Goal: Task Accomplishment & Management: Use online tool/utility

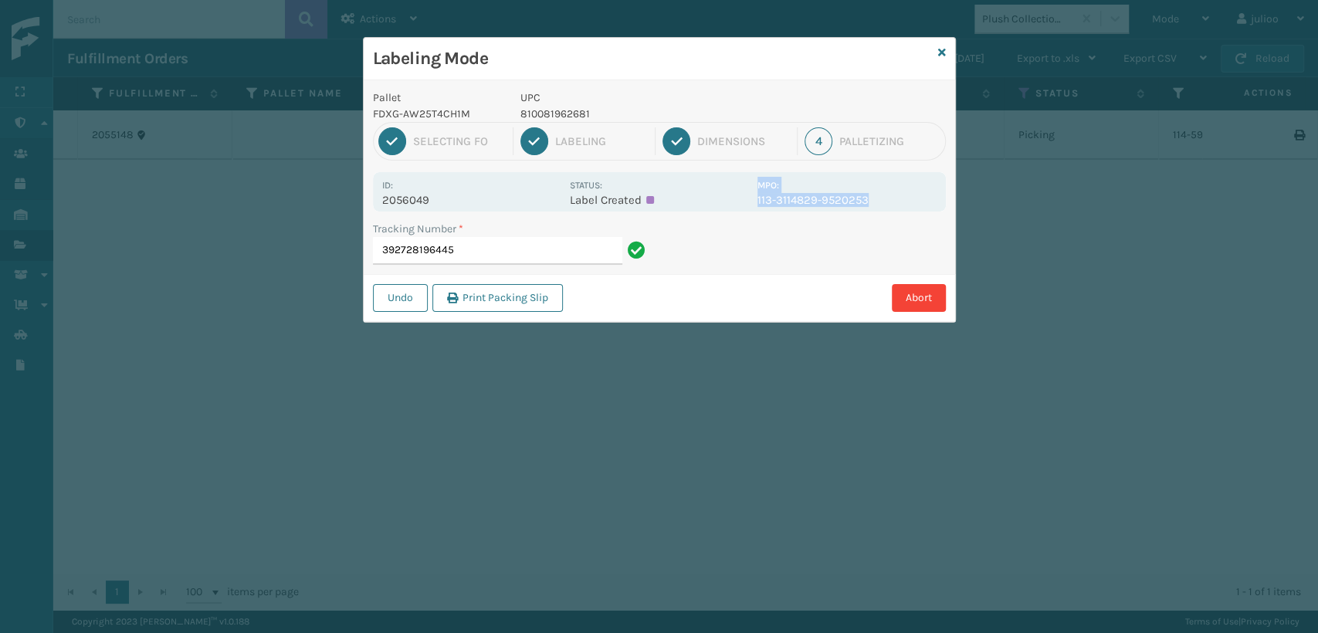
drag, startPoint x: 880, startPoint y: 197, endPoint x: 747, endPoint y: 206, distance: 133.2
click at [747, 206] on div "Id: 2056049 Status: Label Created MPO: 113-3114829-9520253" at bounding box center [659, 191] width 573 height 39
click at [605, 100] on p "UPC" at bounding box center [635, 98] width 228 height 16
drag, startPoint x: 595, startPoint y: 114, endPoint x: 521, endPoint y: 117, distance: 73.4
click at [521, 117] on p "810081962681" at bounding box center [635, 114] width 228 height 16
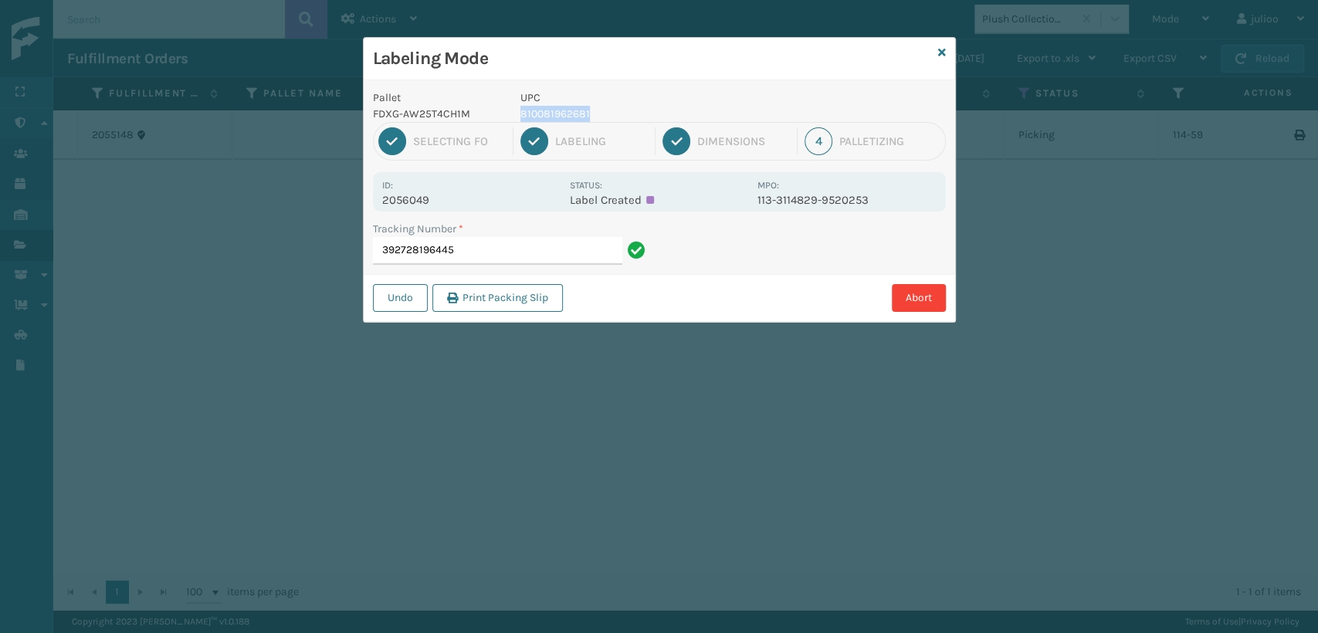
copy p "810081962681"
click at [490, 246] on input "392728196445" at bounding box center [497, 251] width 249 height 28
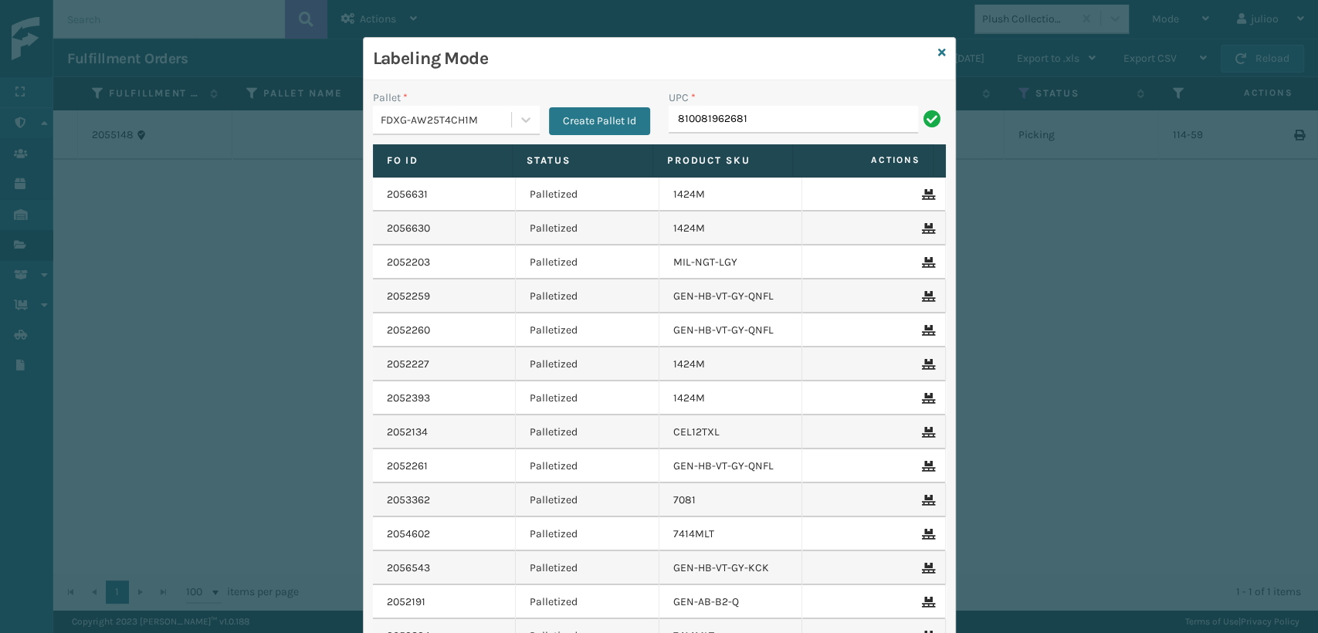
type input "810081962681"
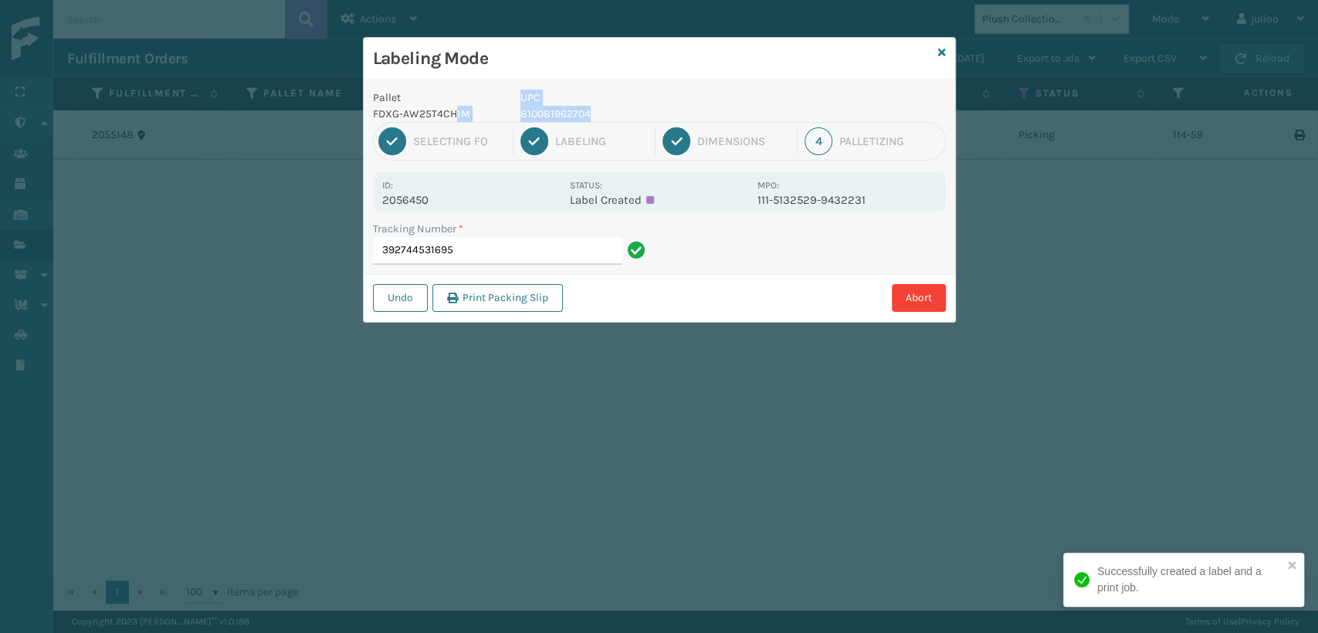
drag, startPoint x: 606, startPoint y: 107, endPoint x: 456, endPoint y: 105, distance: 150.6
click at [456, 105] on div "Pallet FDXG-AW25T4CH1M UPC 810081962704" at bounding box center [660, 106] width 592 height 32
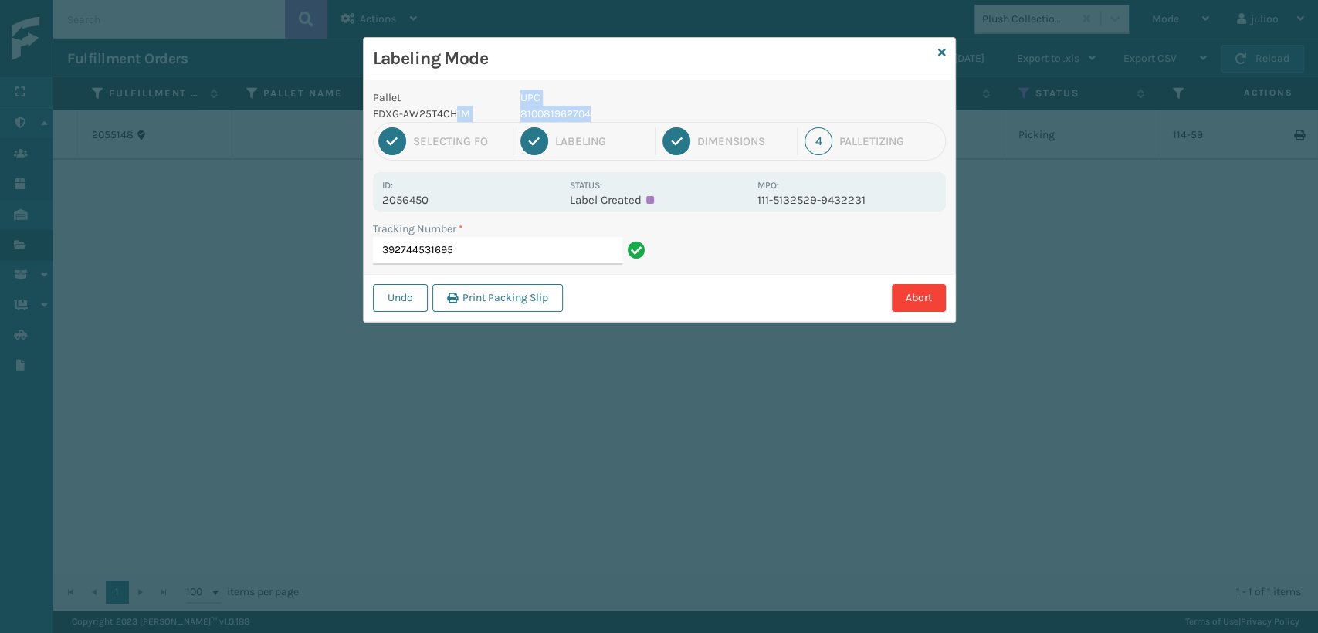
click at [595, 103] on p "UPC" at bounding box center [635, 98] width 228 height 16
drag, startPoint x: 595, startPoint y: 109, endPoint x: 513, endPoint y: 114, distance: 82.8
click at [513, 114] on div "UPC 810081962704" at bounding box center [634, 106] width 246 height 32
copy p "810081962704"
click at [507, 250] on input "392744531695" at bounding box center [497, 251] width 249 height 28
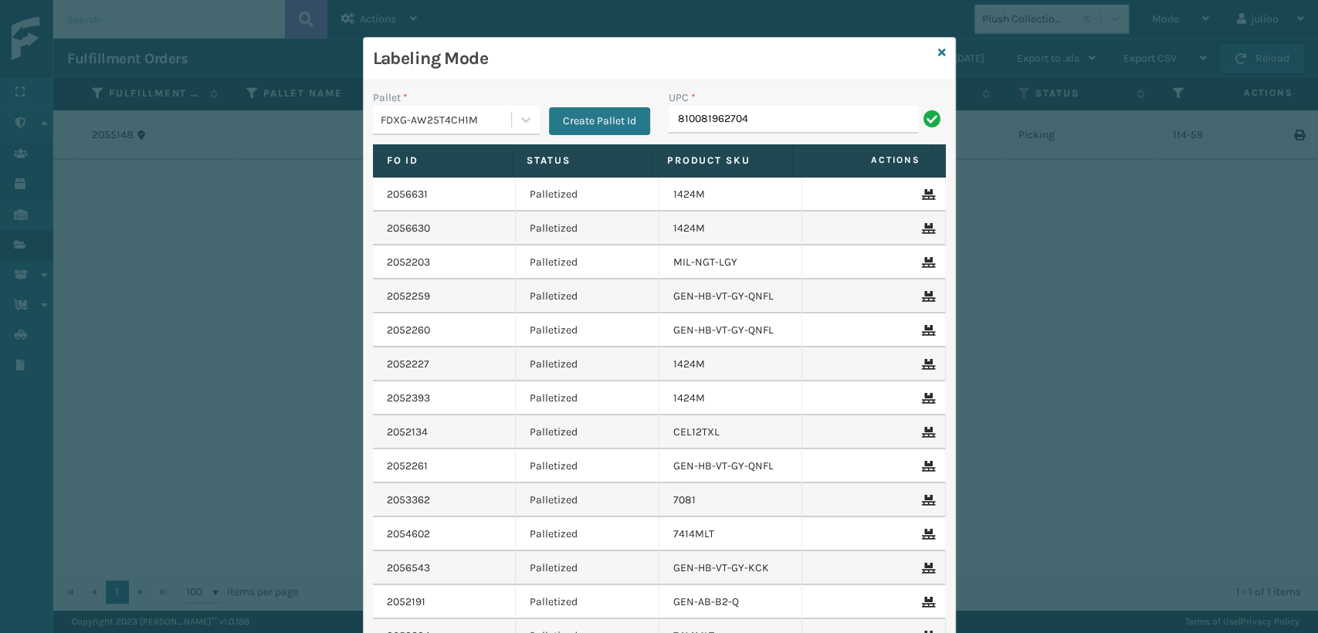
type input "810081962704"
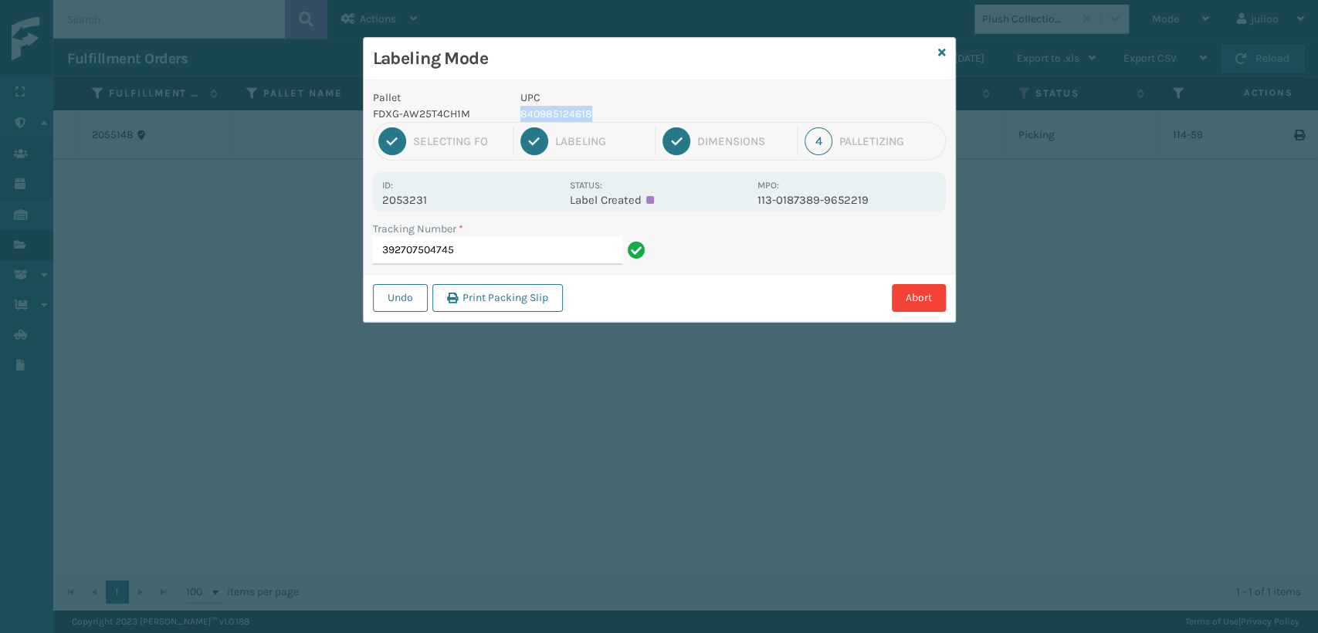
drag, startPoint x: 622, startPoint y: 115, endPoint x: 522, endPoint y: 112, distance: 100.4
click at [522, 112] on p "840985124618" at bounding box center [635, 114] width 228 height 16
copy p "840985124618"
click at [517, 246] on input "392707504745" at bounding box center [497, 251] width 249 height 28
paste input "840985124618"
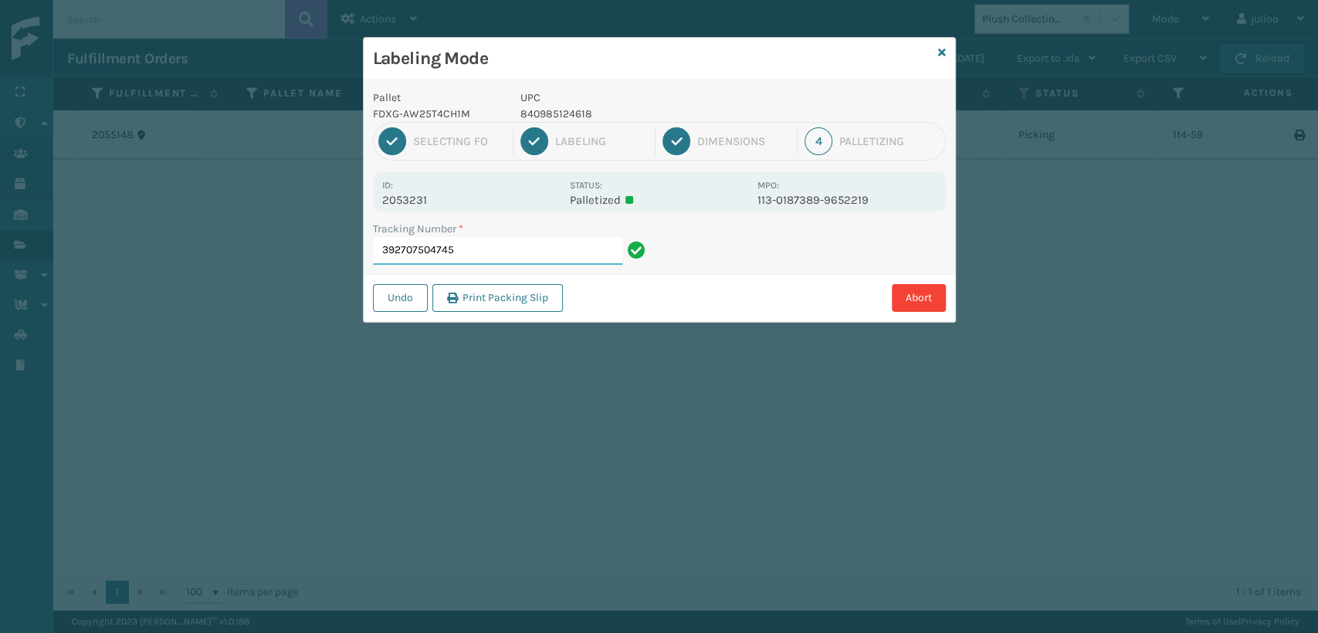
type input "392707504745840985124618"
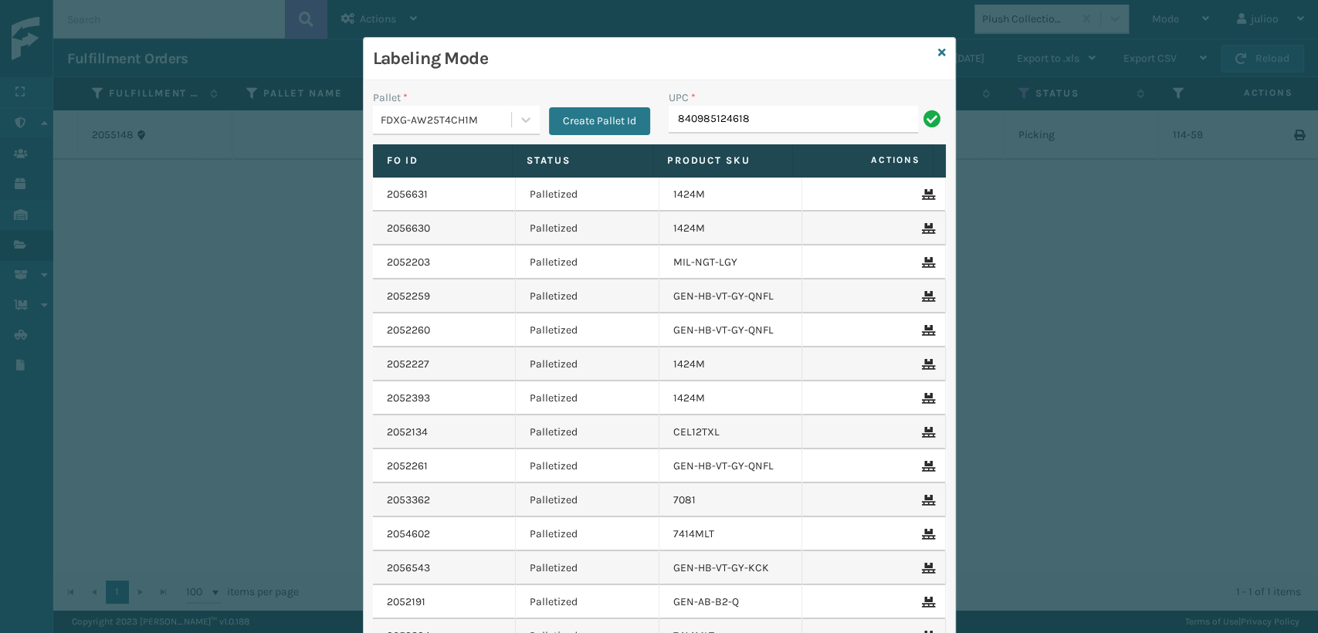
type input "840985124618"
click at [696, 117] on input "UPC *" at bounding box center [807, 120] width 277 height 28
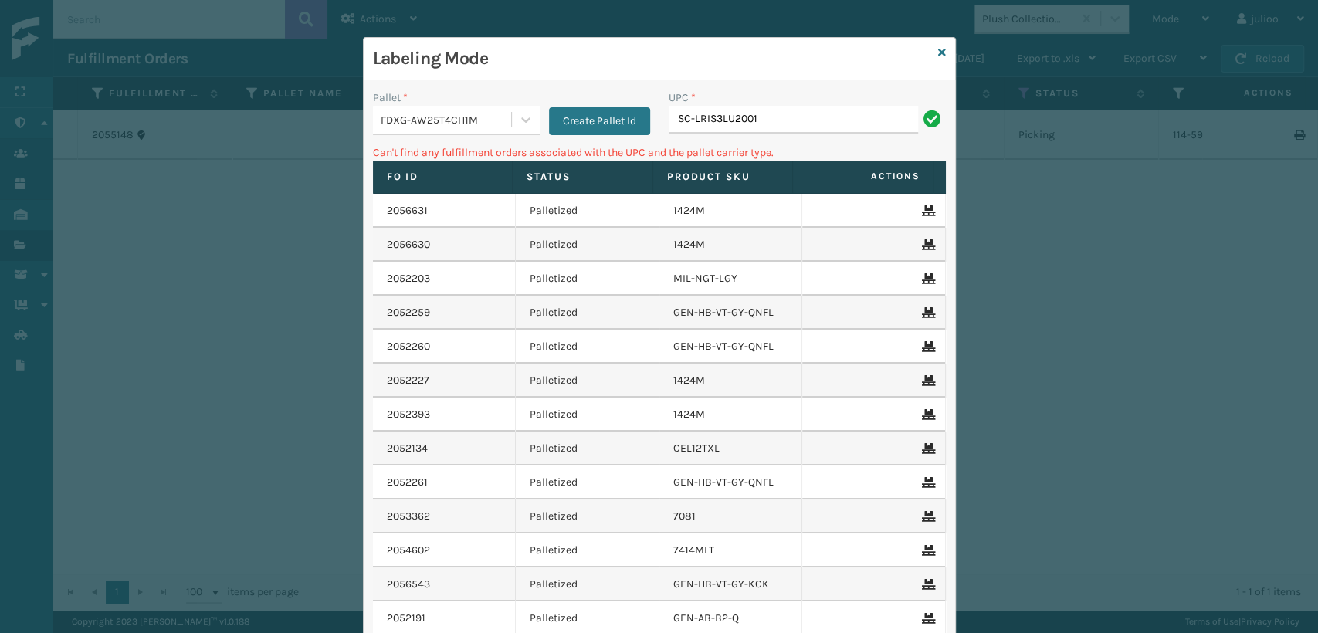
click at [691, 122] on input "SC-LRIS3LU2001" at bounding box center [793, 120] width 249 height 28
drag, startPoint x: 783, startPoint y: 118, endPoint x: 616, endPoint y: 131, distance: 167.3
click at [616, 131] on div "Pallet * FDXG-AW25T4CH1M Create Pallet Id UPC * SCLRIS3LU2001" at bounding box center [660, 117] width 592 height 55
type input "SCLRIS3LU2001"
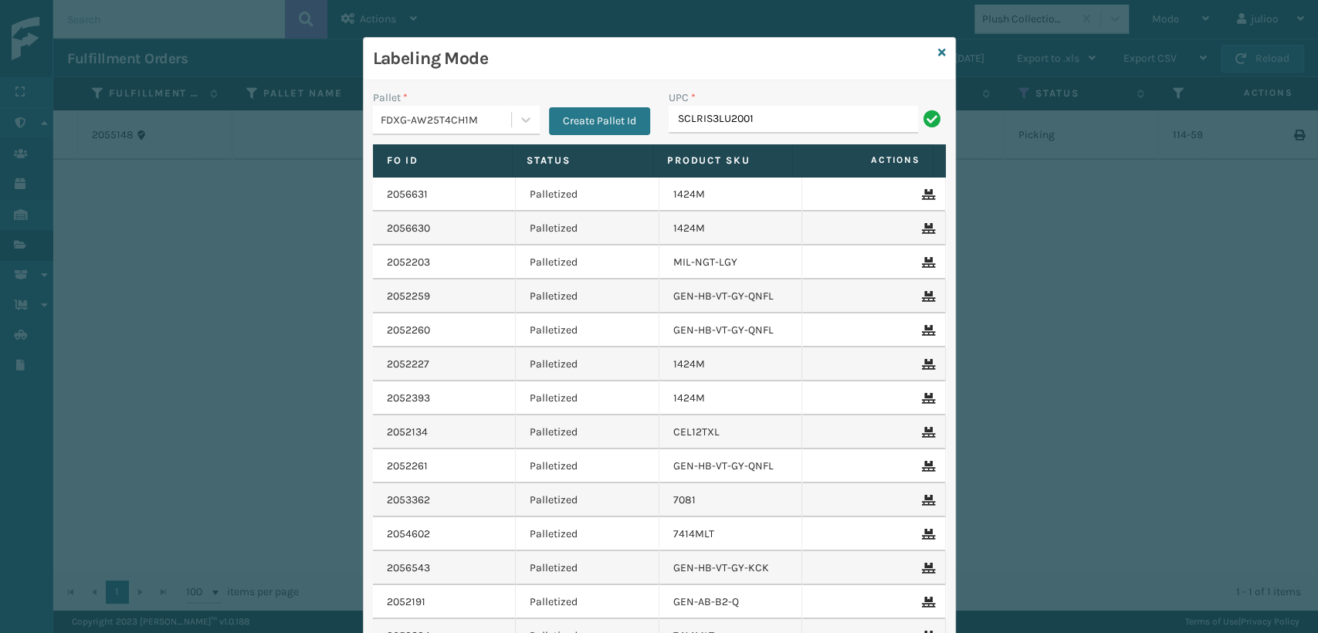
type input "SCLRIS3LU2001"
click at [547, 298] on td "Palletized" at bounding box center [588, 297] width 144 height 34
click at [699, 121] on input "UPC *" at bounding box center [807, 120] width 277 height 28
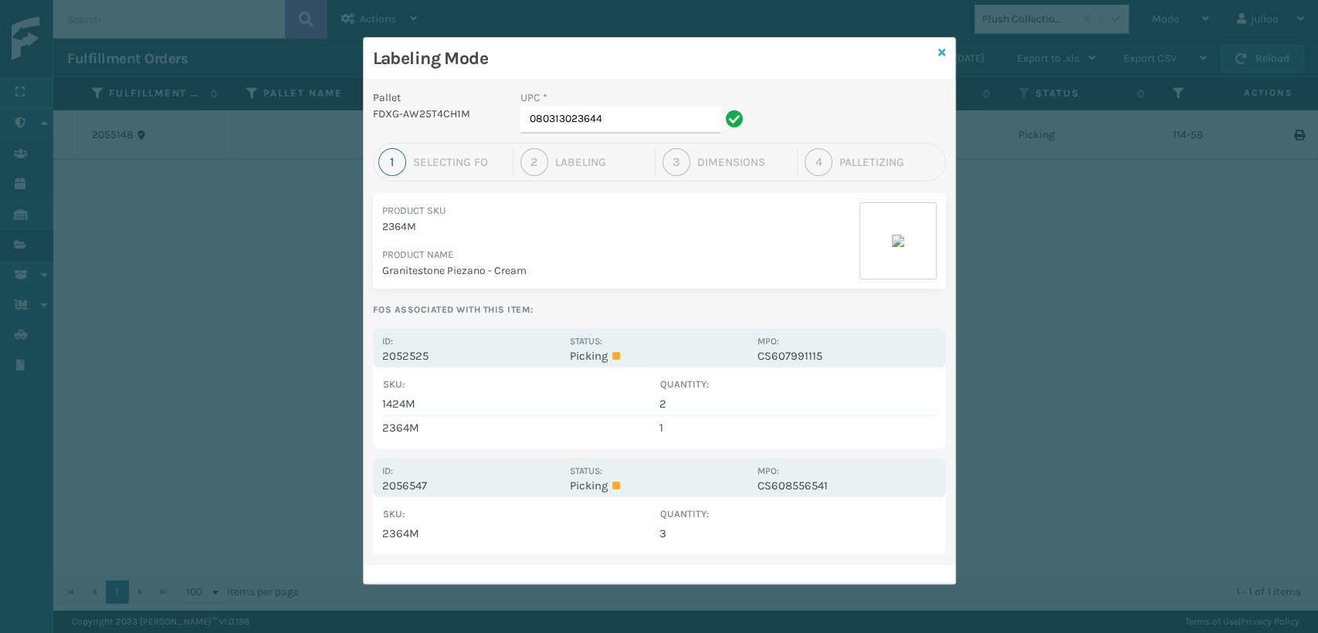
click at [941, 55] on icon at bounding box center [942, 52] width 8 height 11
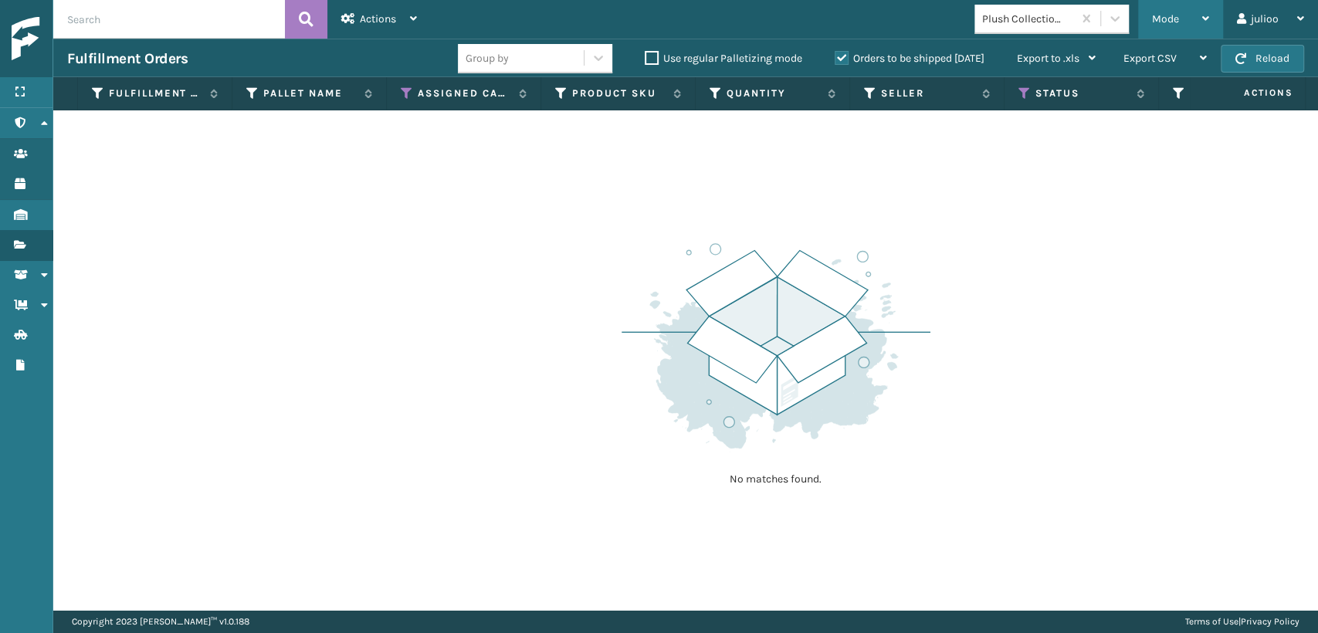
click at [1150, 19] on div "Mode Regular Mode Picking Mode Labeling Mode Exit Scan Mode" at bounding box center [1180, 19] width 85 height 39
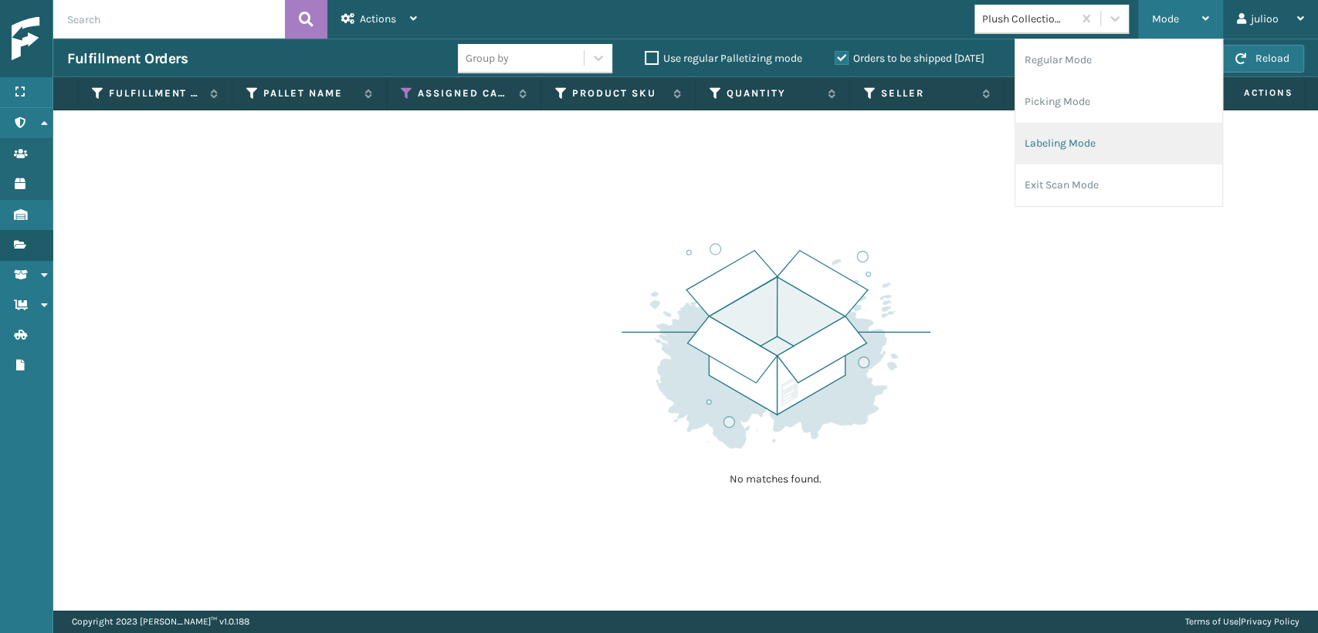
click at [1050, 145] on li "Labeling Mode" at bounding box center [1119, 144] width 207 height 42
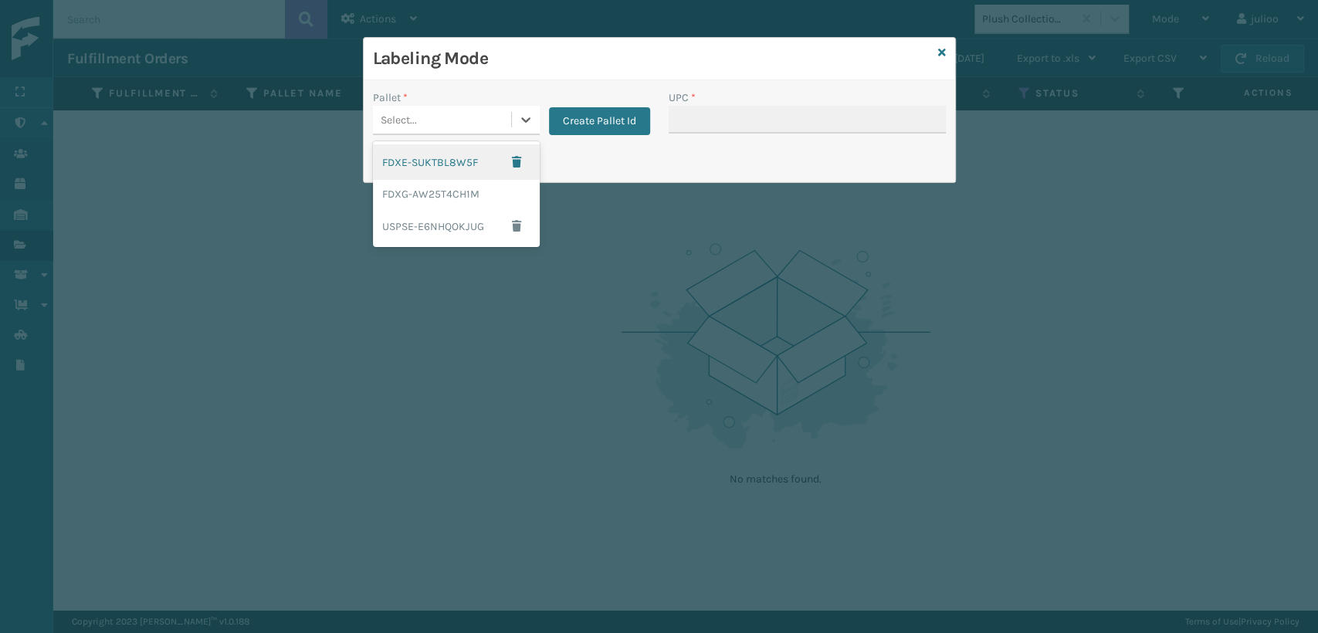
drag, startPoint x: 490, startPoint y: 110, endPoint x: 487, endPoint y: 146, distance: 36.4
click at [489, 118] on div "Select..." at bounding box center [442, 119] width 138 height 25
click at [450, 197] on div "FDXG-AW25T4CH1M" at bounding box center [456, 194] width 167 height 29
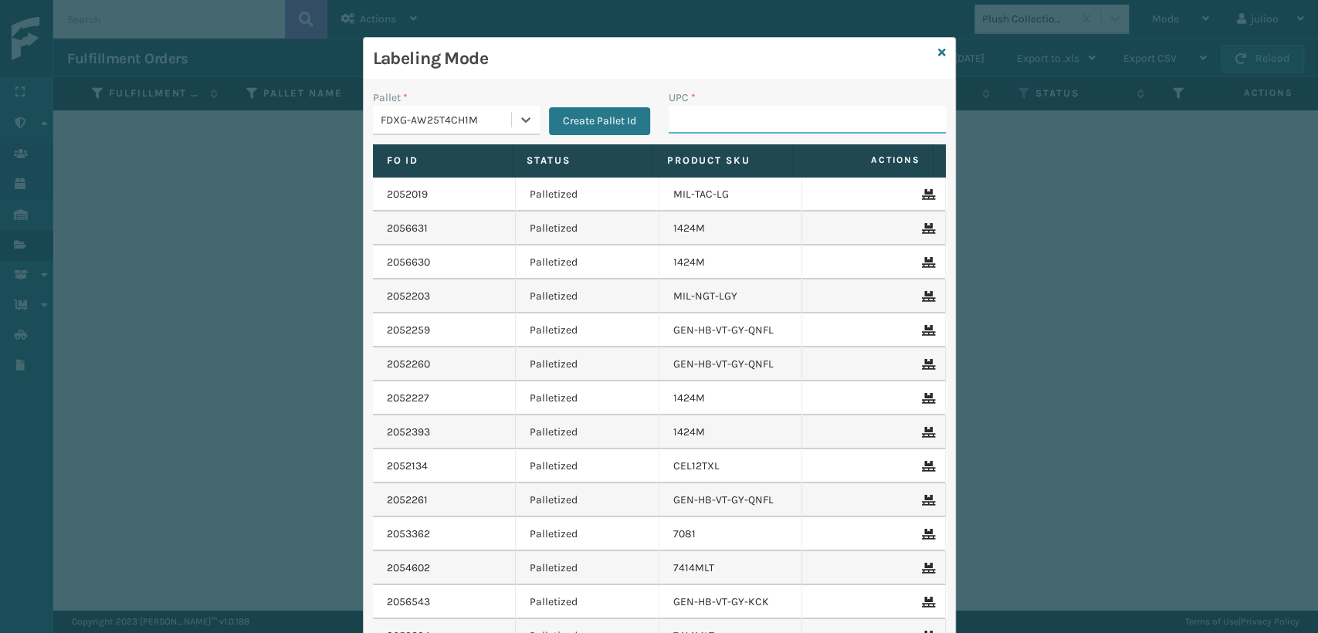
click at [705, 127] on input "UPC *" at bounding box center [807, 120] width 277 height 28
click at [712, 126] on input "UPC *" at bounding box center [807, 120] width 277 height 28
click at [939, 52] on div "Labeling Mode" at bounding box center [660, 59] width 592 height 42
click at [931, 55] on div "Labeling Mode" at bounding box center [660, 59] width 592 height 42
click at [938, 54] on icon at bounding box center [942, 52] width 8 height 11
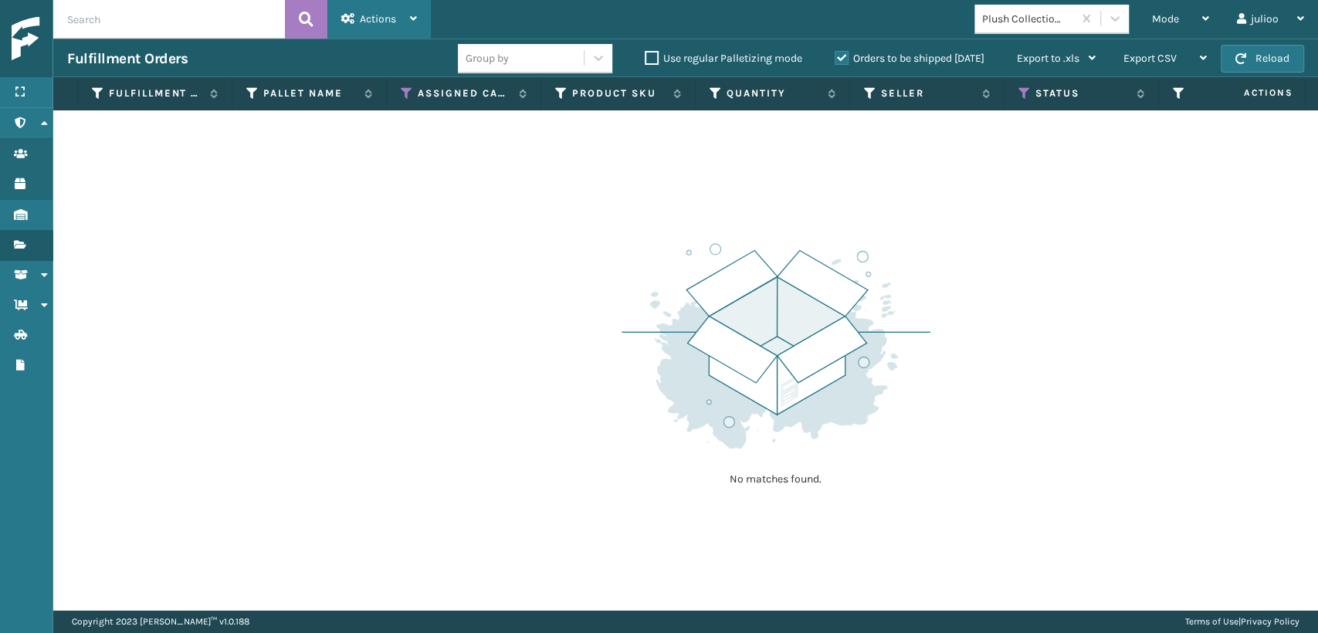
click at [364, 15] on span "Actions" at bounding box center [378, 18] width 36 height 13
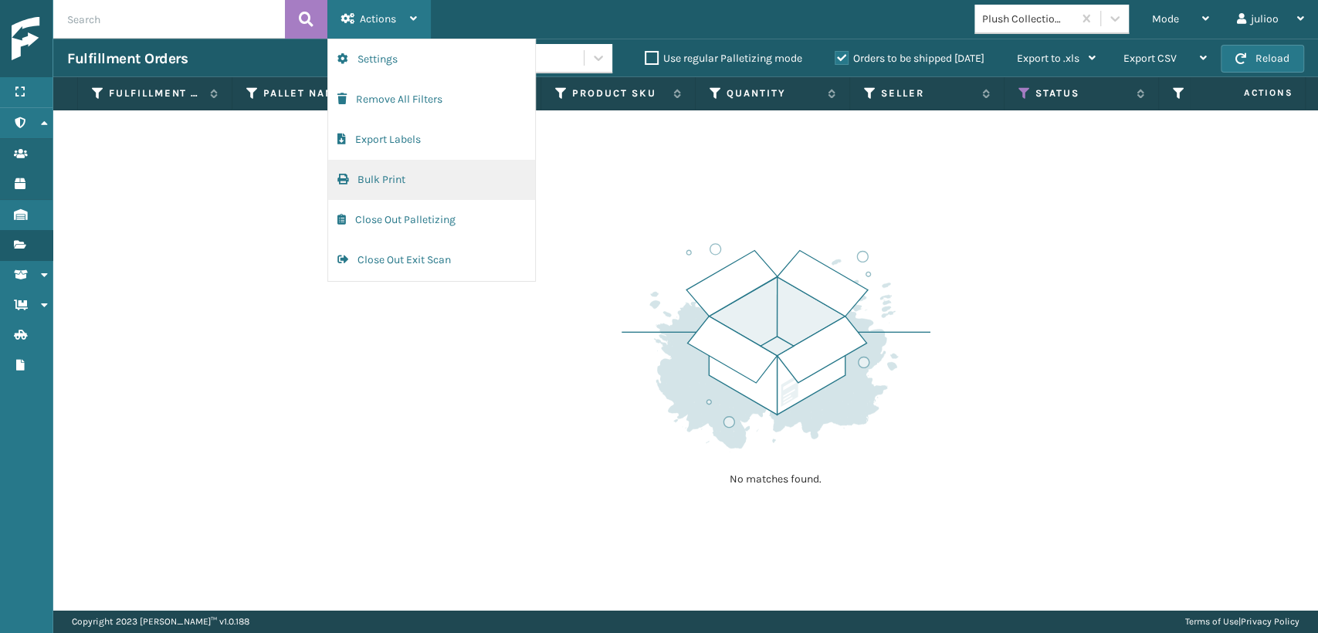
click at [359, 175] on button "Bulk Print" at bounding box center [431, 180] width 207 height 40
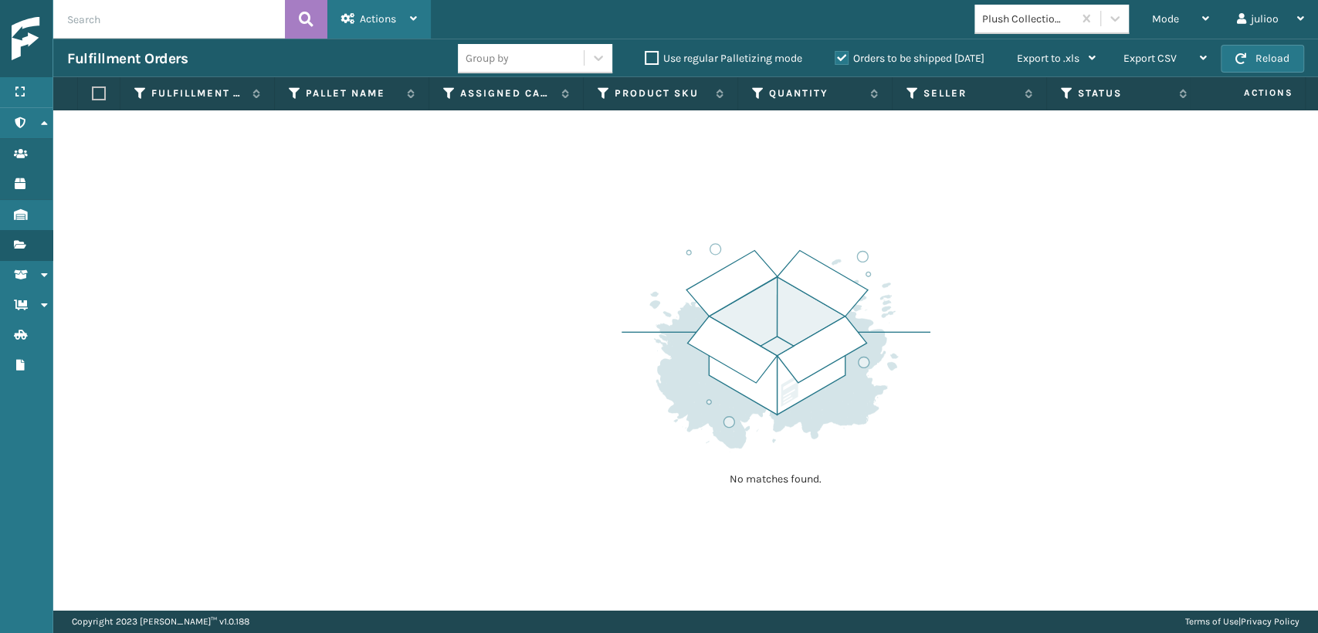
click at [415, 17] on icon at bounding box center [413, 18] width 7 height 11
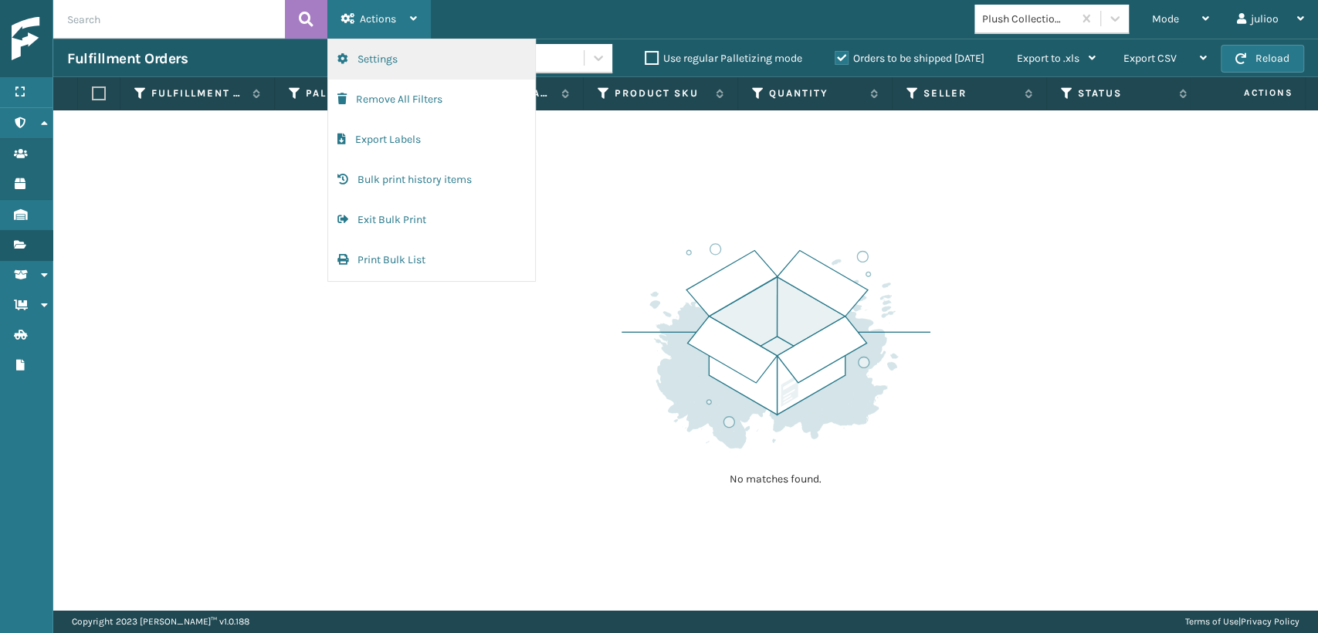
click at [370, 59] on button "Settings" at bounding box center [431, 59] width 207 height 40
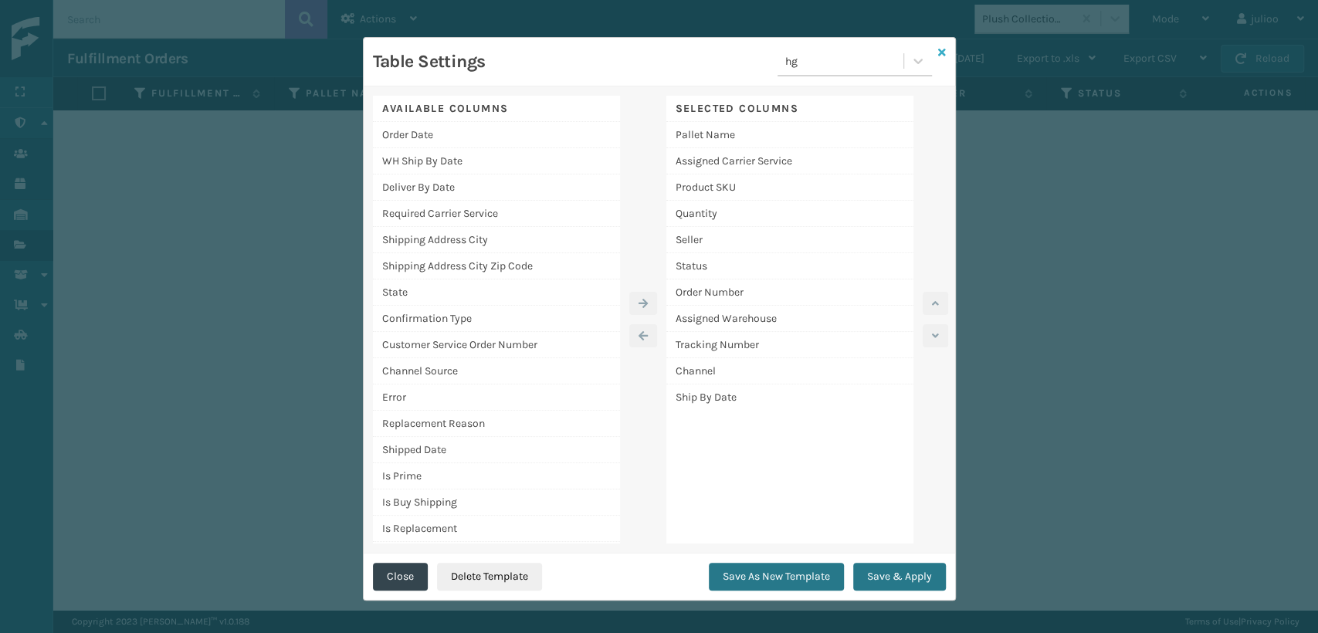
click at [938, 51] on icon at bounding box center [942, 52] width 8 height 11
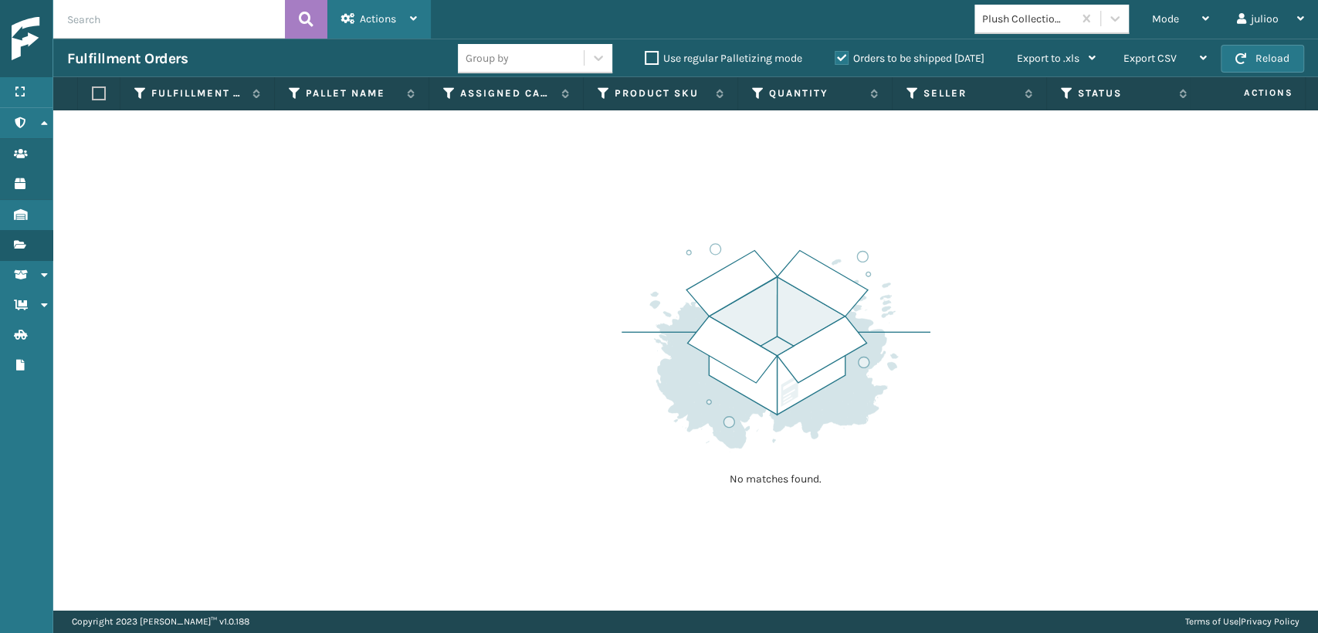
click at [368, 20] on span "Actions" at bounding box center [378, 18] width 36 height 13
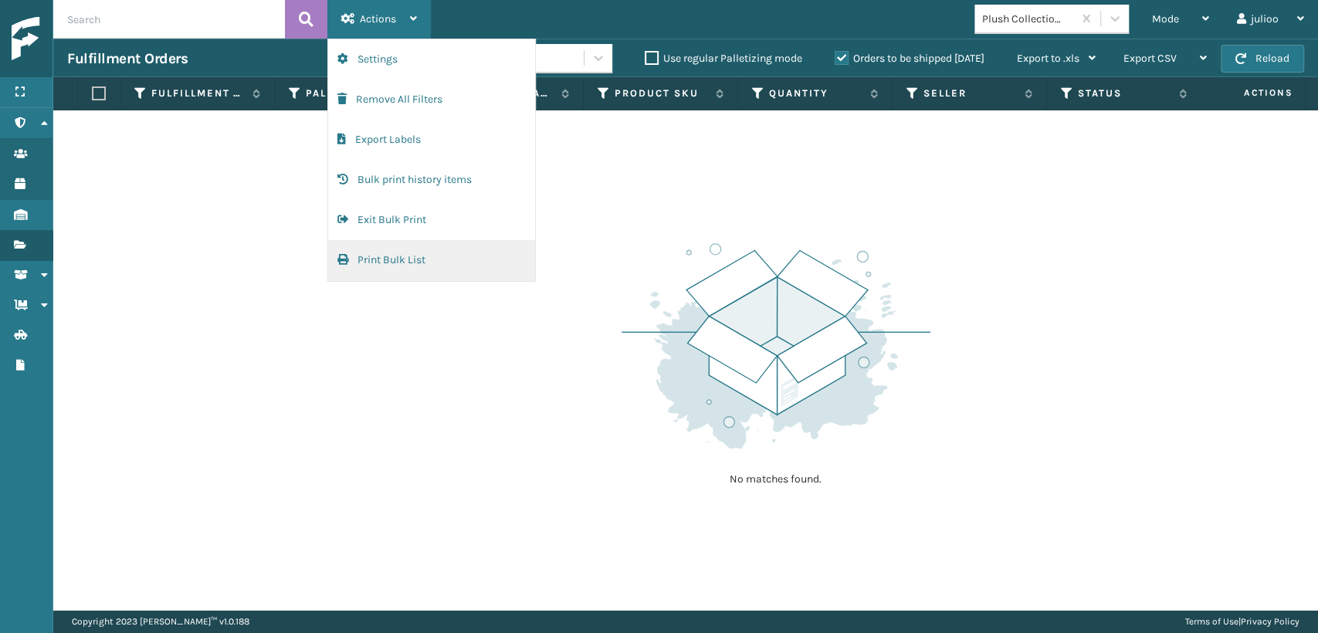
click at [365, 255] on button "Print Bulk List" at bounding box center [431, 260] width 207 height 40
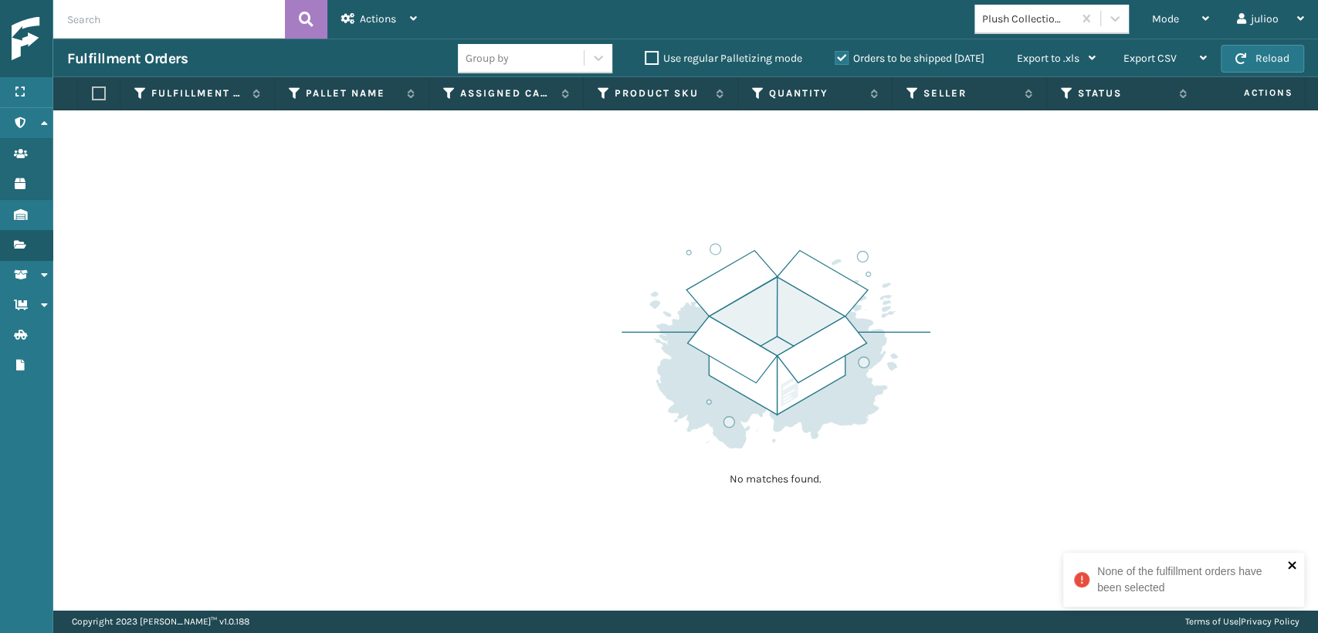
click at [1291, 565] on icon "close" at bounding box center [1292, 565] width 8 height 8
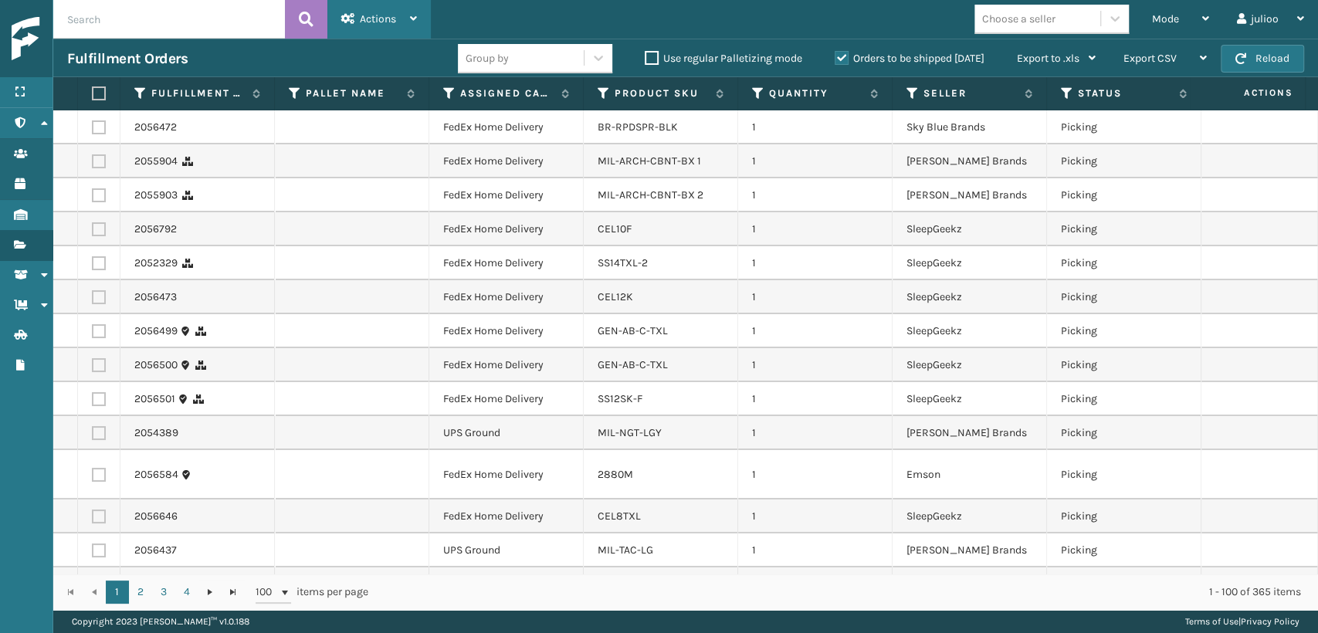
click at [372, 16] on span "Actions" at bounding box center [378, 18] width 36 height 13
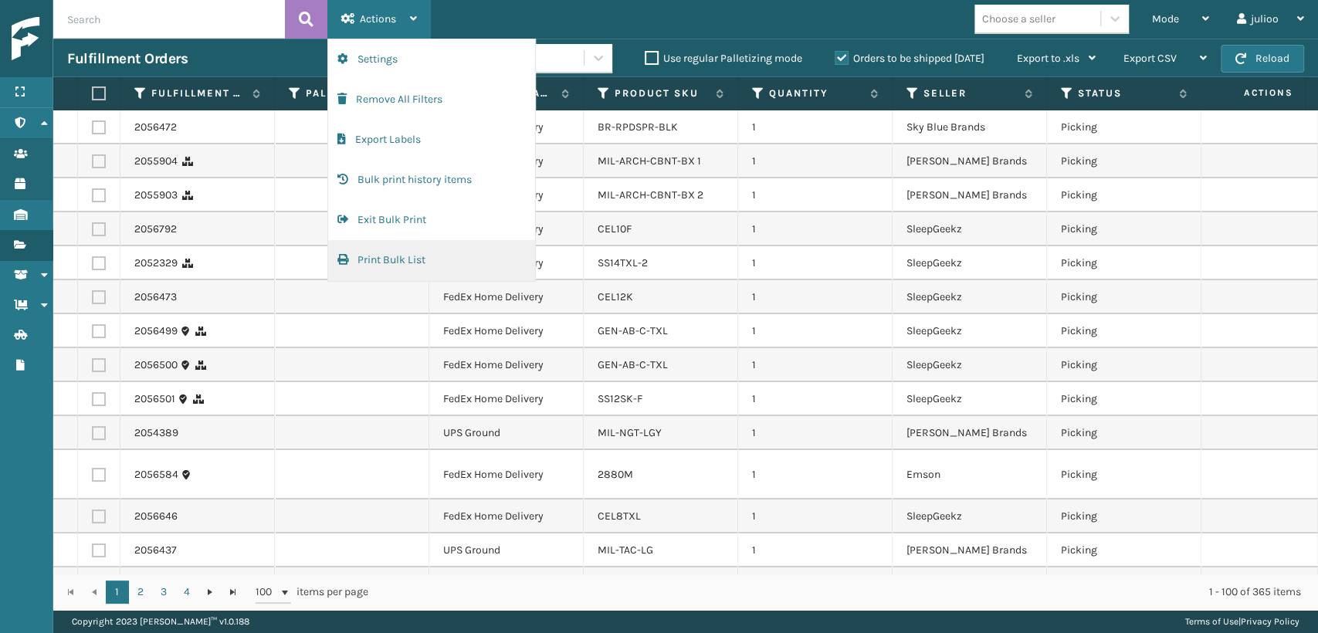
click at [364, 262] on button "Print Bulk List" at bounding box center [431, 260] width 207 height 40
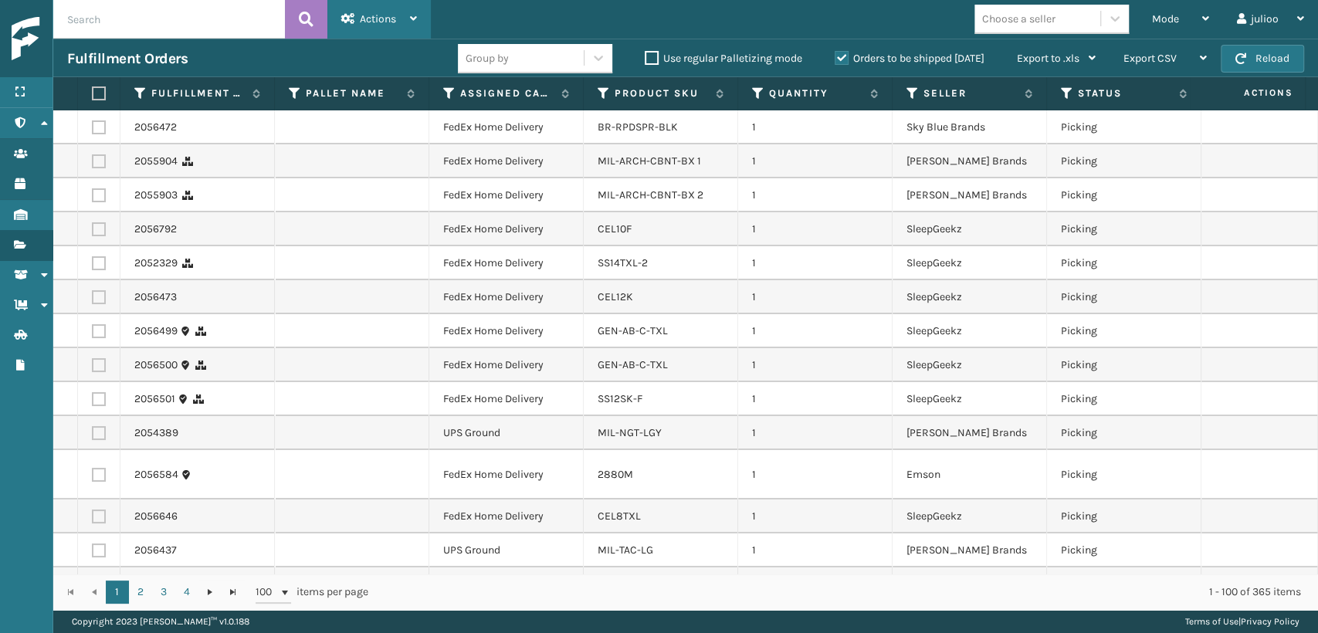
click at [391, 19] on span "Actions" at bounding box center [378, 18] width 36 height 13
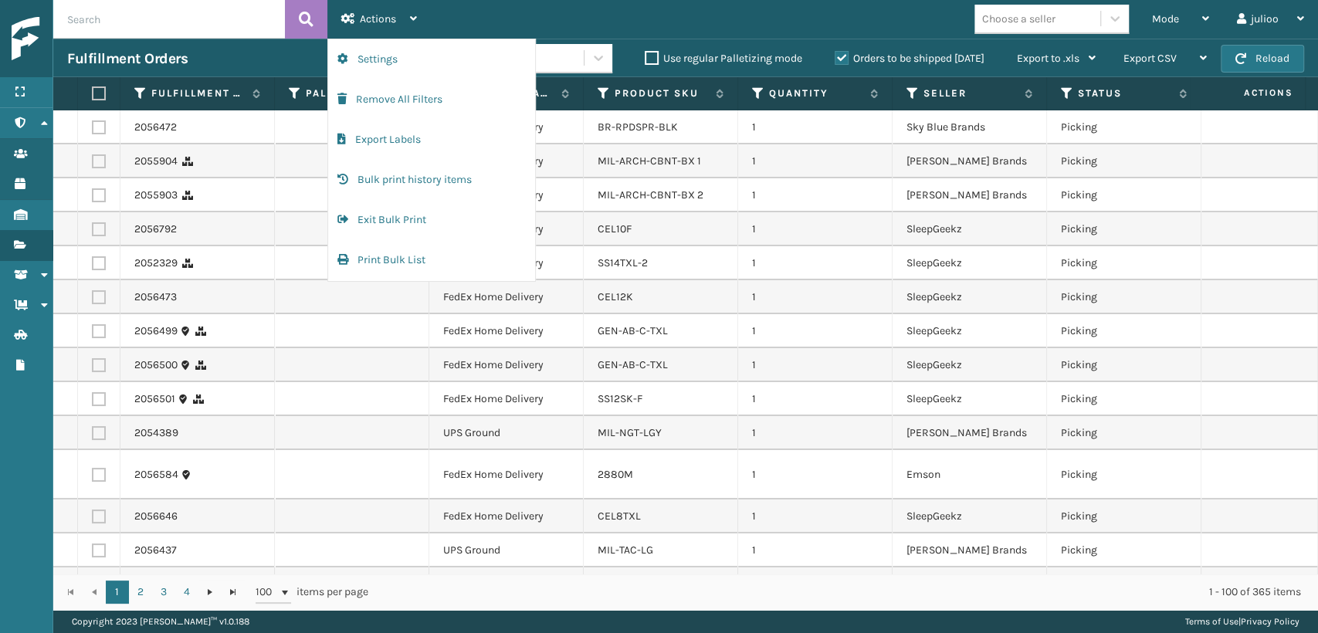
click at [825, 253] on td "1" at bounding box center [815, 263] width 154 height 34
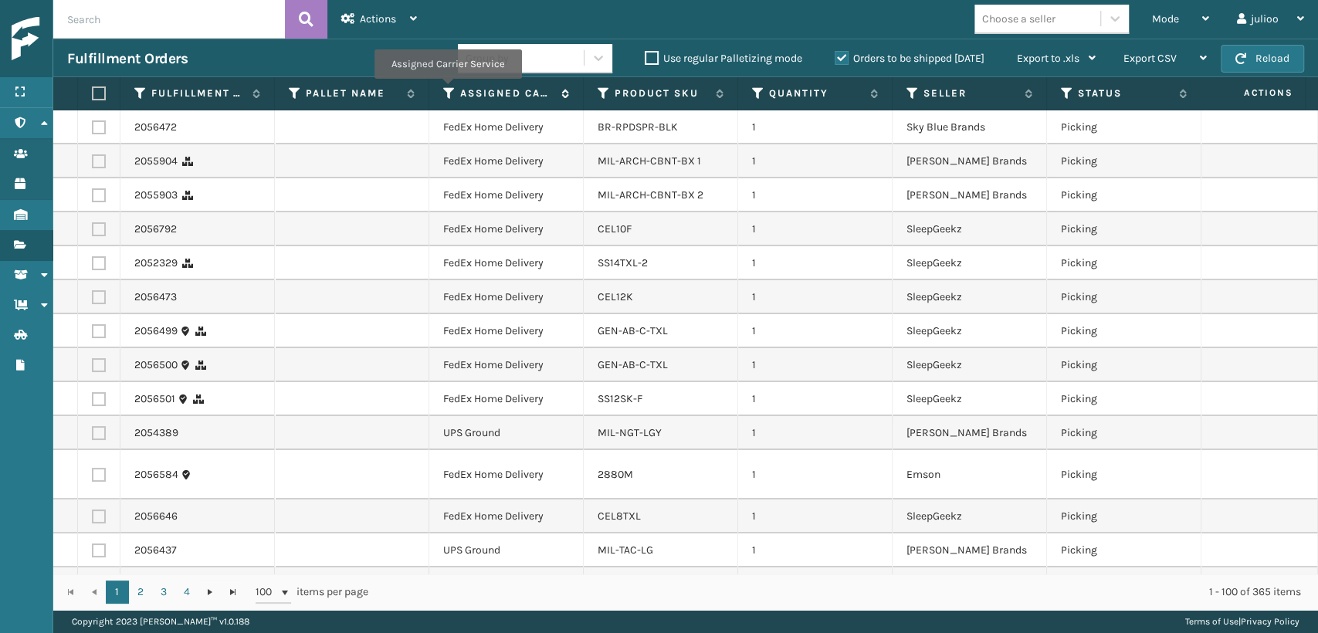
click at [450, 90] on icon at bounding box center [449, 93] width 12 height 14
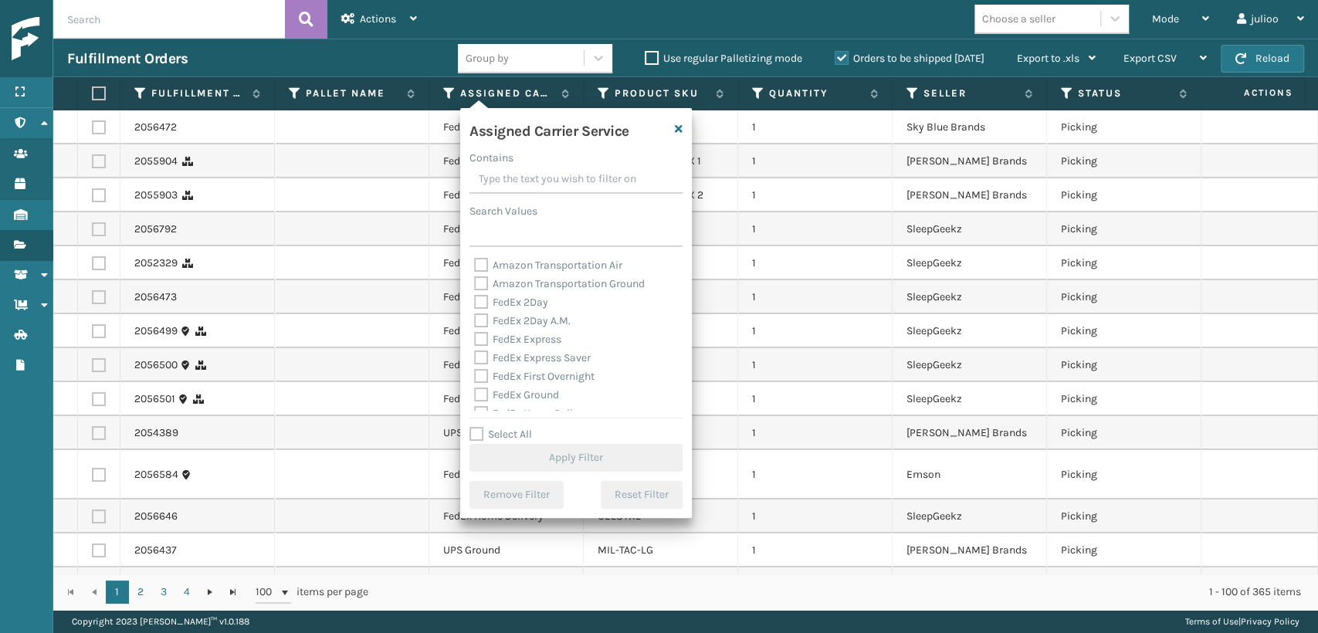
click at [480, 259] on label "Amazon Transportation Air" at bounding box center [548, 265] width 148 height 13
click at [475, 259] on input "Amazon Transportation Air" at bounding box center [474, 261] width 1 height 10
checkbox input "true"
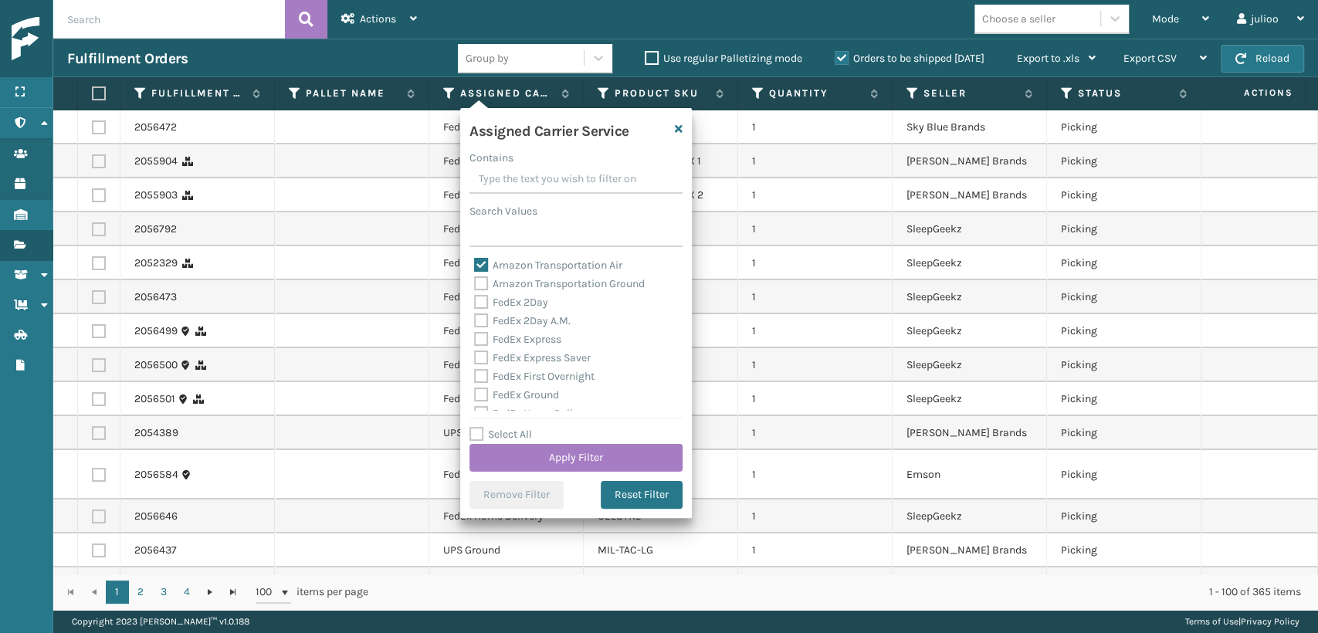
click at [480, 280] on label "Amazon Transportation Ground" at bounding box center [559, 283] width 171 height 13
click at [475, 280] on input "Amazon Transportation Ground" at bounding box center [474, 280] width 1 height 10
checkbox input "true"
click at [521, 448] on button "Apply Filter" at bounding box center [576, 458] width 213 height 28
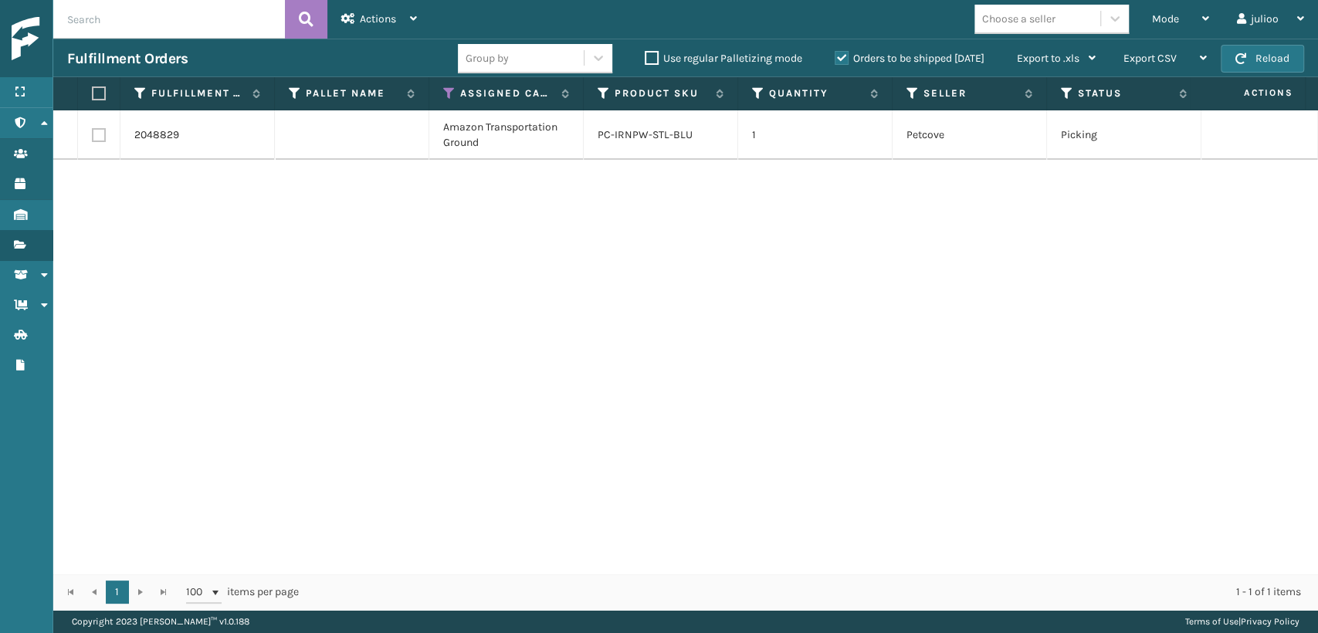
click at [93, 130] on label at bounding box center [99, 135] width 14 height 14
click at [93, 130] on input "checkbox" at bounding box center [92, 133] width 1 height 10
checkbox input "true"
click at [358, 22] on div "Actions" at bounding box center [379, 19] width 76 height 39
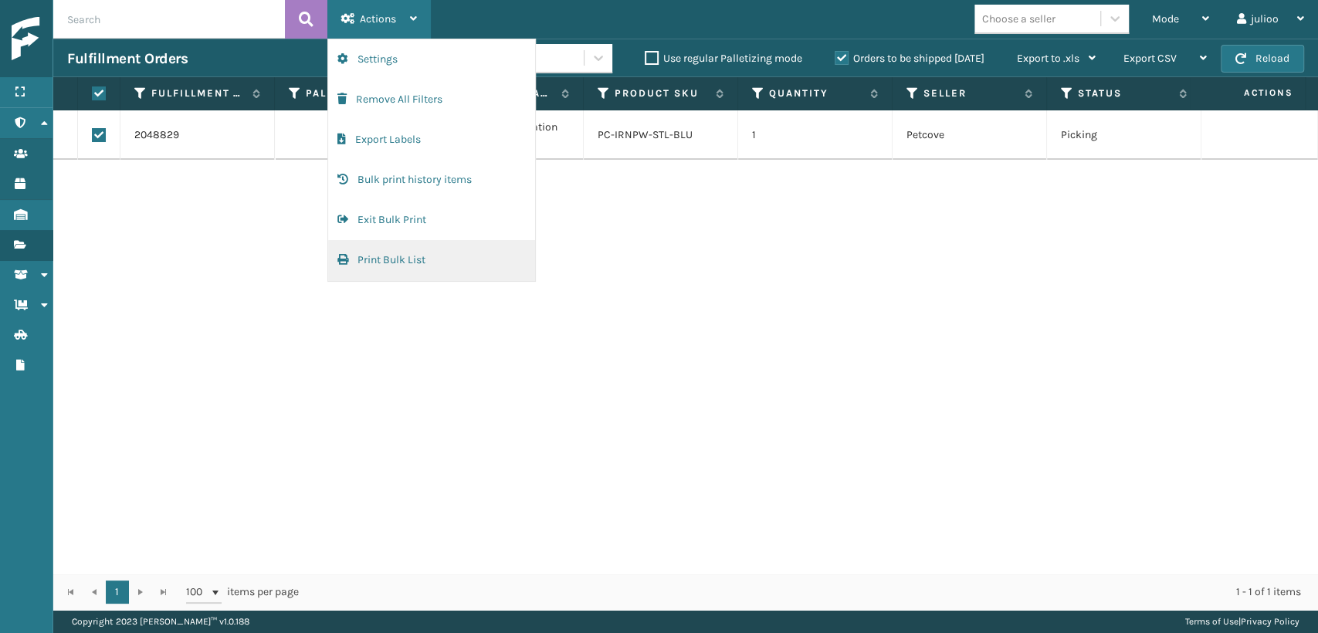
click at [422, 257] on button "Print Bulk List" at bounding box center [431, 260] width 207 height 40
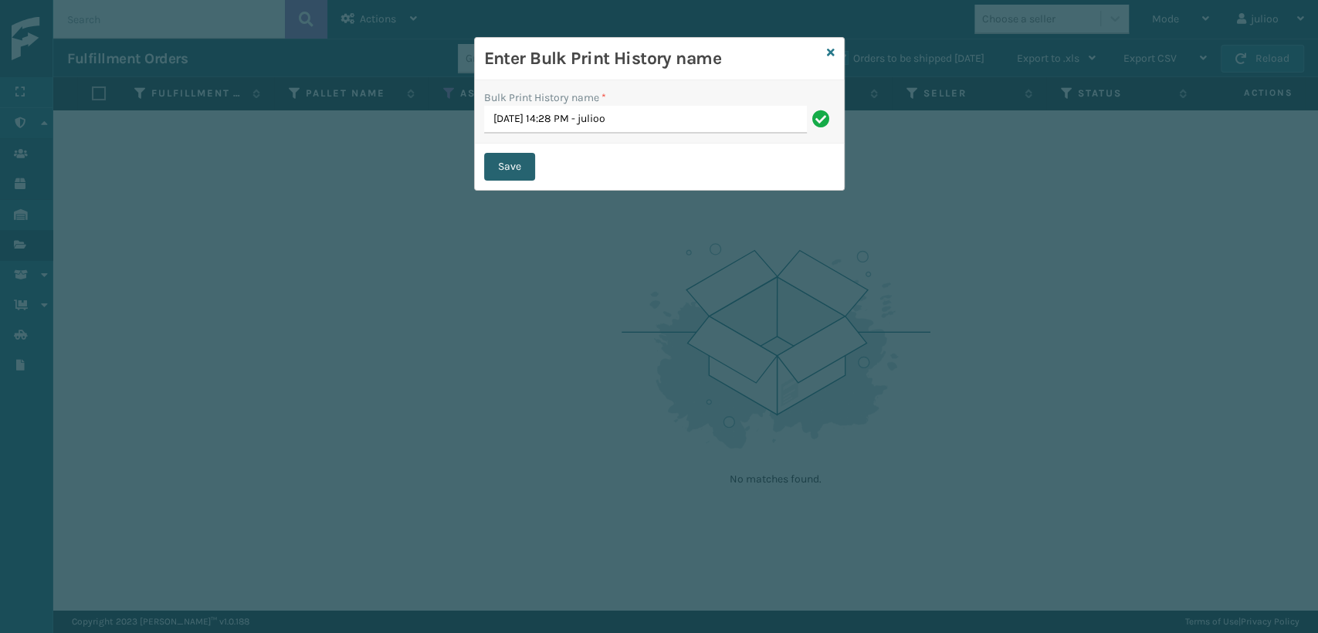
click at [521, 153] on button "Save" at bounding box center [509, 167] width 51 height 28
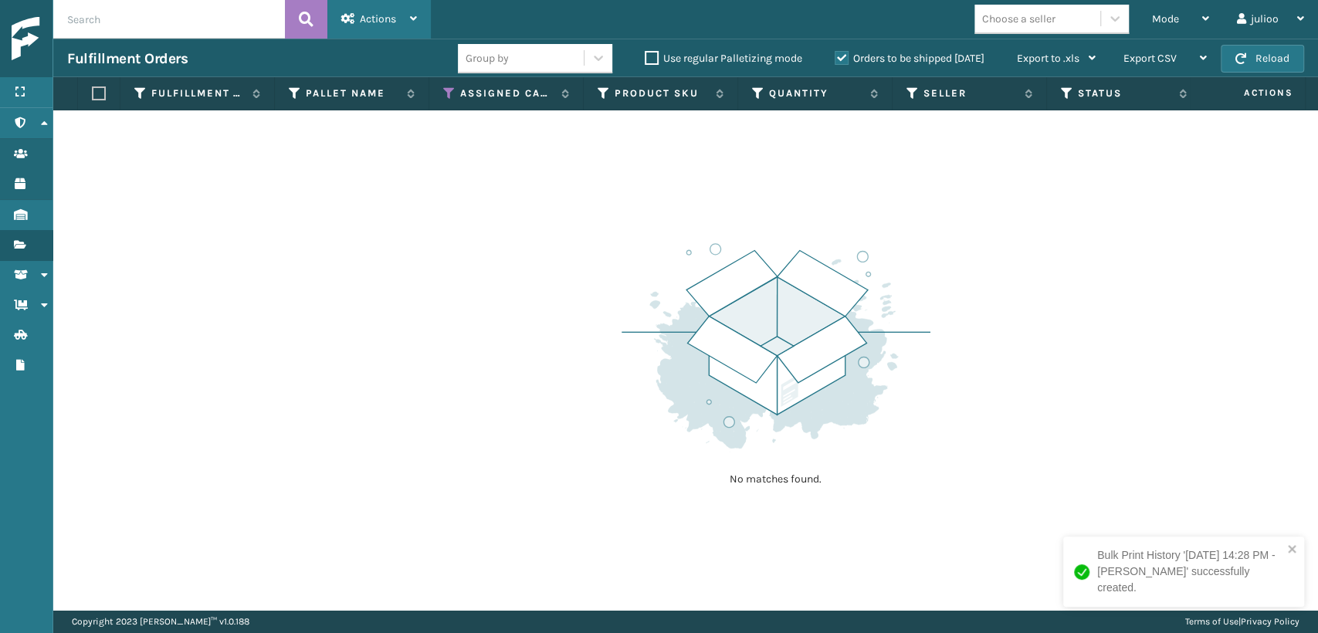
click at [369, 24] on span "Actions" at bounding box center [378, 18] width 36 height 13
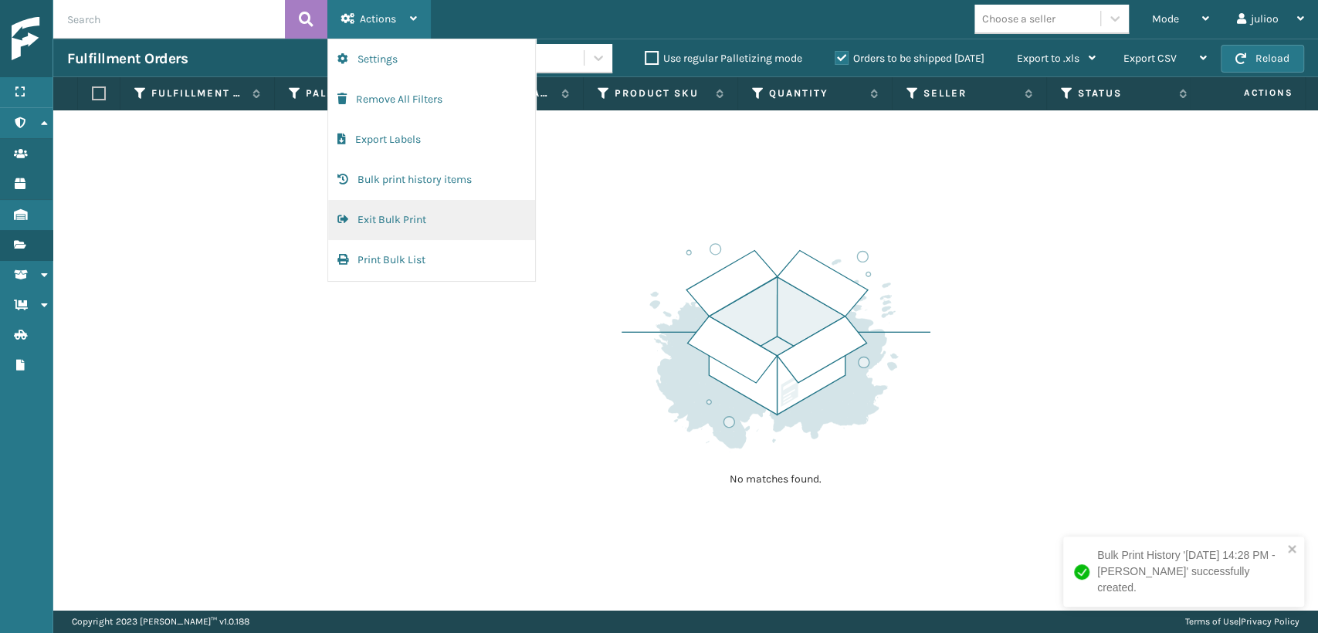
click at [427, 205] on button "Exit Bulk Print" at bounding box center [431, 220] width 207 height 40
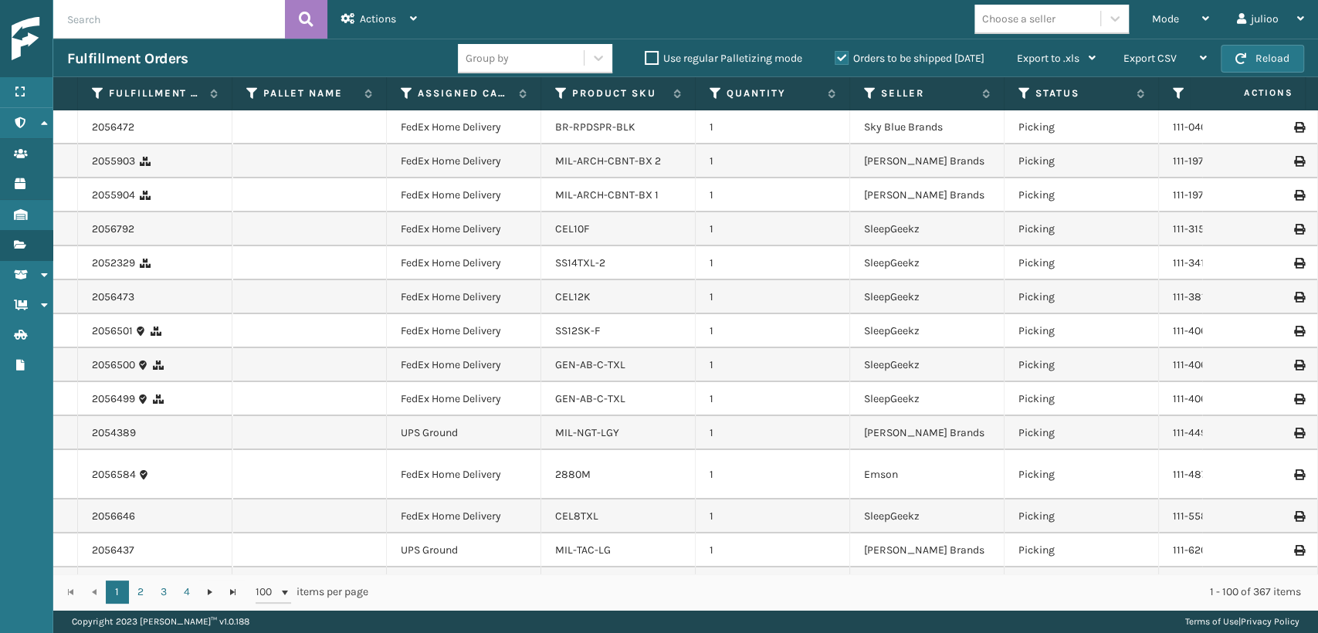
click at [328, 39] on button "Close Out Palletizing" at bounding box center [431, 39] width 207 height 0
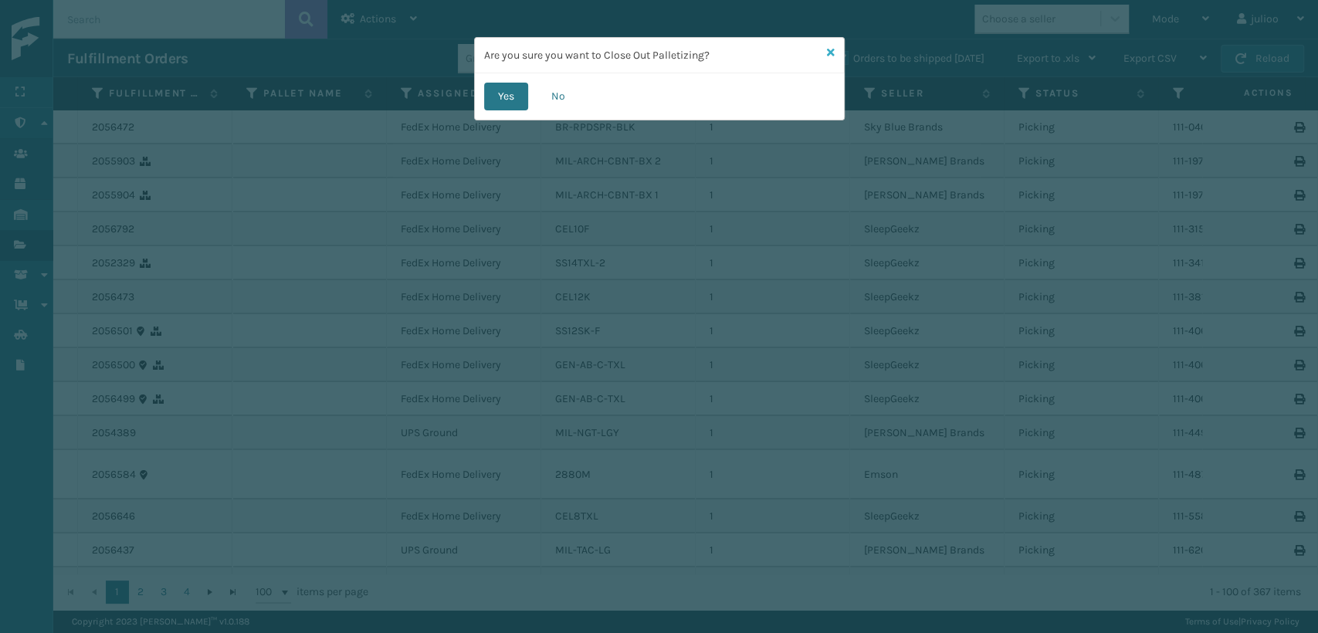
click at [828, 51] on icon at bounding box center [831, 52] width 8 height 11
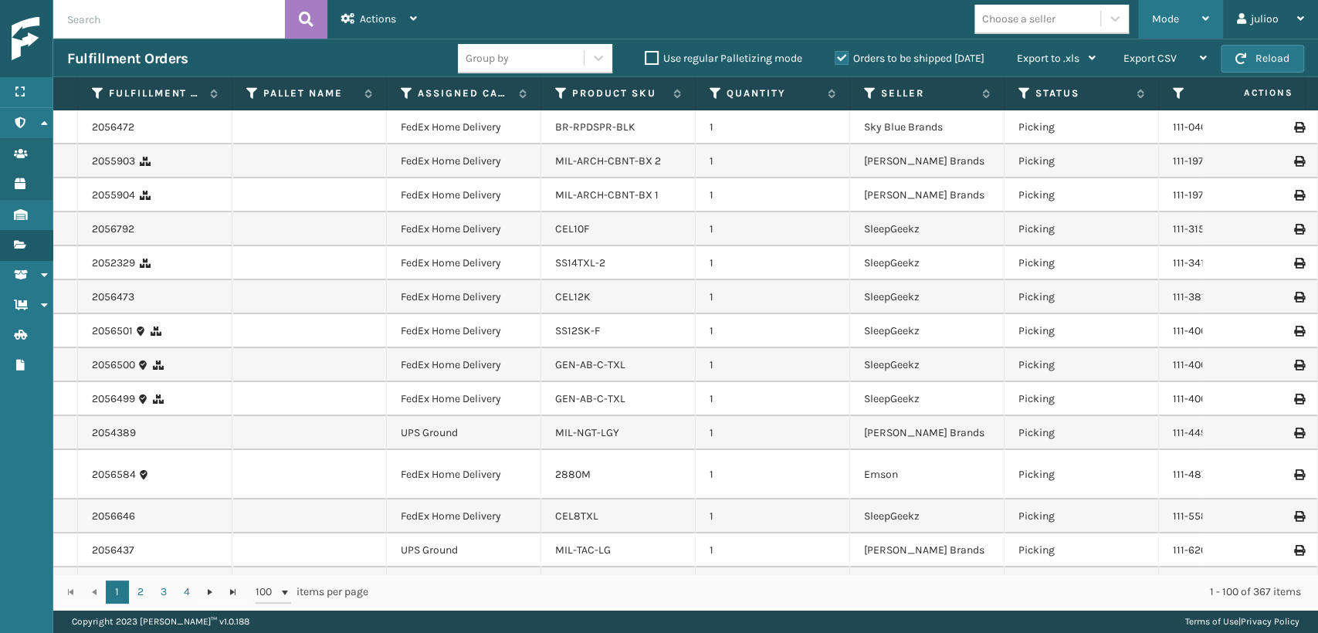
click at [1165, 18] on span "Mode" at bounding box center [1165, 18] width 27 height 13
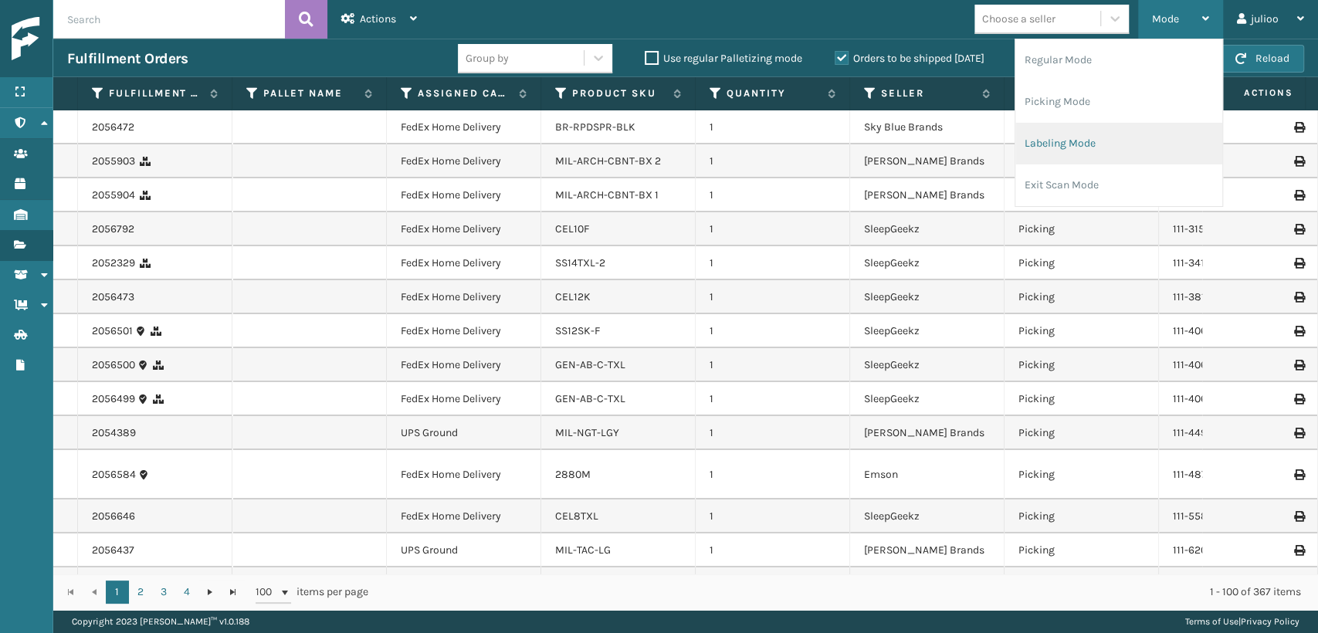
click at [1078, 141] on li "Labeling Mode" at bounding box center [1119, 144] width 207 height 42
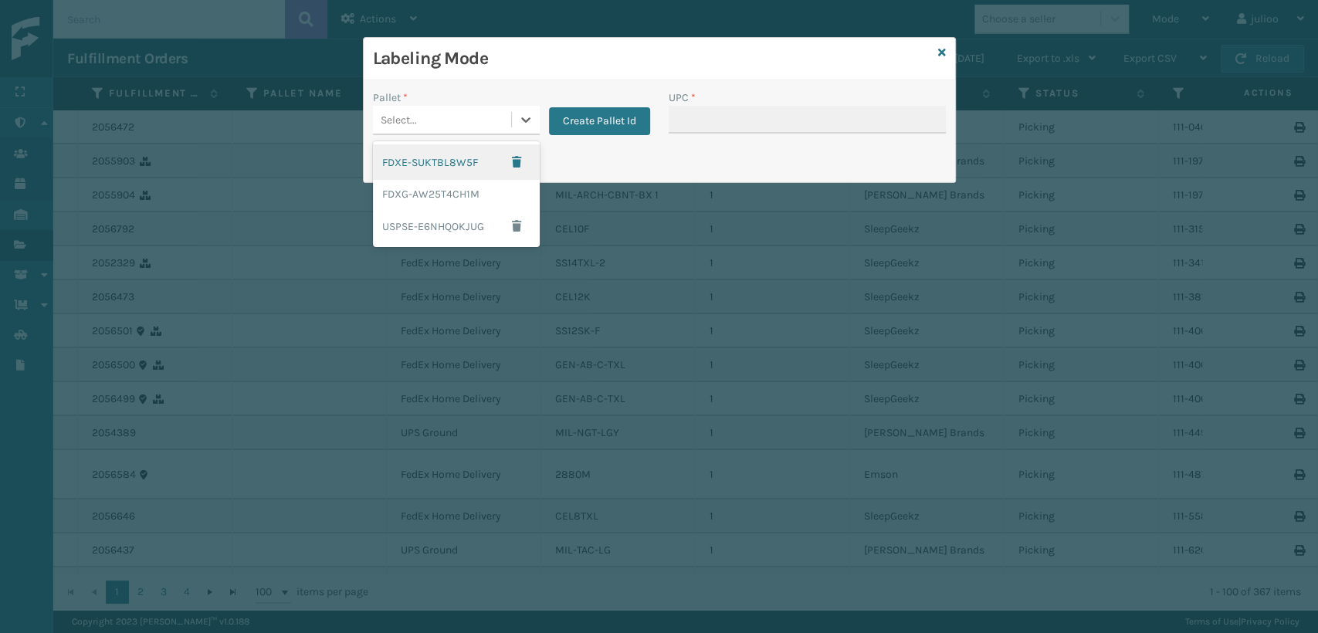
click at [406, 128] on div "Select..." at bounding box center [442, 119] width 138 height 25
click at [410, 188] on div "FDXG-AW25T4CH1M" at bounding box center [456, 194] width 167 height 29
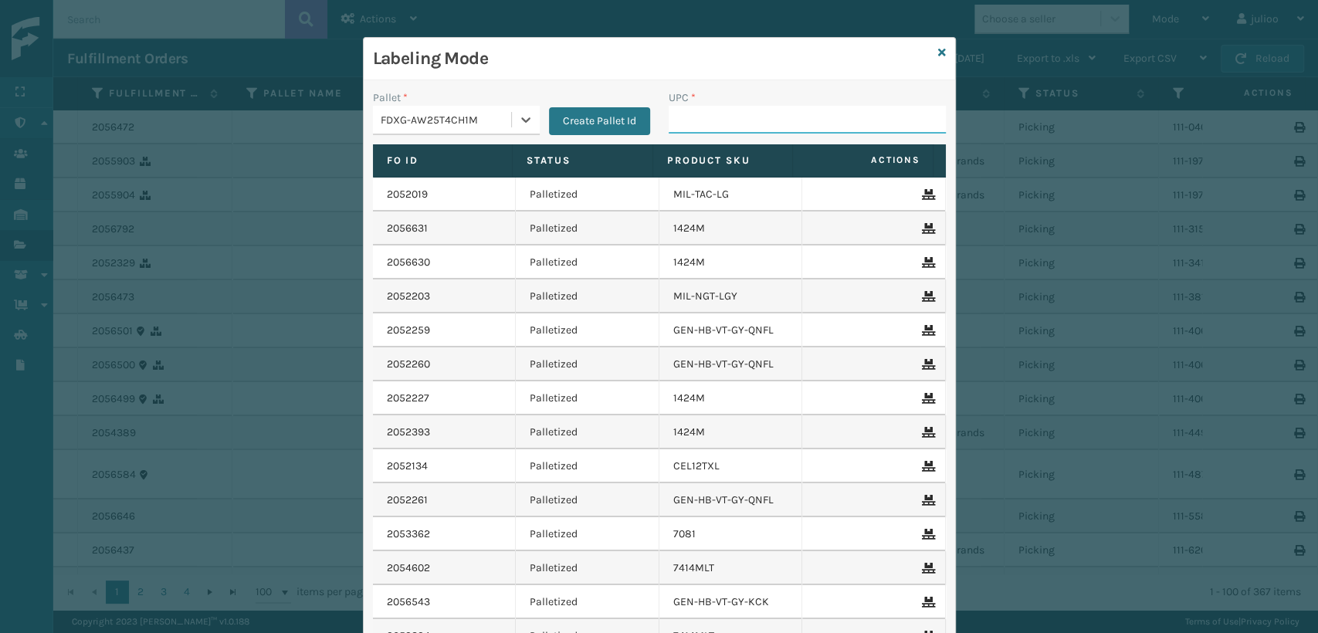
click at [690, 119] on input "UPC *" at bounding box center [807, 120] width 277 height 28
click at [938, 45] on link at bounding box center [942, 53] width 8 height 16
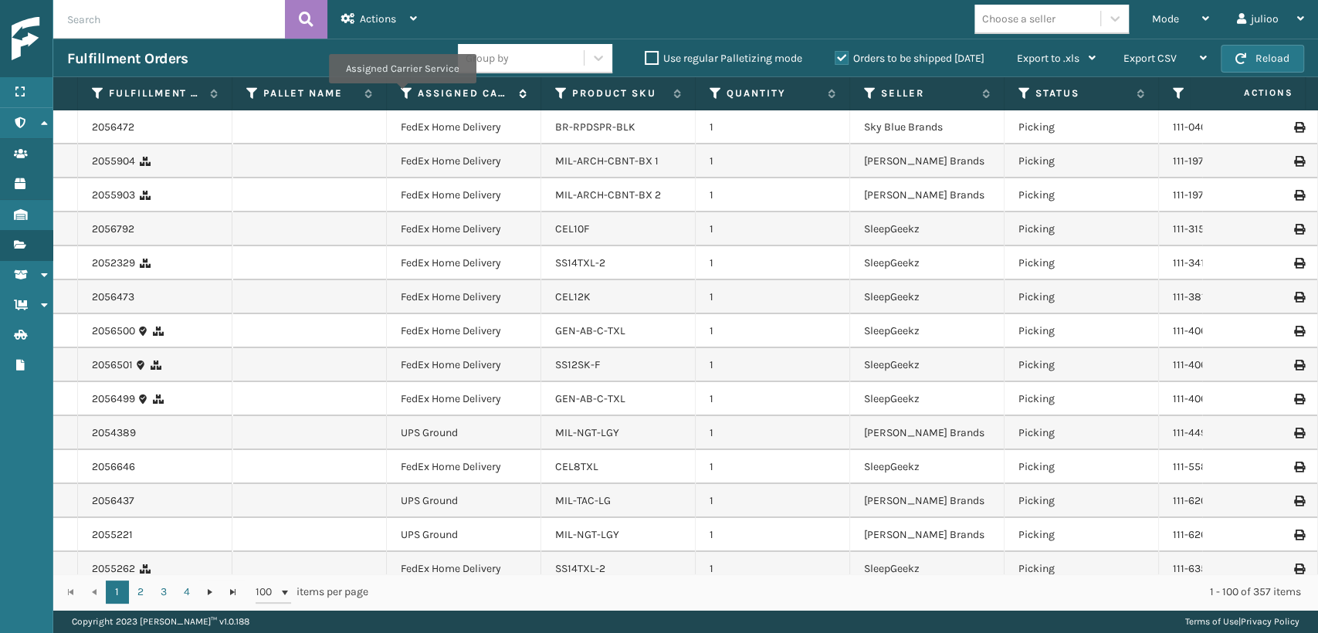
click at [402, 94] on icon at bounding box center [407, 93] width 12 height 14
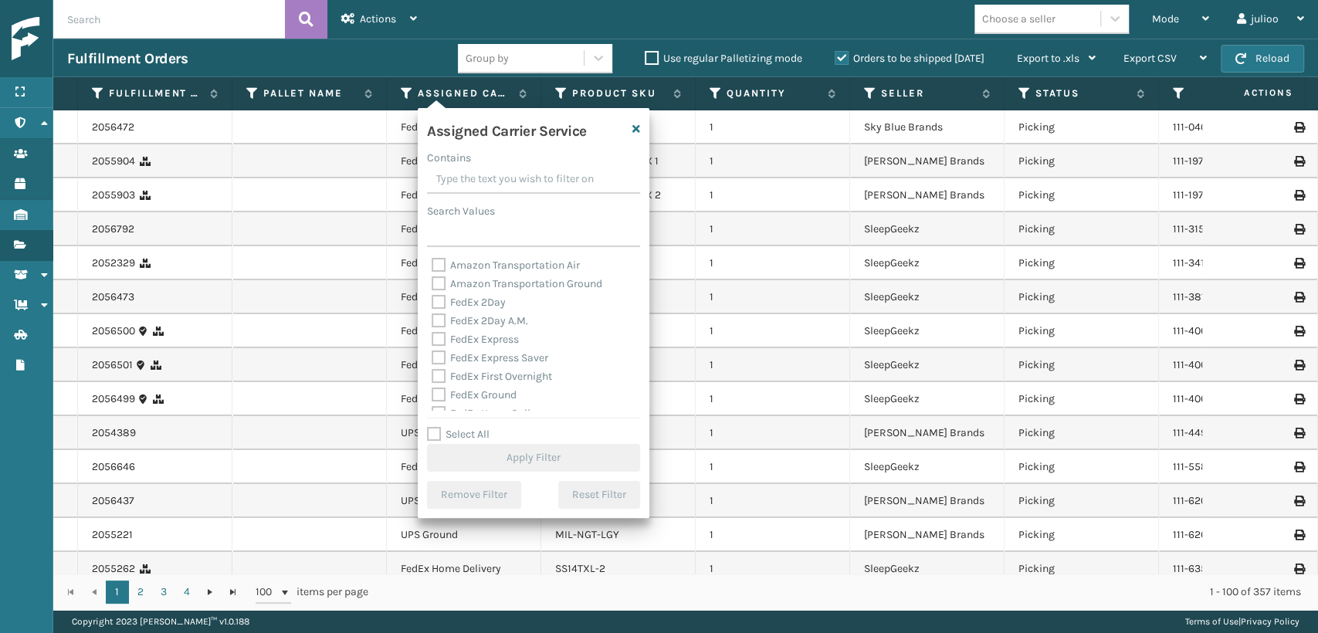
drag, startPoint x: 439, startPoint y: 337, endPoint x: 434, endPoint y: 326, distance: 12.8
click at [437, 328] on div "Amazon Transportation Air Amazon Transportation Ground FedEx 2Day FedEx 2Day A.…" at bounding box center [533, 333] width 213 height 154
click at [443, 304] on label "FedEx 2Day" at bounding box center [469, 302] width 74 height 13
click at [432, 304] on input "FedEx 2Day" at bounding box center [432, 298] width 1 height 10
checkbox input "true"
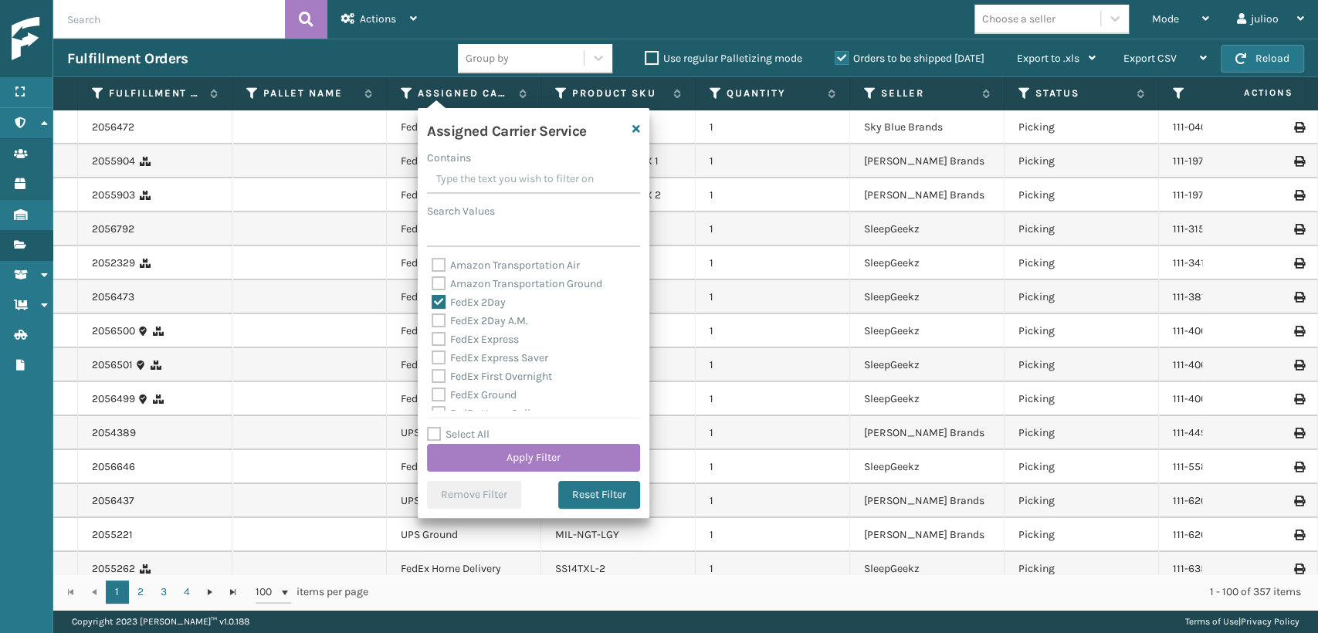
click at [434, 327] on label "FedEx 2Day A.M." at bounding box center [480, 320] width 97 height 13
click at [432, 322] on input "FedEx 2Day A.M." at bounding box center [432, 317] width 1 height 10
checkbox input "true"
click at [436, 344] on label "FedEx Express" at bounding box center [475, 339] width 87 height 13
click at [432, 341] on input "FedEx Express" at bounding box center [432, 336] width 1 height 10
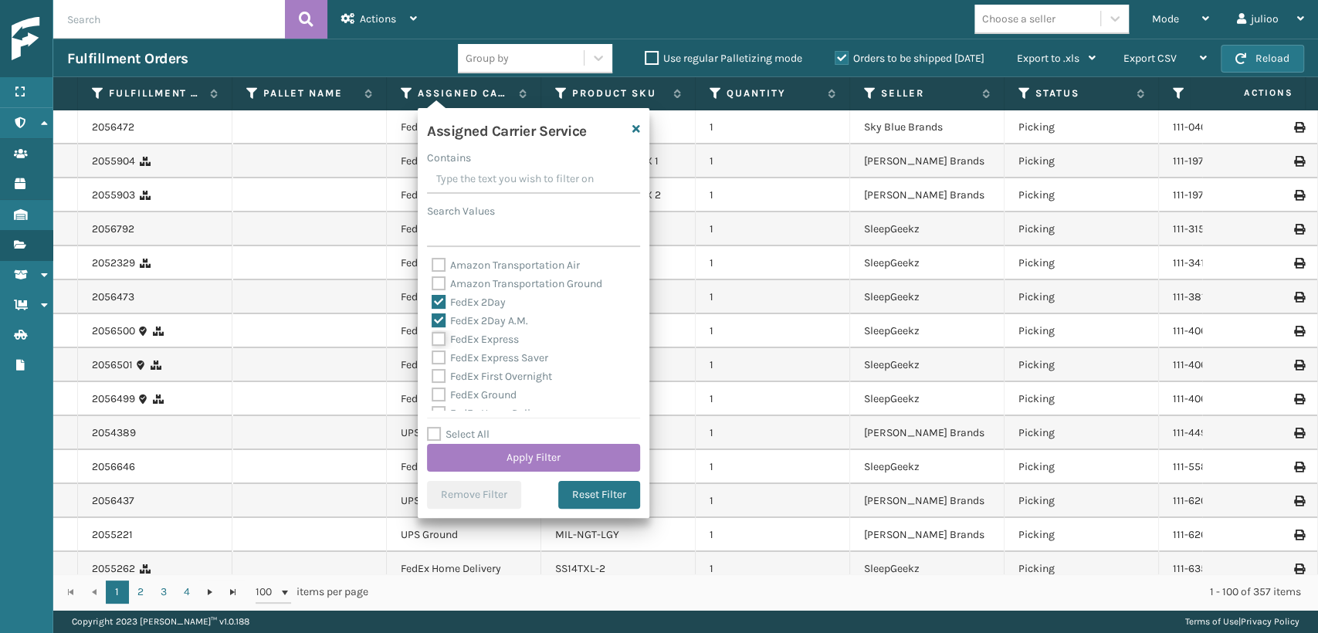
checkbox input "true"
click at [437, 361] on label "FedEx Express Saver" at bounding box center [490, 357] width 117 height 13
click at [432, 359] on input "FedEx Express Saver" at bounding box center [432, 354] width 1 height 10
checkbox input "true"
click at [437, 377] on label "FedEx First Overnight" at bounding box center [492, 376] width 120 height 13
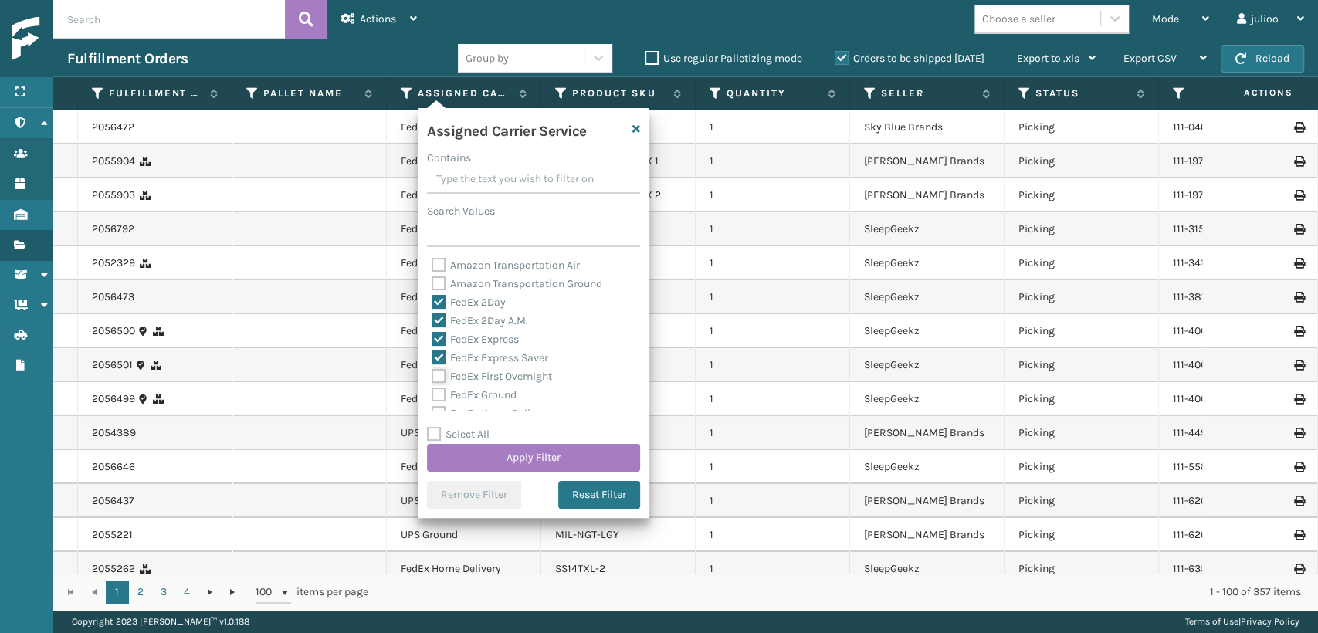
click at [432, 377] on input "FedEx First Overnight" at bounding box center [432, 373] width 1 height 10
checkbox input "true"
click at [440, 397] on label "FedEx Ground" at bounding box center [474, 394] width 85 height 13
click at [432, 396] on input "FedEx Ground" at bounding box center [432, 391] width 1 height 10
checkbox input "true"
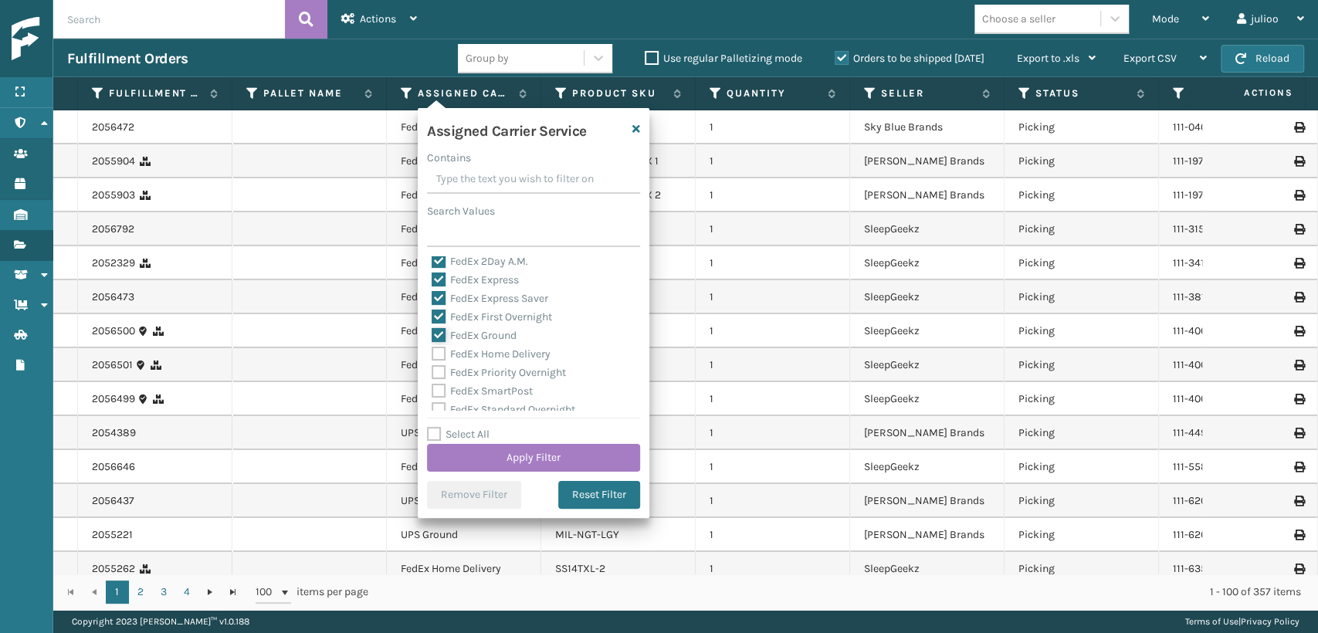
scroll to position [86, 0]
click at [434, 354] on div "FedEx Priority Overnight" at bounding box center [534, 346] width 204 height 19
click at [439, 347] on label "FedEx Priority Overnight" at bounding box center [499, 346] width 134 height 13
click at [432, 347] on input "FedEx Priority Overnight" at bounding box center [432, 342] width 1 height 10
checkbox input "true"
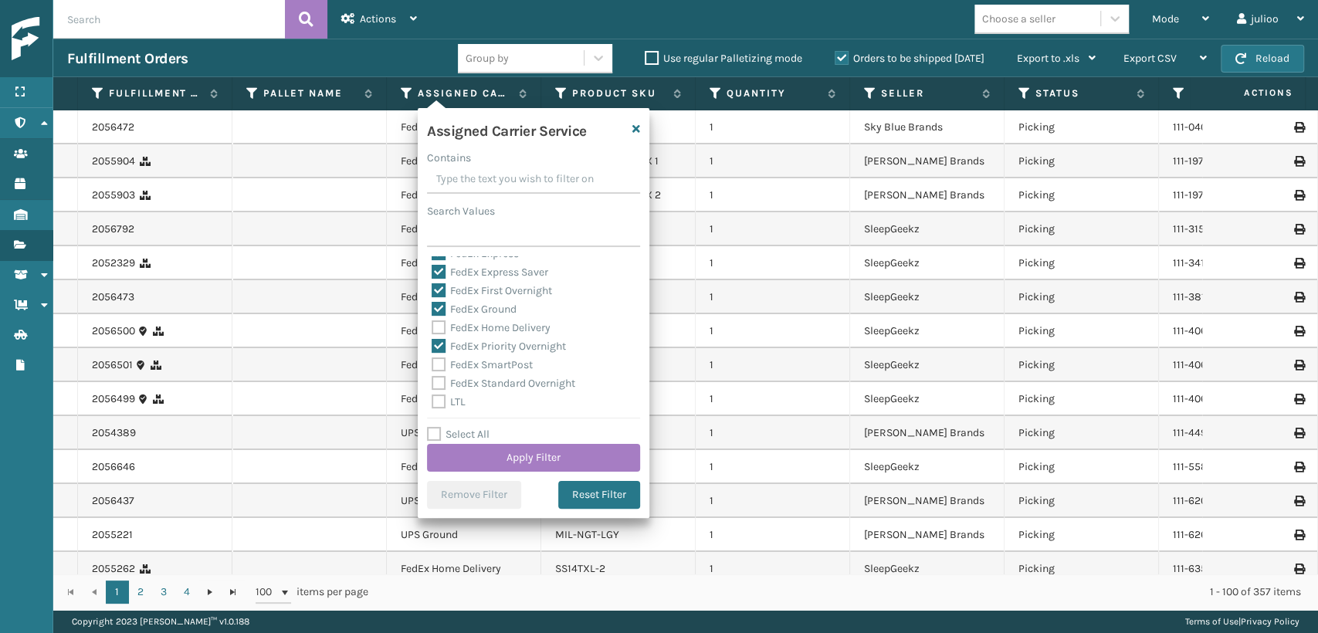
click at [439, 332] on label "FedEx Home Delivery" at bounding box center [491, 327] width 119 height 13
click at [432, 329] on input "FedEx Home Delivery" at bounding box center [432, 324] width 1 height 10
checkbox input "true"
click at [439, 375] on div "FedEx Standard Overnight" at bounding box center [534, 384] width 204 height 19
click at [436, 366] on label "FedEx SmartPost" at bounding box center [482, 364] width 101 height 13
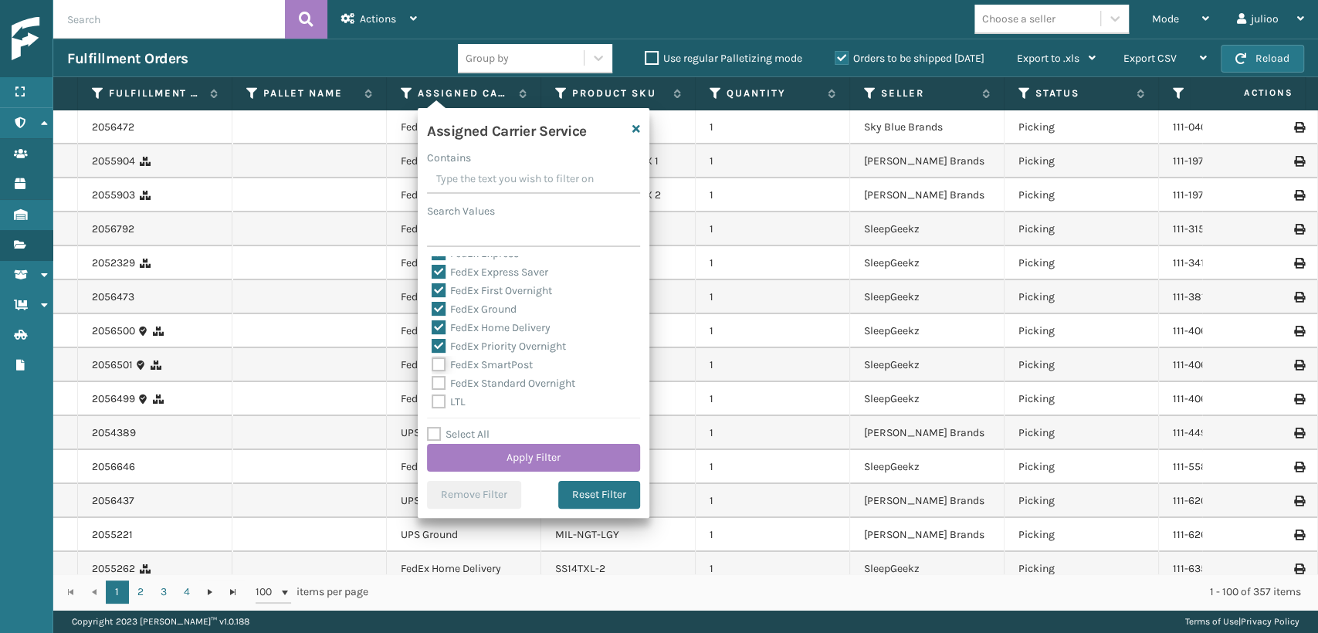
click at [432, 366] on input "FedEx SmartPost" at bounding box center [432, 361] width 1 height 10
checkbox input "true"
click at [433, 380] on label "FedEx Standard Overnight" at bounding box center [504, 383] width 144 height 13
click at [433, 385] on label "FedEx Standard Overnight" at bounding box center [504, 383] width 144 height 13
click at [432, 385] on input "FedEx Standard Overnight" at bounding box center [432, 380] width 1 height 10
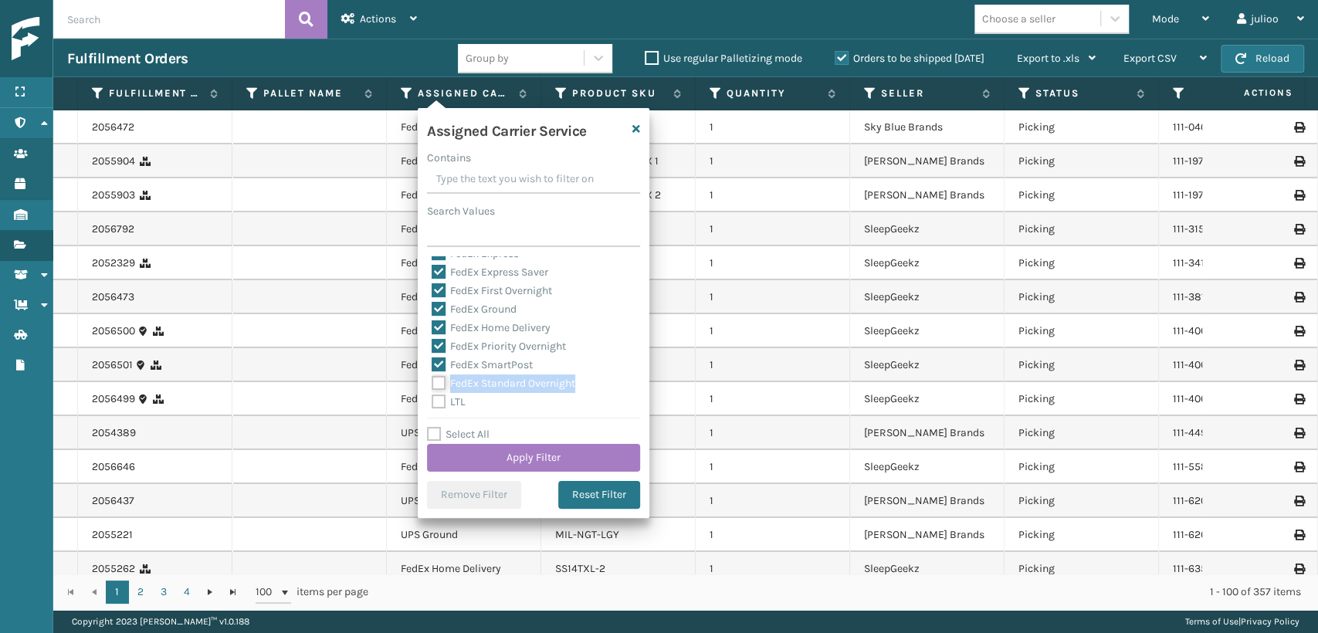
checkbox input "true"
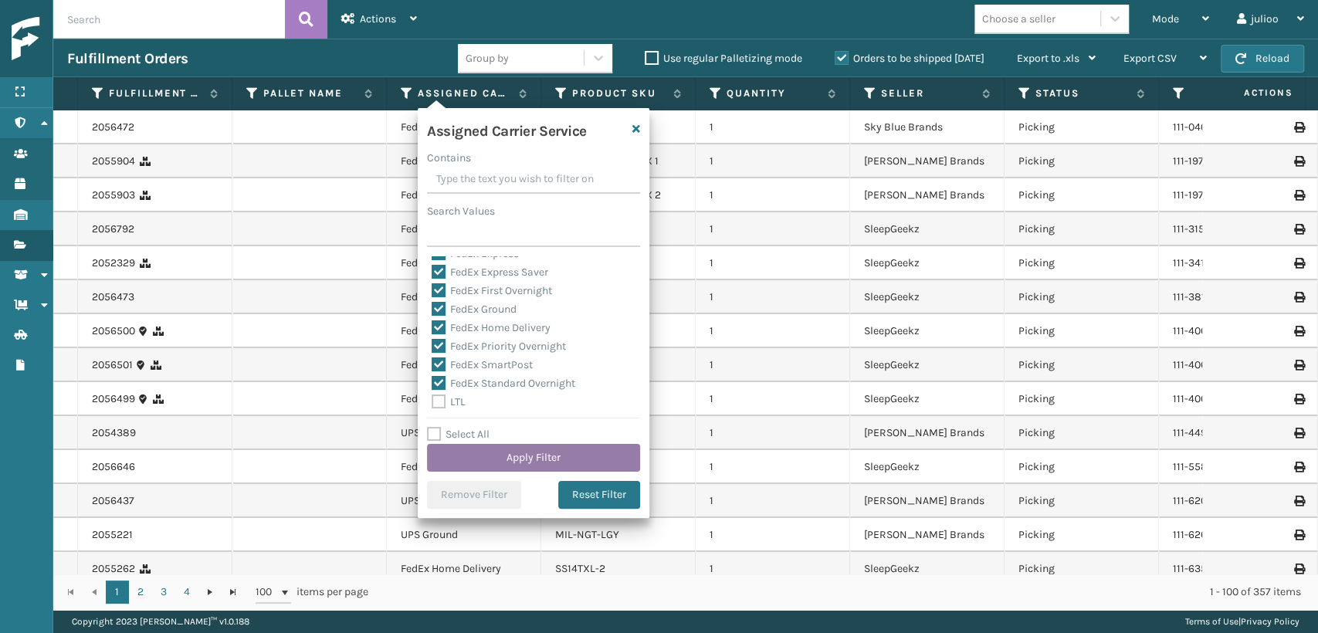
click at [482, 464] on button "Apply Filter" at bounding box center [533, 458] width 213 height 28
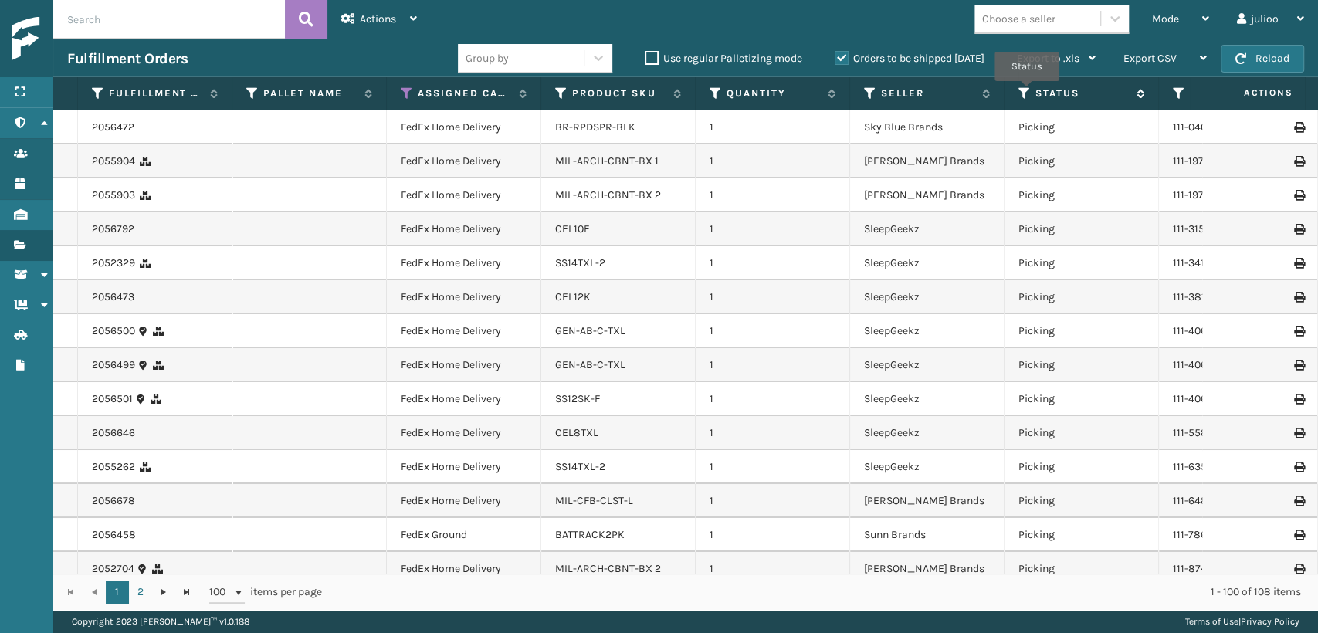
click at [1027, 92] on icon at bounding box center [1025, 93] width 12 height 14
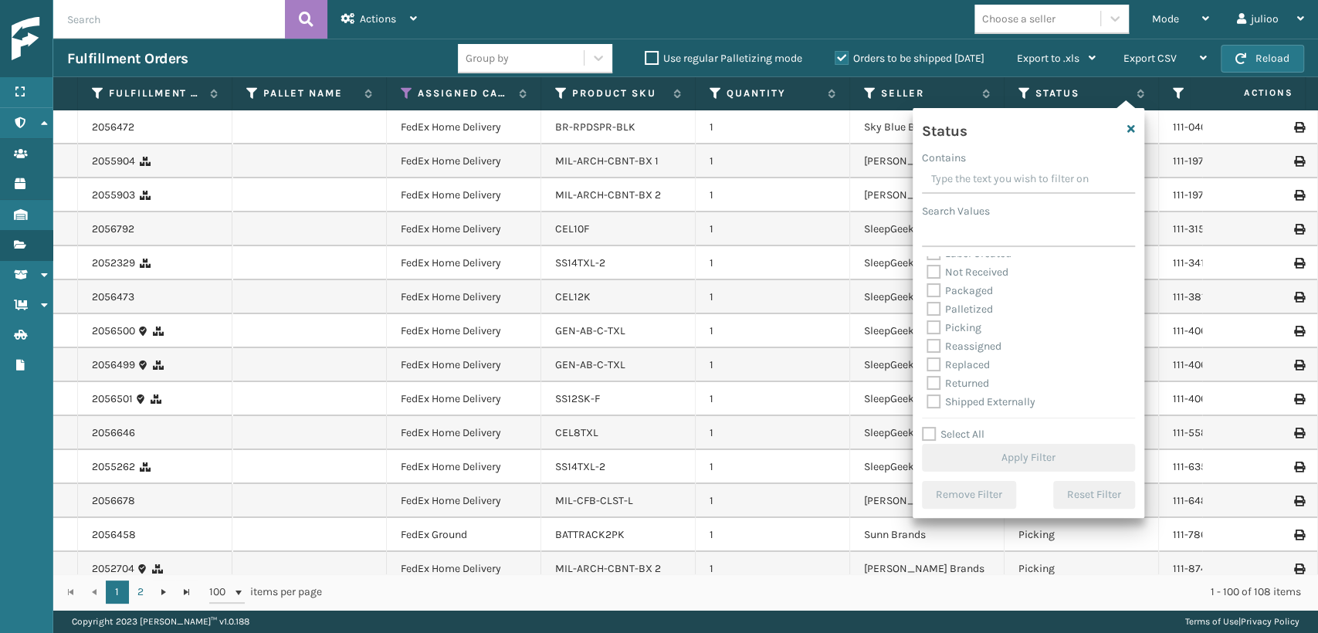
click at [931, 326] on label "Picking" at bounding box center [954, 327] width 55 height 13
click at [928, 326] on input "Picking" at bounding box center [927, 324] width 1 height 10
checkbox input "true"
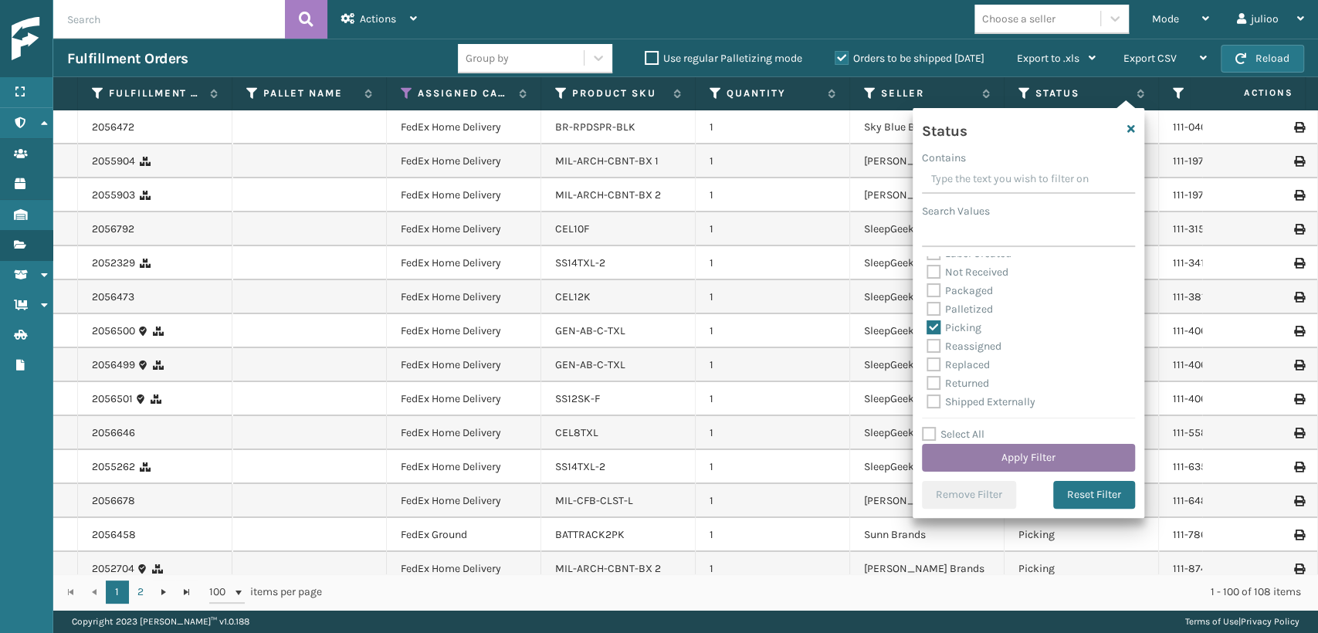
click at [989, 459] on button "Apply Filter" at bounding box center [1028, 458] width 213 height 28
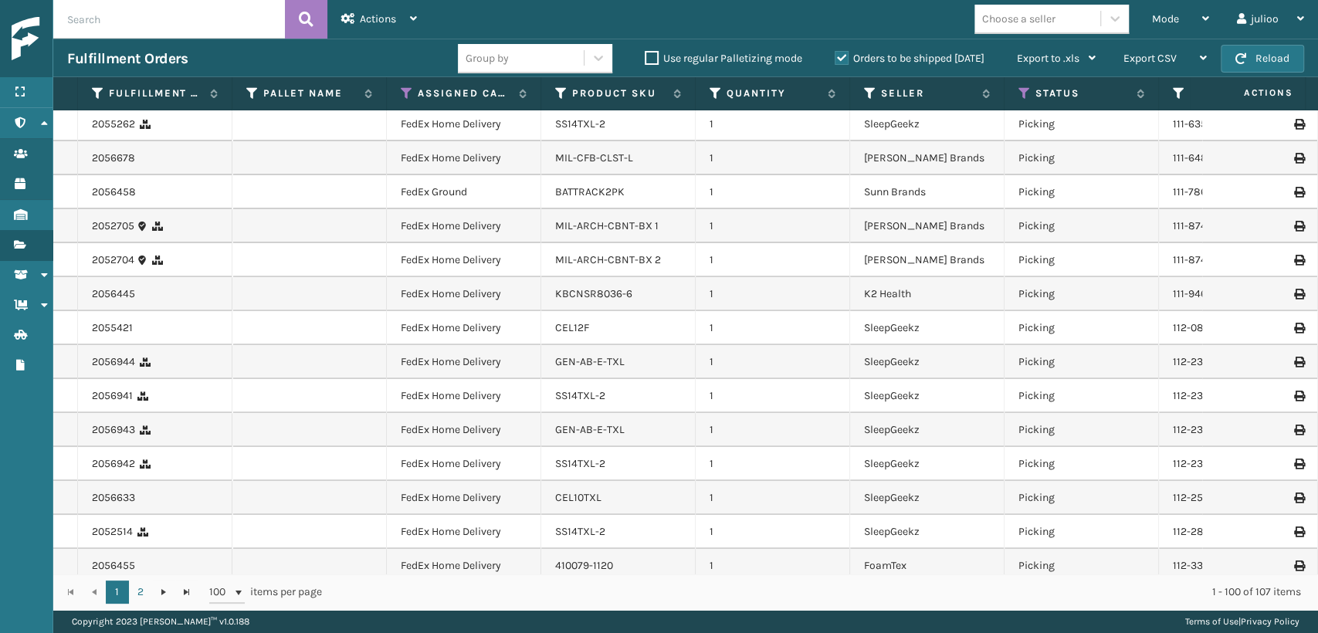
scroll to position [514, 0]
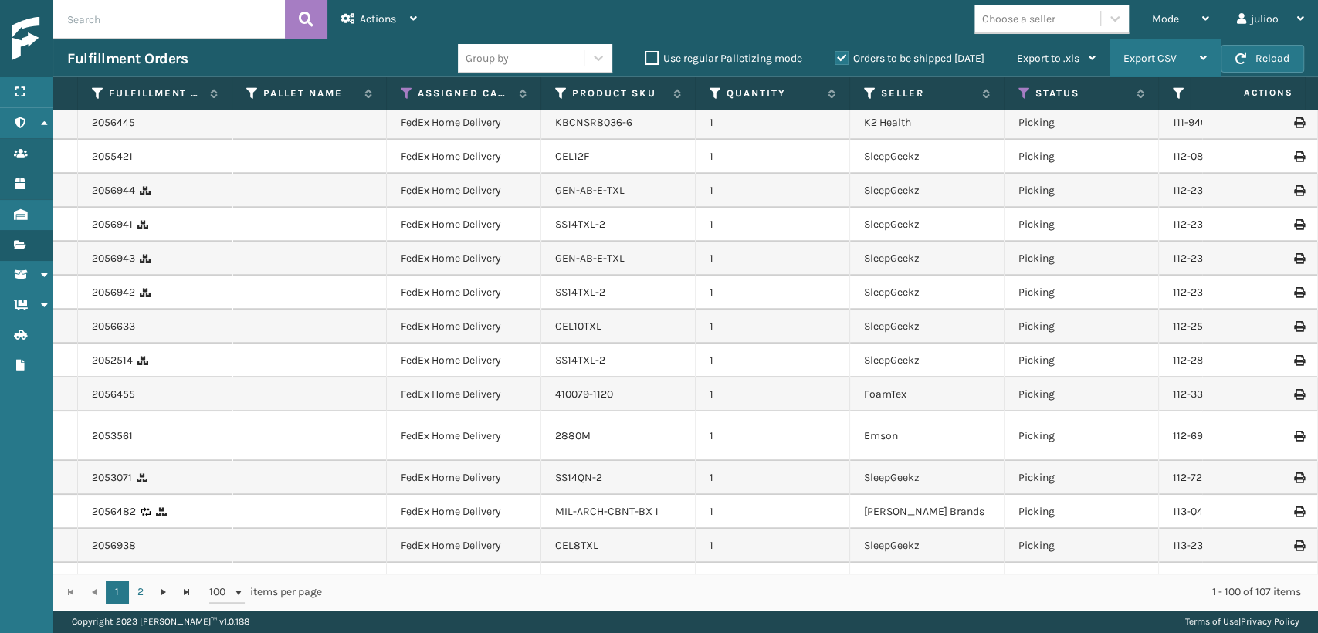
drag, startPoint x: 1172, startPoint y: 22, endPoint x: 1139, endPoint y: 44, distance: 39.4
click at [1155, 32] on div "Mode" at bounding box center [1180, 19] width 57 height 39
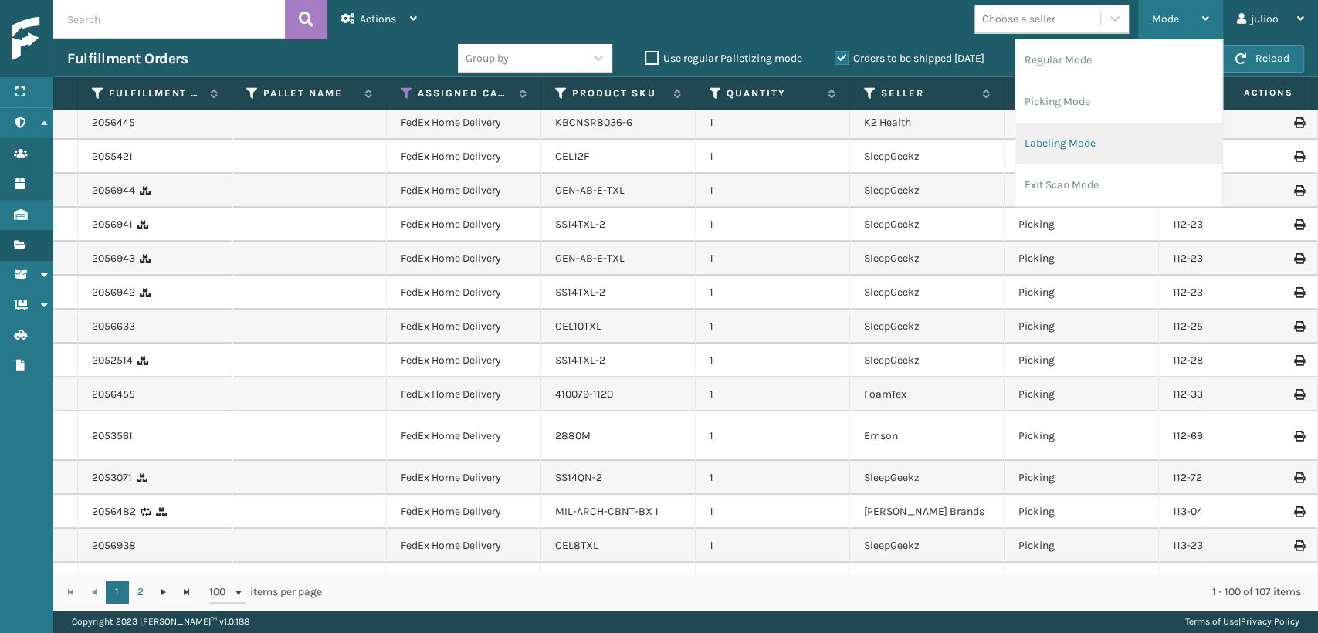
click at [1040, 143] on li "Labeling Mode" at bounding box center [1119, 144] width 207 height 42
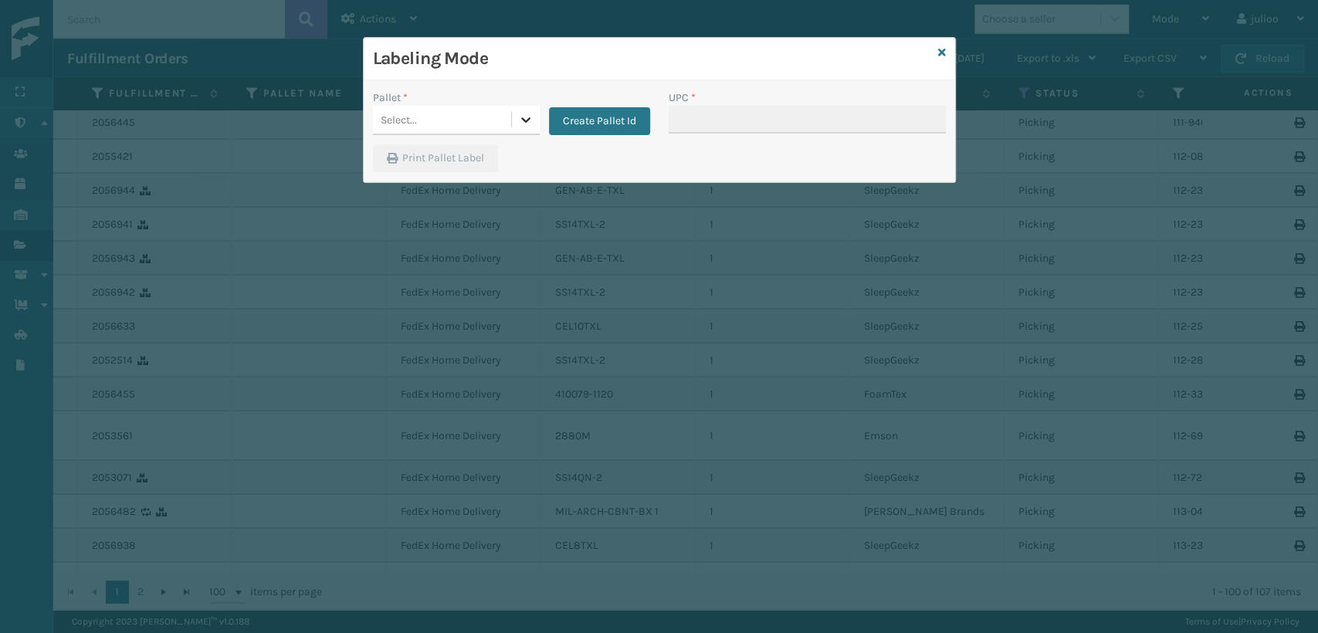
click at [520, 118] on icon at bounding box center [525, 119] width 15 height 15
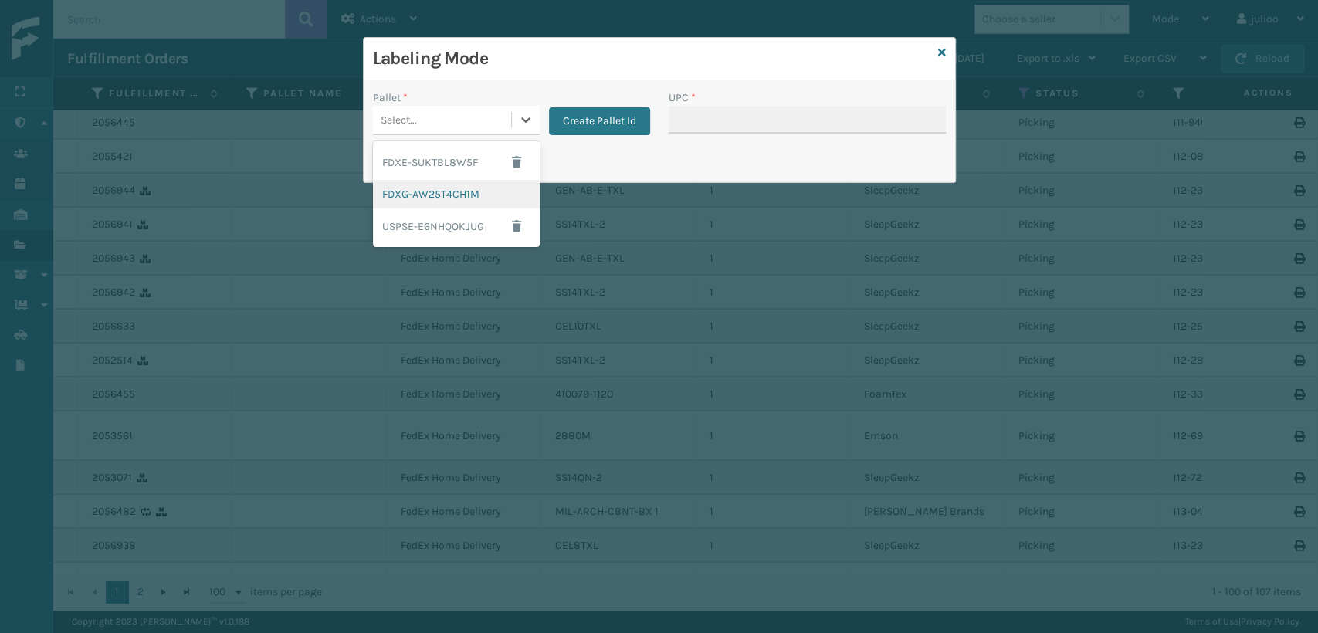
drag, startPoint x: 482, startPoint y: 190, endPoint x: 643, endPoint y: 144, distance: 167.0
click at [507, 176] on div "FDXE-SUKTBL8W5F FDXG-AW25T4CH1M USPSE-E6NHQOKJUG" at bounding box center [456, 194] width 167 height 106
drag, startPoint x: 487, startPoint y: 113, endPoint x: 492, endPoint y: 125, distance: 13.2
click at [487, 113] on div "Select..." at bounding box center [442, 119] width 138 height 25
click at [471, 201] on div "FDXG-AW25T4CH1M" at bounding box center [456, 194] width 167 height 29
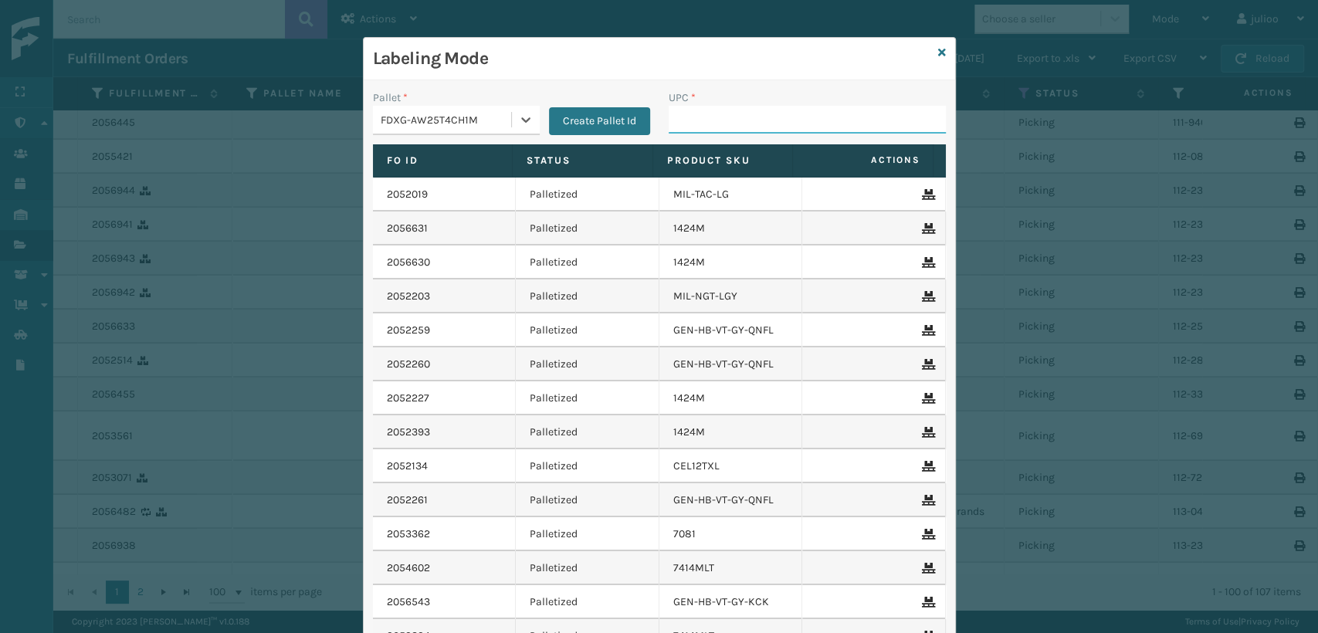
click at [716, 113] on input "UPC *" at bounding box center [807, 120] width 277 height 28
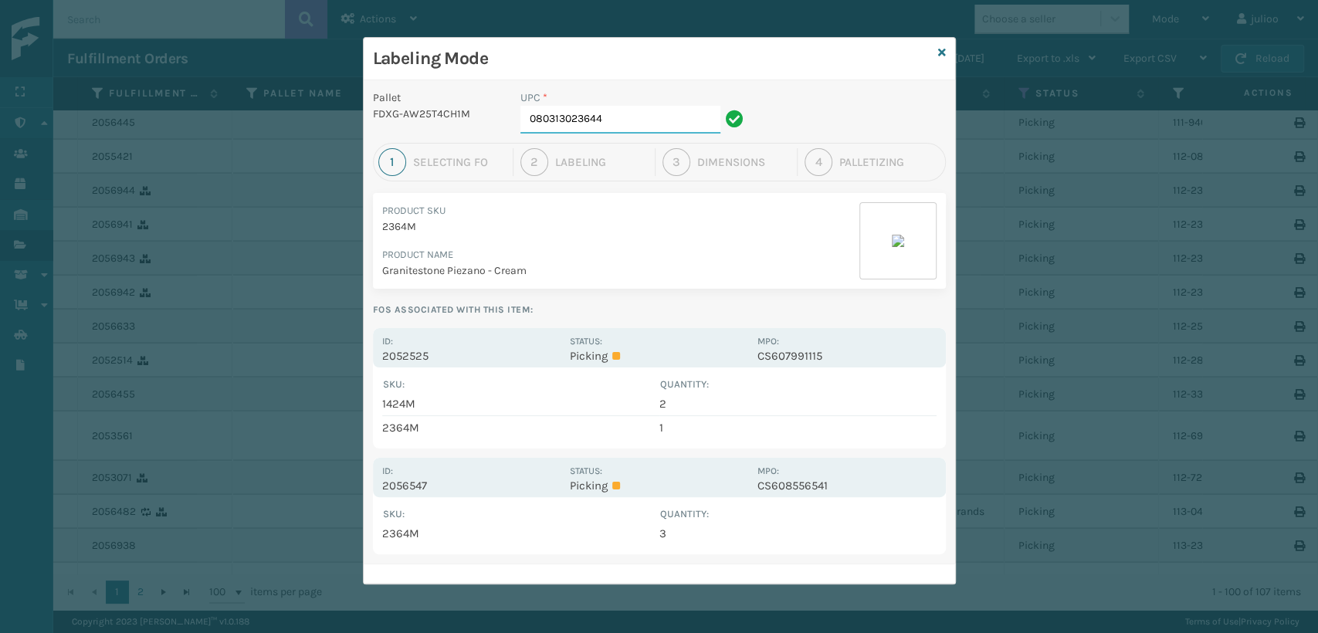
click at [626, 118] on input "080313023644" at bounding box center [621, 120] width 200 height 28
type input "0"
click at [618, 119] on input "080313023644" at bounding box center [621, 120] width 200 height 28
drag, startPoint x: 621, startPoint y: 119, endPoint x: 487, endPoint y: 110, distance: 133.9
click at [487, 110] on div "Pallet FDXG-AW25T4CH1M UPC * 080313023644" at bounding box center [660, 116] width 592 height 53
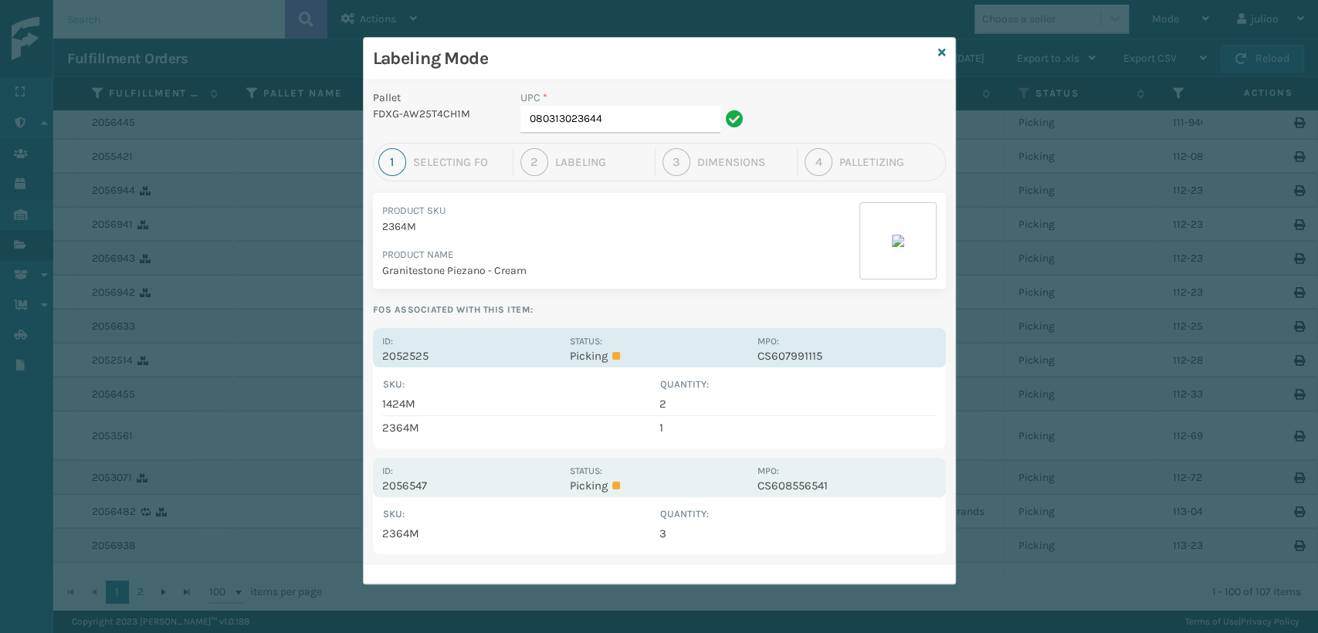
click at [497, 337] on div "Id: 2052525" at bounding box center [471, 348] width 178 height 30
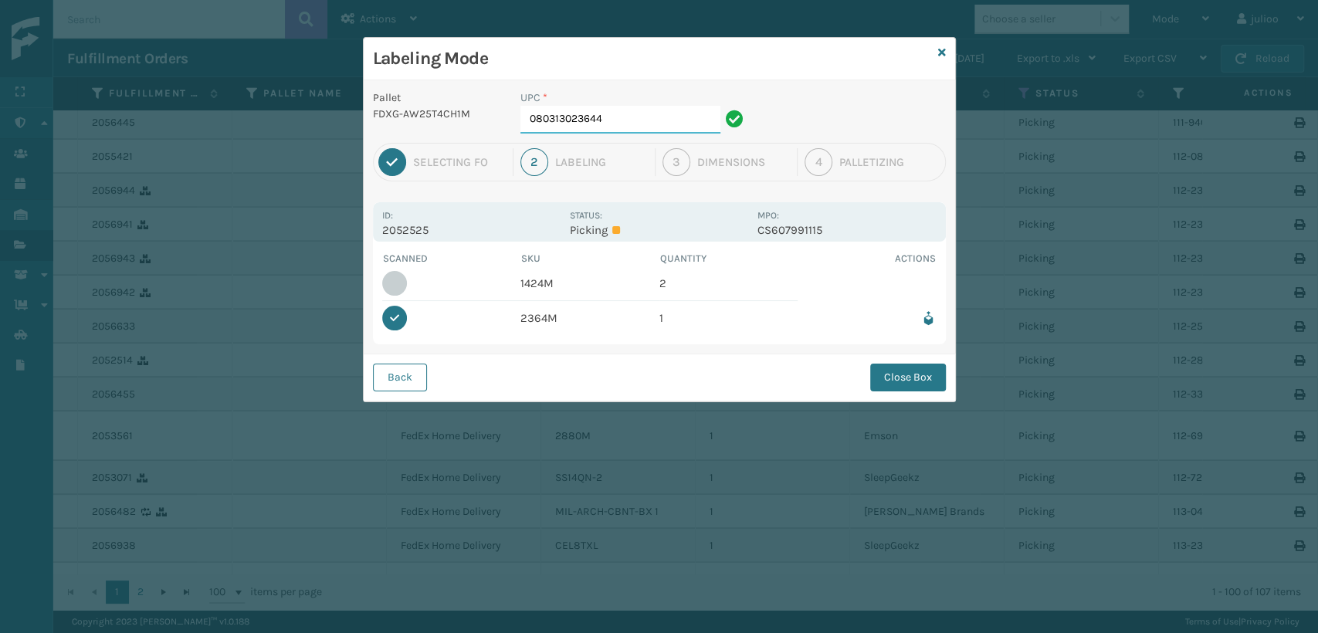
click at [623, 126] on input "080313023644" at bounding box center [621, 120] width 200 height 28
type input "0"
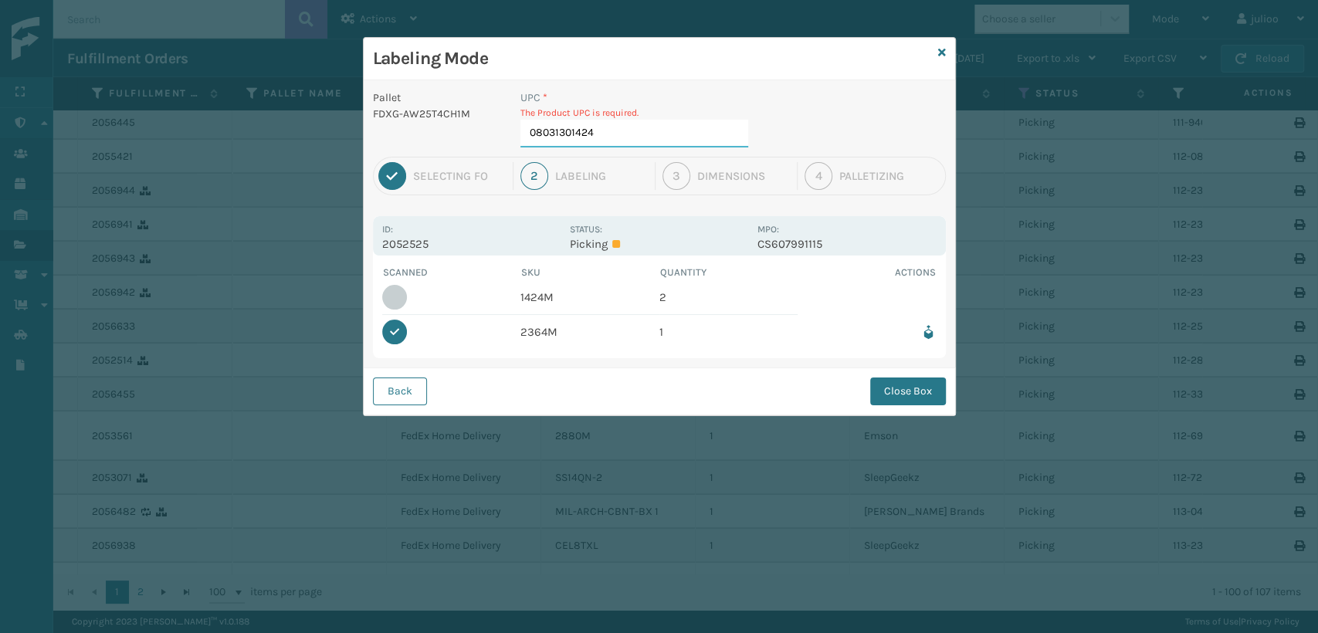
type input "080313014246"
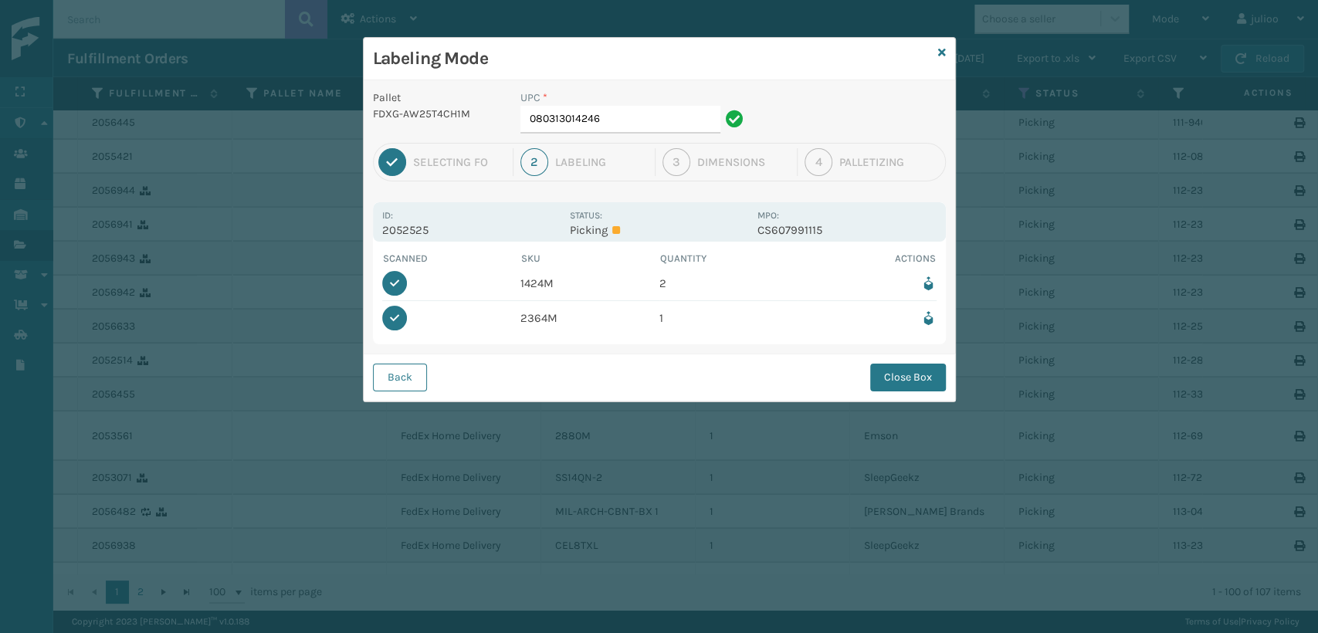
drag, startPoint x: 888, startPoint y: 379, endPoint x: 888, endPoint y: 402, distance: 23.2
click at [888, 402] on div "Labeling Mode Pallet FDXG-AW25T4CH1M UPC * 080313014246 1 Selecting FO 2 Labeli…" at bounding box center [659, 316] width 1318 height 633
click at [899, 382] on button "Close Box" at bounding box center [908, 378] width 76 height 28
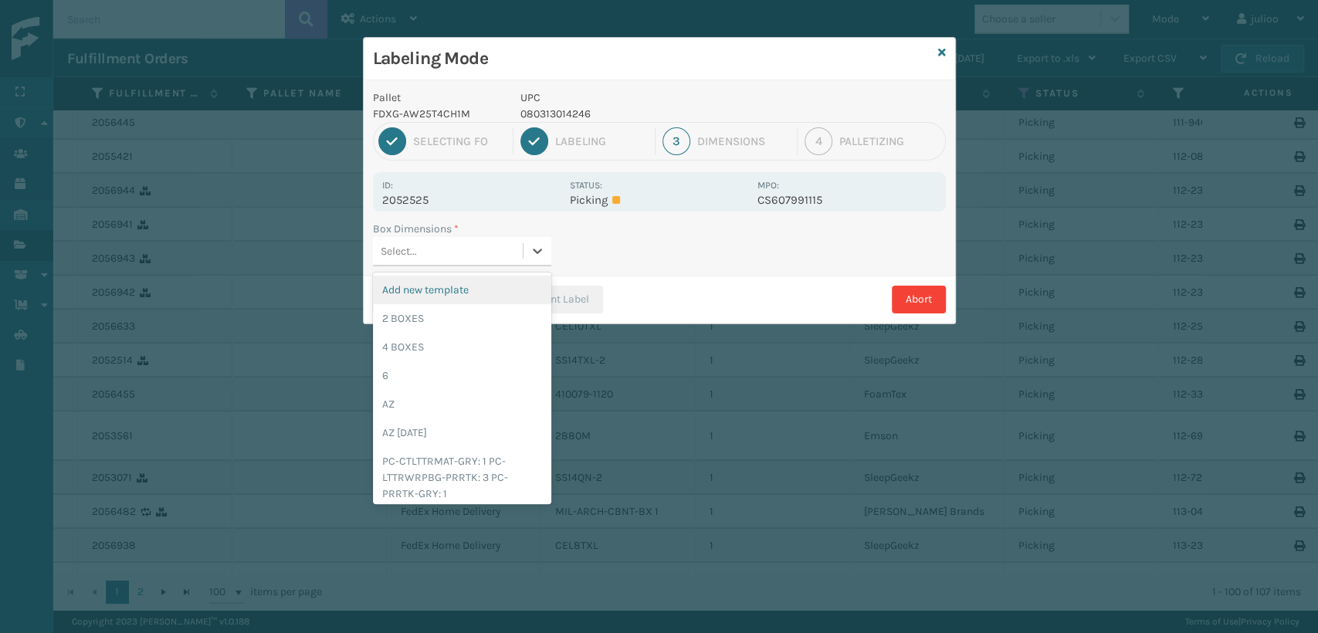
click at [484, 248] on div "Select..." at bounding box center [448, 251] width 150 height 25
click at [418, 287] on div "Add new template" at bounding box center [462, 290] width 178 height 29
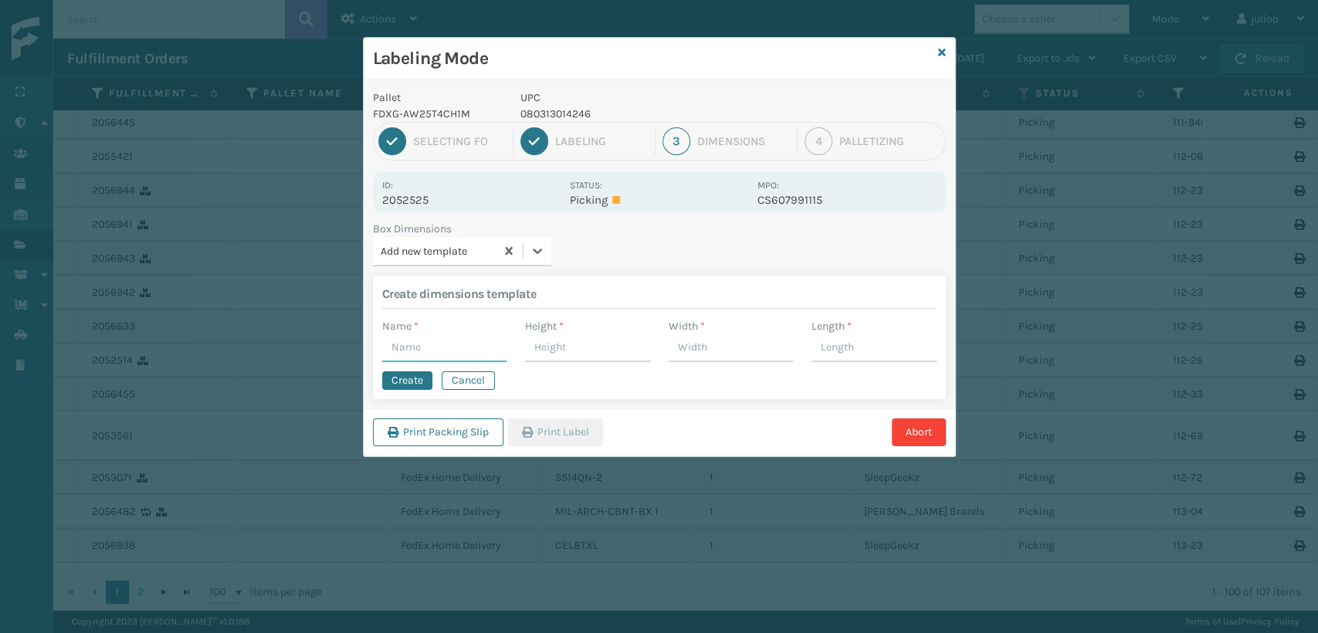
click at [422, 344] on input "Name *" at bounding box center [444, 348] width 125 height 28
type input "3"
click at [550, 351] on input "Height *" at bounding box center [587, 348] width 125 height 28
type input "3"
click at [703, 348] on input "Width *" at bounding box center [731, 348] width 125 height 28
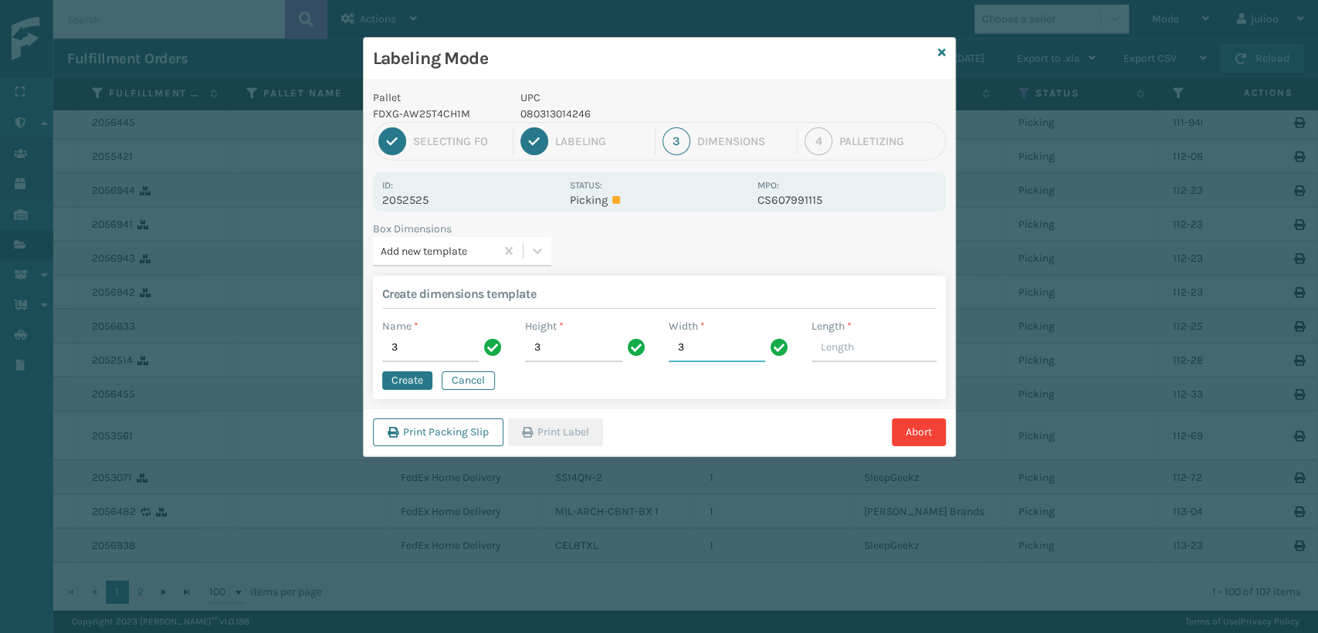
type input "3"
click at [826, 351] on input "Length *" at bounding box center [874, 348] width 125 height 28
type input "3"
click at [395, 377] on button "Create" at bounding box center [407, 380] width 50 height 19
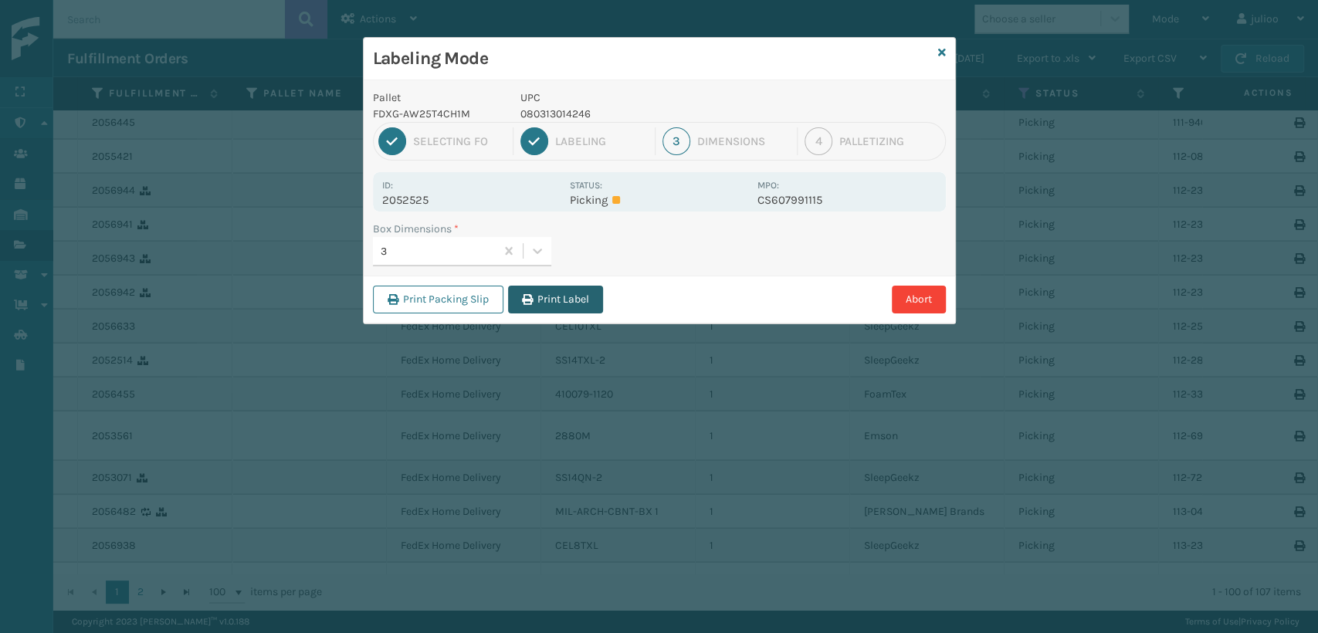
click at [541, 301] on button "Print Label" at bounding box center [555, 300] width 95 height 28
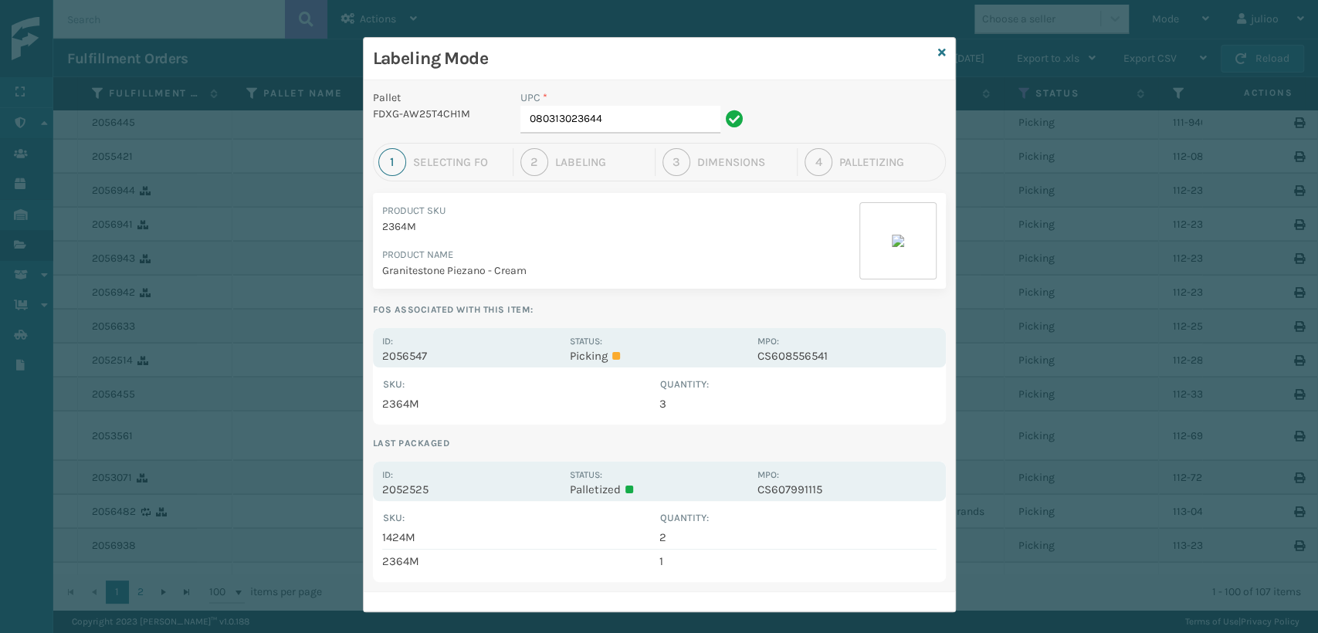
click at [939, 52] on div "Labeling Mode" at bounding box center [660, 59] width 592 height 42
click at [938, 50] on icon at bounding box center [942, 52] width 8 height 11
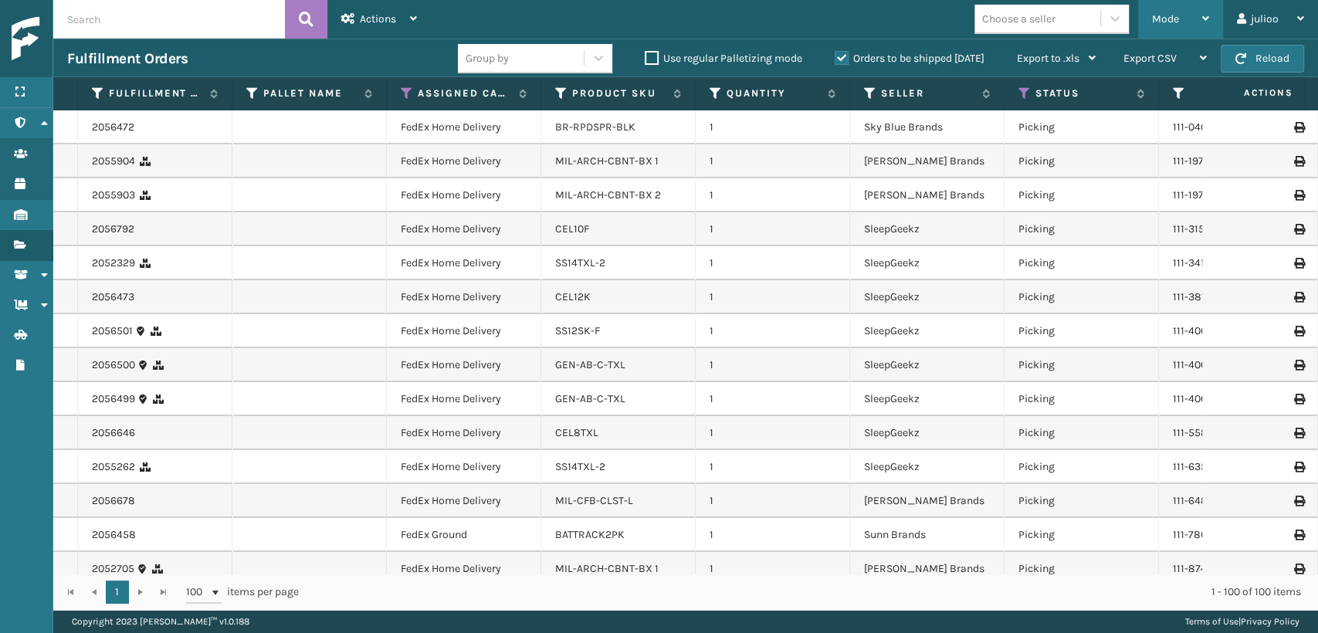
click at [1151, 12] on div "Mode Regular Mode Picking Mode Labeling Mode Exit Scan Mode" at bounding box center [1180, 19] width 85 height 39
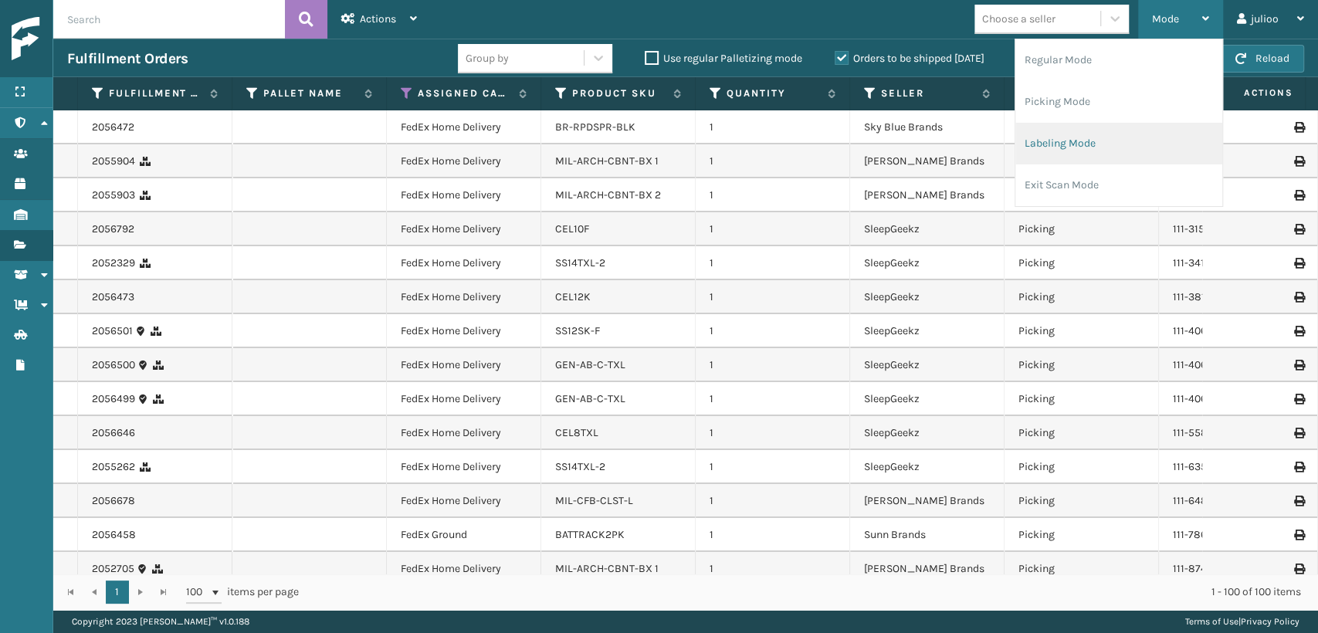
click at [1057, 144] on li "Labeling Mode" at bounding box center [1119, 144] width 207 height 42
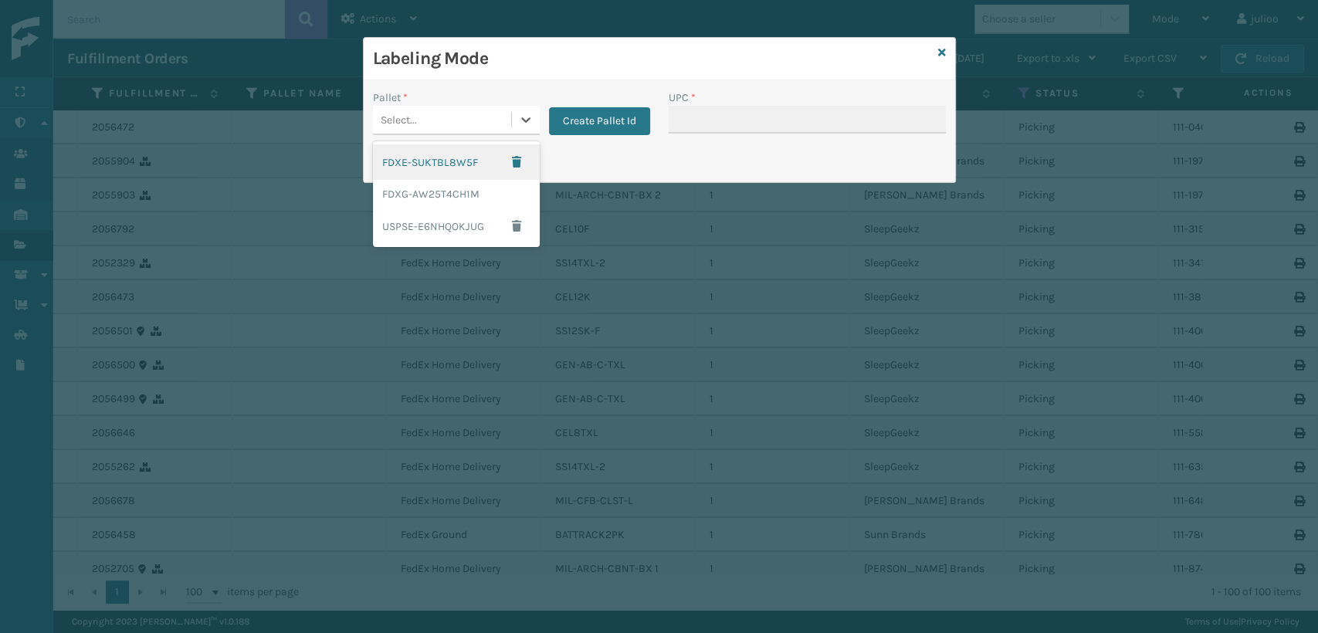
click at [422, 126] on div "Select..." at bounding box center [442, 119] width 138 height 25
click at [408, 187] on div "FDXG-AW25T4CH1M" at bounding box center [456, 194] width 167 height 29
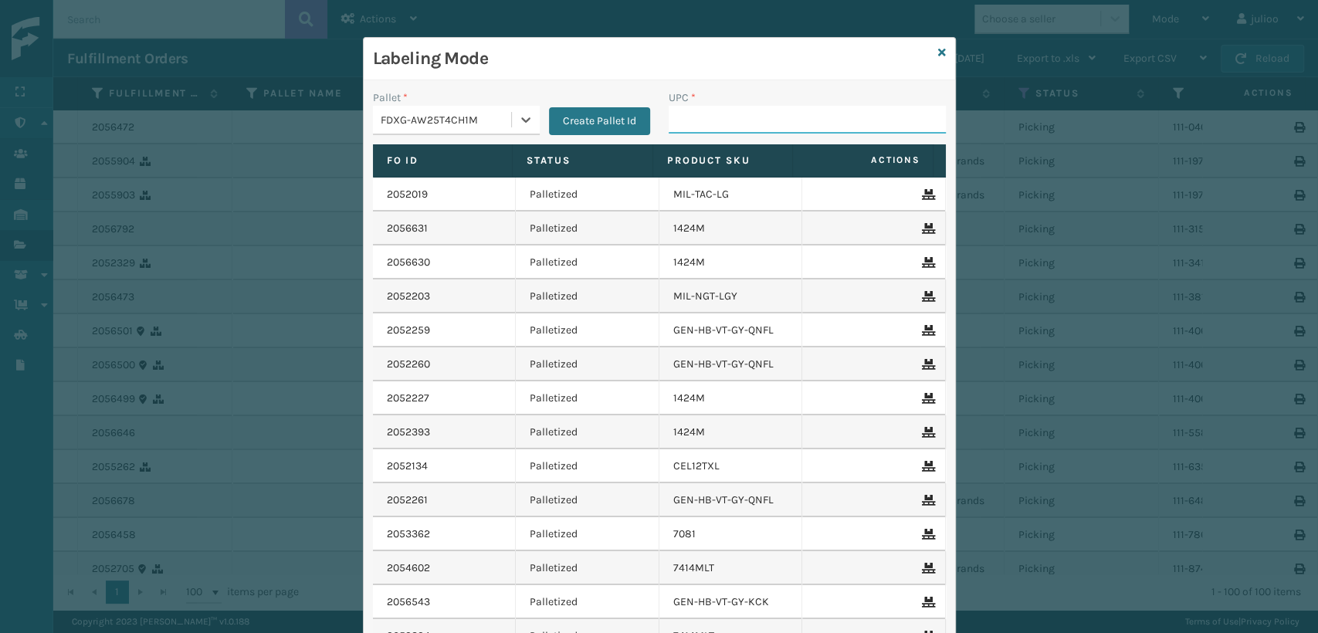
click at [688, 129] on input "UPC *" at bounding box center [807, 120] width 277 height 28
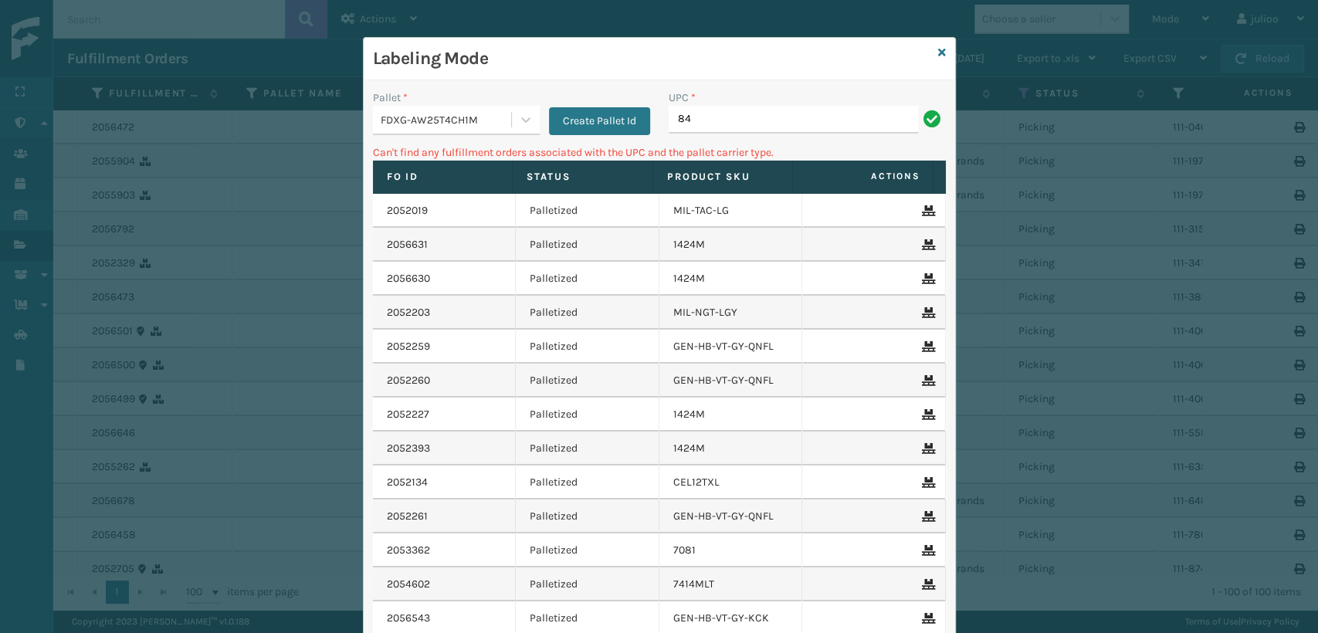
type input "8"
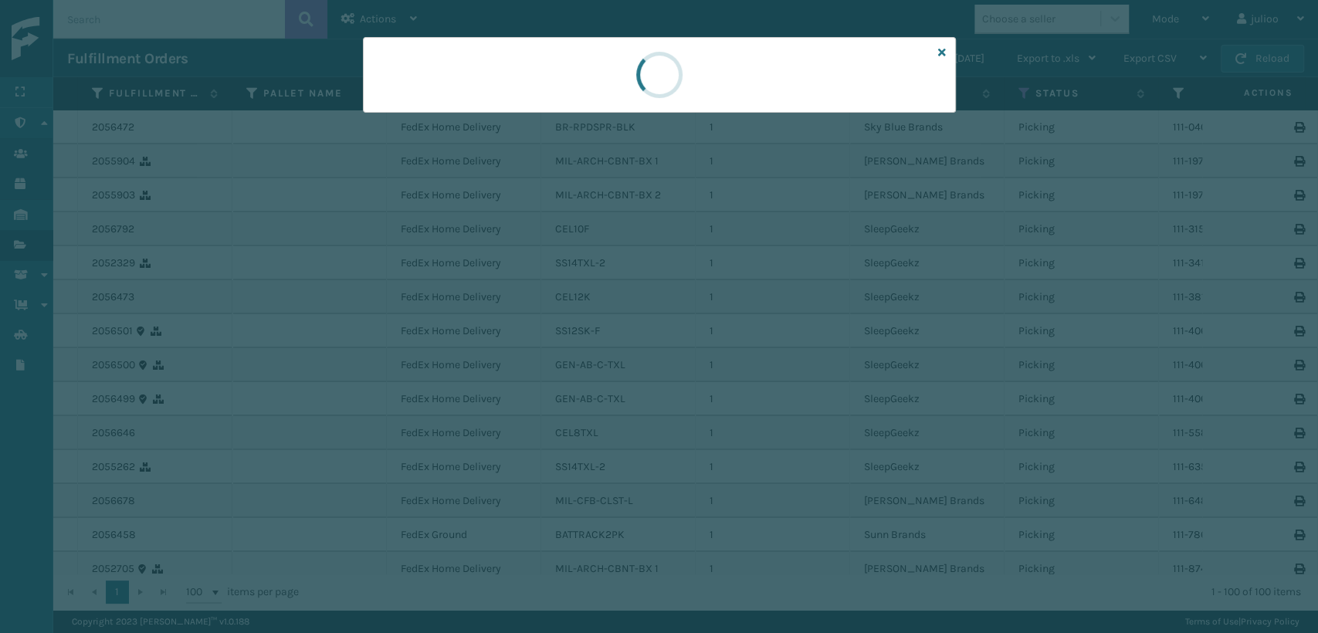
click at [771, 236] on div at bounding box center [659, 316] width 1318 height 633
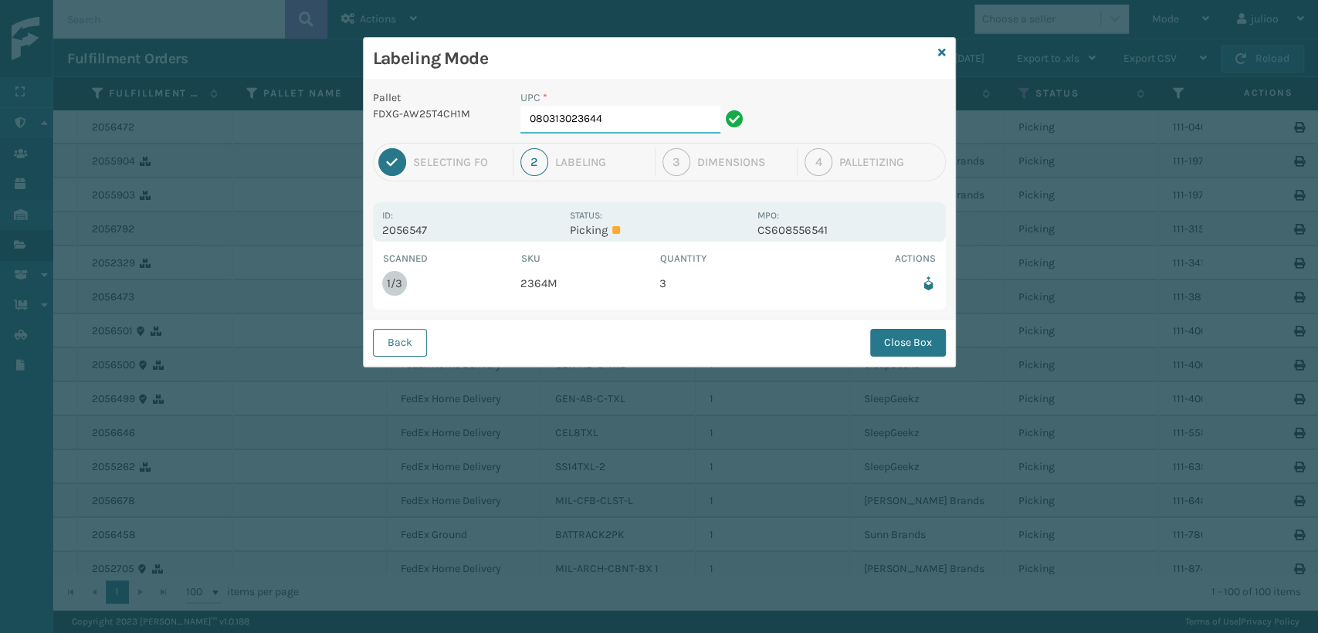
click at [643, 120] on input "080313023644" at bounding box center [621, 120] width 200 height 28
click at [917, 350] on button "Close Box" at bounding box center [908, 343] width 76 height 28
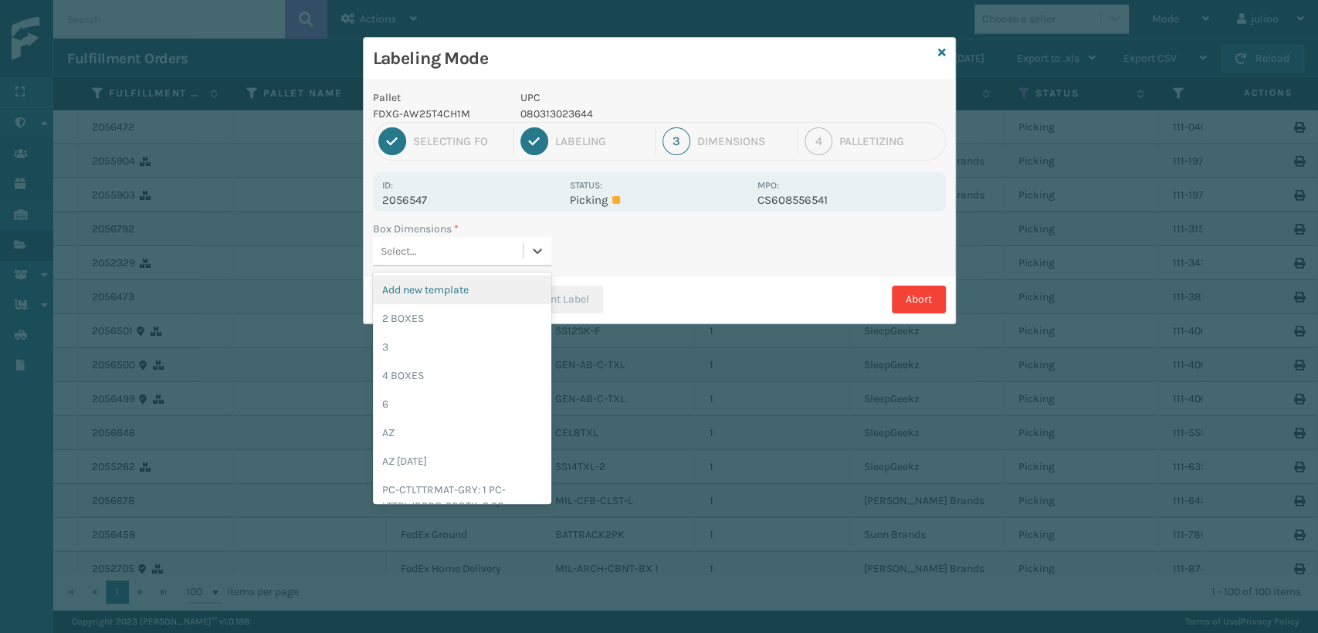
click at [510, 258] on div "Select..." at bounding box center [448, 251] width 150 height 25
click at [432, 320] on div "2 BOXES" at bounding box center [462, 318] width 178 height 29
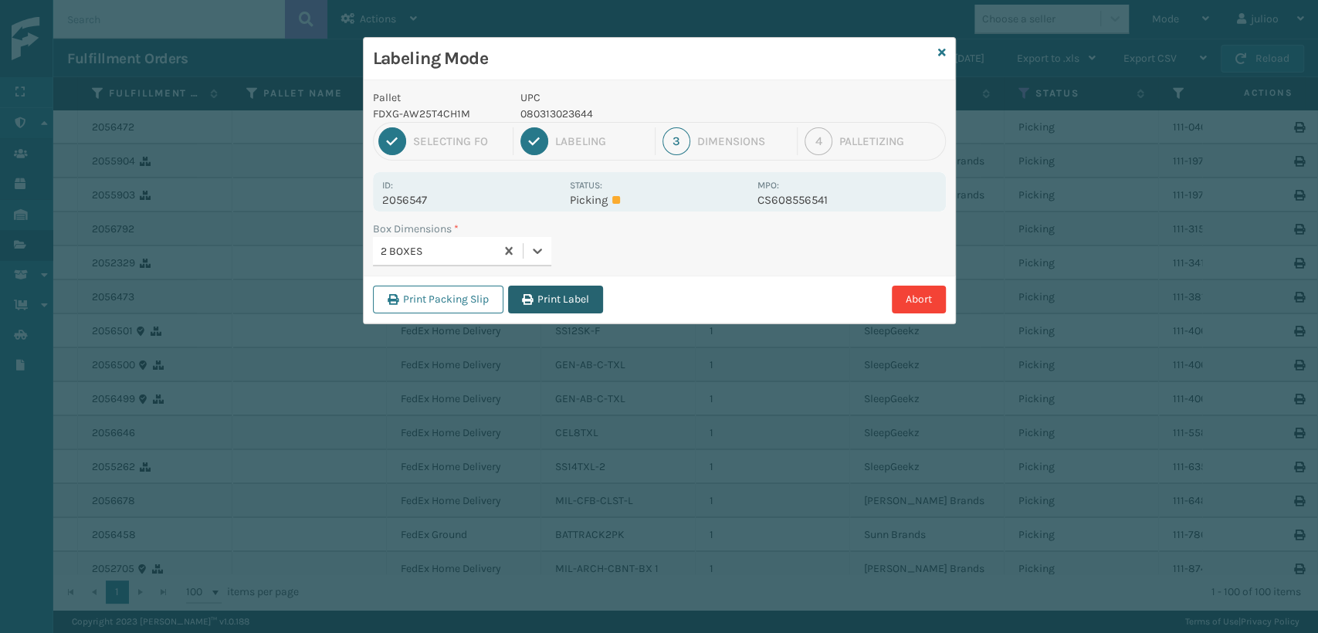
click at [531, 292] on button "Print Label" at bounding box center [555, 300] width 95 height 28
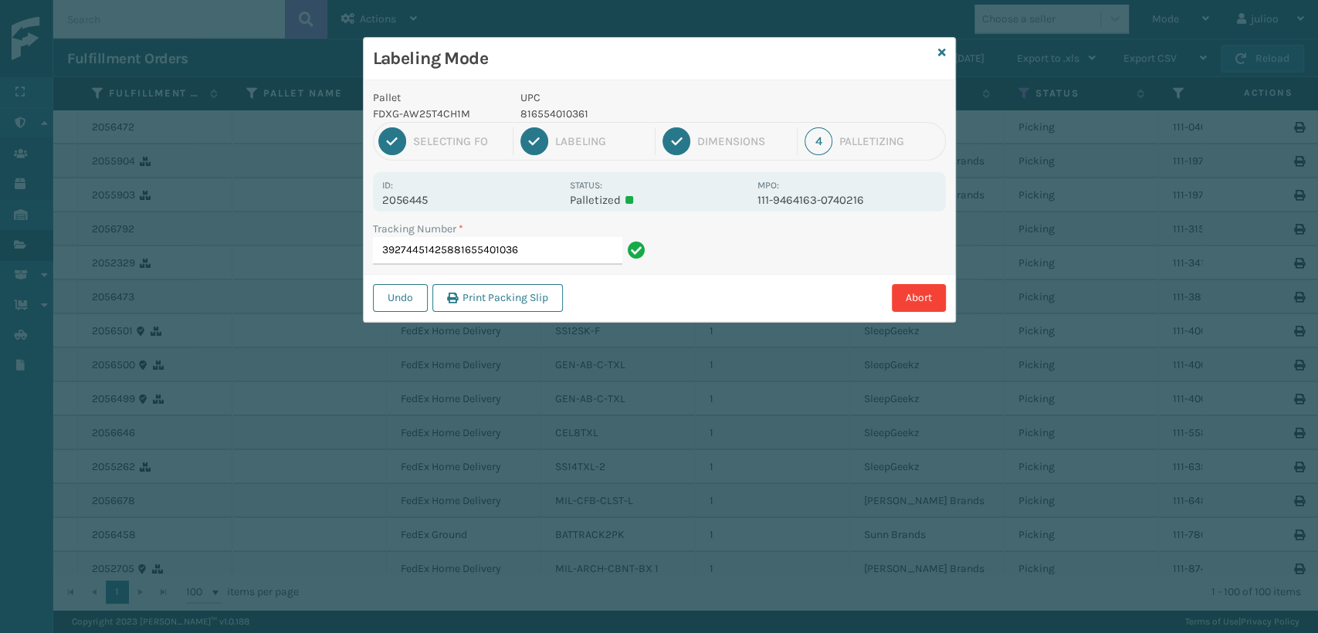
type input "392744514258816554010361"
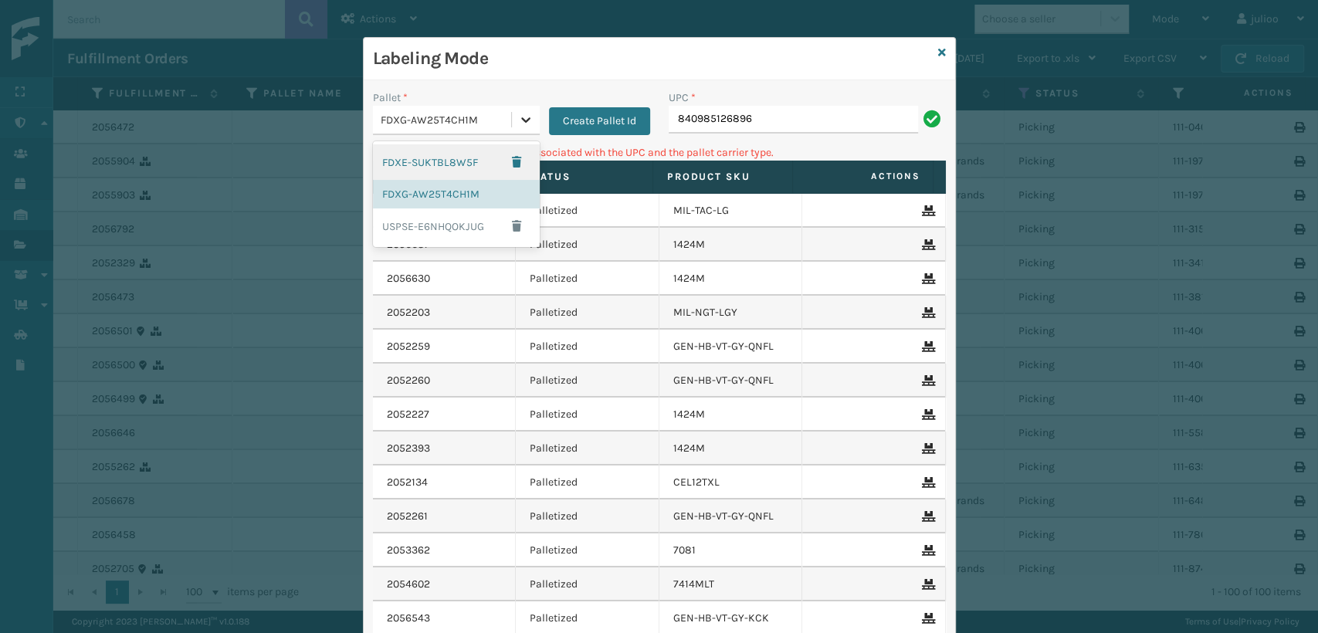
click at [518, 113] on icon at bounding box center [525, 119] width 15 height 15
click at [456, 158] on div "FDXE-SUKTBL8W5F" at bounding box center [456, 162] width 167 height 36
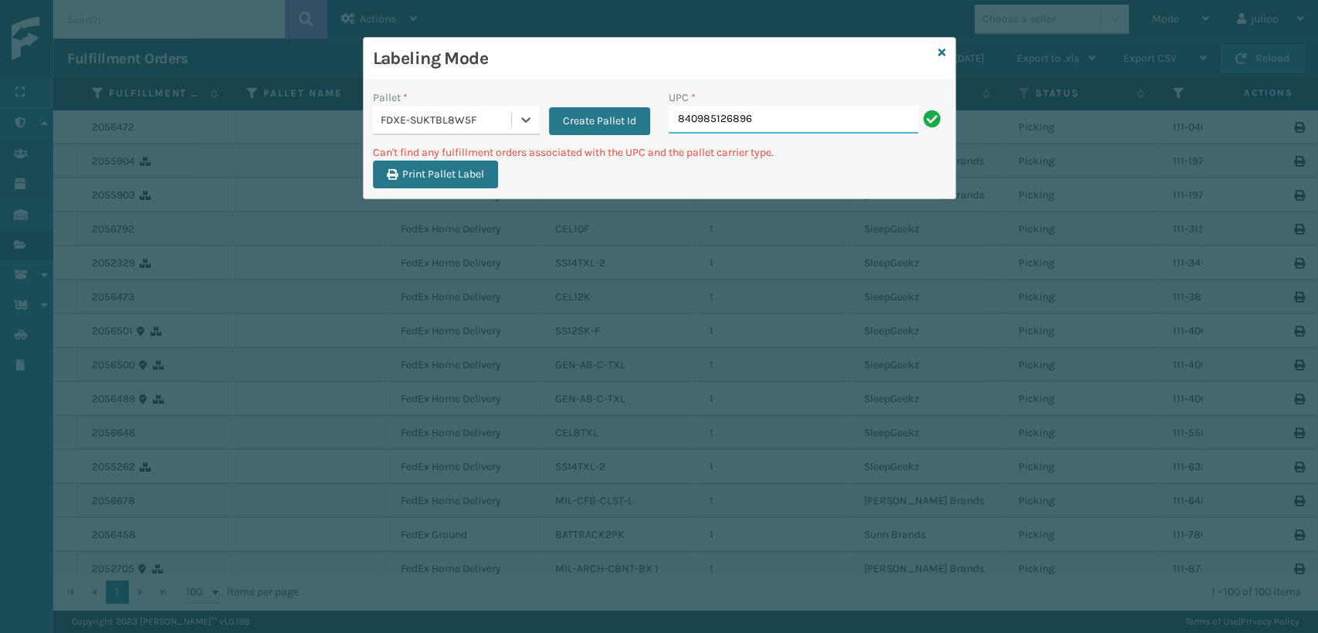
click at [802, 127] on input "840985126896" at bounding box center [793, 120] width 249 height 28
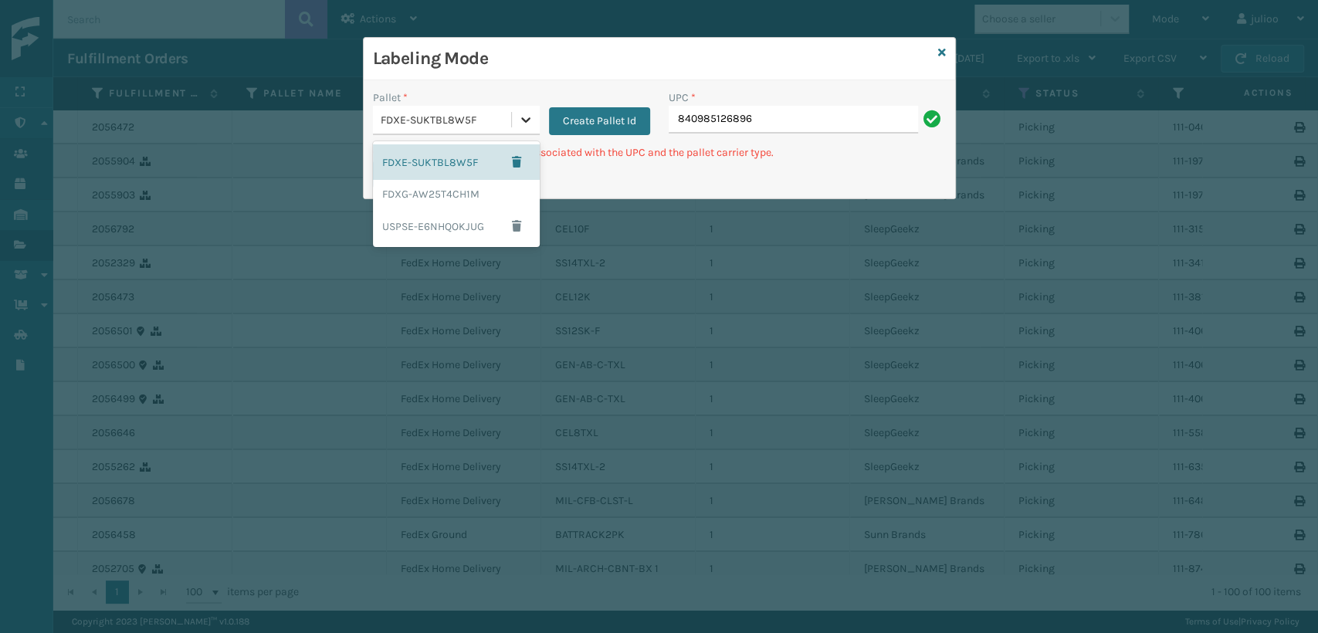
click at [522, 118] on icon at bounding box center [525, 119] width 9 height 5
click at [457, 198] on div "FDXG-AW25T4CH1M" at bounding box center [456, 194] width 167 height 29
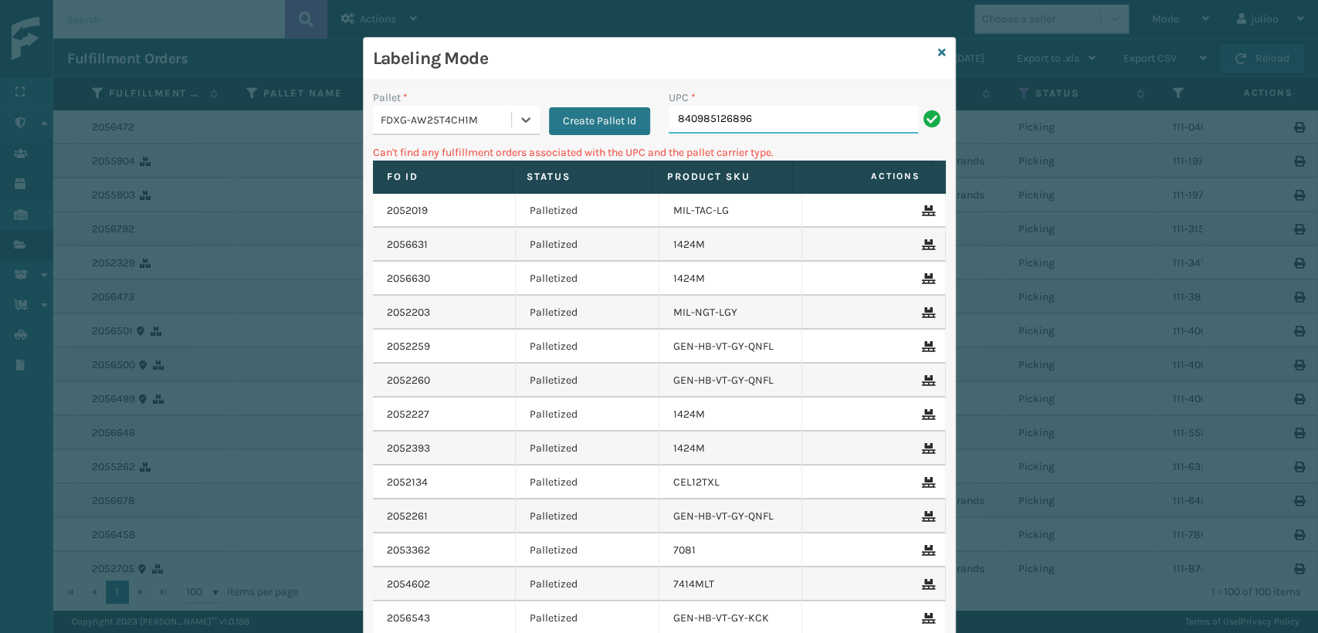
click at [770, 114] on input "840985126896" at bounding box center [793, 120] width 249 height 28
drag, startPoint x: 785, startPoint y: 131, endPoint x: 562, endPoint y: 141, distance: 223.5
click at [562, 141] on div "Pallet * FDXG-AW25T4CH1M Create Pallet Id UPC * 840985126896" at bounding box center [660, 117] width 592 height 55
type input "MIL-ARCH-CBNT-BX 2"
click at [707, 127] on input "MIL-ARCH-CBNT-BX 2" at bounding box center [793, 120] width 249 height 28
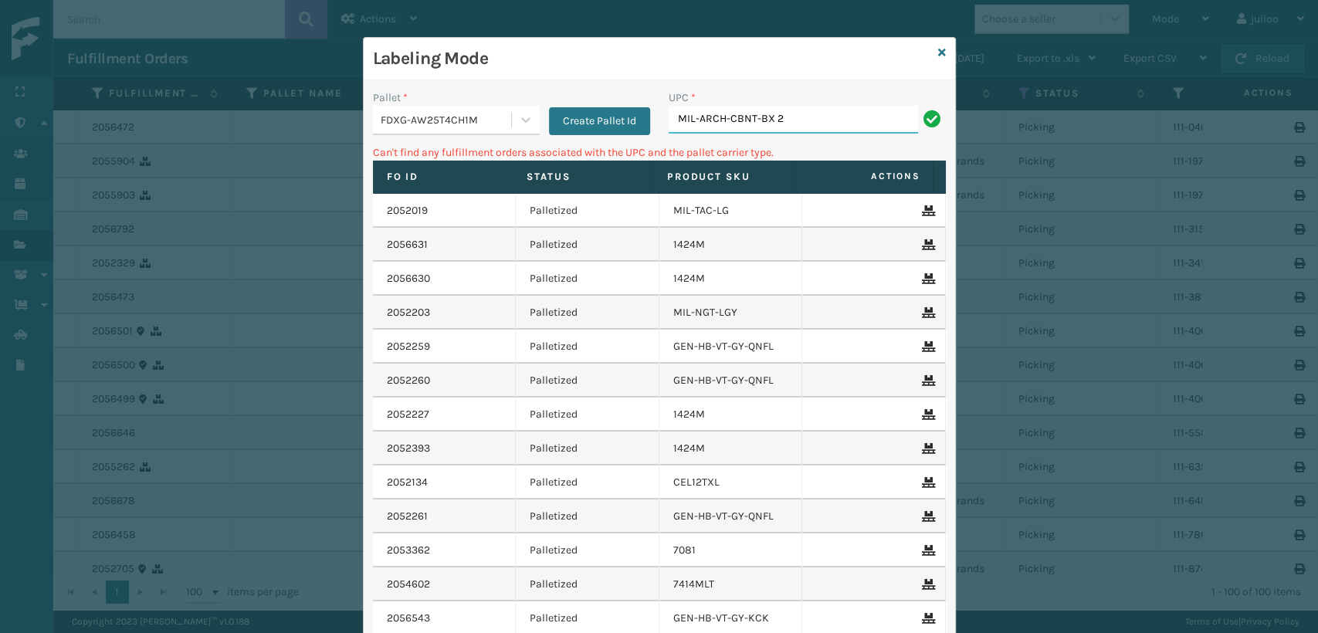
click at [707, 127] on input "MIL-ARCH-CBNT-BX 2" at bounding box center [793, 120] width 249 height 28
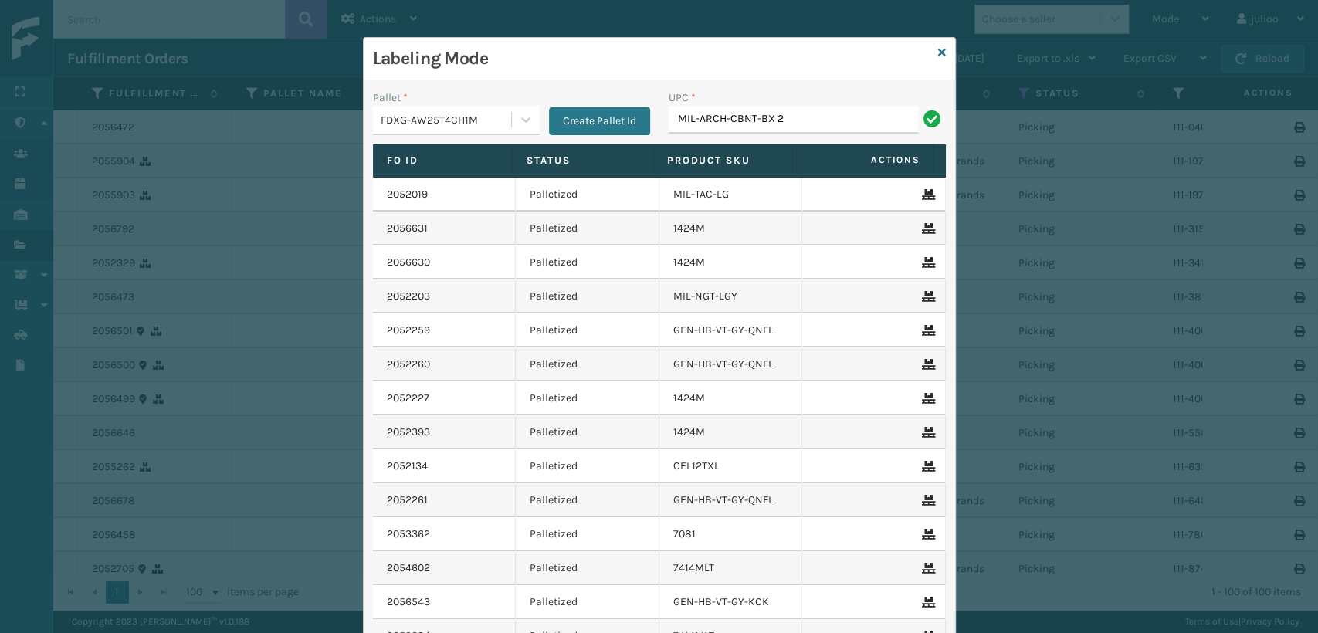
type input "MIL-ARCH-CBNT-BX 2"
type input "MIL-ARCH-CBNT-BX1"
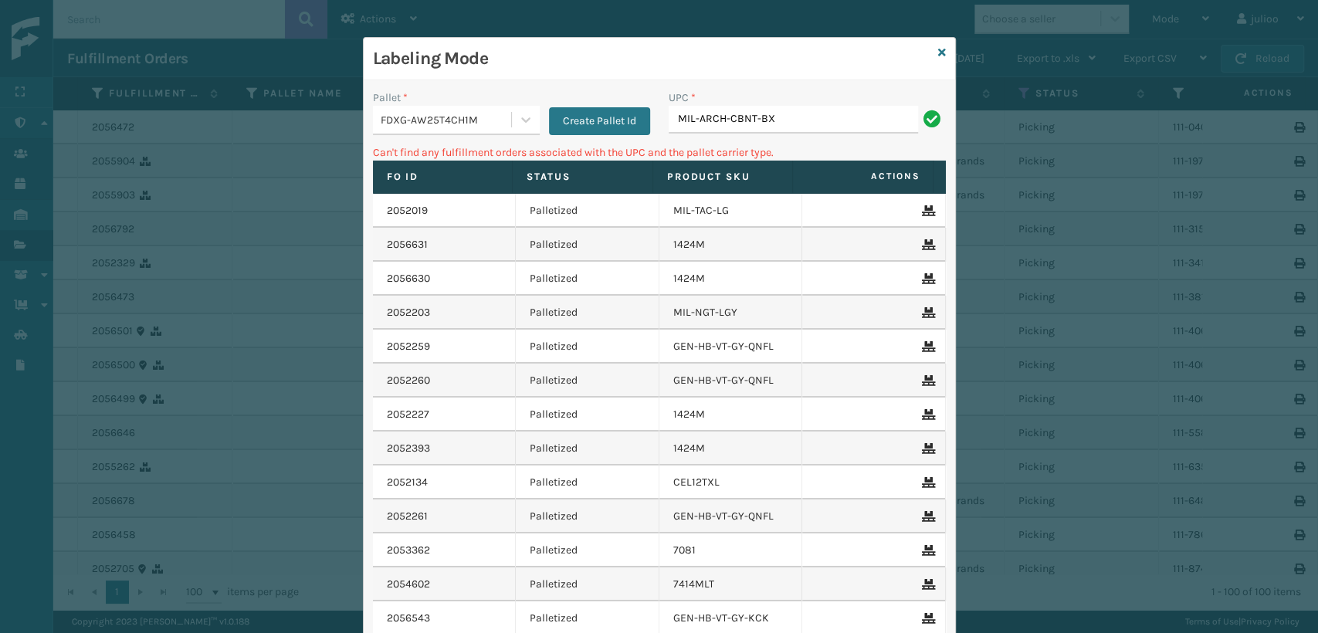
type input "MIL-ARCH-CBNT-BX 1"
click at [742, 117] on input "MIL-ARCH-CBNT-BX 1" at bounding box center [793, 120] width 249 height 28
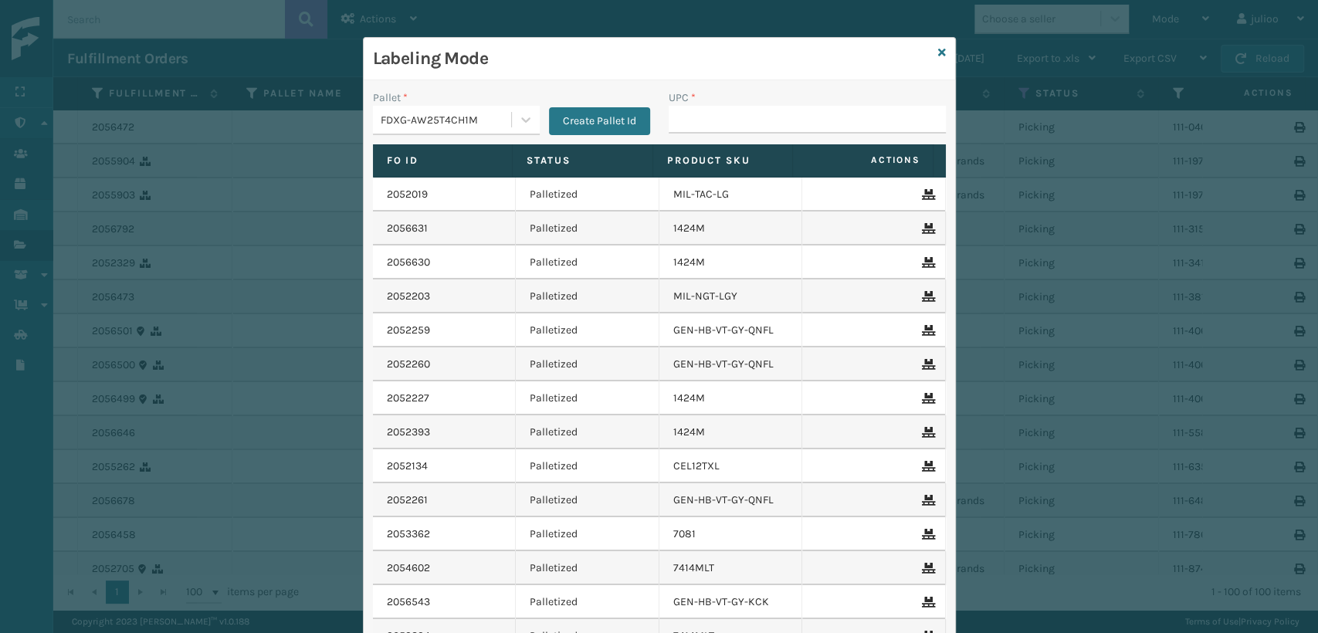
type input "MIL-ARCH-CBNT-BX 1"
type input "840985125455"
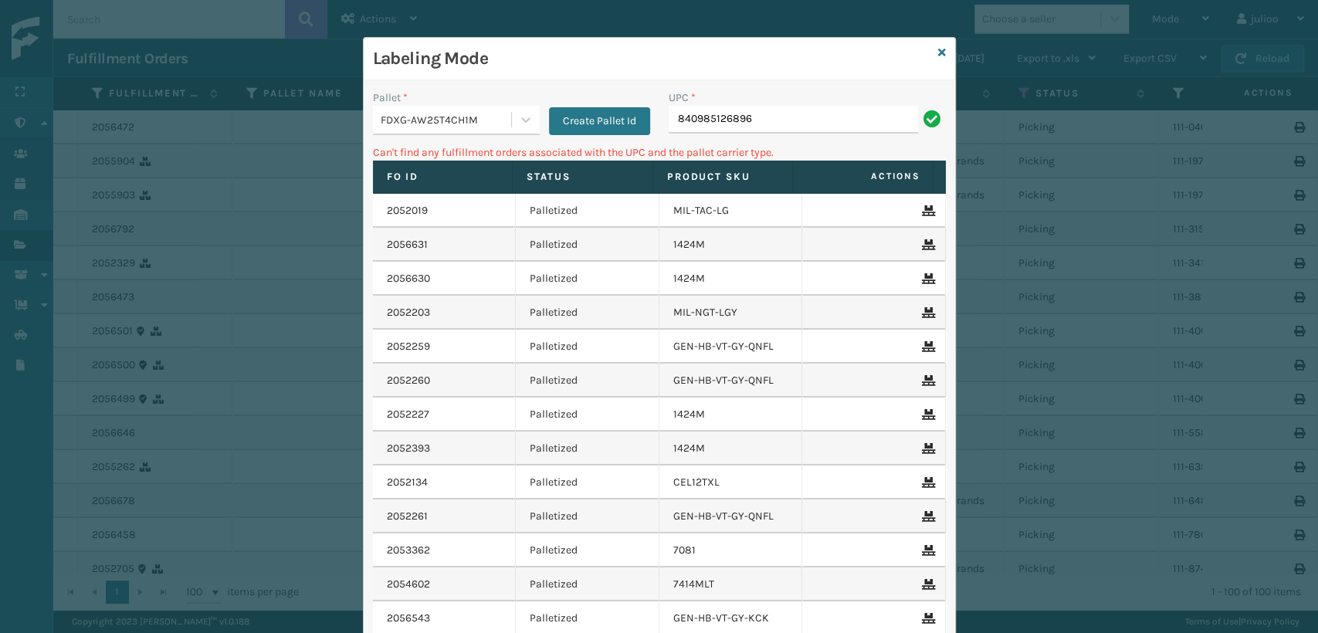
drag, startPoint x: 650, startPoint y: 137, endPoint x: 371, endPoint y: 188, distance: 283.4
click at [371, 188] on div "Pallet * FDXG-AW25T4CH1M Create Pallet Id UPC * 840985126896 Can't find any ful…" at bounding box center [660, 415] width 592 height 670
drag, startPoint x: 791, startPoint y: 120, endPoint x: 608, endPoint y: 141, distance: 184.2
click at [608, 141] on div "Pallet * FDXG-AW25T4CH1M Create Pallet Id UPC * SS-ARCH-CBNT-1" at bounding box center [660, 117] width 592 height 55
type input "MIL-ARCH-CBNT-BX 1"
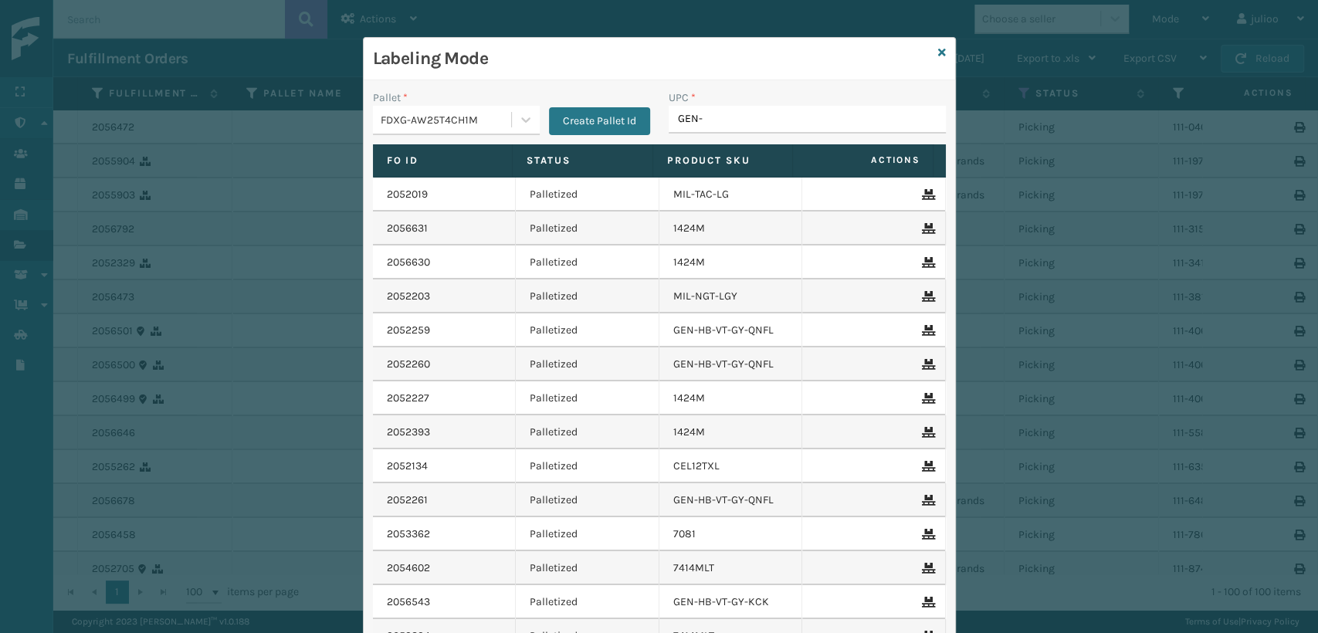
type input "GEN-A"
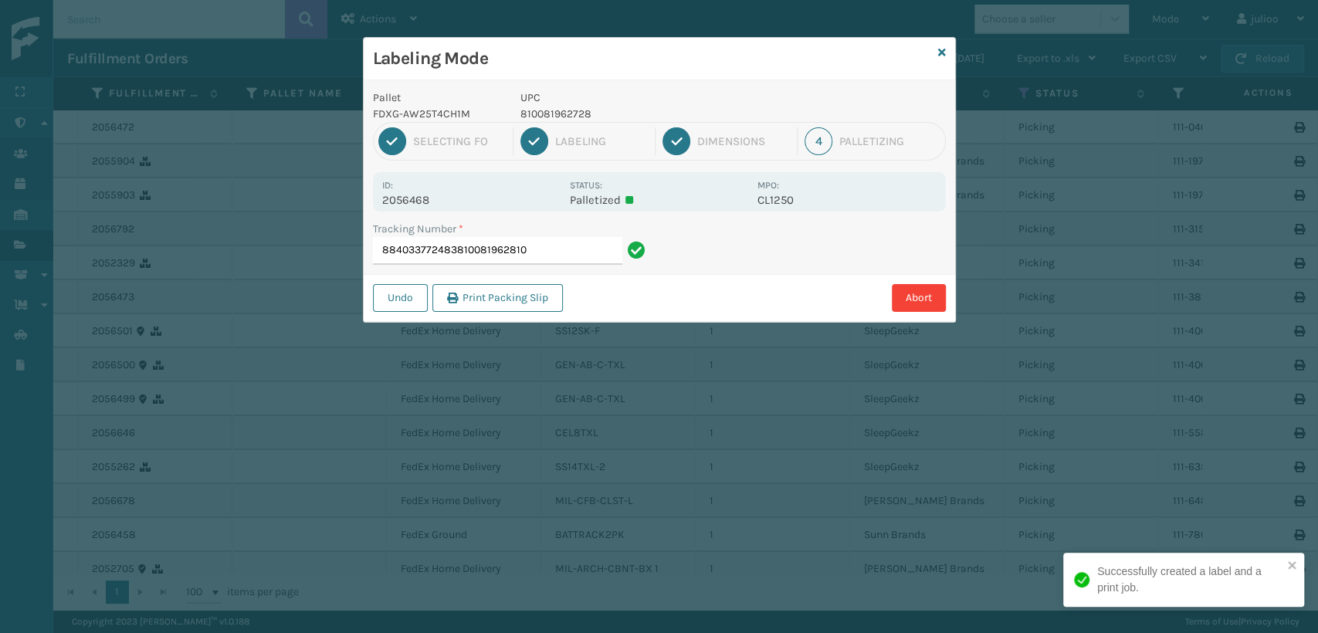
type input "884033772483810081962810"
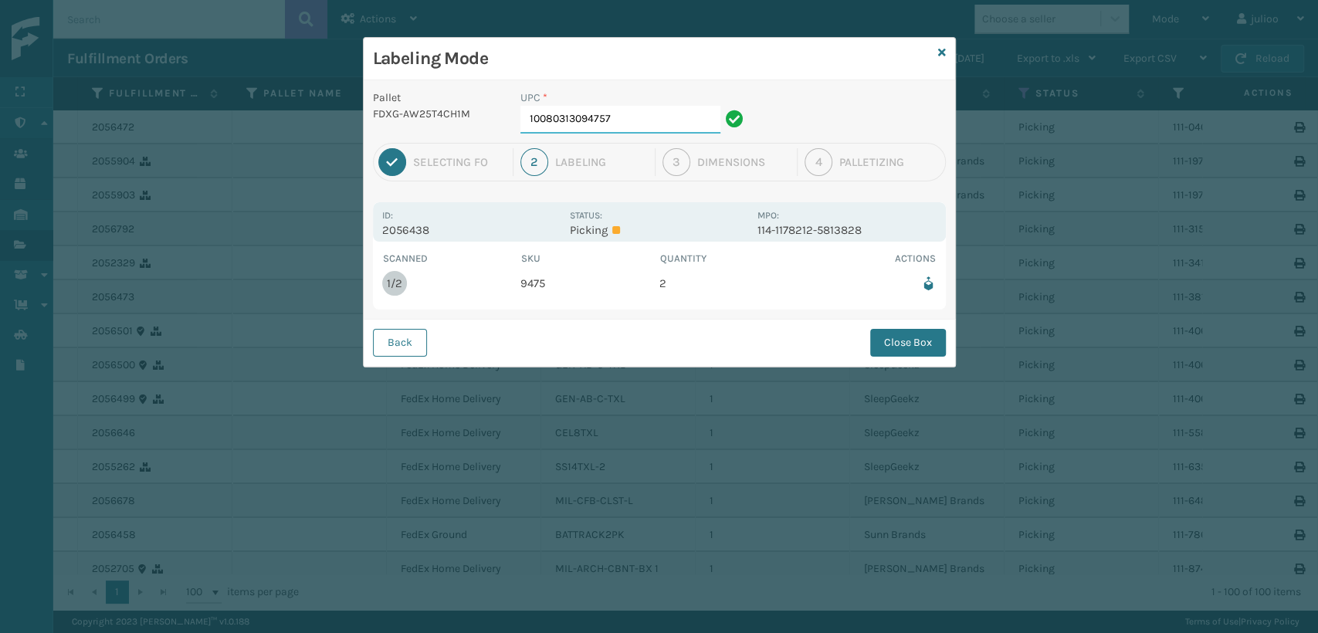
click at [658, 110] on input "10080313094757" at bounding box center [621, 120] width 200 height 28
type input "10080313094757"
click at [912, 343] on button "Close Box" at bounding box center [908, 343] width 76 height 28
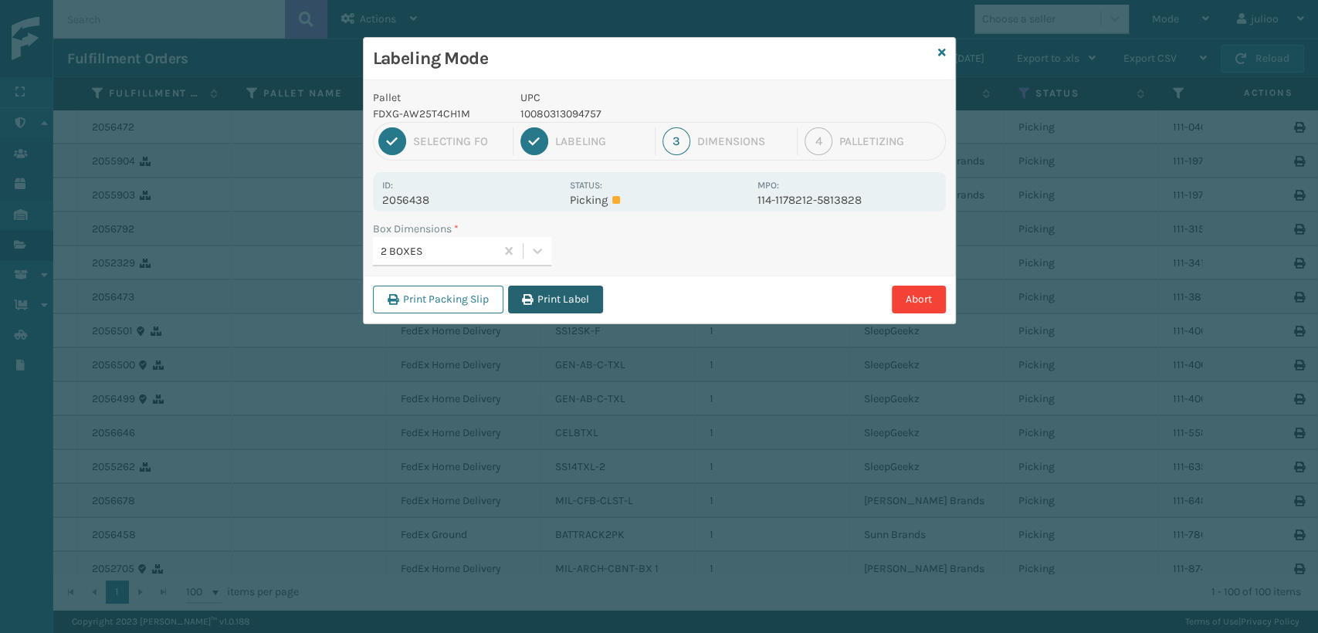
click at [575, 299] on button "Print Label" at bounding box center [555, 300] width 95 height 28
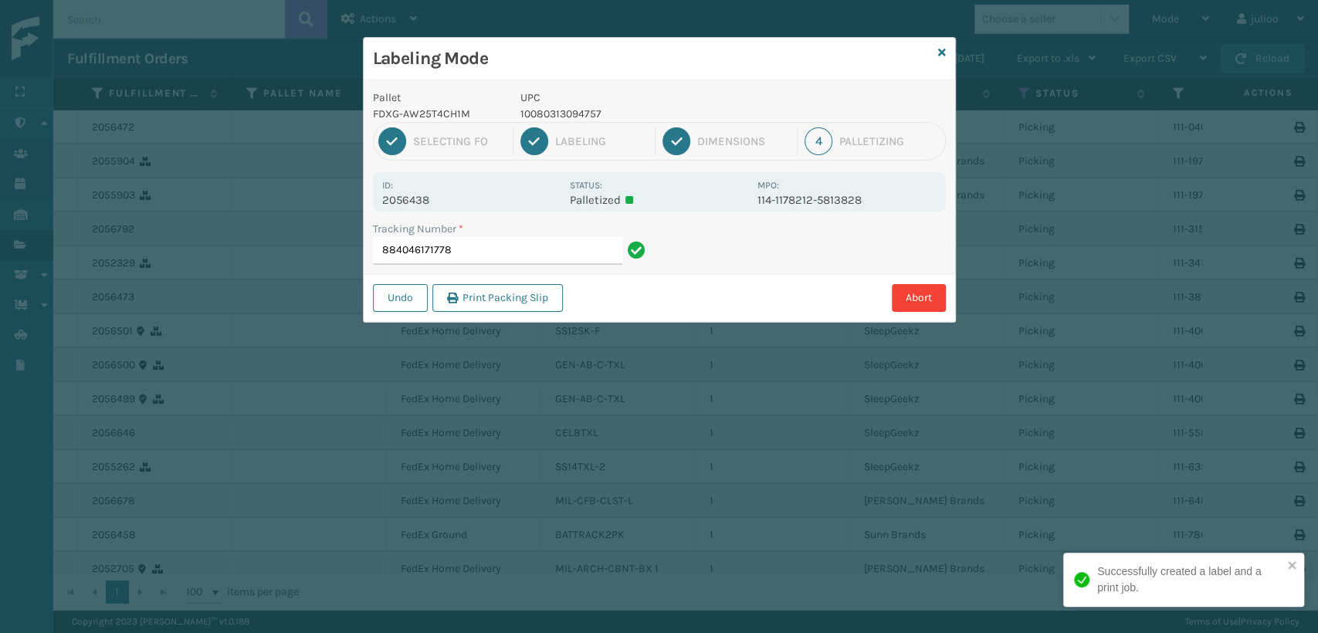
click at [575, 299] on div "Abort" at bounding box center [757, 298] width 378 height 28
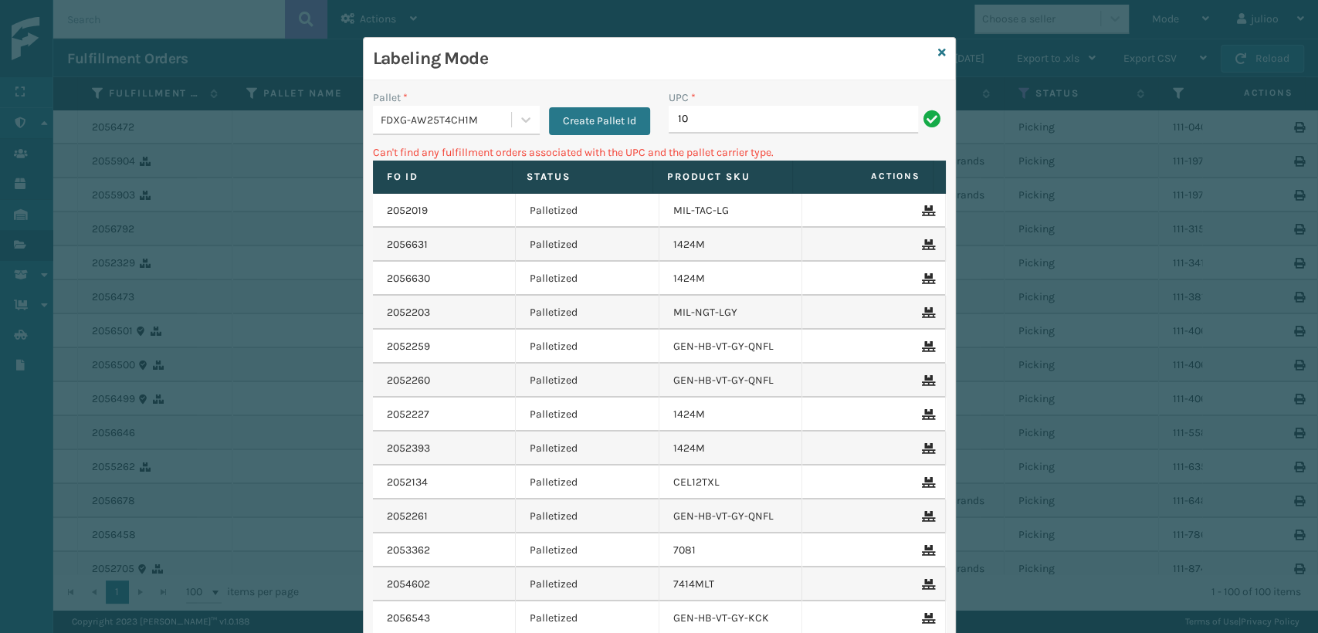
type input "1"
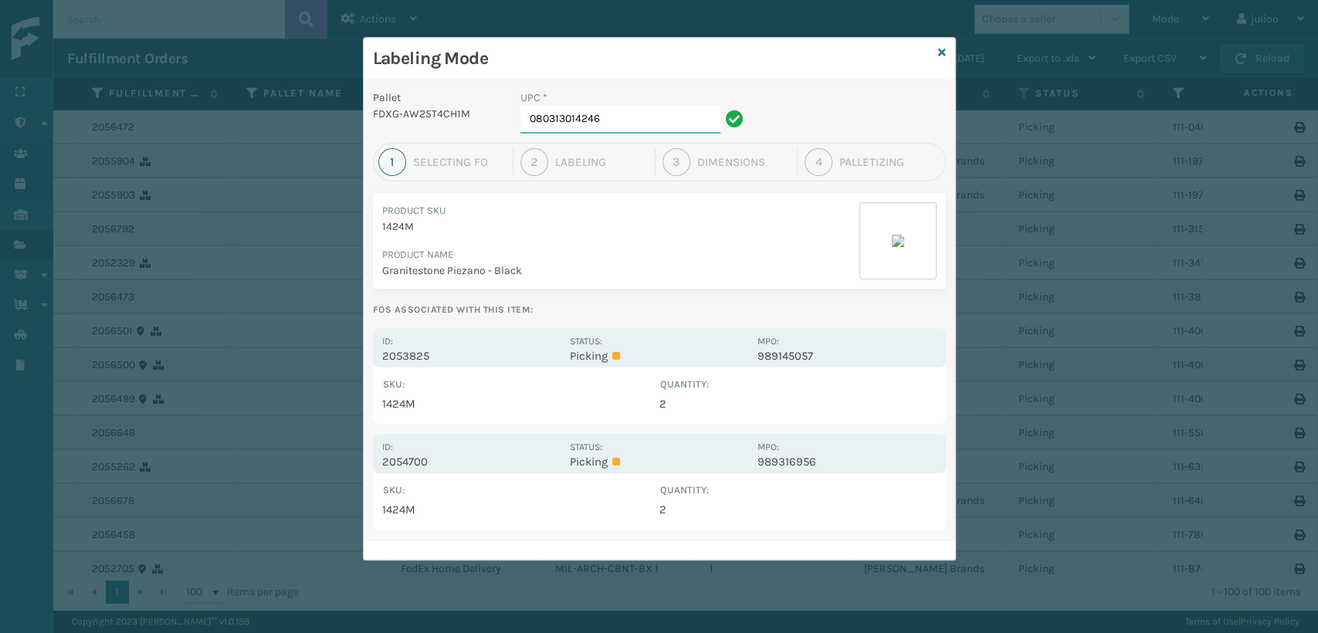
click at [623, 109] on input "080313014246" at bounding box center [621, 120] width 200 height 28
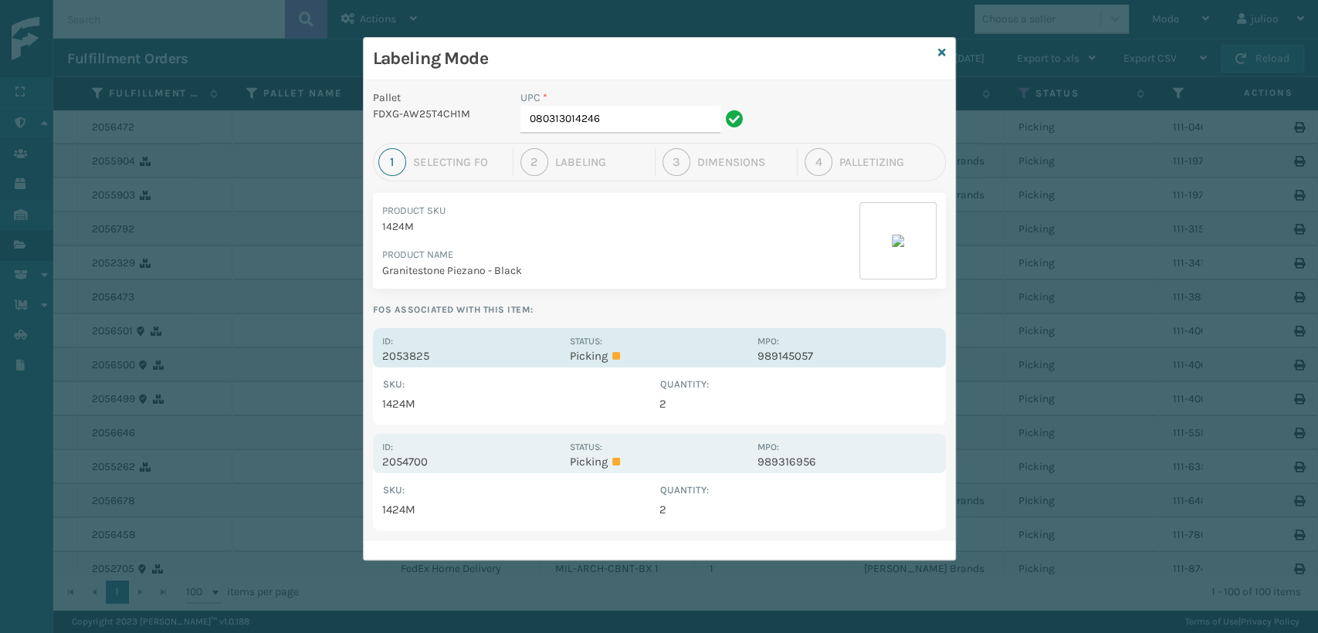
click at [510, 351] on p "2053825" at bounding box center [471, 356] width 178 height 14
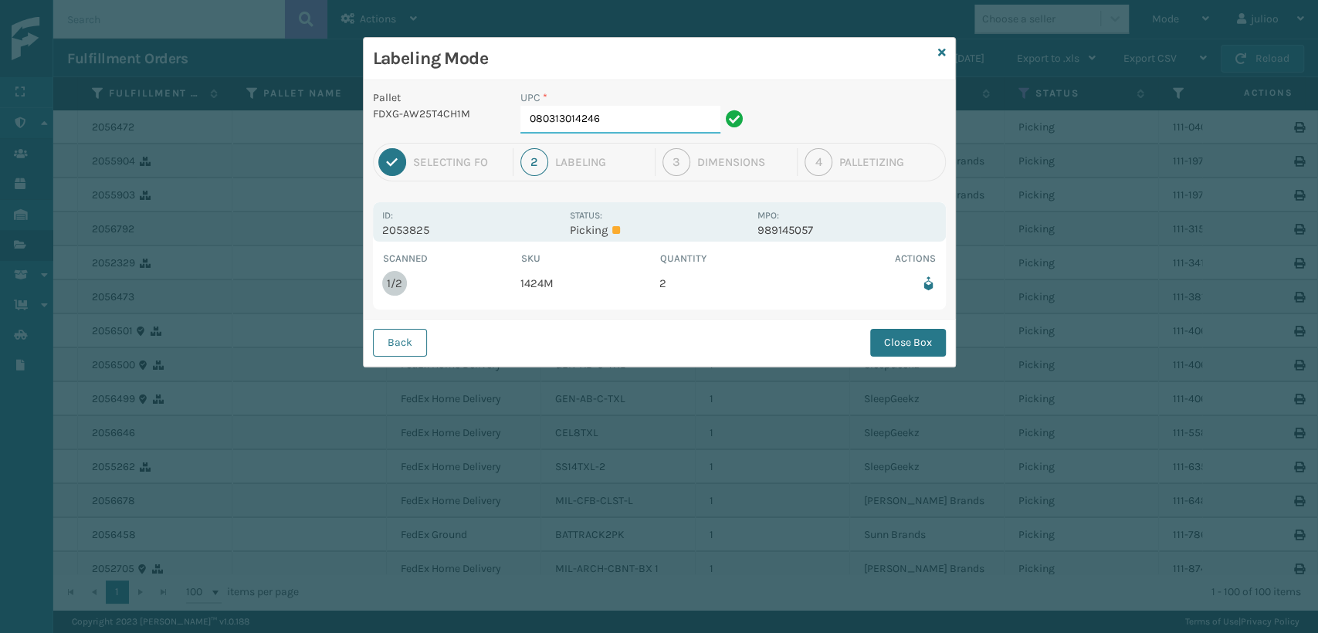
click at [633, 111] on input "080313014246" at bounding box center [621, 120] width 200 height 28
click at [907, 340] on button "Close Box" at bounding box center [908, 343] width 76 height 28
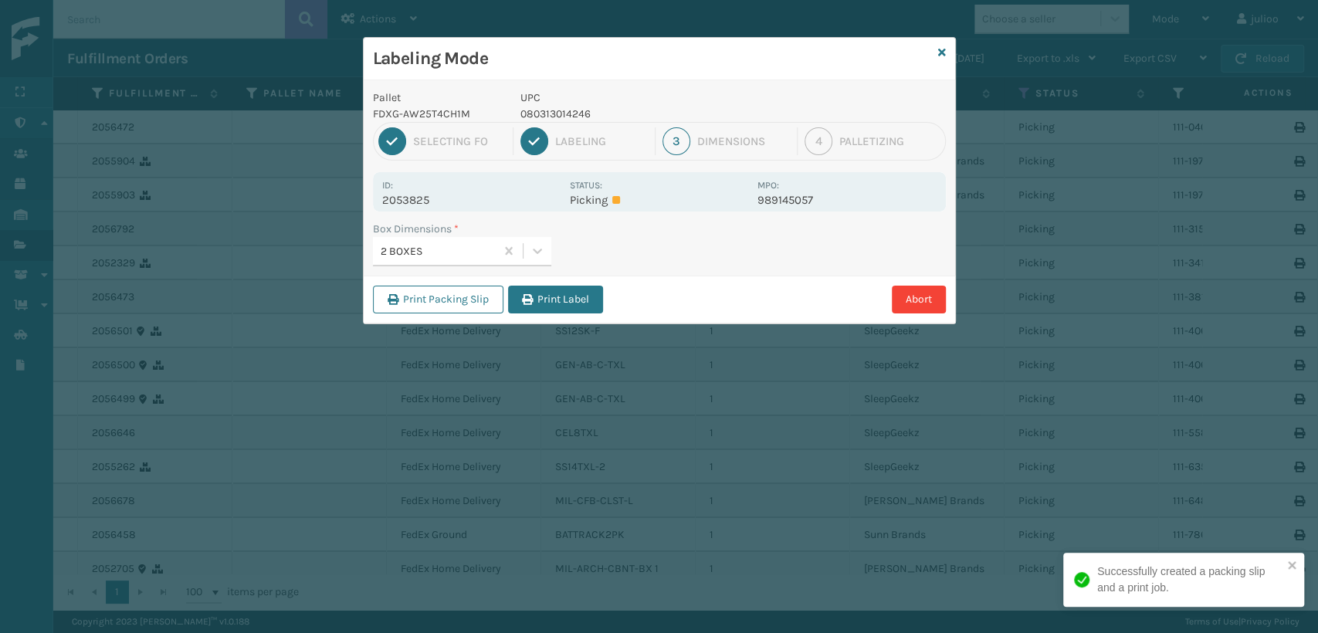
click at [573, 297] on button "Print Label" at bounding box center [555, 300] width 95 height 28
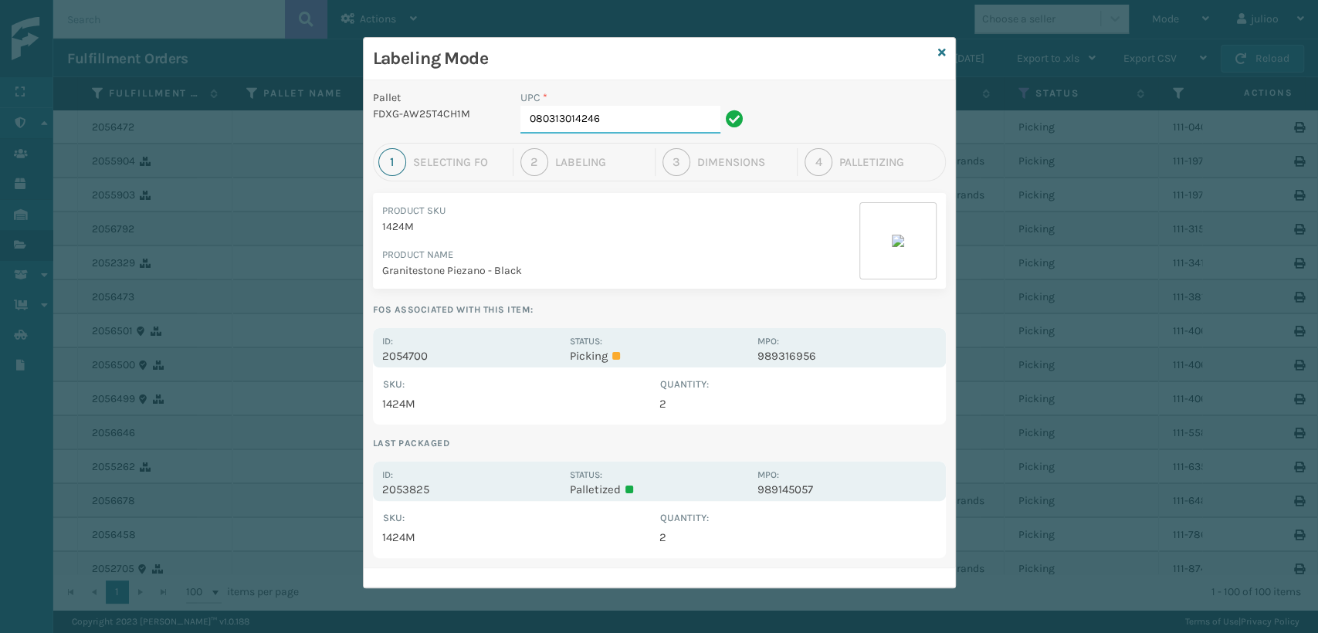
drag, startPoint x: 618, startPoint y: 112, endPoint x: 625, endPoint y: 116, distance: 8.0
click at [622, 114] on input "080313014246" at bounding box center [621, 120] width 200 height 28
click at [627, 113] on input "080313014246" at bounding box center [621, 120] width 200 height 28
click at [628, 113] on input "080313014246" at bounding box center [621, 120] width 200 height 28
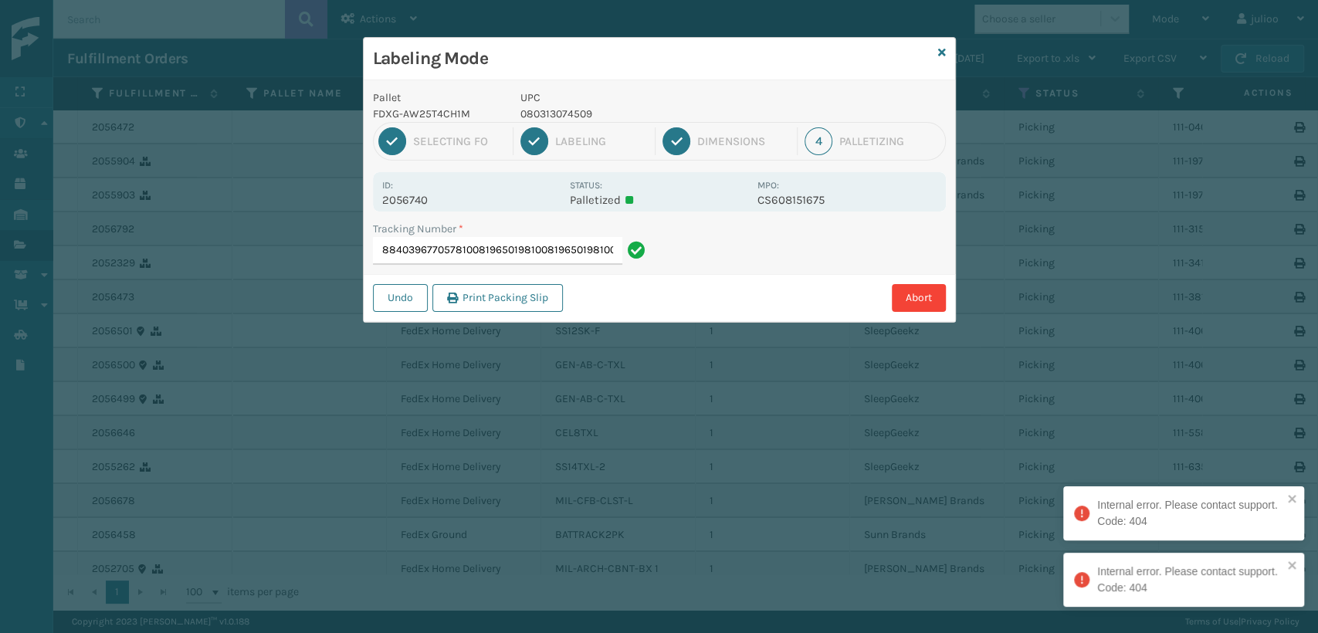
type input "884039677057810081965019810081965019810081965019"
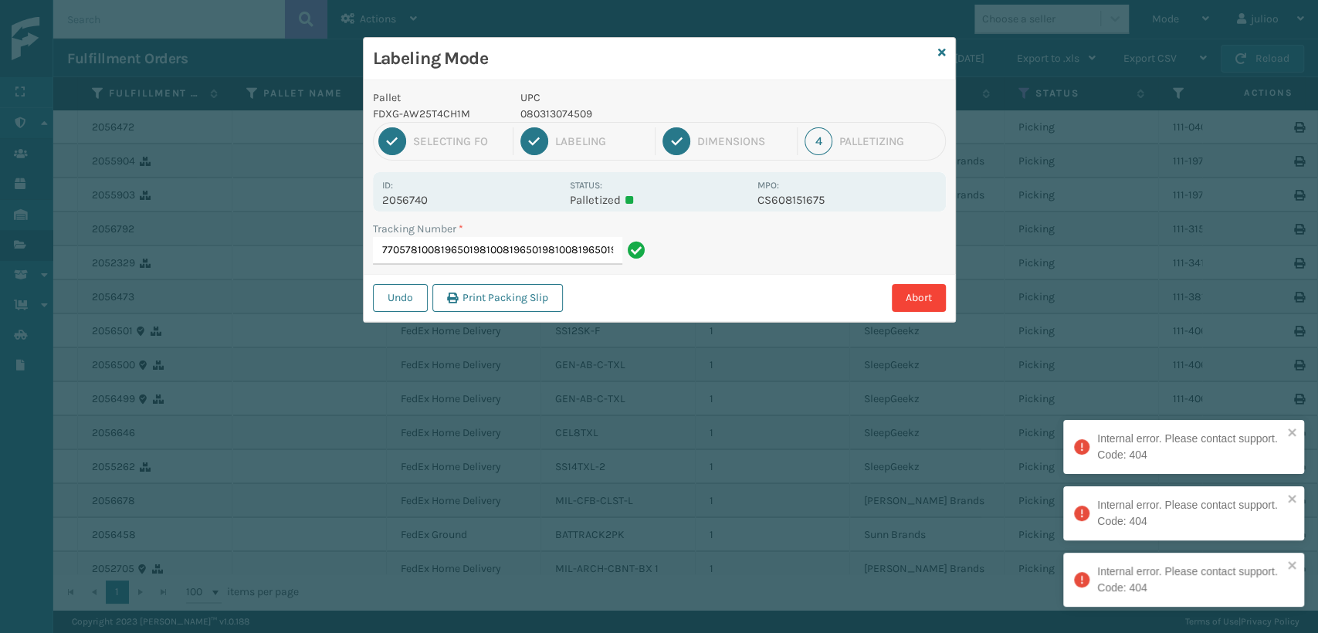
scroll to position [0, 0]
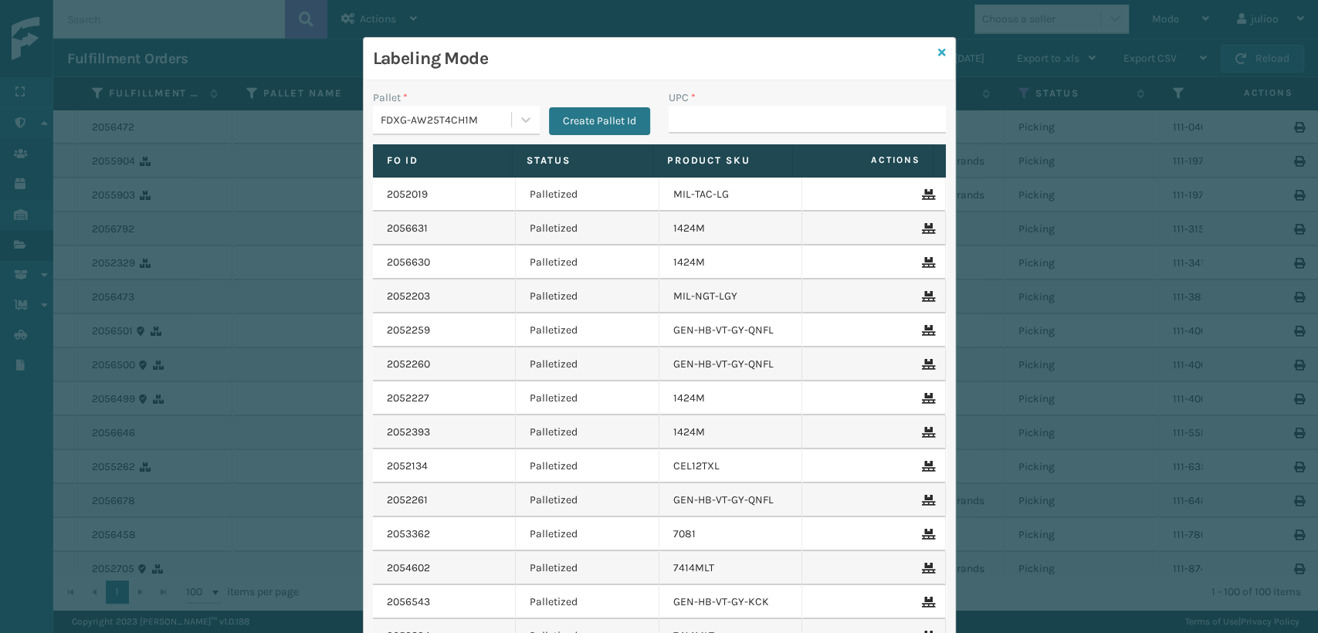
click at [938, 49] on icon at bounding box center [942, 52] width 8 height 11
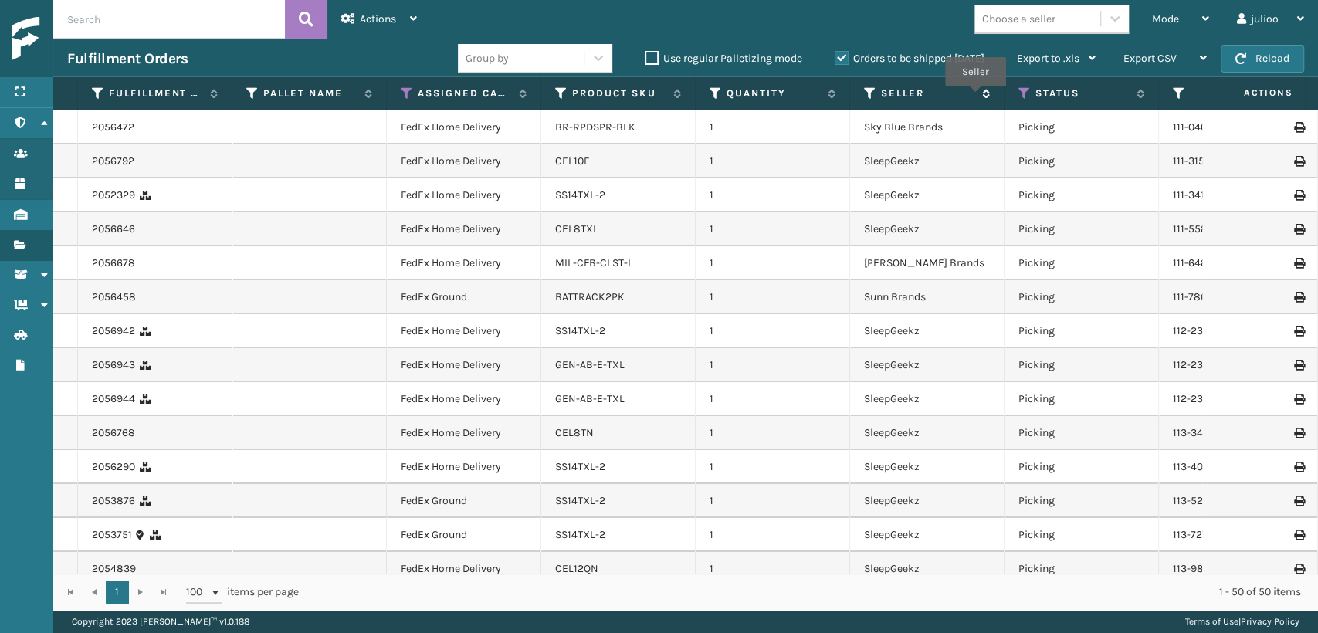
click at [975, 96] on span "Seller" at bounding box center [935, 93] width 109 height 14
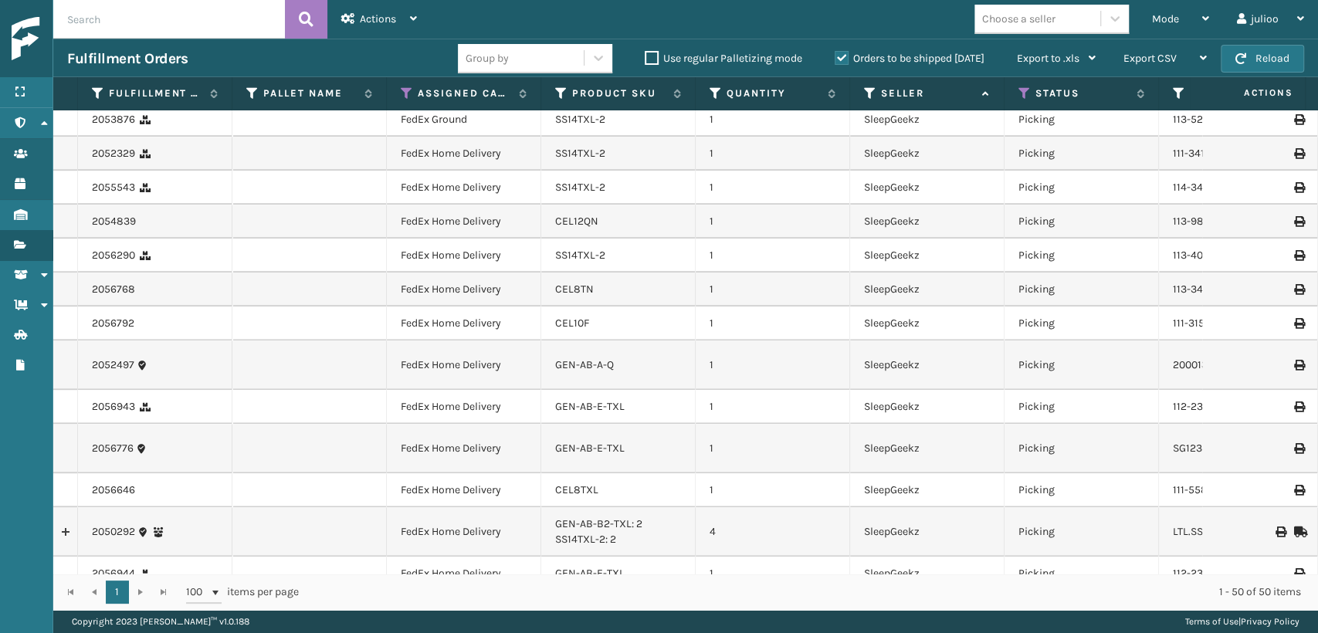
scroll to position [1372, 0]
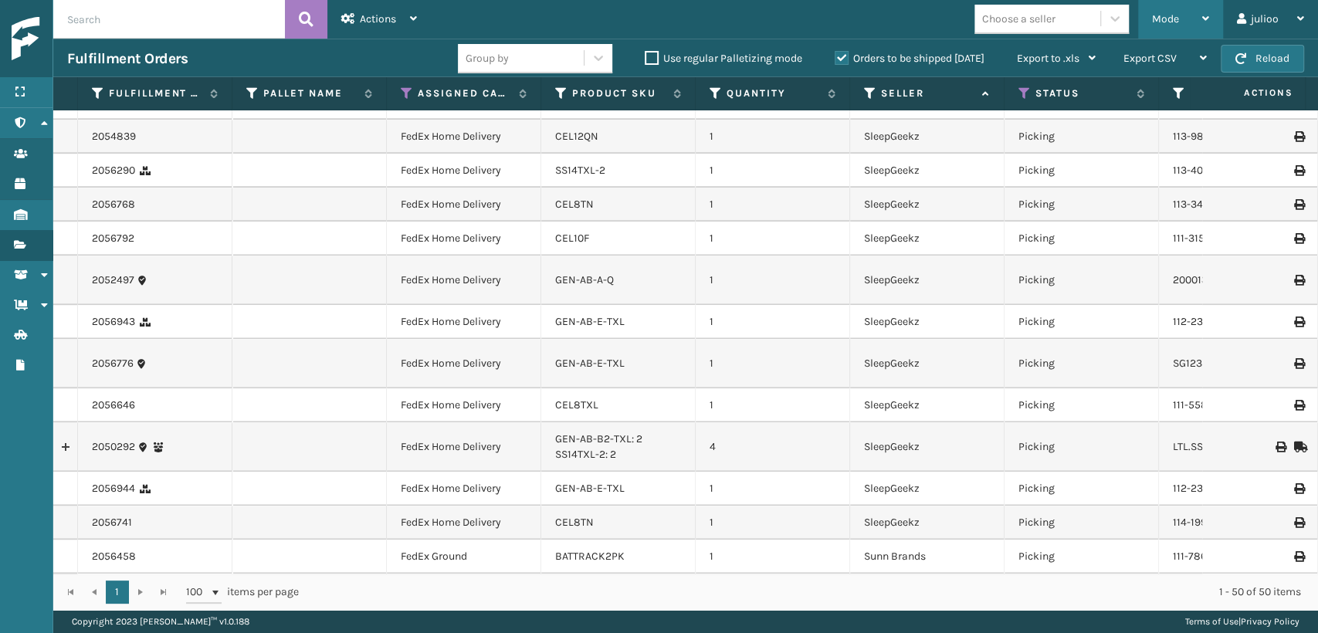
drag, startPoint x: 1170, startPoint y: 29, endPoint x: 1161, endPoint y: 38, distance: 13.1
click at [1171, 27] on div "Mode" at bounding box center [1180, 19] width 57 height 39
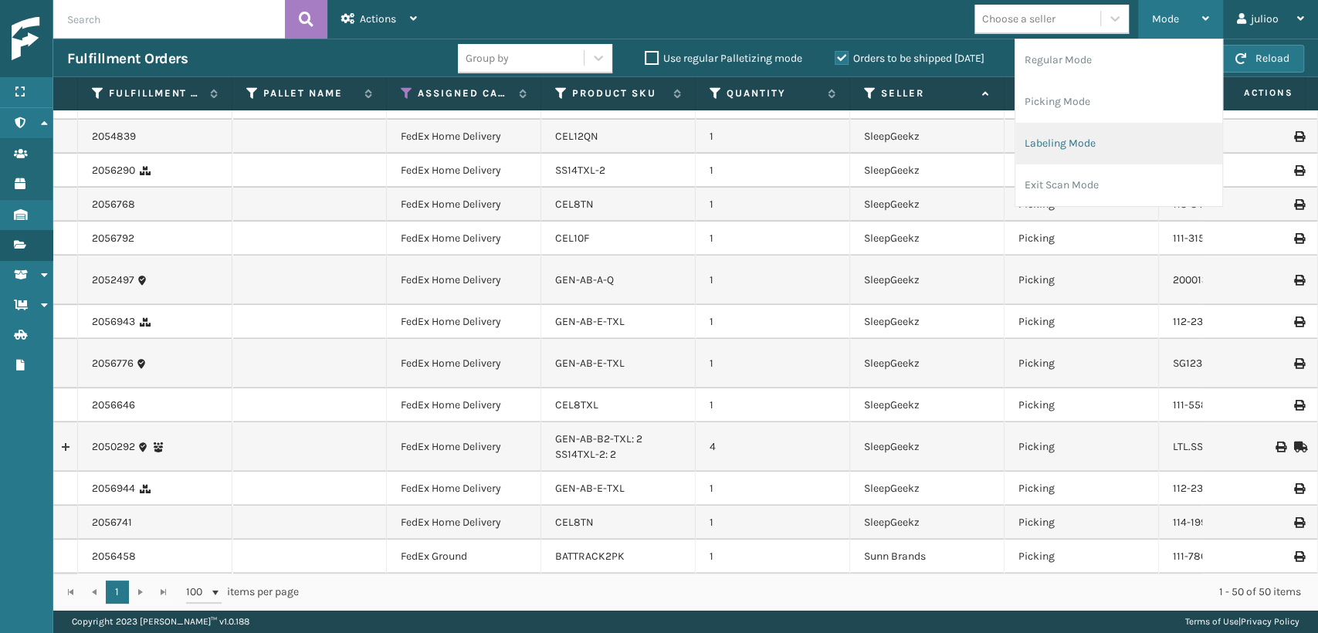
click at [1083, 147] on li "Labeling Mode" at bounding box center [1119, 144] width 207 height 42
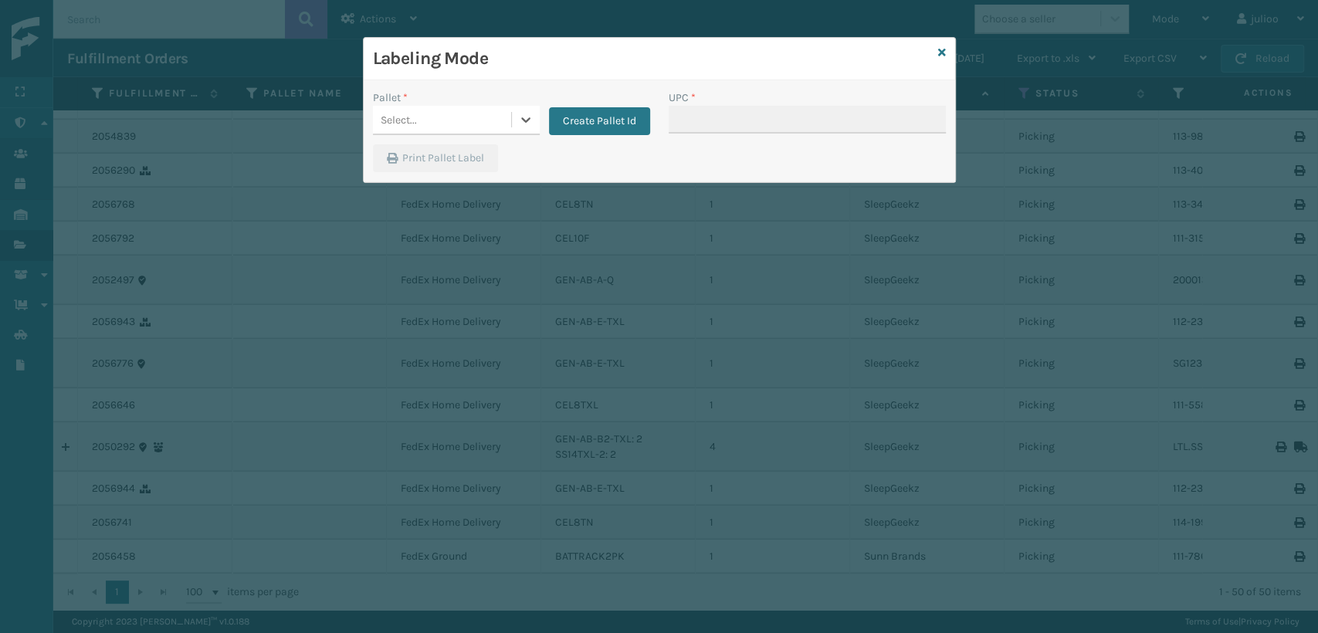
click at [502, 120] on div "Select..." at bounding box center [442, 119] width 138 height 25
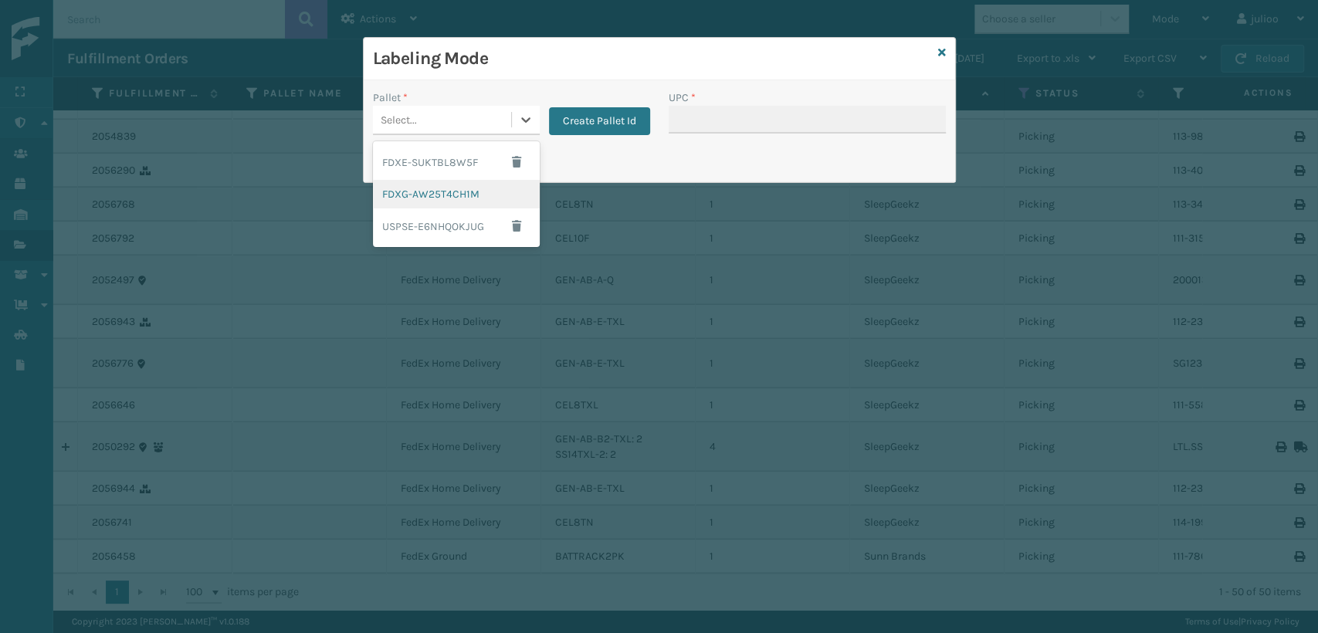
drag, startPoint x: 452, startPoint y: 192, endPoint x: 673, endPoint y: 122, distance: 232.5
click at [453, 192] on div "FDXG-AW25T4CH1M" at bounding box center [456, 194] width 167 height 29
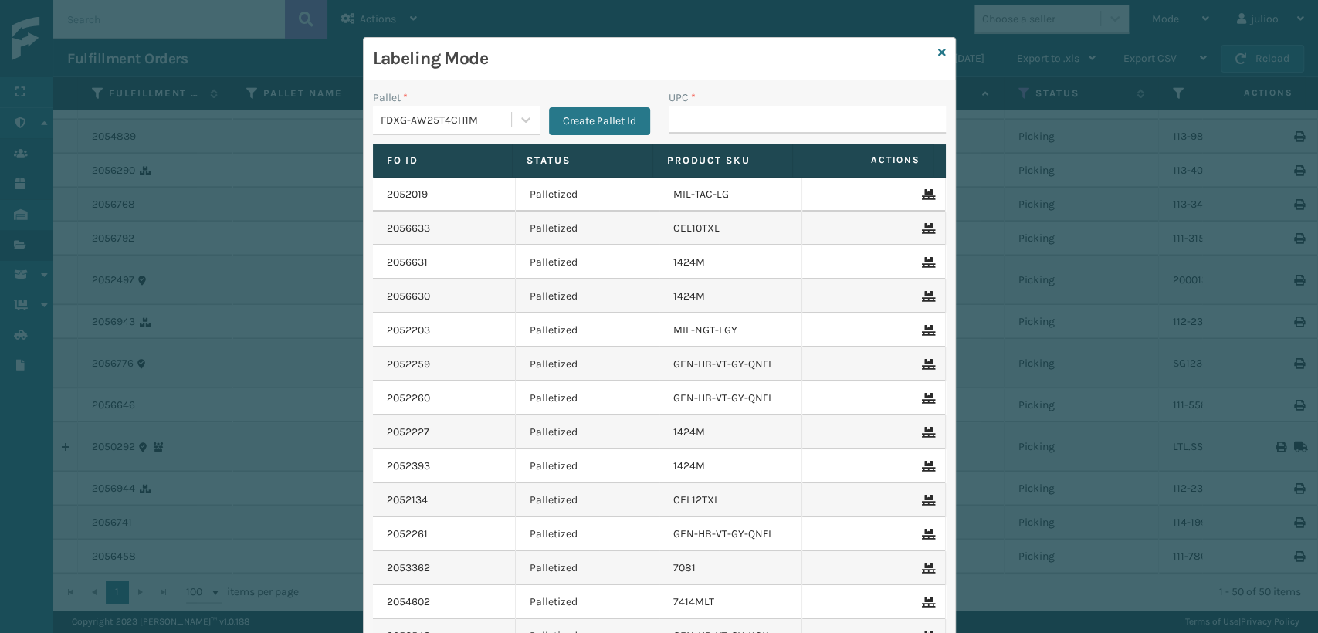
click at [723, 101] on div "UPC *" at bounding box center [807, 98] width 277 height 16
click at [734, 127] on input "UPC *" at bounding box center [807, 120] width 277 height 28
type input "ST3402"
click at [938, 53] on icon at bounding box center [942, 52] width 8 height 11
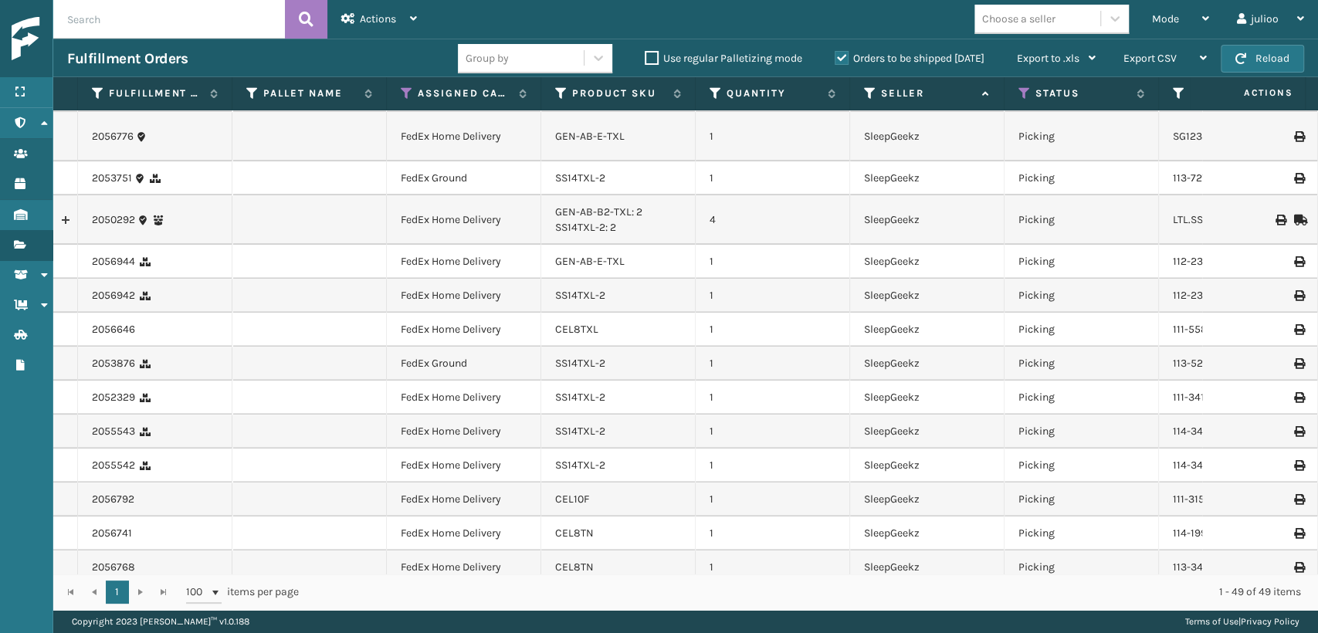
scroll to position [1338, 0]
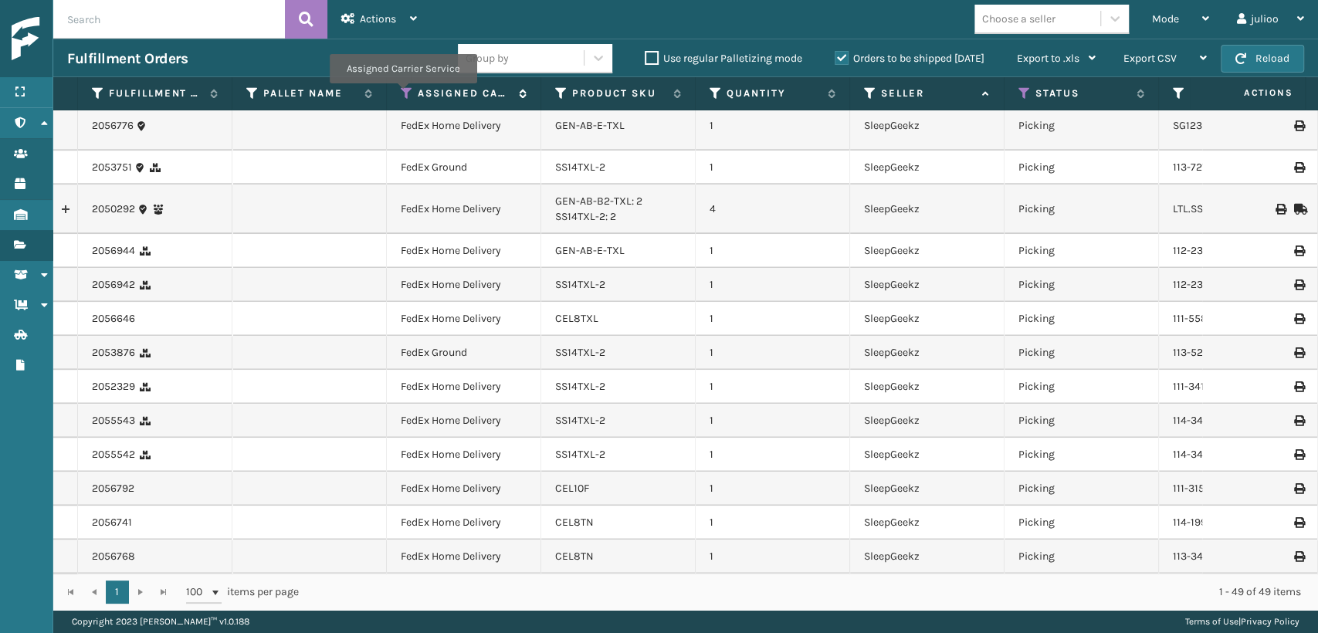
click at [402, 94] on icon at bounding box center [407, 93] width 12 height 14
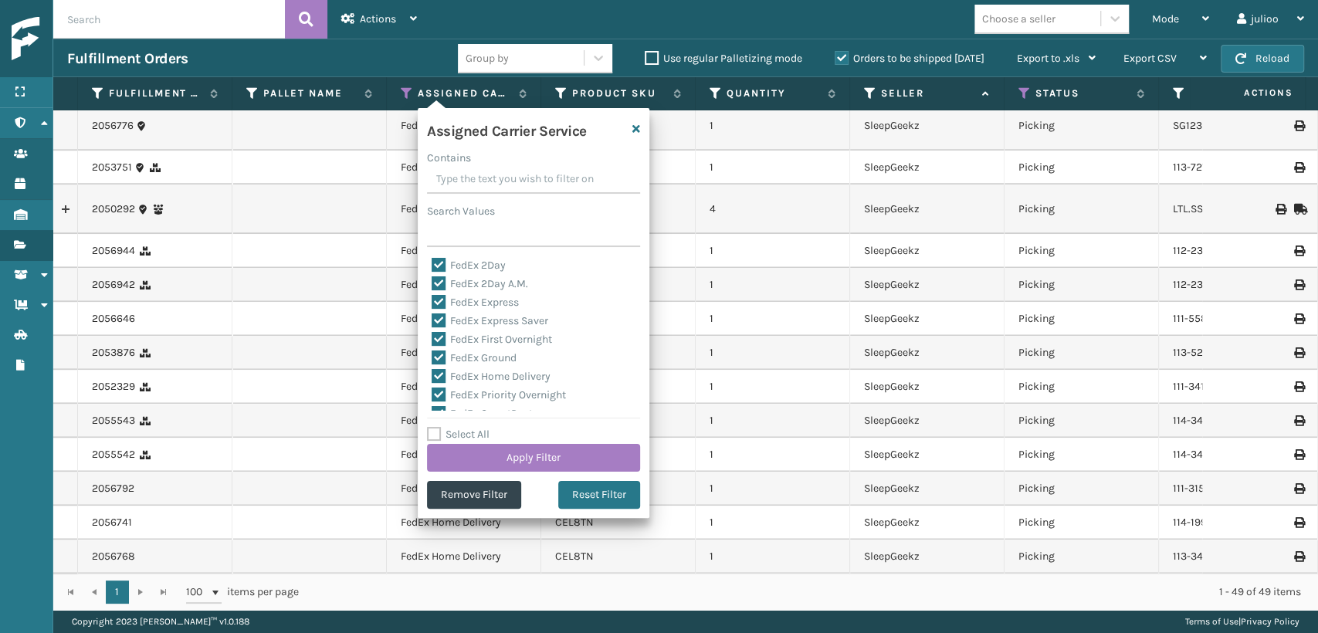
click at [434, 435] on label "Select All" at bounding box center [458, 434] width 63 height 13
click at [434, 427] on input "Select All" at bounding box center [543, 427] width 232 height 2
checkbox input "true"
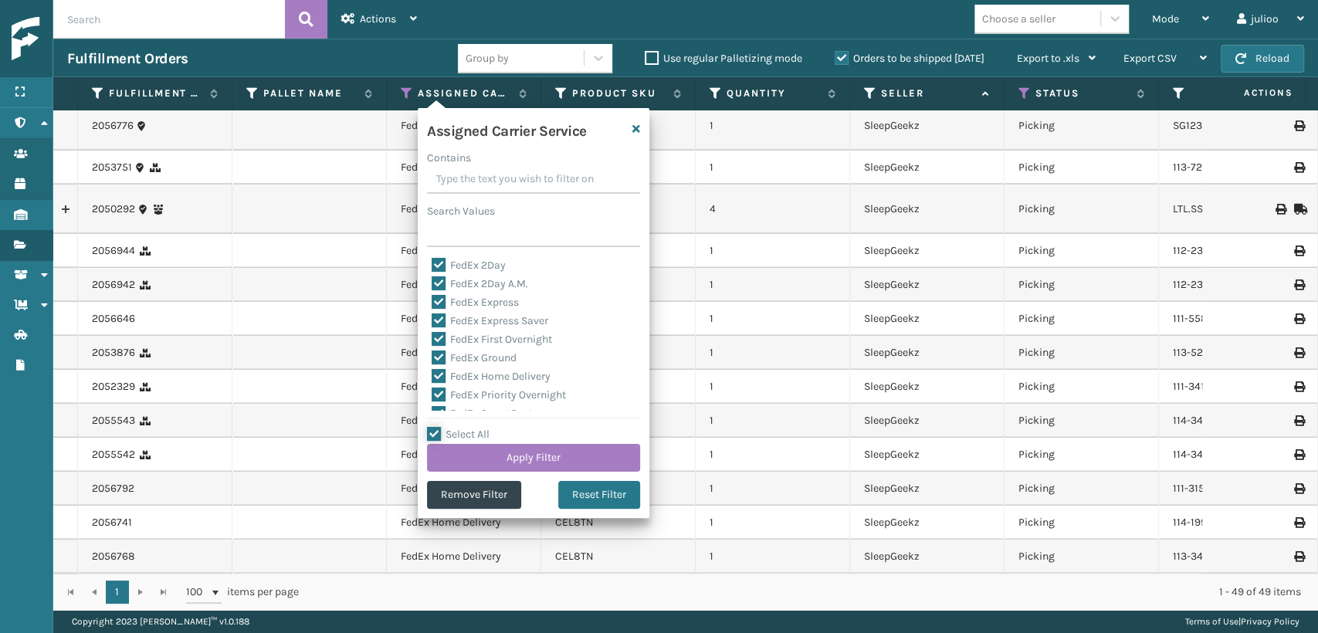
checkbox input "true"
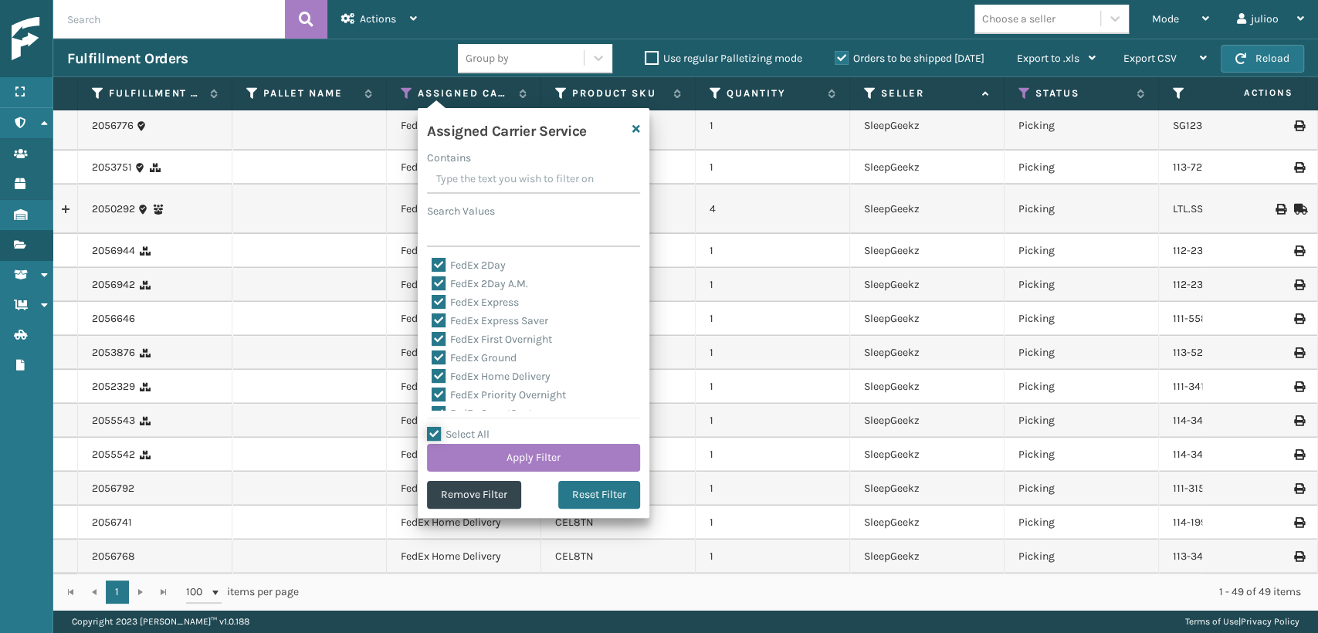
checkbox input "true"
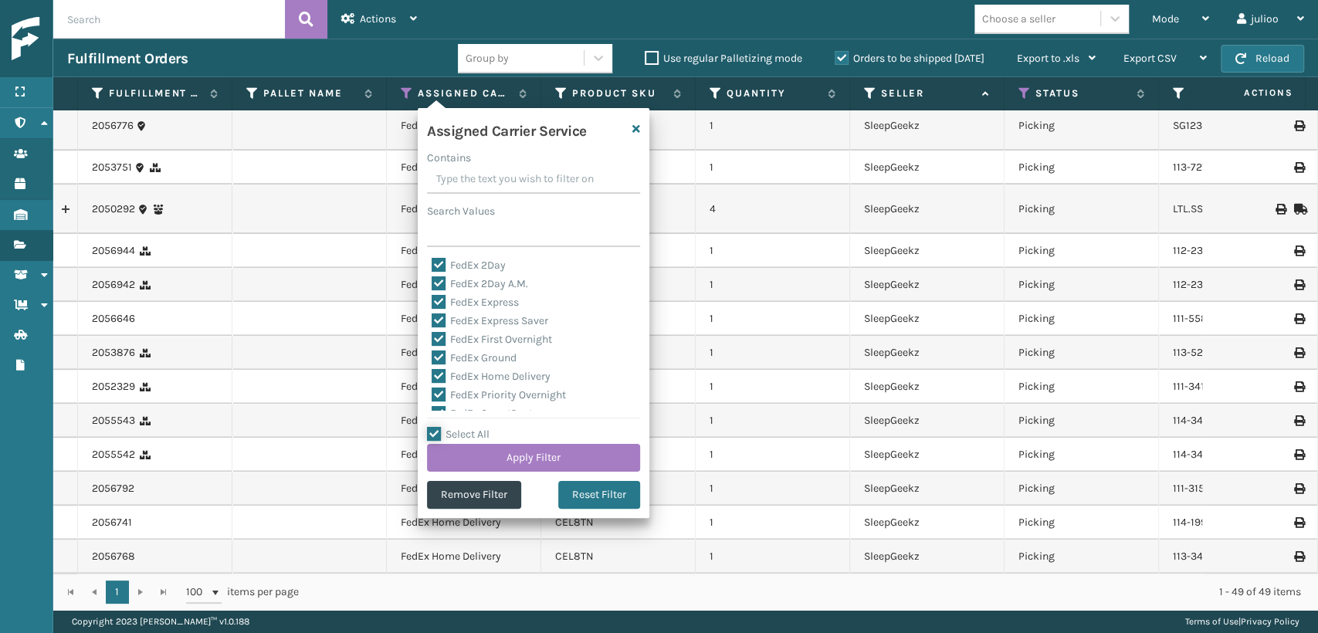
checkbox input "true"
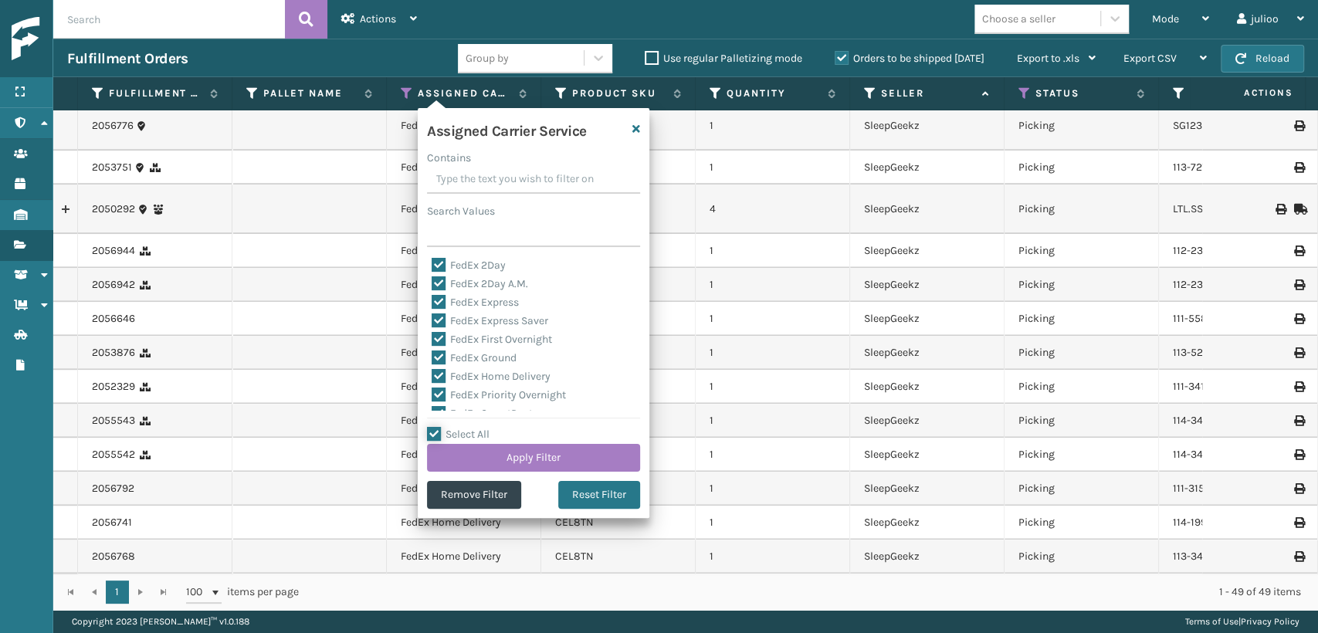
checkbox input "true"
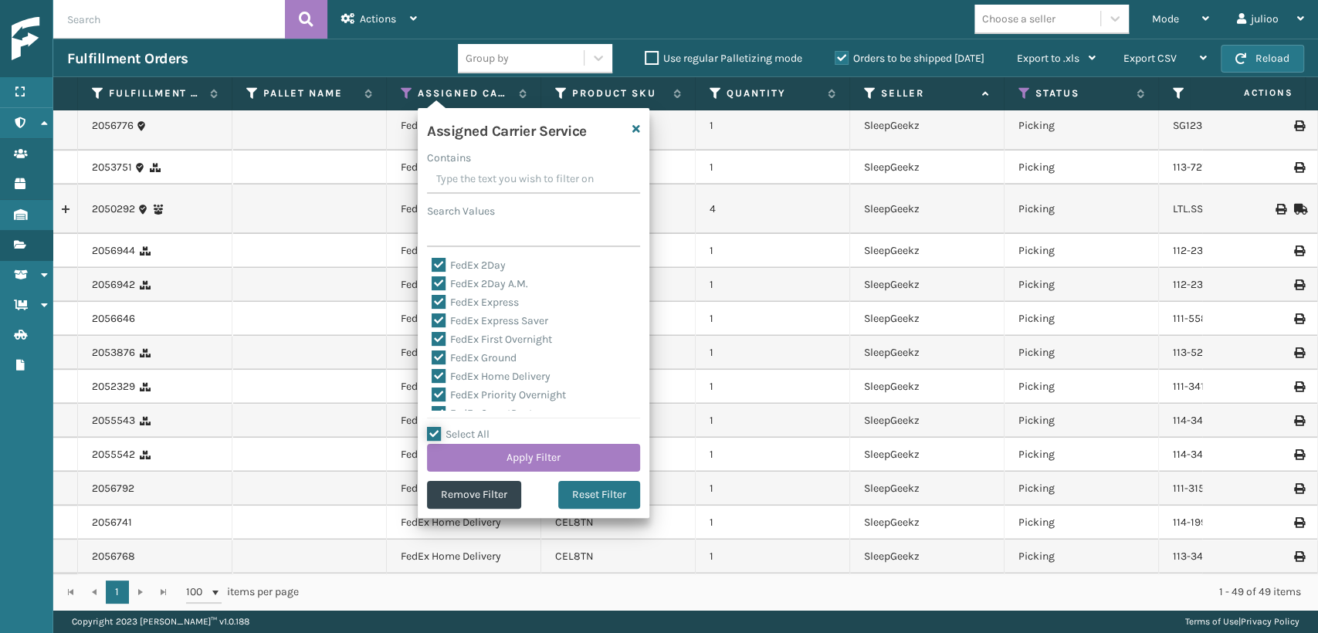
checkbox input "true"
click at [439, 402] on label "LTL" at bounding box center [449, 401] width 34 height 13
click at [432, 402] on input "LTL" at bounding box center [432, 398] width 1 height 10
checkbox input "false"
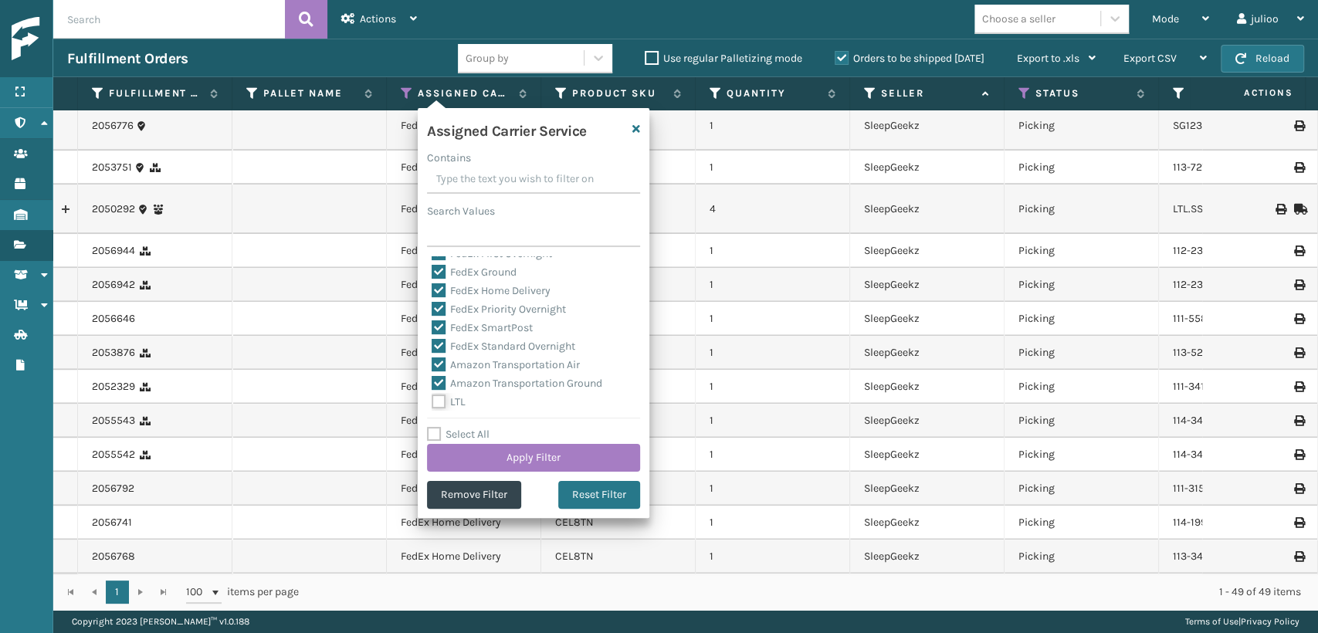
checkbox input "false"
click at [504, 457] on button "Apply Filter" at bounding box center [533, 458] width 213 height 28
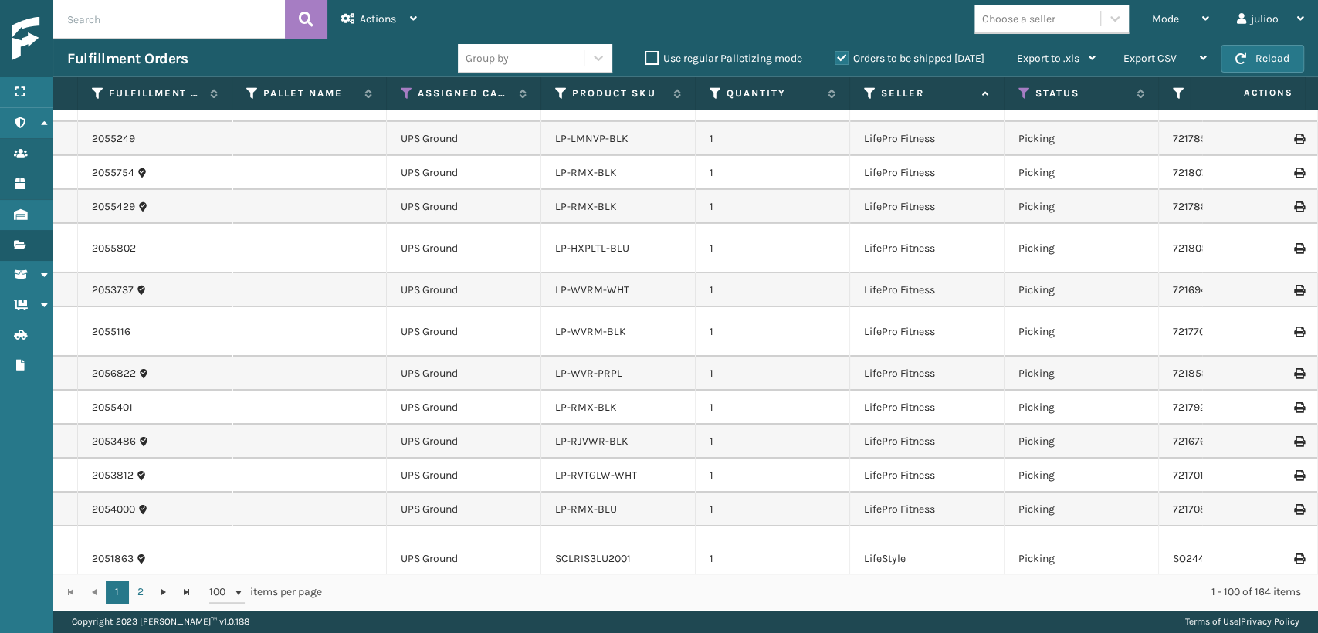
scroll to position [3704, 0]
click at [405, 97] on icon at bounding box center [407, 93] width 12 height 14
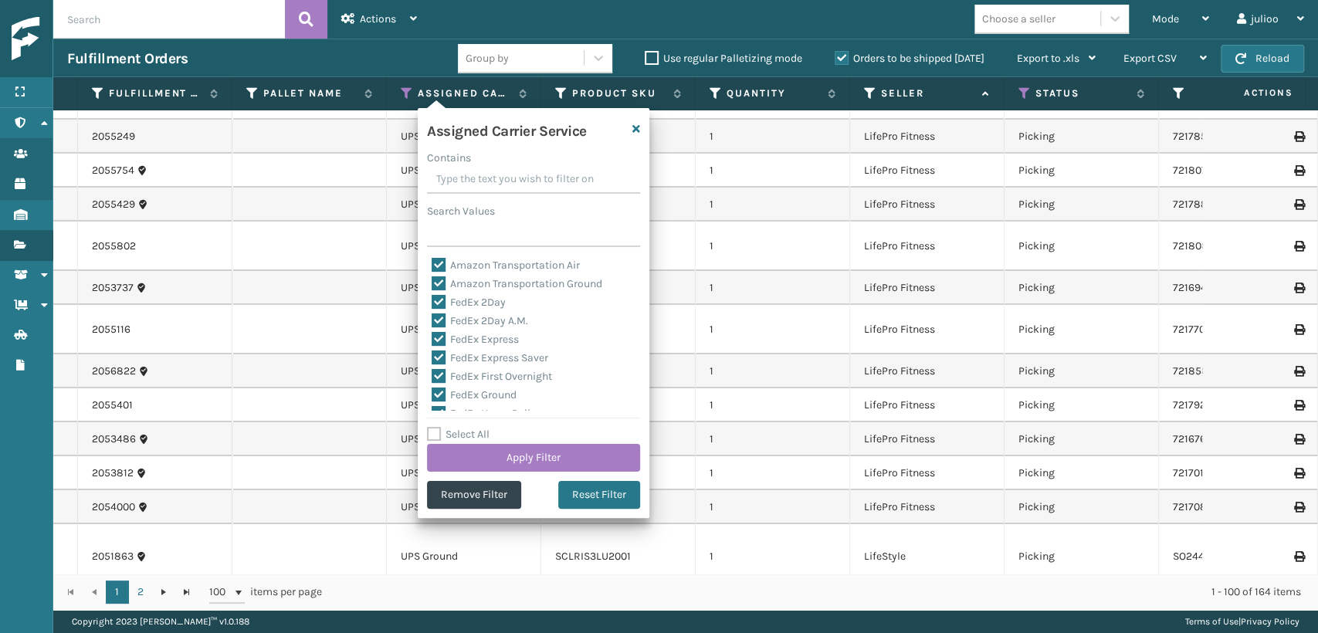
click at [431, 434] on label "Select All" at bounding box center [458, 434] width 63 height 13
click at [431, 427] on input "Select All" at bounding box center [543, 427] width 232 height 2
checkbox input "true"
click at [431, 434] on label "Select All" at bounding box center [458, 434] width 63 height 13
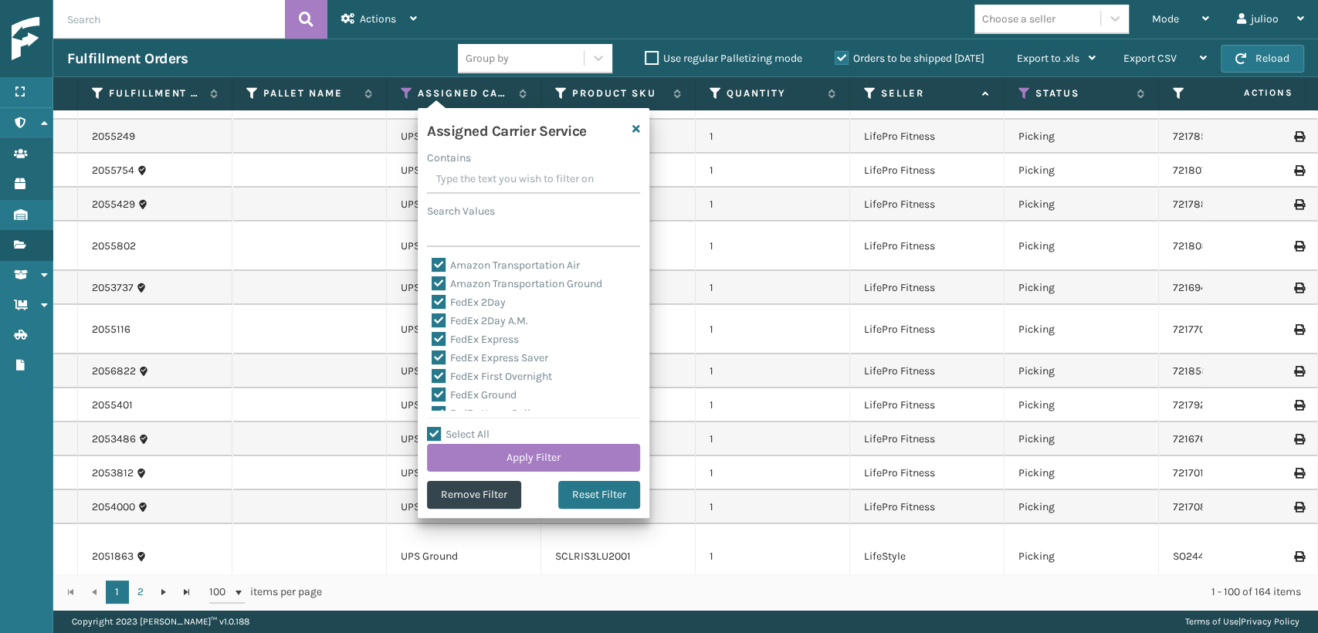
click at [431, 427] on input "Select All" at bounding box center [543, 427] width 232 height 2
checkbox input "false"
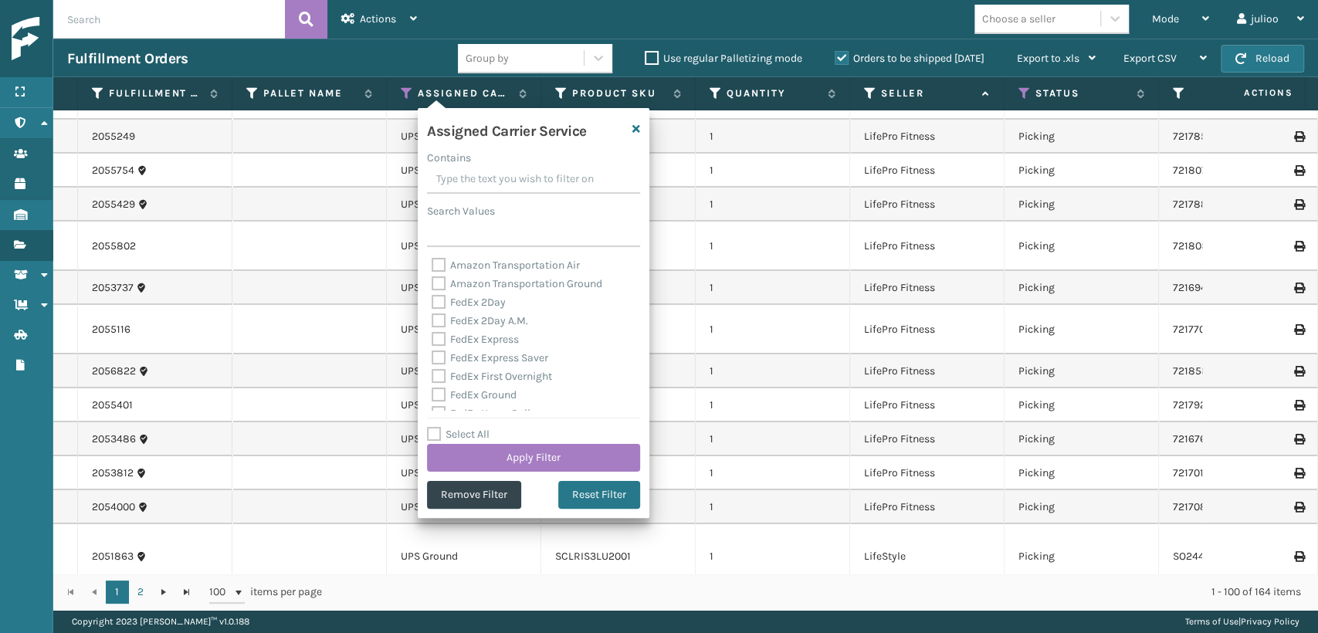
checkbox input "false"
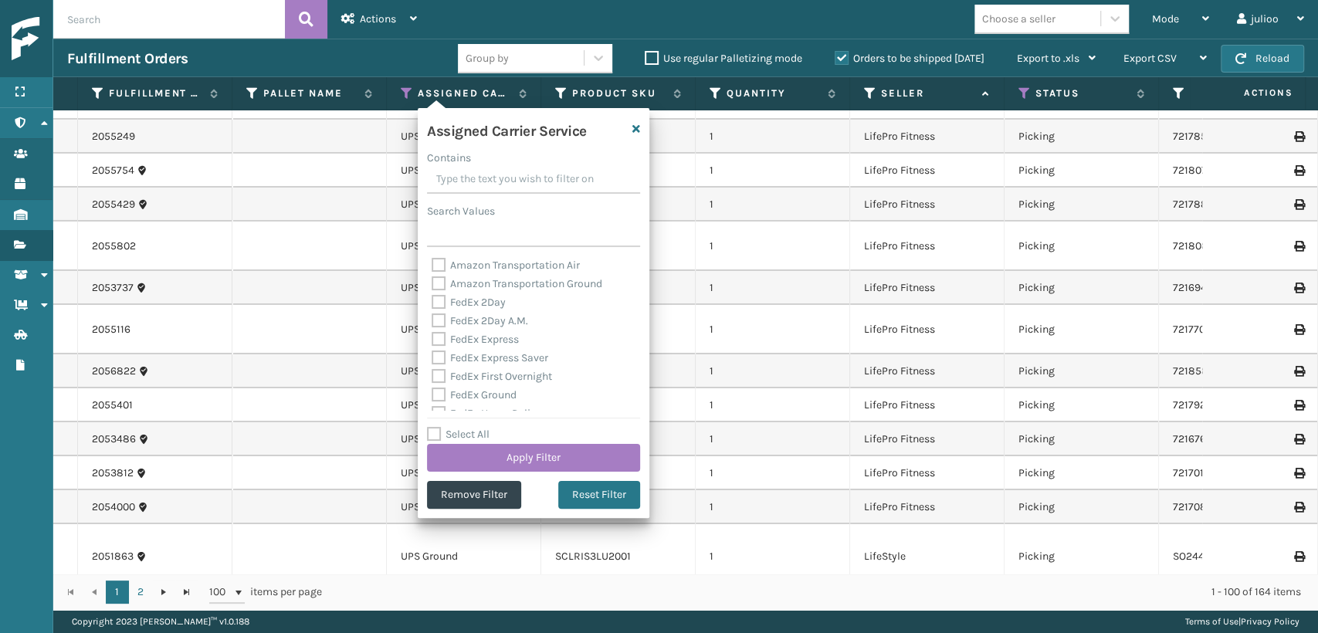
checkbox input "false"
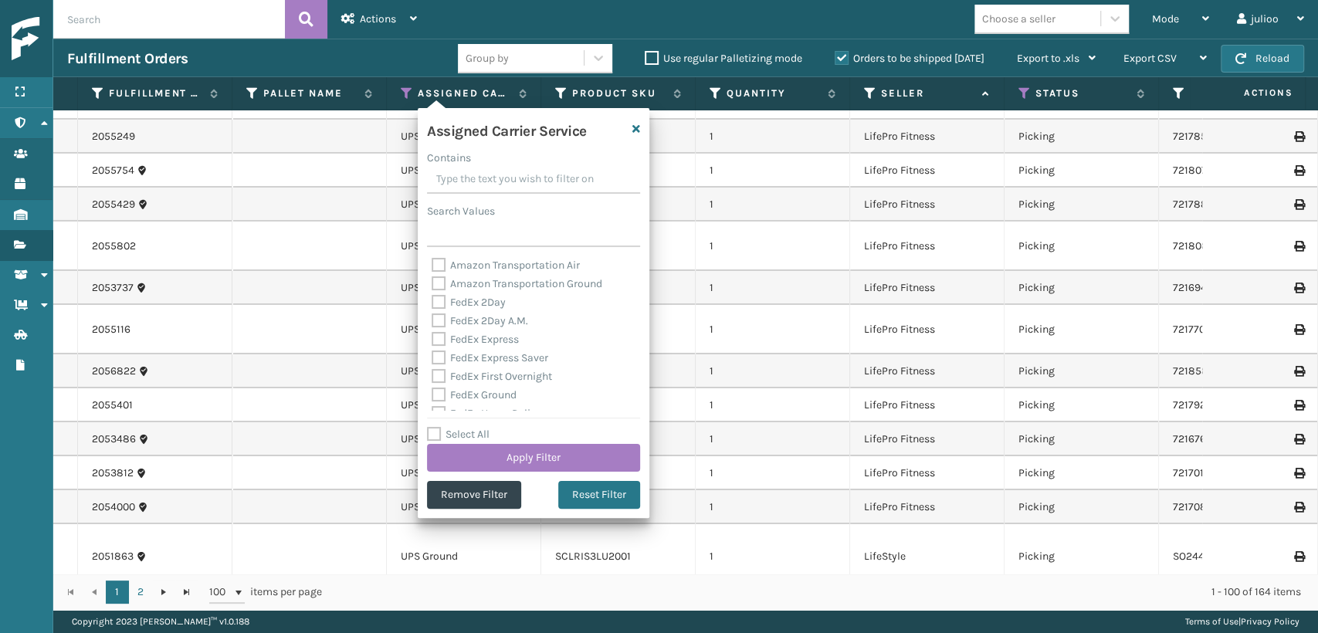
checkbox input "false"
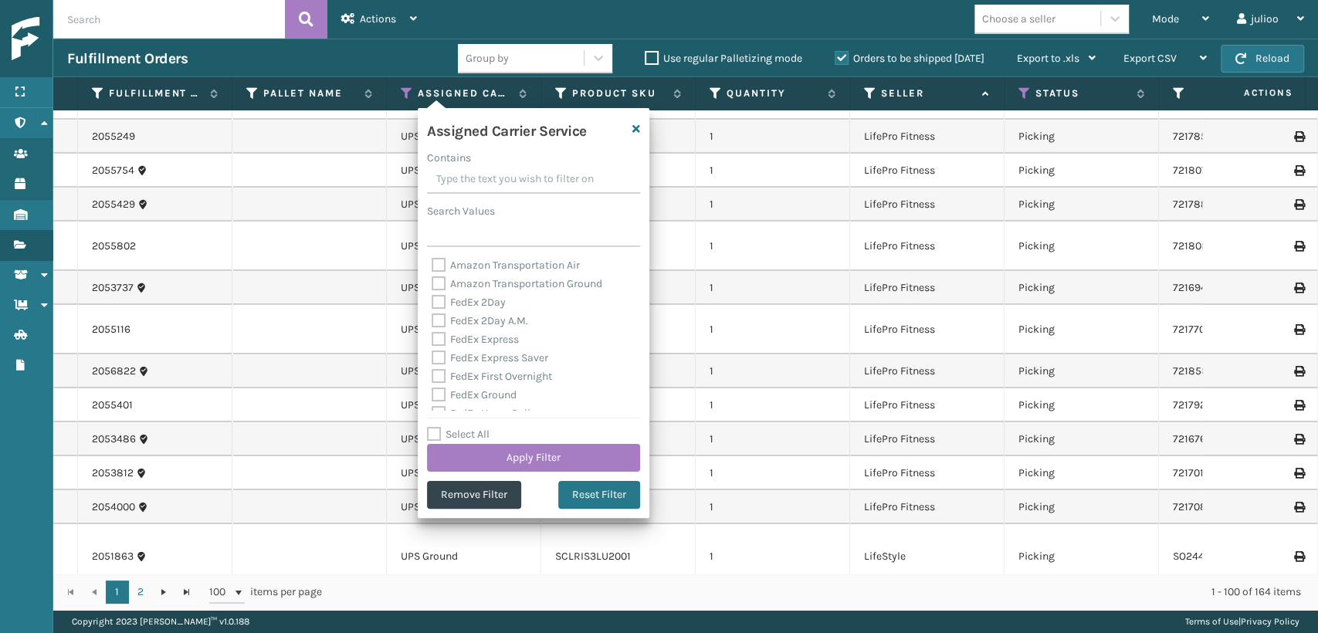
checkbox input "false"
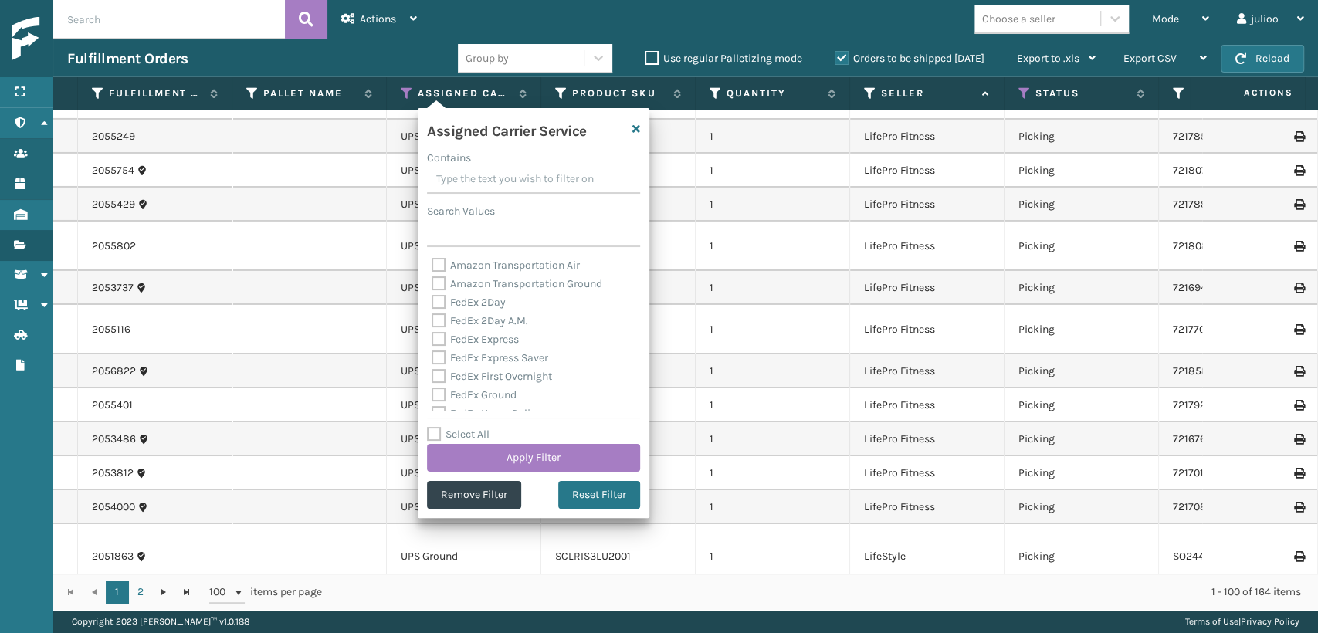
checkbox input "false"
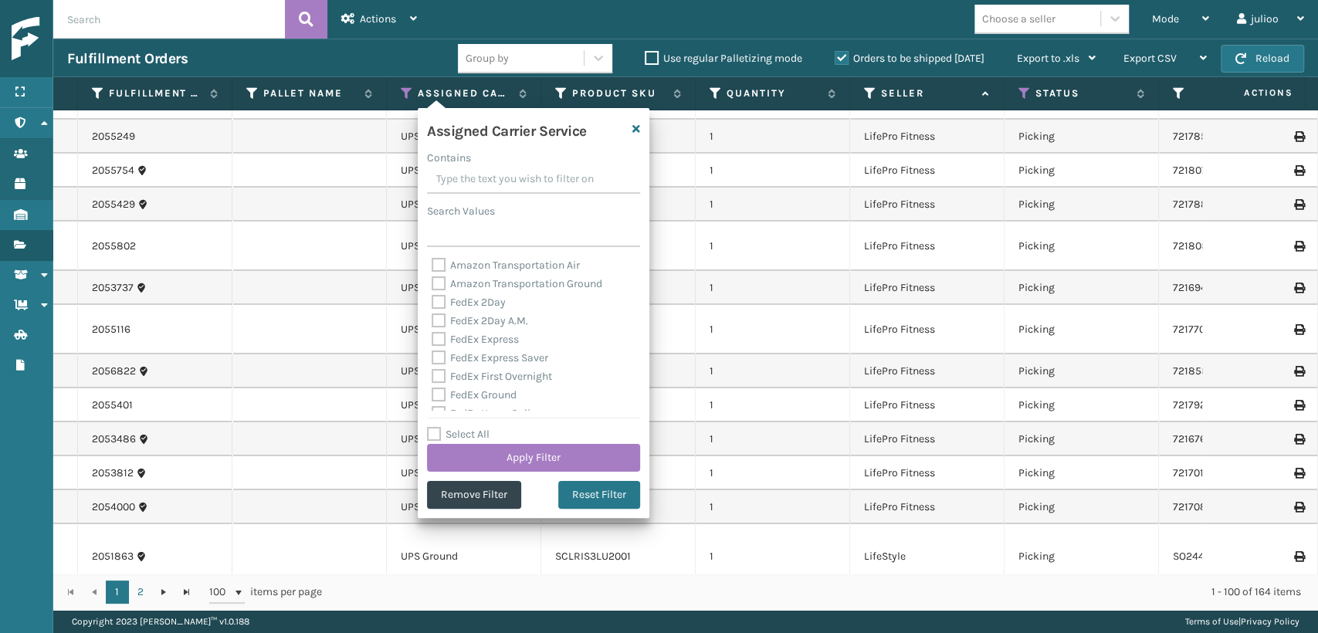
checkbox input "false"
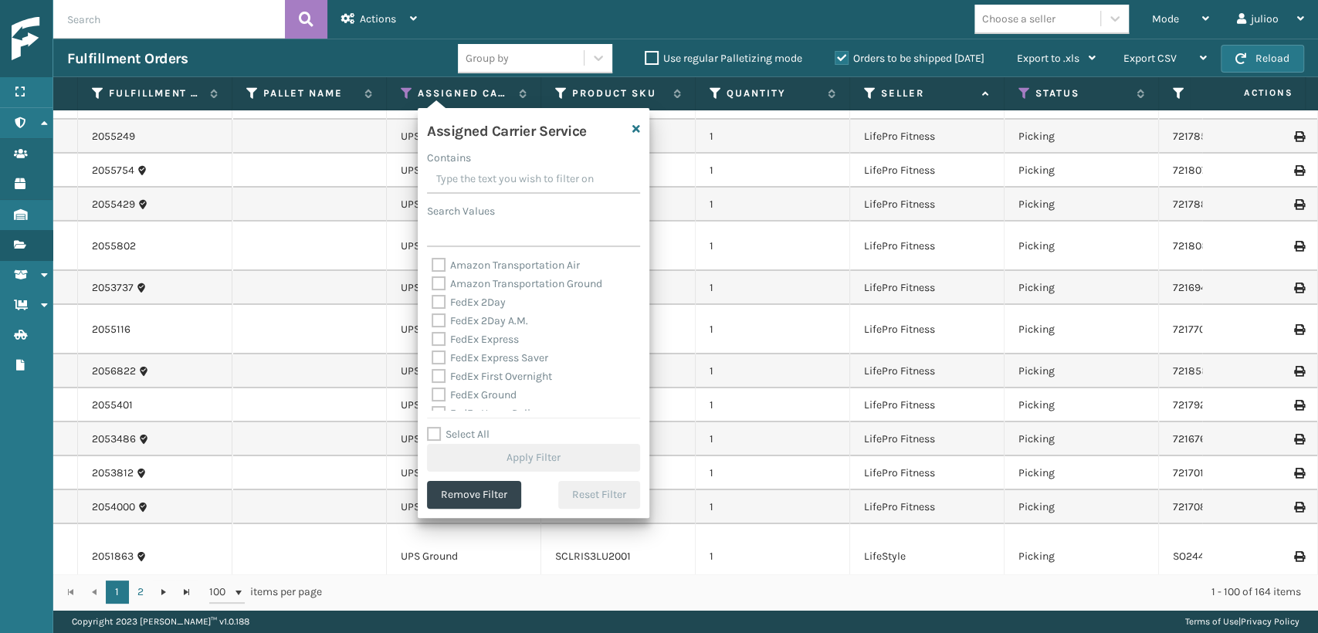
click at [438, 300] on label "FedEx 2Day" at bounding box center [469, 302] width 74 height 13
click at [432, 300] on input "FedEx 2Day" at bounding box center [432, 298] width 1 height 10
checkbox input "true"
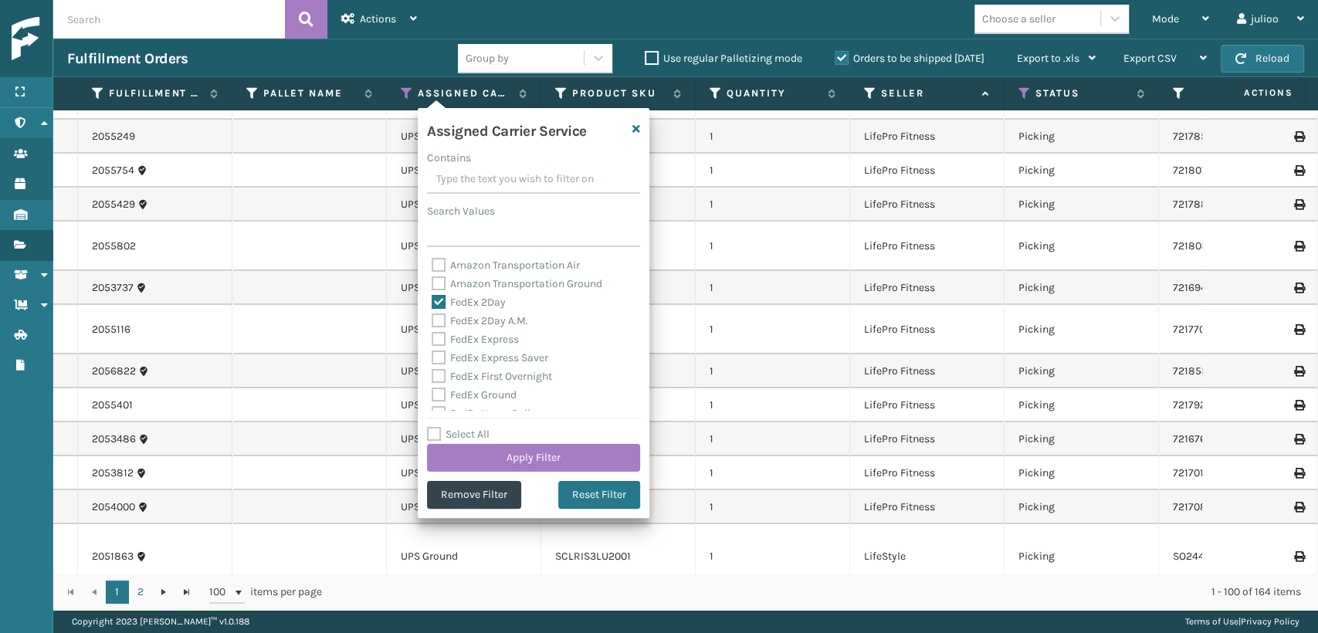
click at [439, 323] on label "FedEx 2Day A.M." at bounding box center [480, 320] width 97 height 13
click at [432, 322] on input "FedEx 2Day A.M." at bounding box center [432, 317] width 1 height 10
checkbox input "true"
drag, startPoint x: 443, startPoint y: 344, endPoint x: 439, endPoint y: 360, distance: 16.9
click at [443, 344] on label "FedEx Express" at bounding box center [475, 339] width 87 height 13
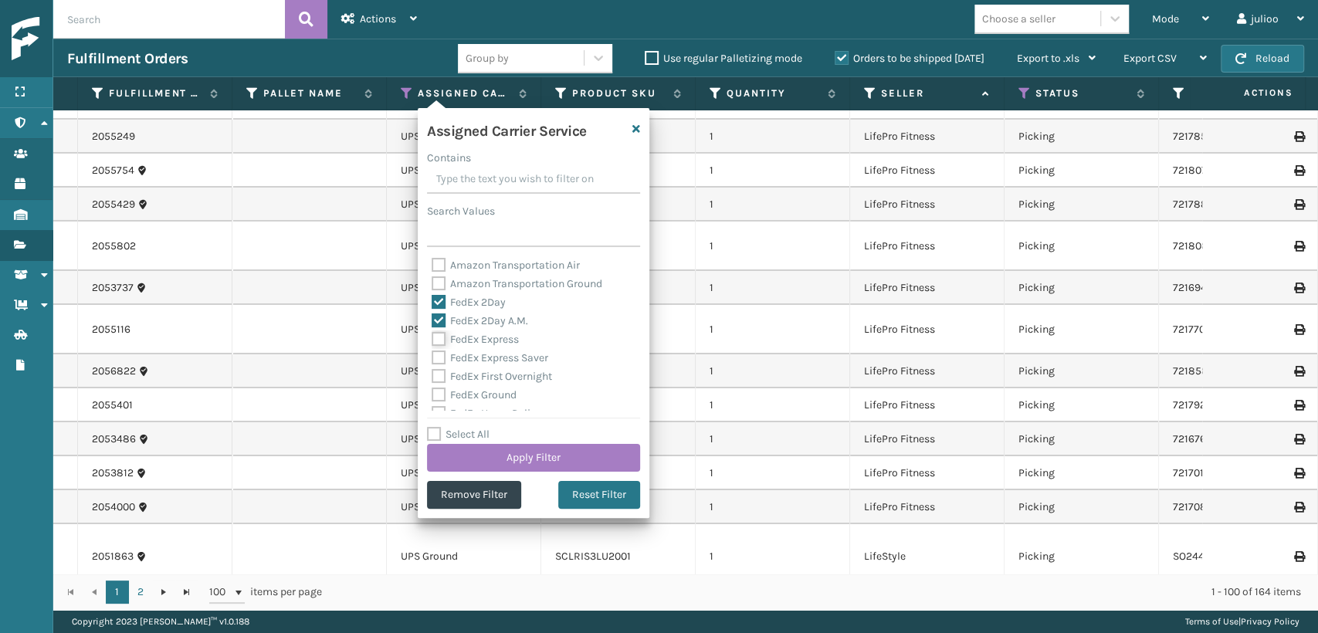
click at [432, 341] on input "FedEx Express" at bounding box center [432, 336] width 1 height 10
checkbox input "true"
click at [438, 365] on label "FedEx Express Saver" at bounding box center [490, 357] width 117 height 13
click at [432, 359] on input "FedEx Express Saver" at bounding box center [432, 354] width 1 height 10
checkbox input "true"
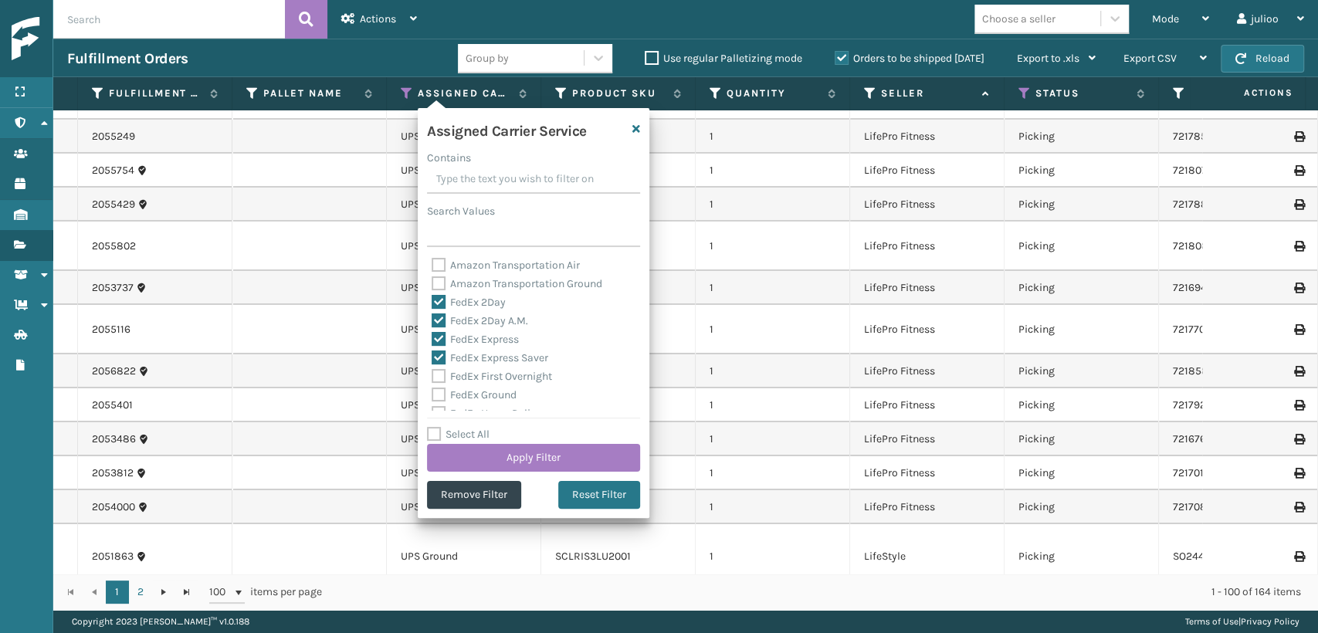
click at [439, 383] on label "FedEx First Overnight" at bounding box center [492, 376] width 120 height 13
click at [432, 378] on input "FedEx First Overnight" at bounding box center [432, 373] width 1 height 10
checkbox input "true"
drag, startPoint x: 439, startPoint y: 391, endPoint x: 439, endPoint y: 373, distance: 17.8
click at [438, 391] on label "FedEx Ground" at bounding box center [474, 394] width 85 height 13
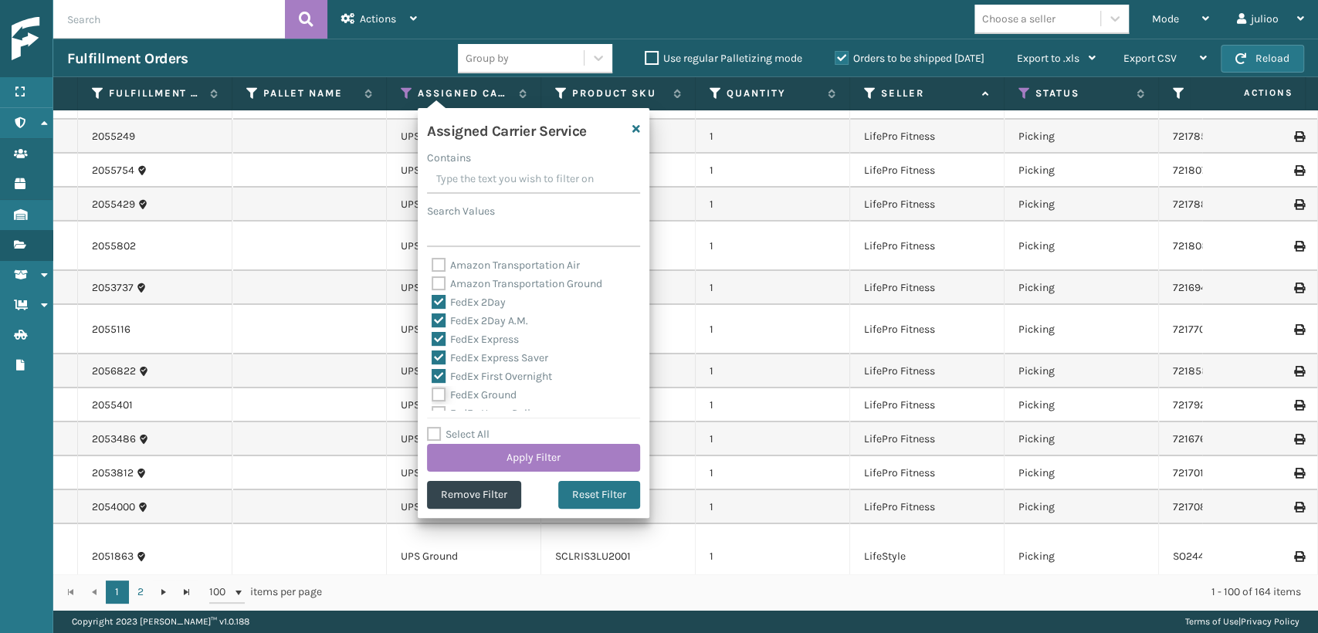
click at [432, 391] on input "FedEx Ground" at bounding box center [432, 391] width 1 height 10
checkbox input "true"
click at [439, 327] on label "FedEx Home Delivery" at bounding box center [491, 327] width 119 height 13
click at [432, 327] on input "FedEx Home Delivery" at bounding box center [432, 324] width 1 height 10
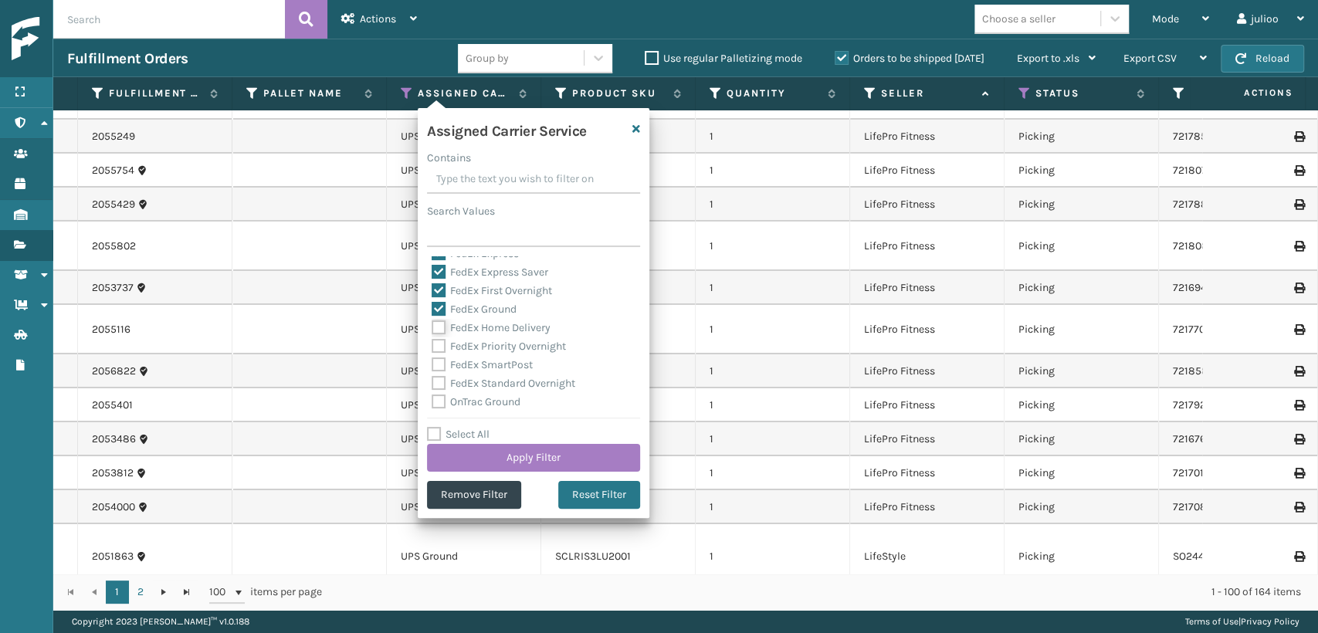
checkbox input "true"
drag, startPoint x: 439, startPoint y: 344, endPoint x: 439, endPoint y: 358, distance: 13.1
click at [440, 344] on label "FedEx Priority Overnight" at bounding box center [499, 346] width 134 height 13
click at [432, 344] on input "FedEx Priority Overnight" at bounding box center [432, 342] width 1 height 10
checkbox input "true"
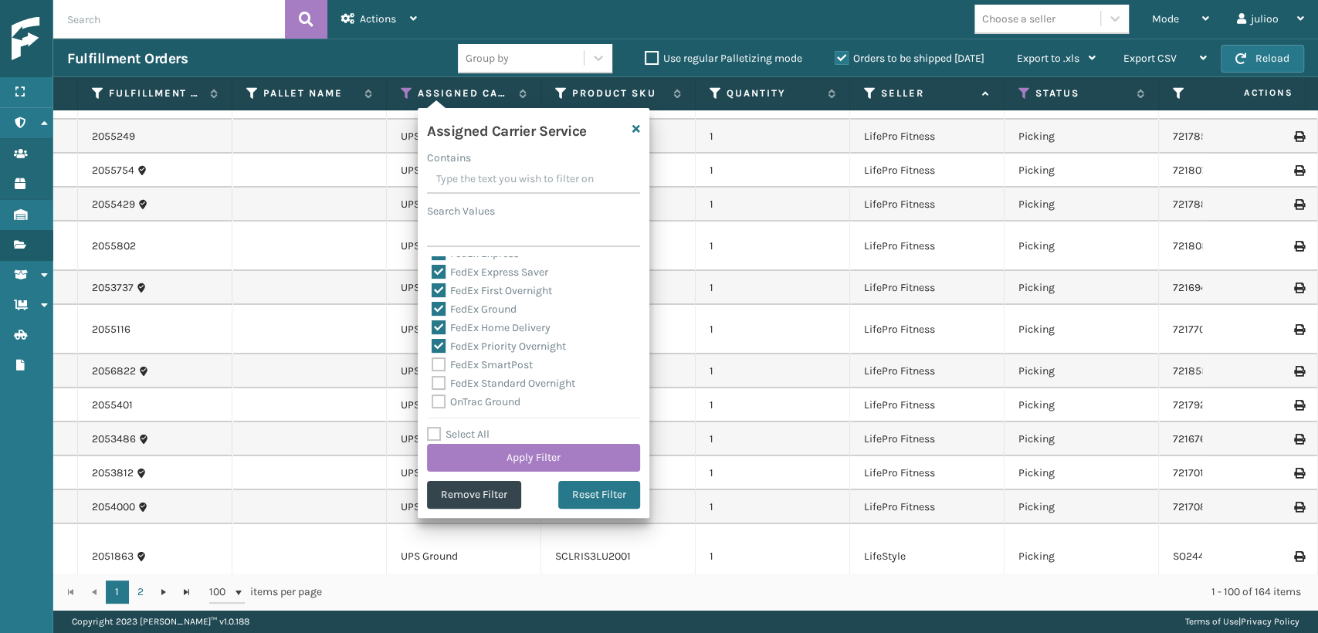
click at [439, 375] on div "FedEx Standard Overnight" at bounding box center [534, 384] width 204 height 19
click at [439, 365] on label "FedEx SmartPost" at bounding box center [482, 364] width 101 height 13
click at [432, 365] on input "FedEx SmartPost" at bounding box center [432, 361] width 1 height 10
checkbox input "true"
click at [437, 384] on label "FedEx Standard Overnight" at bounding box center [504, 383] width 144 height 13
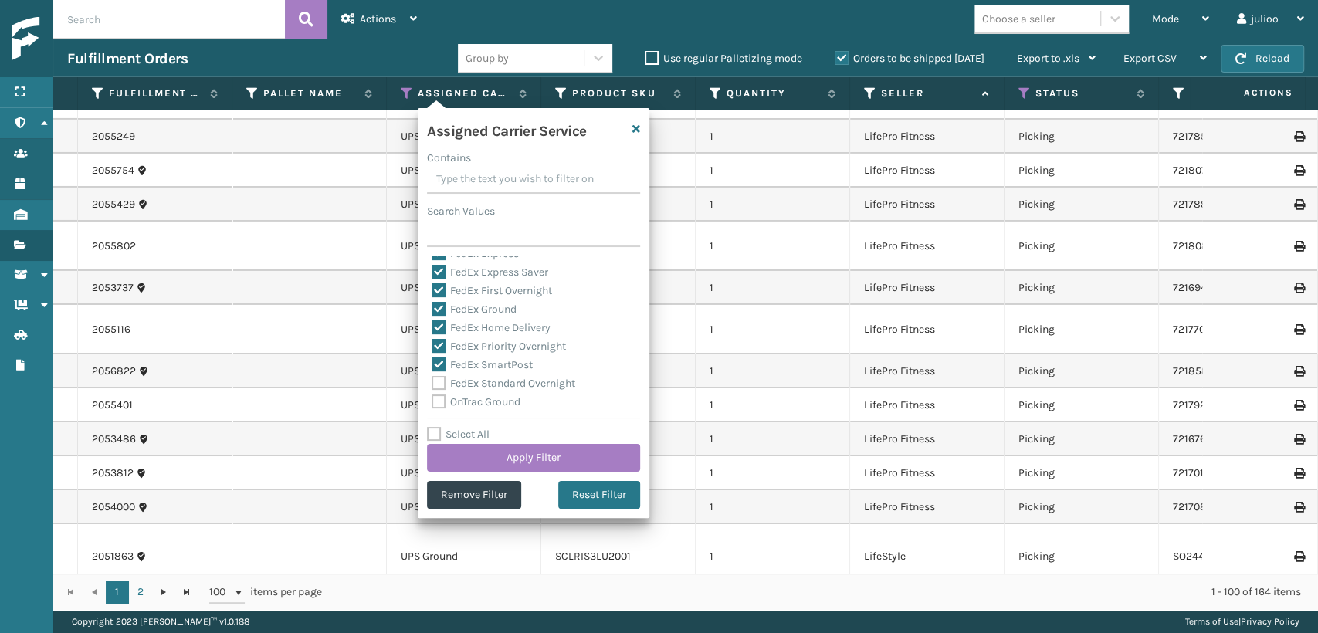
click at [432, 384] on input "FedEx Standard Overnight" at bounding box center [432, 380] width 1 height 10
checkbox input "true"
click at [482, 447] on button "Apply Filter" at bounding box center [533, 458] width 213 height 28
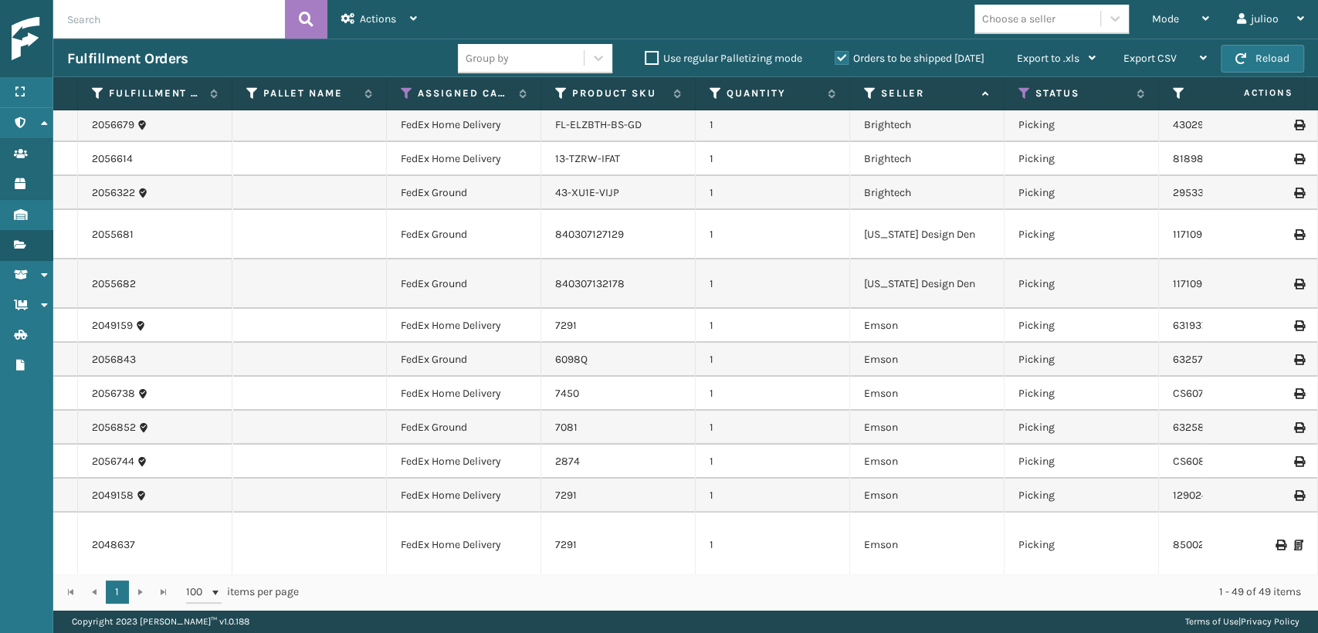
scroll to position [0, 0]
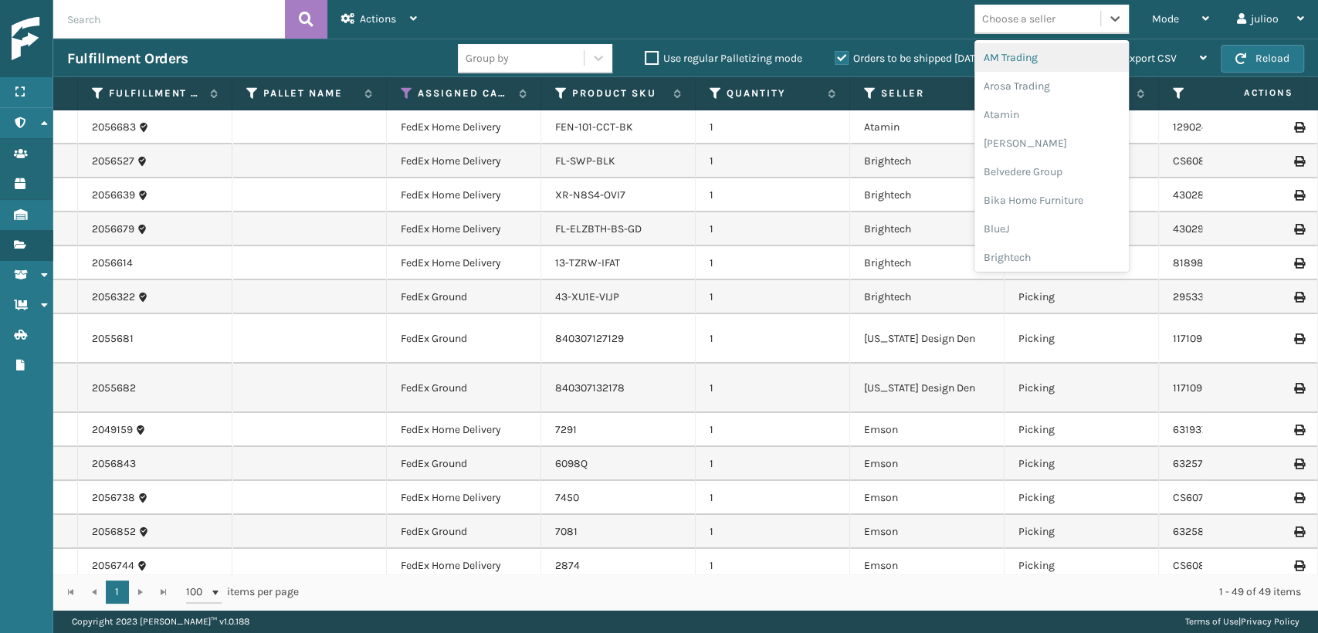
click at [1021, 25] on div "Choose a seller" at bounding box center [1018, 19] width 73 height 16
type input "SL"
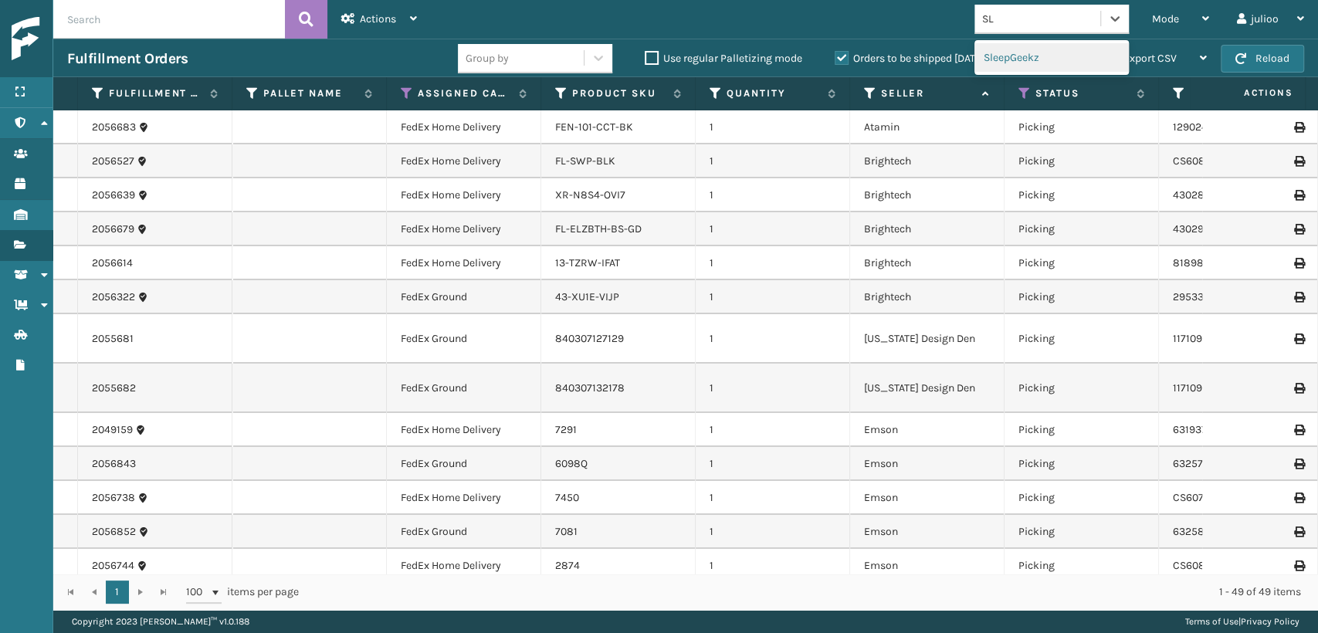
click at [1023, 58] on div "SleepGeekz" at bounding box center [1052, 57] width 154 height 29
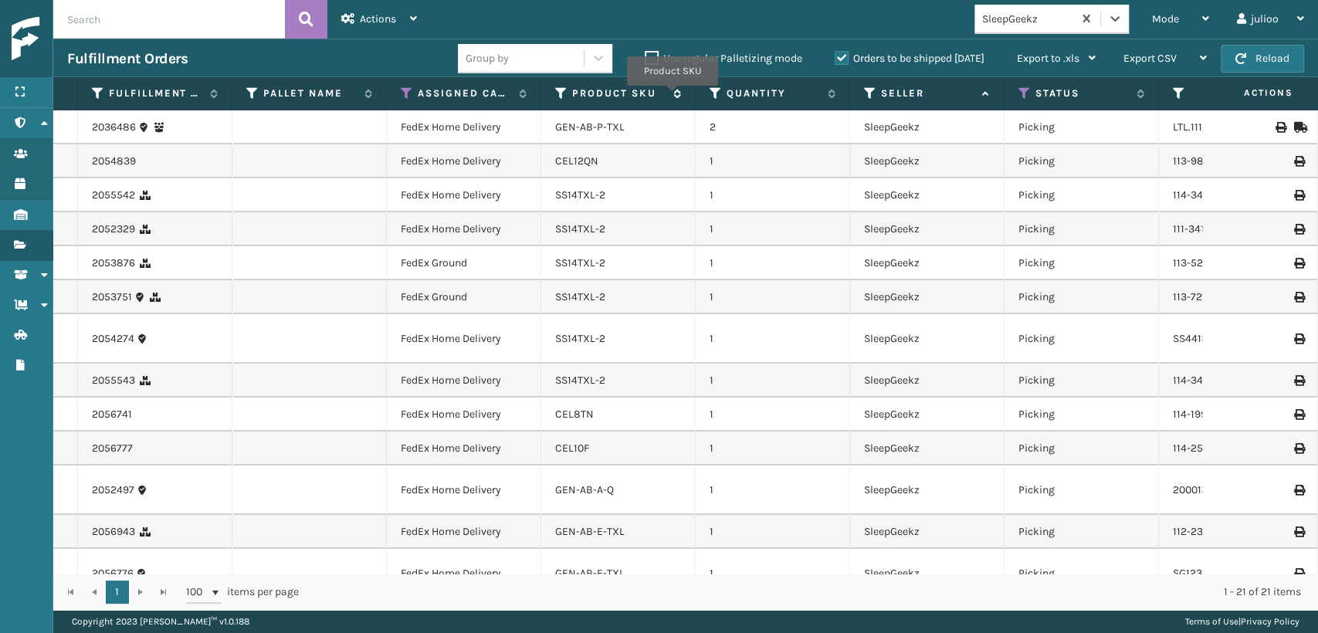
click at [673, 98] on span "Product SKU" at bounding box center [626, 93] width 109 height 14
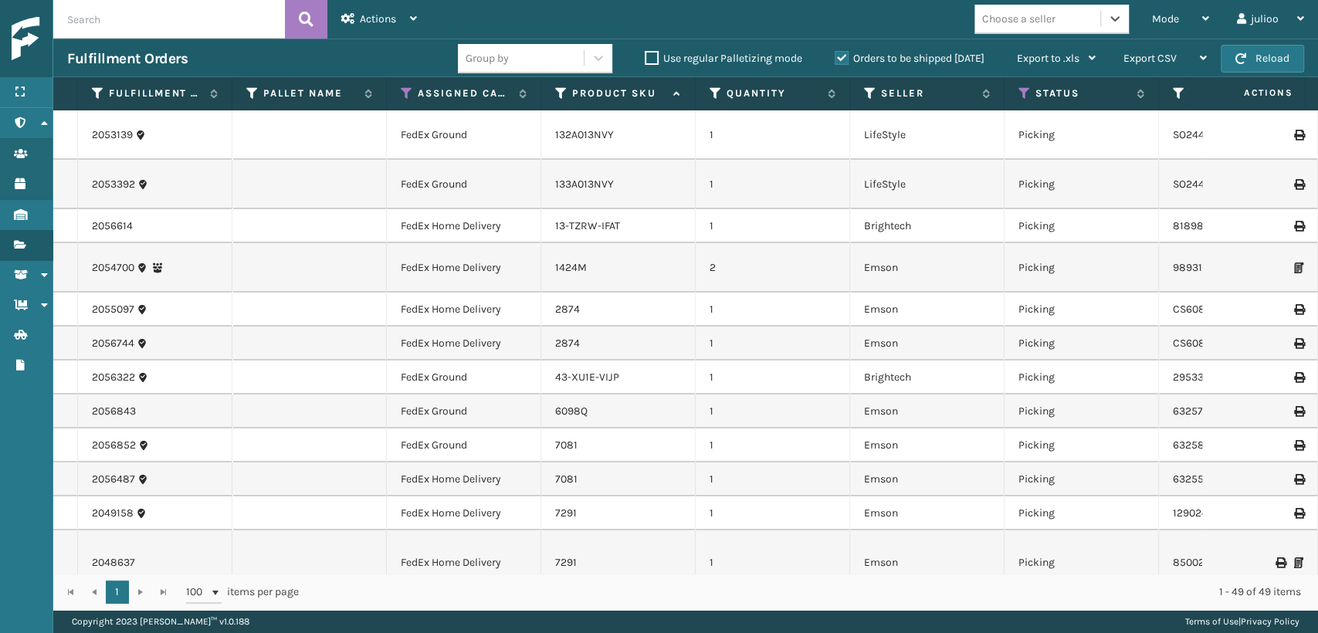
type input "840307132178"
drag, startPoint x: 1063, startPoint y: 13, endPoint x: 955, endPoint y: 36, distance: 110.4
click at [955, 36] on div "Mode Regular Mode Picking Mode Labeling Mode Exit Scan Mode option SleepGeekz, …" at bounding box center [874, 19] width 887 height 39
click at [1171, 14] on span "Mode" at bounding box center [1165, 18] width 27 height 13
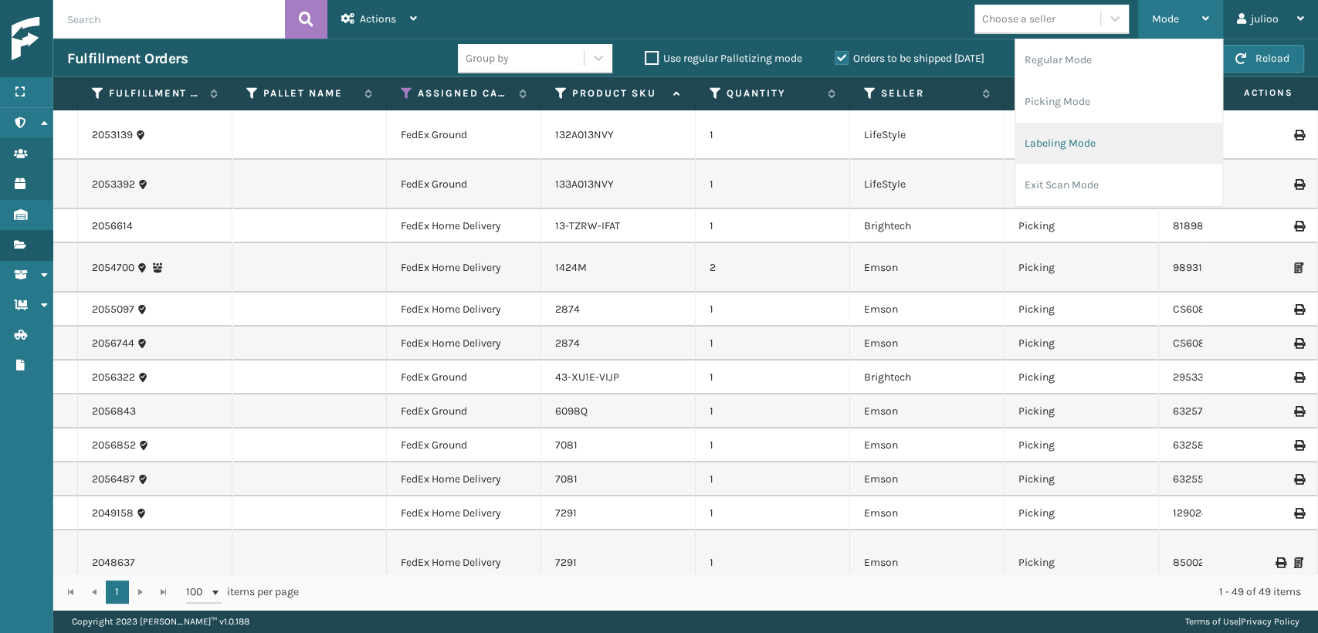
click at [1051, 145] on li "Labeling Mode" at bounding box center [1119, 144] width 207 height 42
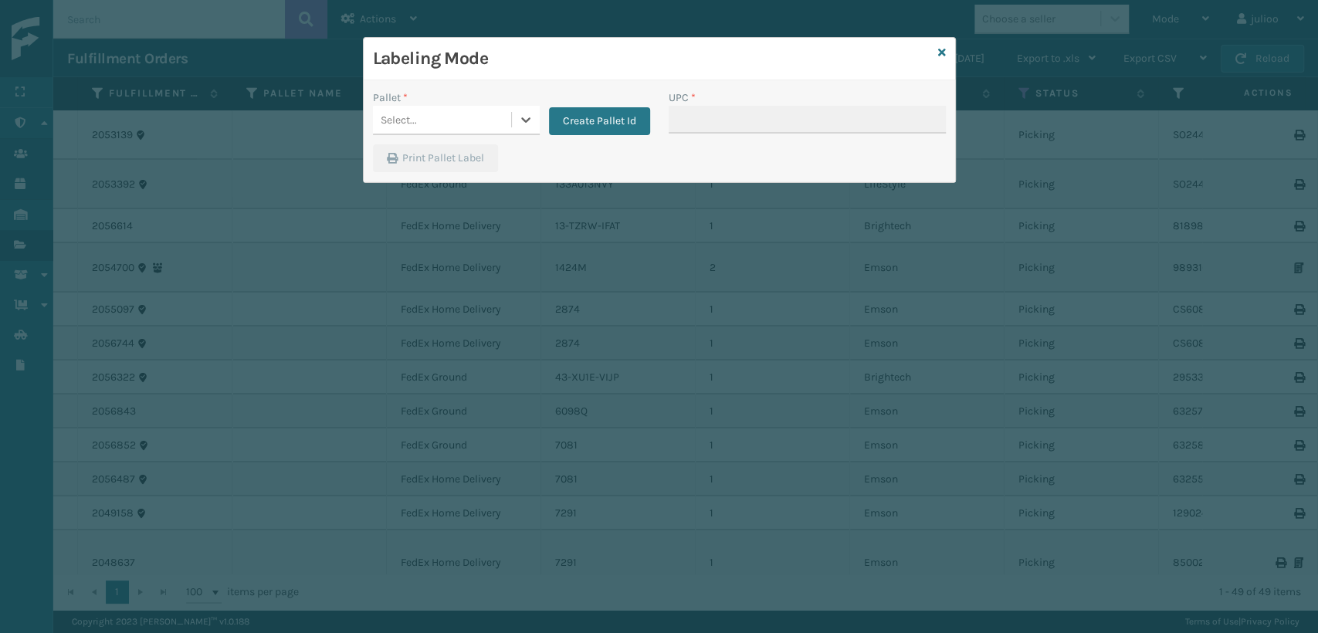
click at [402, 118] on div "Select..." at bounding box center [399, 120] width 36 height 16
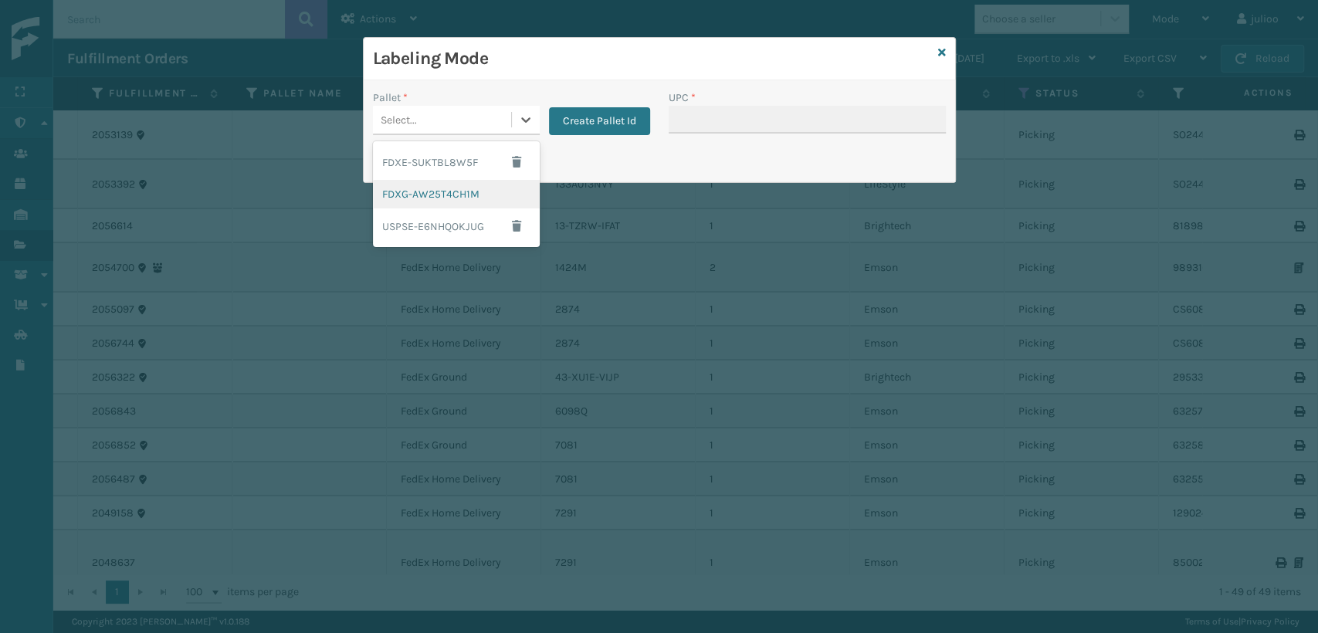
click at [408, 181] on div "FDXG-AW25T4CH1M" at bounding box center [456, 194] width 167 height 29
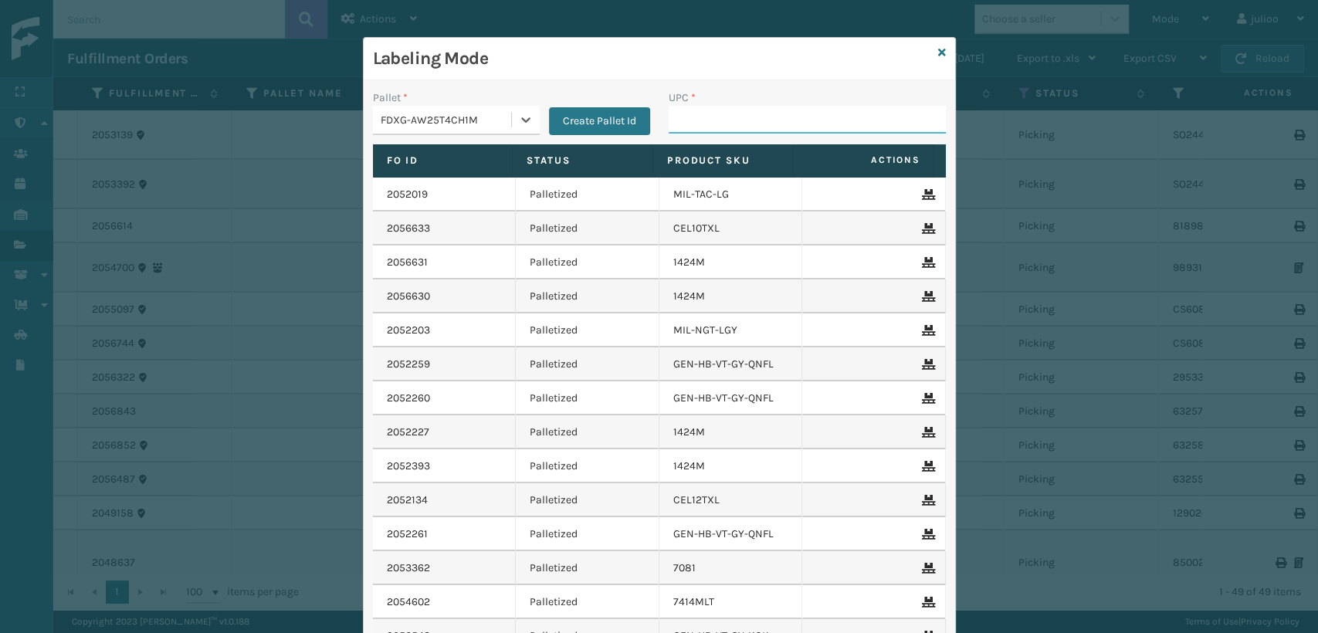
click at [687, 120] on input "UPC *" at bounding box center [807, 120] width 277 height 28
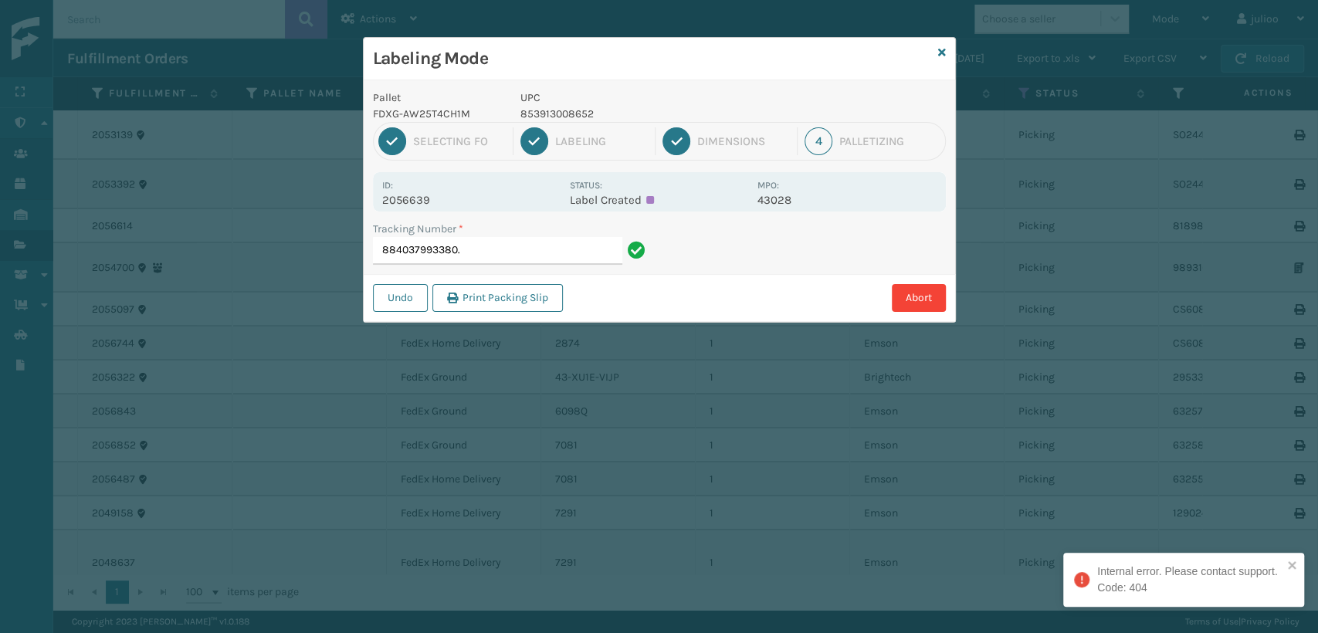
type input "884037993380"
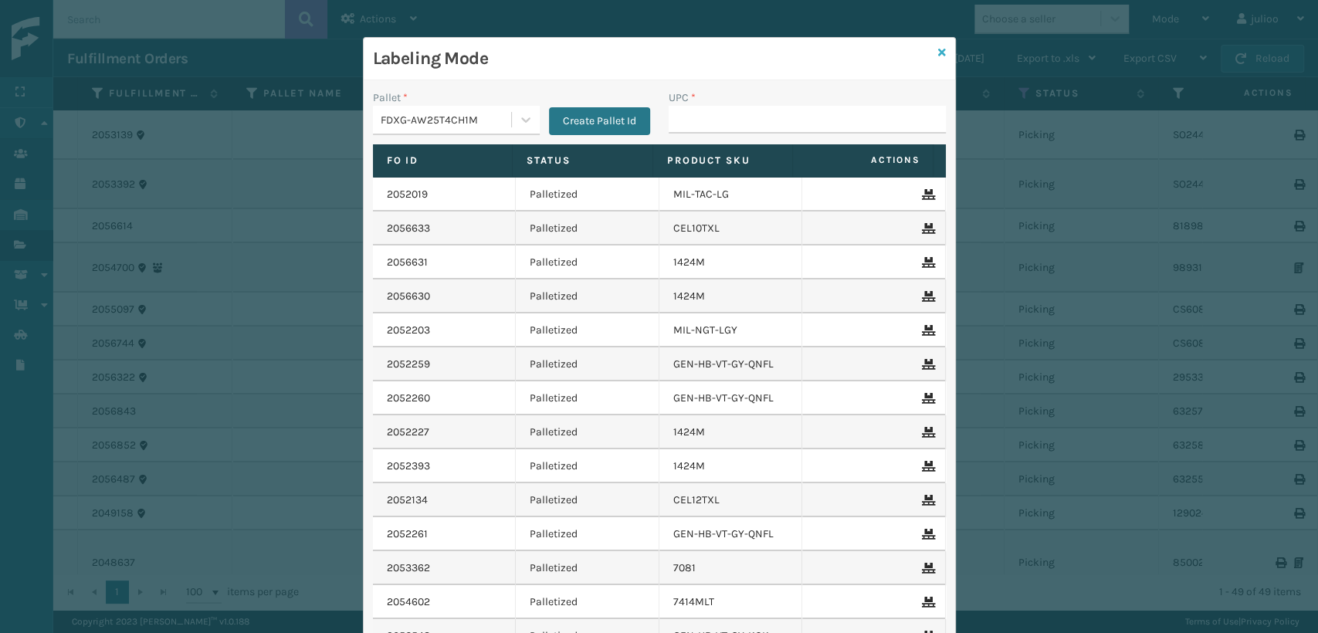
click at [938, 49] on icon at bounding box center [942, 52] width 8 height 11
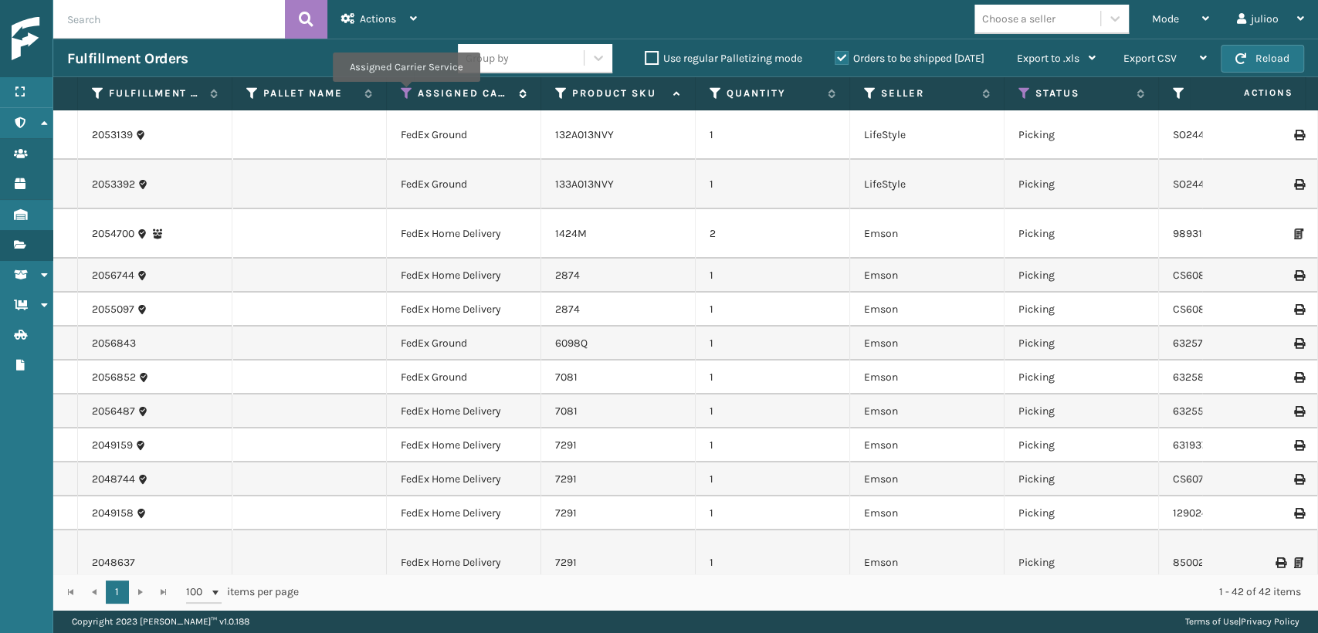
click at [405, 92] on icon at bounding box center [407, 93] width 12 height 14
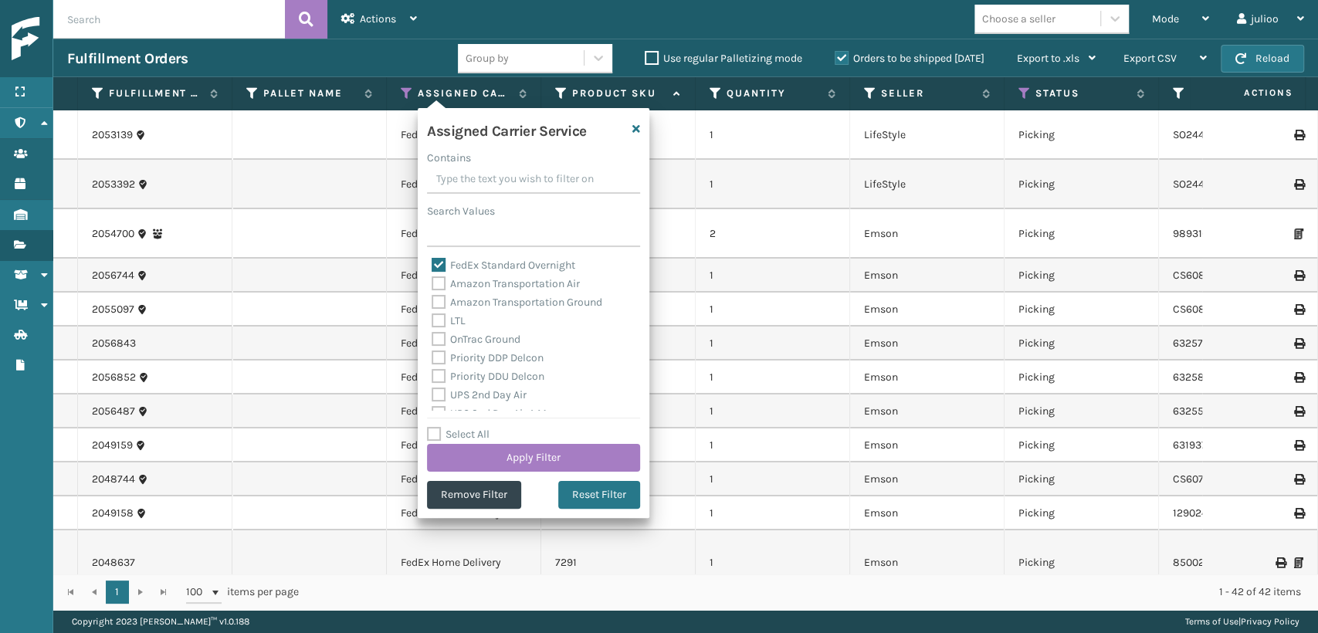
scroll to position [171, 0]
drag, startPoint x: 777, startPoint y: 327, endPoint x: 816, endPoint y: 298, distance: 48.0
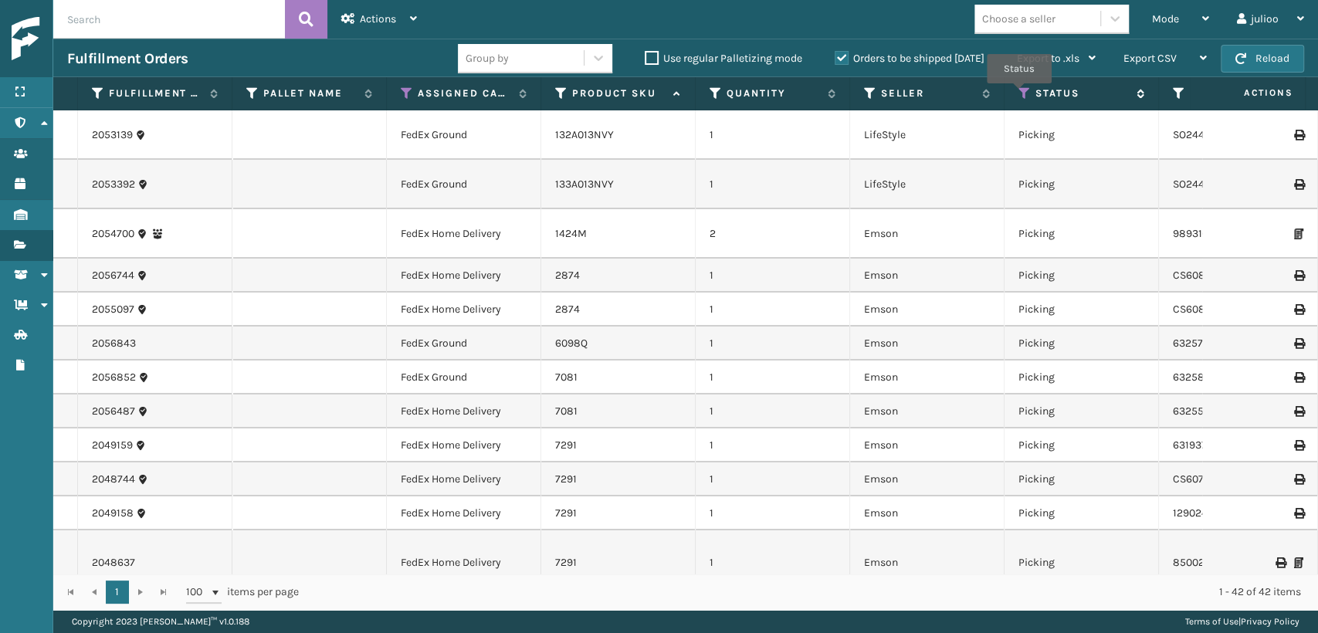
click at [1019, 94] on icon at bounding box center [1025, 93] width 12 height 14
drag, startPoint x: 721, startPoint y: 382, endPoint x: 790, endPoint y: 293, distance: 111.7
click at [724, 377] on td "1" at bounding box center [773, 378] width 154 height 34
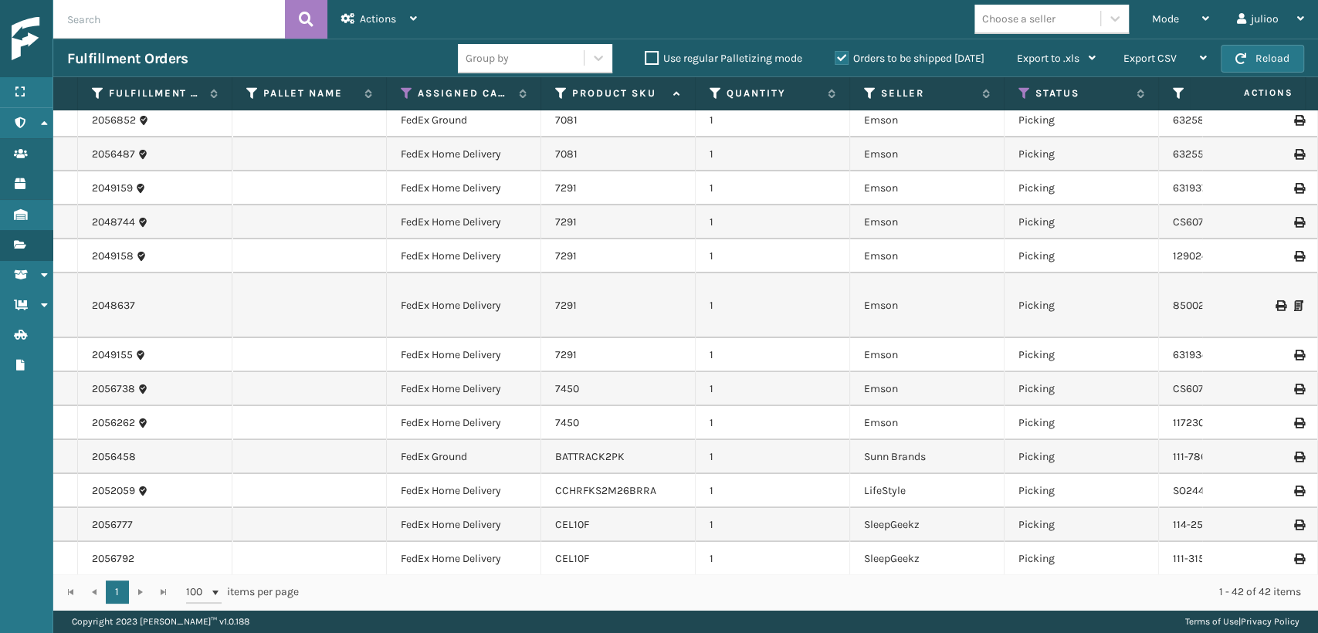
scroll to position [343, 0]
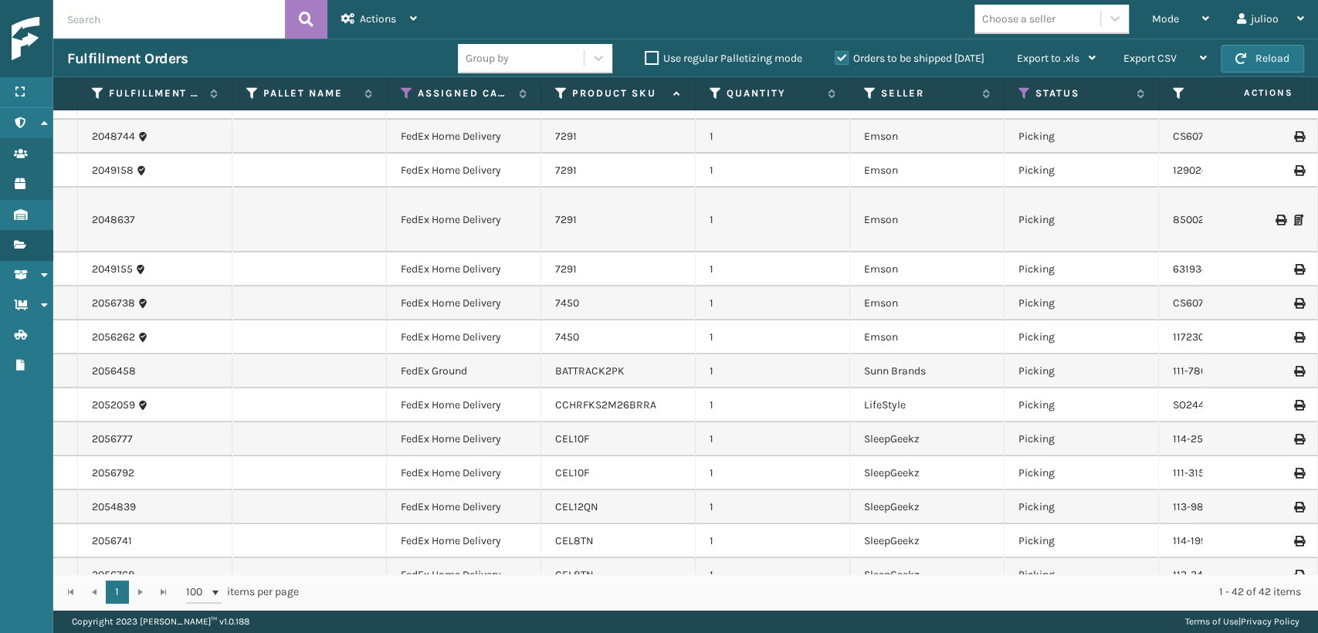
click at [583, 363] on td "BATTRACK2PK" at bounding box center [618, 371] width 154 height 34
click at [566, 365] on link "BATTRACK2PK" at bounding box center [590, 371] width 70 height 13
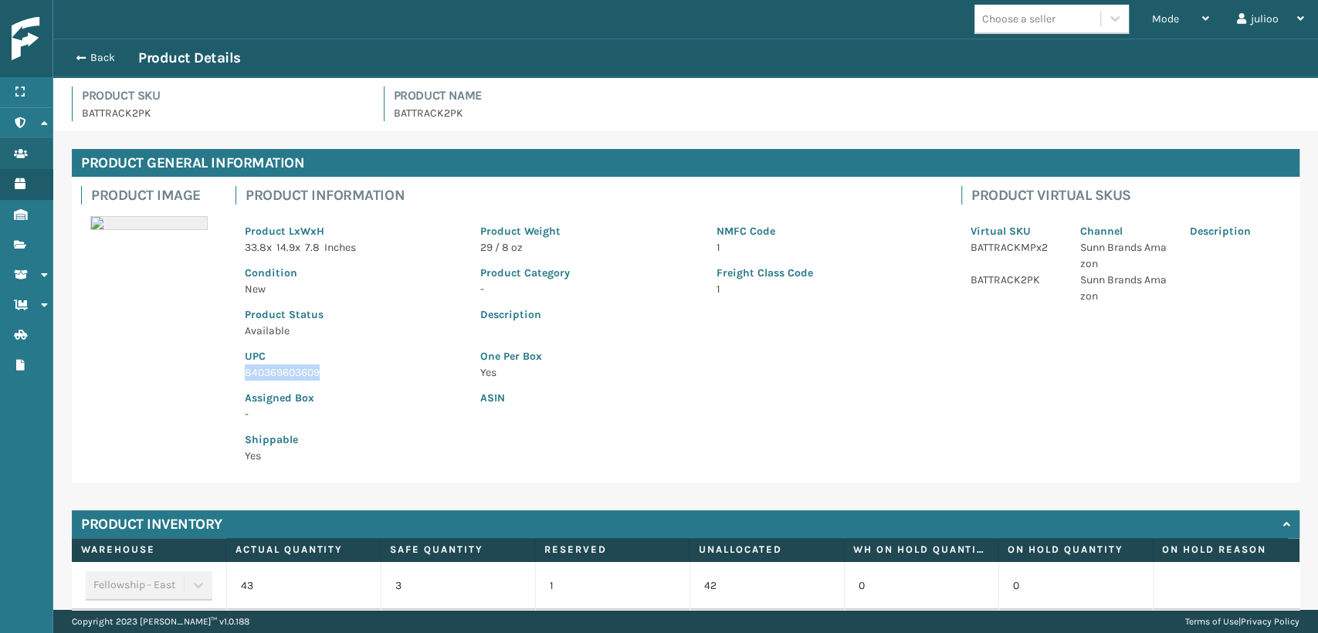
drag, startPoint x: 334, startPoint y: 372, endPoint x: 244, endPoint y: 372, distance: 89.6
click at [245, 372] on p "840369603609" at bounding box center [353, 373] width 217 height 16
copy p "840369603609"
click at [73, 53] on button "Back" at bounding box center [102, 58] width 71 height 14
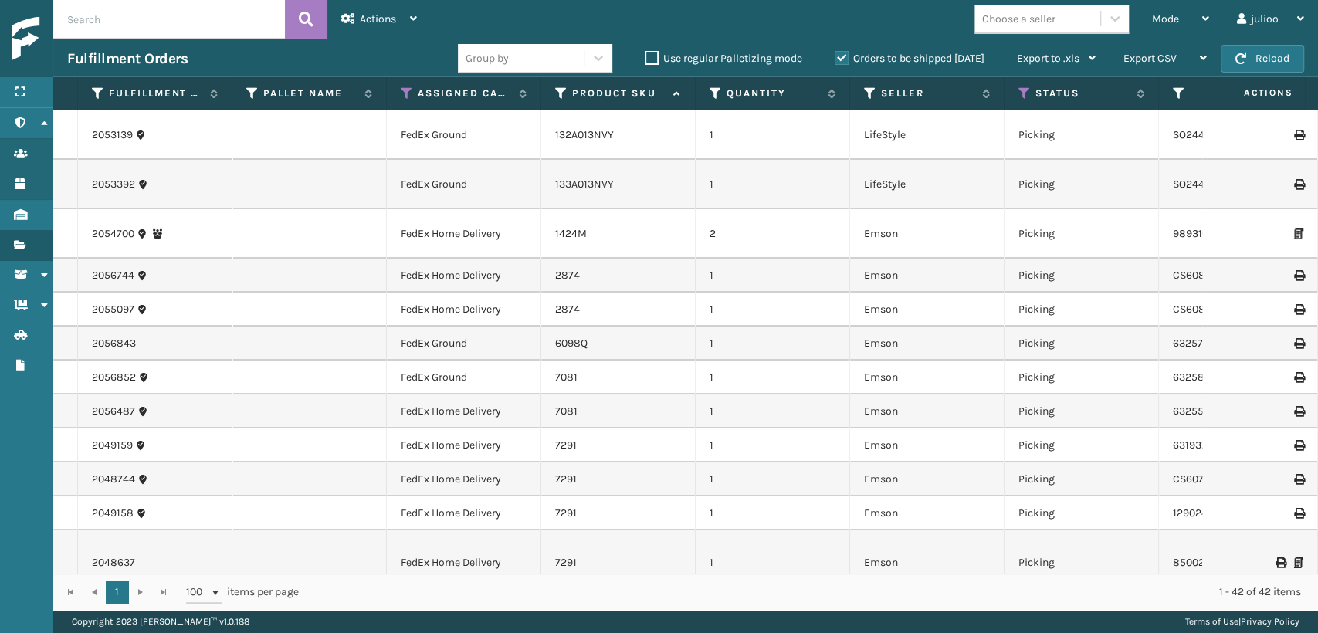
click at [1170, 19] on span "Mode" at bounding box center [1165, 18] width 27 height 13
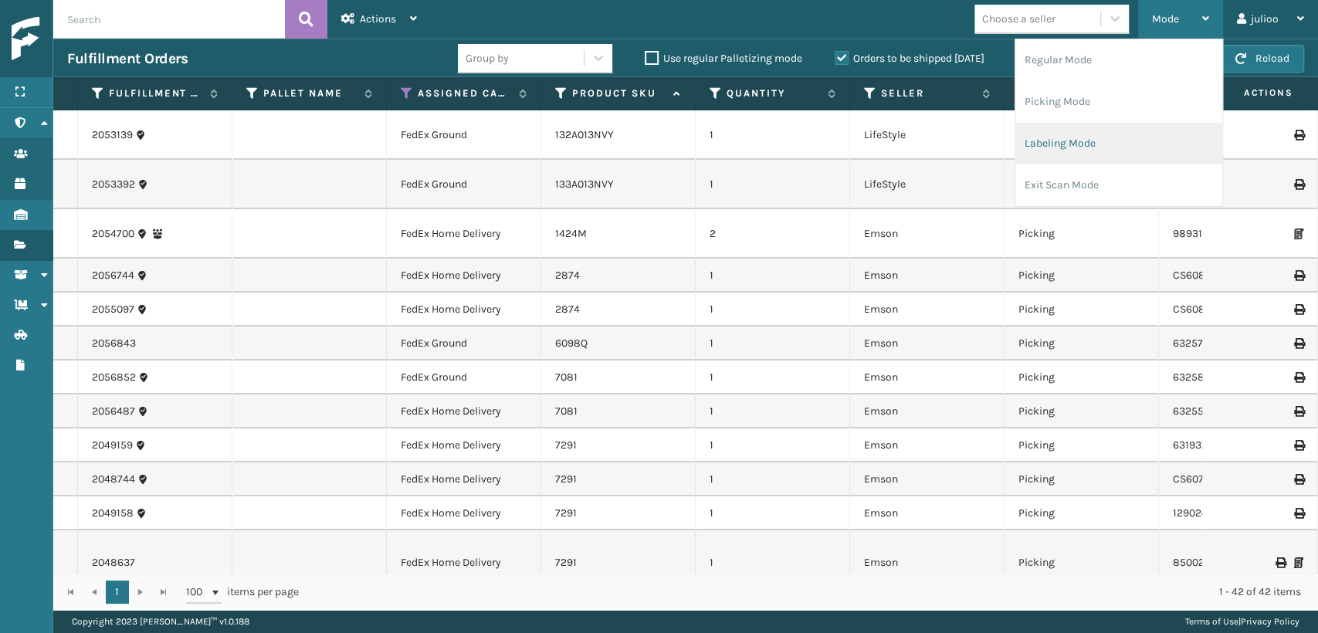
click at [1080, 136] on li "Labeling Mode" at bounding box center [1119, 144] width 207 height 42
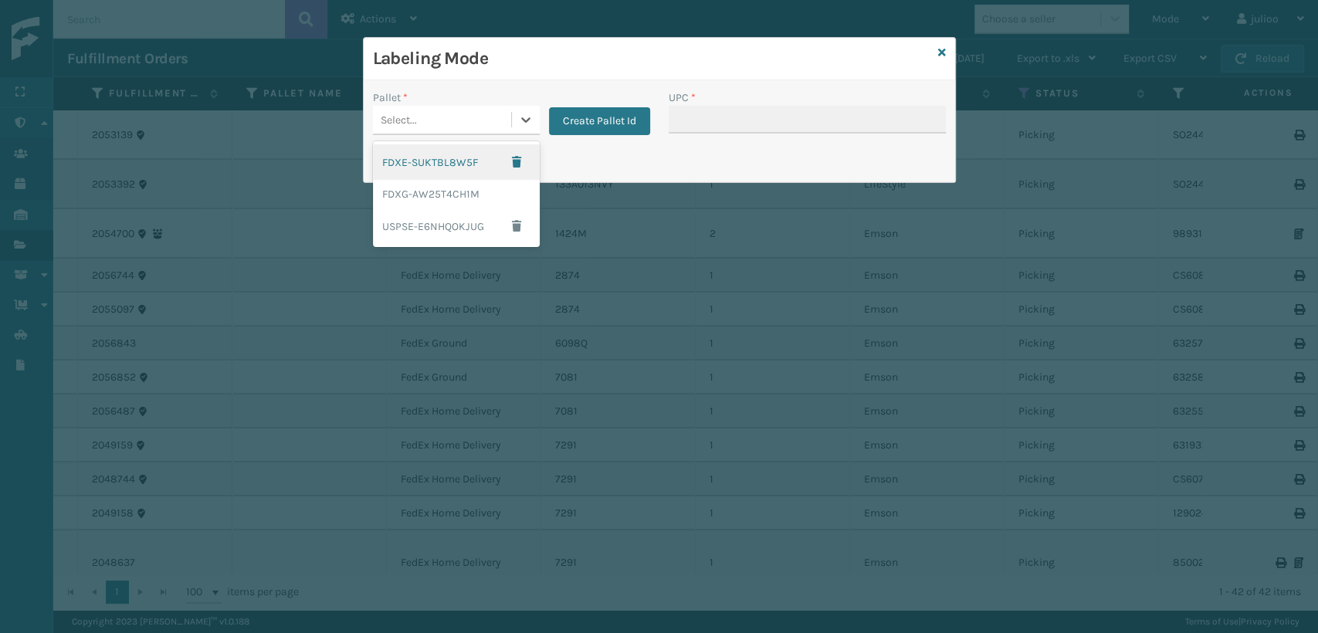
click at [446, 107] on div "Select..." at bounding box center [442, 119] width 138 height 25
click at [417, 196] on div "FDXG-AW25T4CH1M" at bounding box center [456, 194] width 167 height 29
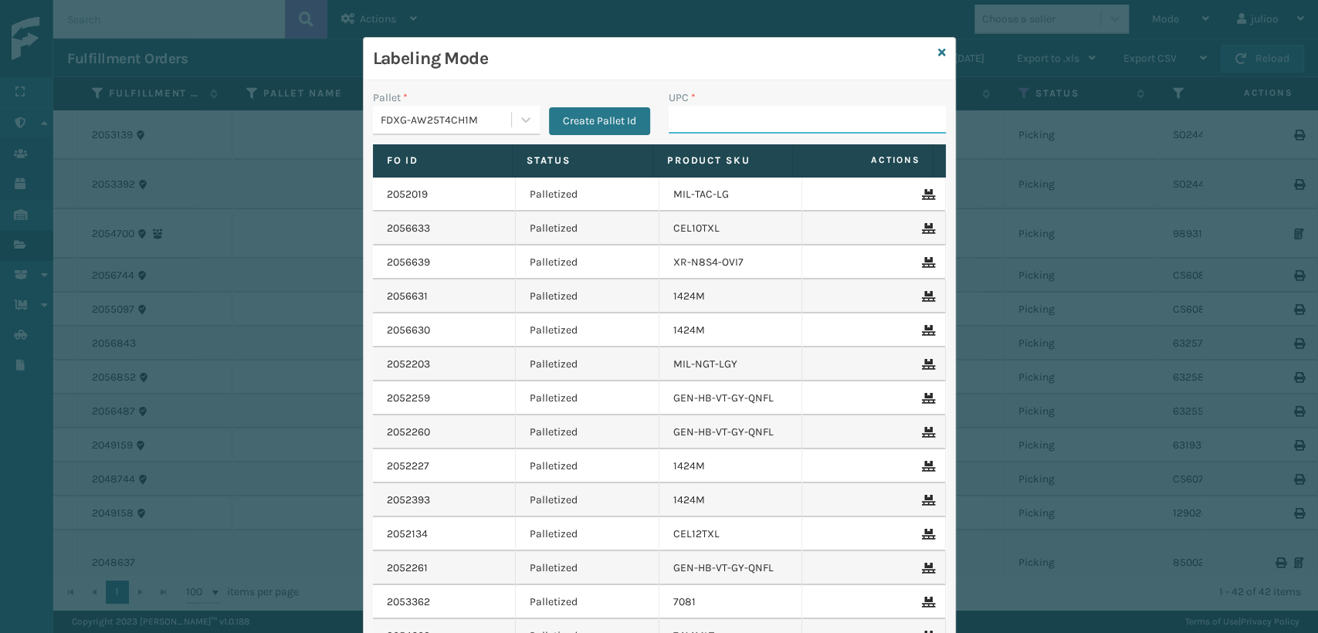
click at [690, 131] on input "UPC *" at bounding box center [807, 120] width 277 height 28
paste input "840369603609"
type input "840369603609"
click at [931, 51] on div "Labeling Mode" at bounding box center [660, 59] width 592 height 42
click at [938, 51] on icon at bounding box center [942, 52] width 8 height 11
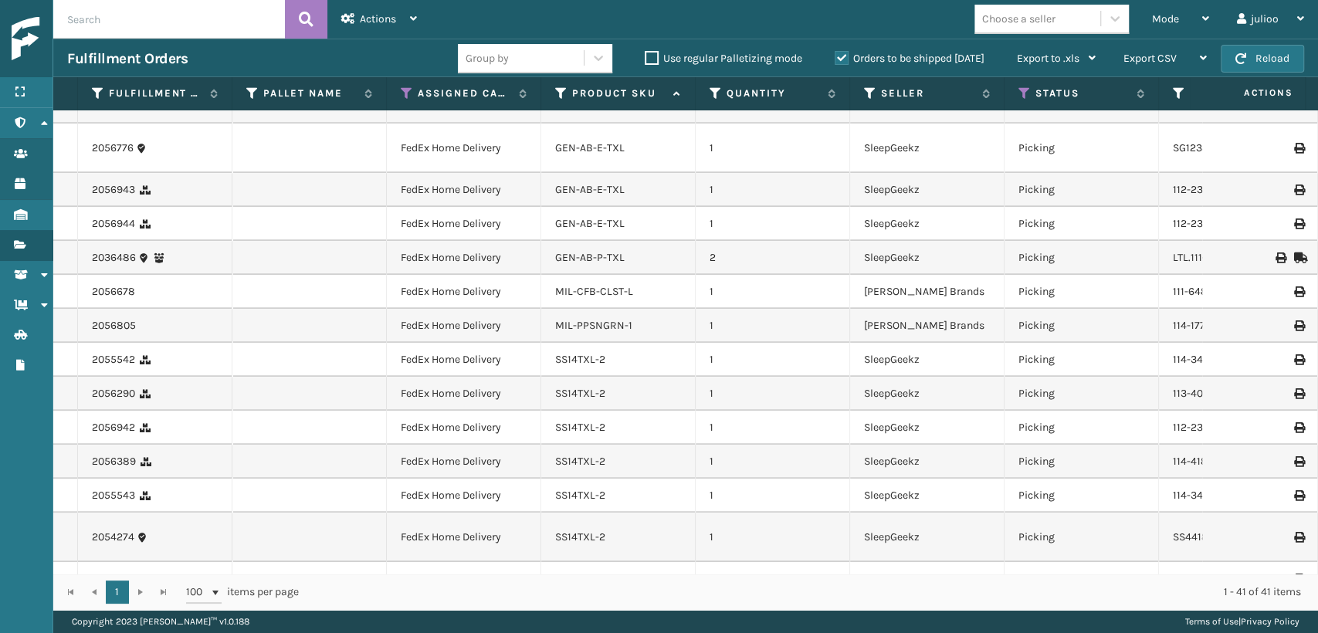
scroll to position [1066, 0]
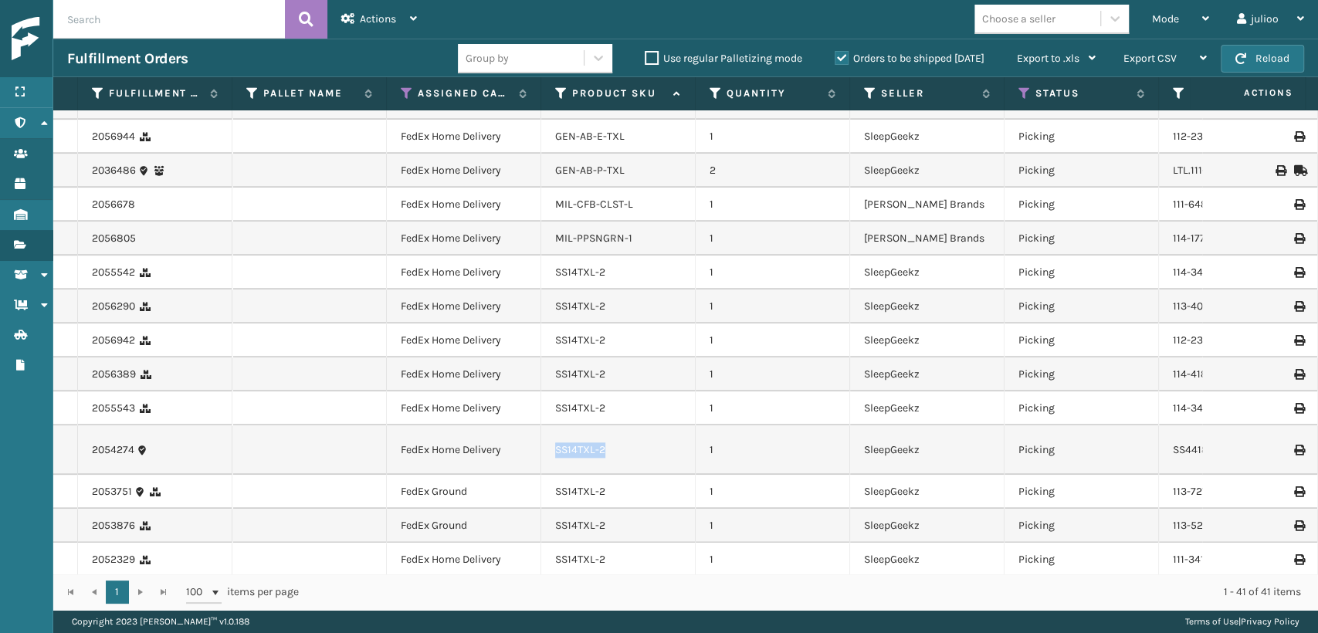
drag, startPoint x: 623, startPoint y: 438, endPoint x: 538, endPoint y: 435, distance: 85.8
click at [533, 437] on tr "2054274 FedEx Home Delivery SS14TXL-2 1 SleepGeekz Picking SS44186 Fellowship -…" at bounding box center [1050, 450] width 1994 height 49
copy tr "SS14TXL-2"
click at [1142, 7] on div "Mode Regular Mode Picking Mode Labeling Mode Exit Scan Mode" at bounding box center [1180, 19] width 85 height 39
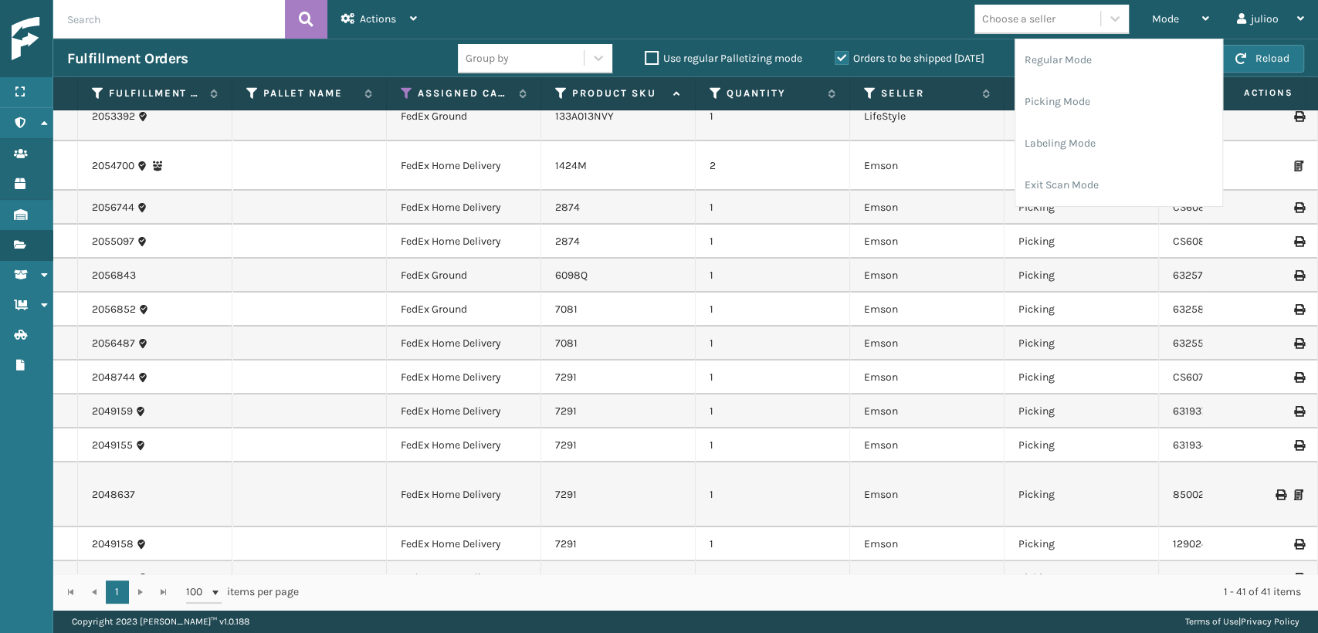
scroll to position [0, 0]
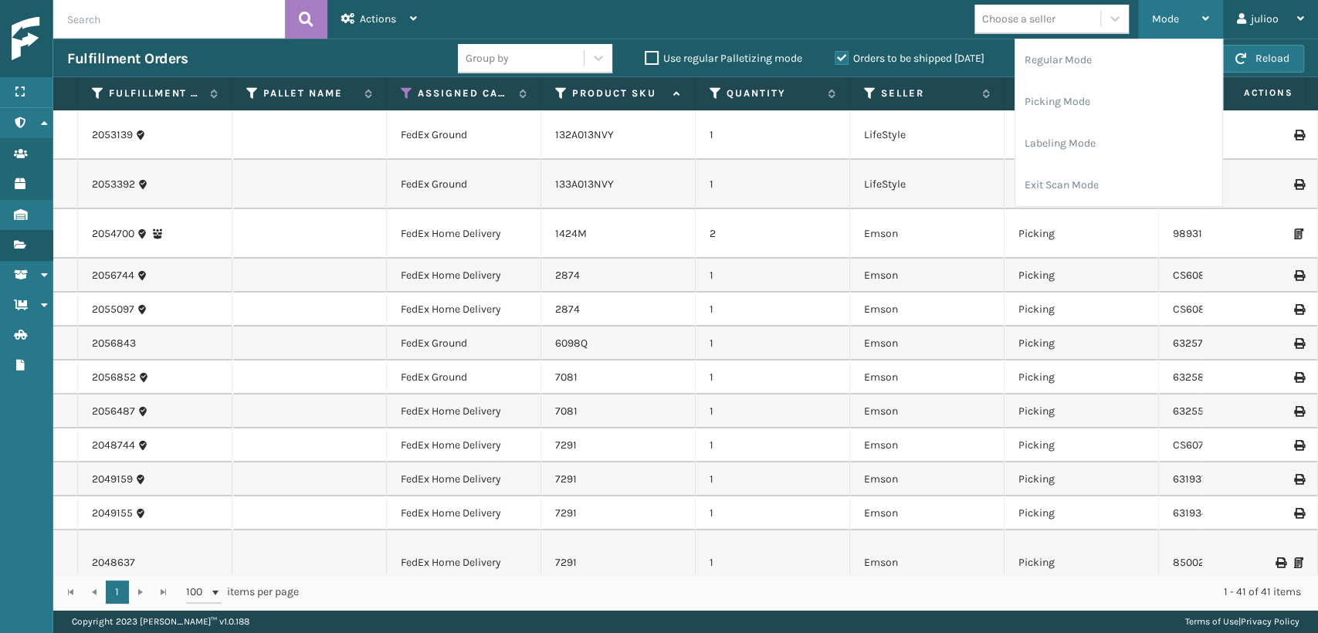
click at [1180, 15] on div "Mode" at bounding box center [1180, 19] width 57 height 39
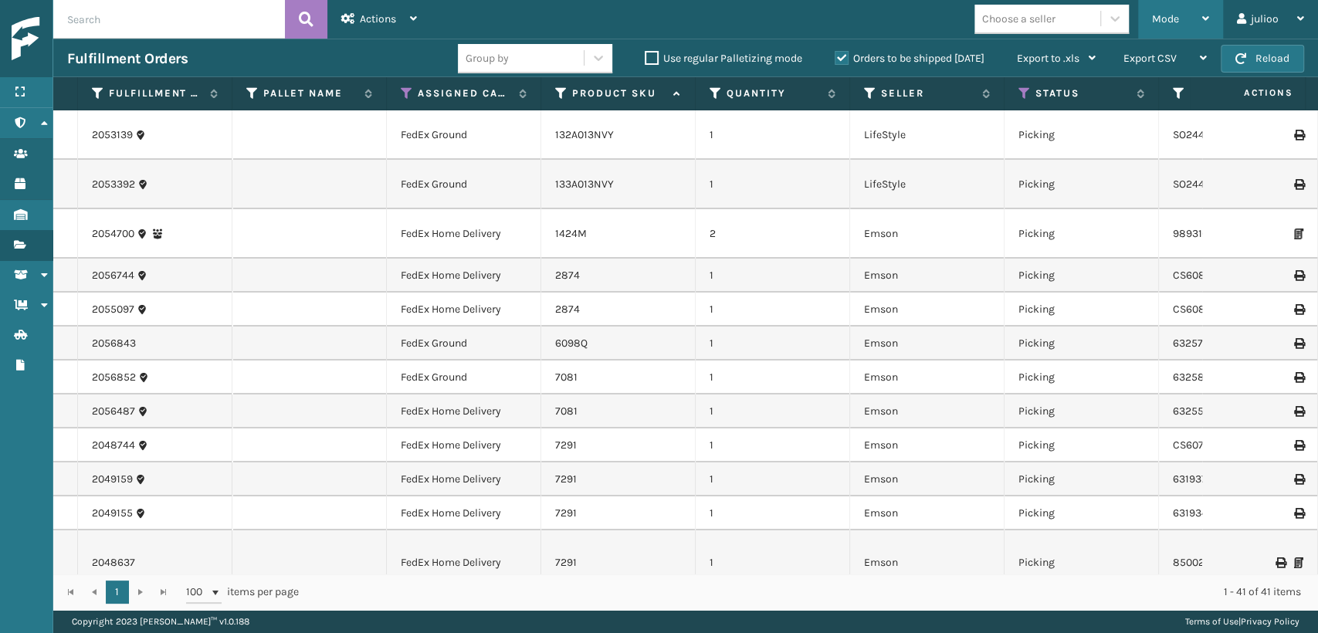
click at [1166, 17] on span "Mode" at bounding box center [1165, 18] width 27 height 13
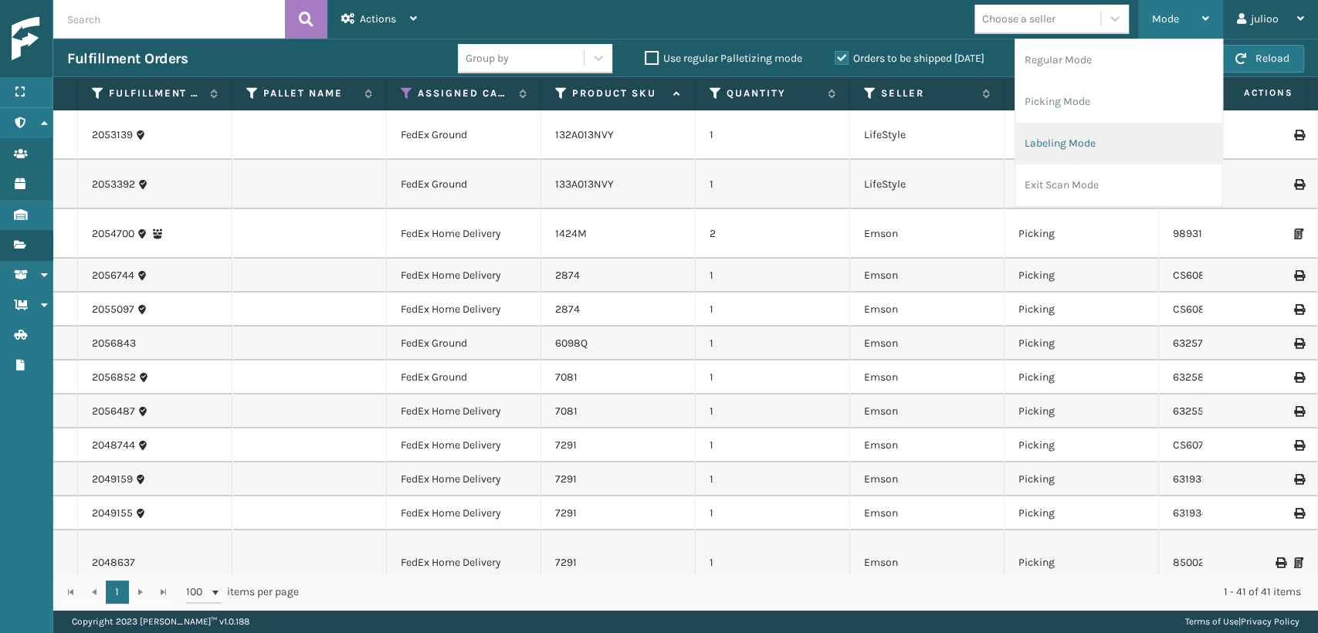
click at [1085, 141] on li "Labeling Mode" at bounding box center [1119, 144] width 207 height 42
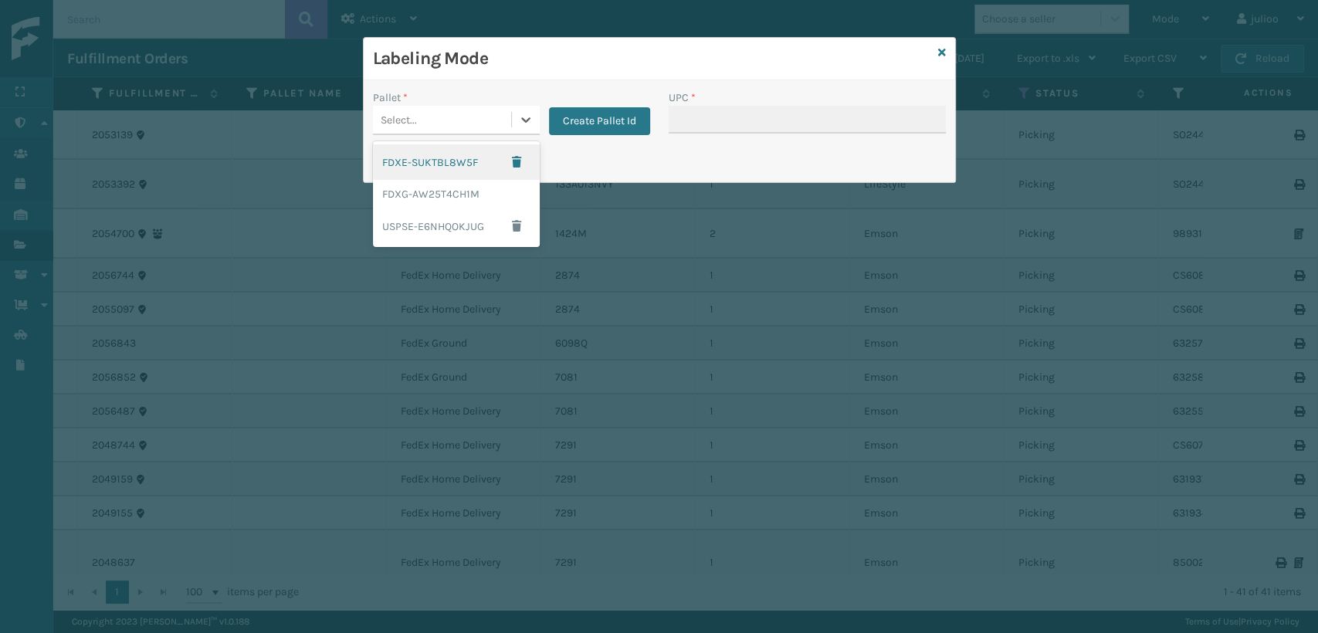
click at [399, 124] on div "Select..." at bounding box center [399, 120] width 36 height 16
click at [397, 198] on div "FDXG-AW25T4CH1M" at bounding box center [456, 194] width 167 height 29
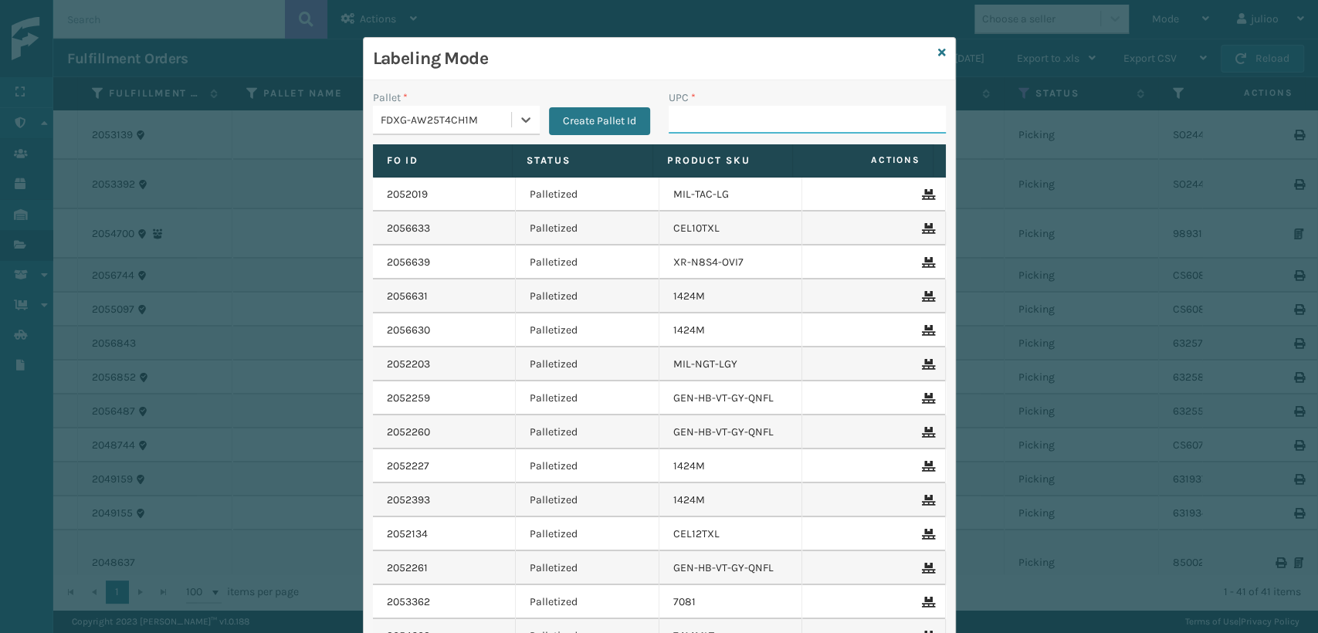
click at [689, 118] on input "UPC *" at bounding box center [807, 120] width 277 height 28
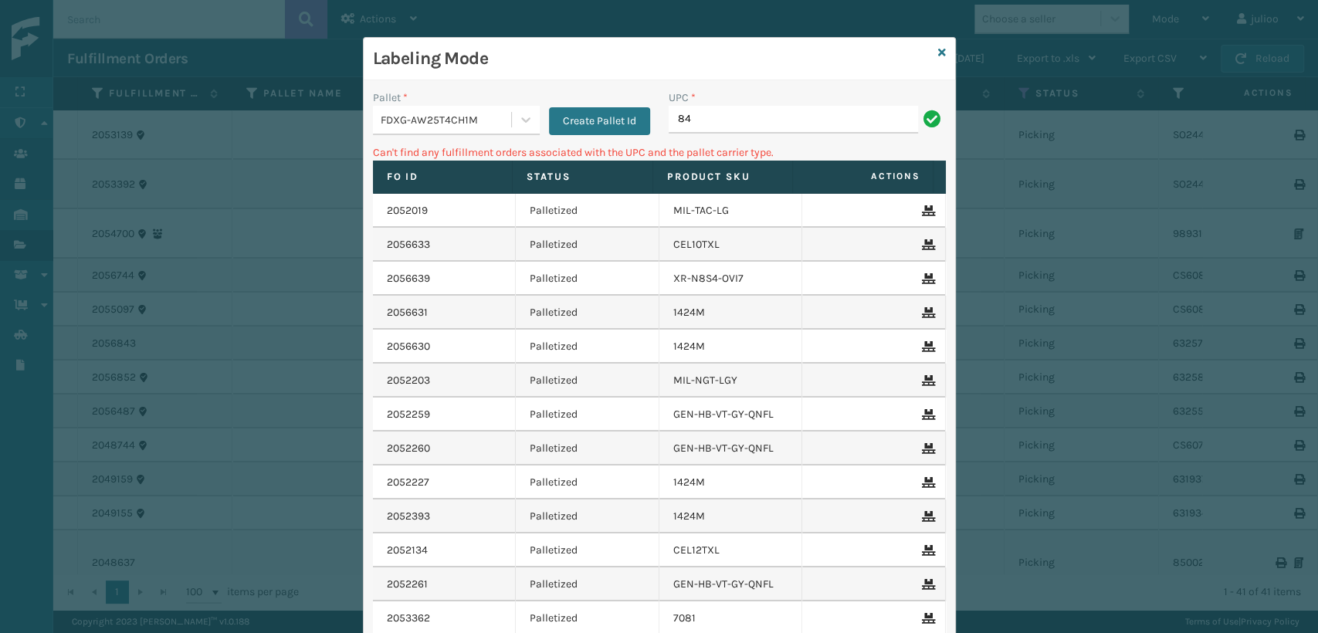
type input "8"
click at [518, 122] on icon at bounding box center [525, 119] width 15 height 15
click at [792, 120] on input "840985125738" at bounding box center [793, 120] width 249 height 28
click at [938, 47] on icon at bounding box center [942, 52] width 8 height 11
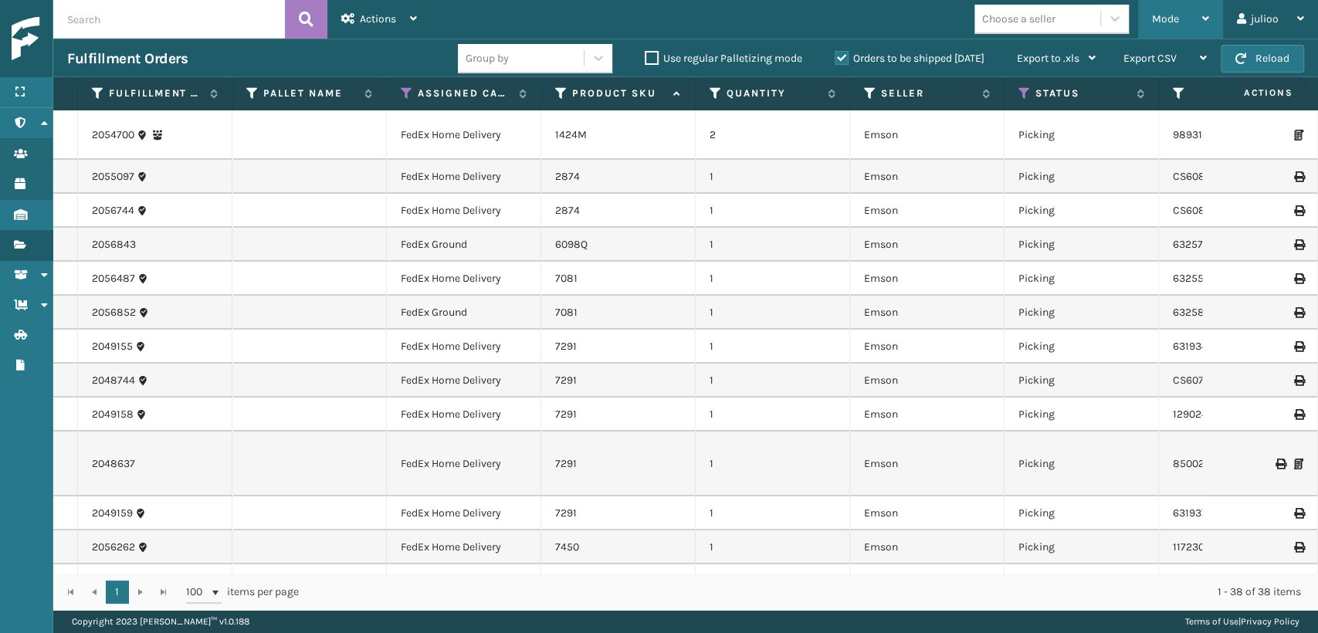
click at [1195, 12] on div "Mode" at bounding box center [1180, 19] width 57 height 39
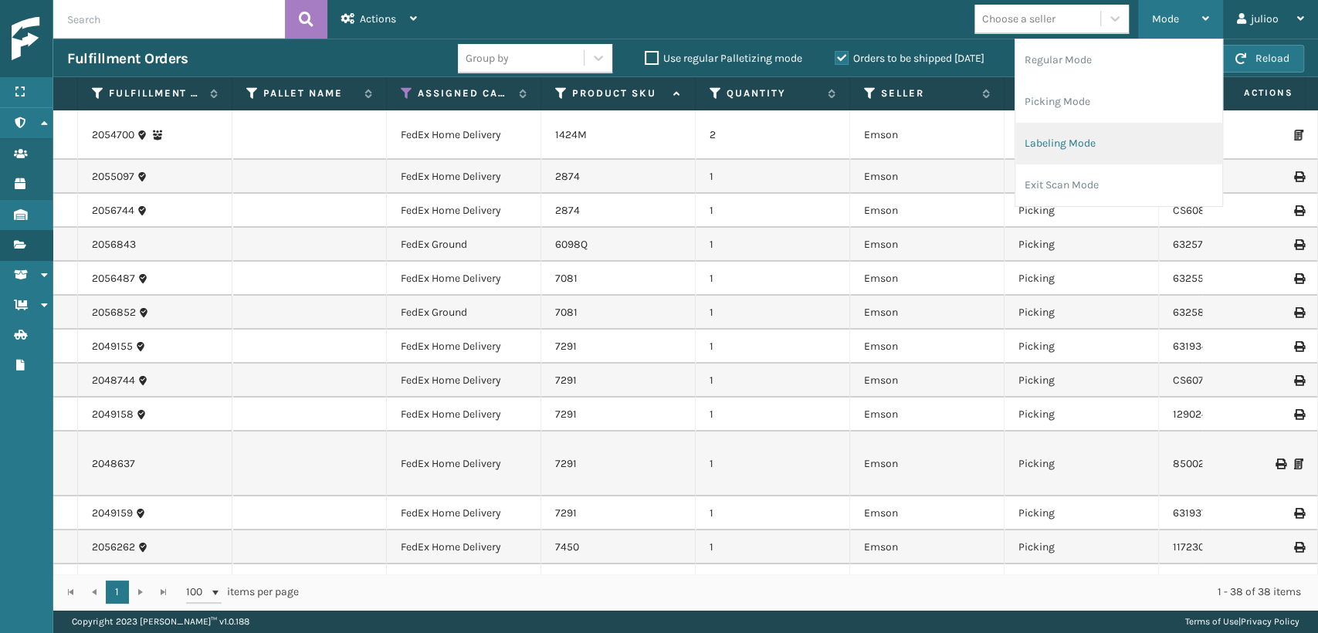
click at [1062, 142] on li "Labeling Mode" at bounding box center [1119, 144] width 207 height 42
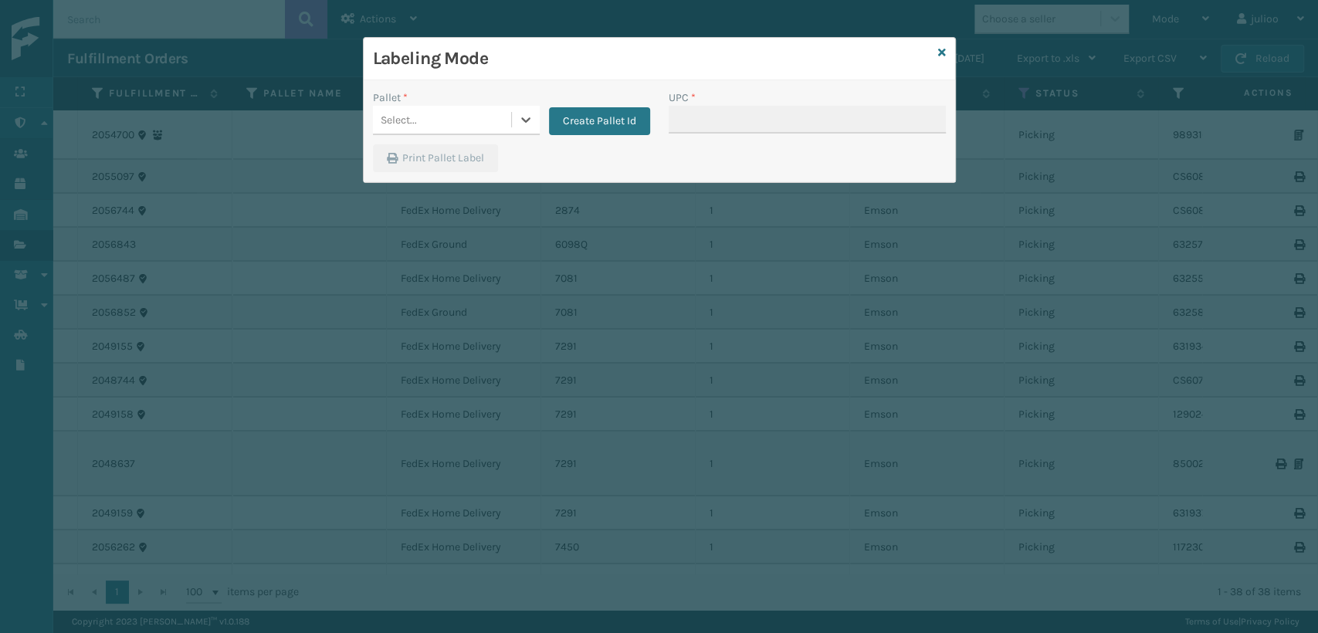
click at [484, 117] on div "Select..." at bounding box center [442, 119] width 138 height 25
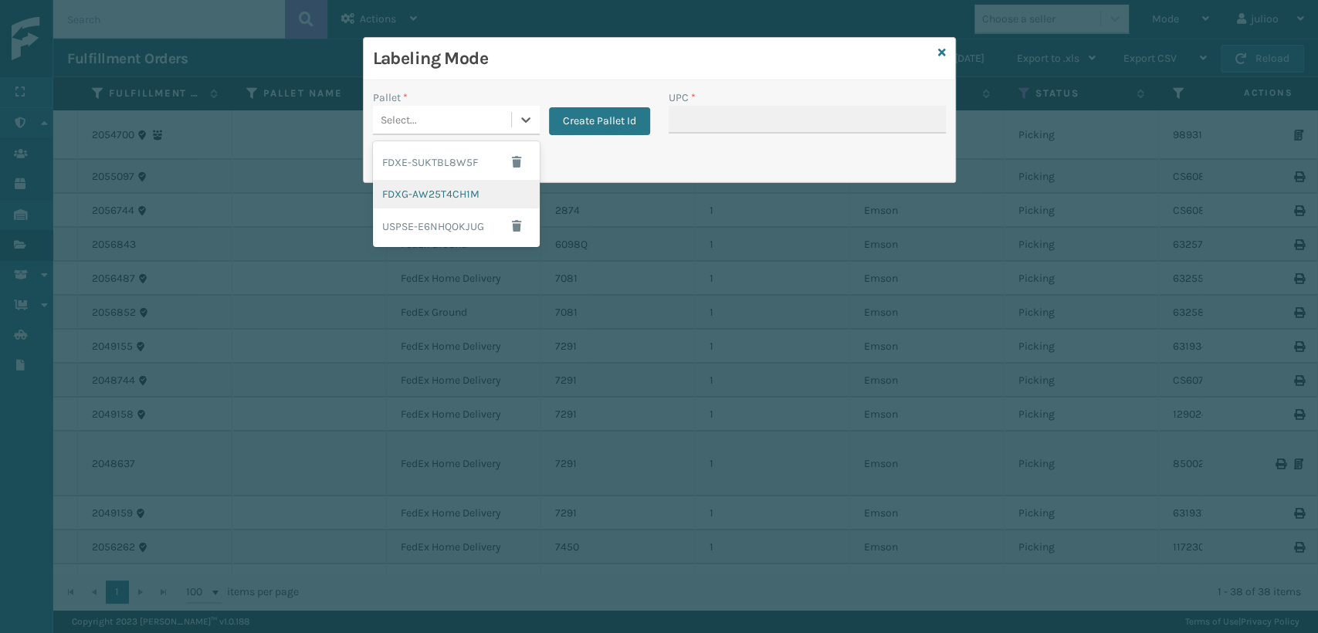
drag, startPoint x: 422, startPoint y: 184, endPoint x: 687, endPoint y: 120, distance: 273.1
click at [423, 185] on div "FDXG-AW25T4CH1M" at bounding box center [456, 194] width 167 height 29
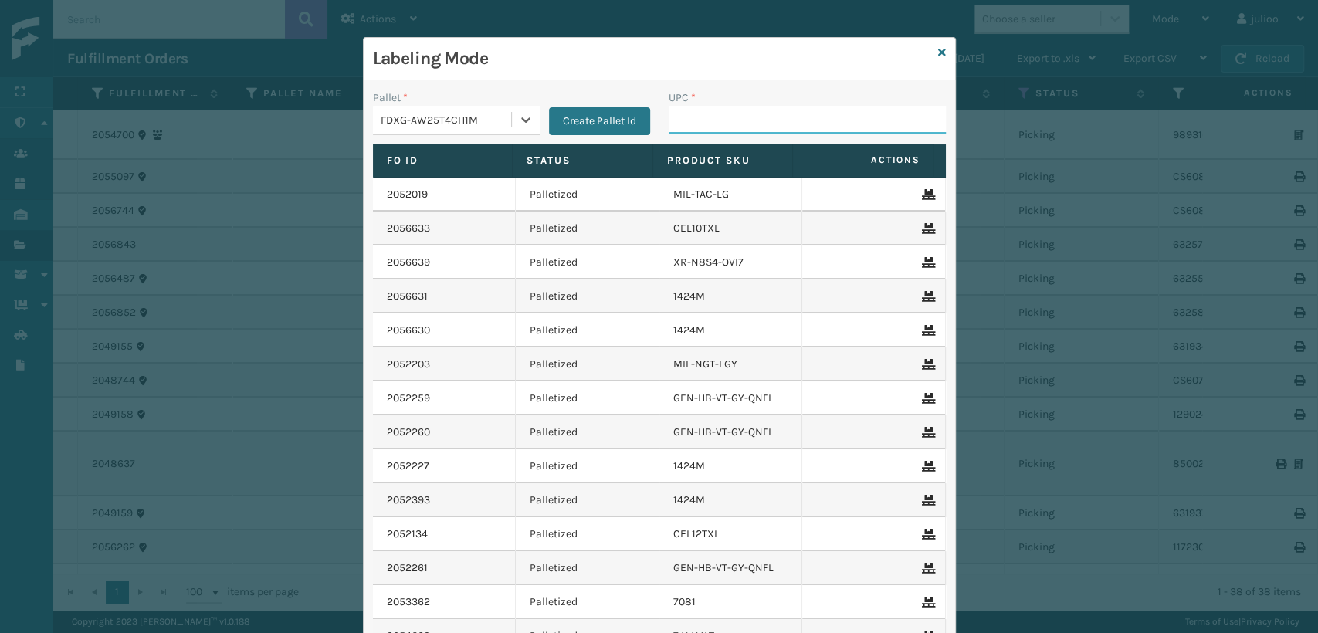
click at [736, 118] on input "UPC *" at bounding box center [807, 120] width 277 height 28
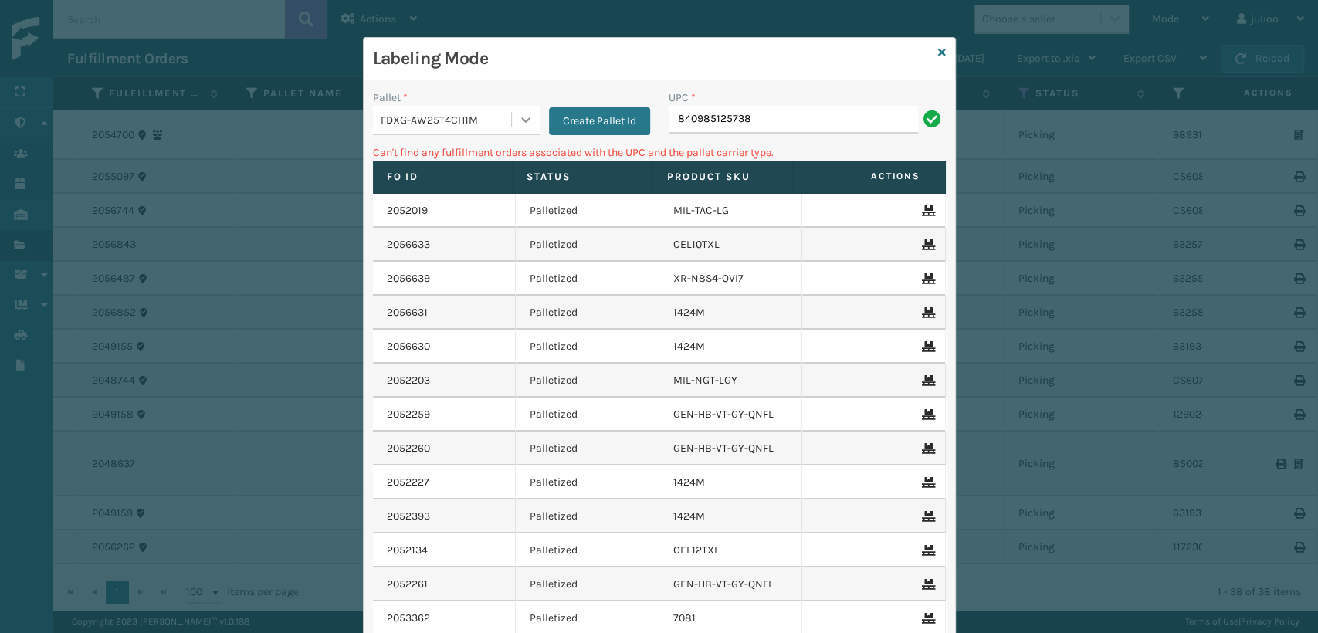
click at [518, 115] on icon at bounding box center [525, 119] width 15 height 15
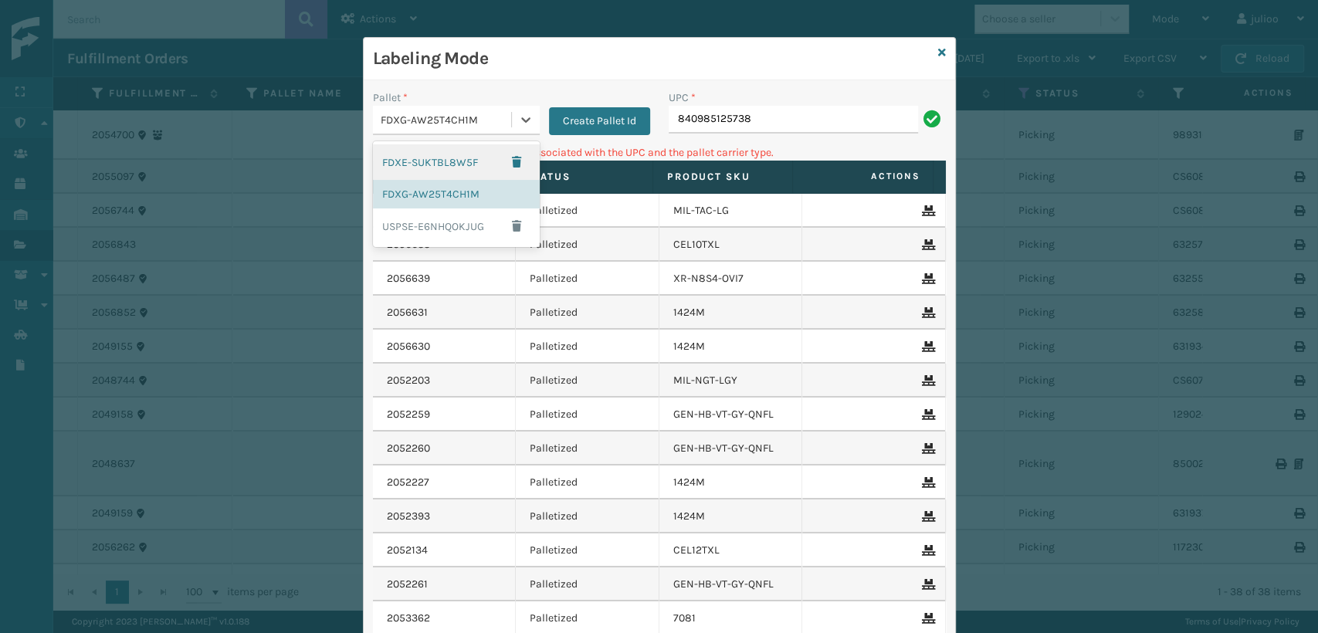
click at [460, 161] on div "FDXE-SUKTBL8W5F" at bounding box center [456, 162] width 167 height 36
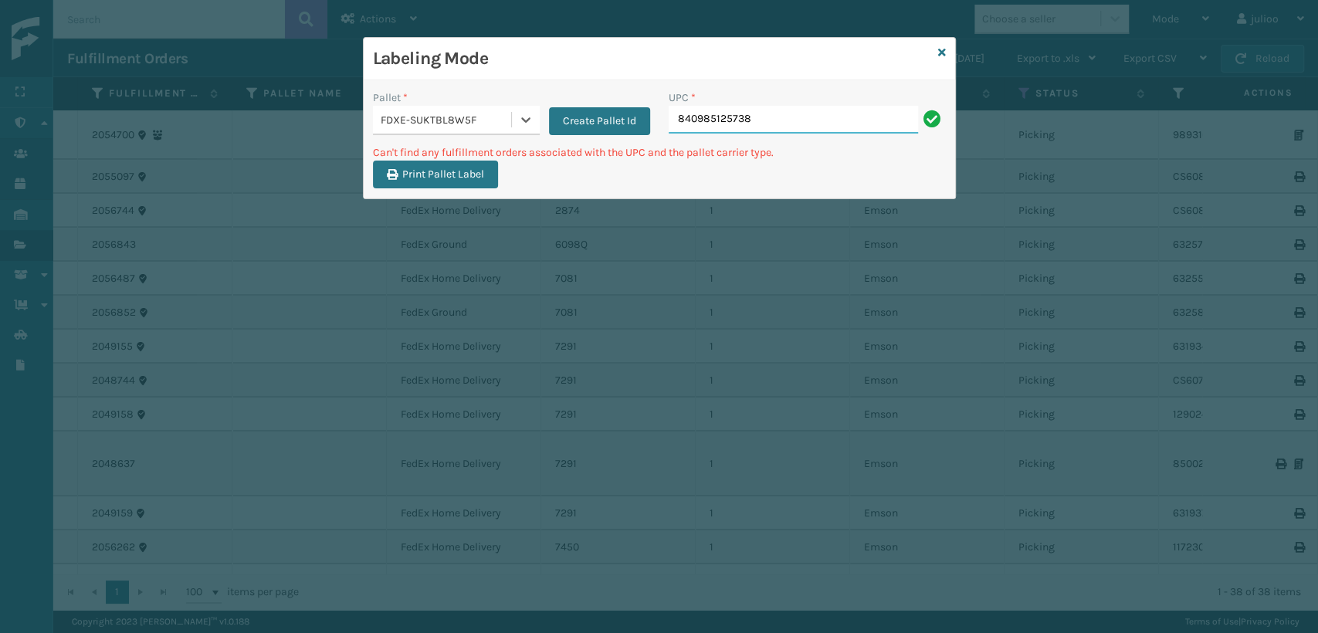
click at [859, 123] on input "840985125738" at bounding box center [793, 120] width 249 height 28
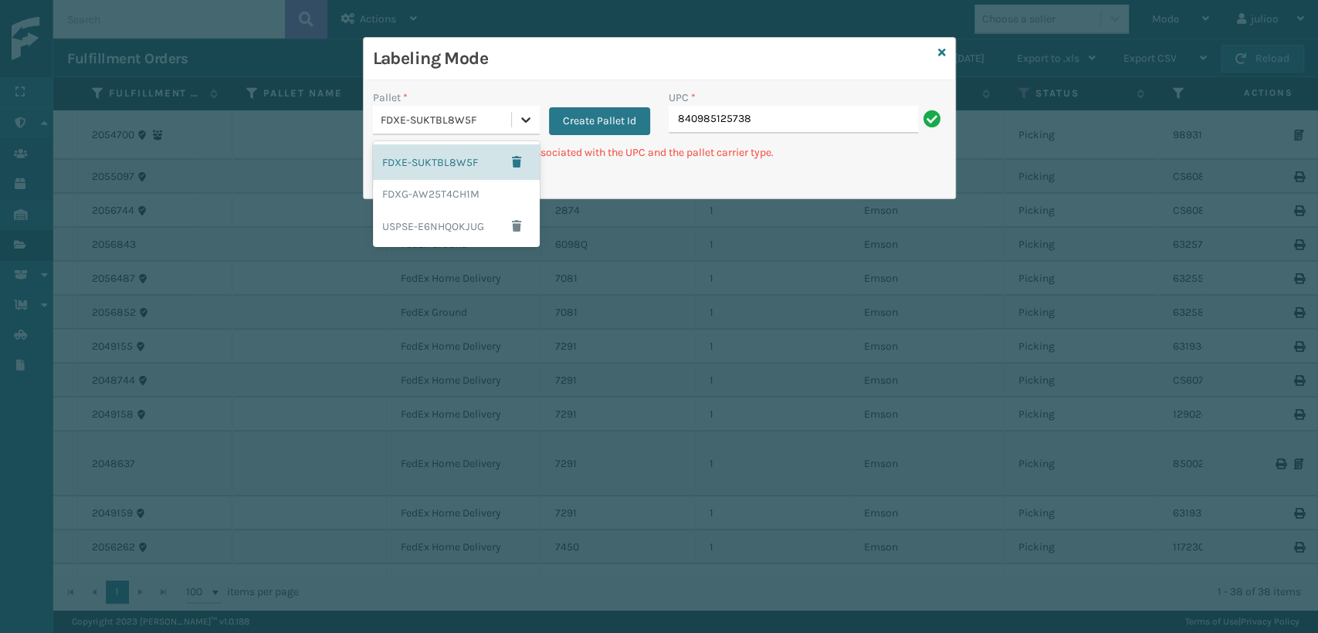
click at [523, 116] on icon at bounding box center [525, 119] width 15 height 15
click at [454, 188] on div "FDXG-AW25T4CH1M" at bounding box center [456, 194] width 167 height 29
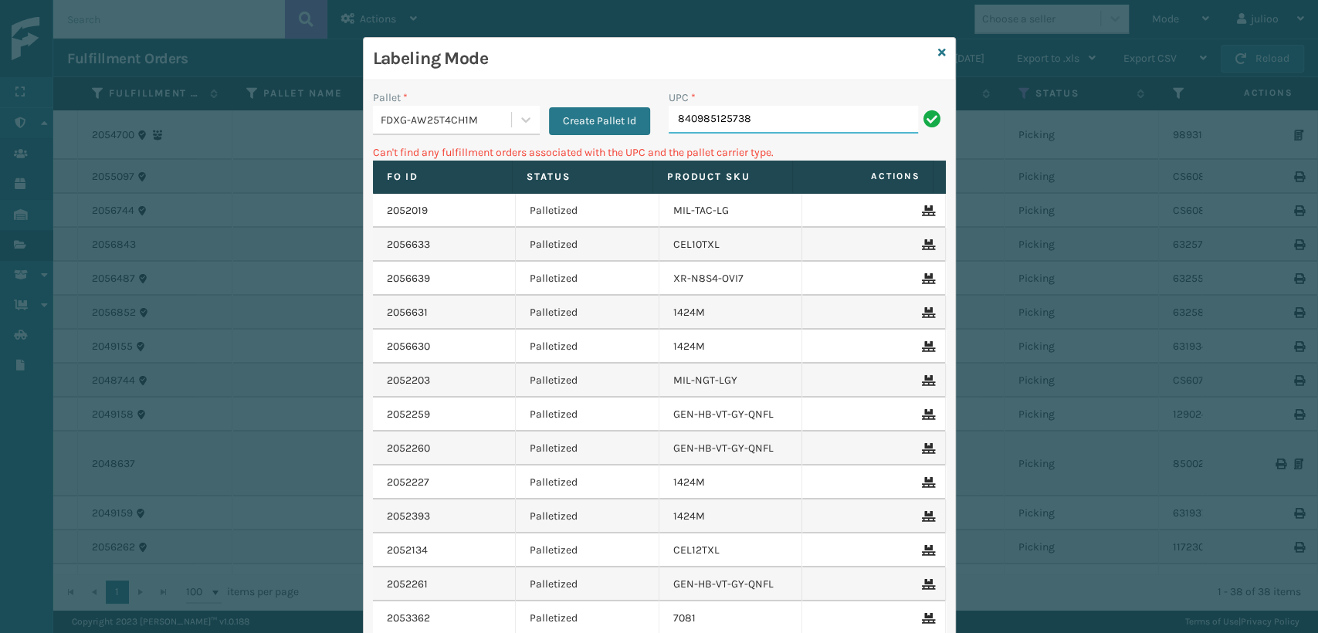
drag, startPoint x: 775, startPoint y: 121, endPoint x: 527, endPoint y: 156, distance: 250.3
click at [527, 156] on div "Pallet * FDXG-AW25T4CH1M Create Pallet Id UPC * 840985125738 Can't find any ful…" at bounding box center [660, 415] width 592 height 670
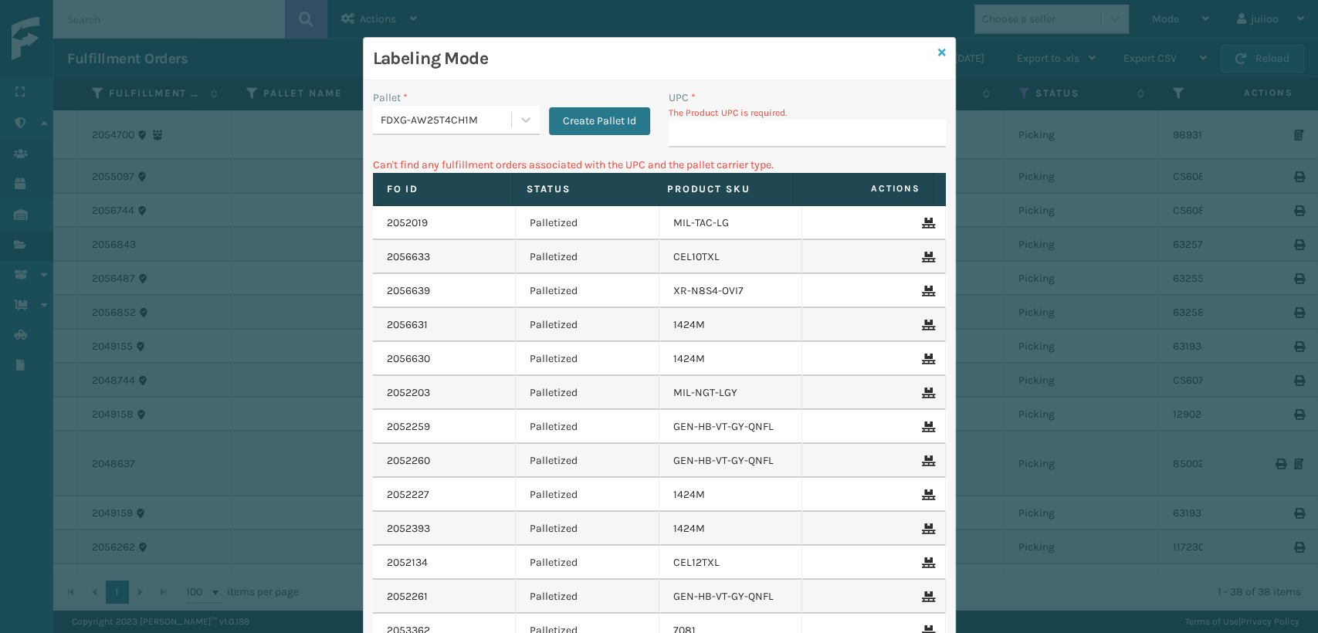
click at [938, 47] on icon at bounding box center [942, 52] width 8 height 11
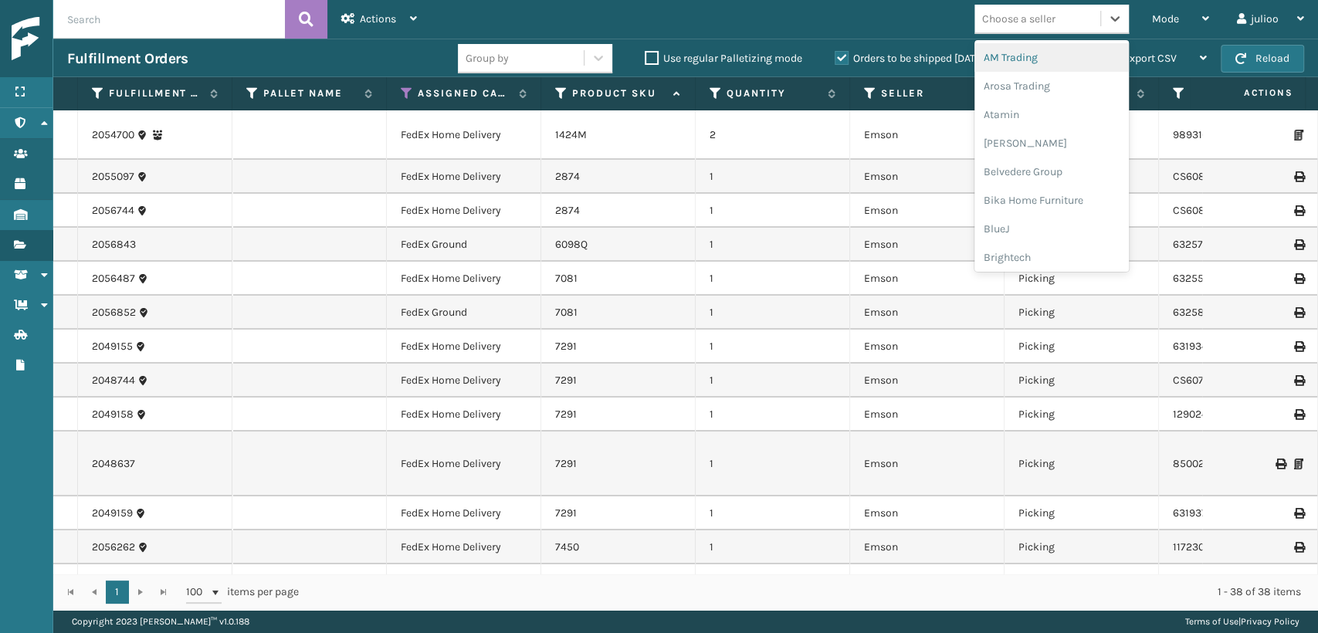
click at [1001, 8] on div "Choose a seller" at bounding box center [1038, 18] width 126 height 25
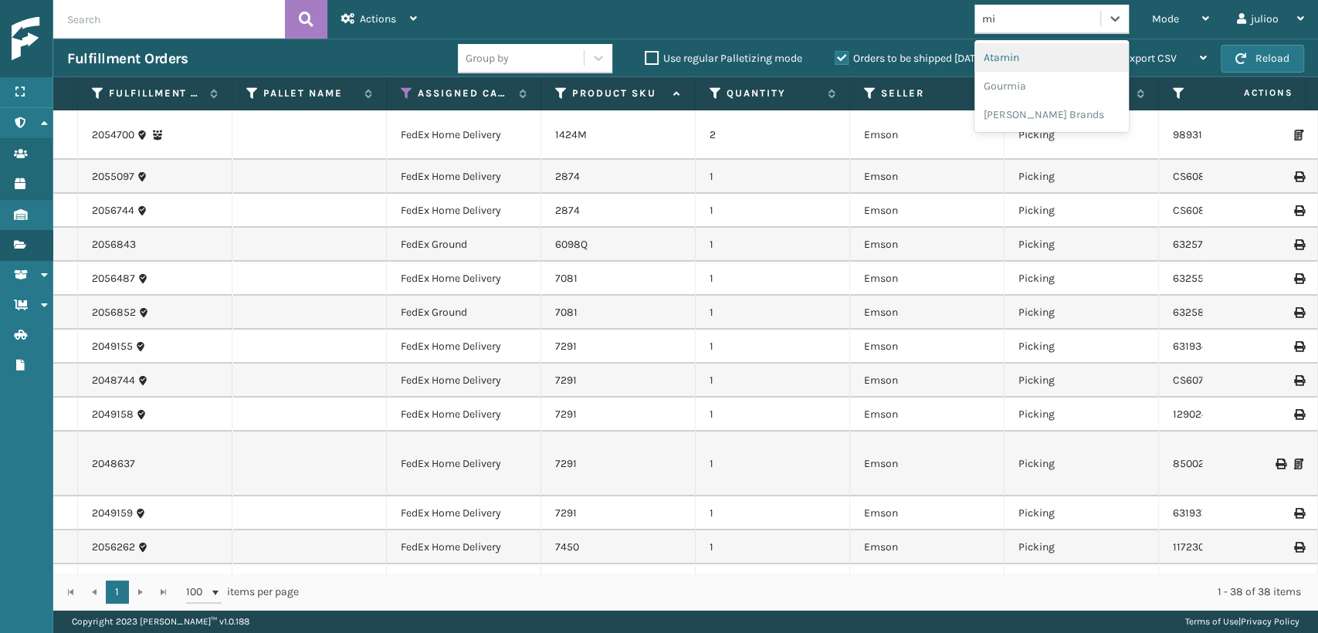
type input "mil"
click at [1030, 56] on div "[PERSON_NAME] Brands" at bounding box center [1052, 57] width 154 height 29
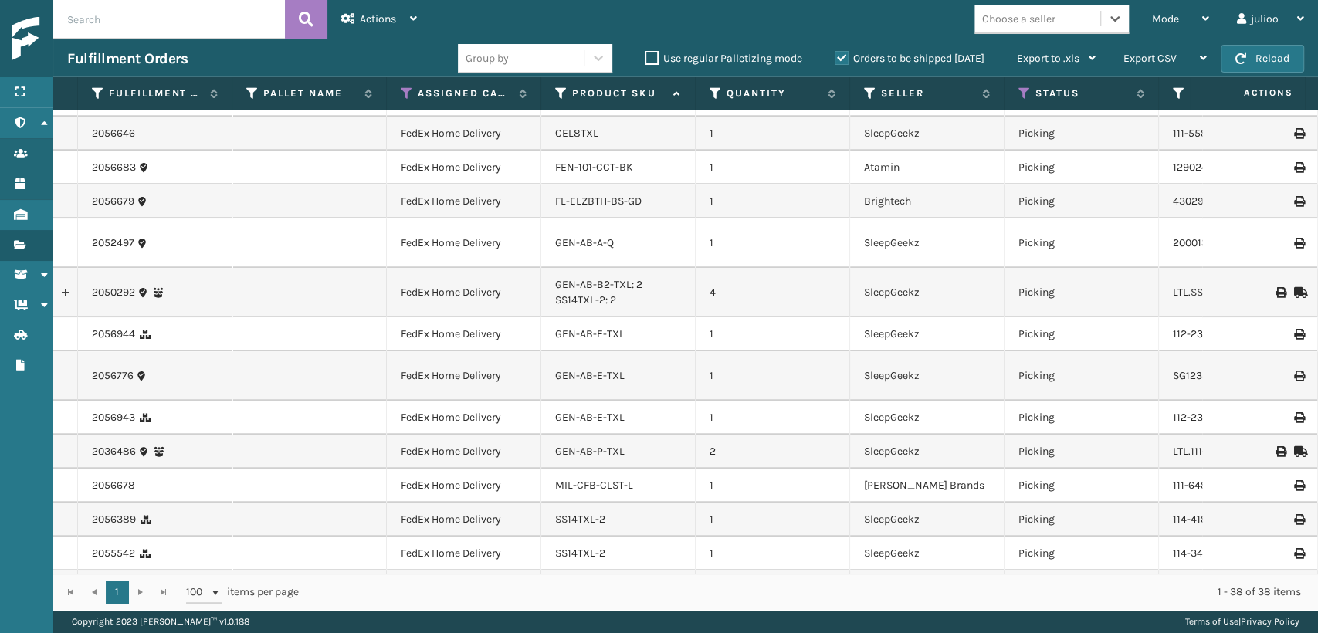
scroll to position [933, 0]
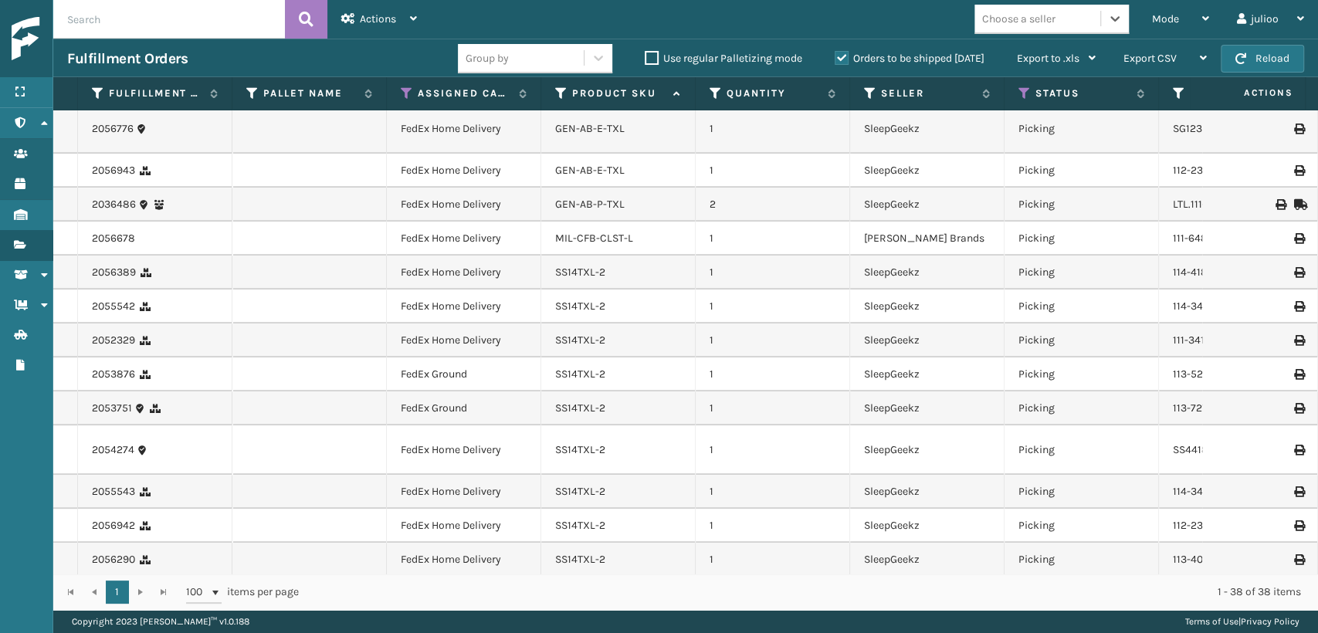
click at [792, 222] on td "1" at bounding box center [773, 239] width 154 height 34
click at [1196, 14] on div "Mode" at bounding box center [1180, 19] width 57 height 39
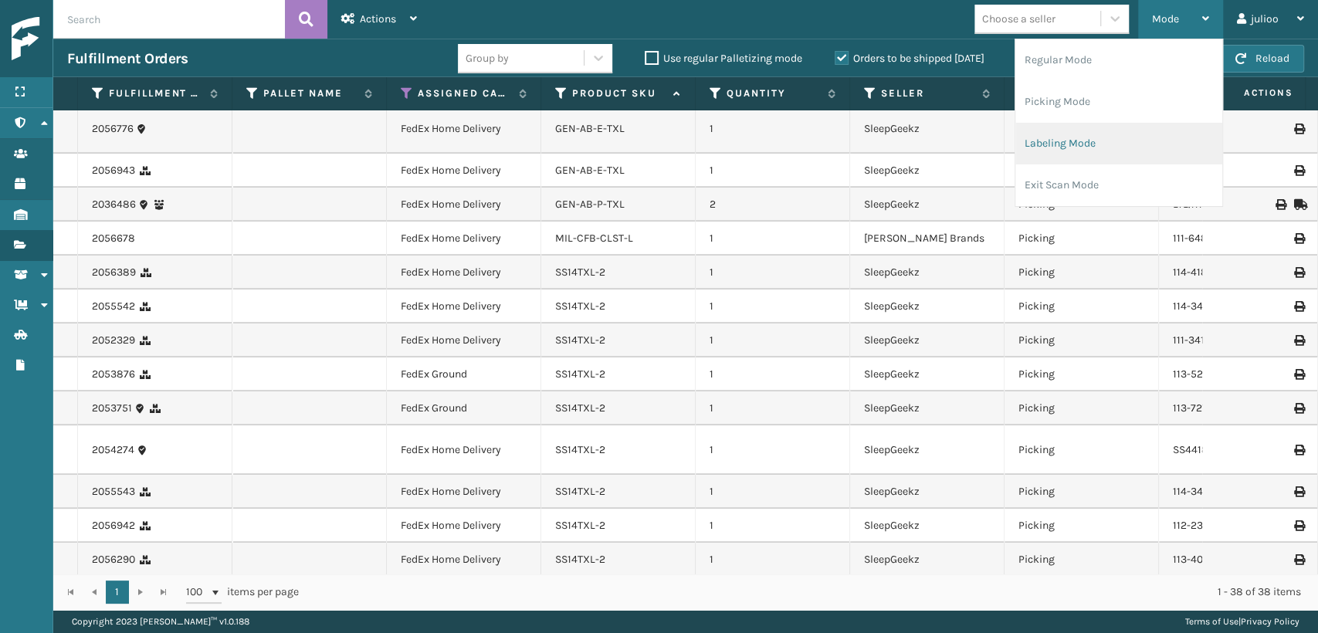
click at [1084, 138] on li "Labeling Mode" at bounding box center [1119, 144] width 207 height 42
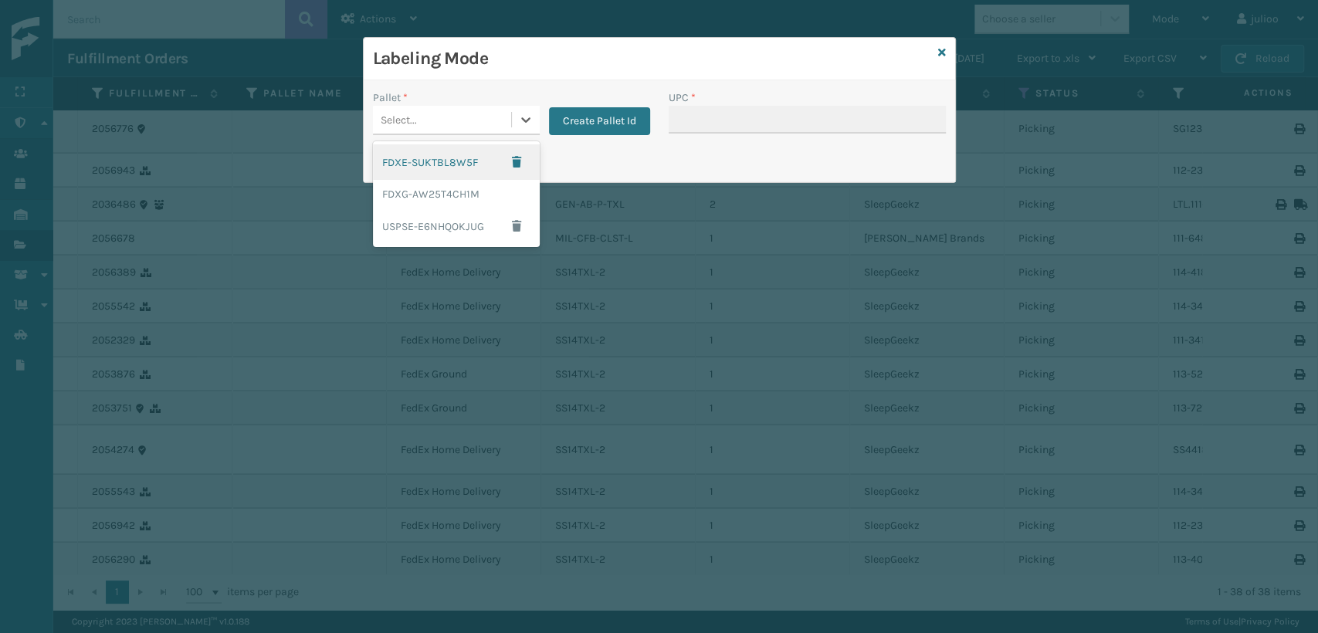
click at [487, 123] on div "Select..." at bounding box center [442, 119] width 138 height 25
drag, startPoint x: 445, startPoint y: 194, endPoint x: 691, endPoint y: 141, distance: 252.1
click at [456, 191] on div "FDXG-AW25T4CH1M" at bounding box center [456, 194] width 167 height 29
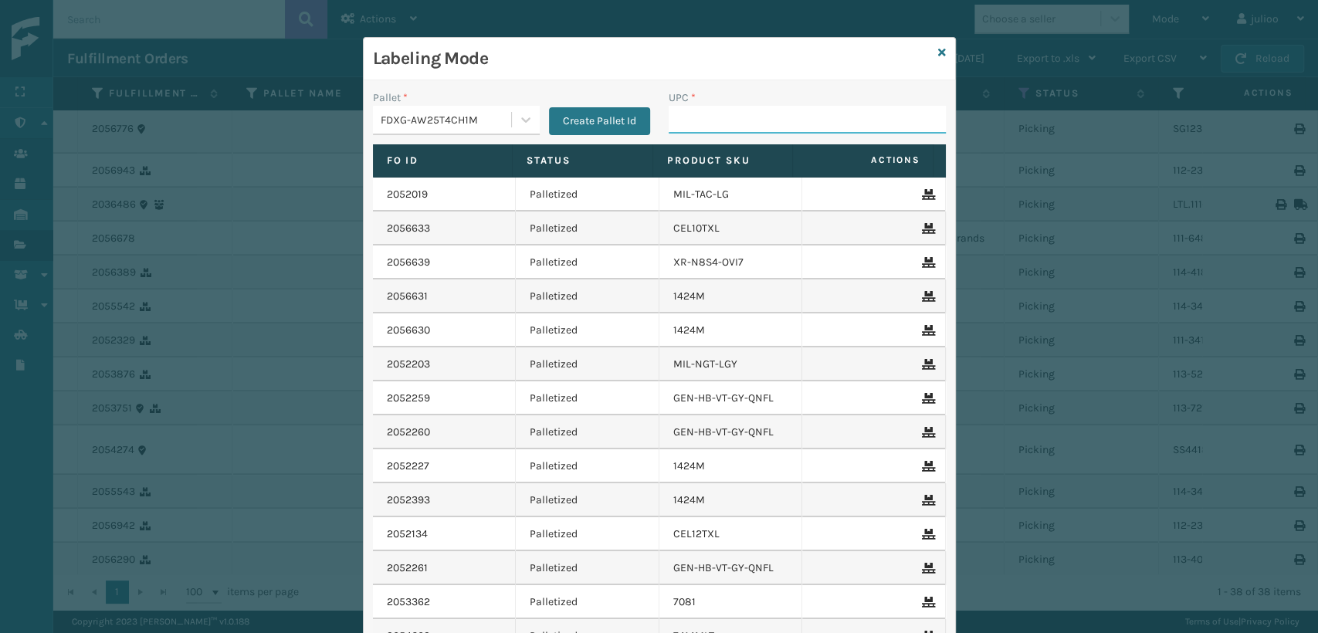
click at [729, 114] on input "UPC *" at bounding box center [807, 120] width 277 height 28
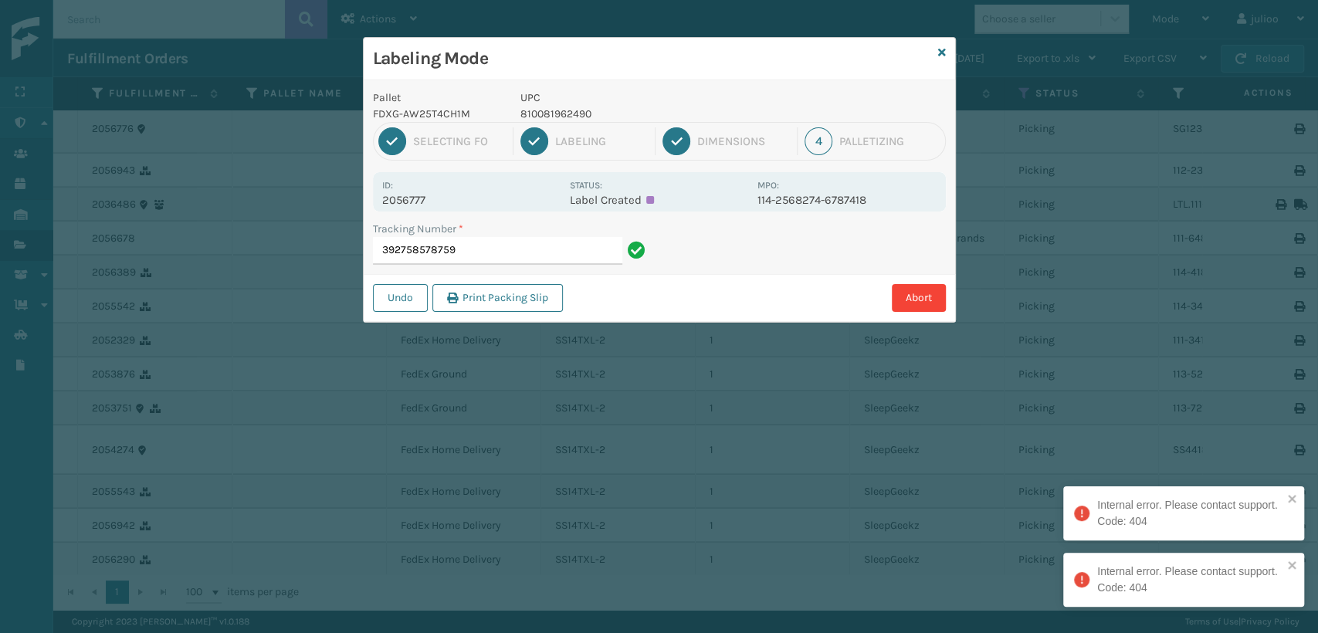
type input "392758578759"
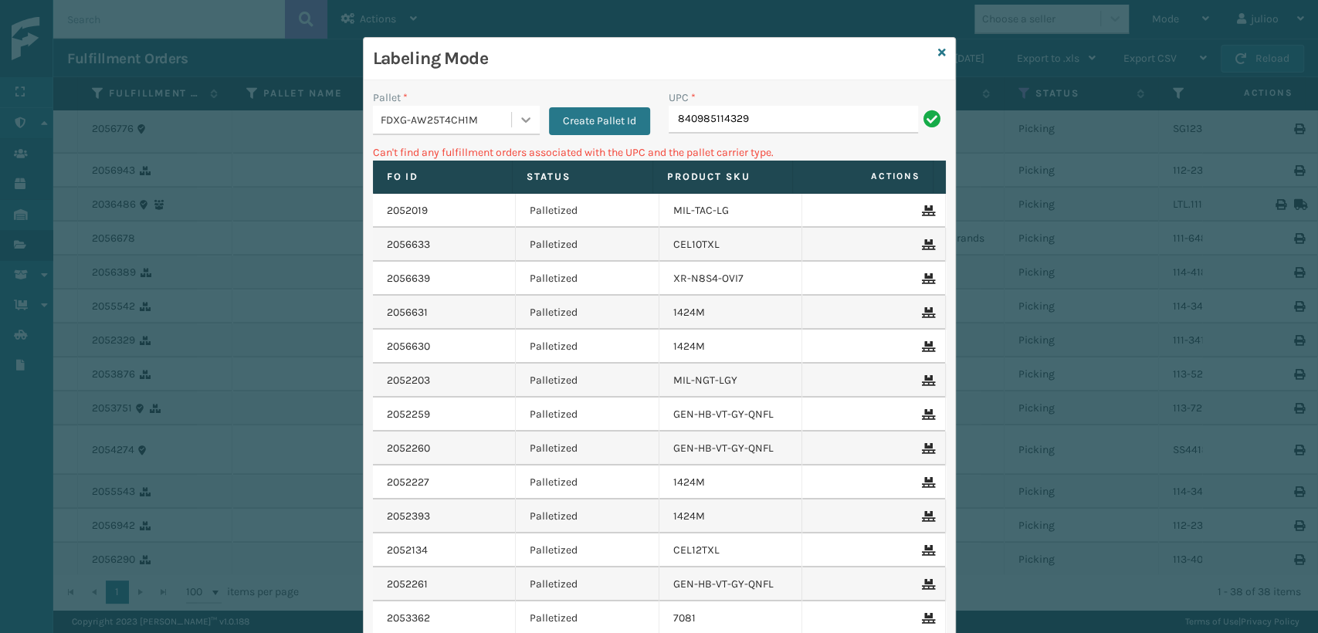
drag, startPoint x: 511, startPoint y: 121, endPoint x: 507, endPoint y: 137, distance: 16.1
click at [518, 120] on icon at bounding box center [525, 119] width 15 height 15
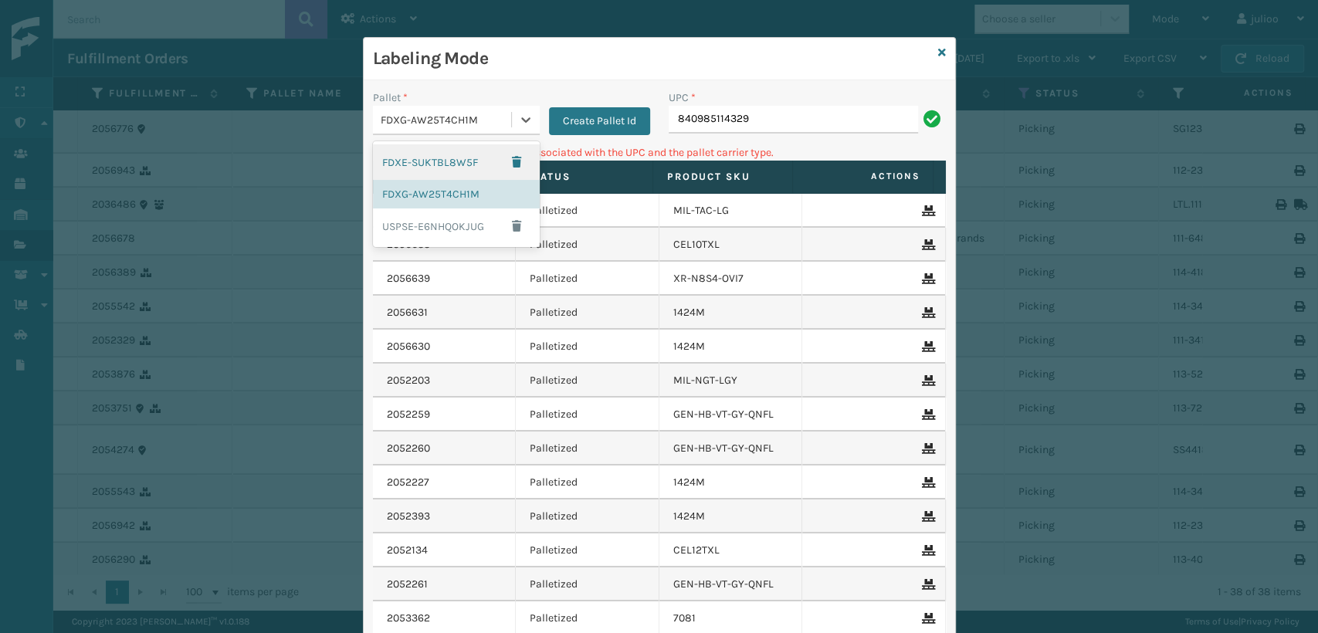
click at [456, 161] on div "FDXE-SUKTBL8W5F" at bounding box center [456, 162] width 167 height 36
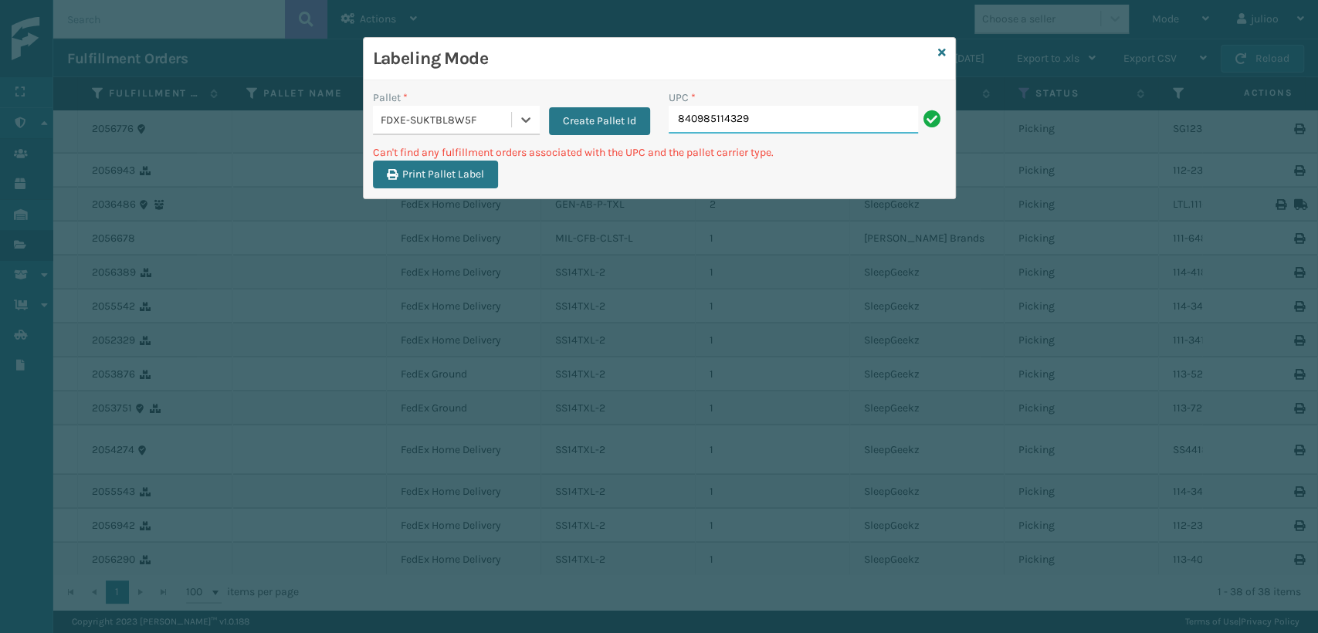
click at [843, 113] on input "840985114329" at bounding box center [793, 120] width 249 height 28
click at [507, 130] on div "FDXE-SUKTBL8W5F" at bounding box center [442, 119] width 138 height 25
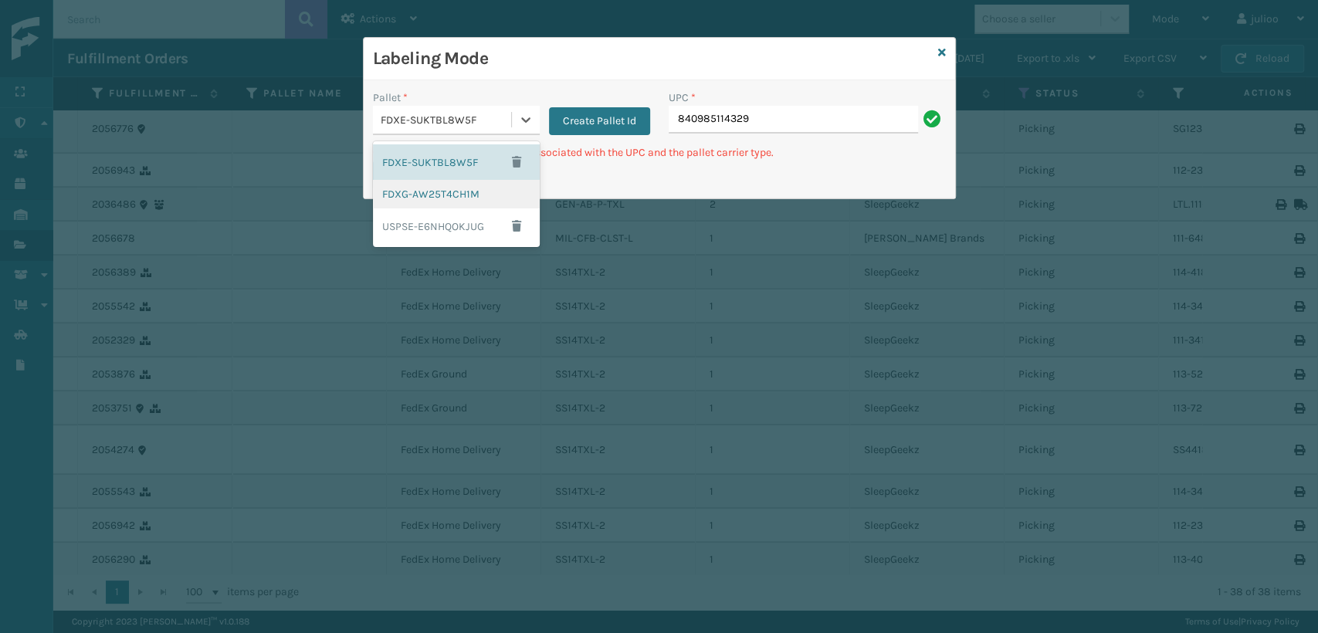
drag, startPoint x: 438, startPoint y: 195, endPoint x: 677, endPoint y: 159, distance: 242.1
click at [453, 192] on div "FDXG-AW25T4CH1M" at bounding box center [456, 194] width 167 height 29
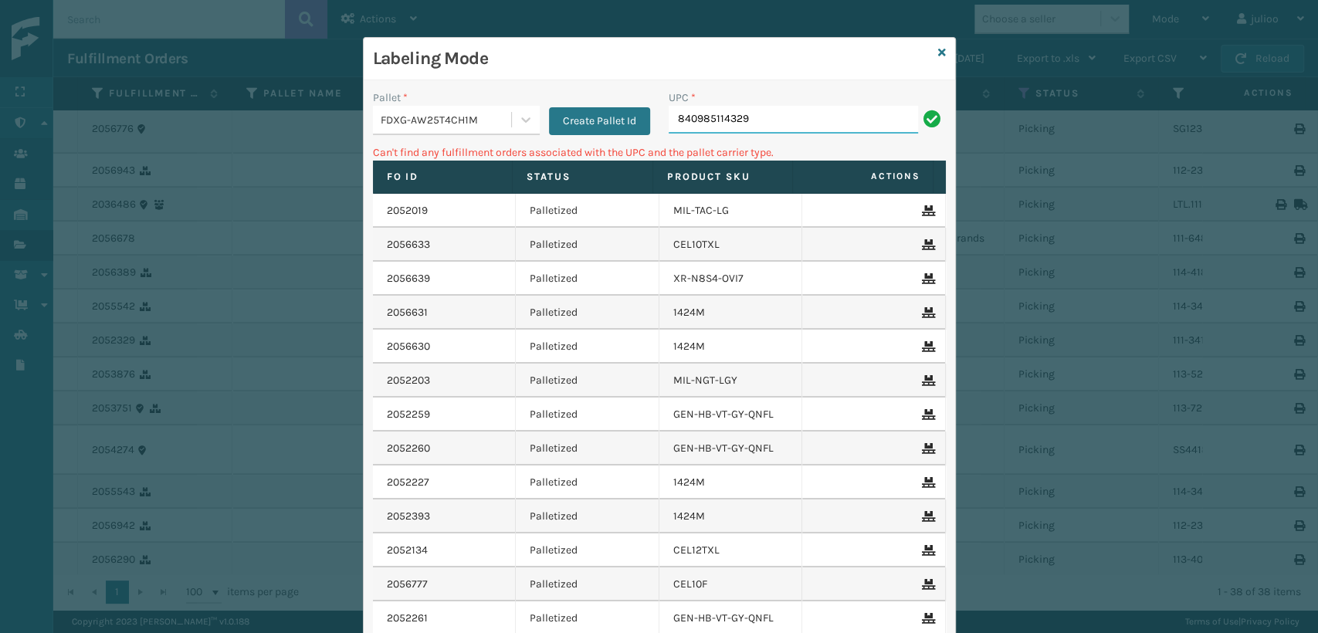
drag, startPoint x: 764, startPoint y: 120, endPoint x: 470, endPoint y: 167, distance: 298.0
click at [470, 167] on div "Pallet * FDXG-AW25T4CH1M Create Pallet Id UPC * 840985114329 Can't find any ful…" at bounding box center [660, 415] width 592 height 670
click at [938, 51] on icon at bounding box center [942, 52] width 8 height 11
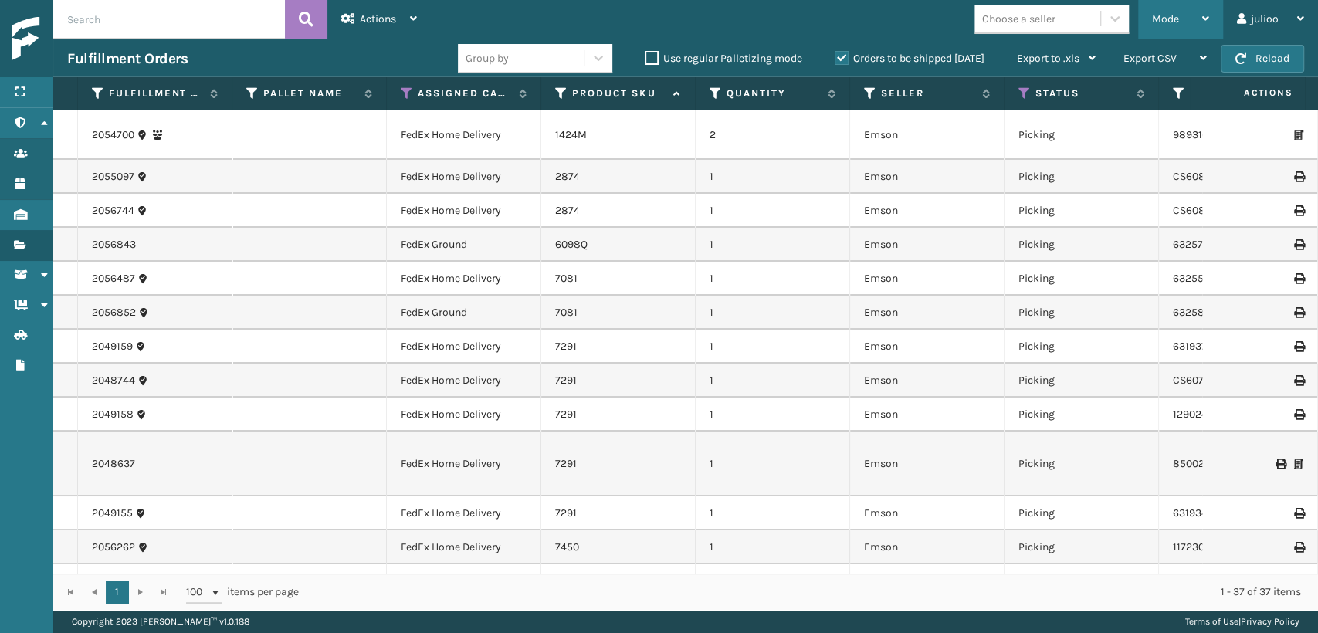
click at [1195, 14] on div "Mode" at bounding box center [1180, 19] width 57 height 39
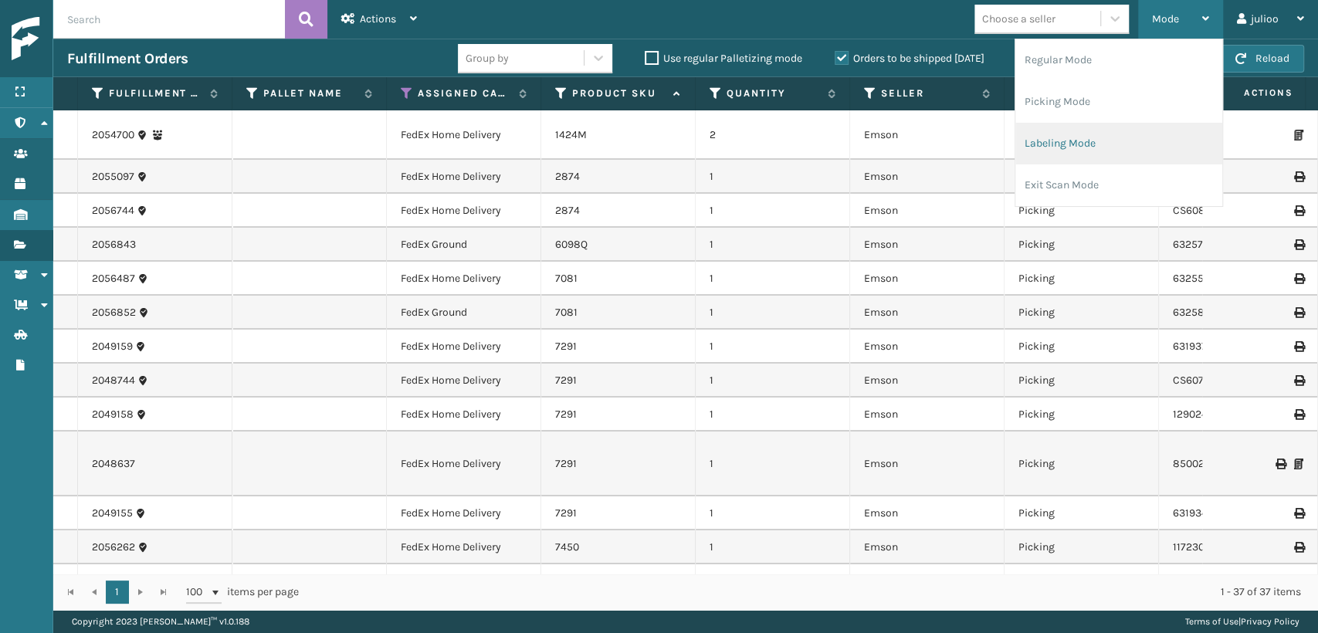
click at [1092, 144] on li "Labeling Mode" at bounding box center [1119, 144] width 207 height 42
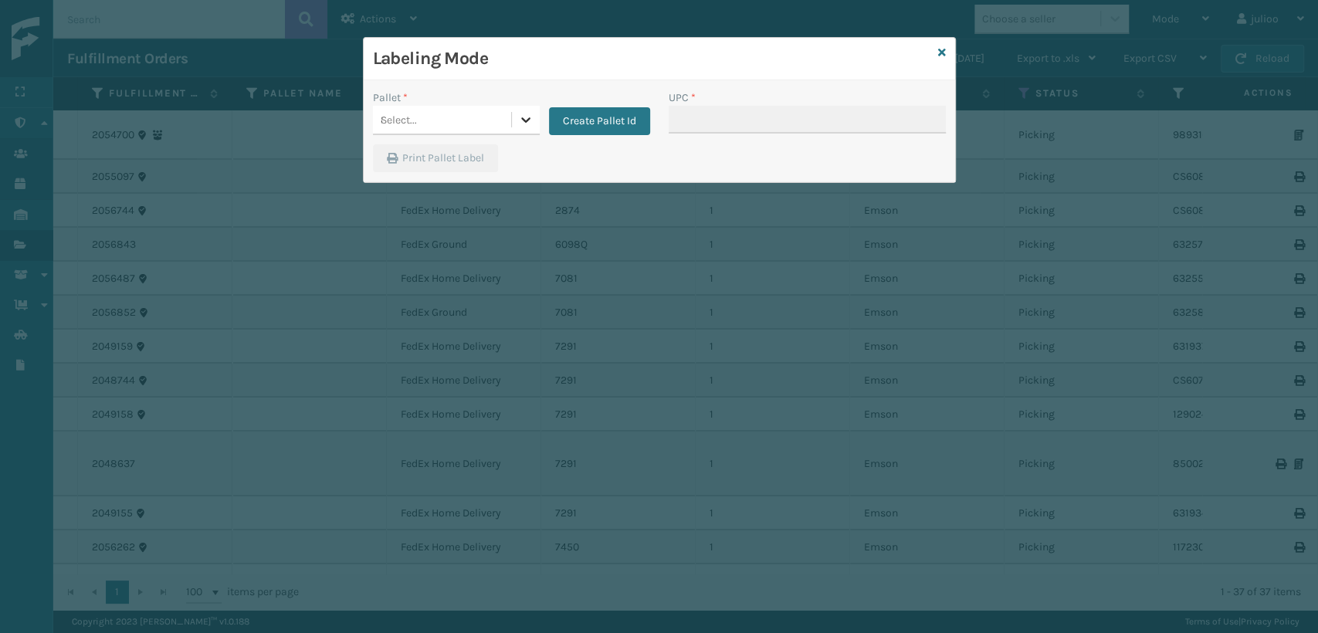
type input "810081964982"
click at [535, 117] on div at bounding box center [526, 120] width 28 height 28
click at [522, 115] on icon at bounding box center [525, 119] width 15 height 15
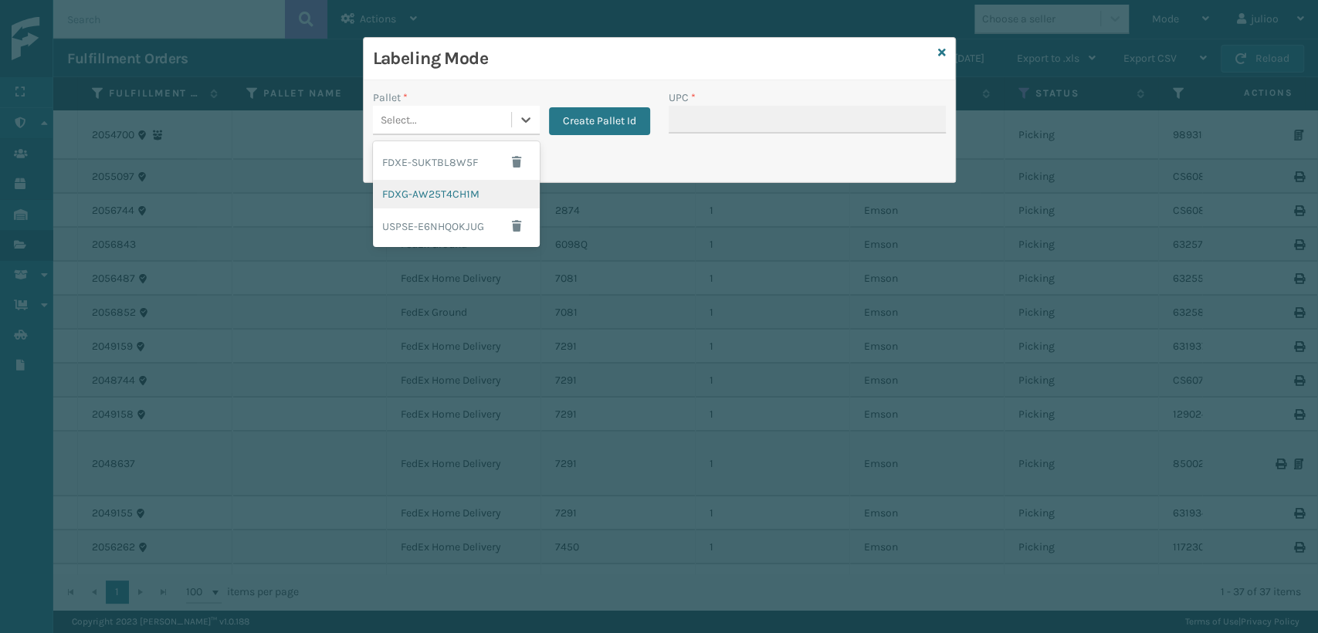
click at [473, 199] on div "FDXG-AW25T4CH1M" at bounding box center [456, 194] width 167 height 29
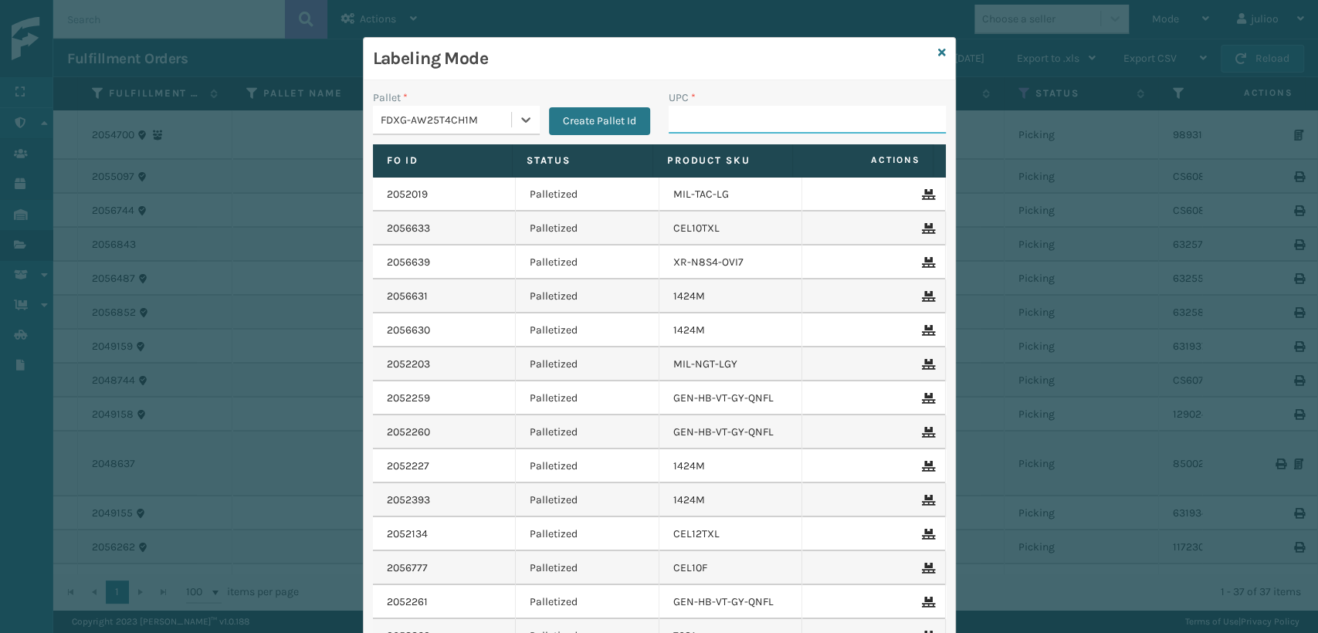
click at [744, 107] on input "UPC *" at bounding box center [807, 120] width 277 height 28
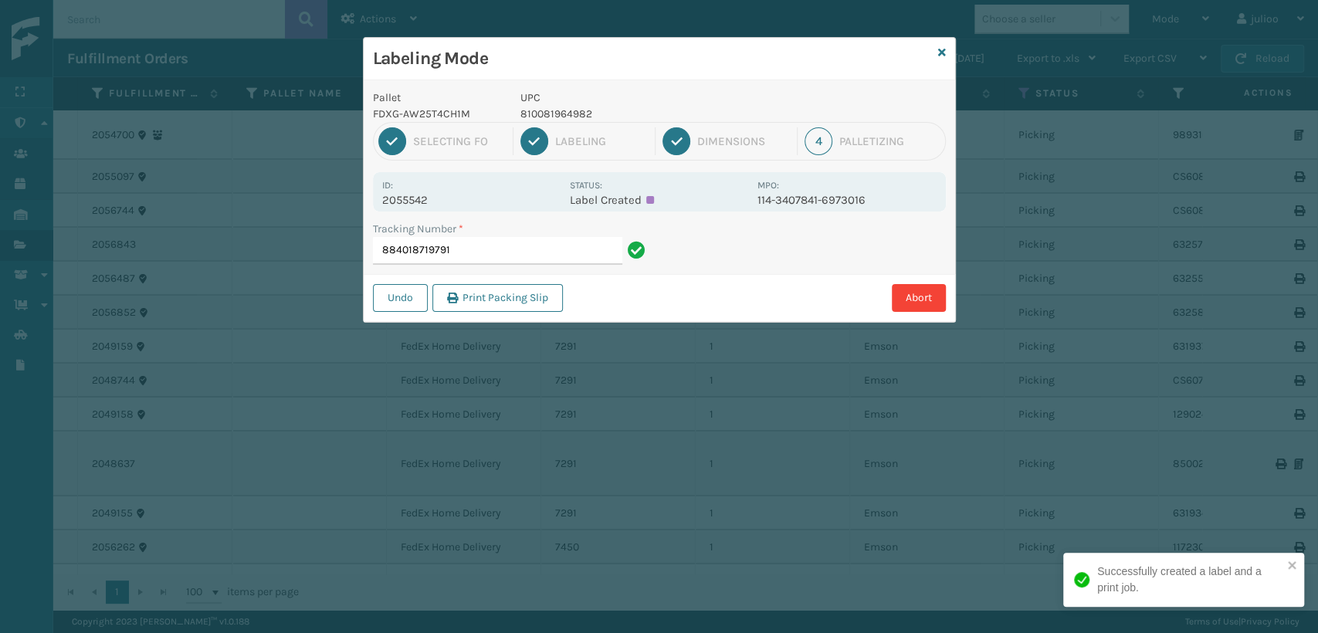
click at [544, 113] on p "810081964982" at bounding box center [635, 114] width 228 height 16
copy p "810081964982"
click at [507, 243] on input "884018719791" at bounding box center [497, 251] width 249 height 28
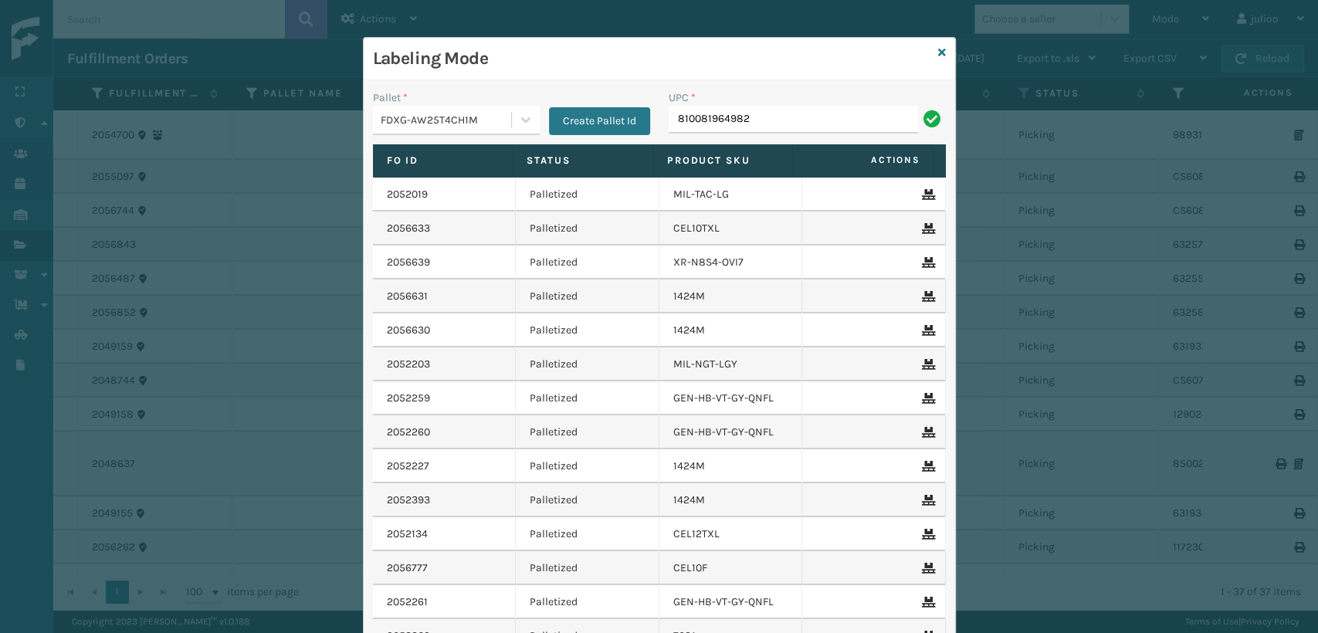
type input "810081964982"
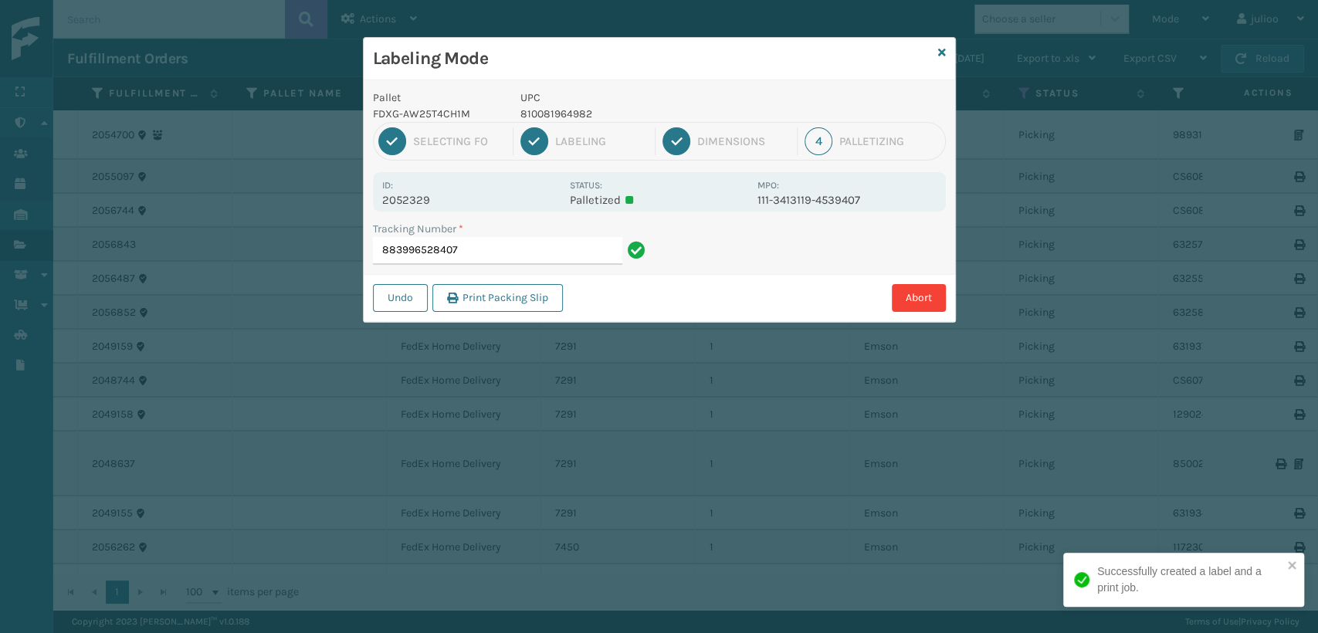
type input "883996528407810081964982"
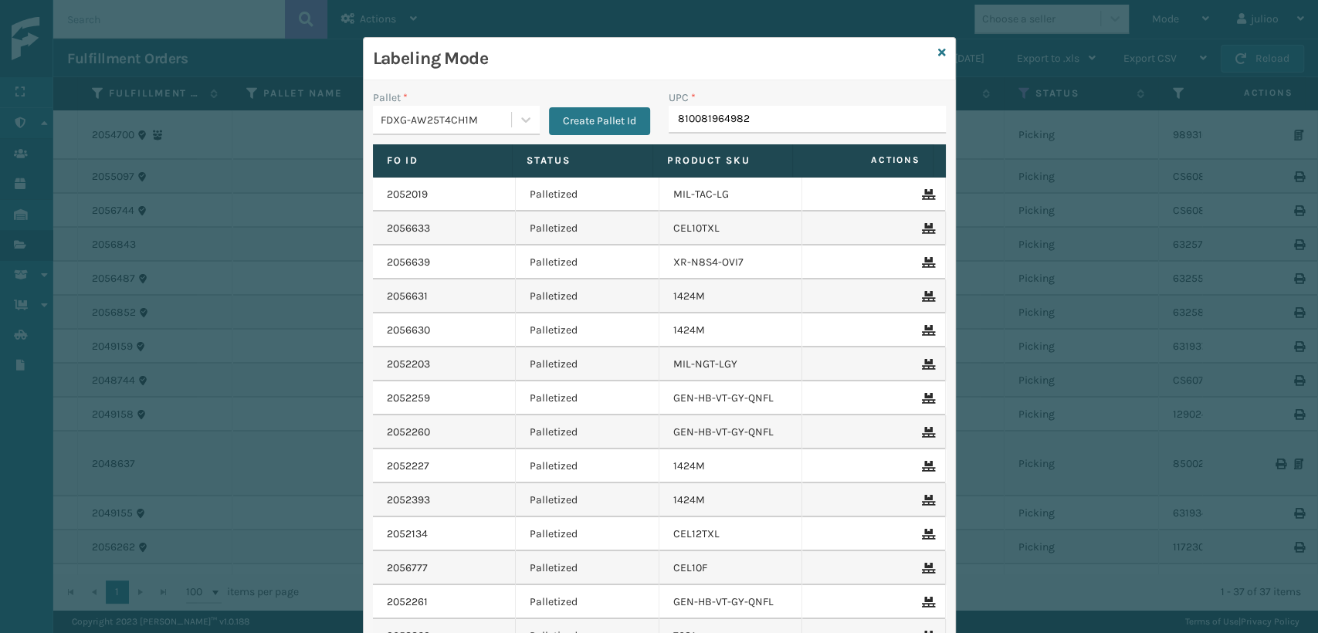
type input "810081964982"
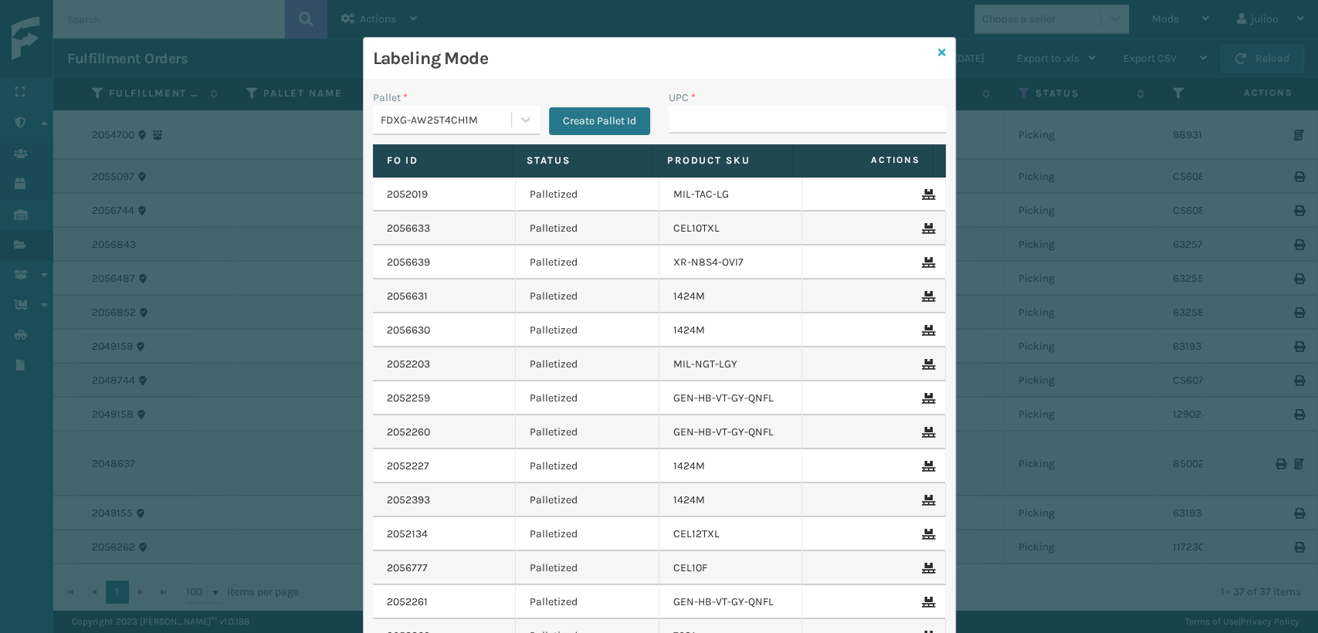
click at [938, 51] on icon at bounding box center [942, 52] width 8 height 11
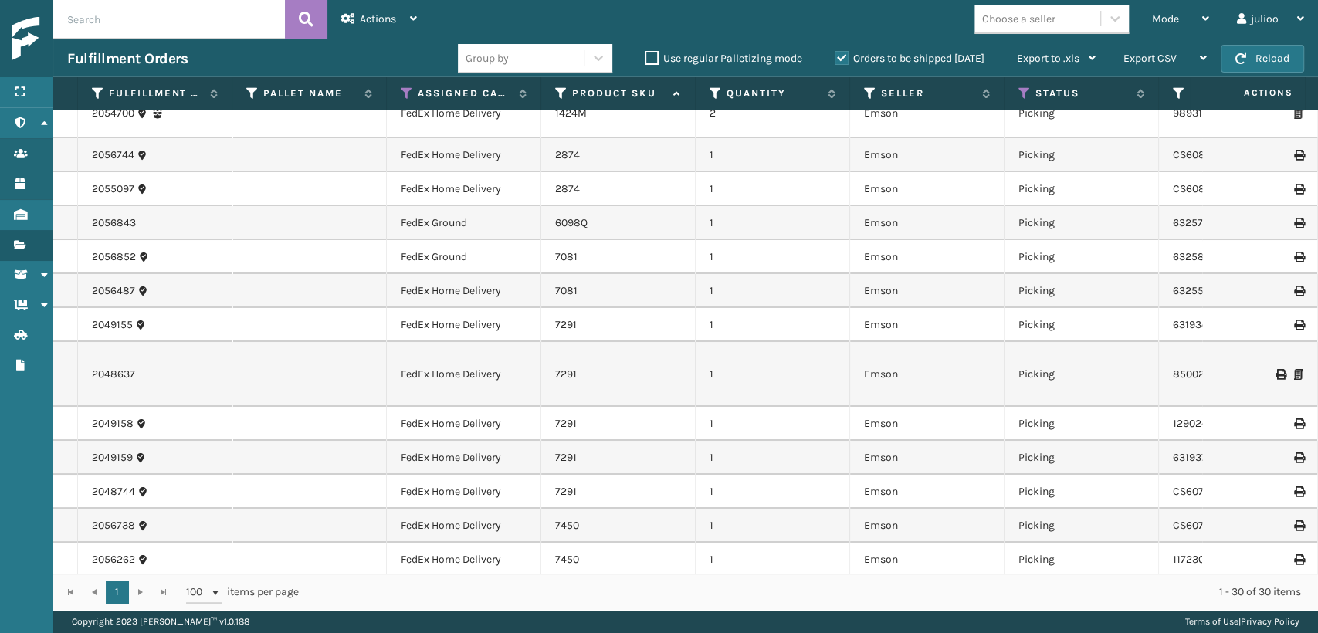
scroll to position [0, 0]
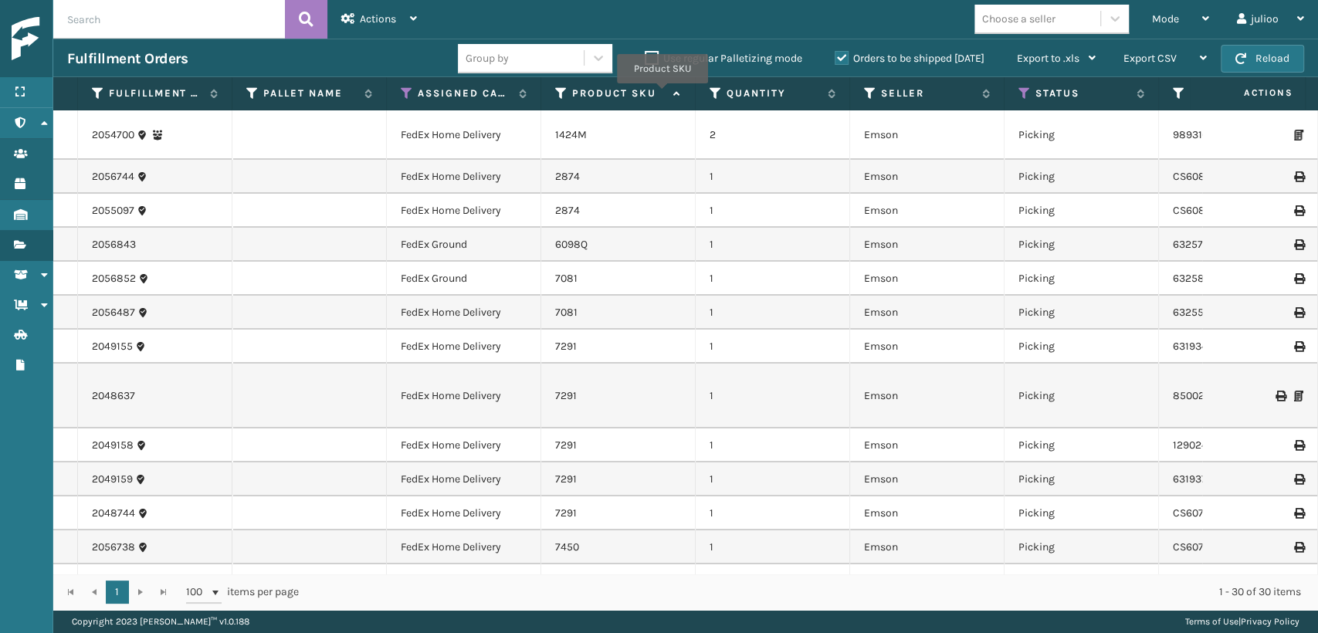
click at [664, 94] on label "Product SKU" at bounding box center [618, 93] width 93 height 14
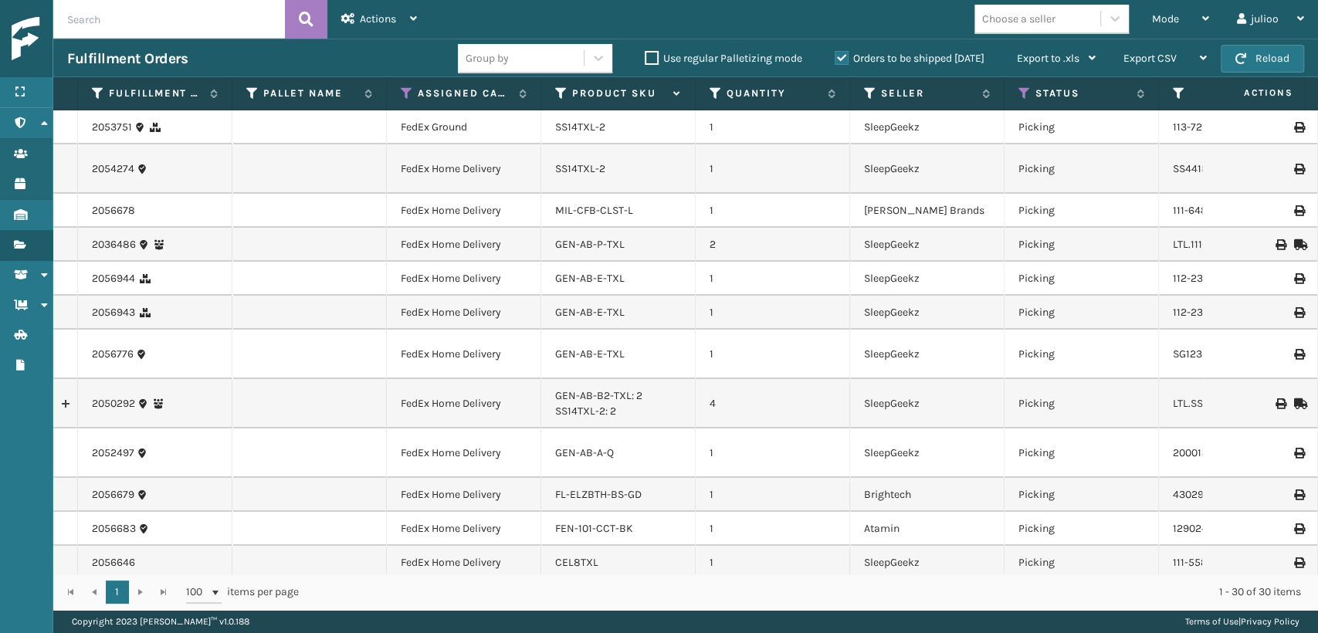
click at [673, 100] on th "Product SKU" at bounding box center [618, 93] width 154 height 33
click at [676, 89] on icon at bounding box center [675, 94] width 12 height 10
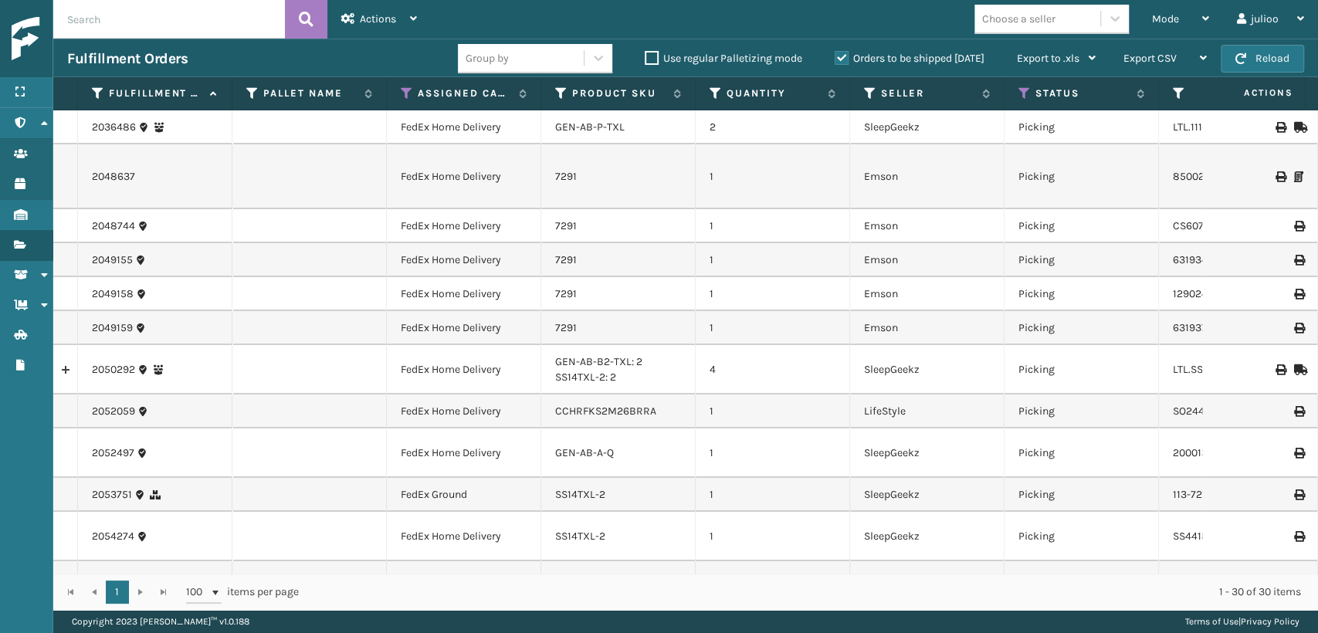
click at [991, 91] on th "Seller" at bounding box center [927, 93] width 154 height 33
click at [982, 94] on icon at bounding box center [984, 93] width 12 height 9
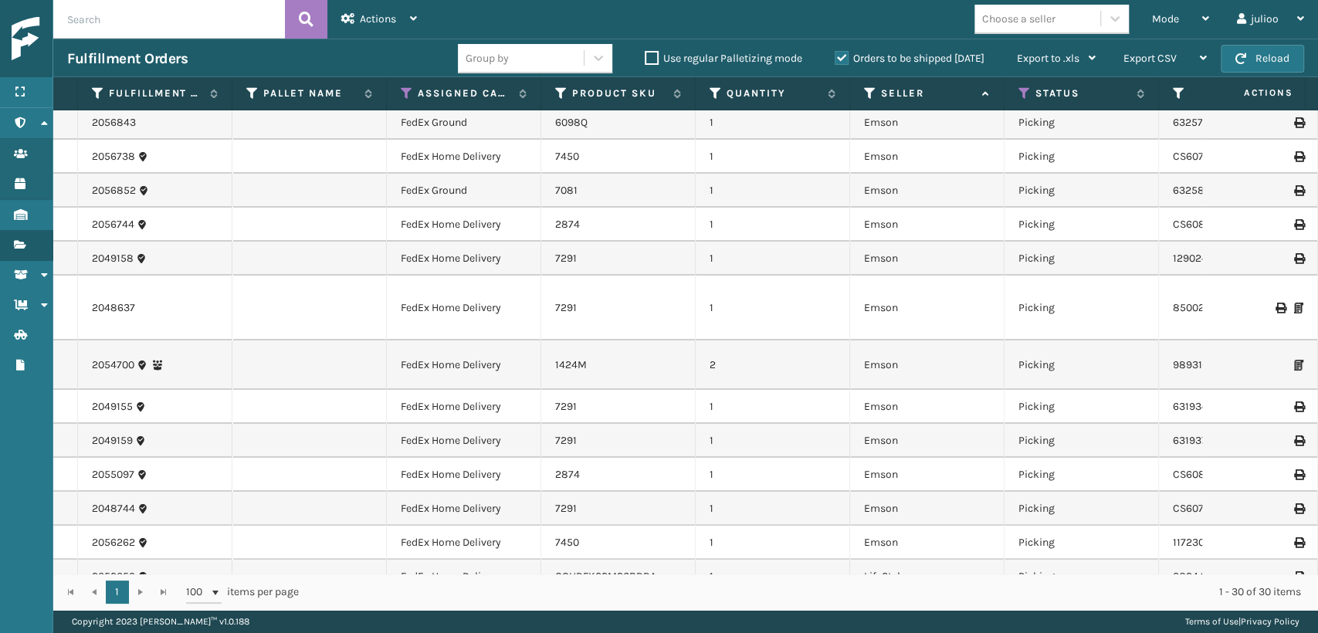
scroll to position [661, 0]
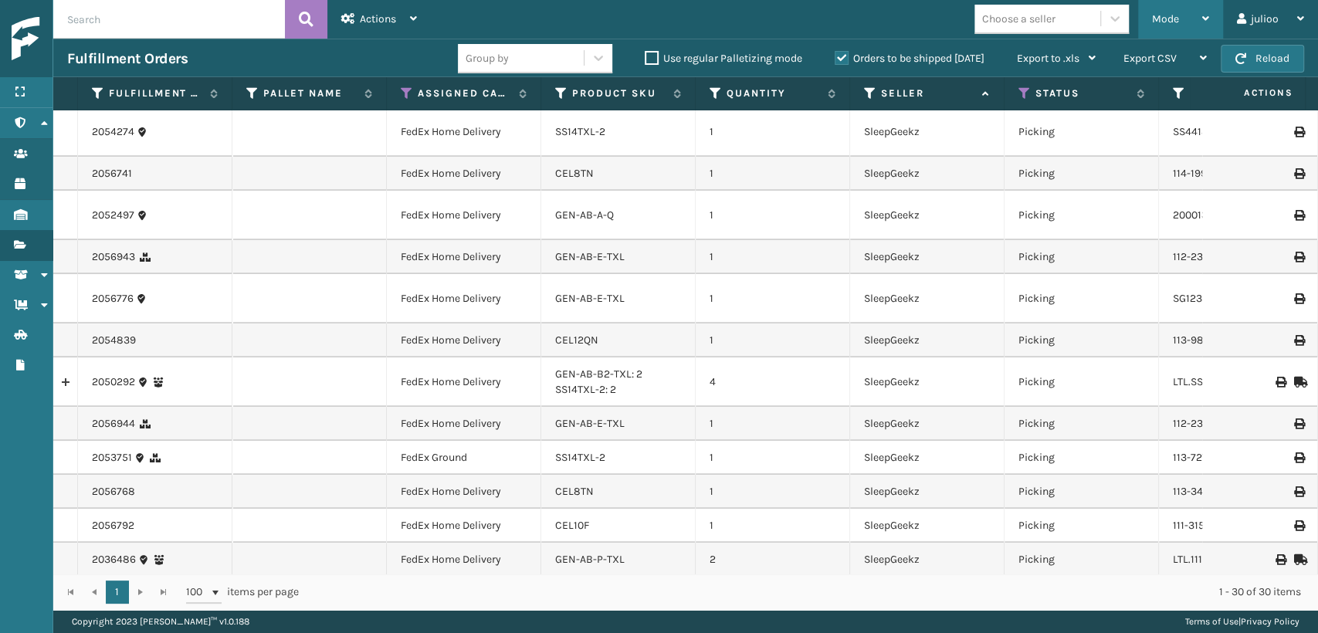
drag, startPoint x: 1156, startPoint y: 11, endPoint x: 1149, endPoint y: 27, distance: 17.6
click at [1156, 12] on div "Mode" at bounding box center [1180, 19] width 57 height 39
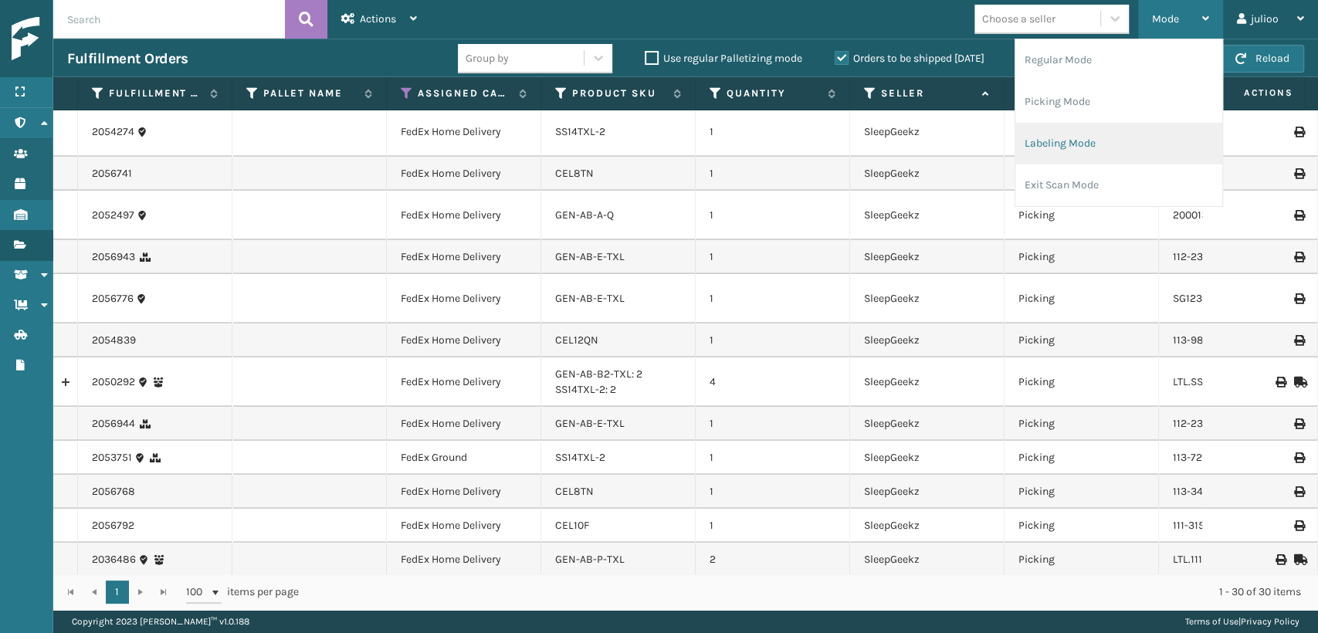
click at [1103, 142] on li "Labeling Mode" at bounding box center [1119, 144] width 207 height 42
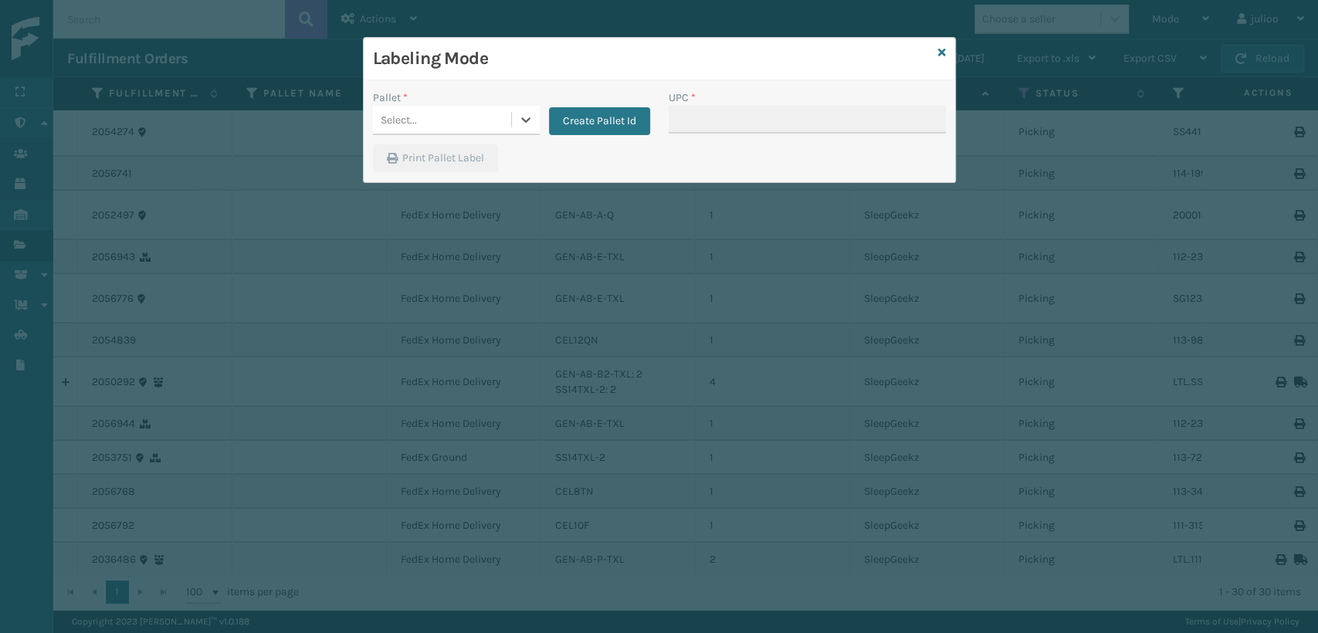
click at [477, 120] on div "Select..." at bounding box center [442, 119] width 138 height 25
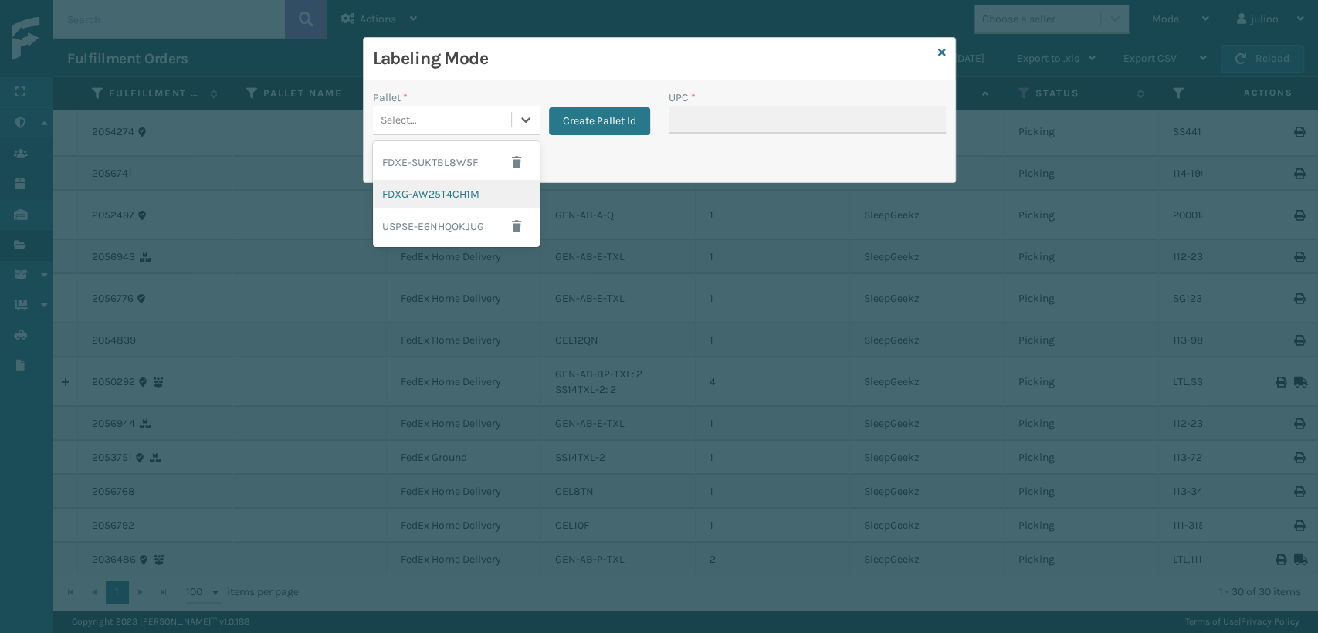
click at [448, 187] on div "FDXG-AW25T4CH1M" at bounding box center [456, 194] width 167 height 29
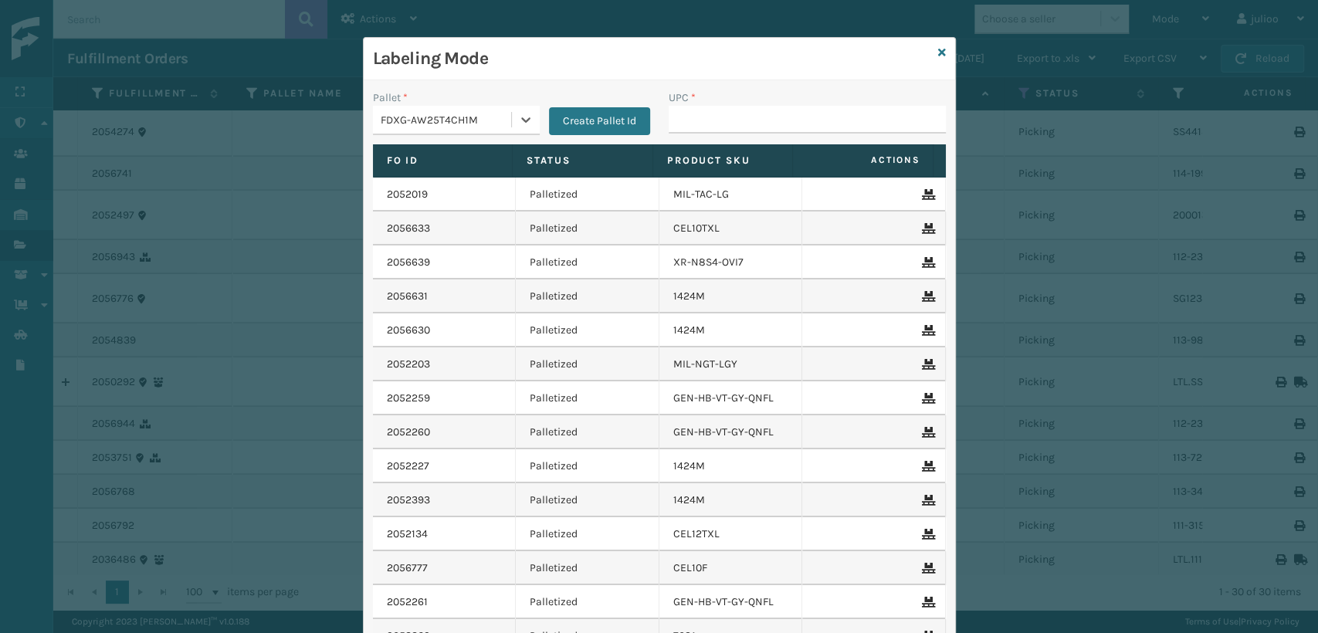
type input "810081962797"
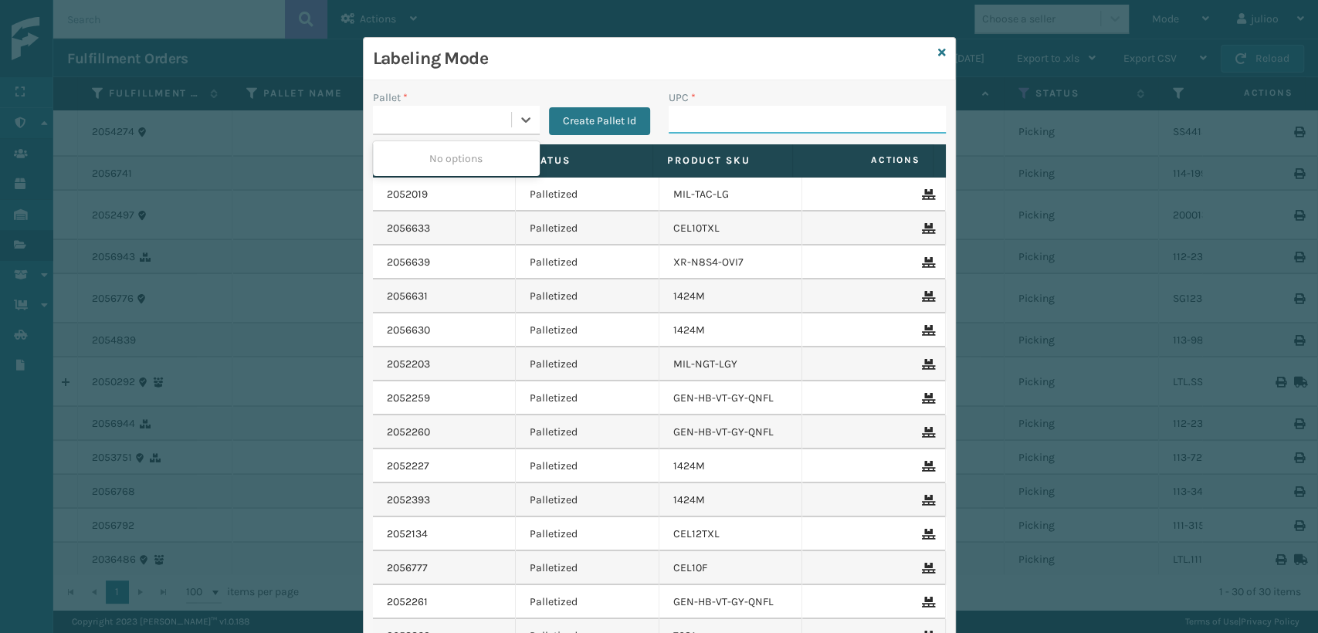
click at [778, 117] on input "UPC *" at bounding box center [807, 120] width 277 height 28
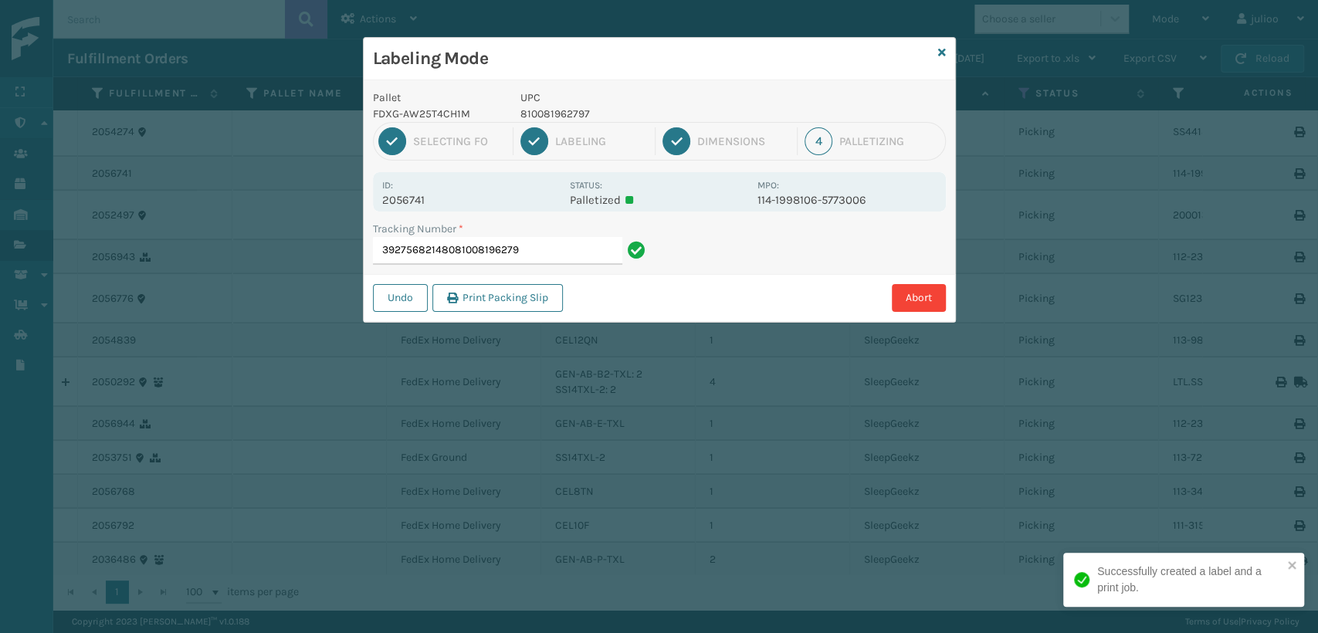
type input "392756821480810081962797"
type input "884043523491GEN-AB-E-TXL"
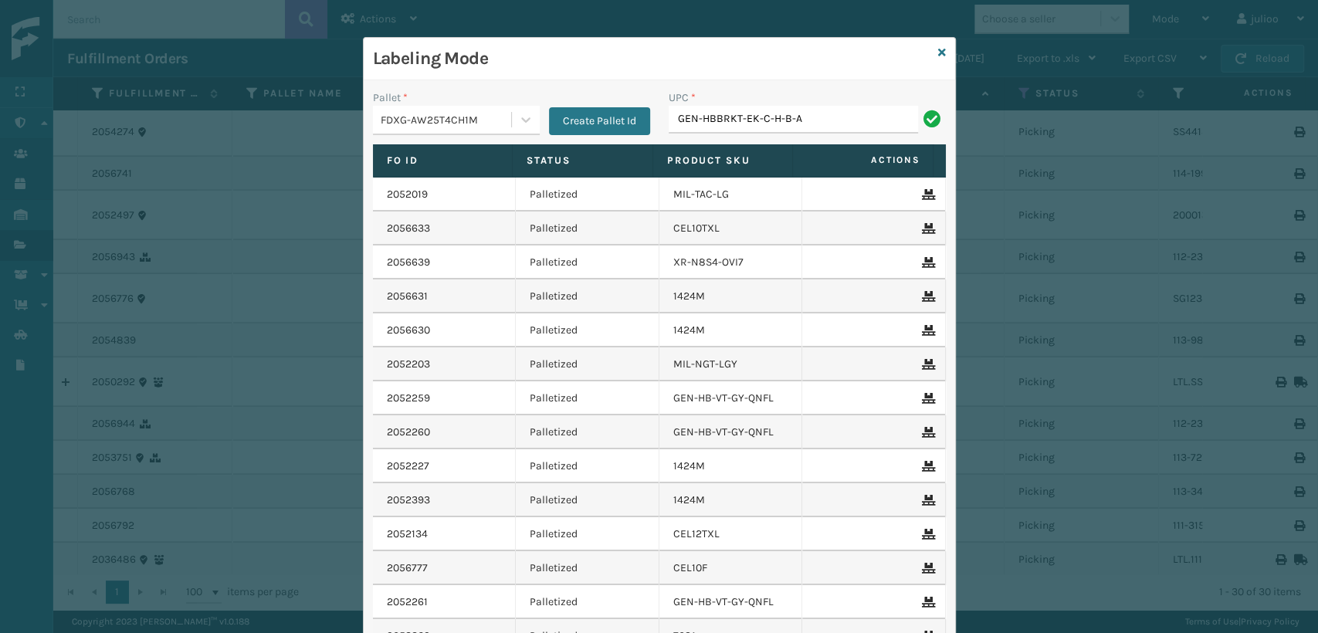
type input "GEN-HBBRKT-EK-C-H-B-A"
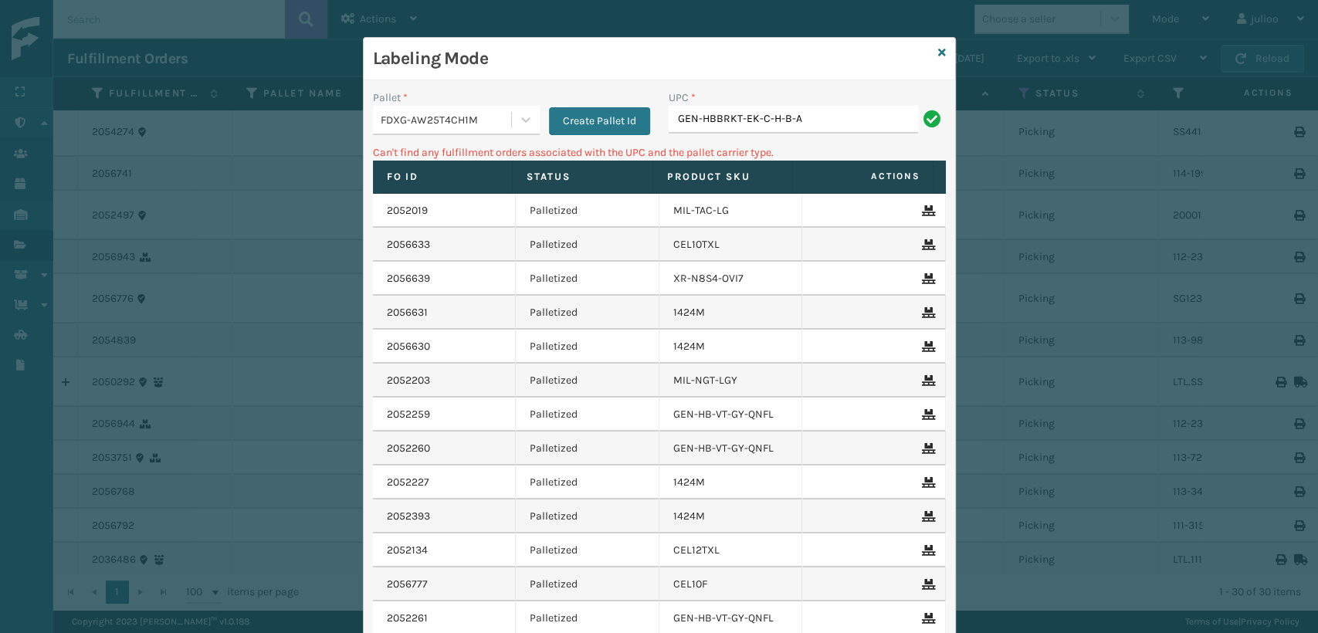
drag, startPoint x: 810, startPoint y: 114, endPoint x: 154, endPoint y: 197, distance: 661.0
click at [154, 197] on div "Labeling Mode Pallet * FDXG-AW25T4CH1M Create Pallet Id UPC * GEN-HBBRKT-EK-C-H…" at bounding box center [659, 316] width 1318 height 633
type input "ge"
click at [938, 52] on icon at bounding box center [942, 52] width 8 height 11
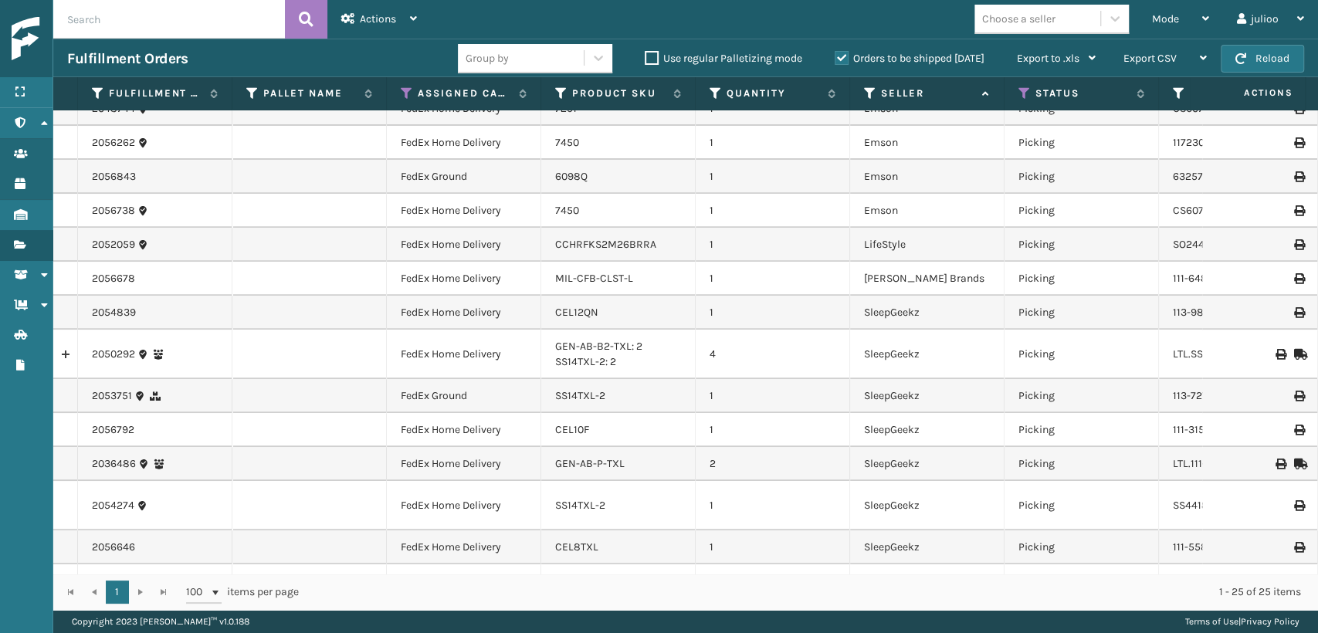
scroll to position [476, 0]
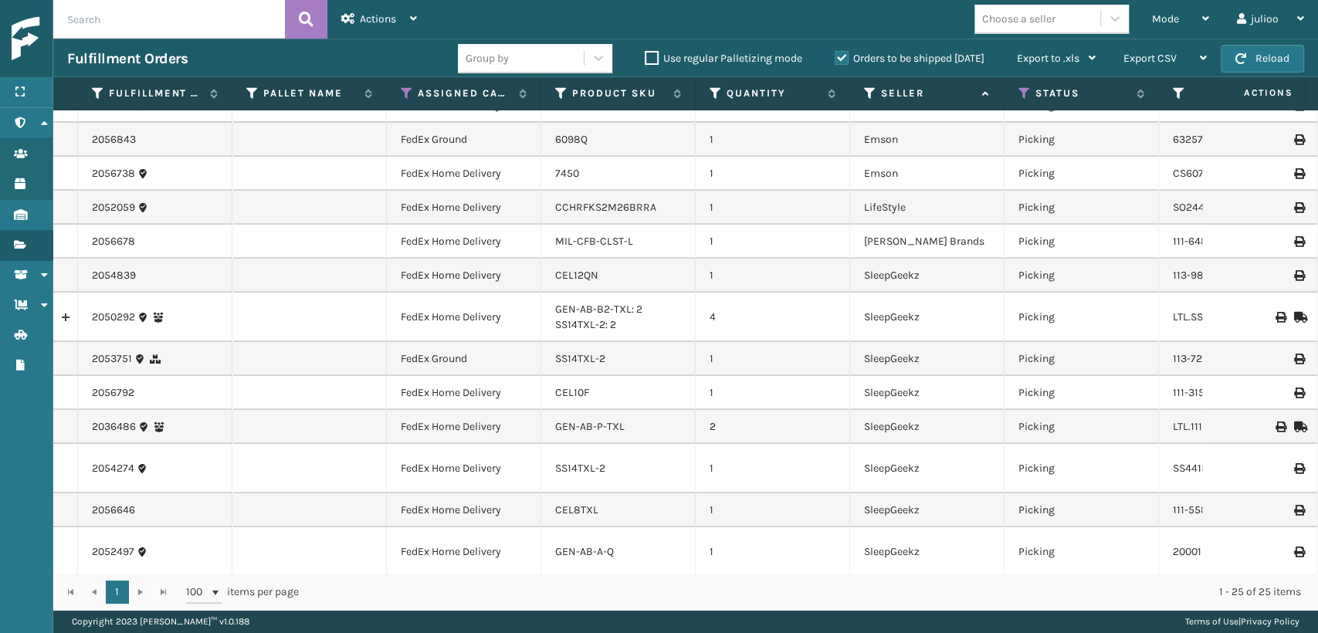
click at [1035, 12] on div "Choose a seller" at bounding box center [1018, 19] width 73 height 16
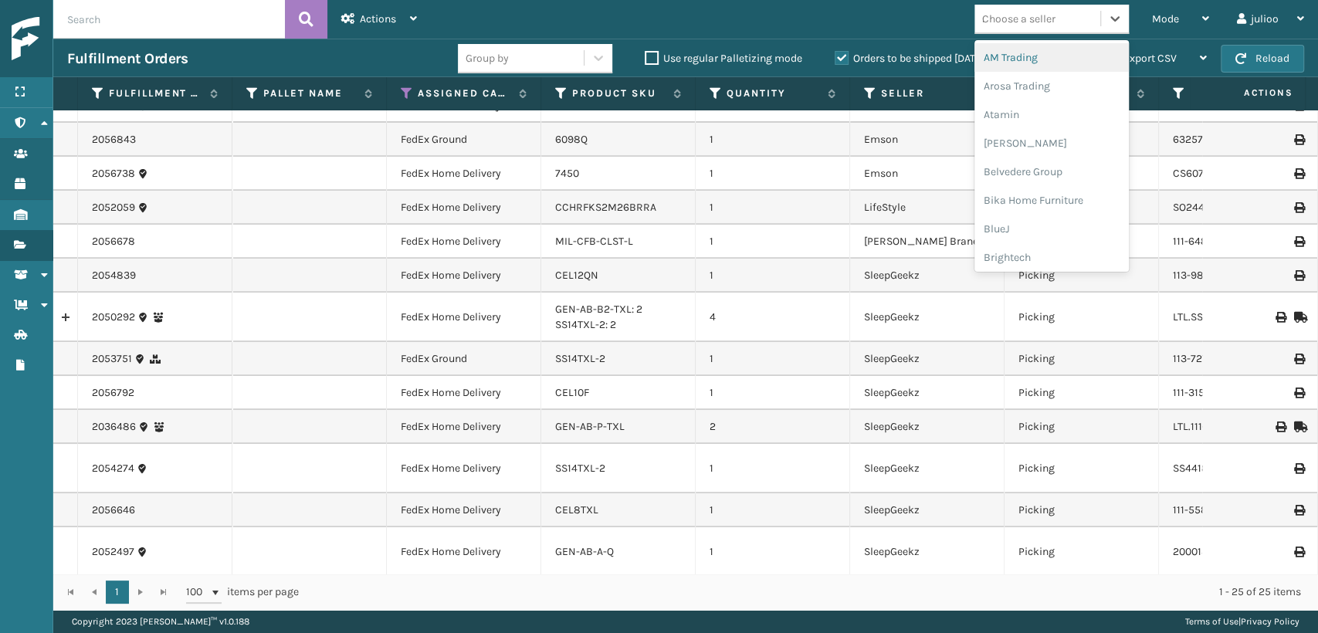
type input "sl"
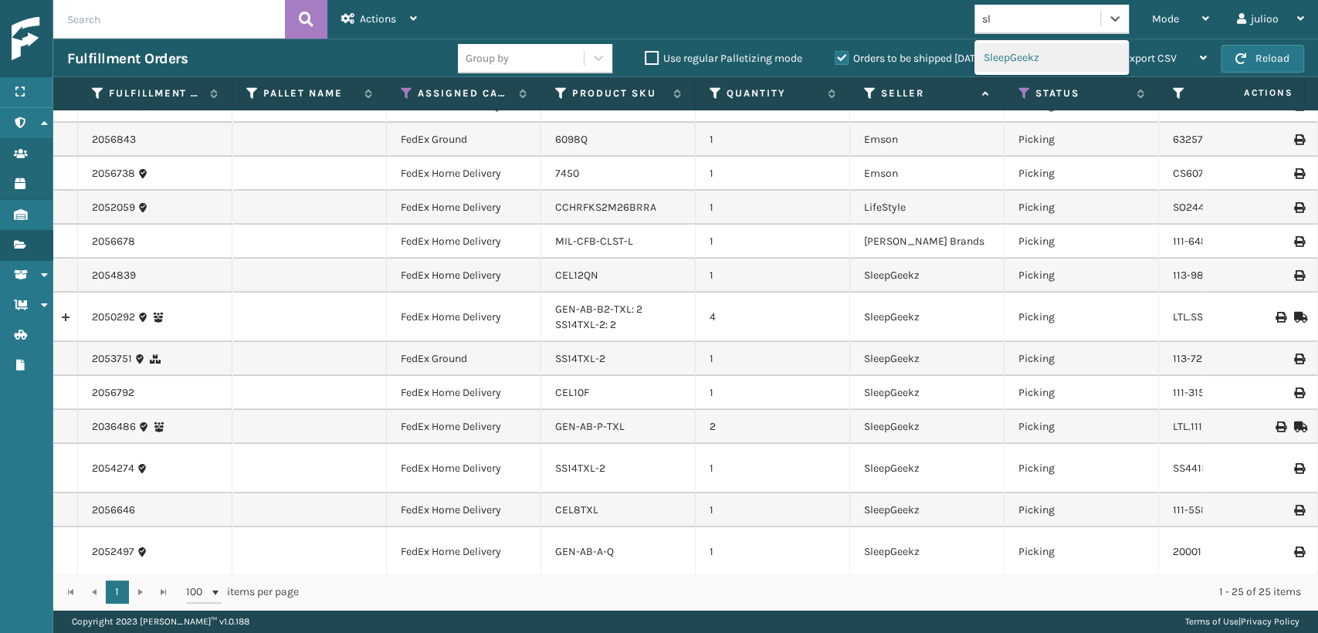
click at [1019, 56] on div "SleepGeekz" at bounding box center [1052, 57] width 154 height 29
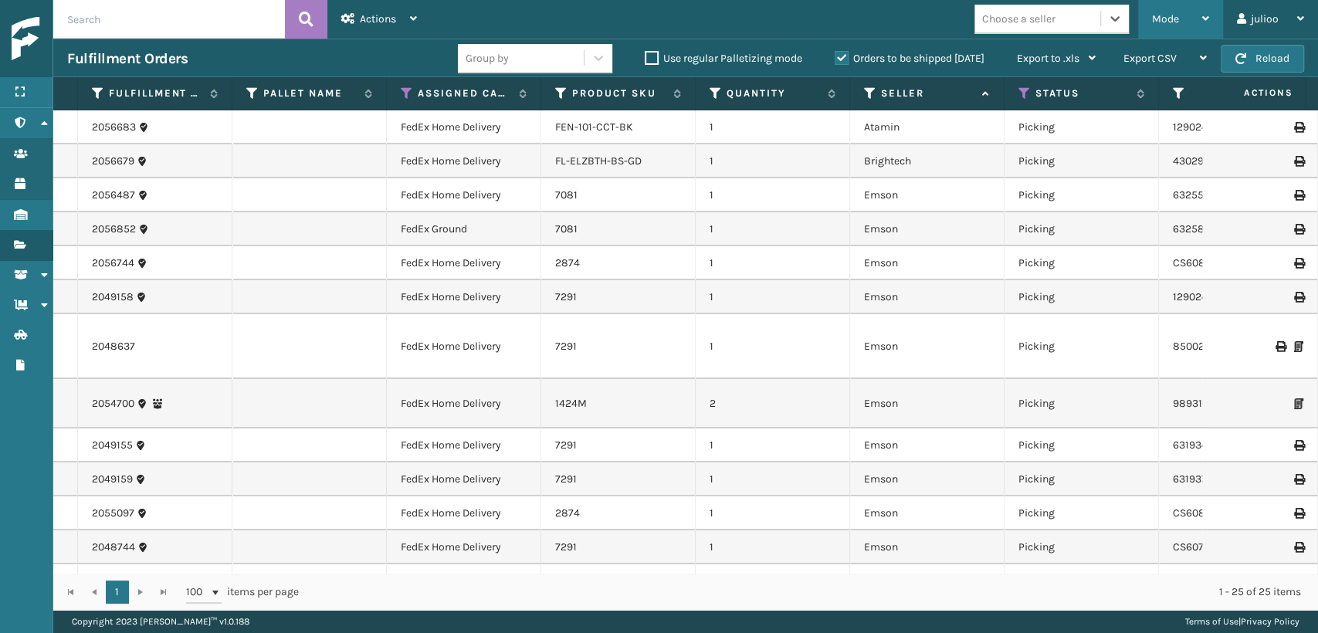
click at [1186, 15] on div "Mode" at bounding box center [1180, 19] width 57 height 39
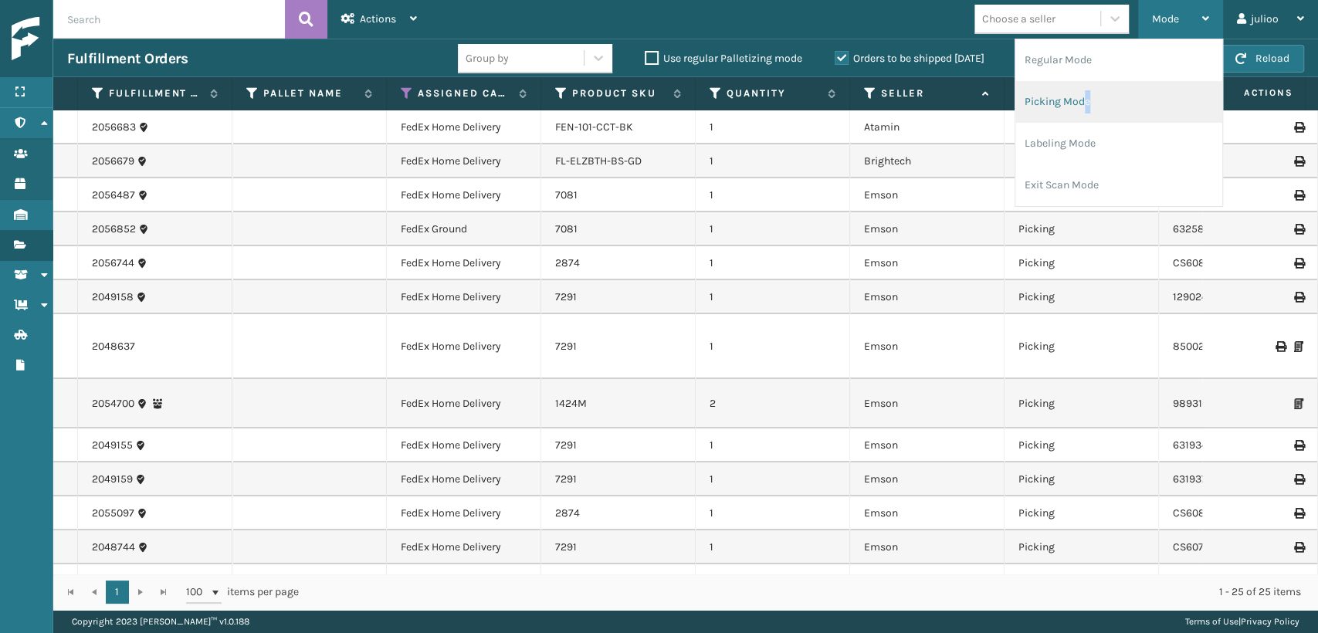
drag, startPoint x: 1084, startPoint y: 111, endPoint x: 1094, endPoint y: 90, distance: 23.5
click at [1094, 90] on li "Picking Mode" at bounding box center [1119, 102] width 207 height 42
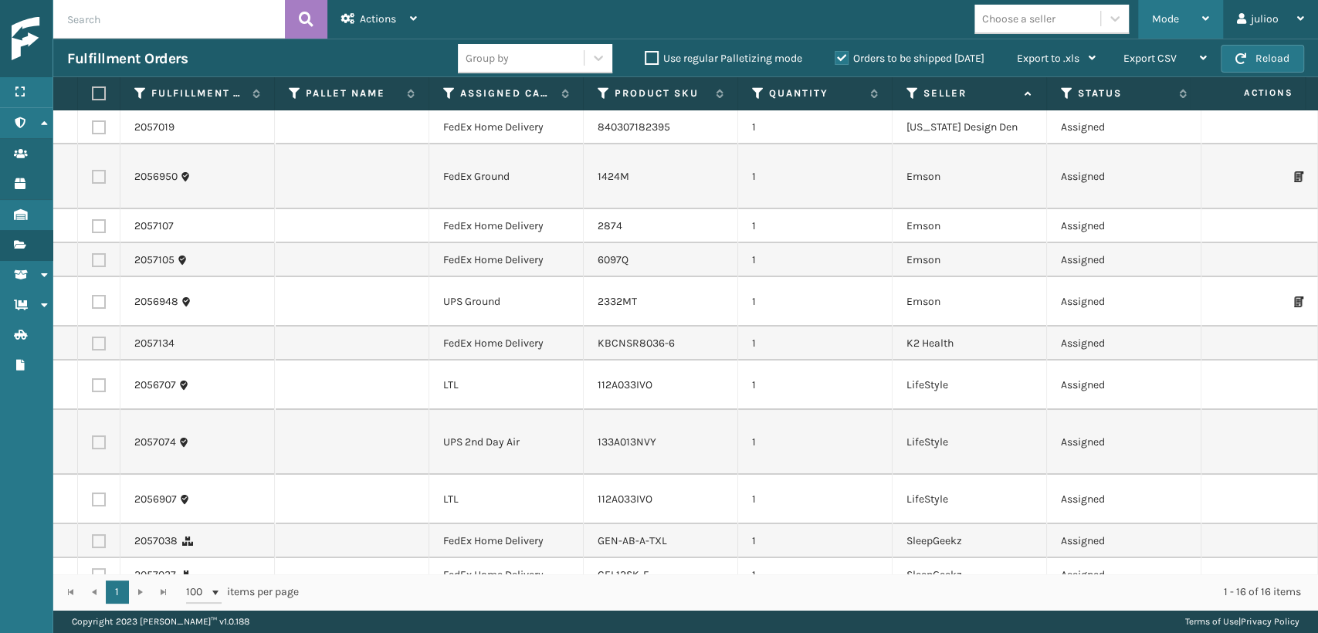
drag, startPoint x: 1174, startPoint y: 24, endPoint x: 1105, endPoint y: 83, distance: 90.9
click at [1170, 25] on span "Mode" at bounding box center [1165, 18] width 27 height 13
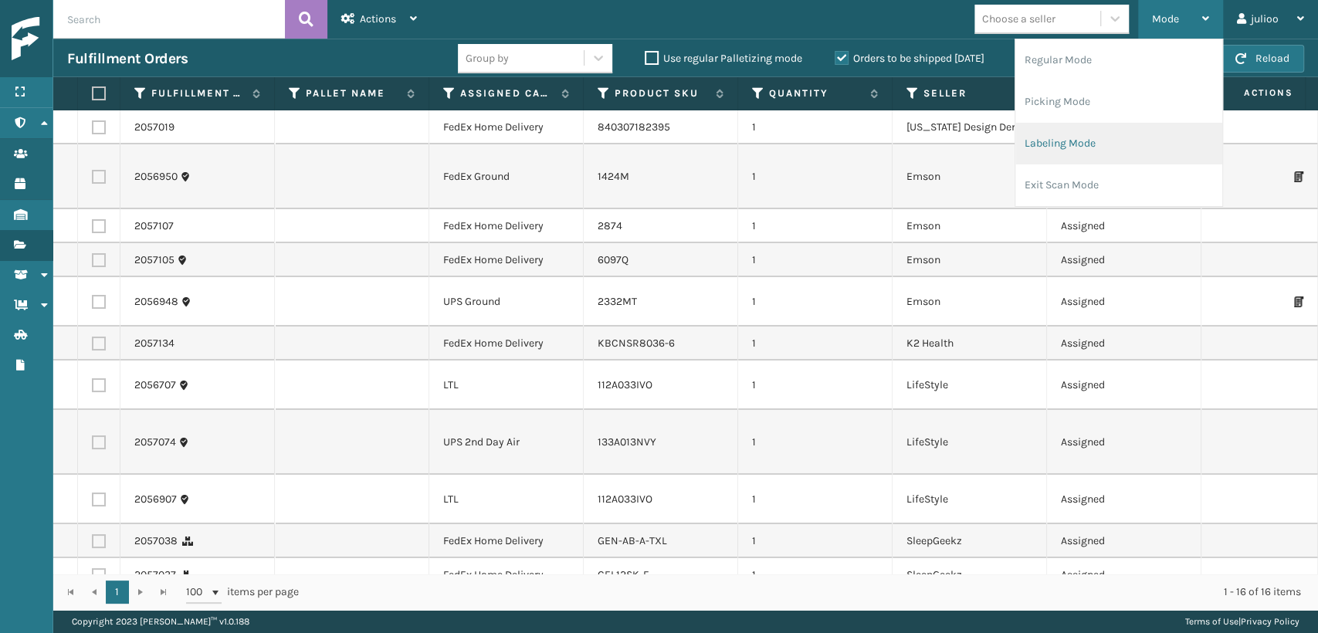
click at [1072, 141] on li "Labeling Mode" at bounding box center [1119, 144] width 207 height 42
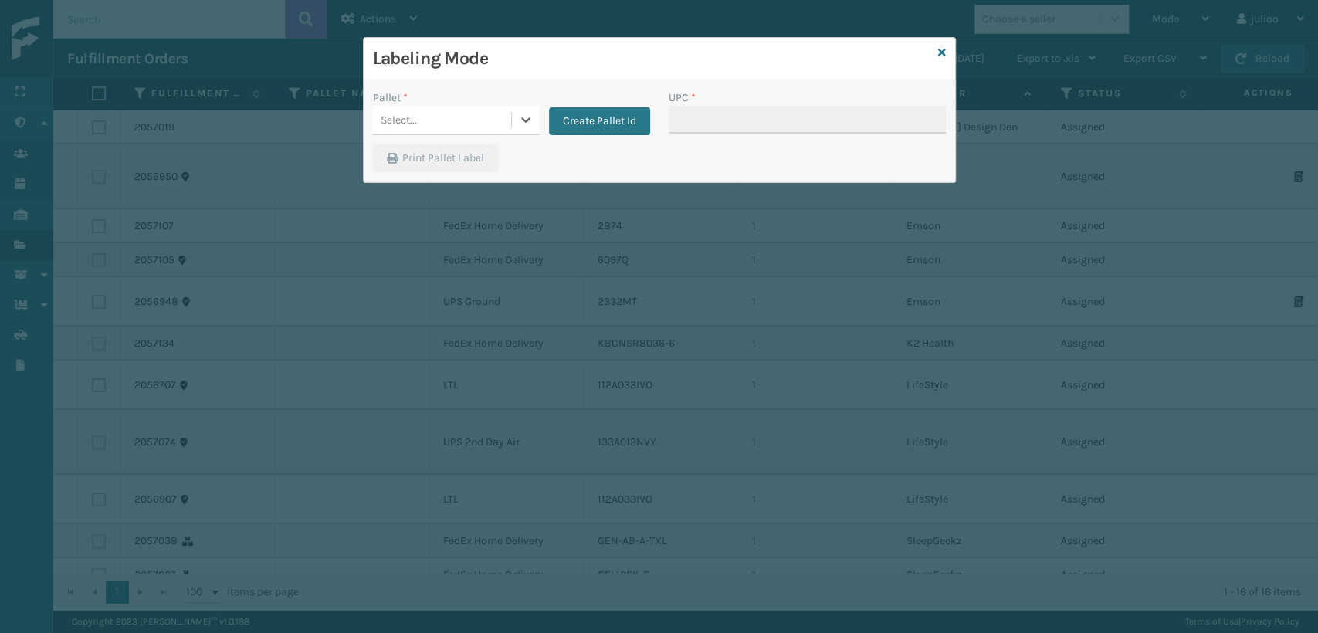
click at [518, 134] on div "Select..." at bounding box center [456, 120] width 167 height 29
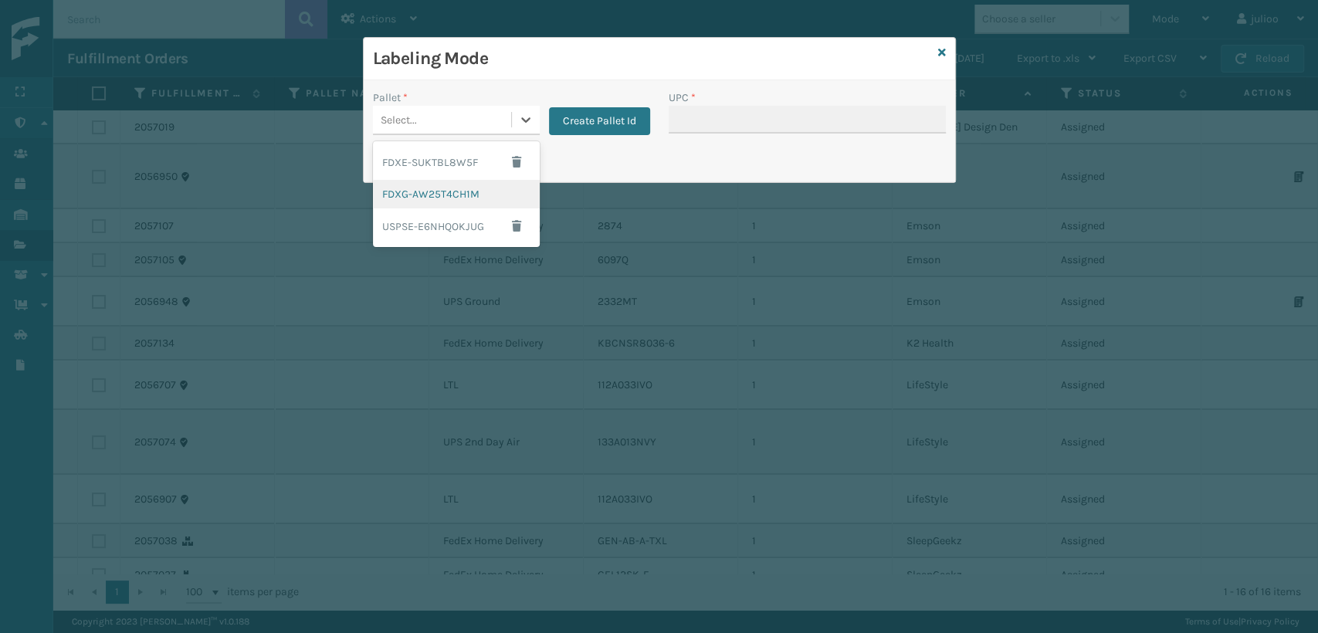
click at [460, 201] on div "FDXG-AW25T4CH1M" at bounding box center [456, 194] width 167 height 29
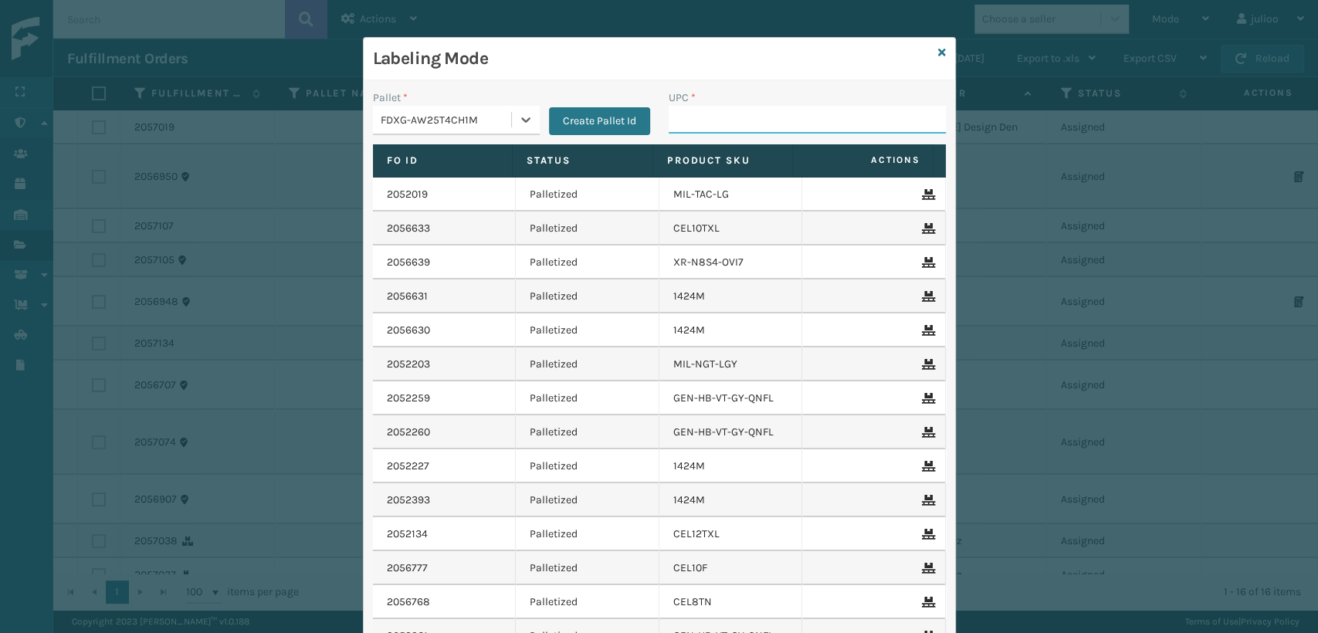
click at [721, 123] on input "UPC *" at bounding box center [807, 120] width 277 height 28
click at [493, 120] on div "FDXG-AW25T4CH1M" at bounding box center [447, 120] width 132 height 16
click at [571, 75] on div "Labeling Mode" at bounding box center [660, 59] width 592 height 42
click at [528, 116] on div at bounding box center [526, 120] width 28 height 28
click at [928, 50] on div "Labeling Mode" at bounding box center [660, 59] width 592 height 42
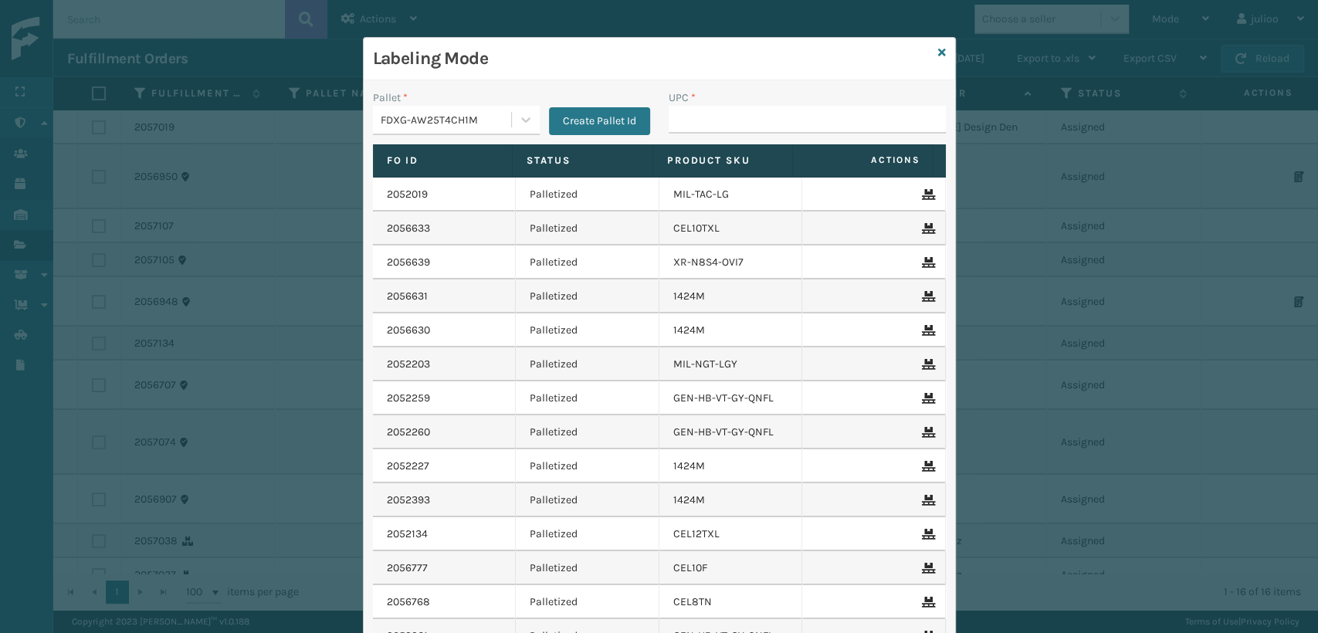
click at [927, 50] on div "Labeling Mode" at bounding box center [660, 59] width 592 height 42
click at [931, 55] on div "Labeling Mode" at bounding box center [660, 59] width 592 height 42
click at [938, 55] on icon at bounding box center [942, 52] width 8 height 11
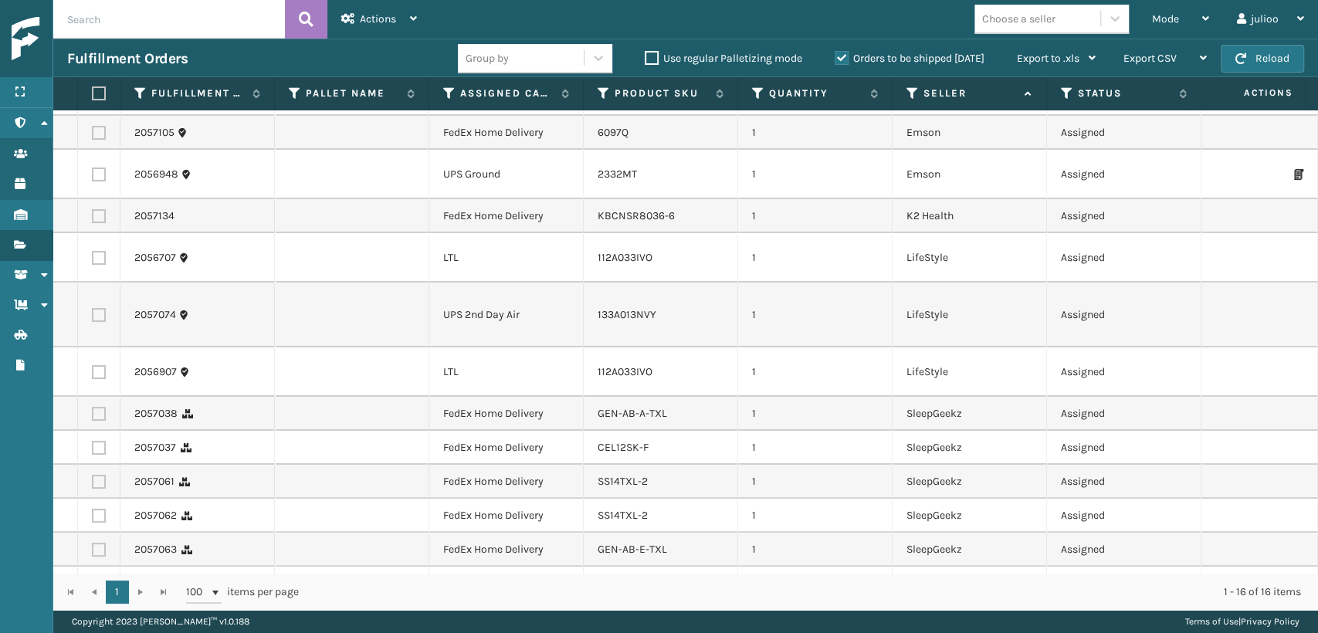
scroll to position [154, 0]
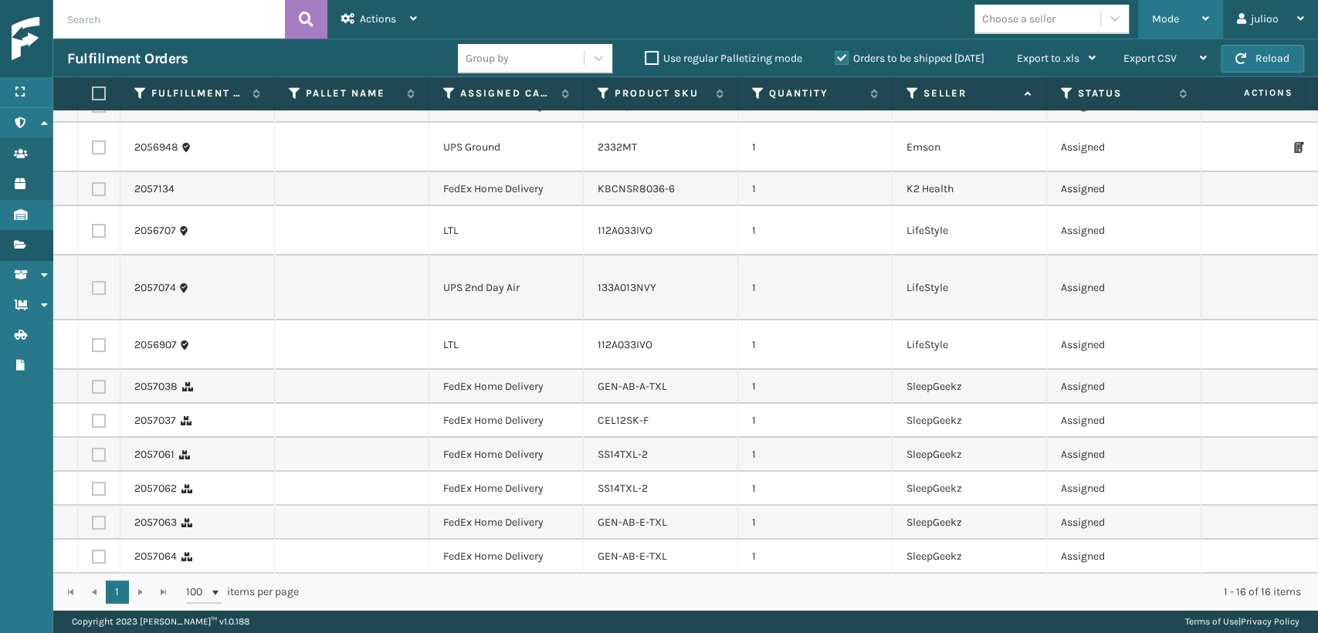
click at [1187, 19] on div "Mode" at bounding box center [1180, 19] width 57 height 39
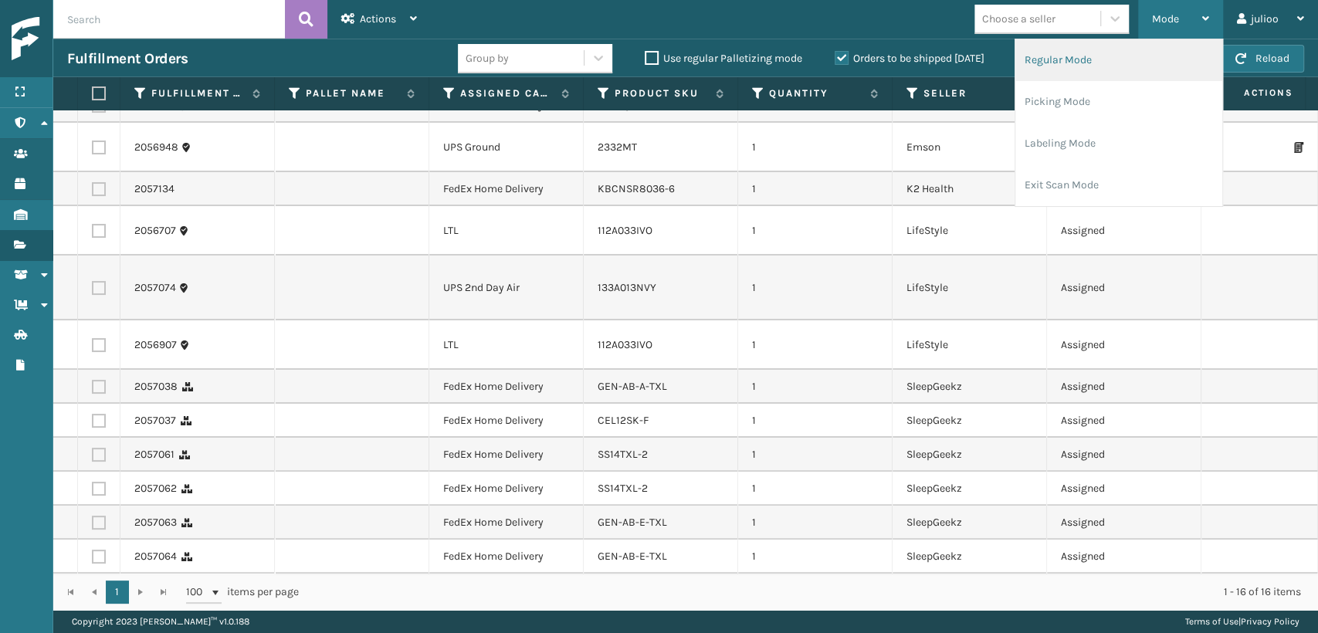
click at [1115, 67] on li "Regular Mode" at bounding box center [1119, 60] width 207 height 42
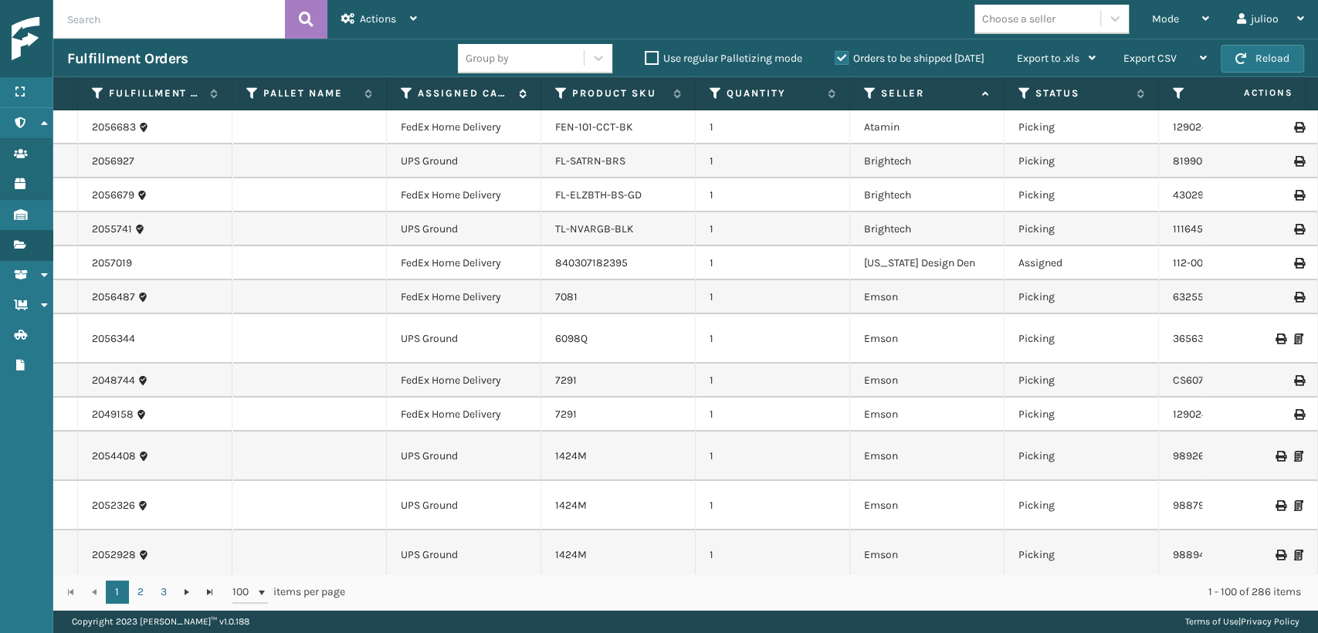
click at [409, 90] on icon at bounding box center [407, 93] width 12 height 14
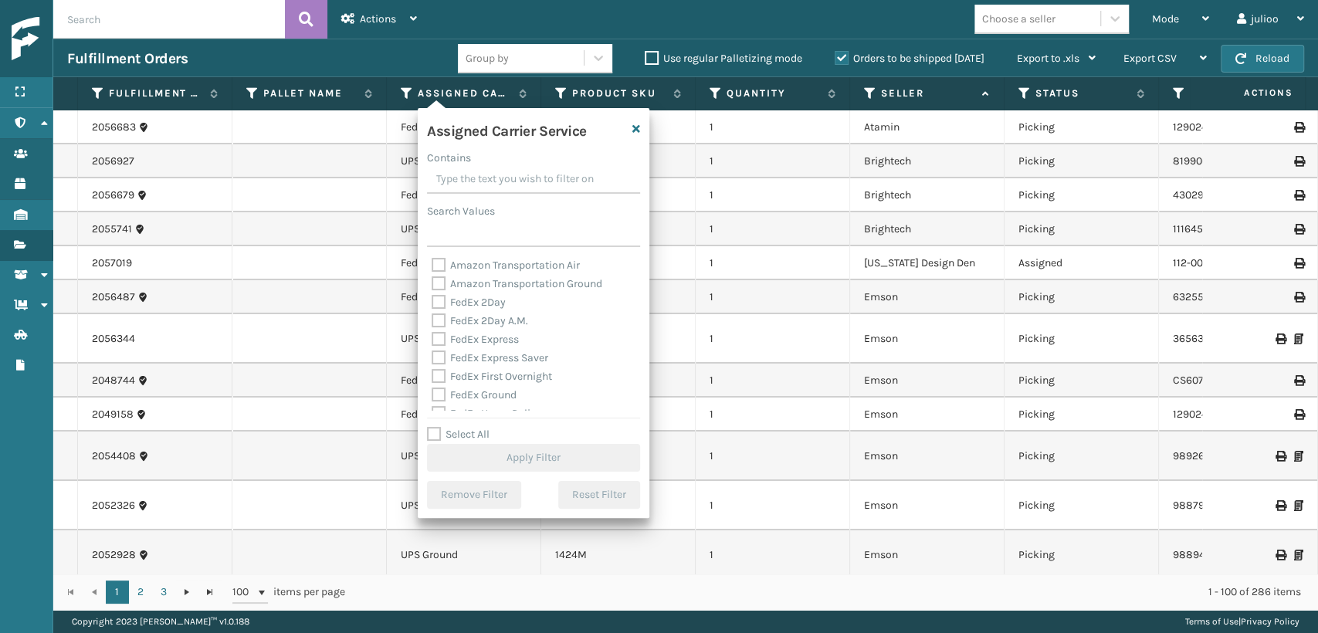
click at [435, 300] on label "FedEx 2Day" at bounding box center [469, 302] width 74 height 13
click at [432, 300] on input "FedEx 2Day" at bounding box center [432, 298] width 1 height 10
checkbox input "true"
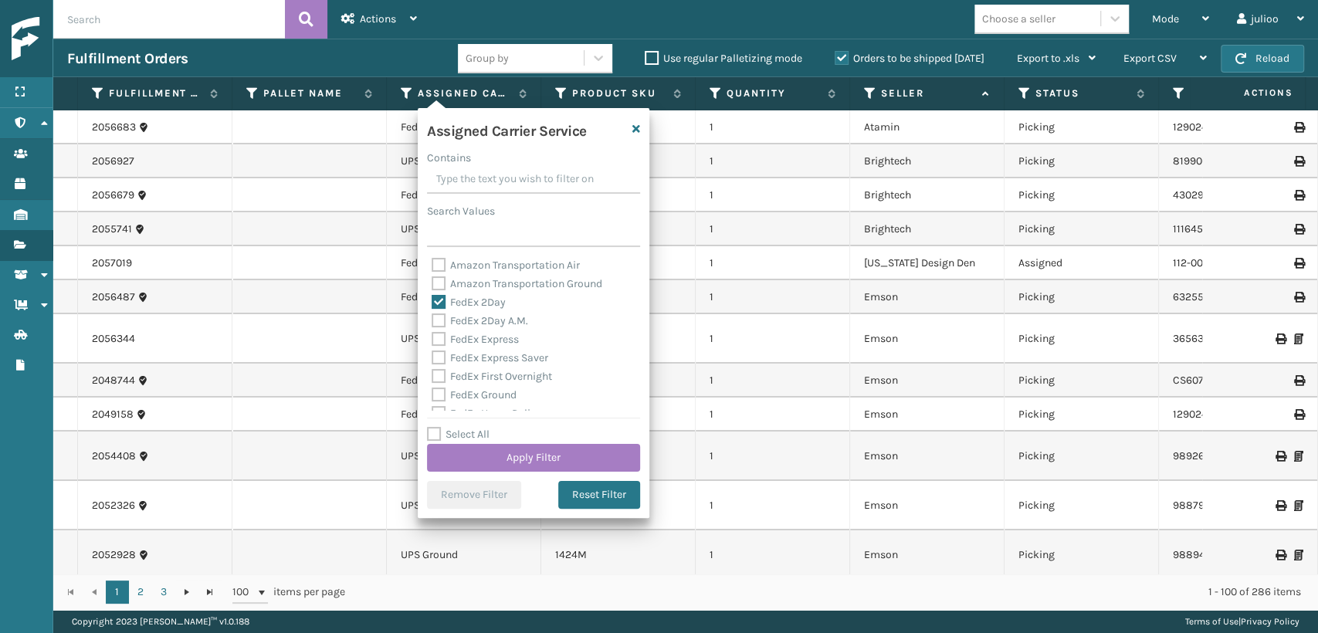
click at [439, 327] on label "FedEx 2Day A.M." at bounding box center [480, 320] width 97 height 13
click at [432, 322] on input "FedEx 2Day A.M." at bounding box center [432, 317] width 1 height 10
checkbox input "true"
click at [437, 343] on label "FedEx Express" at bounding box center [475, 339] width 87 height 13
click at [432, 341] on input "FedEx Express" at bounding box center [432, 336] width 1 height 10
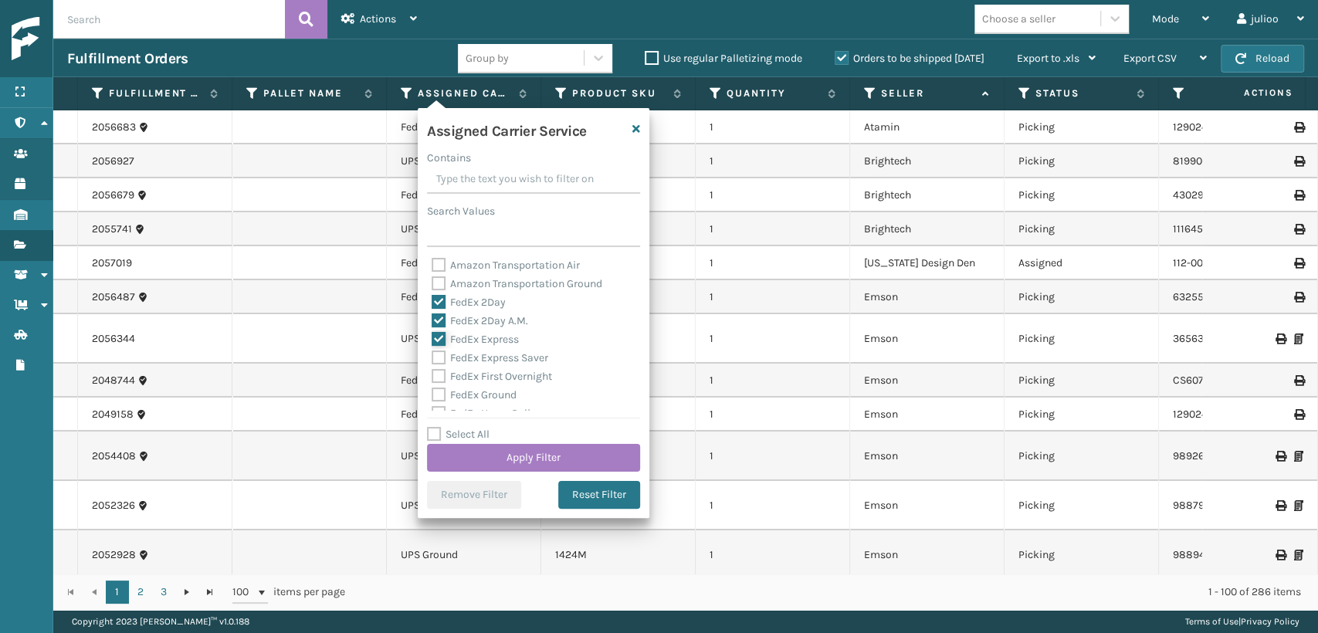
checkbox input "true"
click at [438, 357] on label "FedEx Express Saver" at bounding box center [490, 357] width 117 height 13
click at [432, 357] on input "FedEx Express Saver" at bounding box center [432, 354] width 1 height 10
checkbox input "true"
click at [434, 374] on label "FedEx First Overnight" at bounding box center [492, 376] width 120 height 13
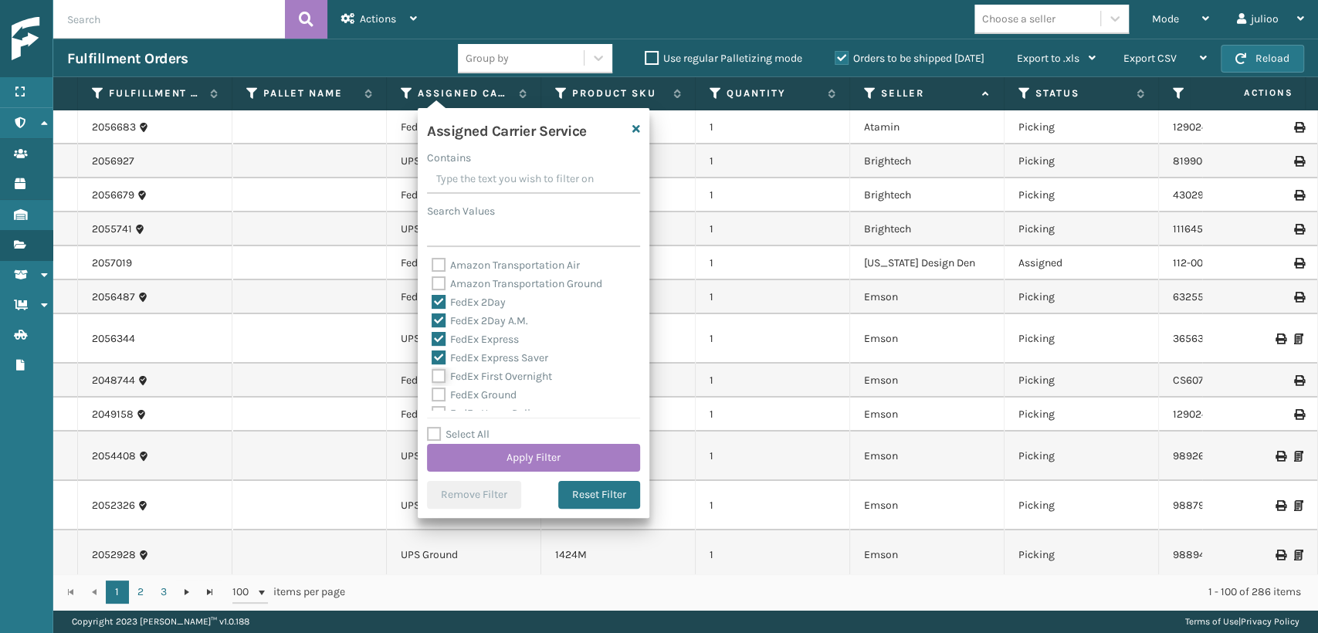
click at [432, 374] on input "FedEx First Overnight" at bounding box center [432, 373] width 1 height 10
checkbox input "true"
click at [437, 393] on label "FedEx Ground" at bounding box center [474, 394] width 85 height 13
click at [432, 393] on input "FedEx Ground" at bounding box center [432, 391] width 1 height 10
checkbox input "true"
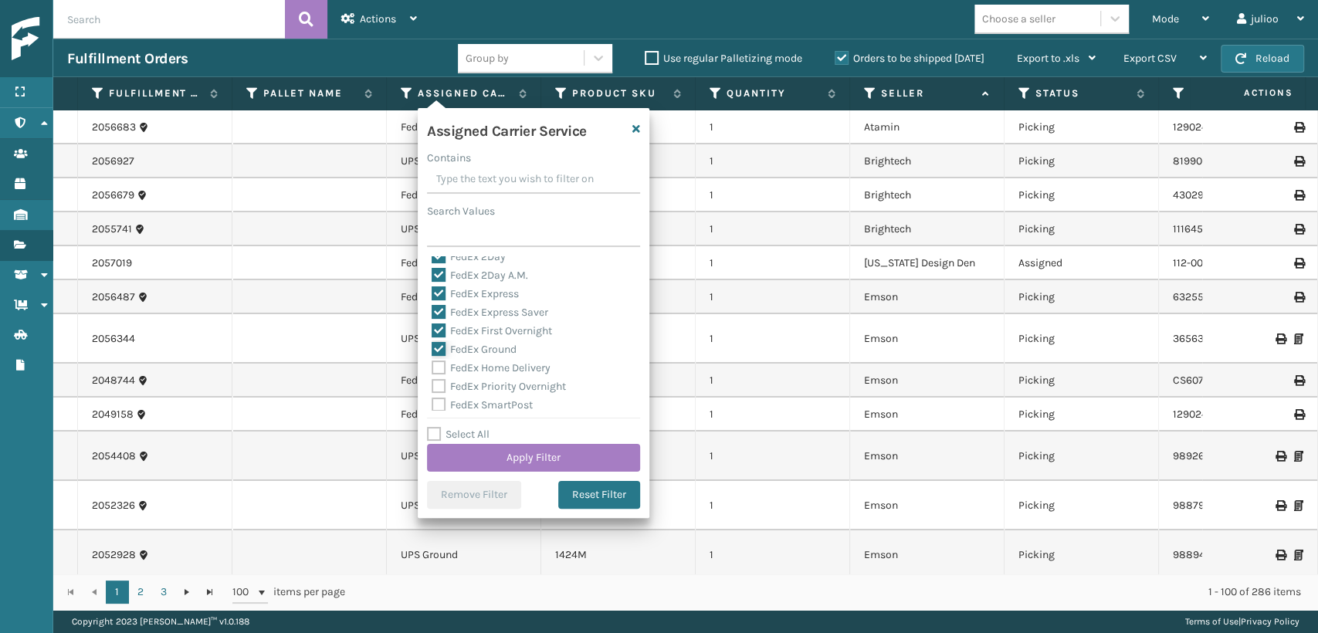
scroll to position [86, 0]
click at [438, 329] on label "FedEx Home Delivery" at bounding box center [491, 327] width 119 height 13
click at [432, 329] on input "FedEx Home Delivery" at bounding box center [432, 324] width 1 height 10
checkbox input "true"
click at [439, 348] on label "FedEx Priority Overnight" at bounding box center [499, 346] width 134 height 13
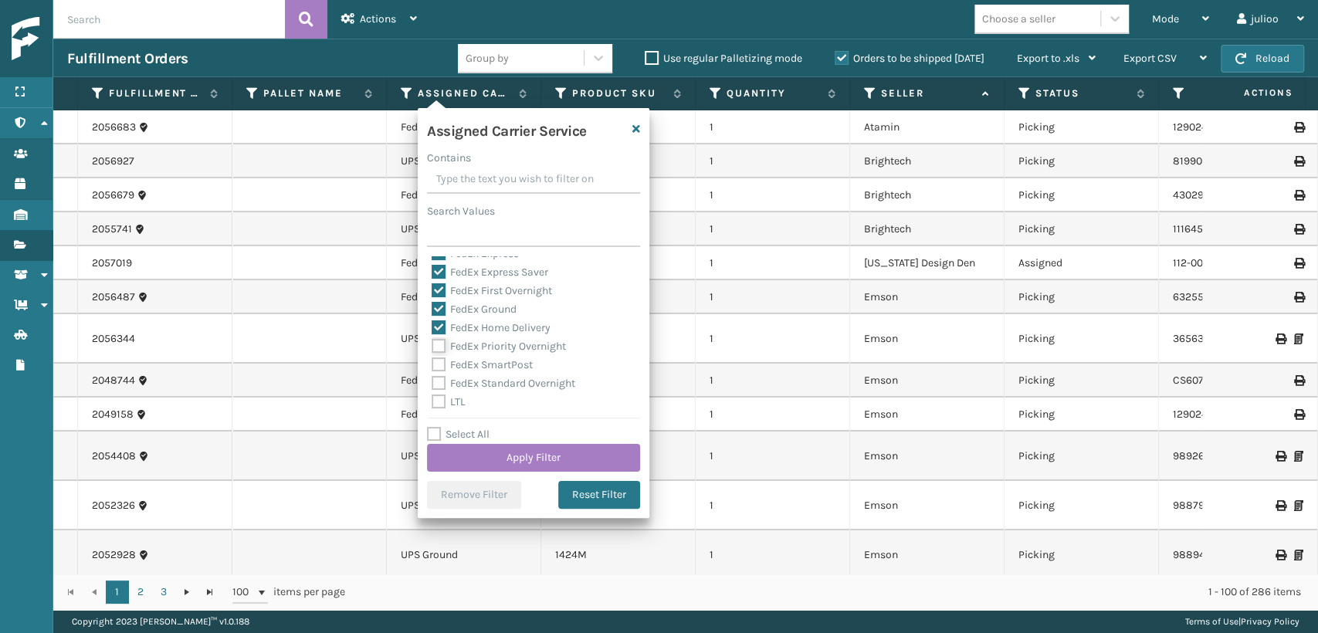
click at [432, 348] on input "FedEx Priority Overnight" at bounding box center [432, 342] width 1 height 10
checkbox input "true"
click at [439, 367] on label "FedEx SmartPost" at bounding box center [482, 364] width 101 height 13
click at [432, 366] on input "FedEx SmartPost" at bounding box center [432, 361] width 1 height 10
checkbox input "true"
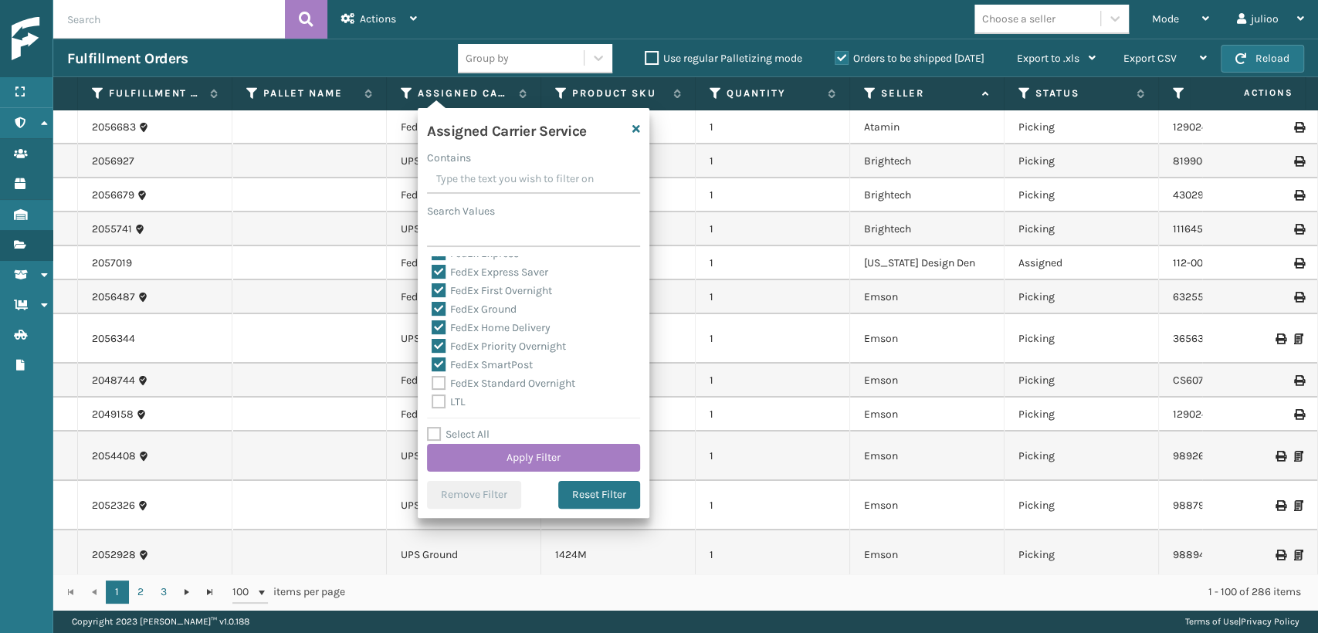
click at [434, 386] on label "FedEx Standard Overnight" at bounding box center [504, 383] width 144 height 13
click at [432, 385] on input "FedEx Standard Overnight" at bounding box center [432, 380] width 1 height 10
checkbox input "true"
click at [493, 459] on button "Apply Filter" at bounding box center [533, 458] width 213 height 28
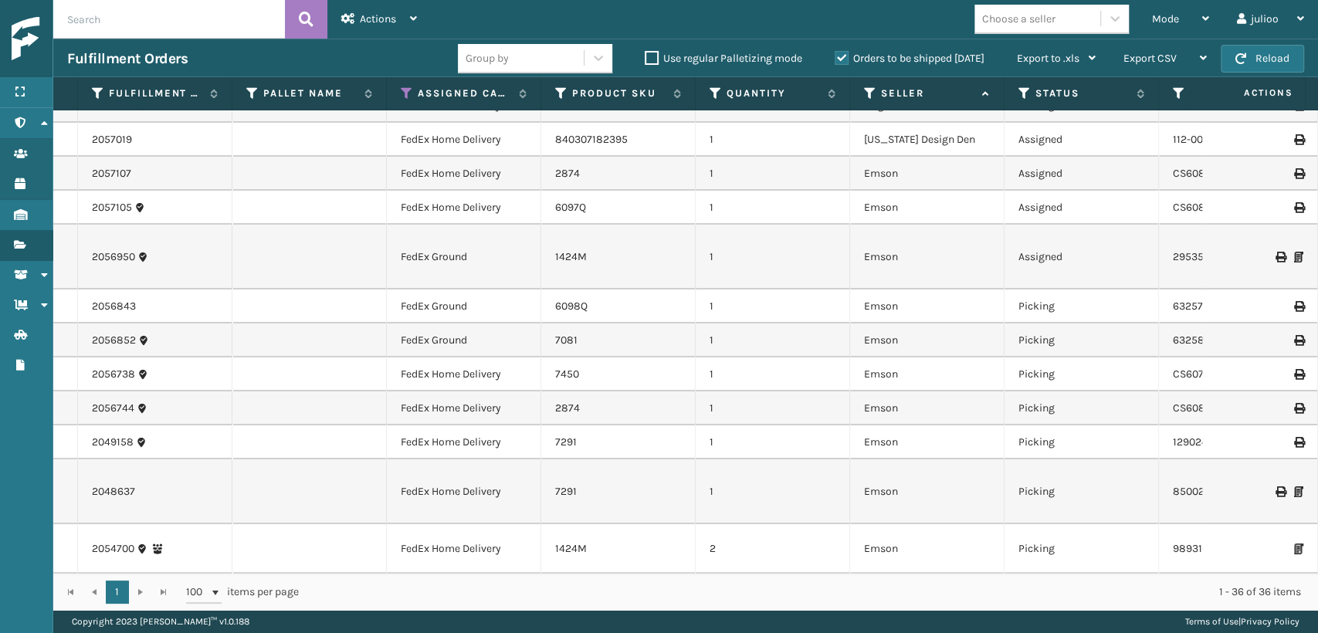
scroll to position [0, 0]
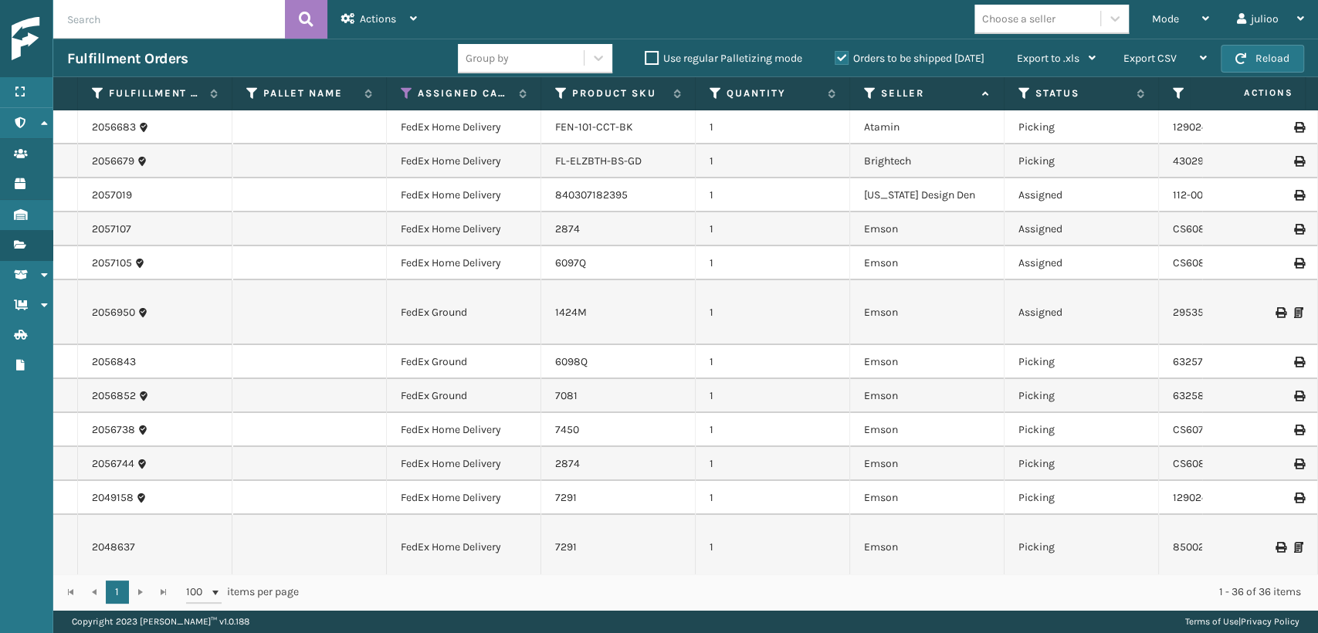
click at [1021, 101] on th "Status" at bounding box center [1082, 93] width 154 height 33
click at [1030, 90] on icon at bounding box center [1025, 93] width 12 height 14
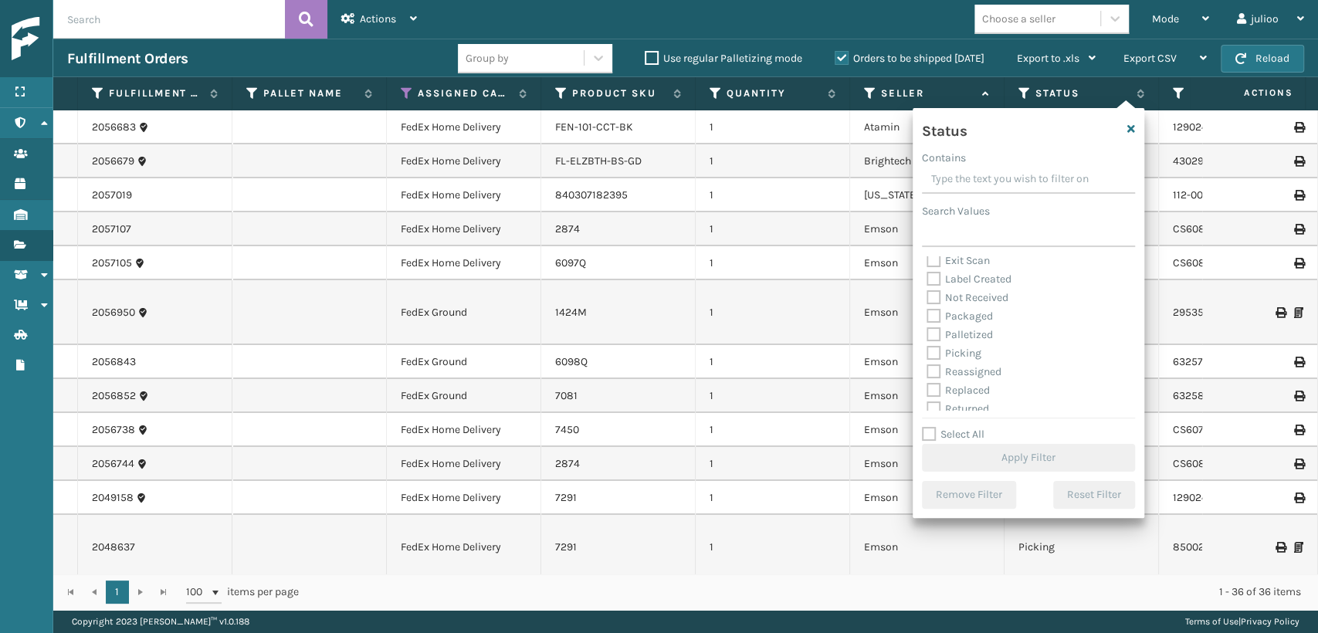
scroll to position [86, 0]
click at [937, 326] on label "Picking" at bounding box center [954, 327] width 55 height 13
click at [928, 326] on input "Picking" at bounding box center [927, 324] width 1 height 10
checkbox input "true"
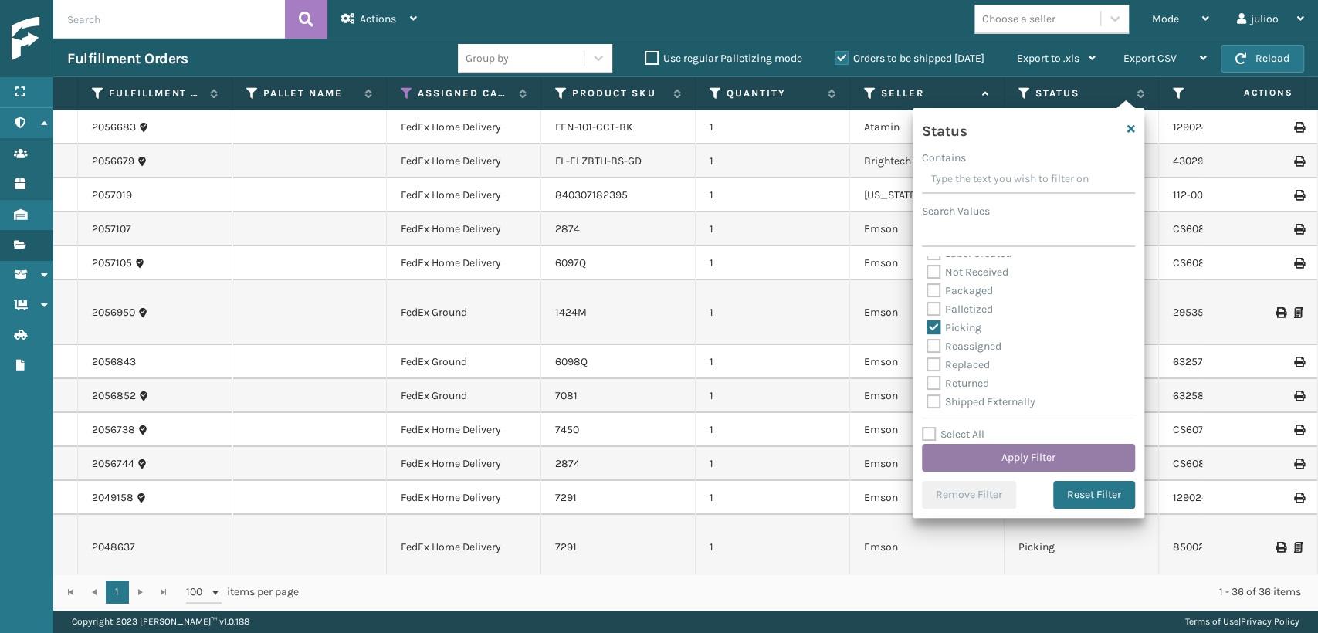
click at [992, 453] on button "Apply Filter" at bounding box center [1028, 458] width 213 height 28
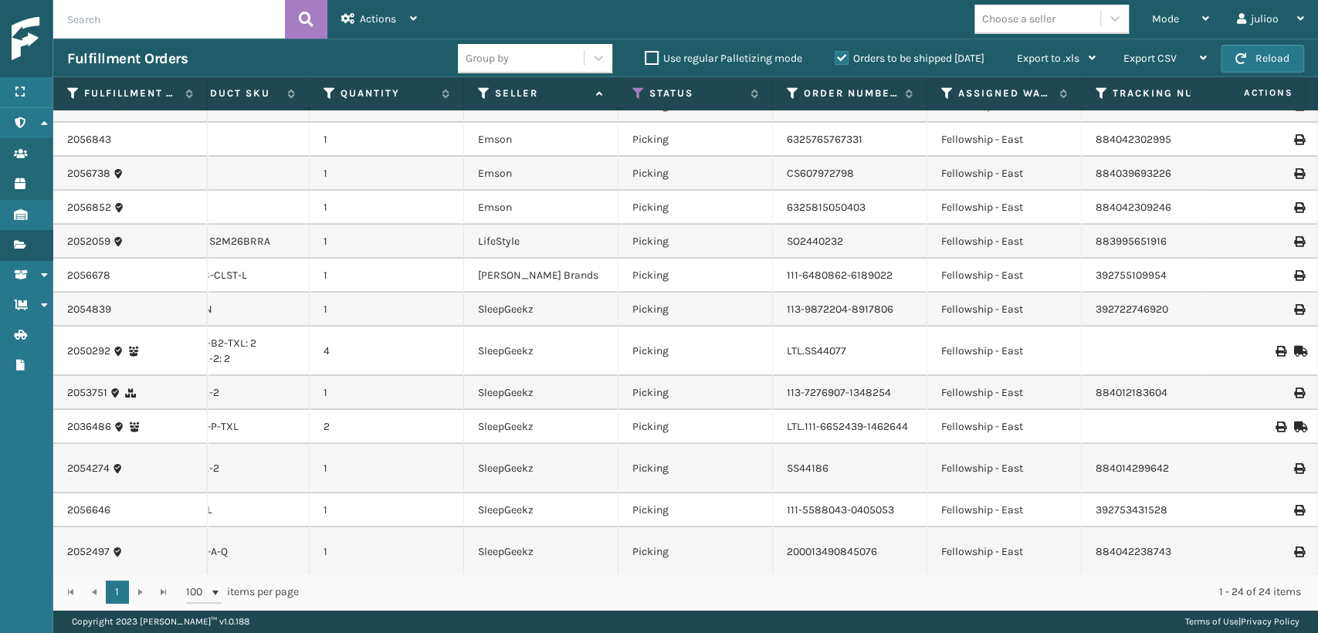
scroll to position [0, 395]
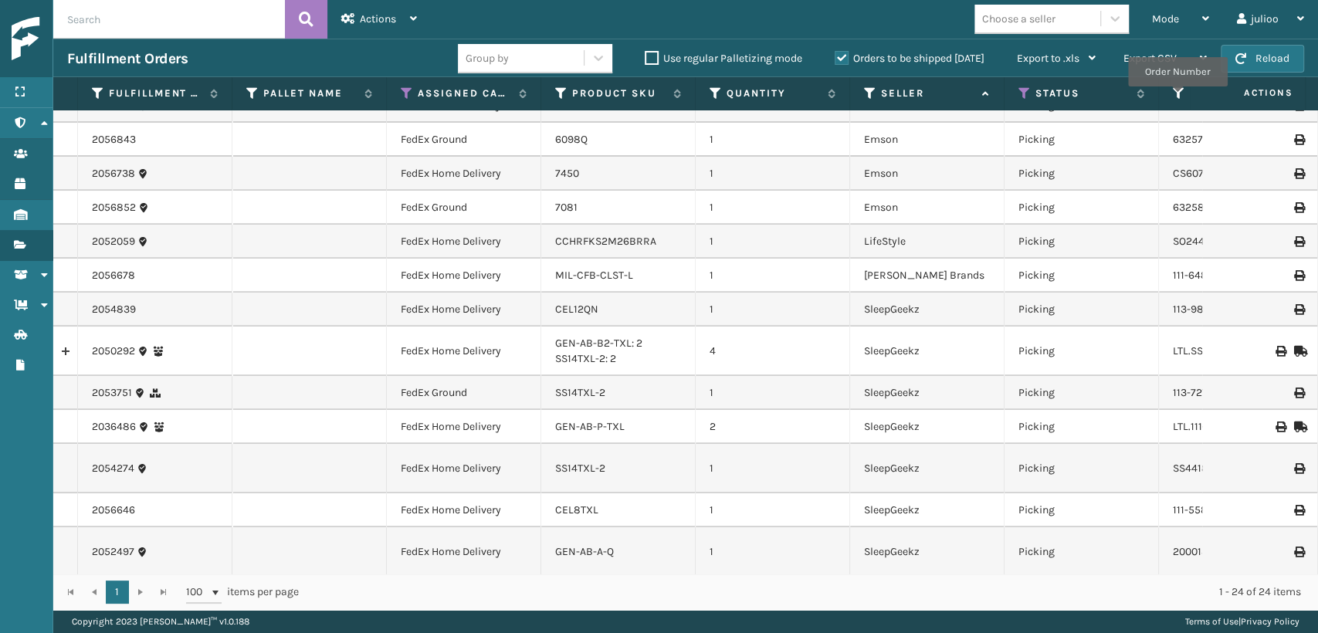
click at [1178, 97] on icon at bounding box center [1179, 93] width 12 height 14
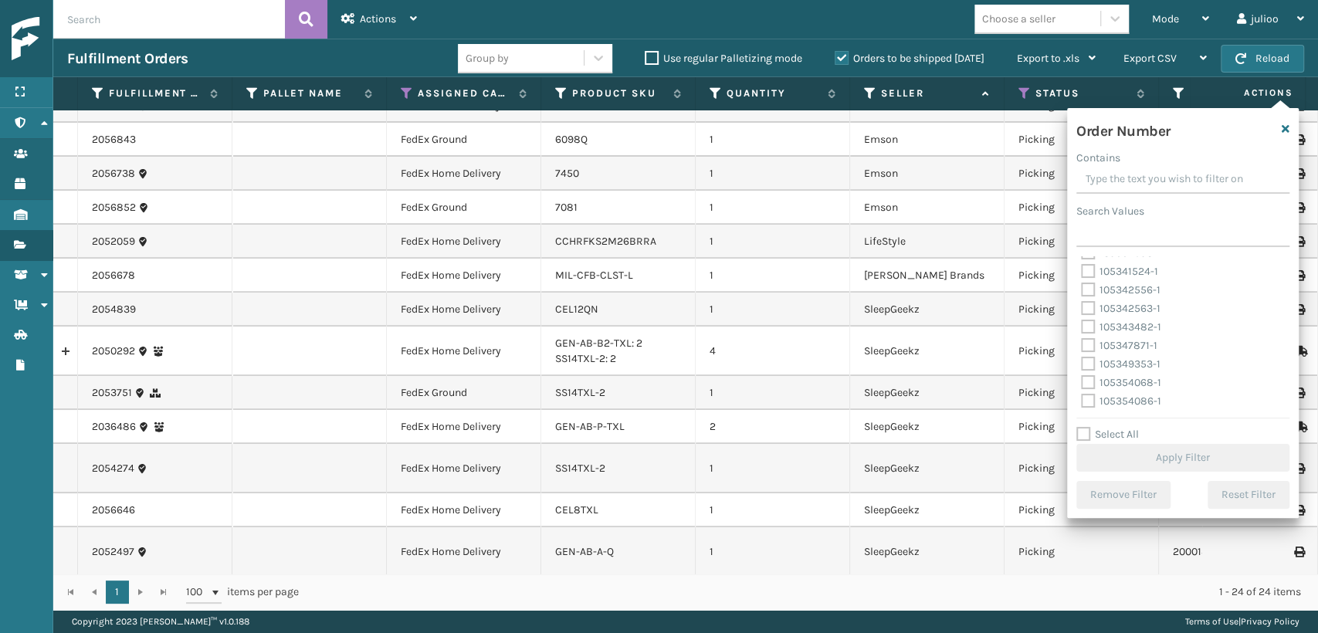
click at [839, 20] on div "Mode Regular Mode Picking Mode Labeling Mode Exit Scan Mode Choose a seller jul…" at bounding box center [874, 19] width 887 height 39
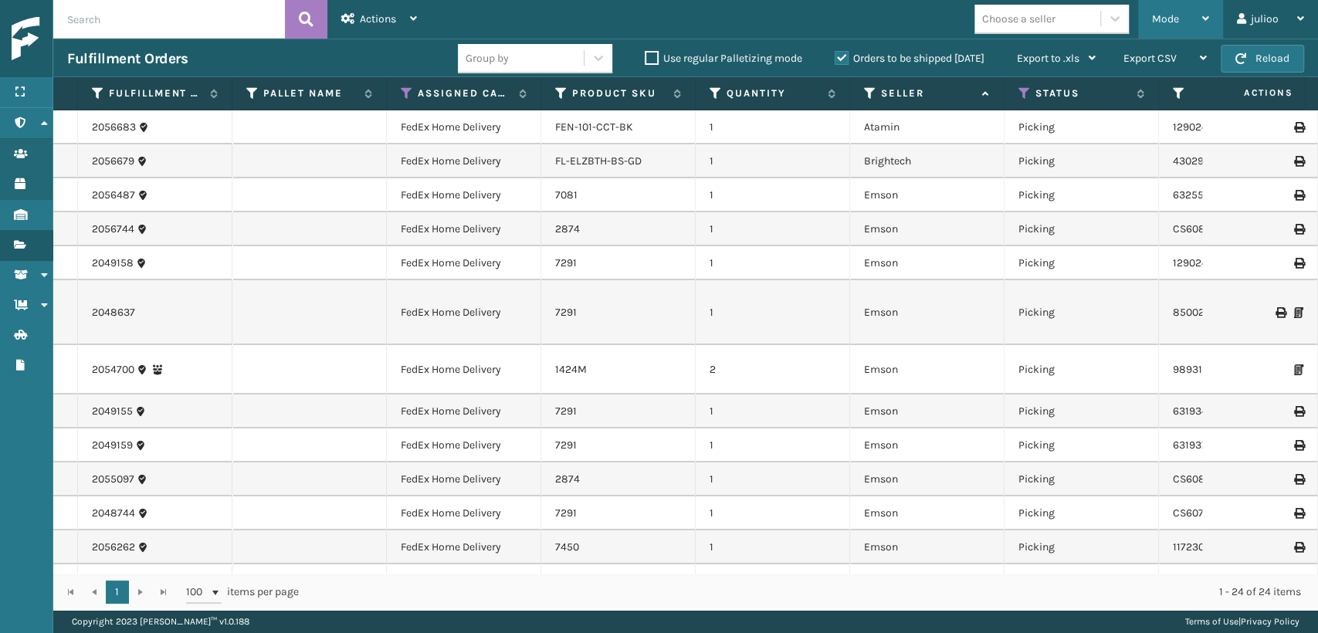
drag, startPoint x: 1213, startPoint y: 15, endPoint x: 1218, endPoint y: 8, distance: 8.4
click at [1218, 8] on div "Mode Regular Mode Picking Mode Labeling Mode Exit Scan Mode" at bounding box center [1180, 19] width 85 height 39
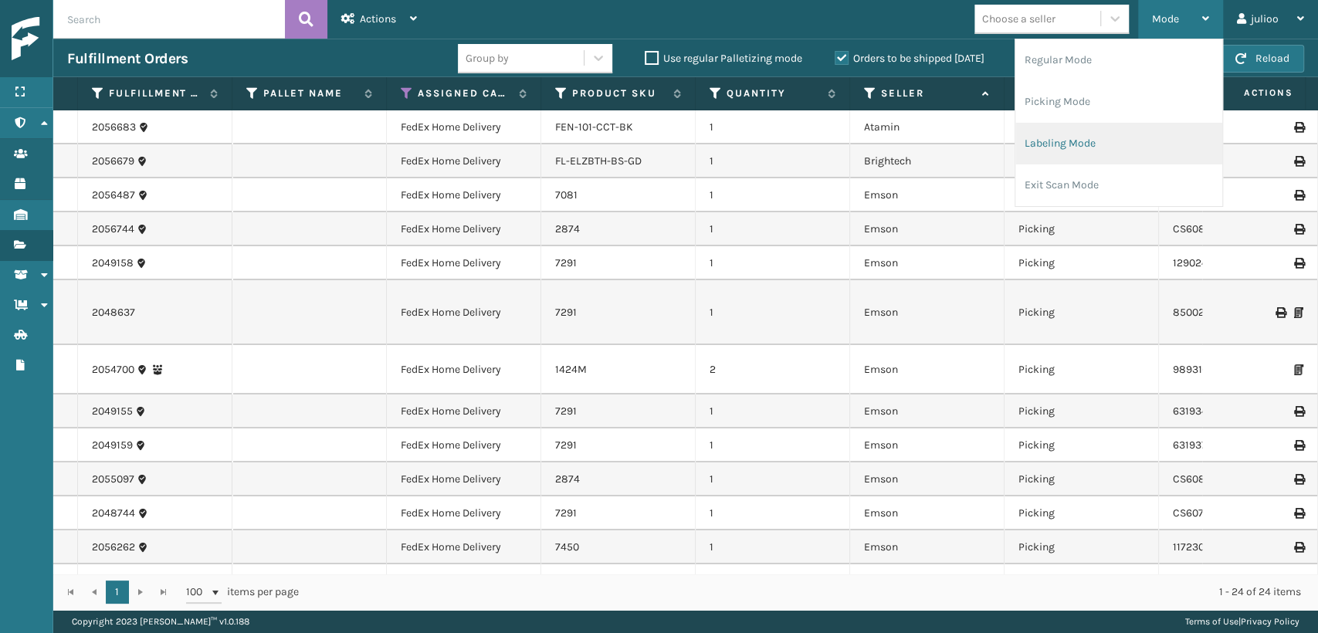
click at [1082, 141] on li "Labeling Mode" at bounding box center [1119, 144] width 207 height 42
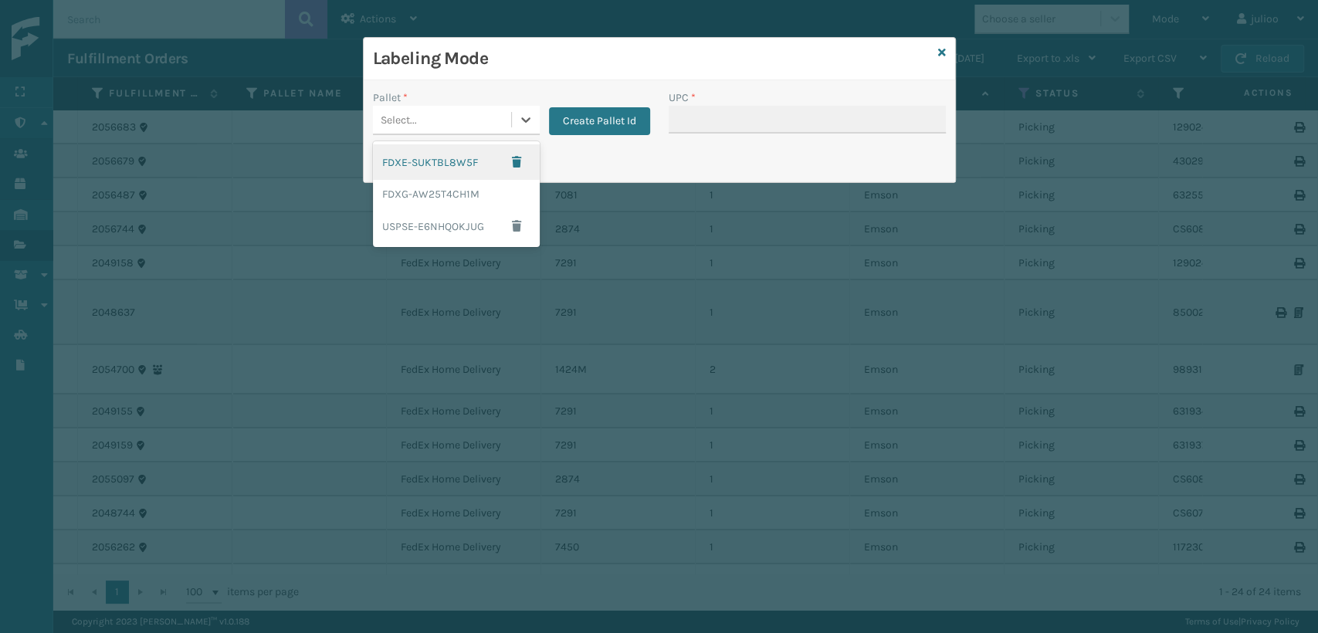
click at [454, 117] on div "Select..." at bounding box center [442, 119] width 138 height 25
click at [442, 188] on div "FDXG-AW25T4CH1M" at bounding box center [456, 194] width 167 height 29
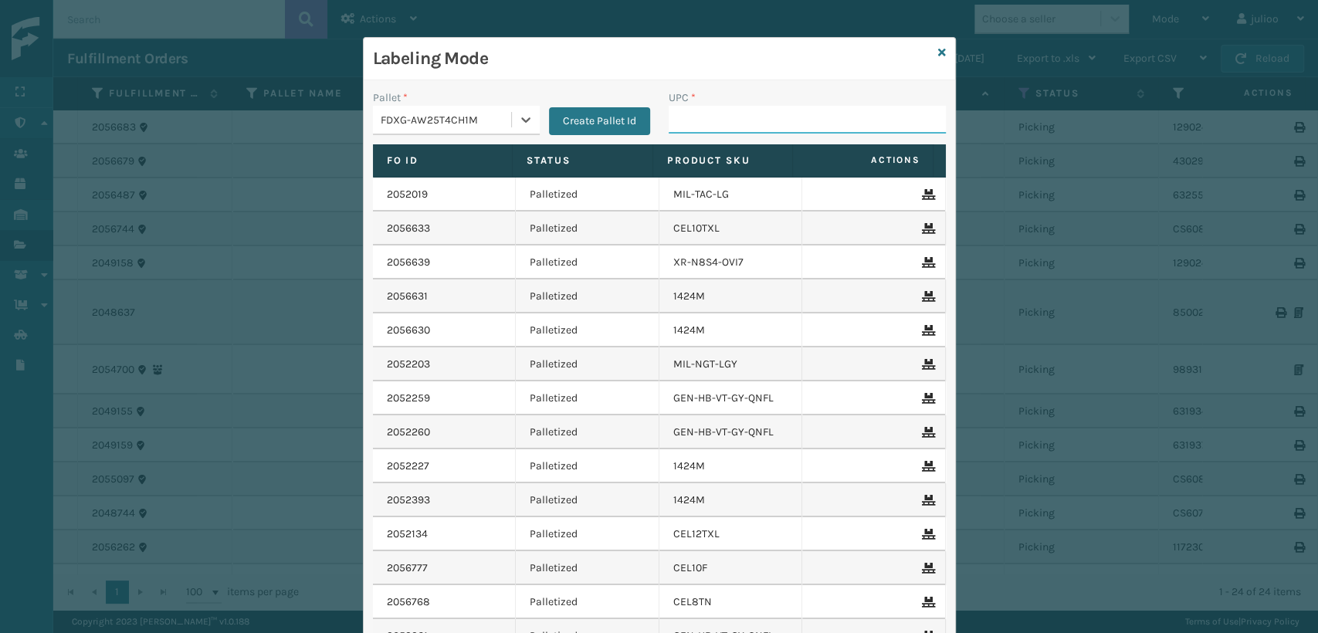
click at [782, 117] on input "UPC *" at bounding box center [807, 120] width 277 height 28
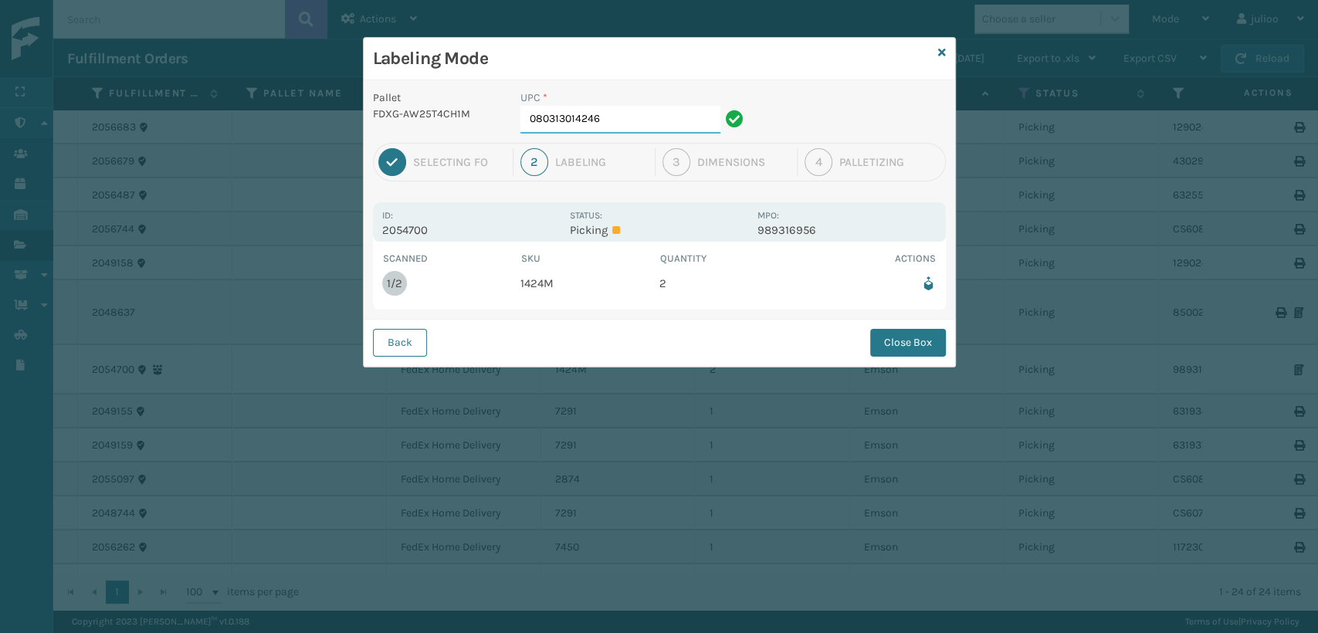
click at [643, 121] on input "080313014246" at bounding box center [621, 120] width 200 height 28
drag, startPoint x: 949, startPoint y: 327, endPoint x: 921, endPoint y: 336, distance: 29.1
click at [937, 331] on div "Back Close Box" at bounding box center [660, 342] width 592 height 47
click at [917, 337] on button "Close Box" at bounding box center [908, 343] width 76 height 28
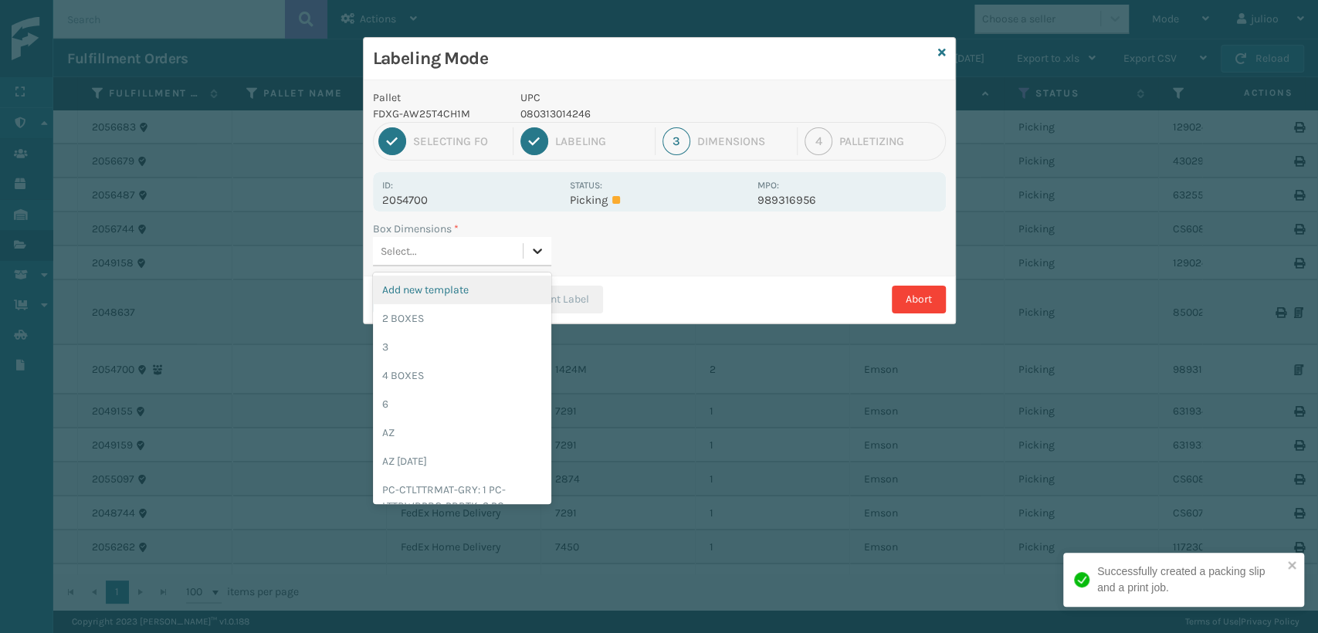
click at [524, 249] on div at bounding box center [538, 251] width 28 height 28
click at [458, 316] on div "2 BOXES" at bounding box center [462, 318] width 178 height 29
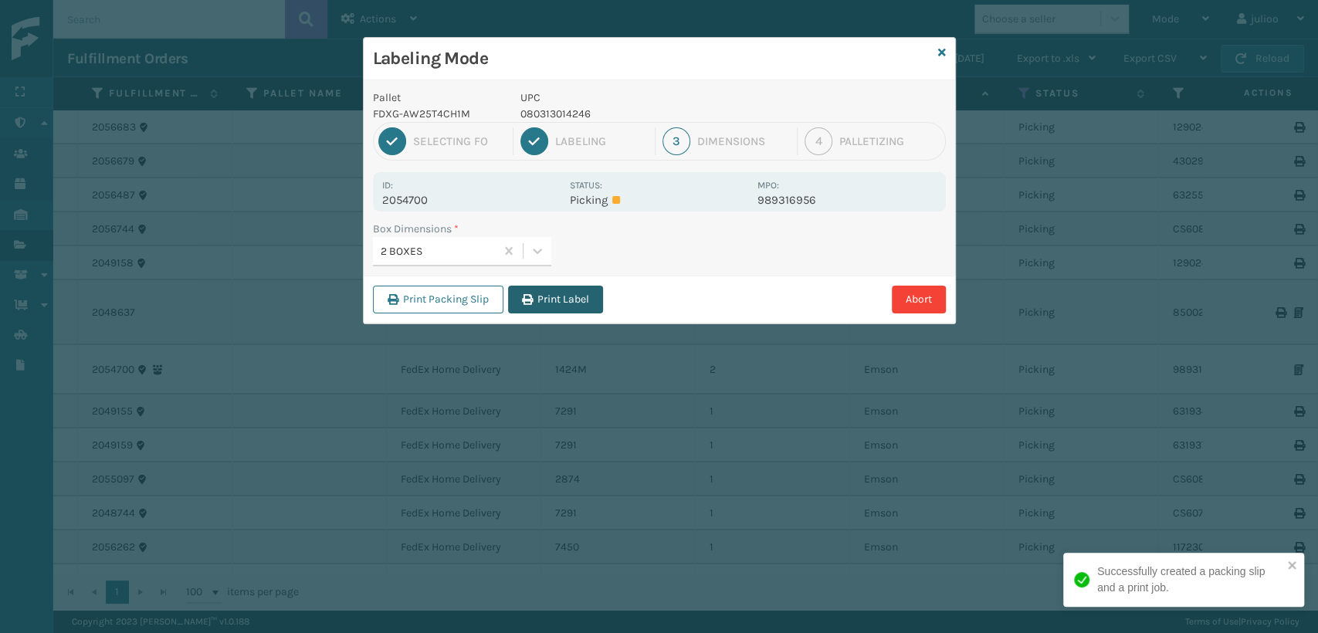
click at [582, 291] on button "Print Label" at bounding box center [555, 300] width 95 height 28
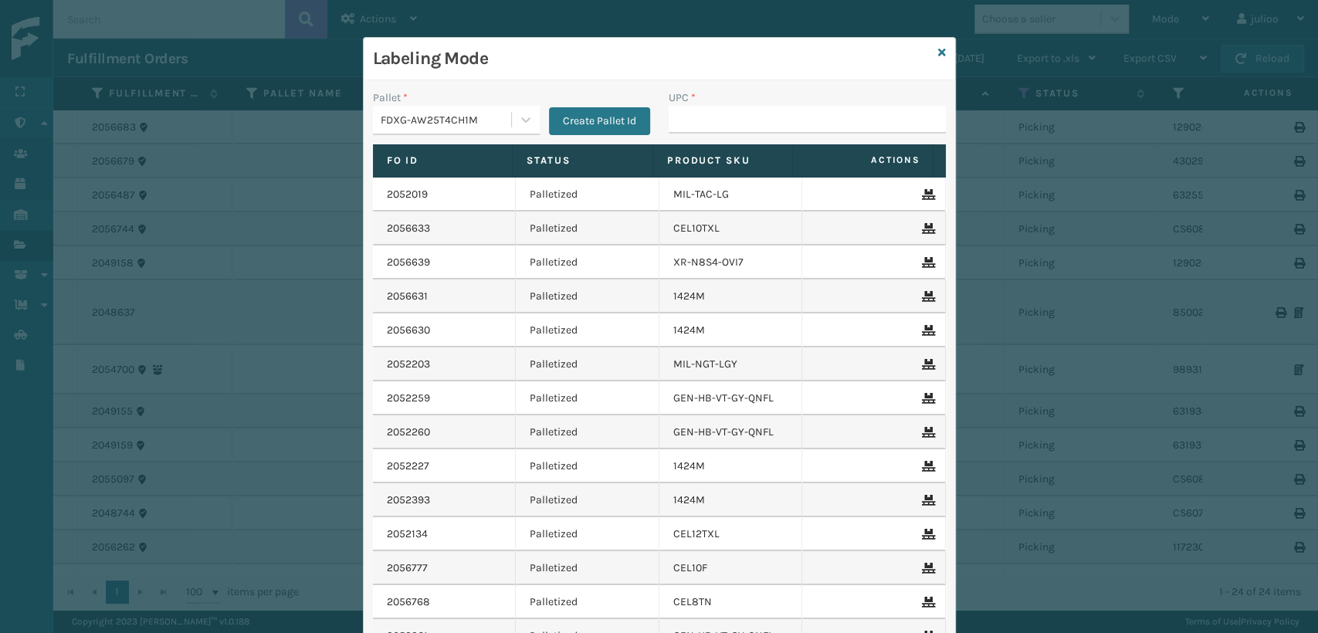
click at [931, 55] on div "Labeling Mode" at bounding box center [660, 59] width 592 height 42
click at [931, 51] on div "Labeling Mode" at bounding box center [660, 59] width 592 height 42
click at [938, 51] on icon at bounding box center [942, 52] width 8 height 11
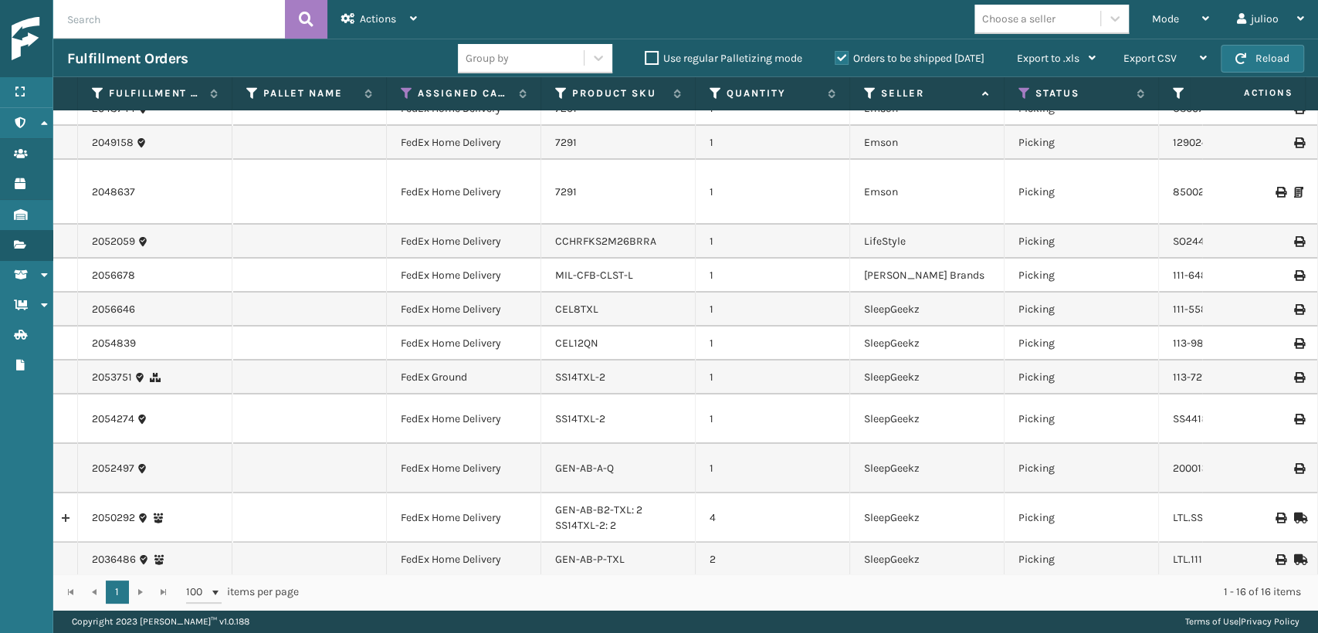
scroll to position [154, 0]
drag, startPoint x: 800, startPoint y: 558, endPoint x: 884, endPoint y: 560, distance: 84.2
click at [888, 560] on tr "2036486 FedEx Home Delivery GEN-AB-P-TXL 2 SleepGeekz Picking LTL.111-6652439-1…" at bounding box center [1050, 560] width 1994 height 34
click at [1168, 26] on div "Mode" at bounding box center [1180, 19] width 57 height 39
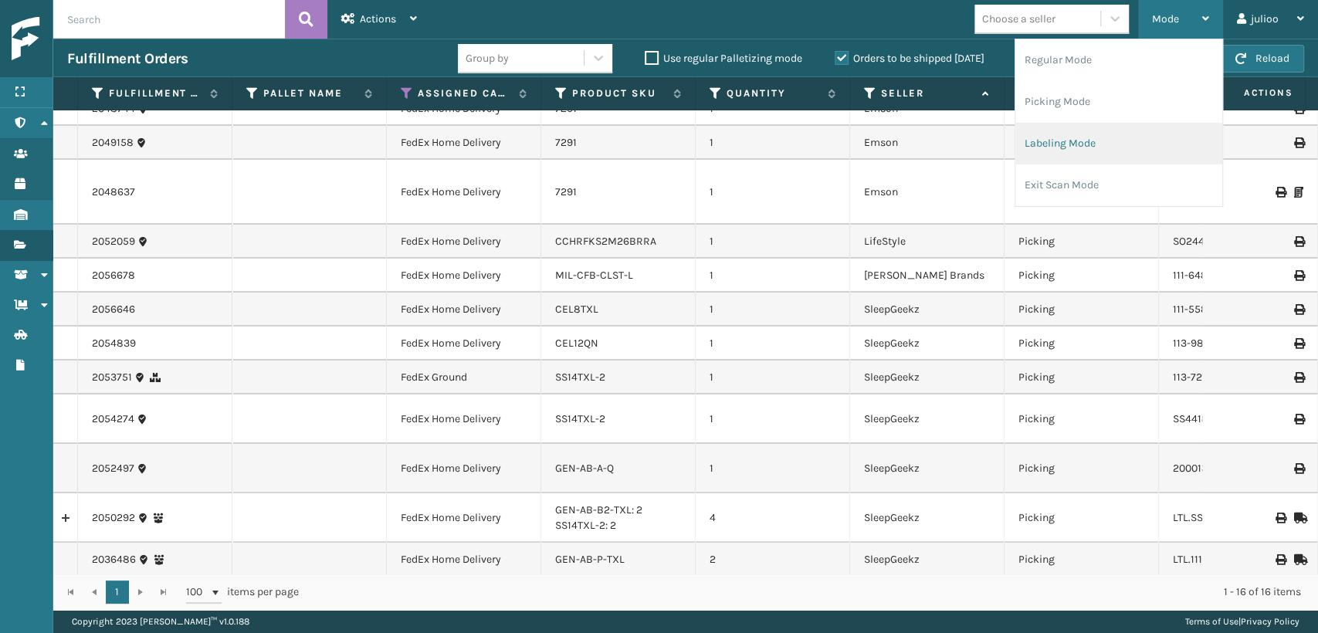
drag, startPoint x: 1080, startPoint y: 147, endPoint x: 1071, endPoint y: 142, distance: 10.4
click at [1071, 142] on li "Labeling Mode" at bounding box center [1119, 144] width 207 height 42
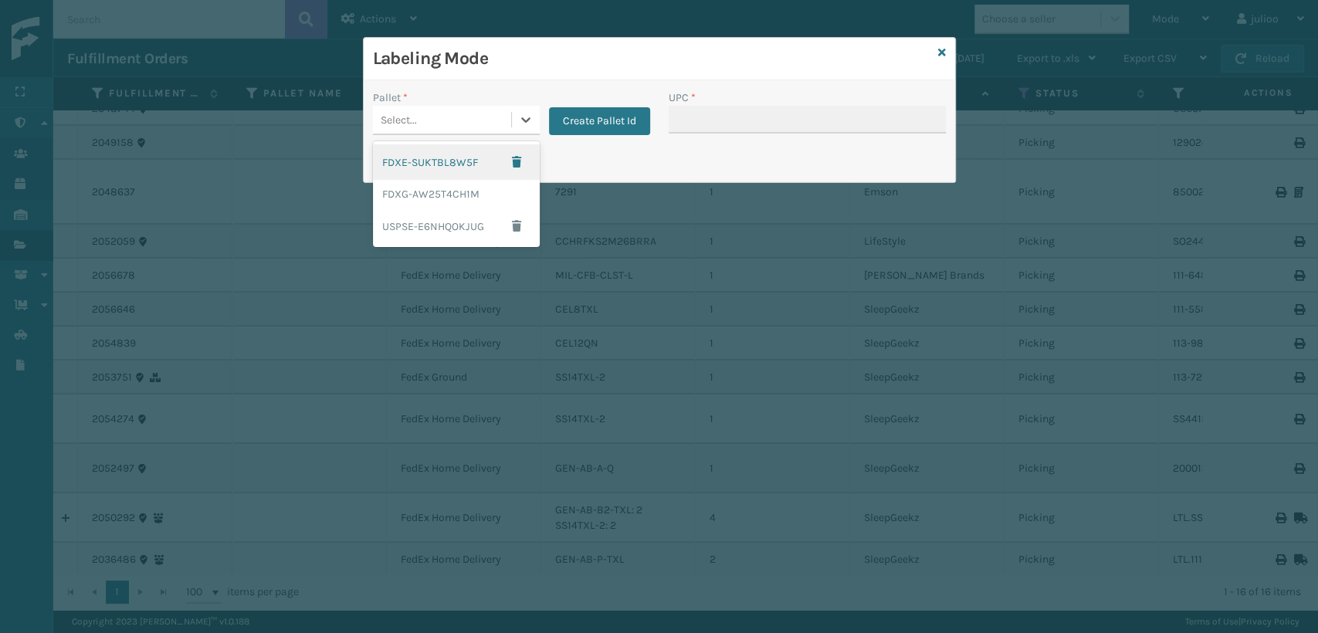
click at [493, 126] on div "Select..." at bounding box center [442, 119] width 138 height 25
click at [449, 186] on div "FDXG-AW25T4CH1M" at bounding box center [456, 194] width 167 height 29
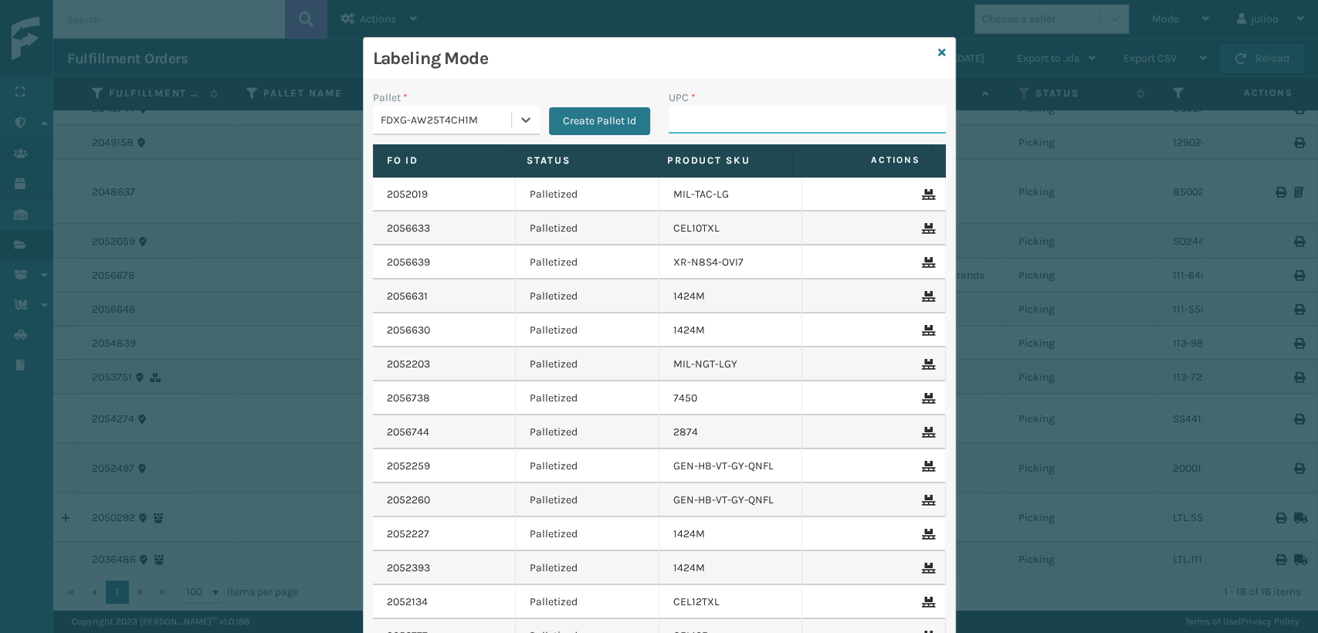
click at [694, 120] on input "UPC *" at bounding box center [807, 120] width 277 height 28
click at [940, 53] on div "Labeling Mode" at bounding box center [660, 59] width 592 height 42
drag, startPoint x: 938, startPoint y: 53, endPoint x: 932, endPoint y: 42, distance: 12.8
click at [938, 53] on icon at bounding box center [942, 52] width 8 height 11
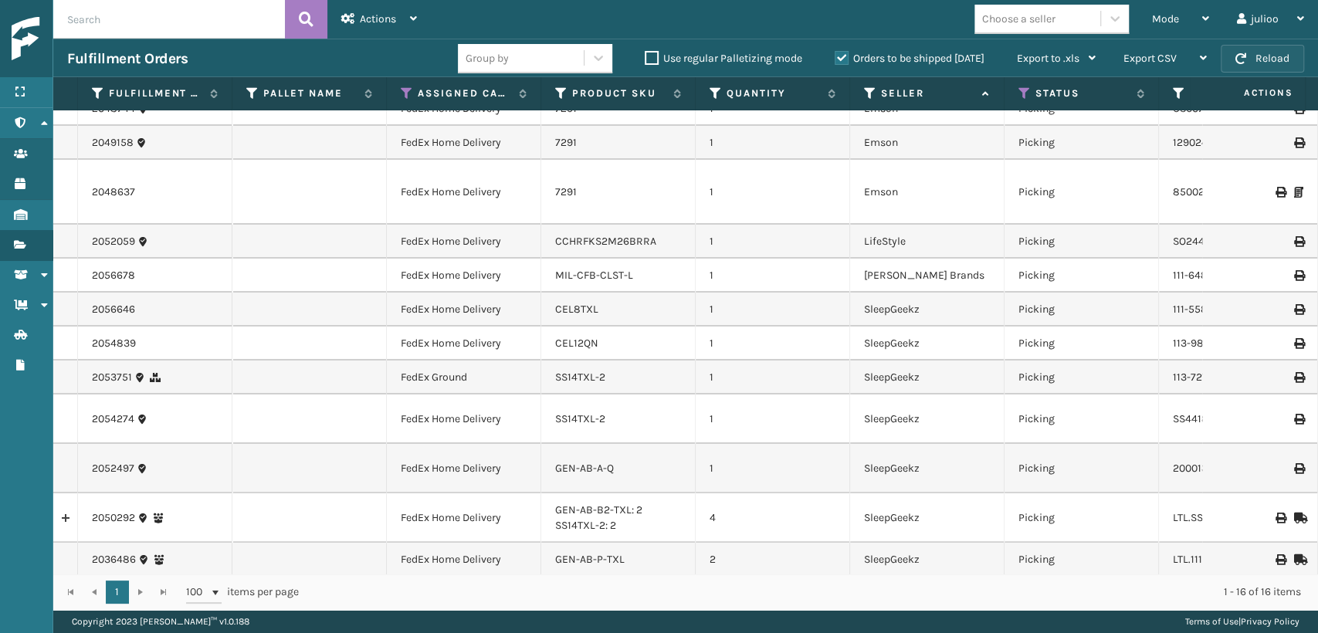
click at [1270, 59] on button "Reload" at bounding box center [1262, 59] width 83 height 28
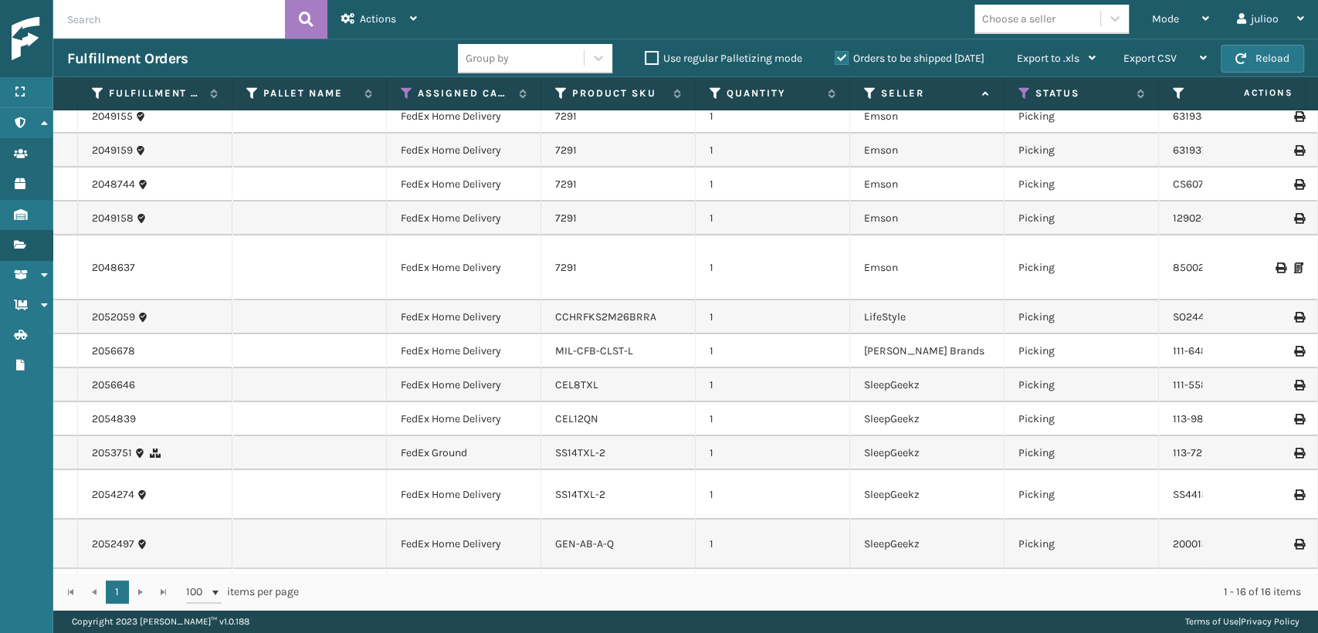
scroll to position [0, 0]
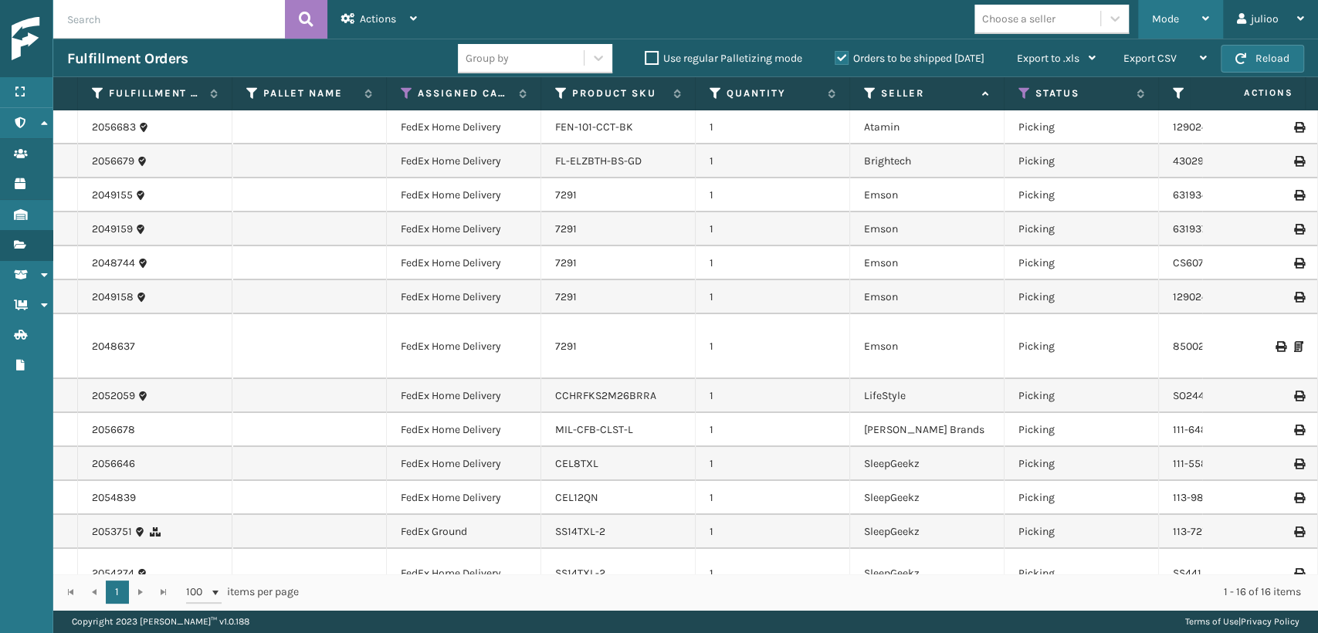
click at [1180, 26] on div "Mode" at bounding box center [1180, 19] width 57 height 39
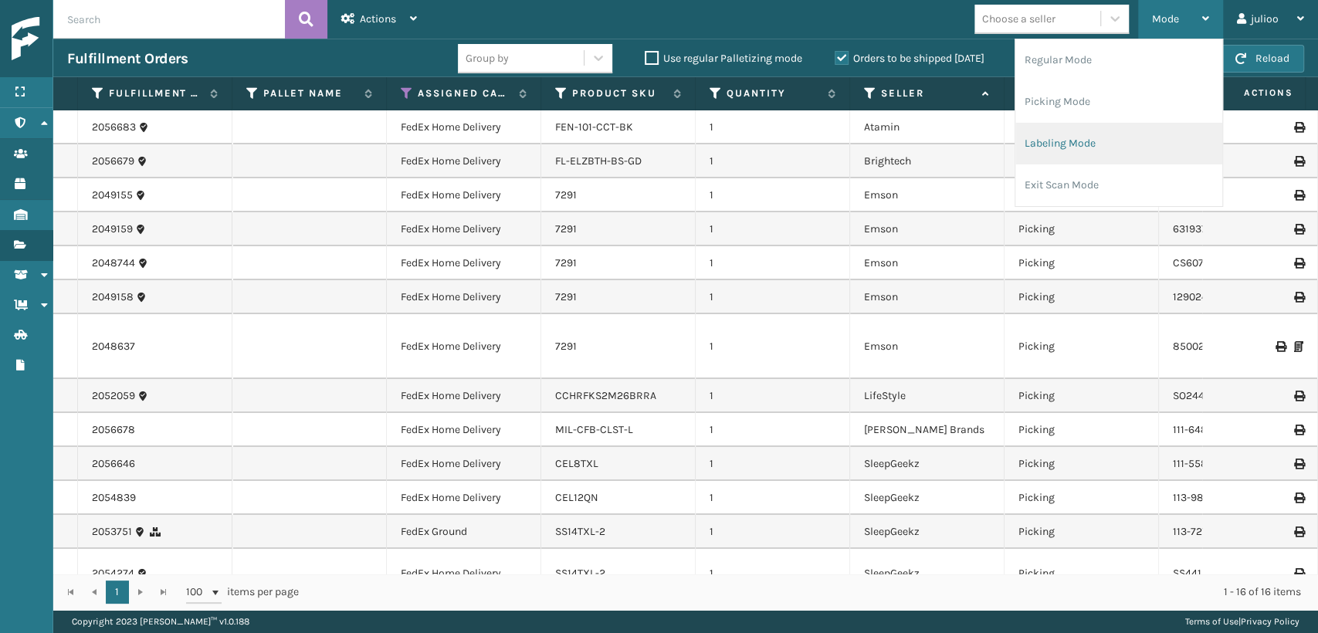
click at [1101, 155] on li "Labeling Mode" at bounding box center [1119, 144] width 207 height 42
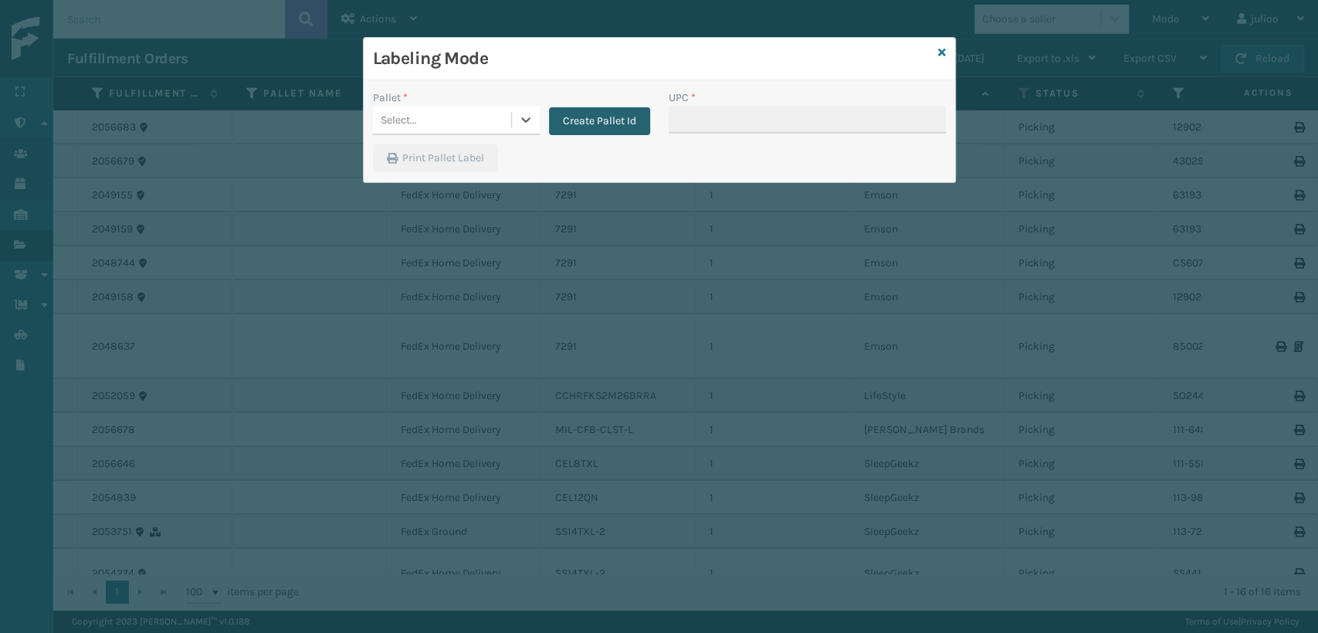
click at [602, 118] on button "Create Pallet Id" at bounding box center [599, 121] width 101 height 28
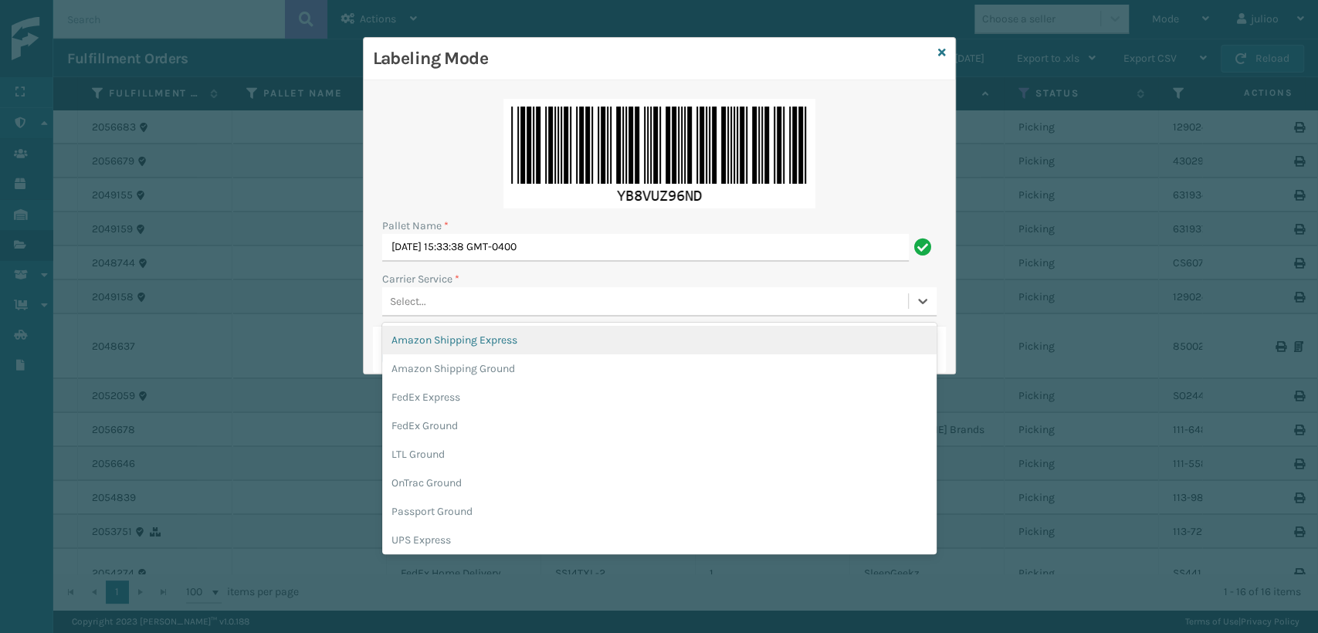
click at [436, 294] on div "Select..." at bounding box center [645, 301] width 526 height 25
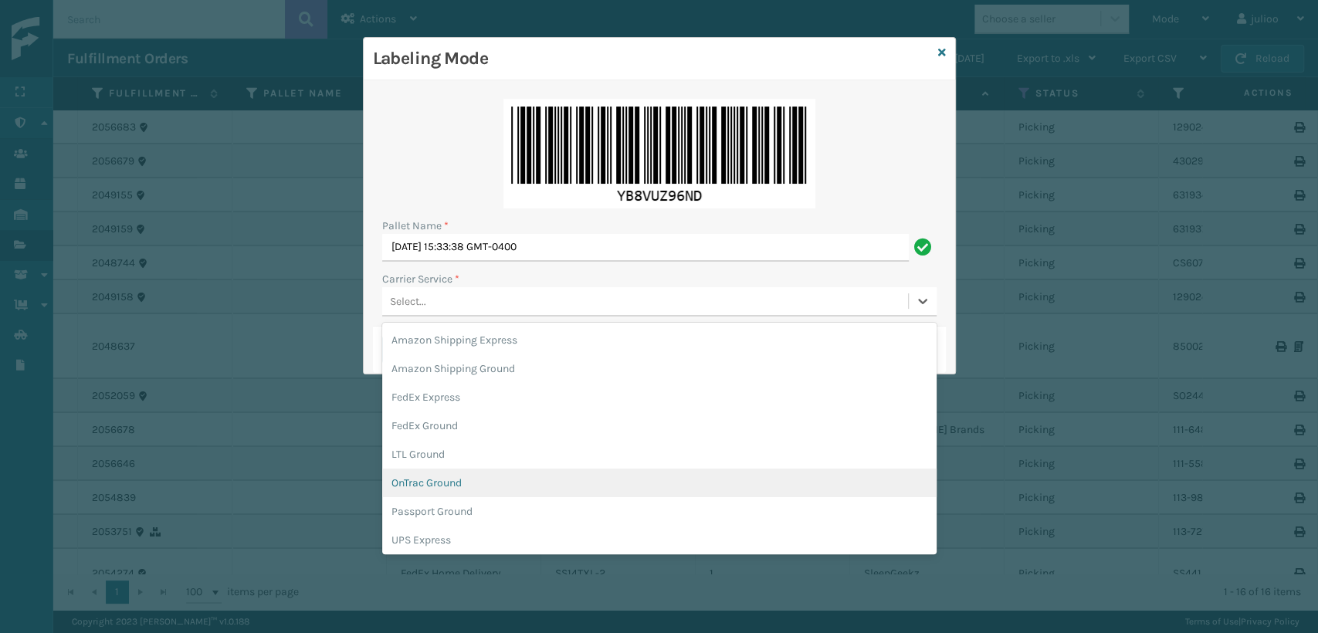
scroll to position [86, 0]
click at [426, 483] on div "UPS Ground" at bounding box center [659, 483] width 555 height 29
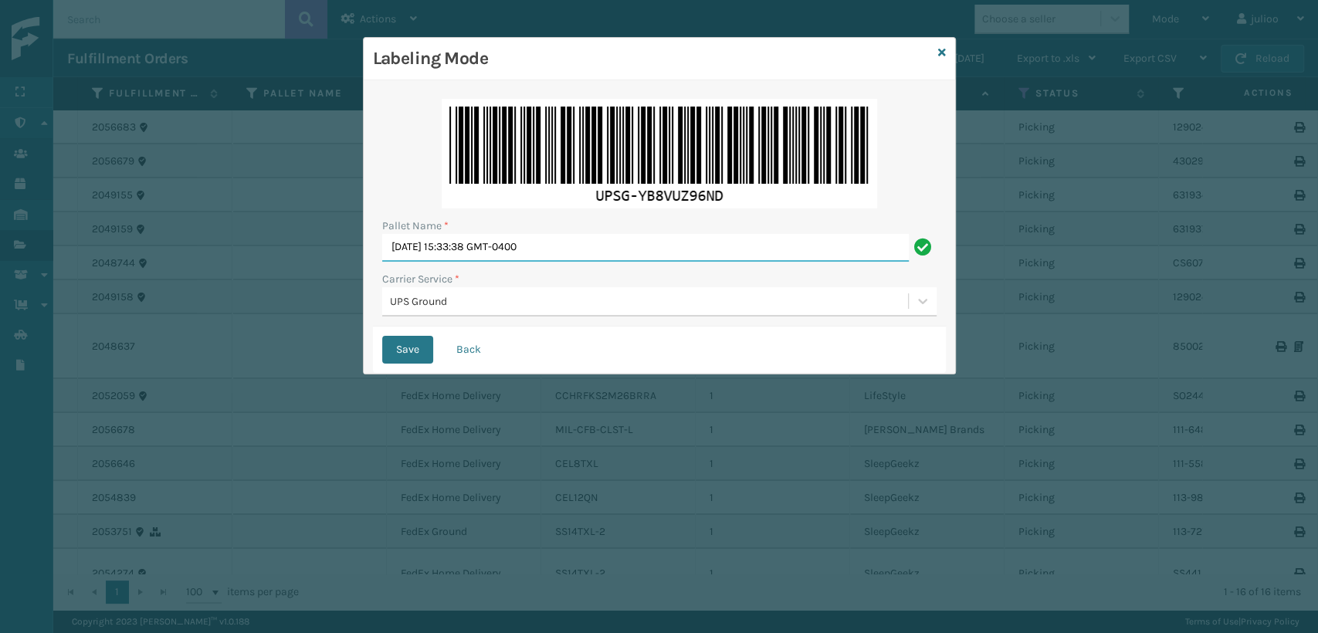
drag, startPoint x: 628, startPoint y: 238, endPoint x: 358, endPoint y: 240, distance: 269.5
click at [358, 240] on div "Labeling Mode Pallet Name * [DATE] 15:33:38 GMT-0400 Carrier Service * UPS Grou…" at bounding box center [659, 316] width 1318 height 633
type input "UPST7308441"
click at [382, 336] on button "Save" at bounding box center [407, 350] width 51 height 28
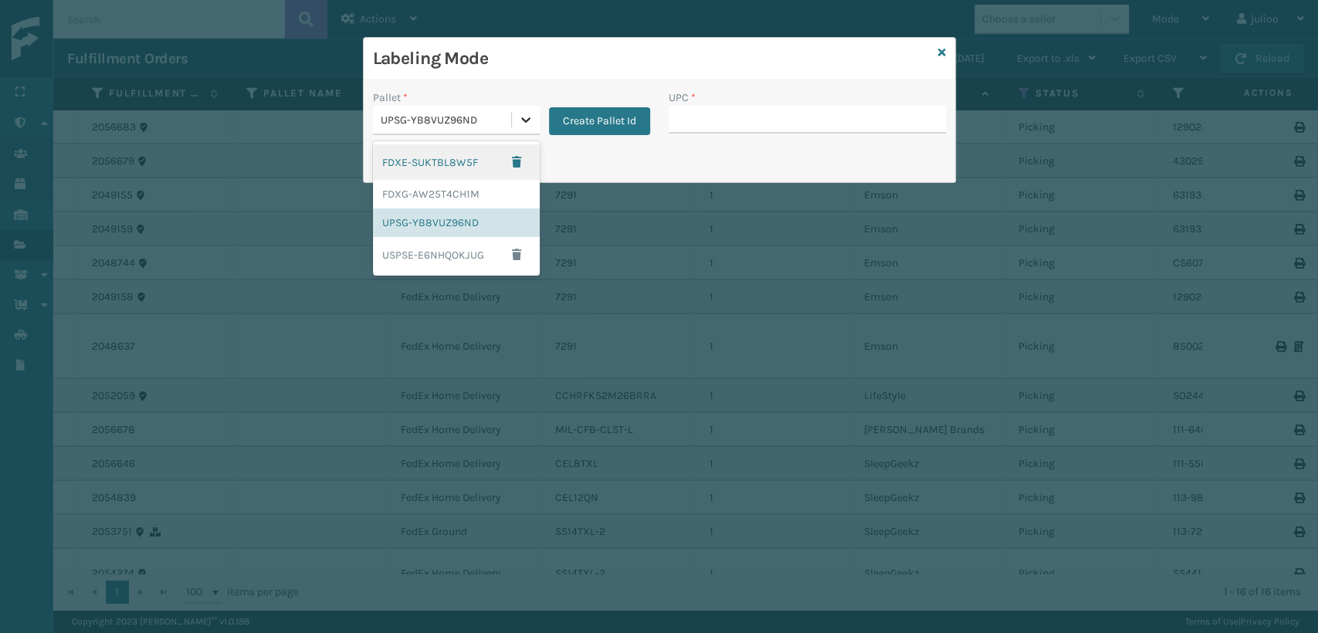
click at [513, 114] on div at bounding box center [526, 120] width 28 height 28
click at [447, 201] on div "FDXG-AW25T4CH1M" at bounding box center [456, 194] width 167 height 29
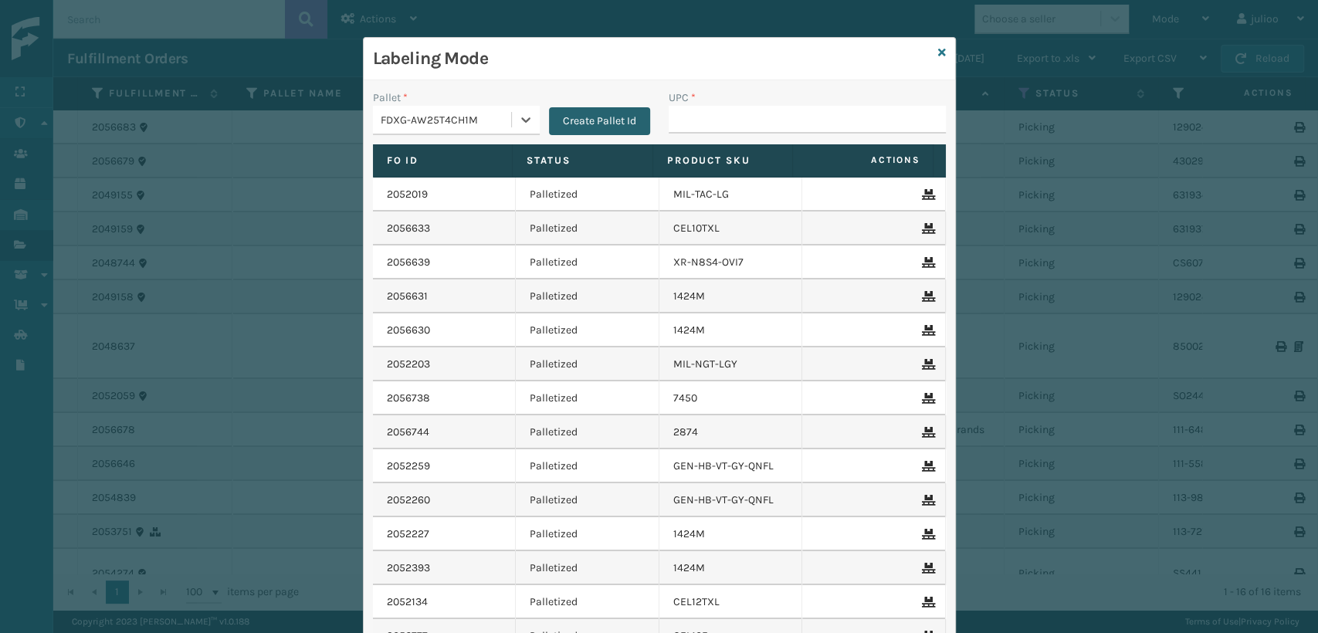
drag, startPoint x: 442, startPoint y: 174, endPoint x: 544, endPoint y: 110, distance: 121.1
click at [449, 171] on th "Fo Id" at bounding box center [443, 160] width 141 height 33
click at [938, 47] on icon at bounding box center [942, 52] width 8 height 11
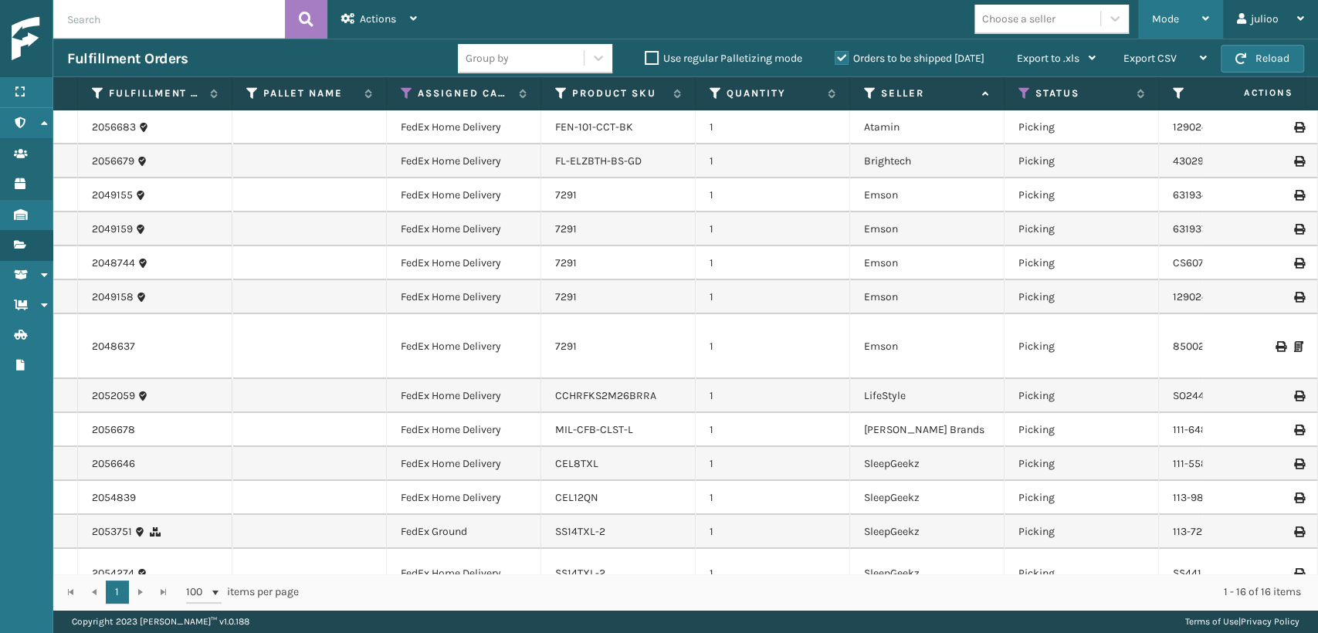
click at [1174, 11] on div "Mode" at bounding box center [1180, 19] width 57 height 39
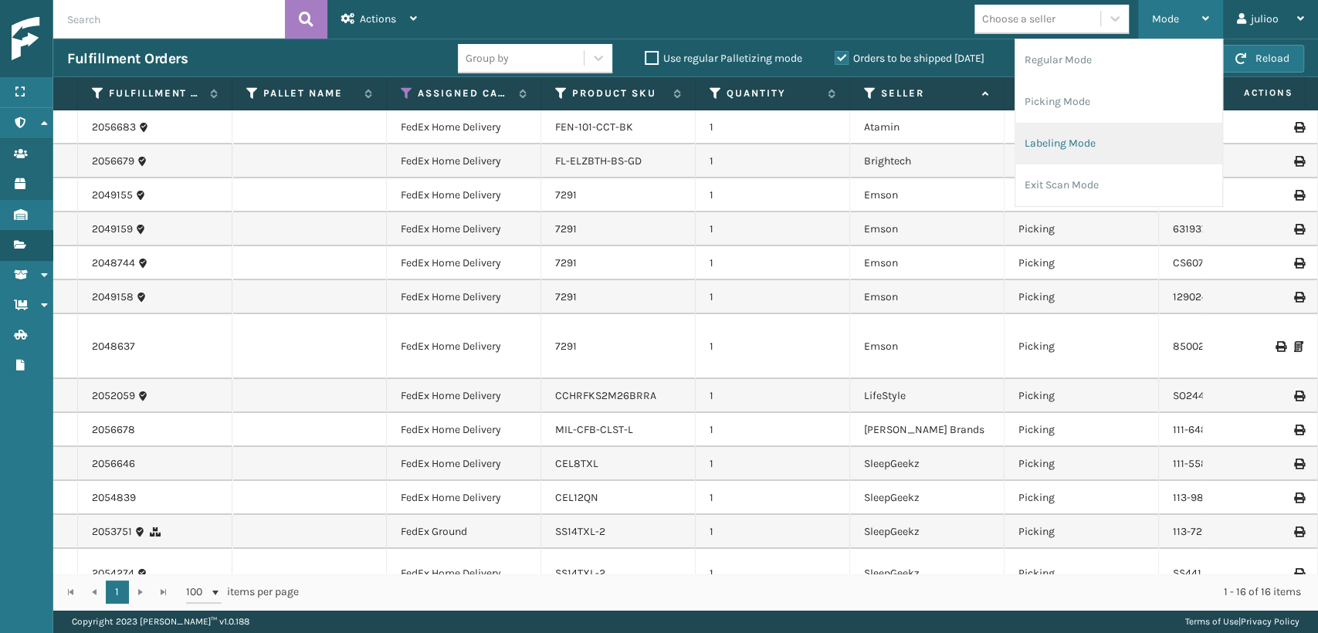
click at [1030, 144] on li "Labeling Mode" at bounding box center [1119, 144] width 207 height 42
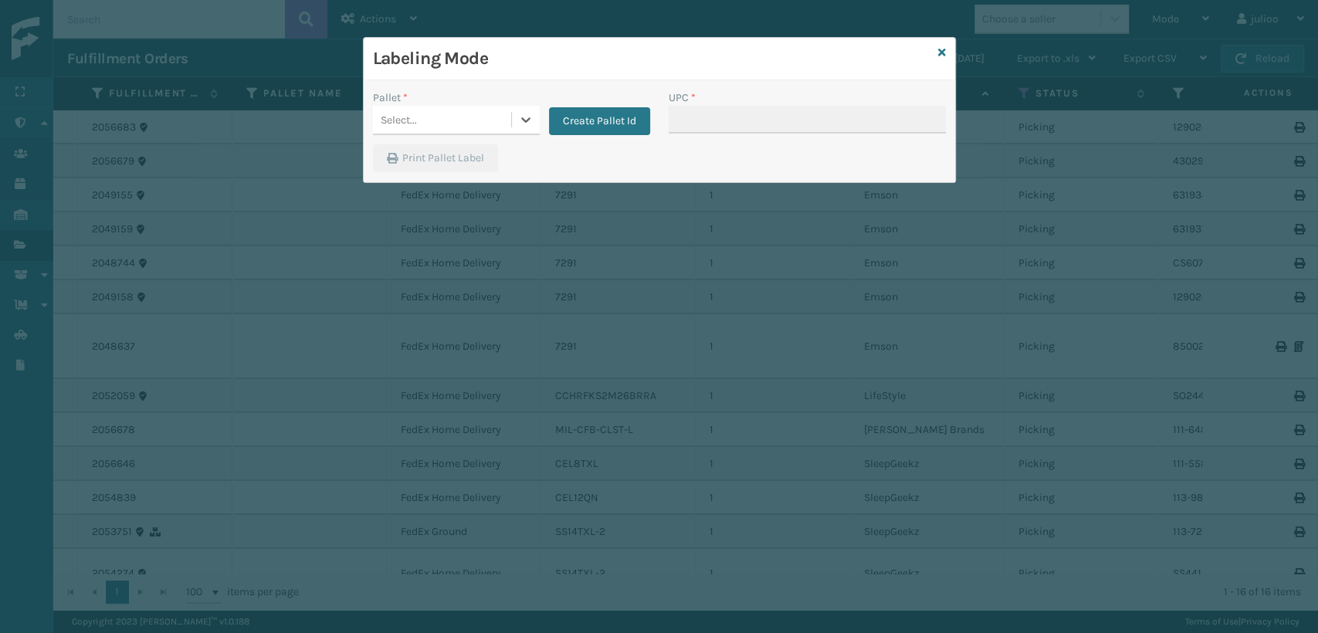
click at [399, 117] on div "Select..." at bounding box center [399, 120] width 36 height 16
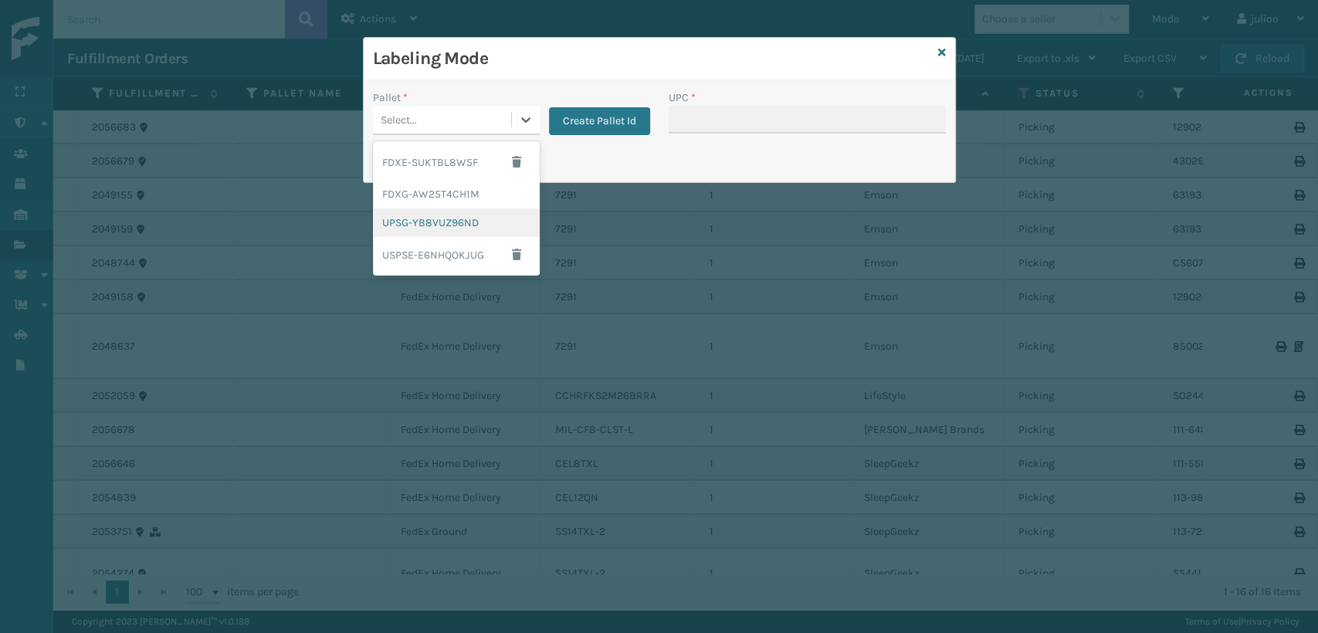
click at [395, 221] on div "UPSG-YB8VUZ96ND" at bounding box center [456, 223] width 167 height 29
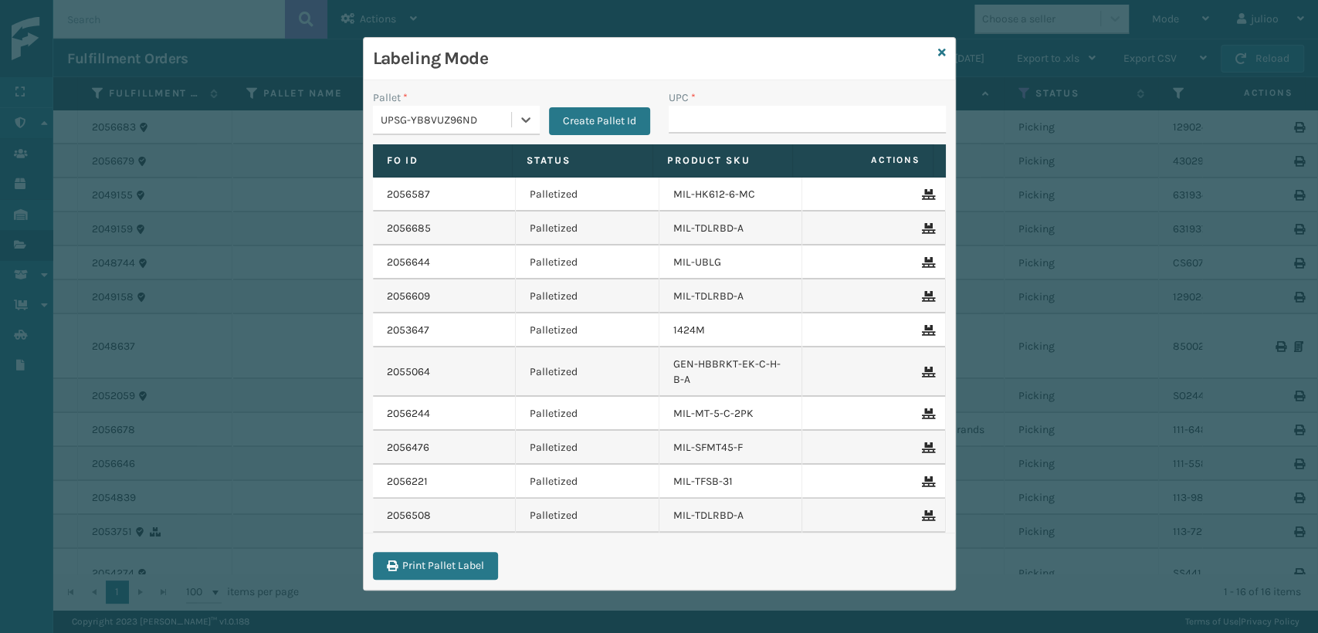
click at [429, 122] on div "UPSG-YB8VUZ96ND" at bounding box center [447, 120] width 132 height 16
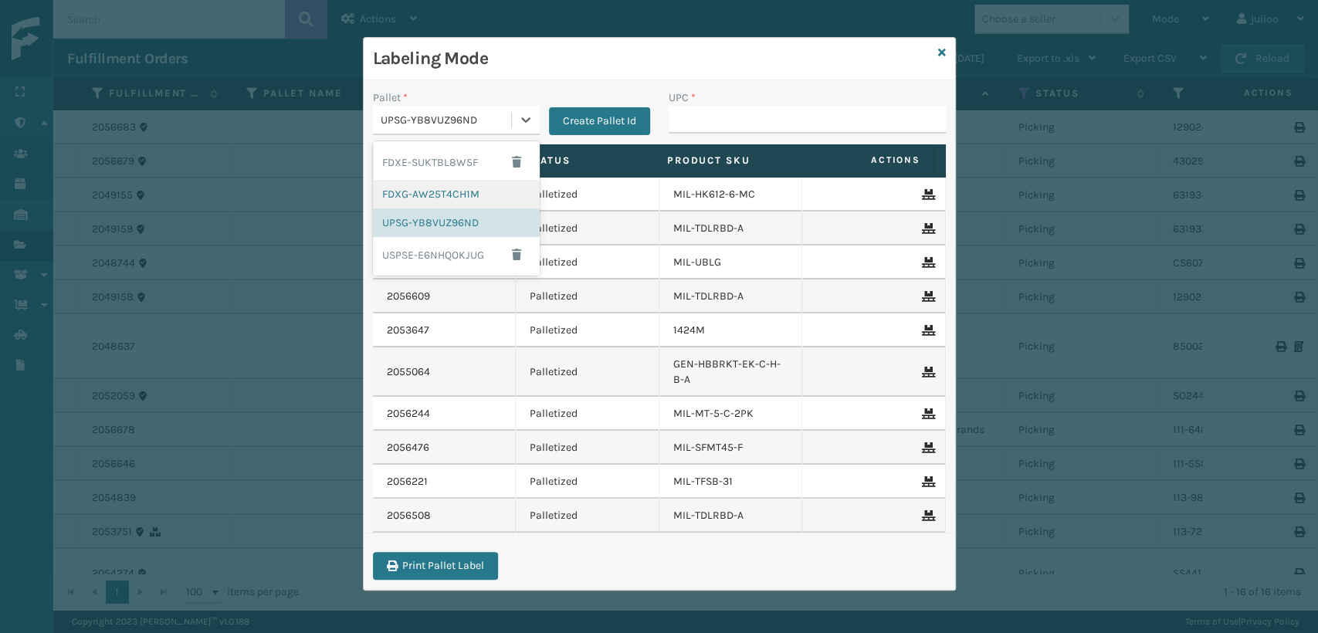
click at [439, 192] on div "FDXG-AW25T4CH1M" at bounding box center [456, 194] width 167 height 29
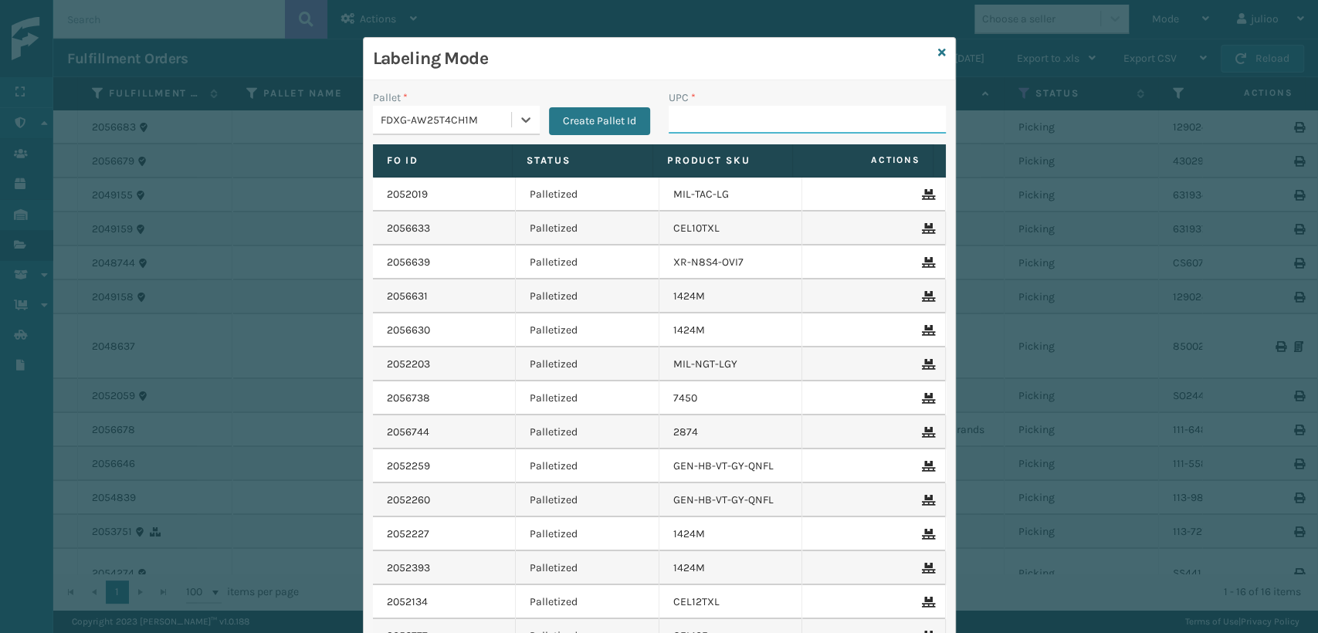
click at [753, 120] on input "UPC *" at bounding box center [807, 120] width 277 height 28
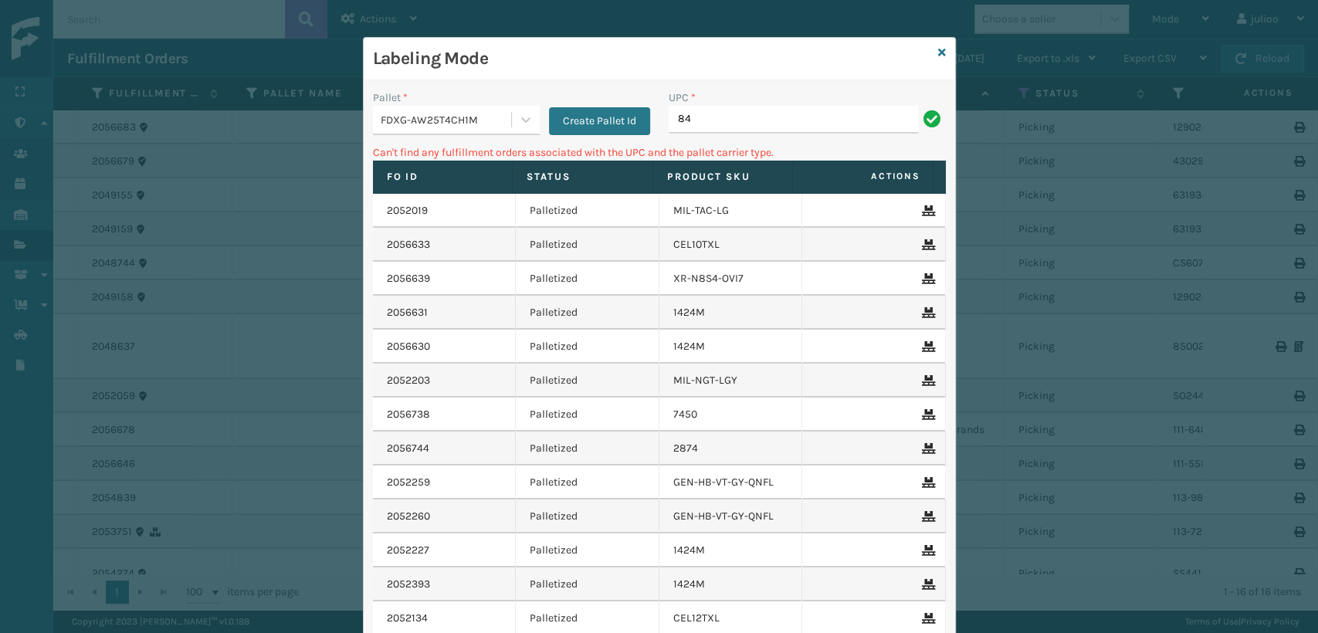
type input "8"
type input "2"
type input "8"
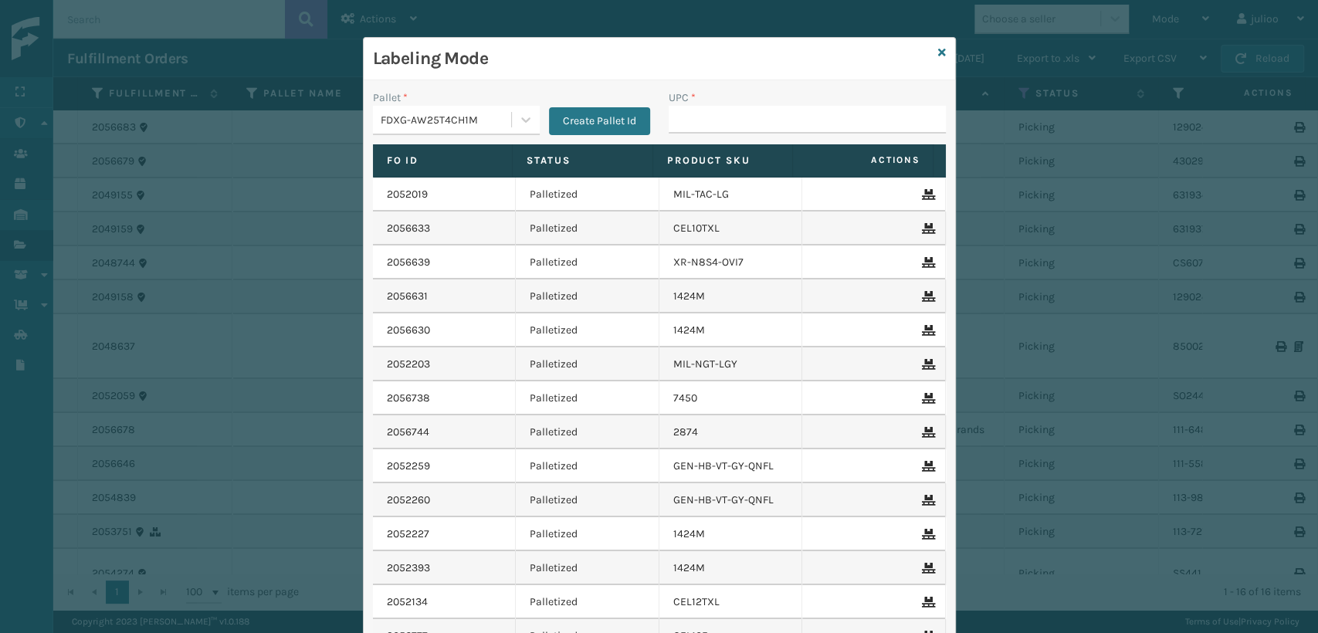
click at [925, 52] on div "Labeling Mode" at bounding box center [660, 59] width 592 height 42
click at [931, 52] on div "Labeling Mode" at bounding box center [660, 59] width 592 height 42
click at [938, 49] on icon at bounding box center [942, 52] width 8 height 11
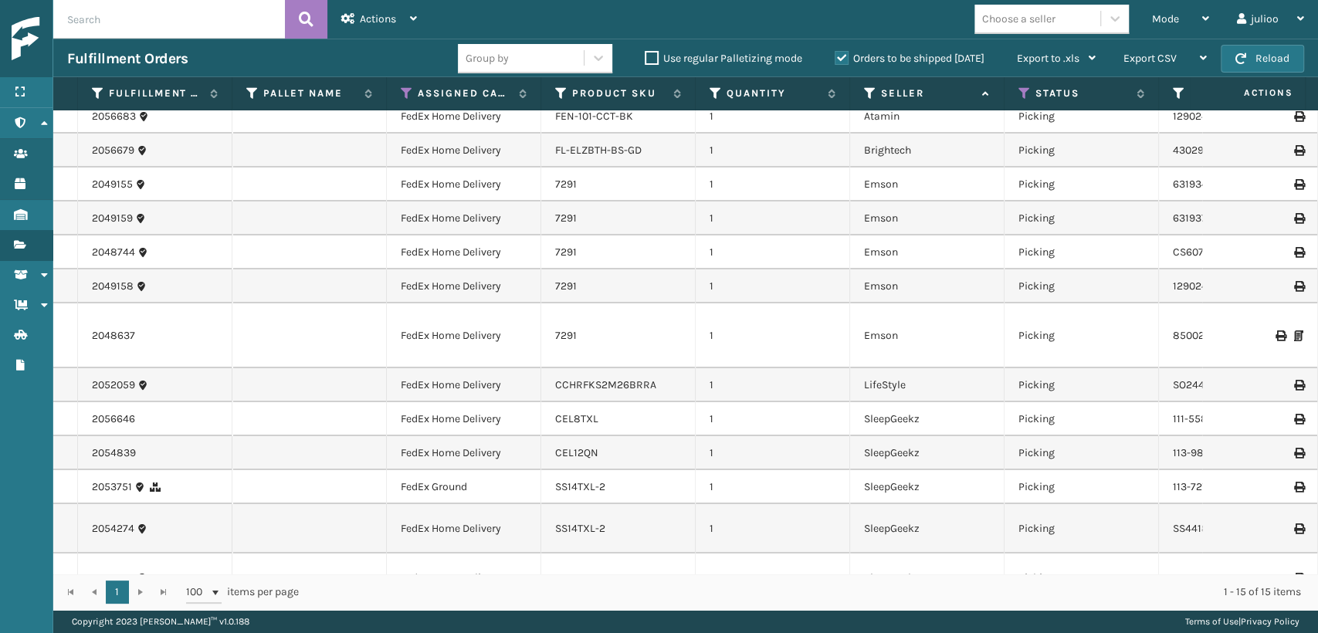
scroll to position [0, 0]
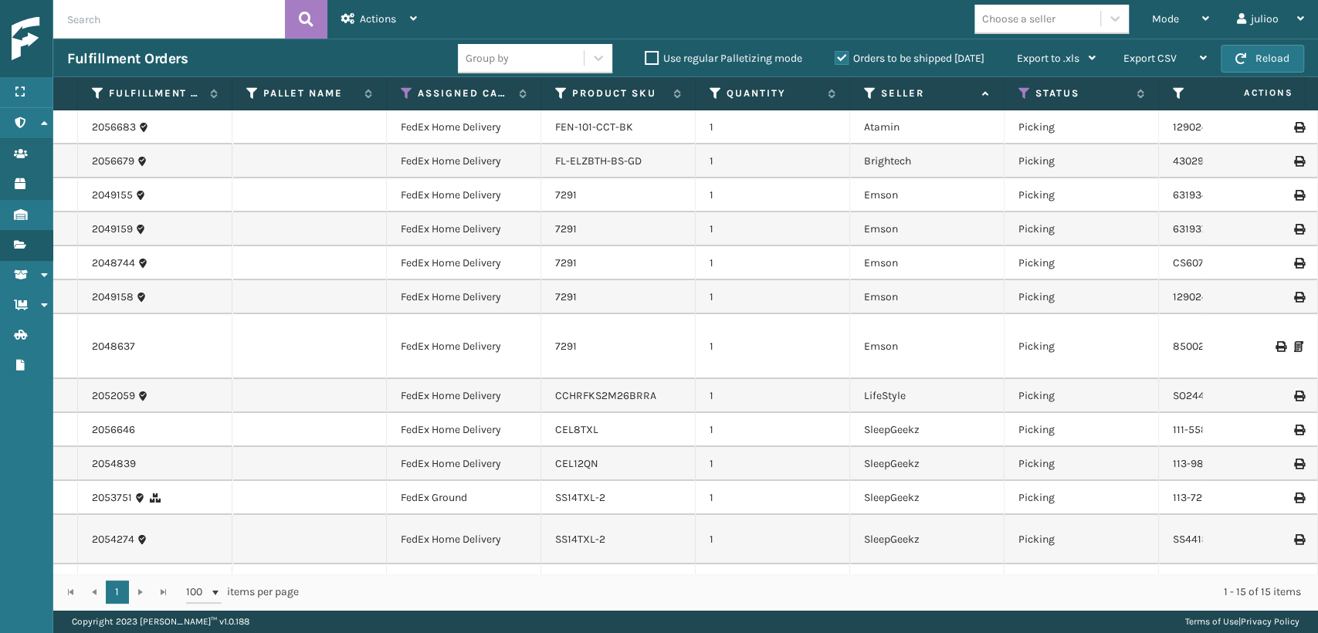
click at [1149, 17] on div "Mode Regular Mode Picking Mode Labeling Mode Exit Scan Mode" at bounding box center [1180, 19] width 85 height 39
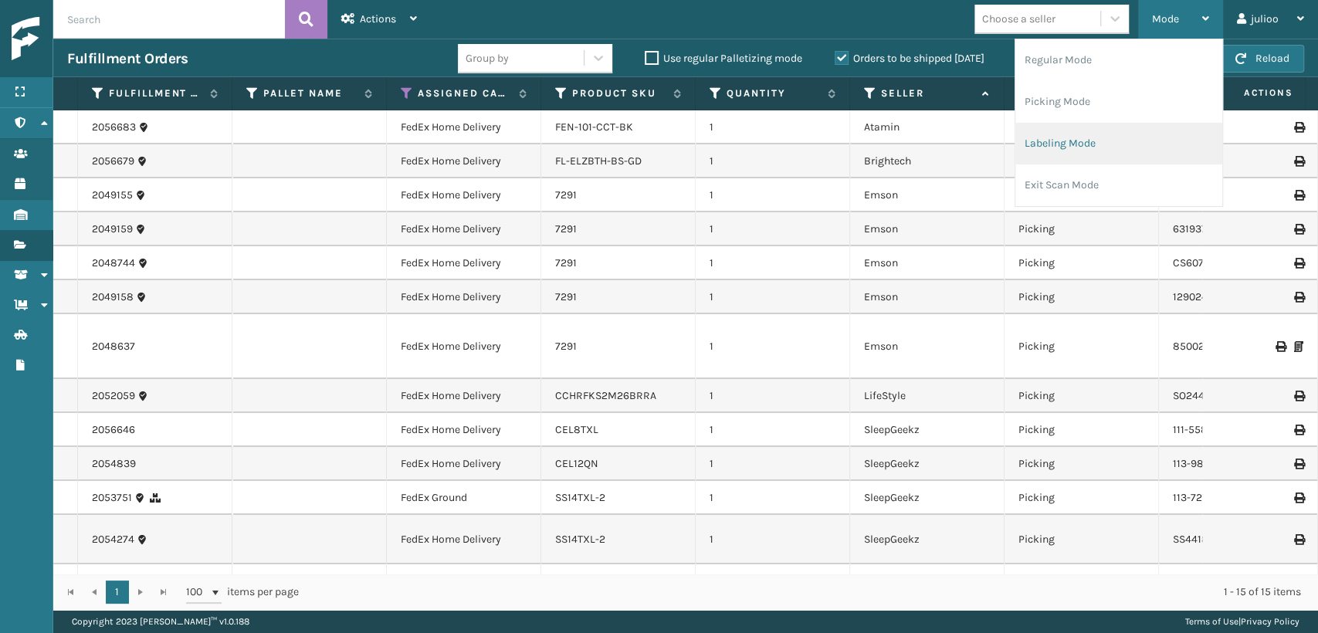
click at [1043, 148] on li "Labeling Mode" at bounding box center [1119, 144] width 207 height 42
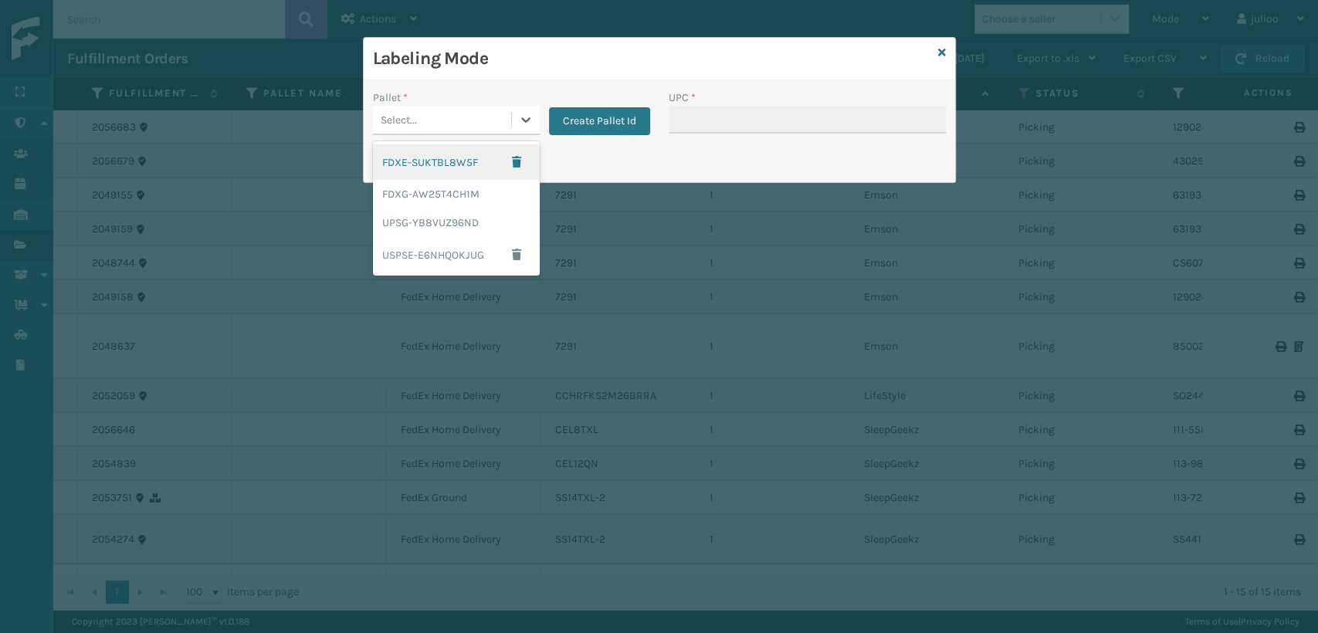
click at [451, 125] on div "Select..." at bounding box center [442, 119] width 138 height 25
click at [422, 193] on div "FDXG-AW25T4CH1M" at bounding box center [456, 194] width 167 height 29
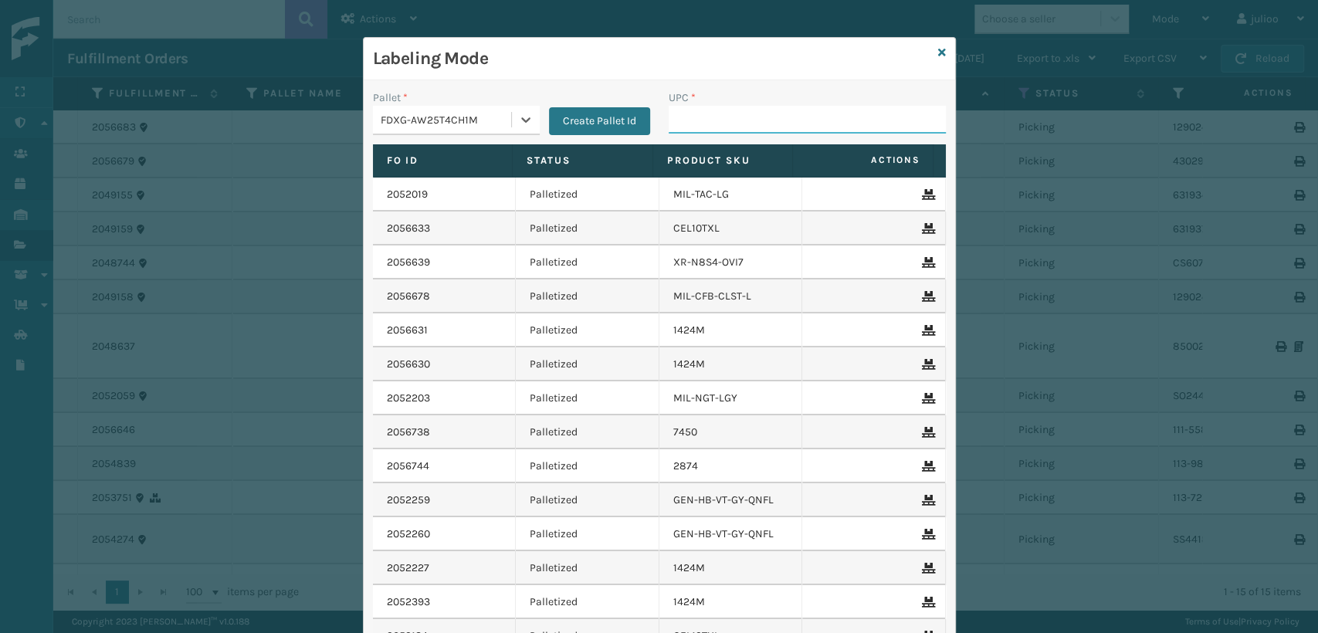
click at [711, 129] on input "UPC *" at bounding box center [807, 120] width 277 height 28
type input "410107-1120"
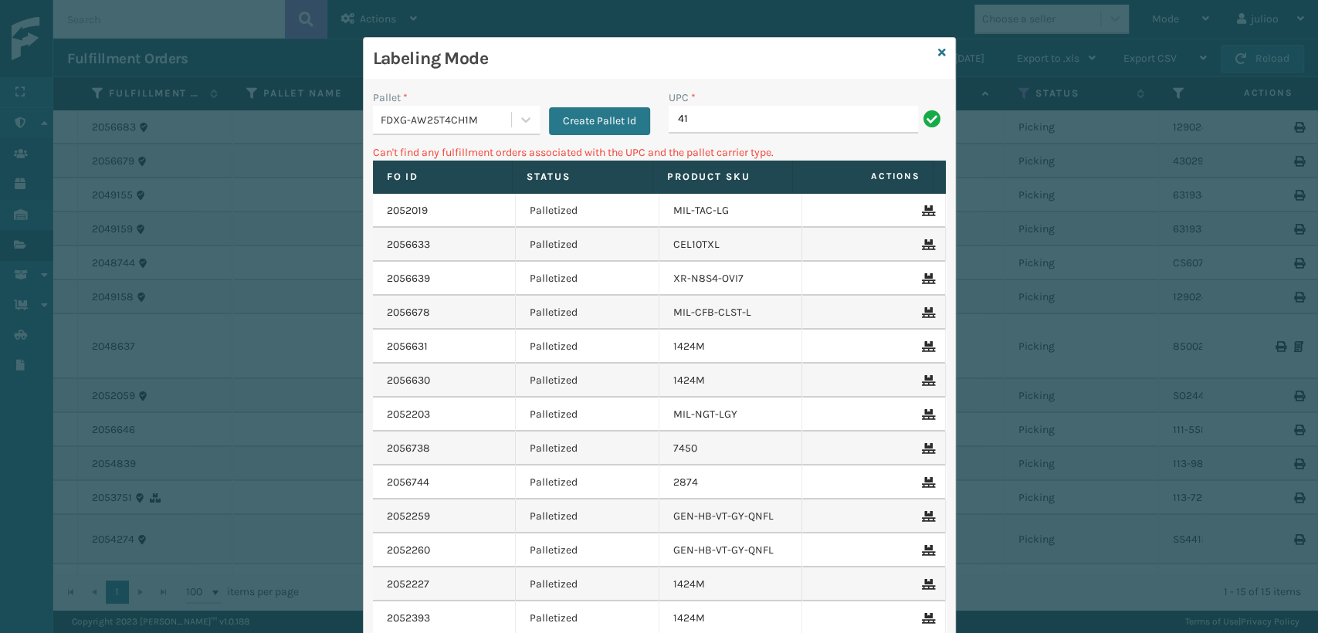
type input "4"
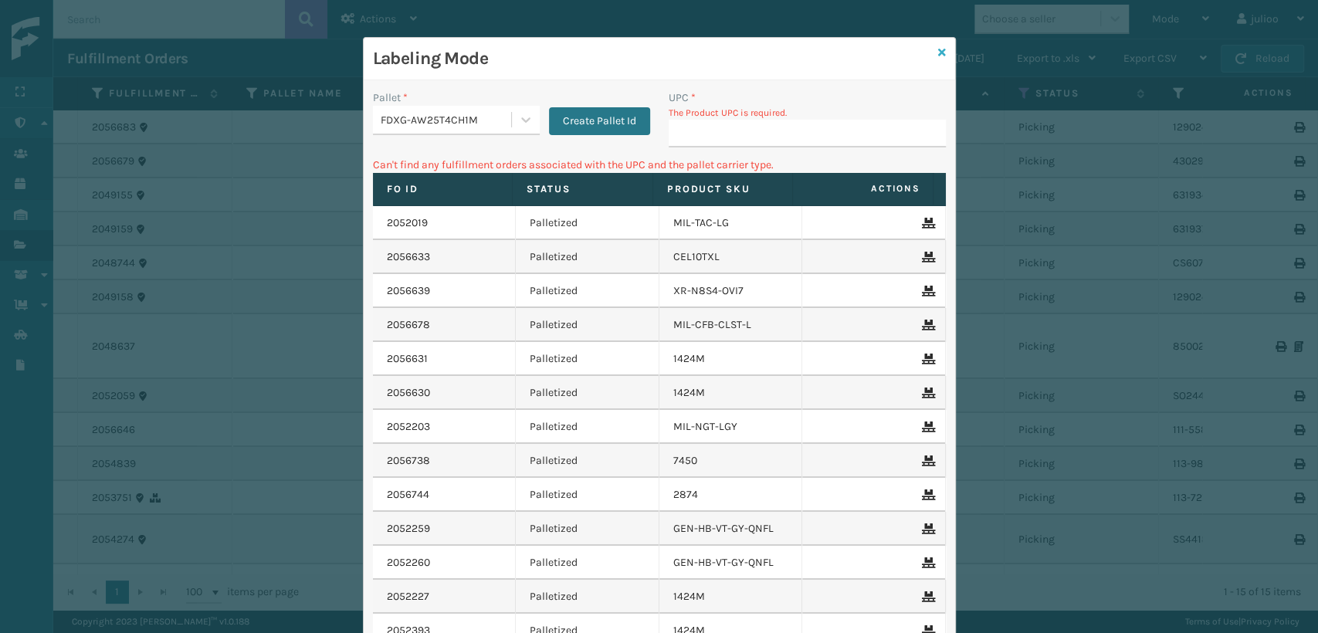
click at [938, 47] on icon at bounding box center [942, 52] width 8 height 11
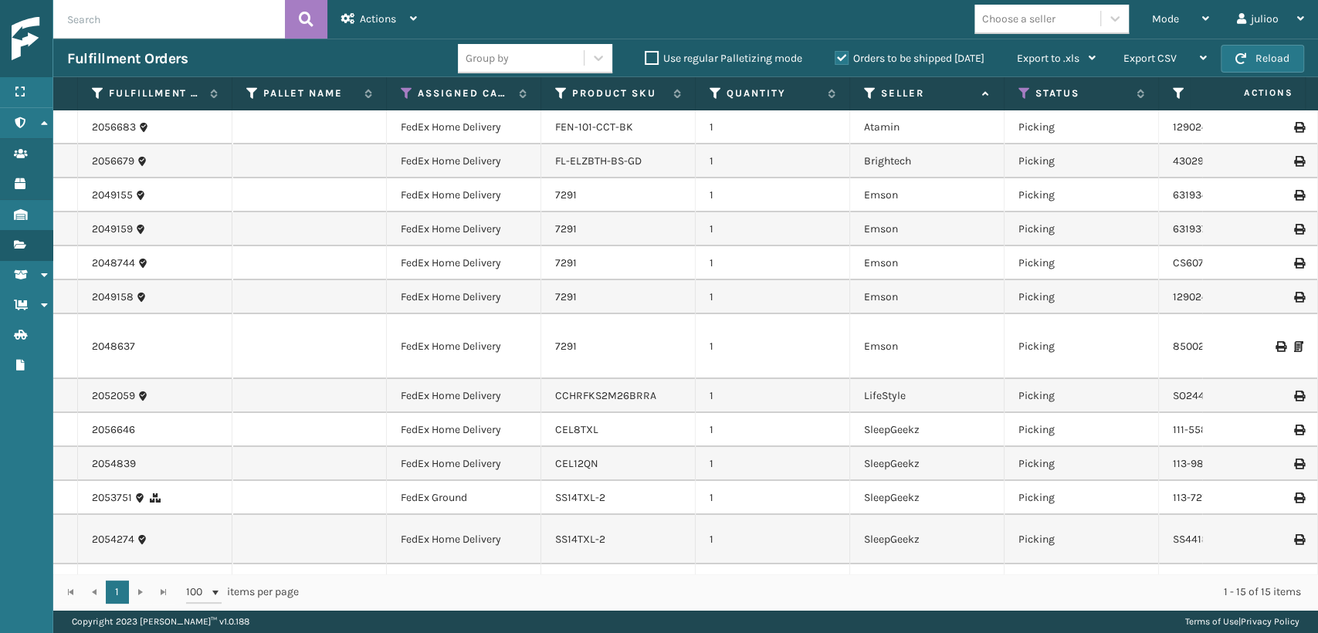
click at [1007, 19] on div "Choose a seller" at bounding box center [1018, 19] width 73 height 16
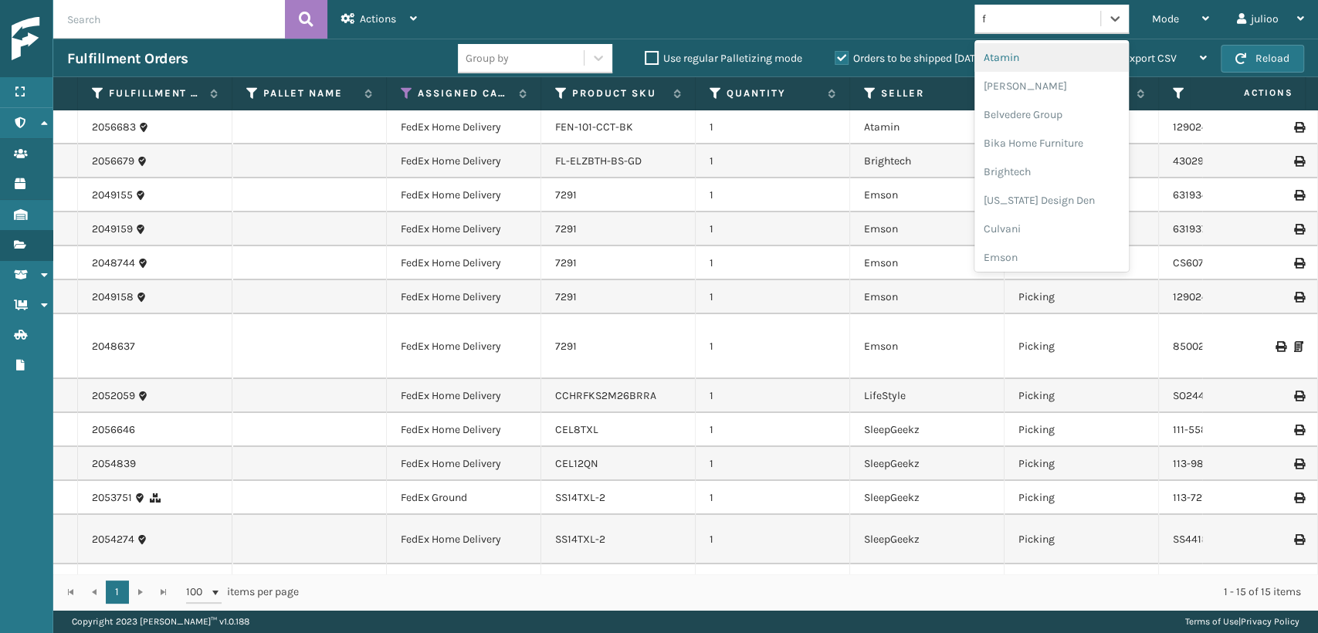
type input "fo"
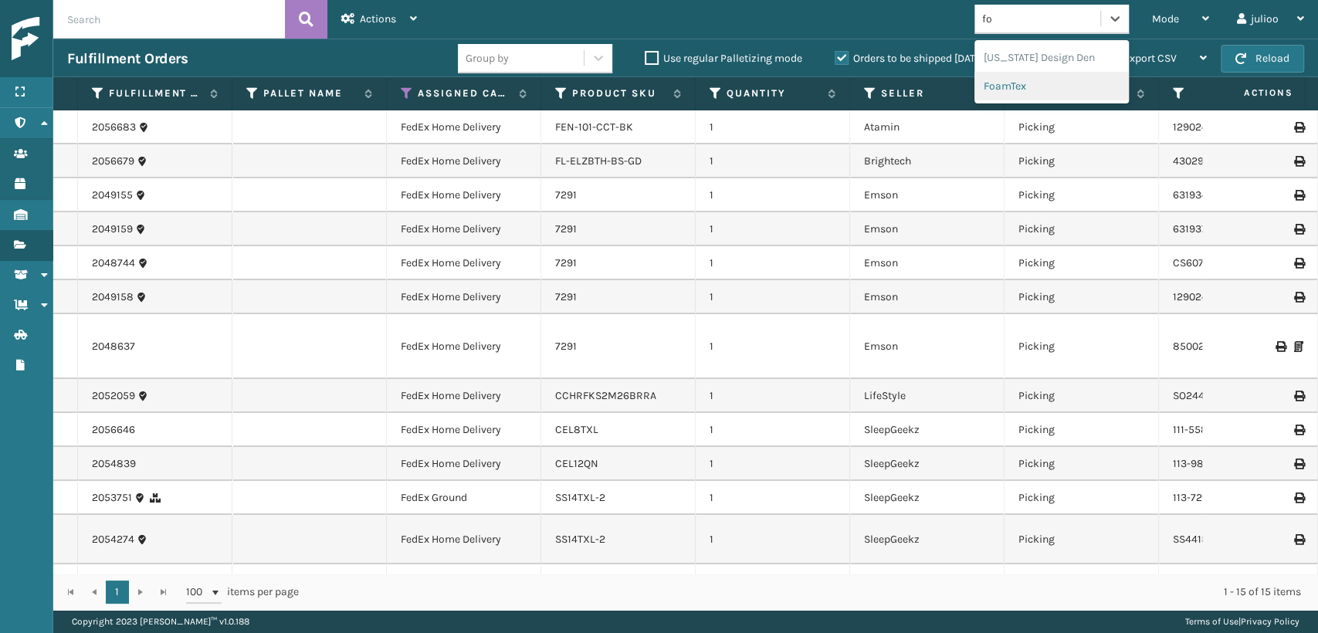
click at [1004, 80] on div "FoamTex" at bounding box center [1052, 86] width 154 height 29
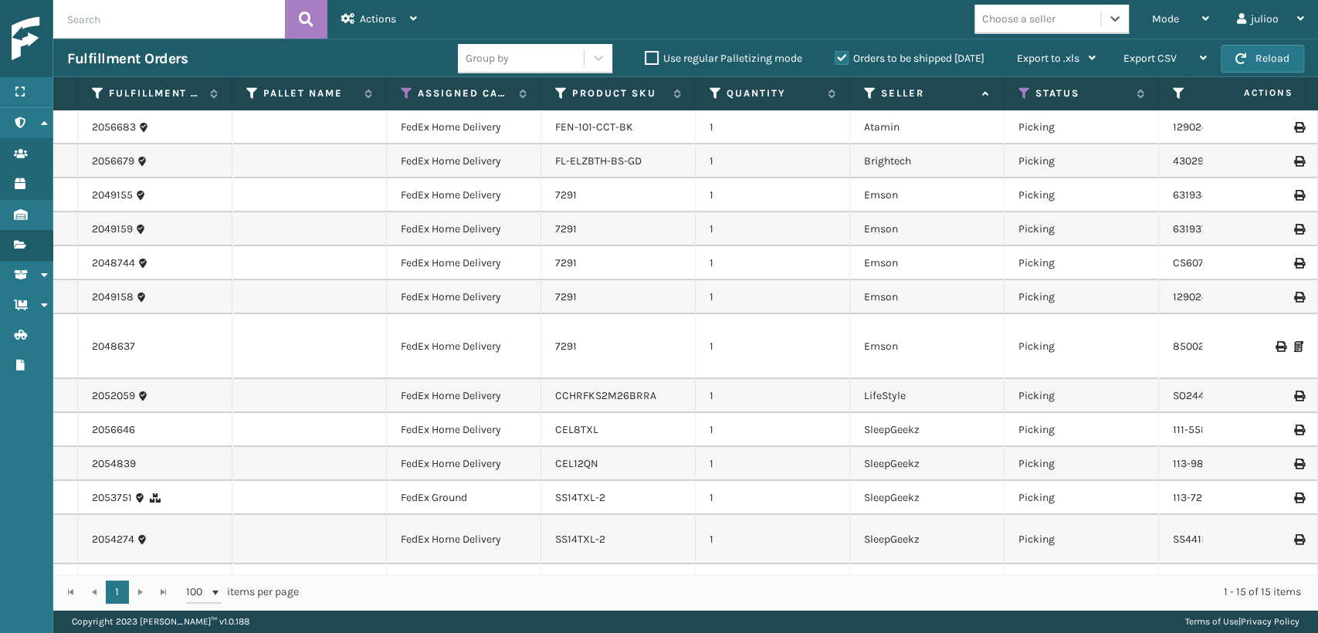
click at [988, 29] on div "Choose a seller" at bounding box center [1038, 18] width 126 height 25
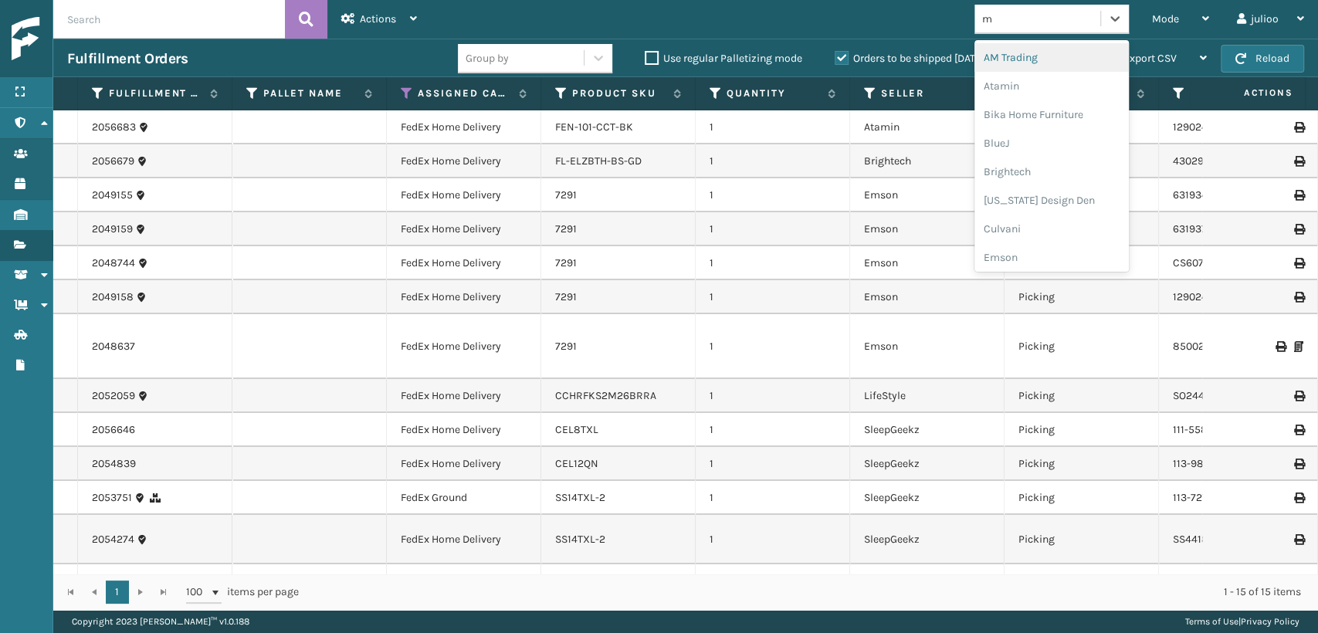
type input "mi"
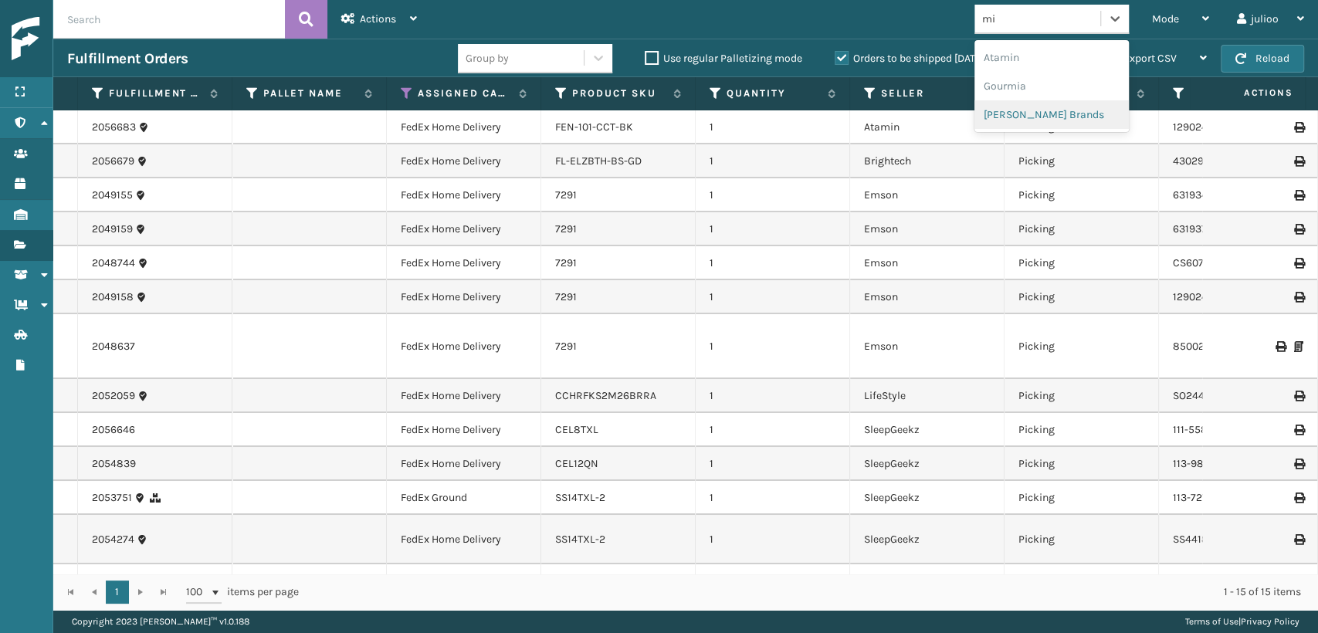
click at [1009, 120] on div "[PERSON_NAME] Brands" at bounding box center [1052, 114] width 154 height 29
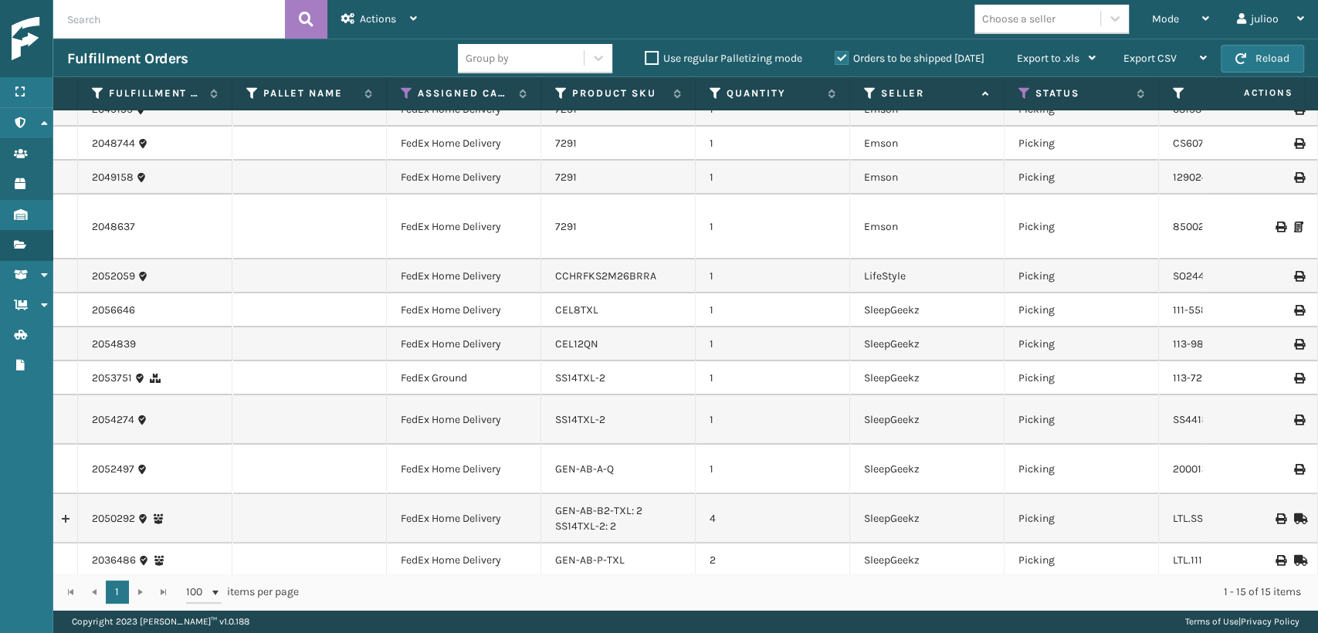
scroll to position [120, 0]
click at [1191, 15] on div "Mode" at bounding box center [1180, 19] width 57 height 39
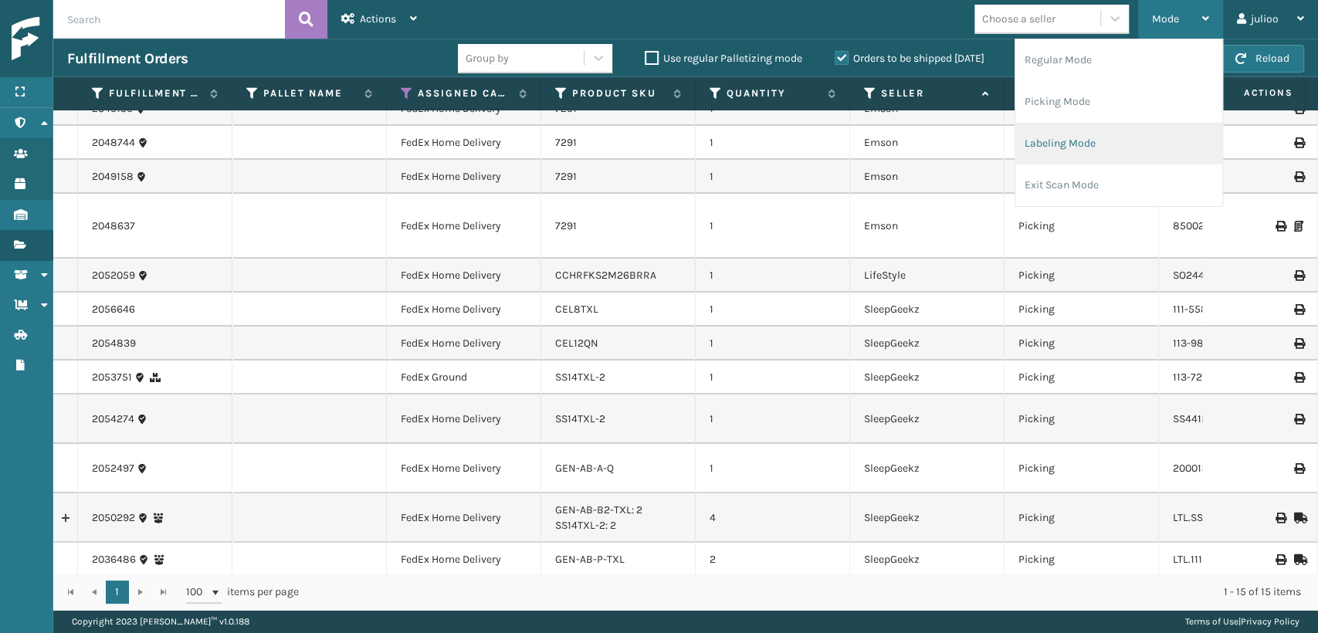
click at [1110, 128] on li "Labeling Mode" at bounding box center [1119, 144] width 207 height 42
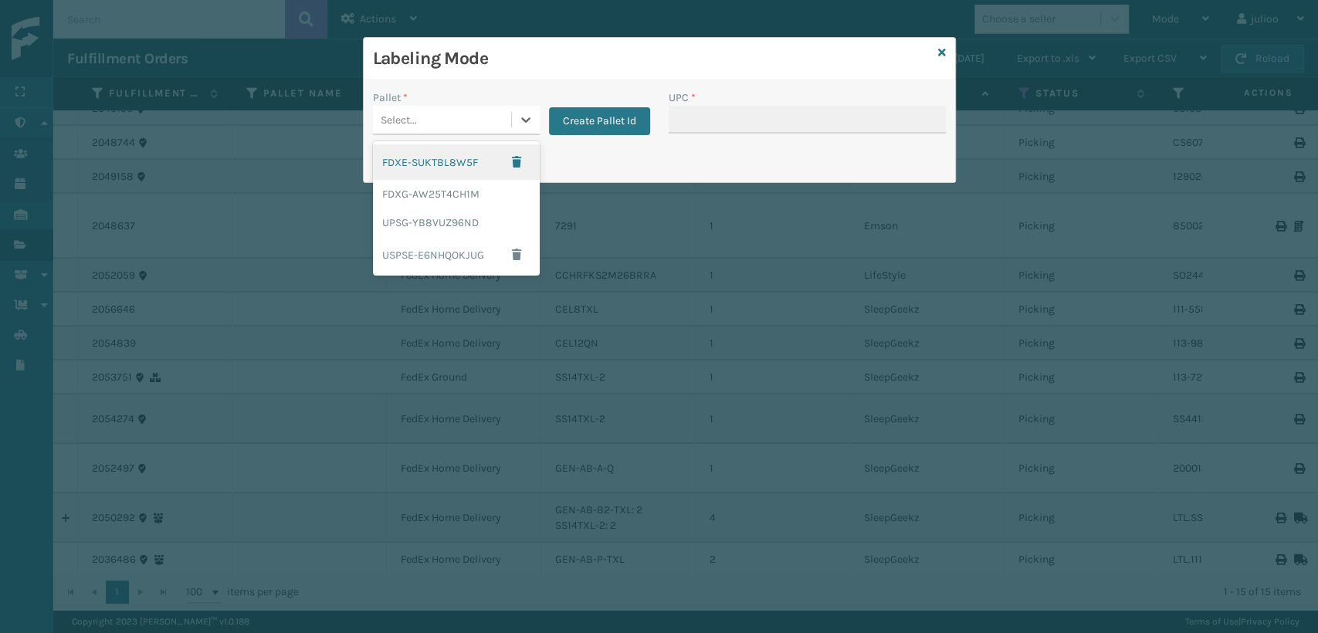
click at [493, 107] on div "Select..." at bounding box center [442, 119] width 138 height 25
click at [446, 229] on div "UPSG-YB8VUZ96ND" at bounding box center [456, 223] width 167 height 29
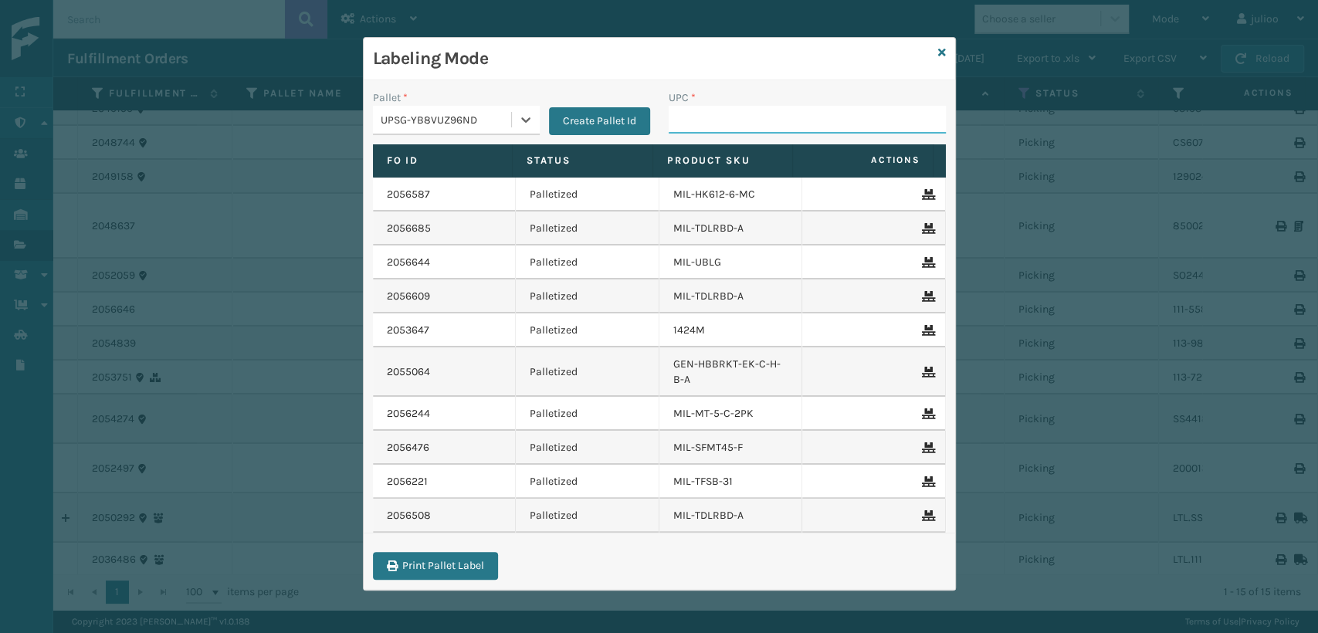
click at [795, 120] on input "UPC *" at bounding box center [807, 120] width 277 height 28
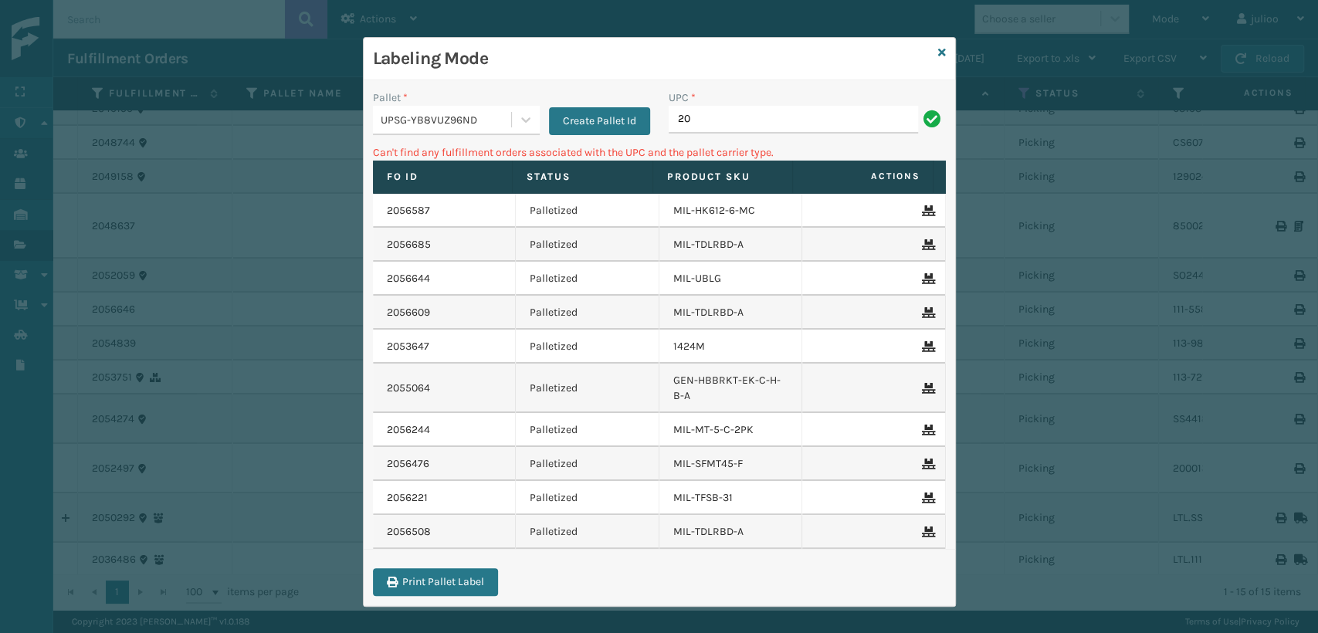
type input "2"
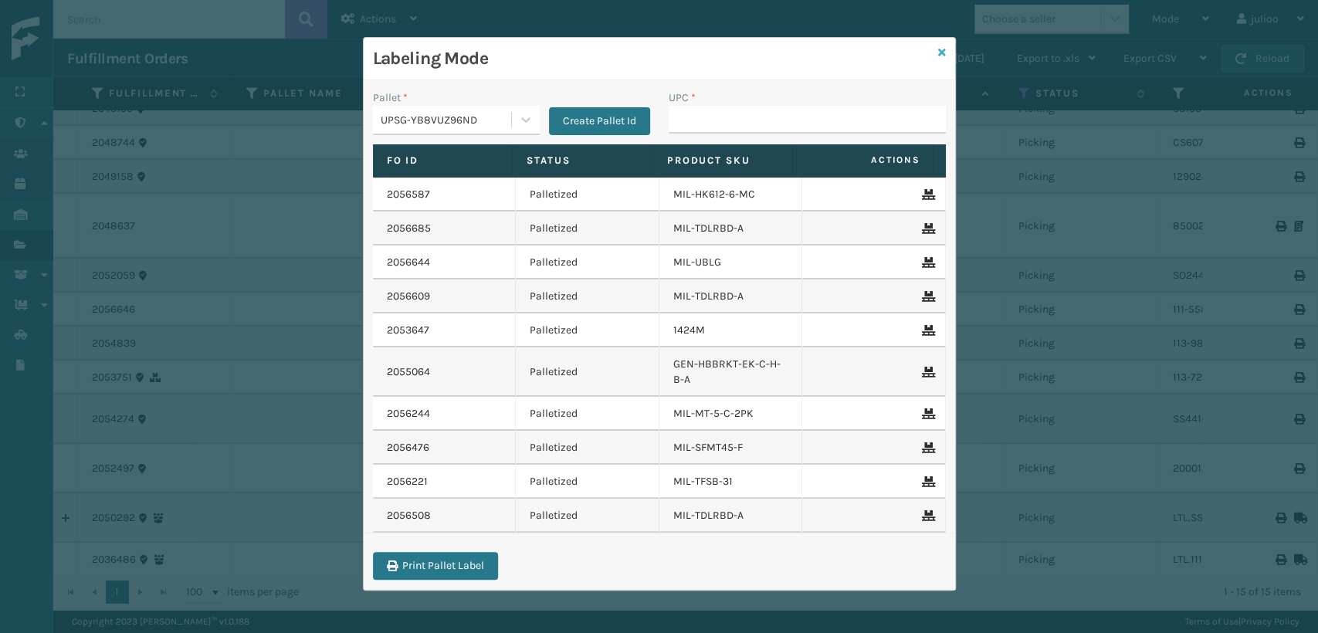
click at [941, 48] on icon at bounding box center [942, 52] width 8 height 11
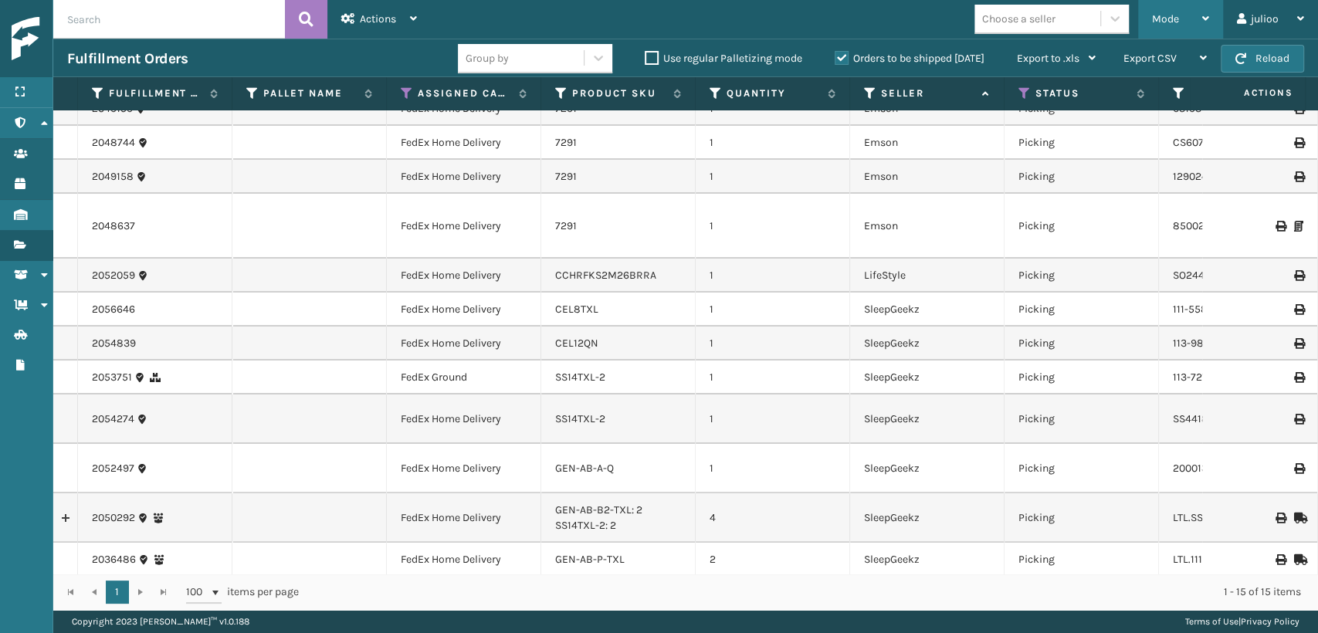
click at [1170, 15] on span "Mode" at bounding box center [1165, 18] width 27 height 13
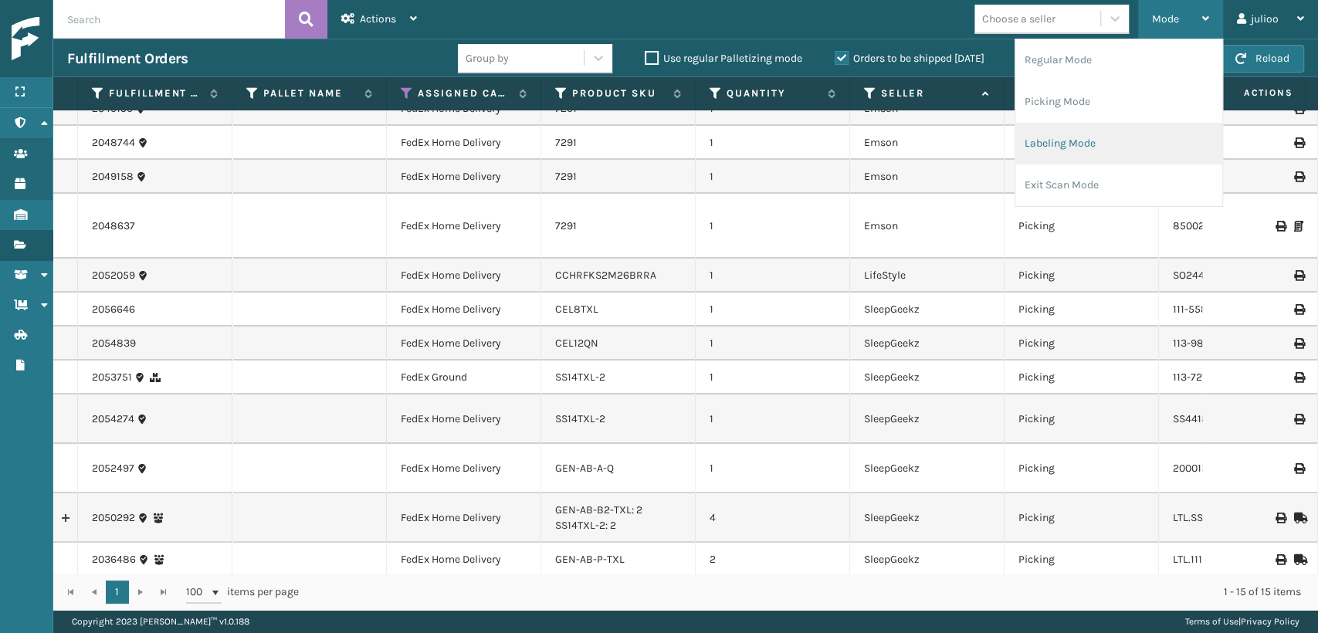
click at [1048, 154] on li "Labeling Mode" at bounding box center [1119, 144] width 207 height 42
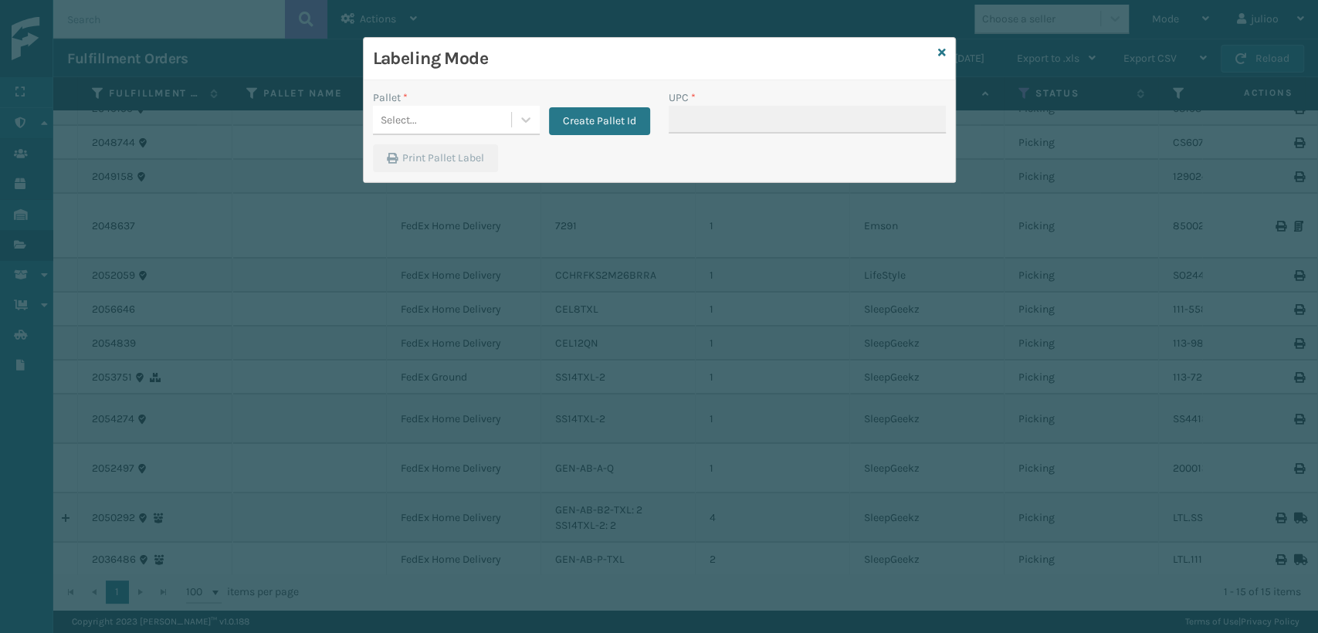
click at [458, 90] on div "Pallet *" at bounding box center [456, 98] width 167 height 16
click at [460, 117] on div "Select..." at bounding box center [442, 119] width 138 height 25
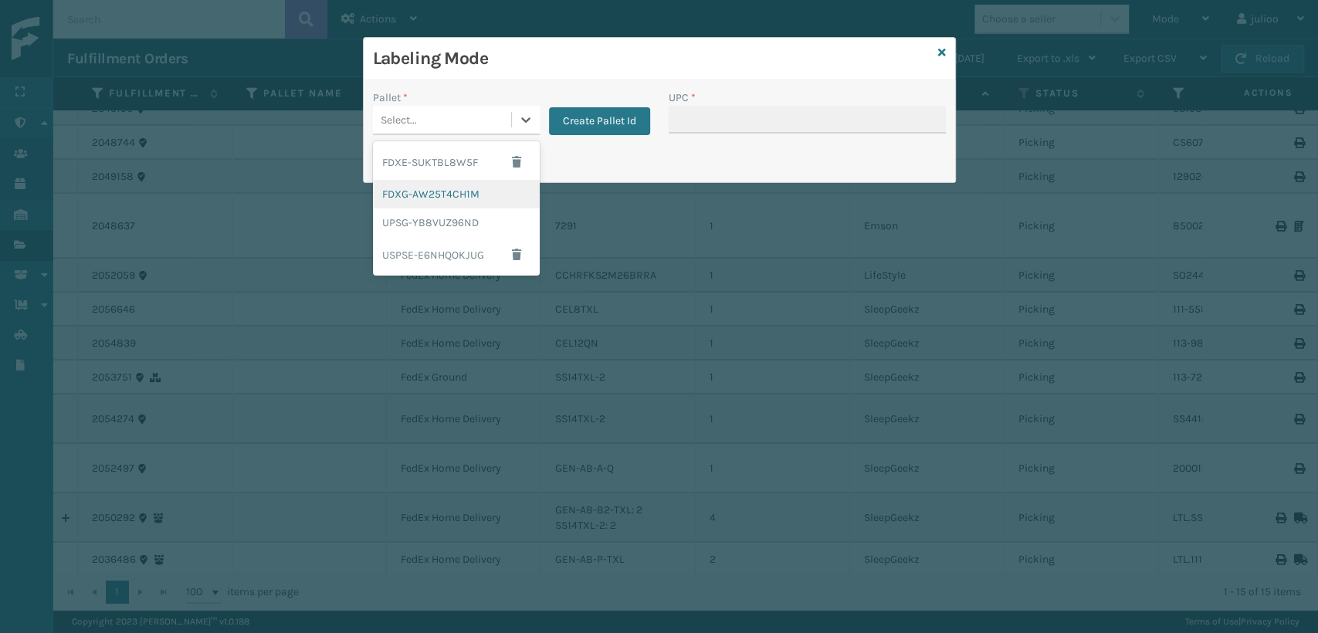
click at [454, 205] on div "FDXG-AW25T4CH1M" at bounding box center [456, 194] width 167 height 29
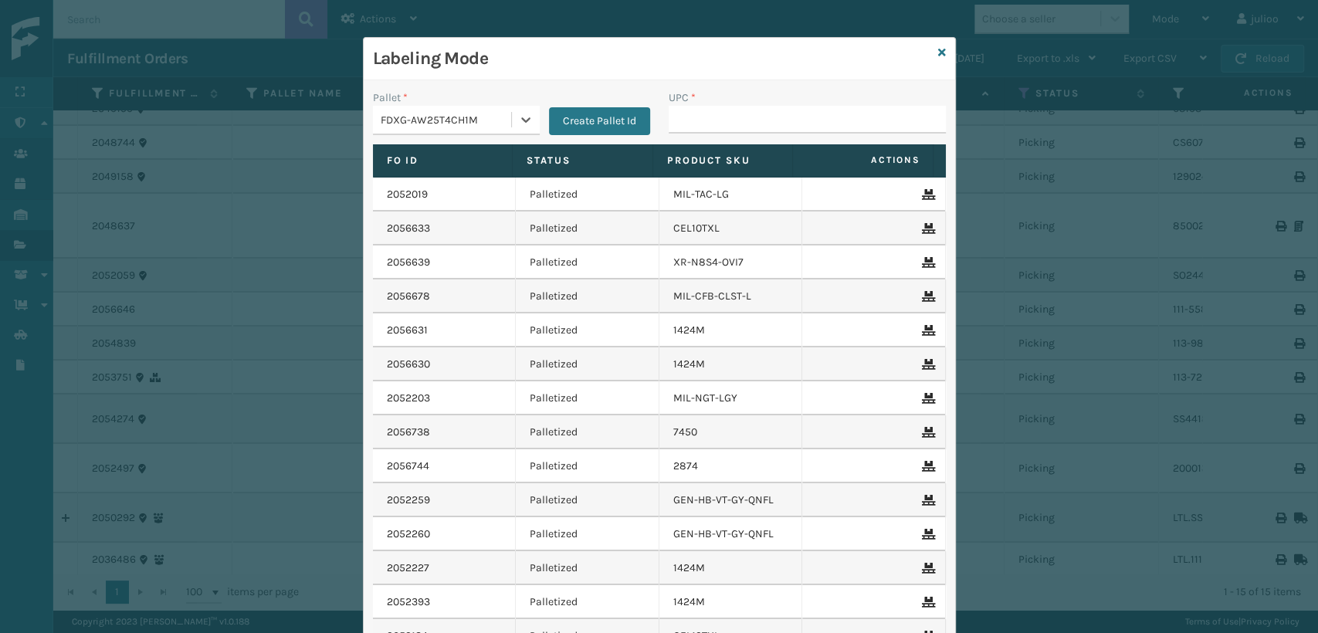
drag, startPoint x: 663, startPoint y: 139, endPoint x: 678, endPoint y: 134, distance: 15.6
click at [666, 138] on div "UPC *" at bounding box center [808, 117] width 296 height 55
click at [685, 131] on input "UPC *" at bounding box center [807, 120] width 277 height 28
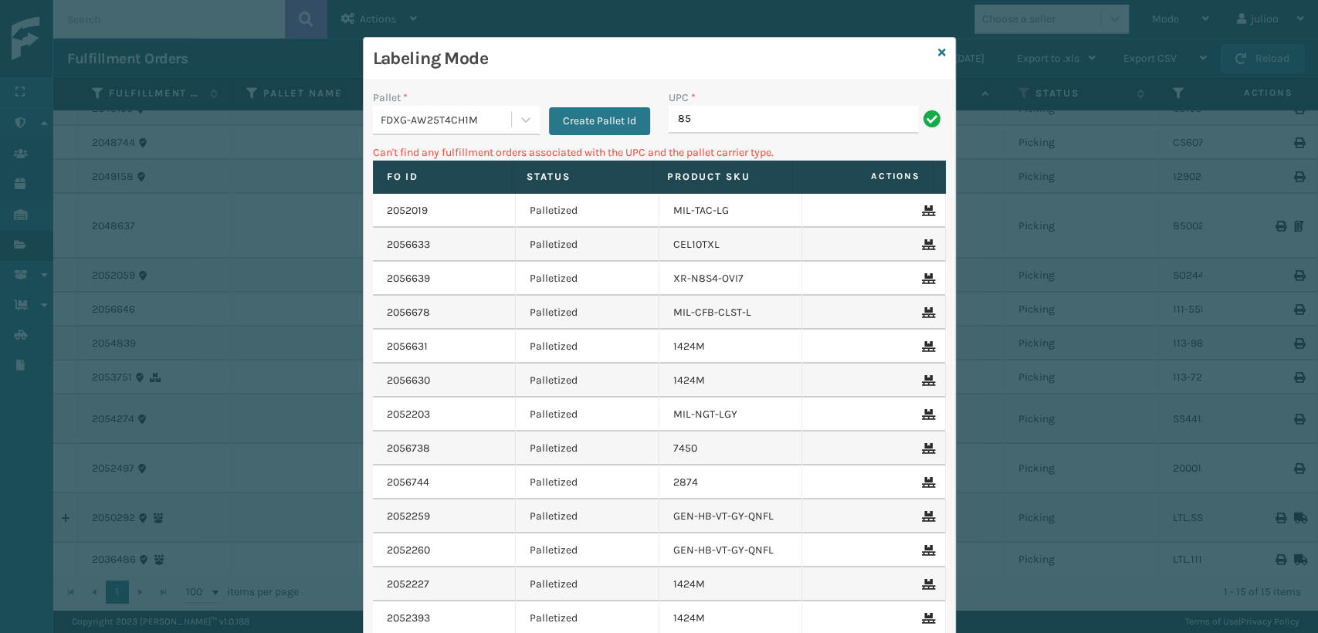
type input "8"
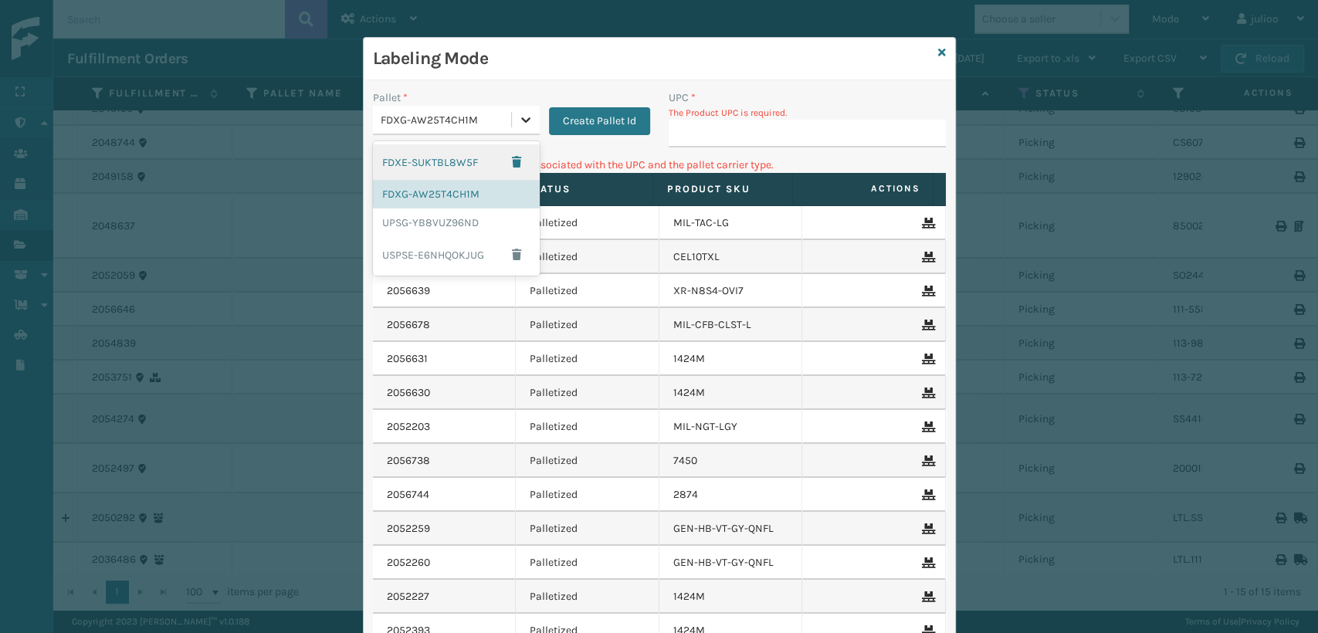
click at [512, 124] on div at bounding box center [526, 120] width 28 height 28
click at [405, 227] on div "UPSG-YB8VUZ96ND" at bounding box center [456, 223] width 167 height 29
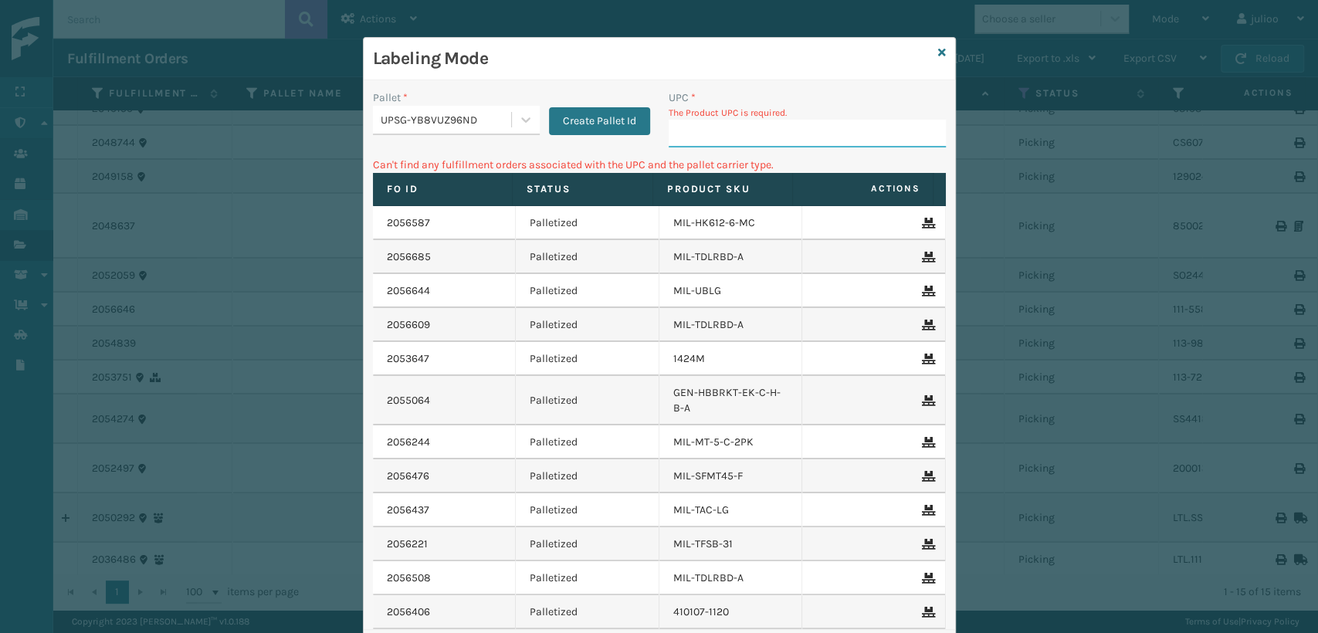
click at [748, 131] on input "UPC *" at bounding box center [807, 134] width 277 height 28
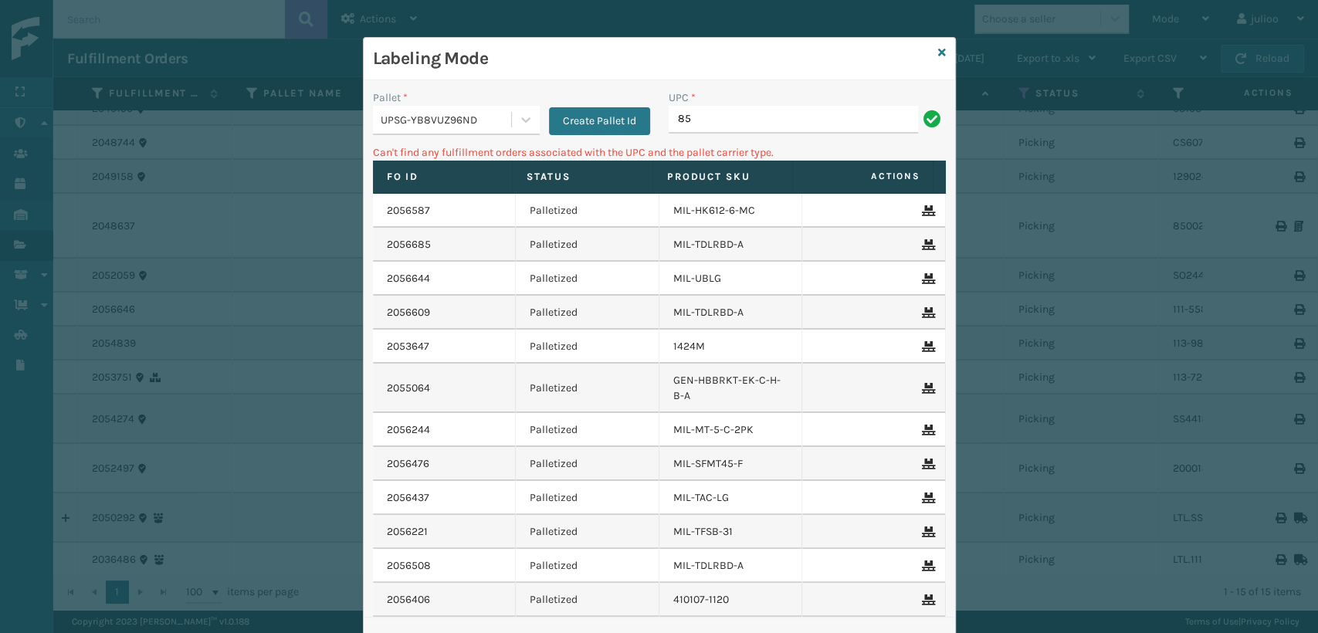
type input "8"
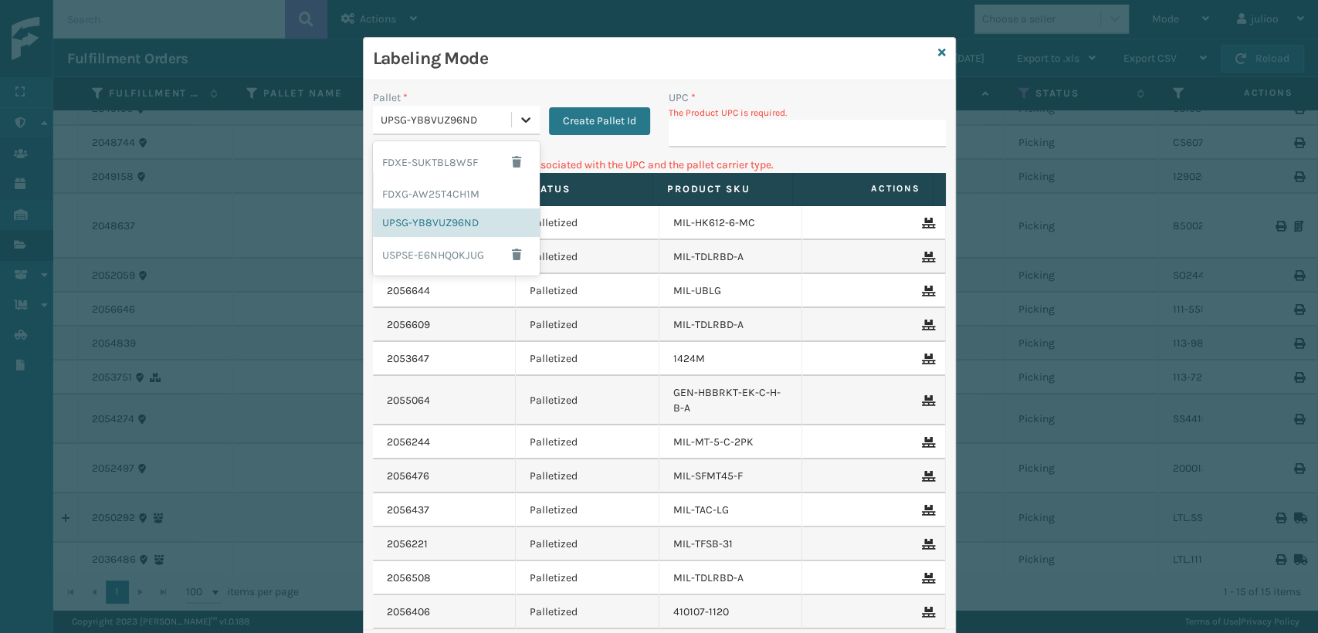
click at [518, 117] on icon at bounding box center [525, 119] width 15 height 15
click at [438, 193] on div "FDXG-AW25T4CH1M" at bounding box center [456, 194] width 167 height 29
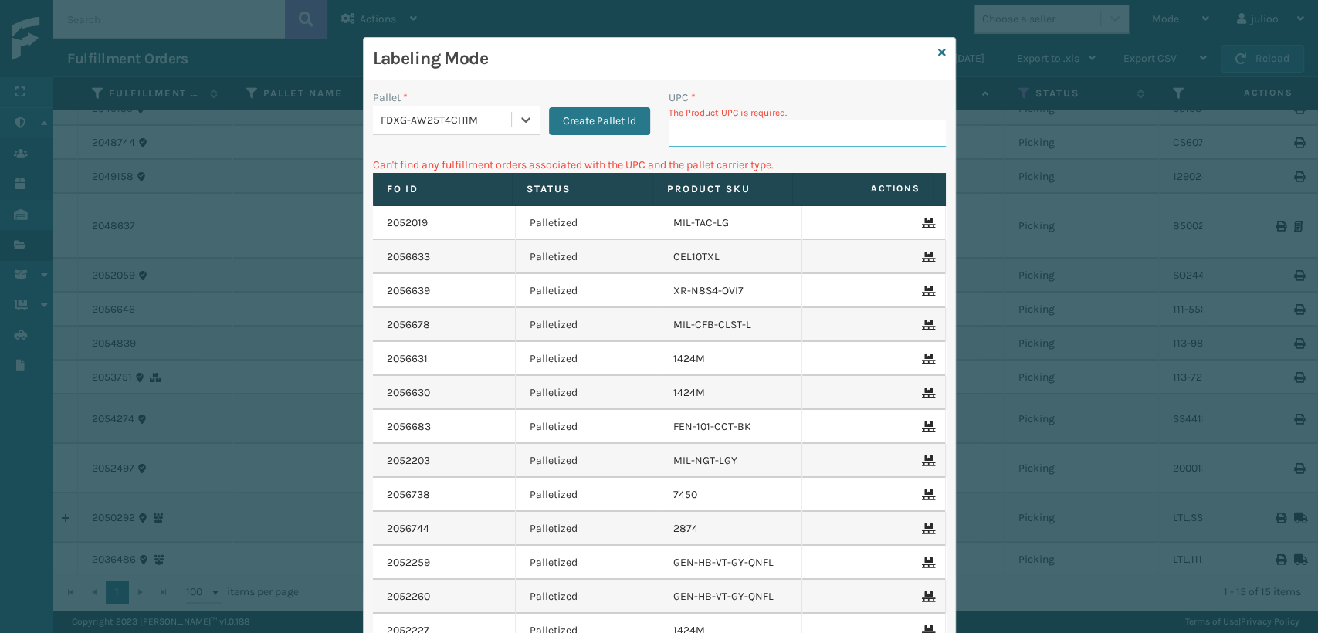
click at [686, 134] on input "UPC *" at bounding box center [807, 134] width 277 height 28
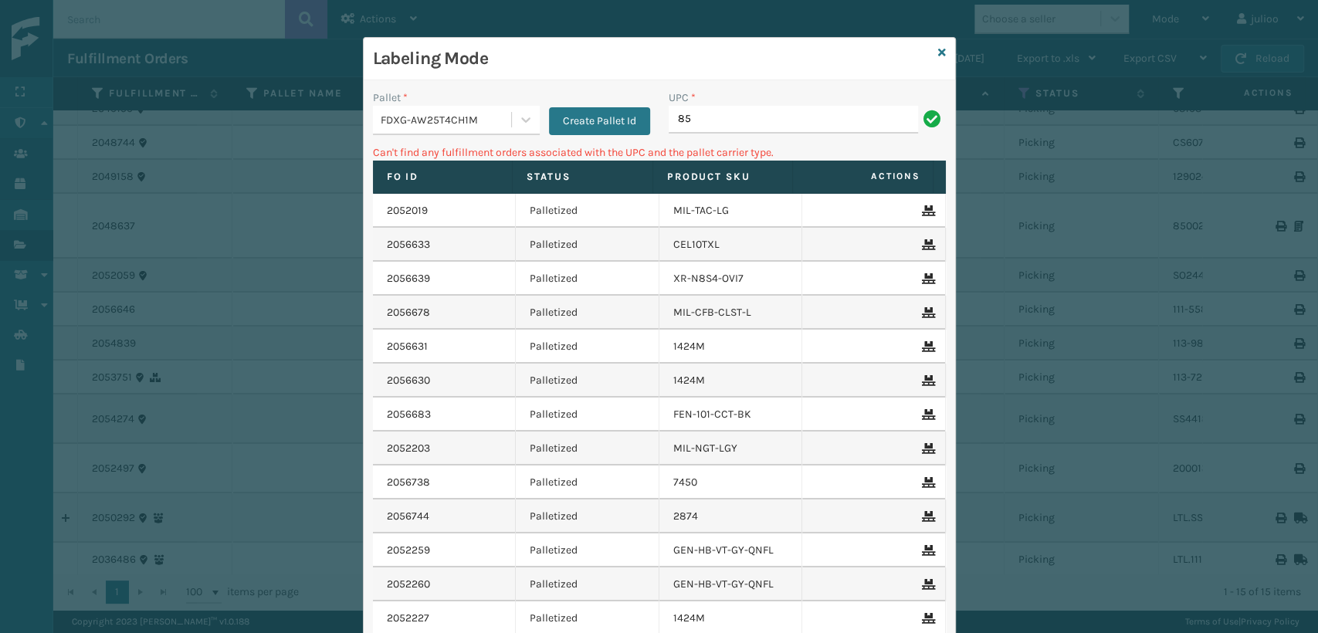
type input "8"
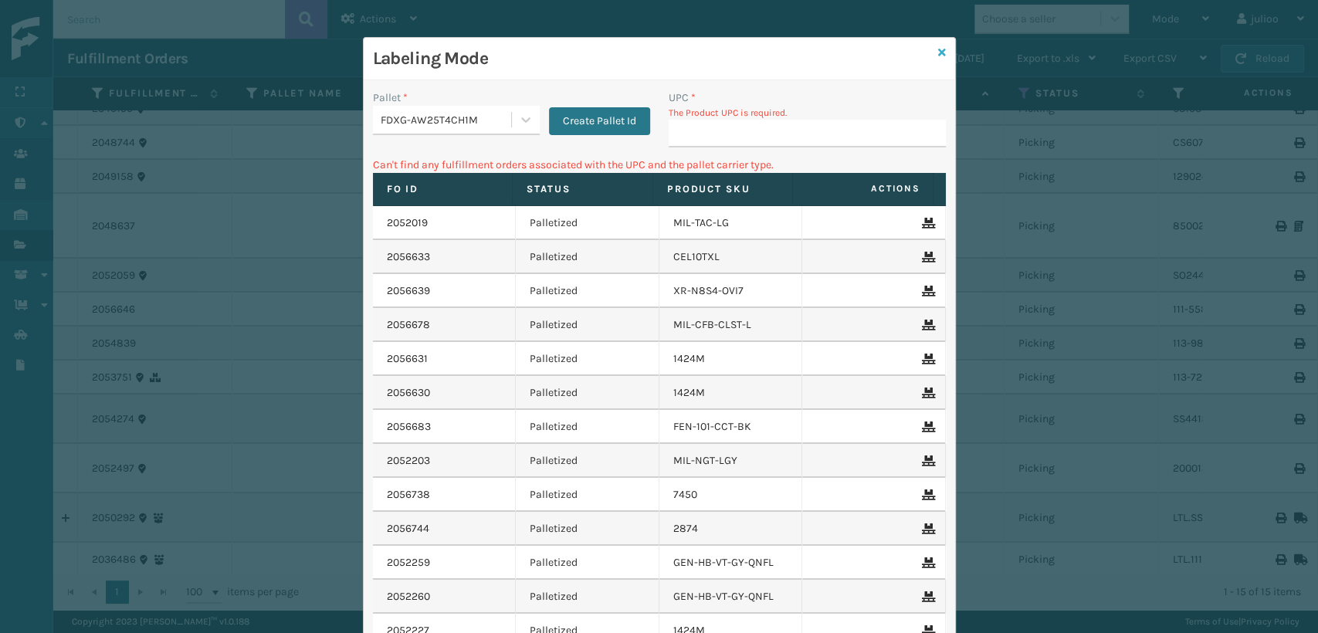
click at [938, 56] on icon at bounding box center [942, 52] width 8 height 11
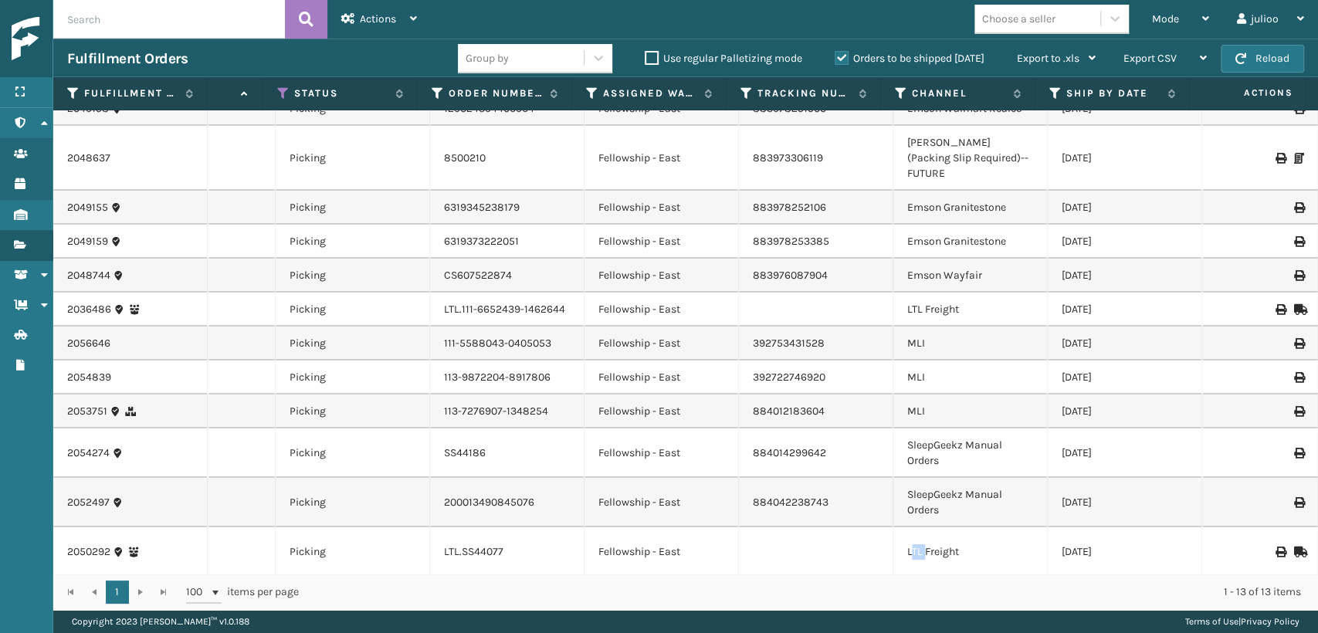
scroll to position [53, 741]
drag, startPoint x: 911, startPoint y: 557, endPoint x: 724, endPoint y: 554, distance: 187.7
click at [724, 554] on tr "2050292 FedEx Home Delivery GEN-AB-B2-TXL: 2 SS14TXL-2: 2 4 SleepGeekz Picking …" at bounding box center [321, 551] width 1994 height 49
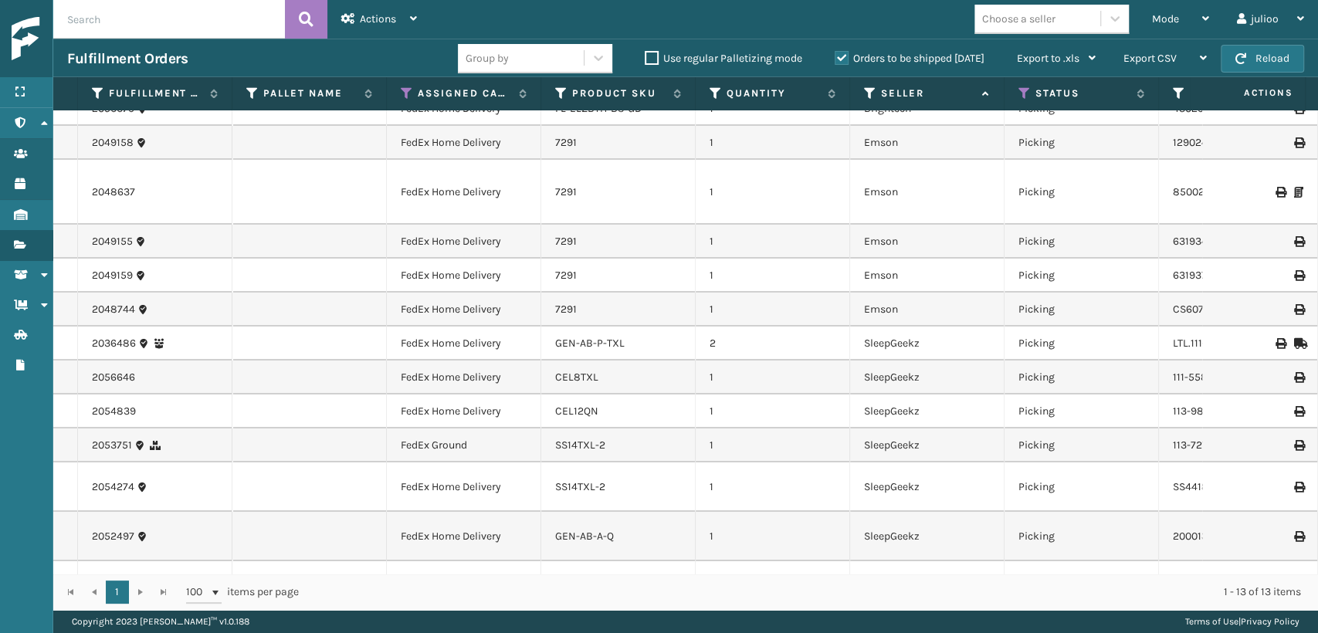
scroll to position [0, 0]
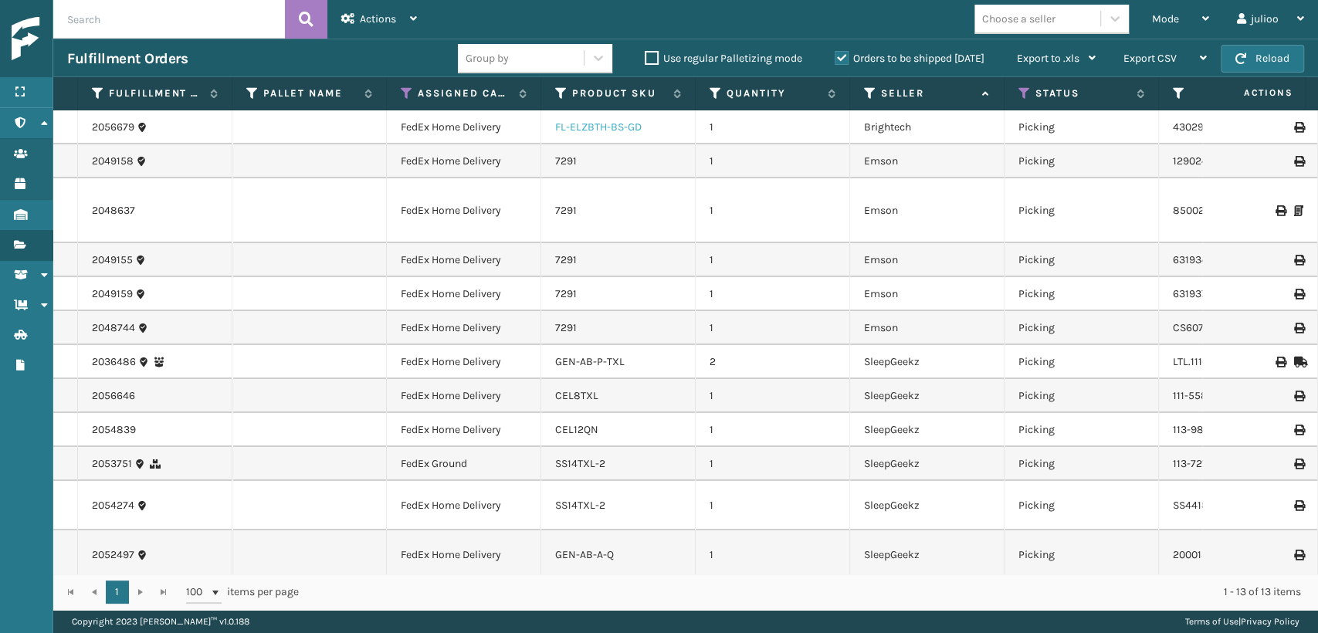
click at [628, 124] on link "FL-ELZBTH-BS-GD" at bounding box center [598, 126] width 86 height 13
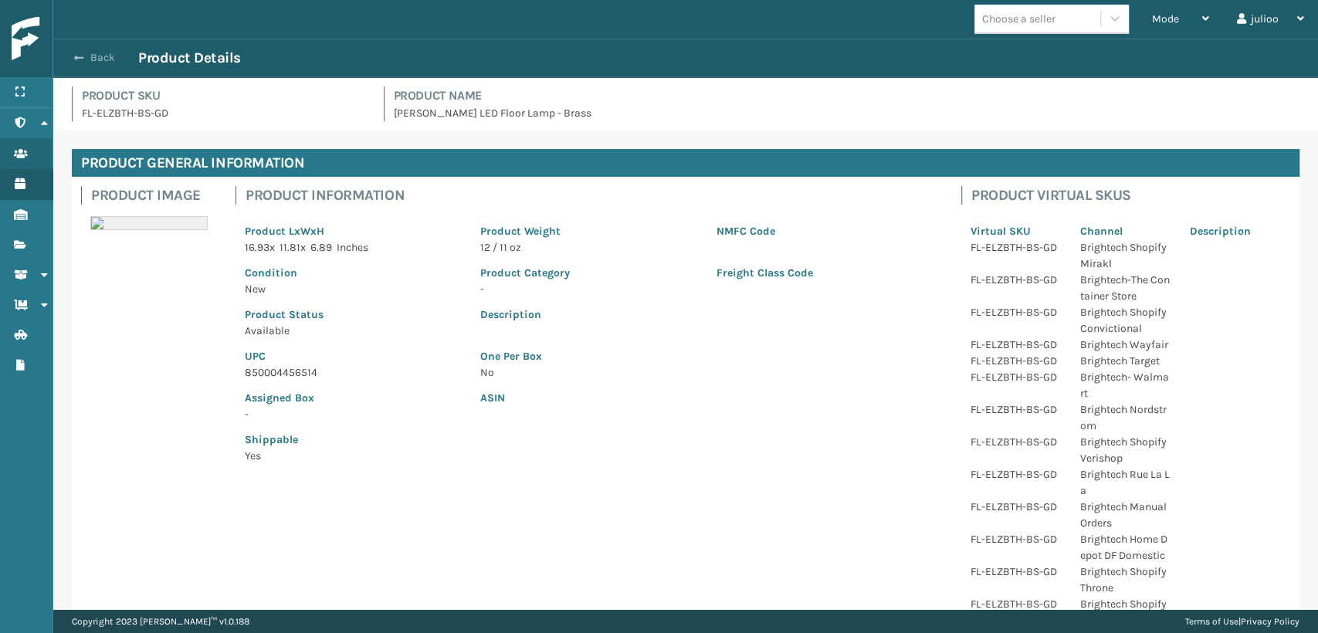
click at [75, 59] on span "button" at bounding box center [78, 58] width 9 height 11
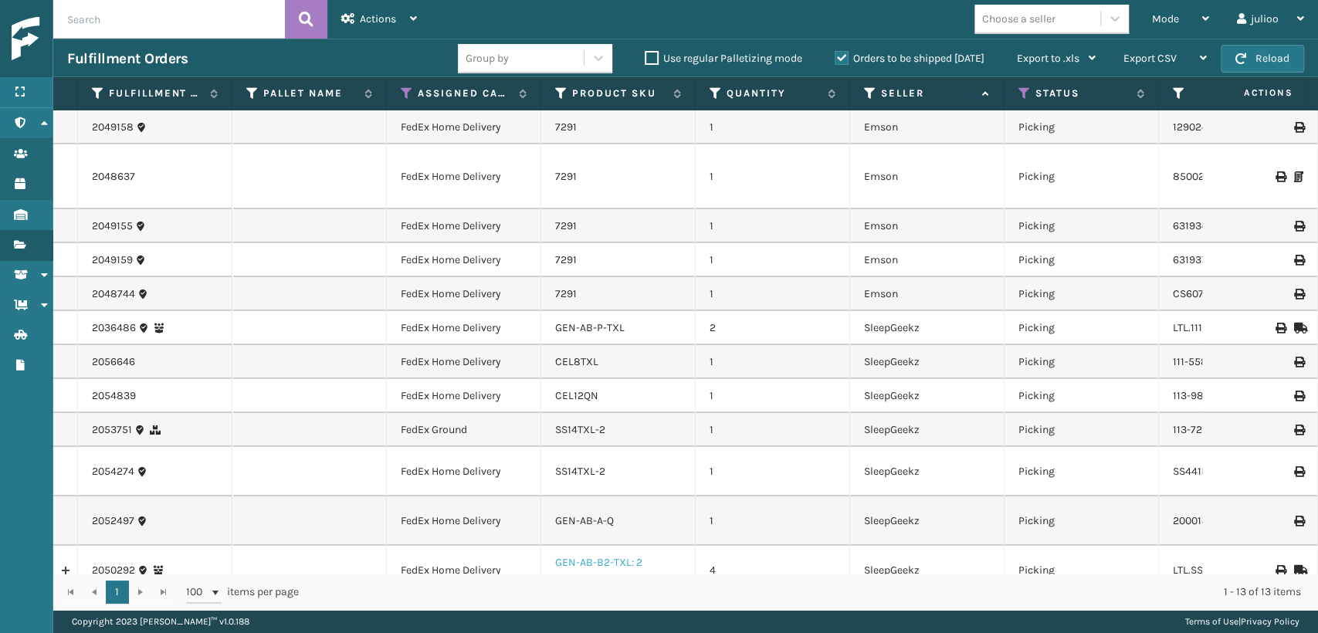
scroll to position [53, 0]
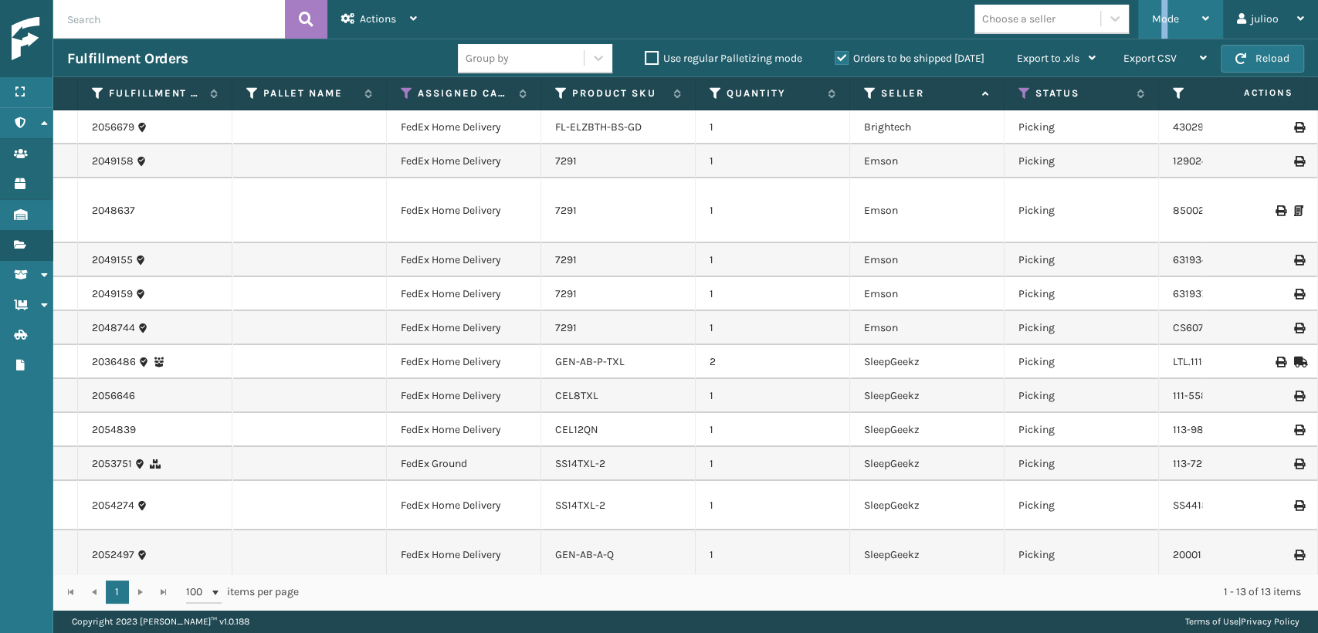
drag, startPoint x: 1163, startPoint y: 19, endPoint x: 1143, endPoint y: 71, distance: 56.2
click at [1165, 19] on span "Mode" at bounding box center [1165, 18] width 27 height 13
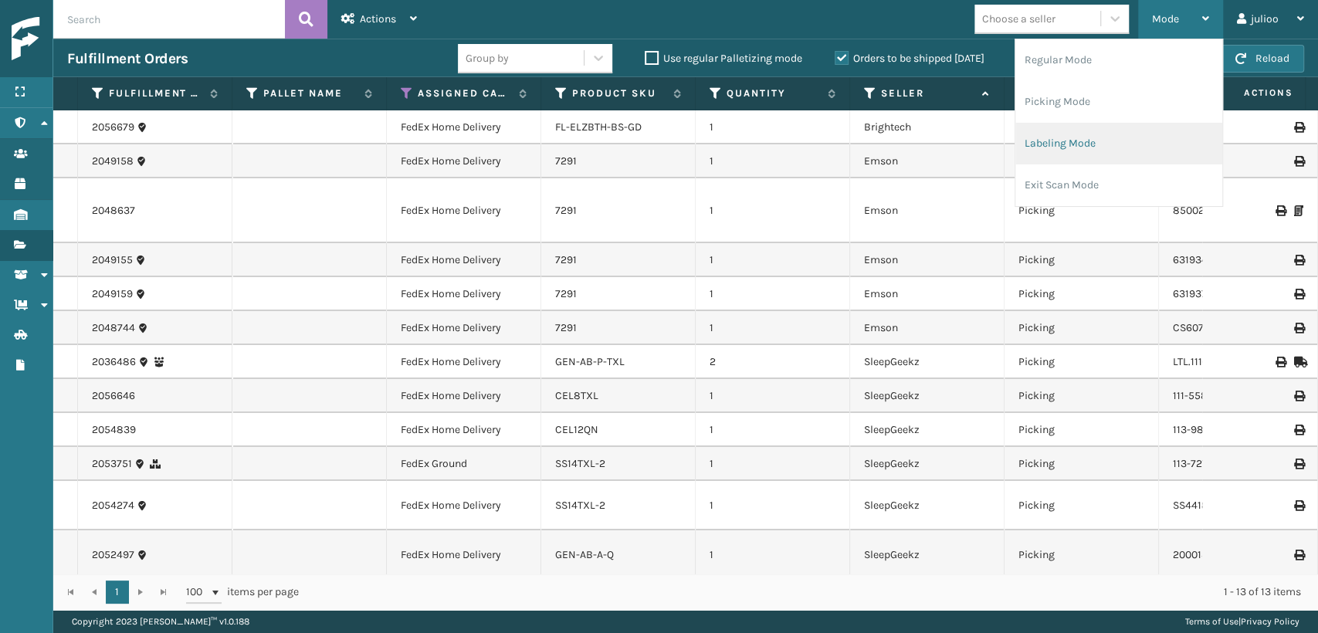
click at [1063, 131] on li "Labeling Mode" at bounding box center [1119, 144] width 207 height 42
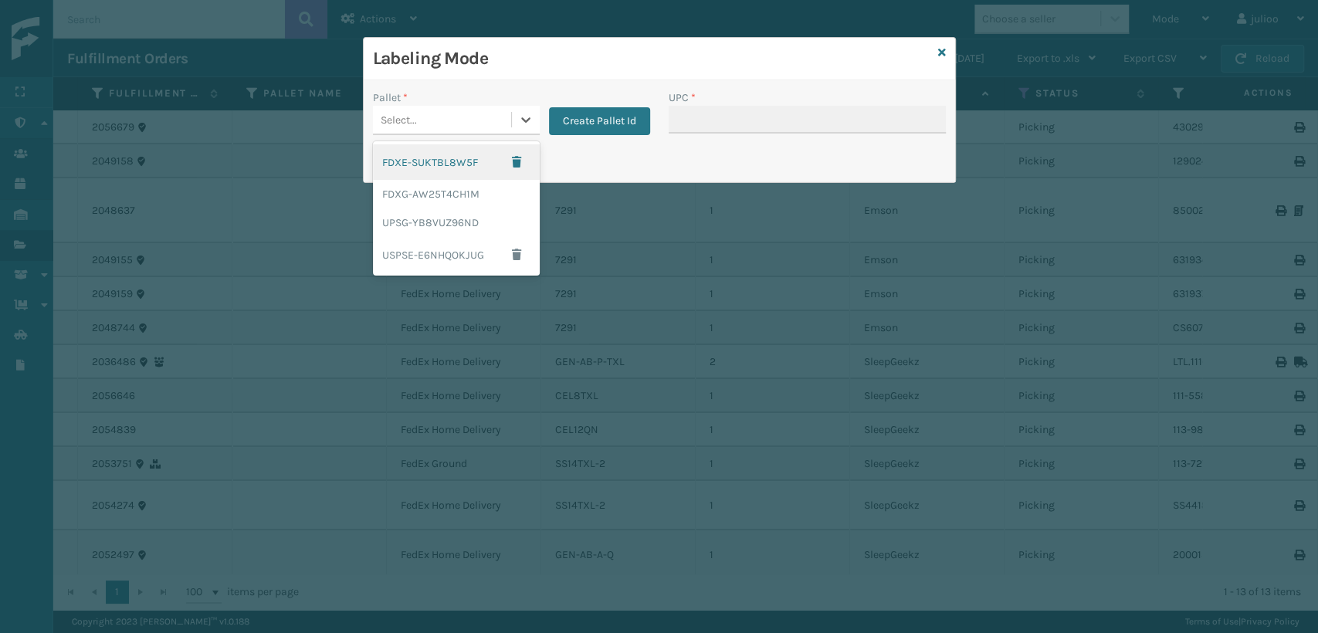
click at [446, 107] on div "Select..." at bounding box center [442, 119] width 138 height 25
click at [466, 221] on div "UPSG-YB8VUZ96ND" at bounding box center [456, 223] width 167 height 29
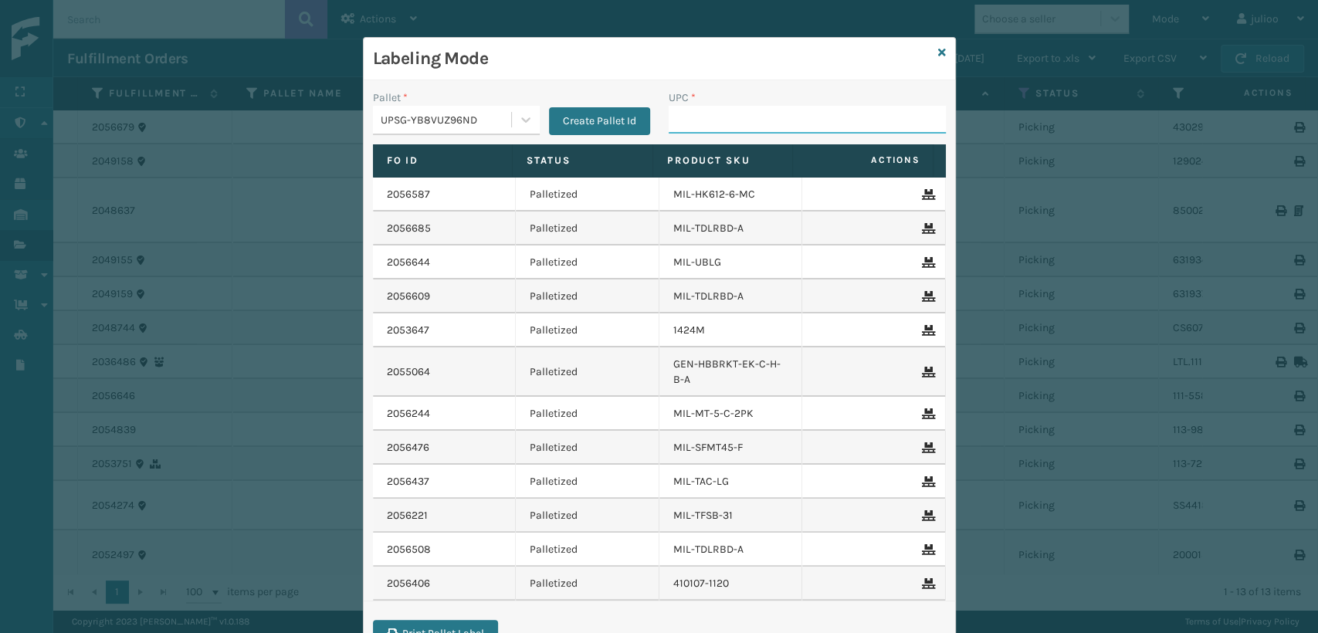
click at [704, 118] on input "UPC *" at bounding box center [807, 120] width 277 height 28
click at [455, 109] on div "UPSG-YB8VUZ96ND" at bounding box center [442, 119] width 138 height 25
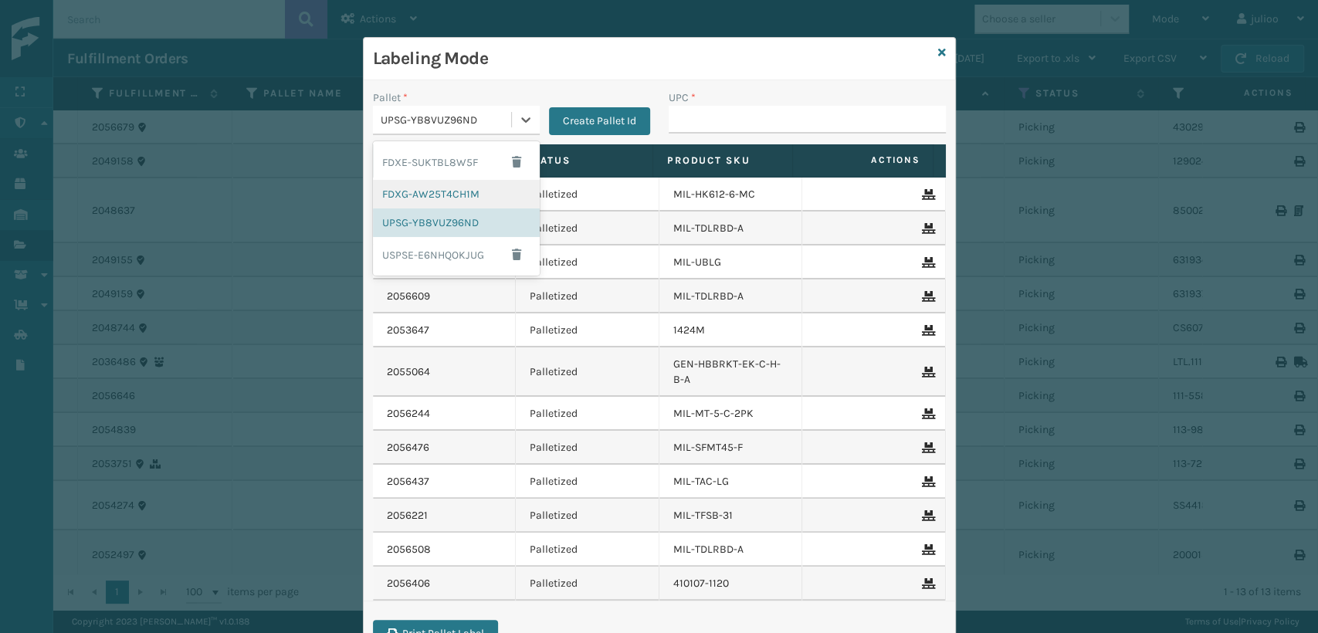
click at [408, 194] on div "FDXG-AW25T4CH1M" at bounding box center [456, 194] width 167 height 29
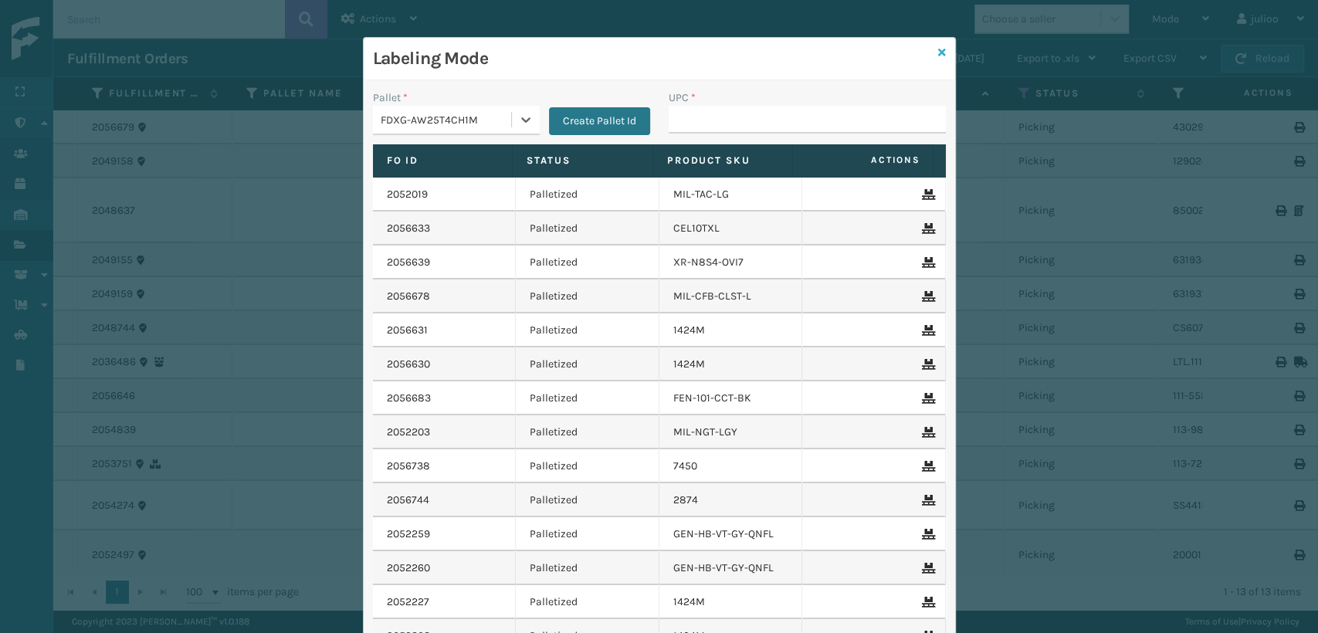
click at [938, 51] on icon at bounding box center [942, 52] width 8 height 11
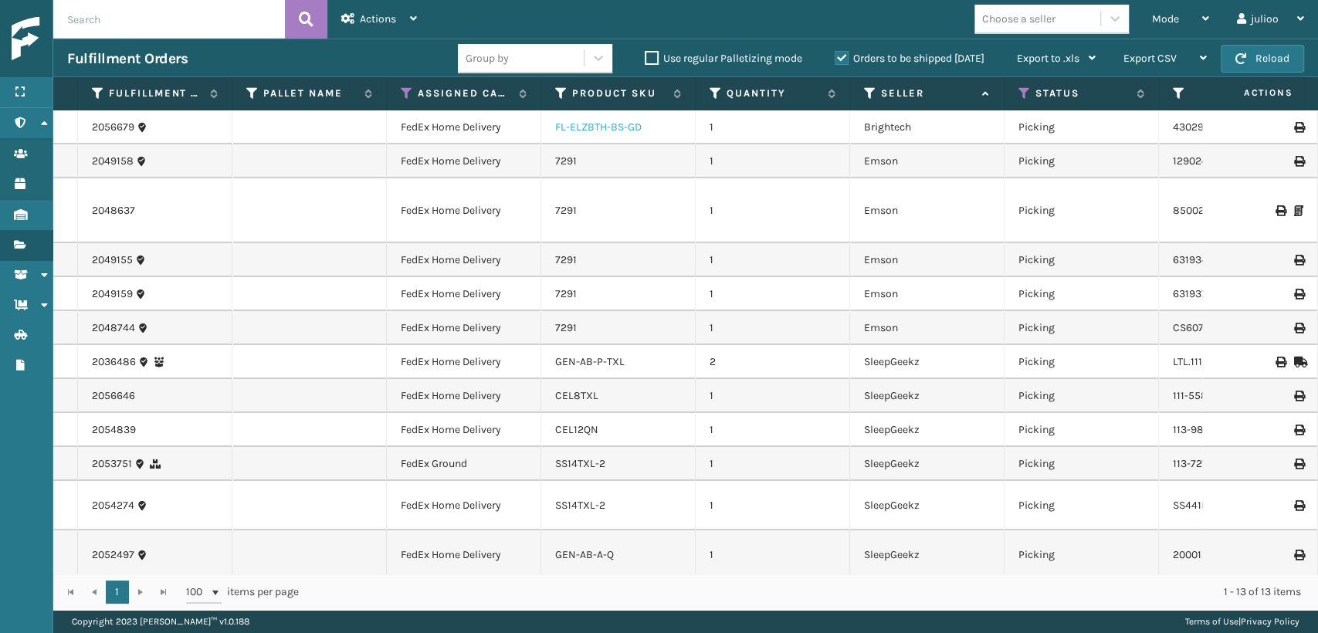
click at [606, 127] on link "FL-ELZBTH-BS-GD" at bounding box center [598, 126] width 86 height 13
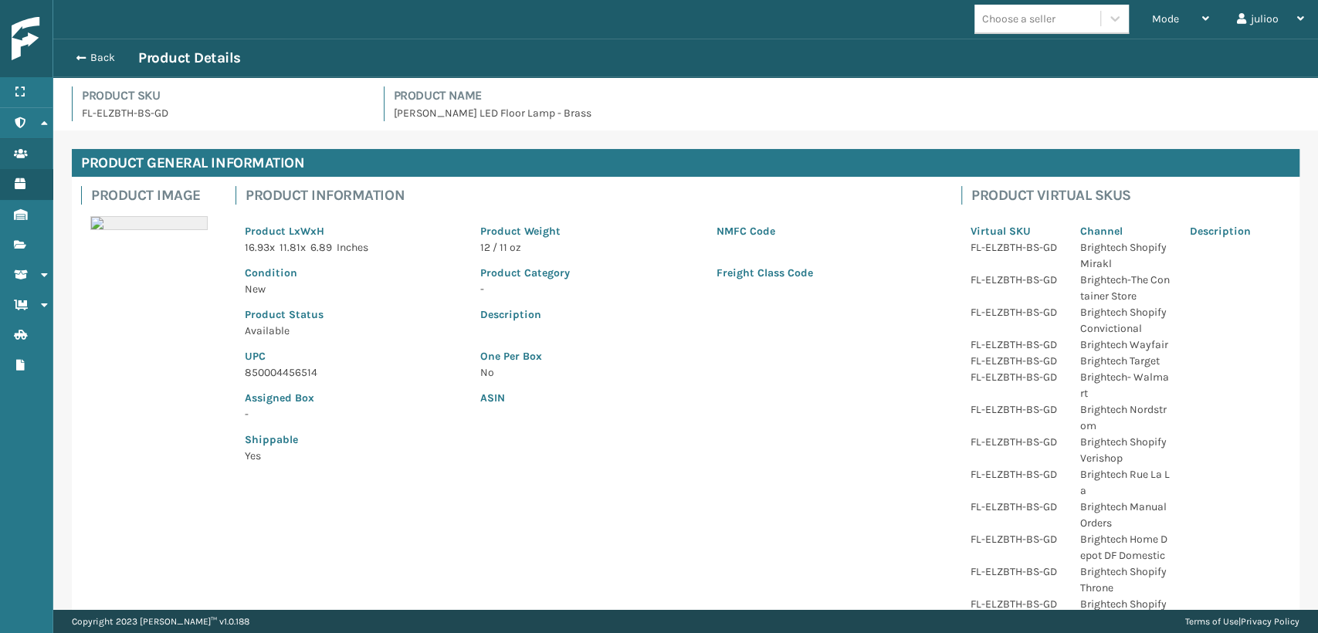
click at [278, 372] on p "850004456514" at bounding box center [353, 373] width 217 height 16
copy p "850004456514"
click at [114, 56] on button "Back" at bounding box center [102, 58] width 71 height 14
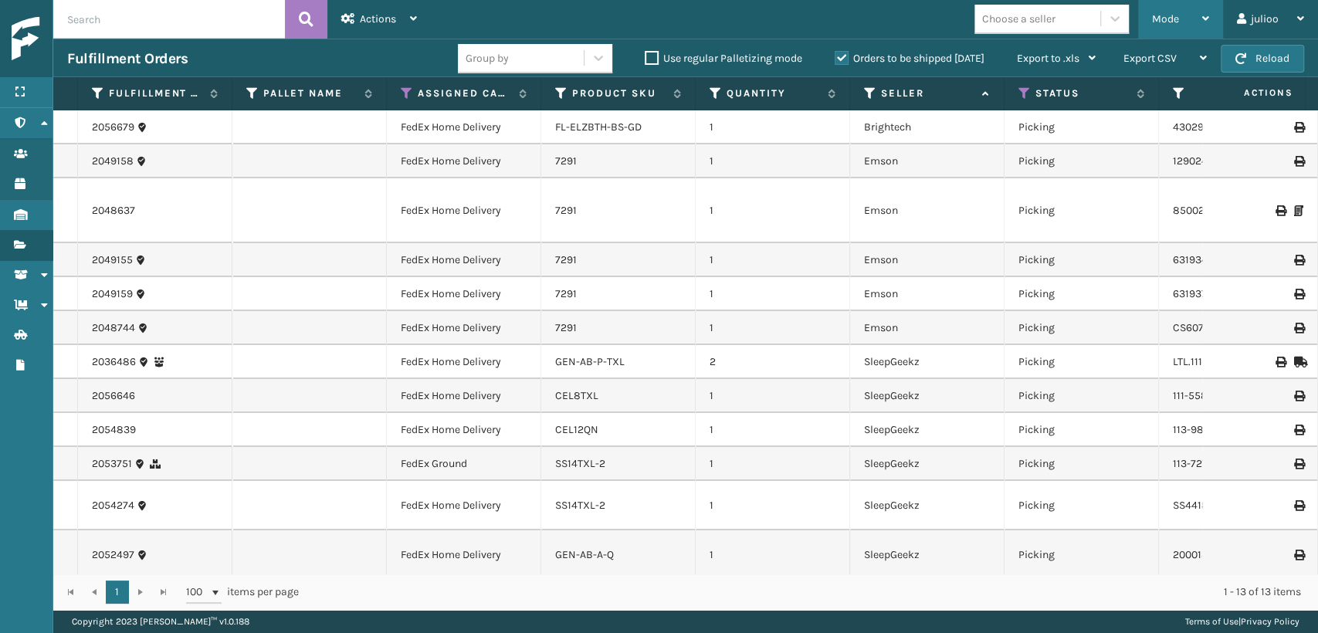
click at [1202, 15] on icon at bounding box center [1205, 18] width 7 height 11
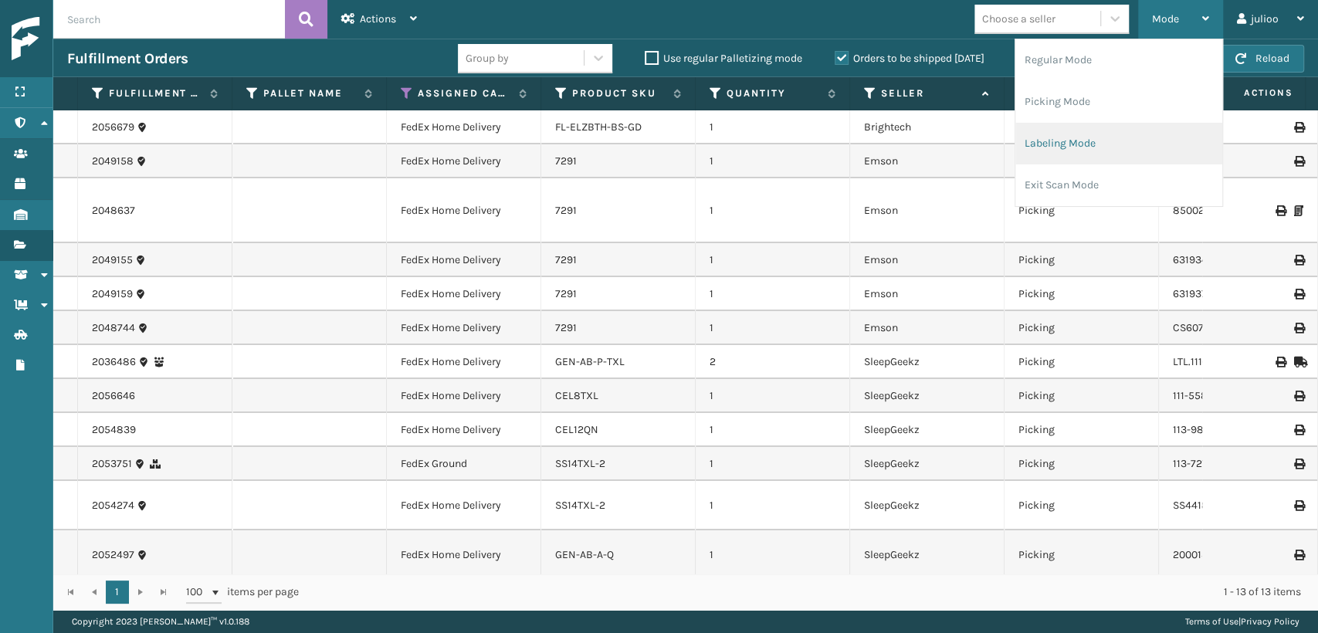
click at [1093, 137] on li "Labeling Mode" at bounding box center [1119, 144] width 207 height 42
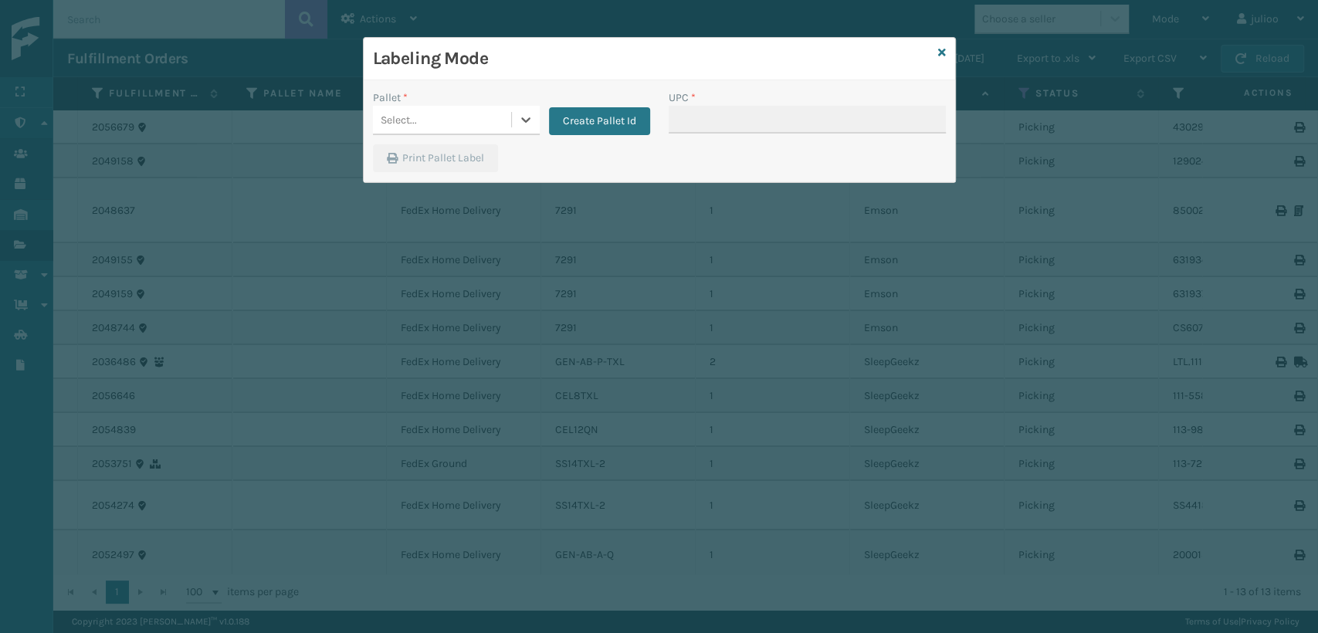
click at [480, 121] on div "Select..." at bounding box center [442, 119] width 138 height 25
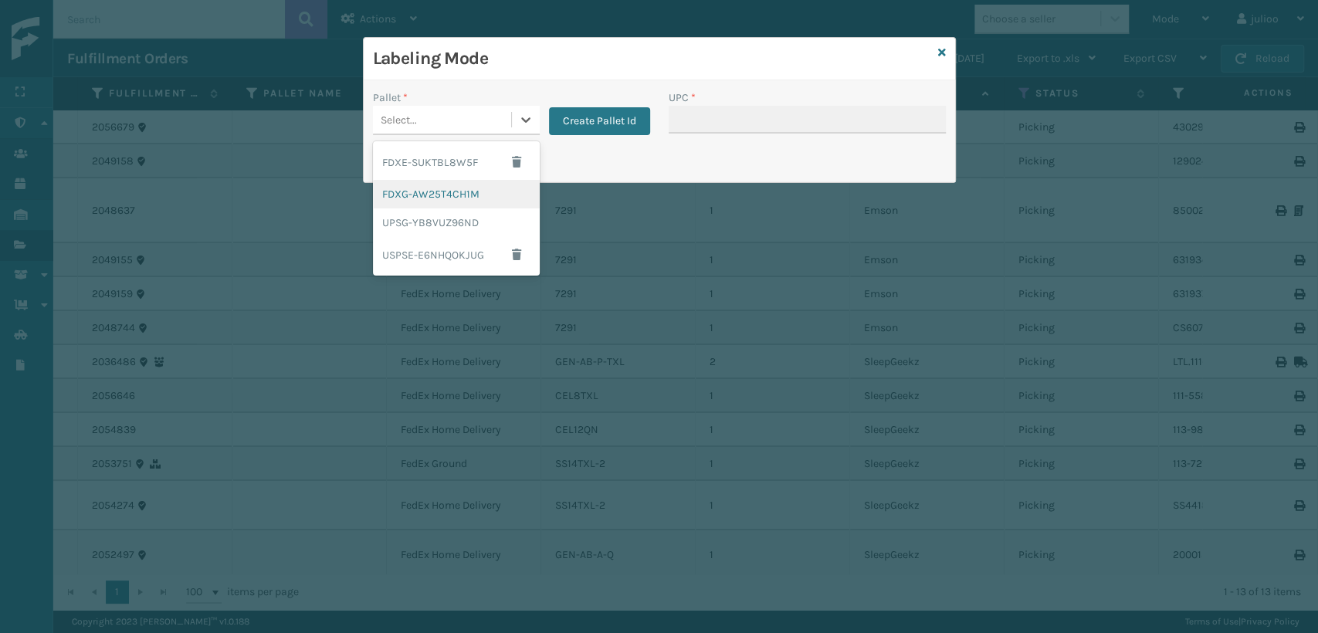
drag, startPoint x: 455, startPoint y: 192, endPoint x: 680, endPoint y: 137, distance: 231.3
click at [469, 186] on div "FDXG-AW25T4CH1M" at bounding box center [456, 194] width 167 height 29
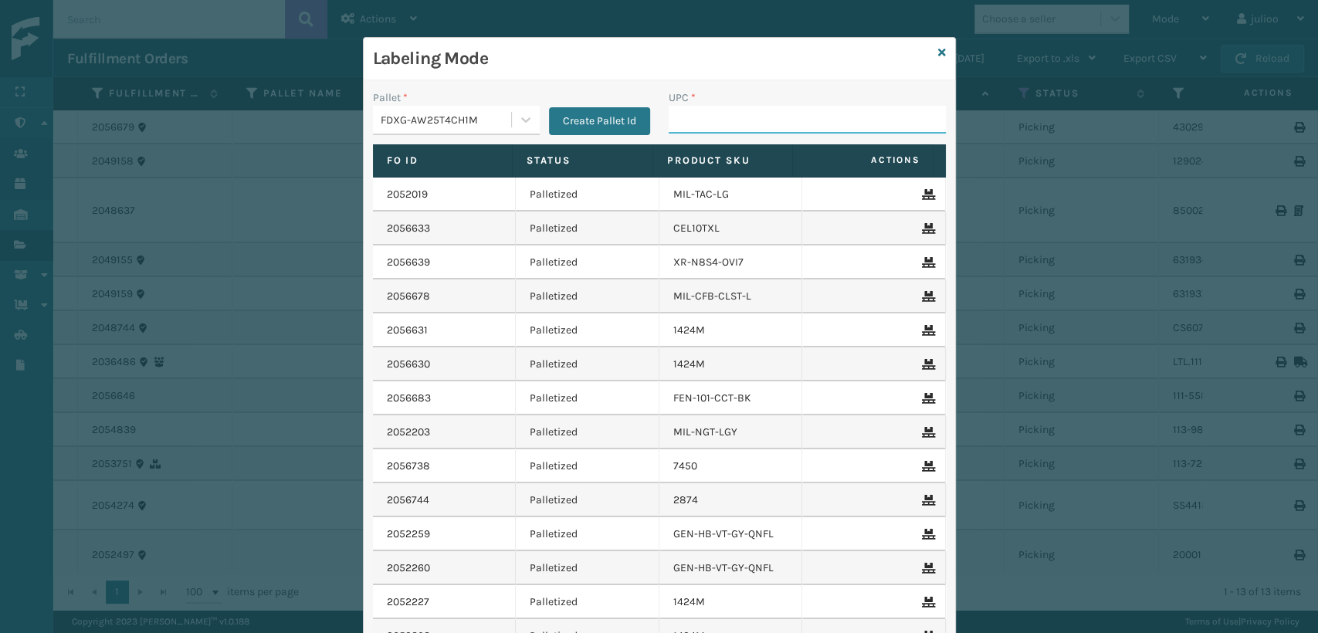
paste input "850004456514"
type input "850004456514"
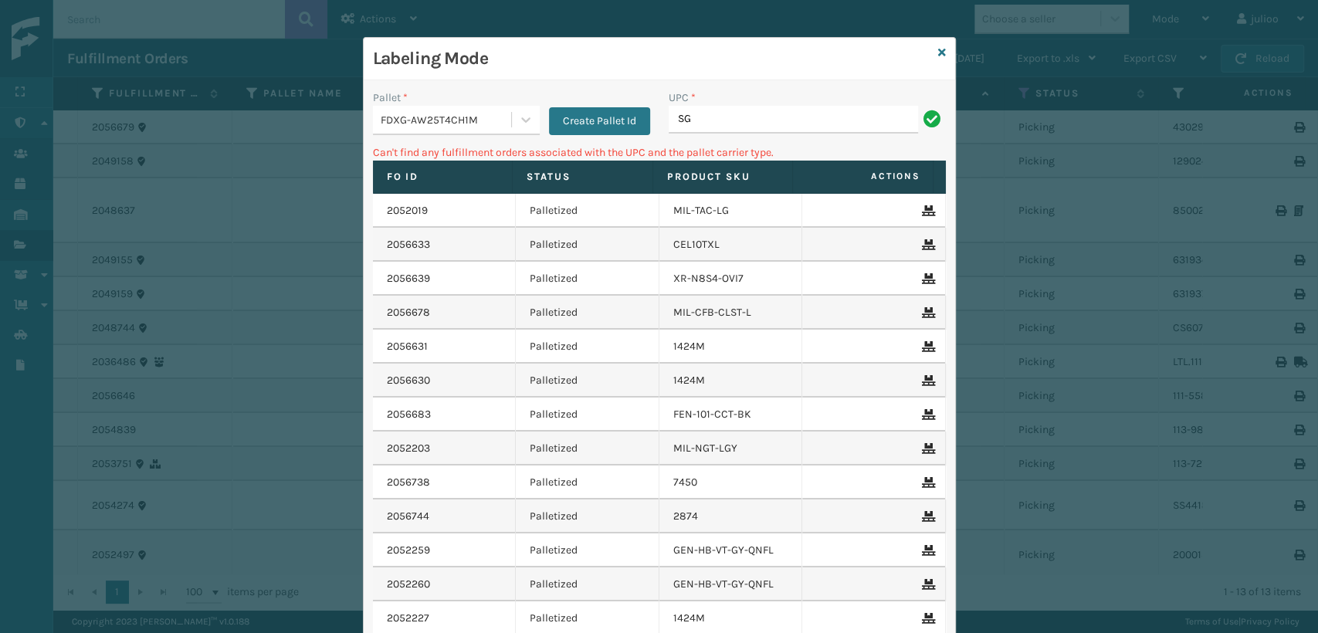
type input "S"
type input "gen-a"
click at [938, 50] on icon at bounding box center [942, 52] width 8 height 11
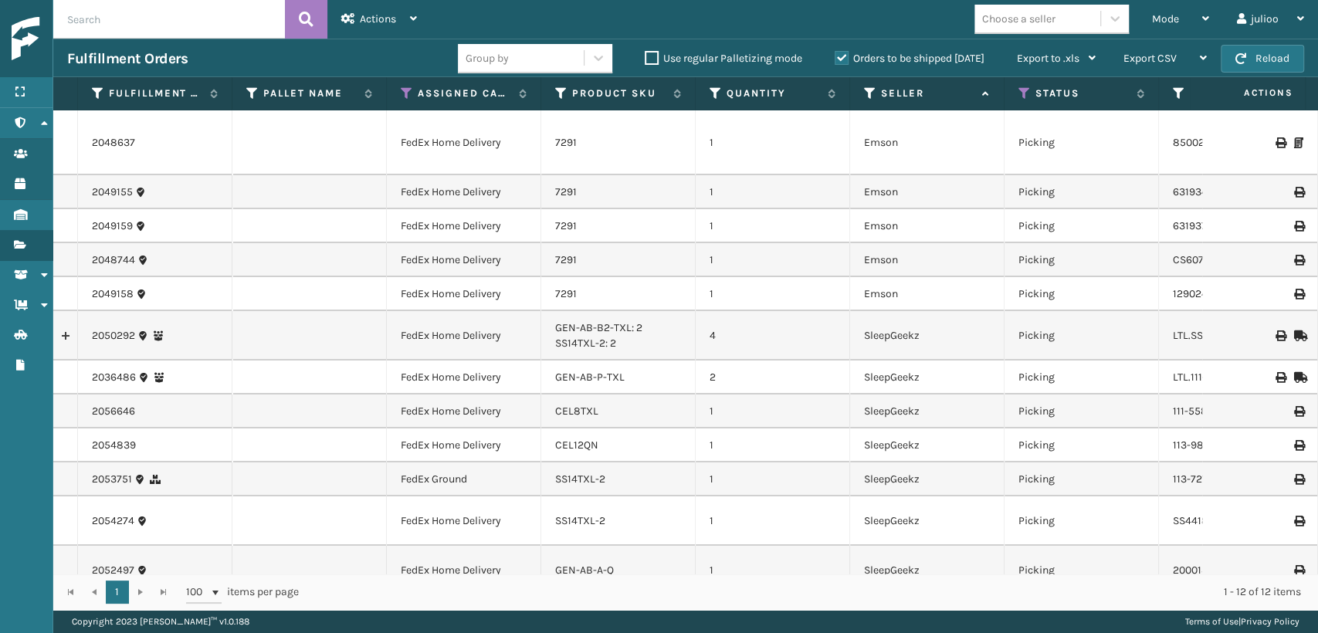
scroll to position [19, 0]
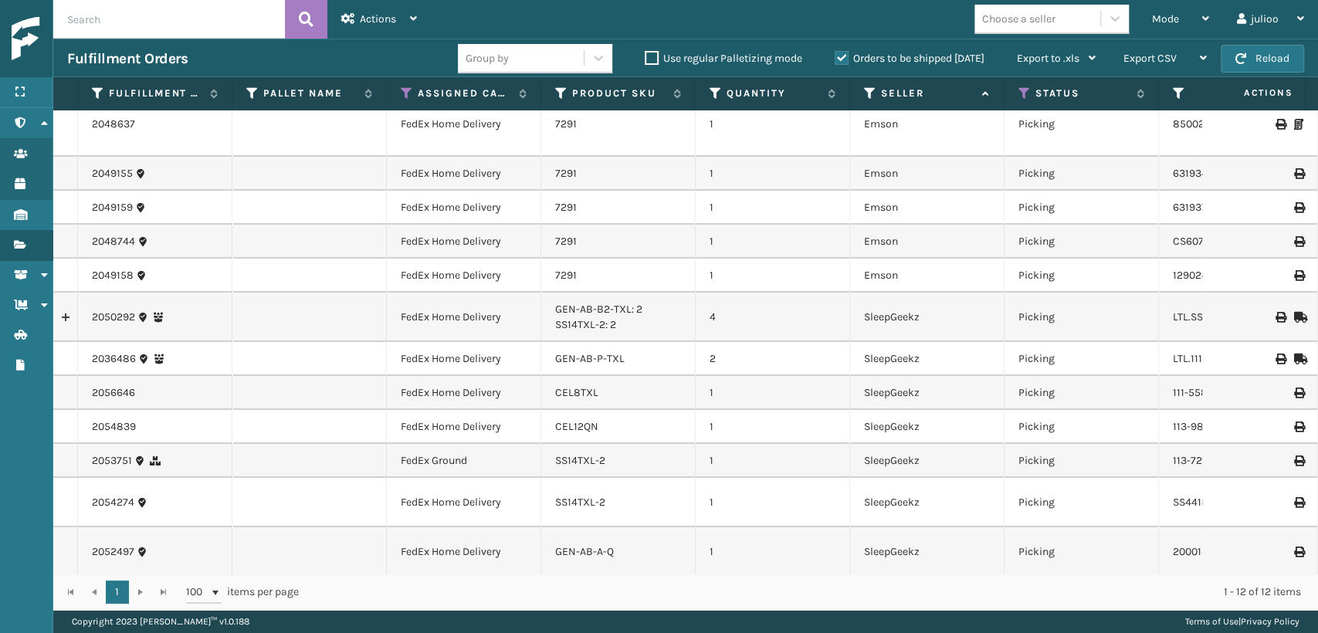
click at [1050, 13] on div "Choose a seller" at bounding box center [1018, 19] width 73 height 16
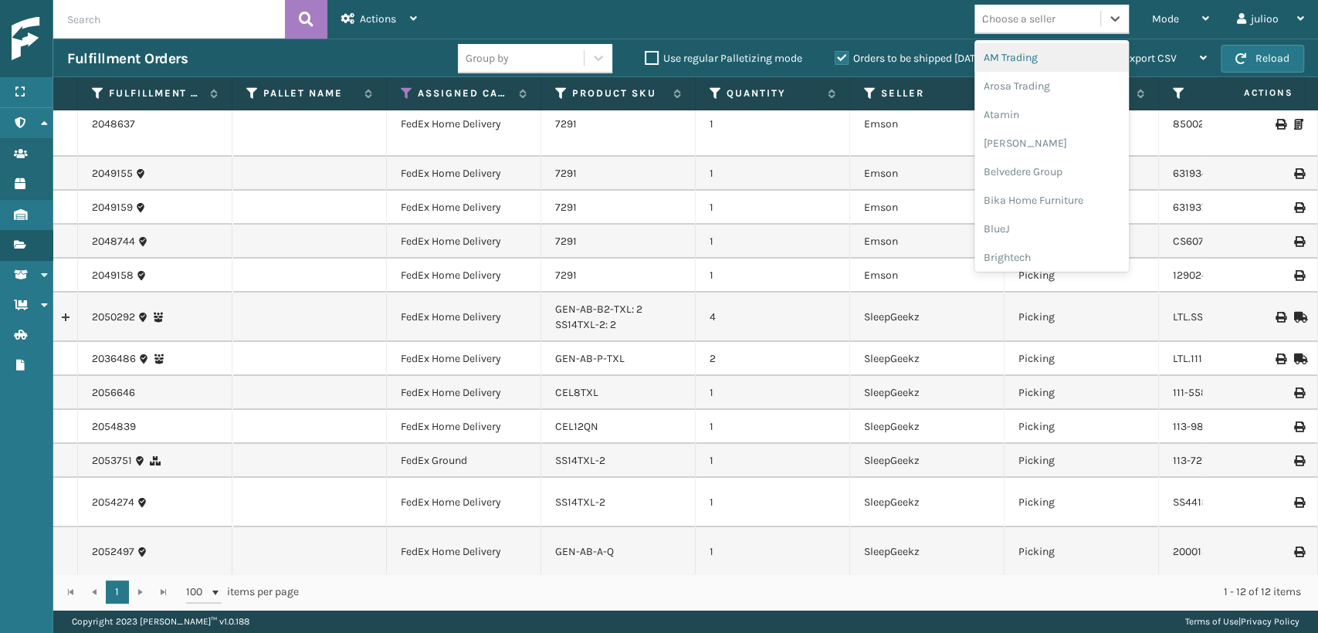
type input "sl"
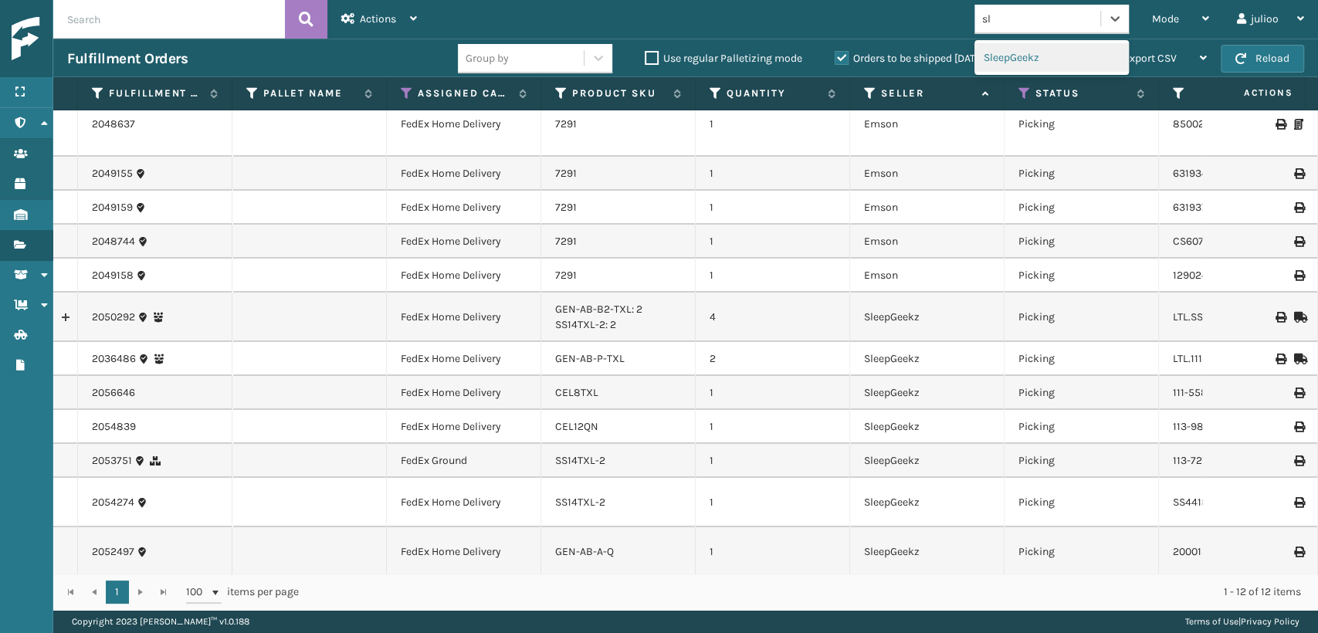
click at [1045, 59] on div "SleepGeekz" at bounding box center [1052, 57] width 154 height 29
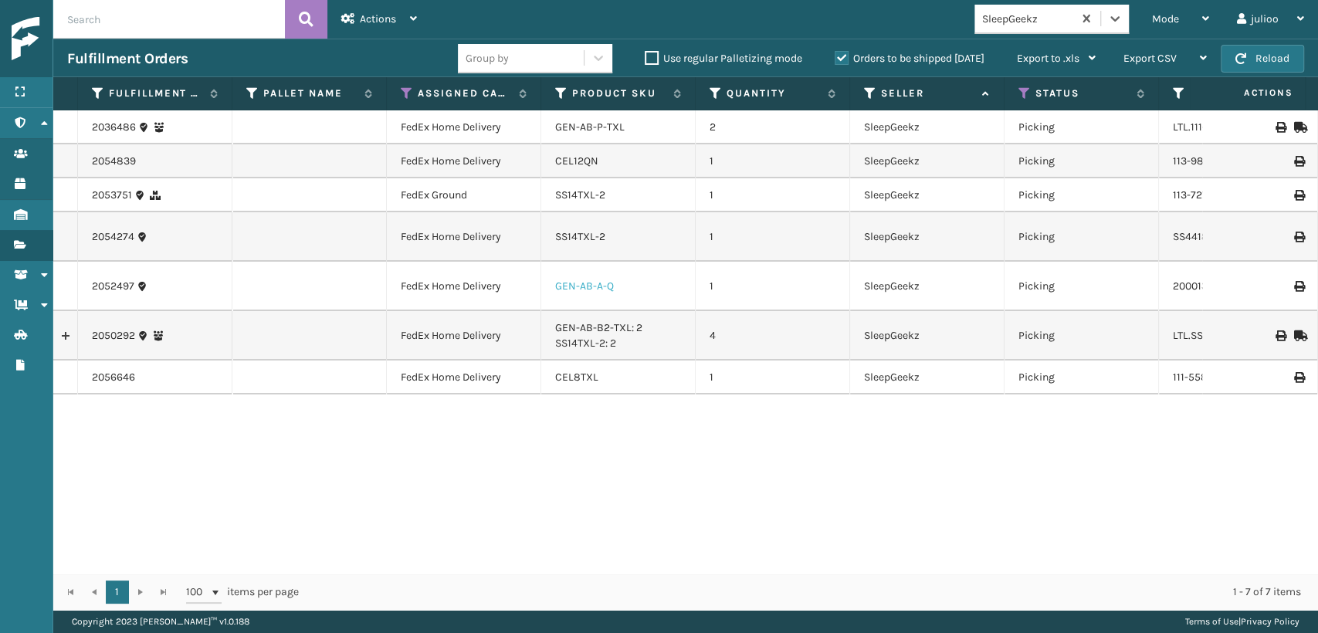
click at [606, 287] on link "GEN-AB-A-Q" at bounding box center [584, 286] width 59 height 13
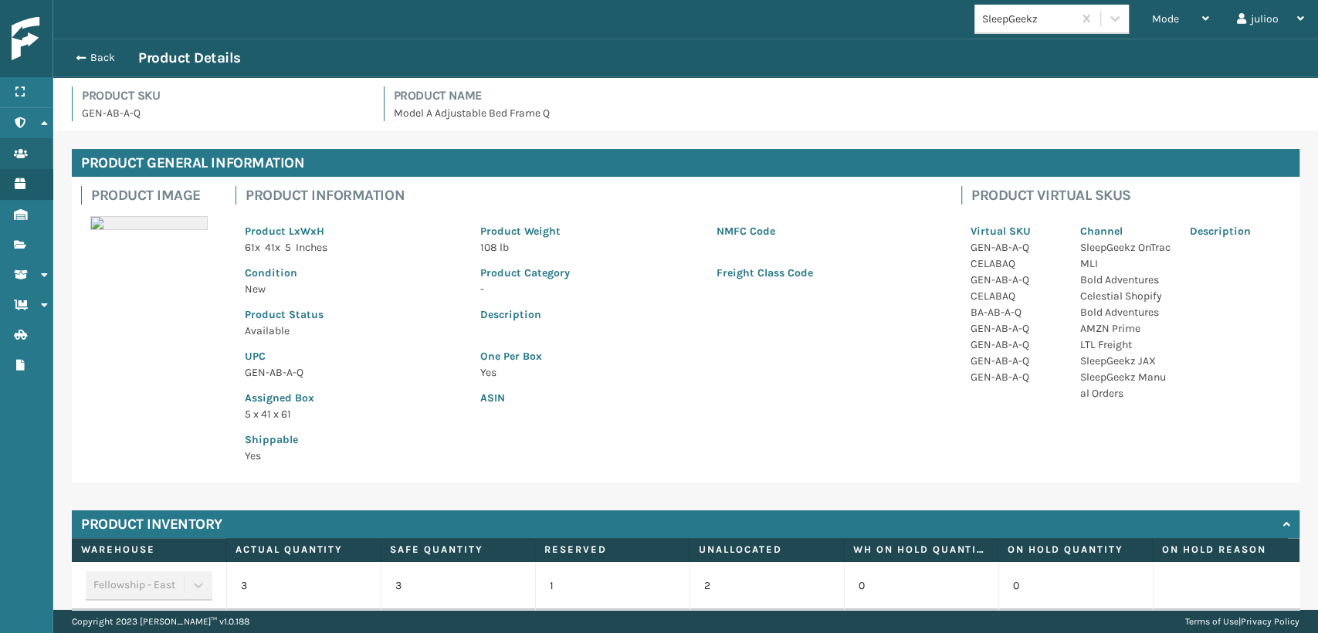
click at [277, 372] on p "GEN-AB-A-Q" at bounding box center [353, 373] width 217 height 16
click at [278, 371] on p "GEN-AB-A-Q" at bounding box center [353, 373] width 217 height 16
copy p "GEN-AB-A-Q"
drag, startPoint x: 98, startPoint y: 59, endPoint x: 478, endPoint y: 45, distance: 380.3
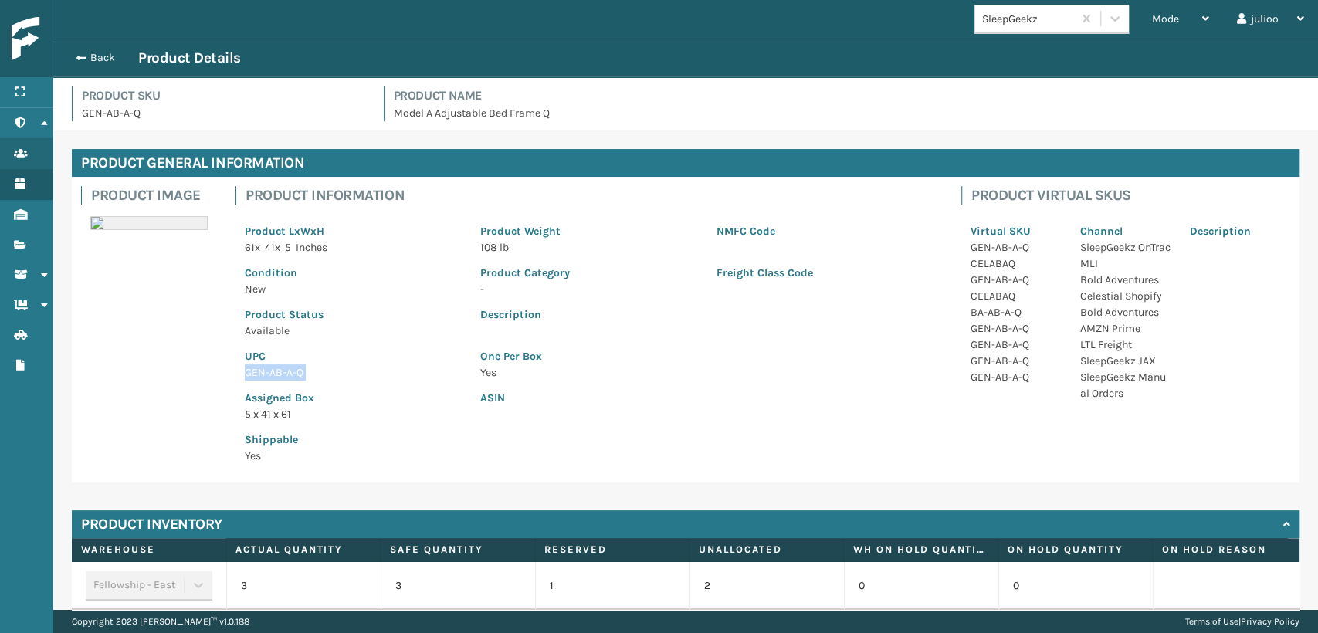
click at [104, 59] on button "Back" at bounding box center [102, 58] width 71 height 14
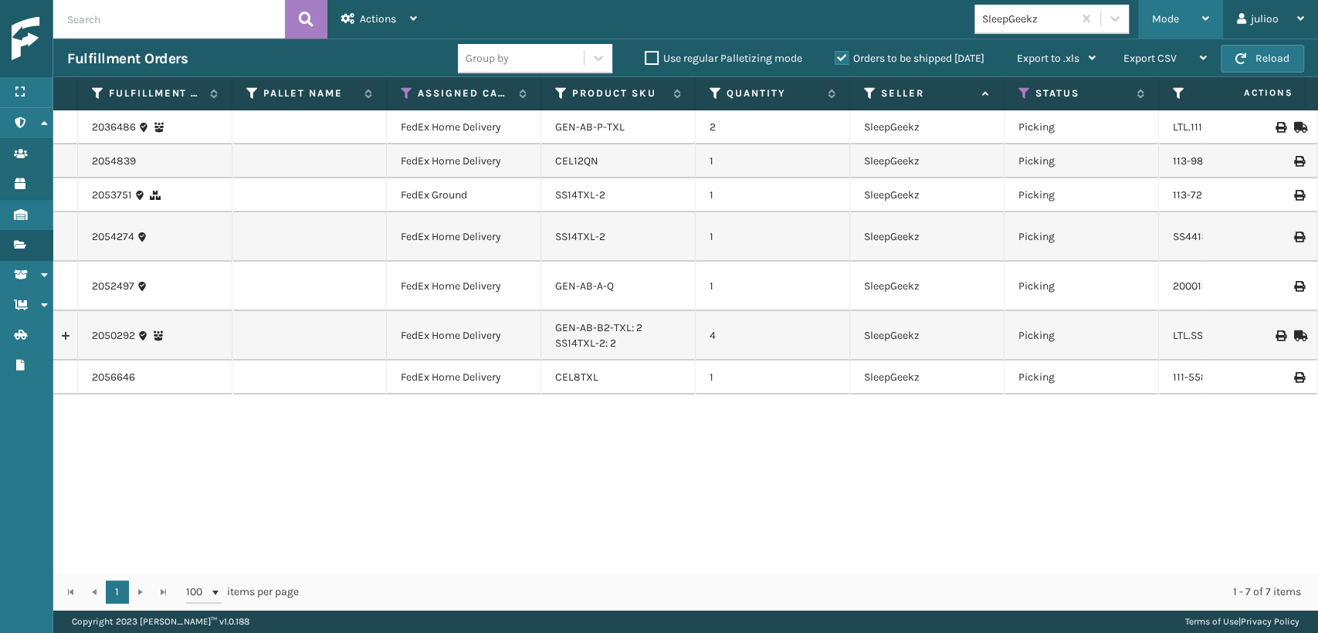
drag, startPoint x: 1209, startPoint y: 20, endPoint x: 1182, endPoint y: 23, distance: 28.0
click at [1200, 22] on div "Mode Regular Mode Picking Mode Labeling Mode Exit Scan Mode" at bounding box center [1180, 19] width 85 height 39
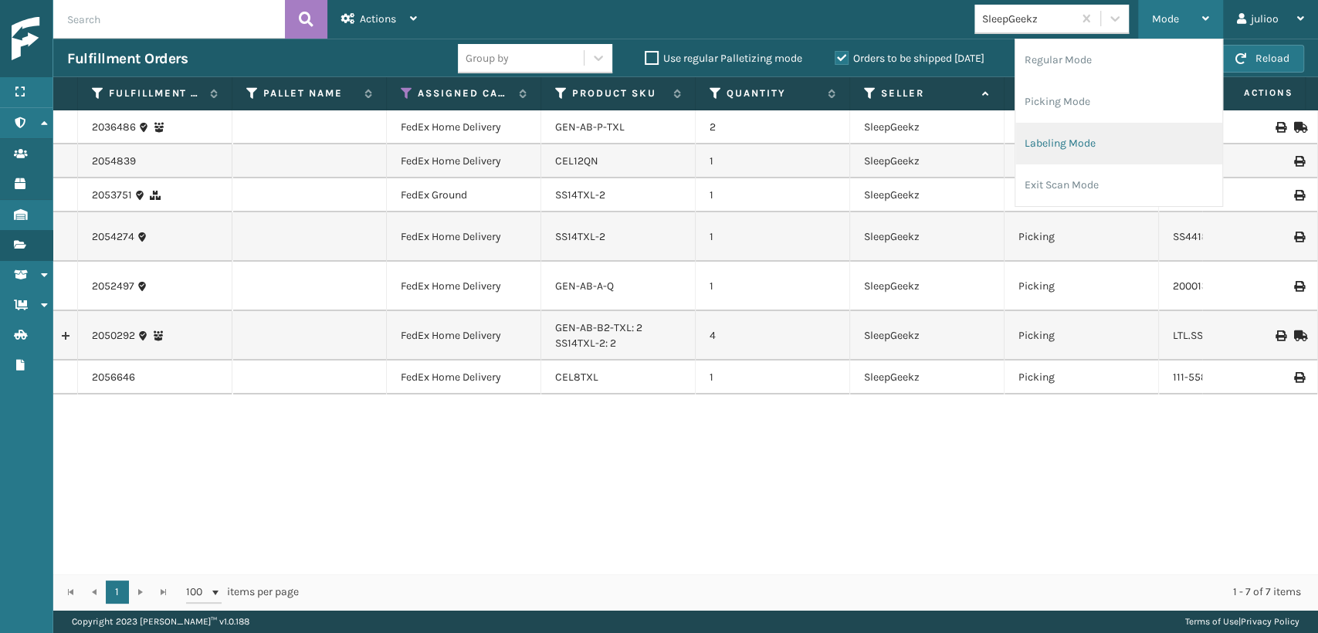
click at [1088, 146] on li "Labeling Mode" at bounding box center [1119, 144] width 207 height 42
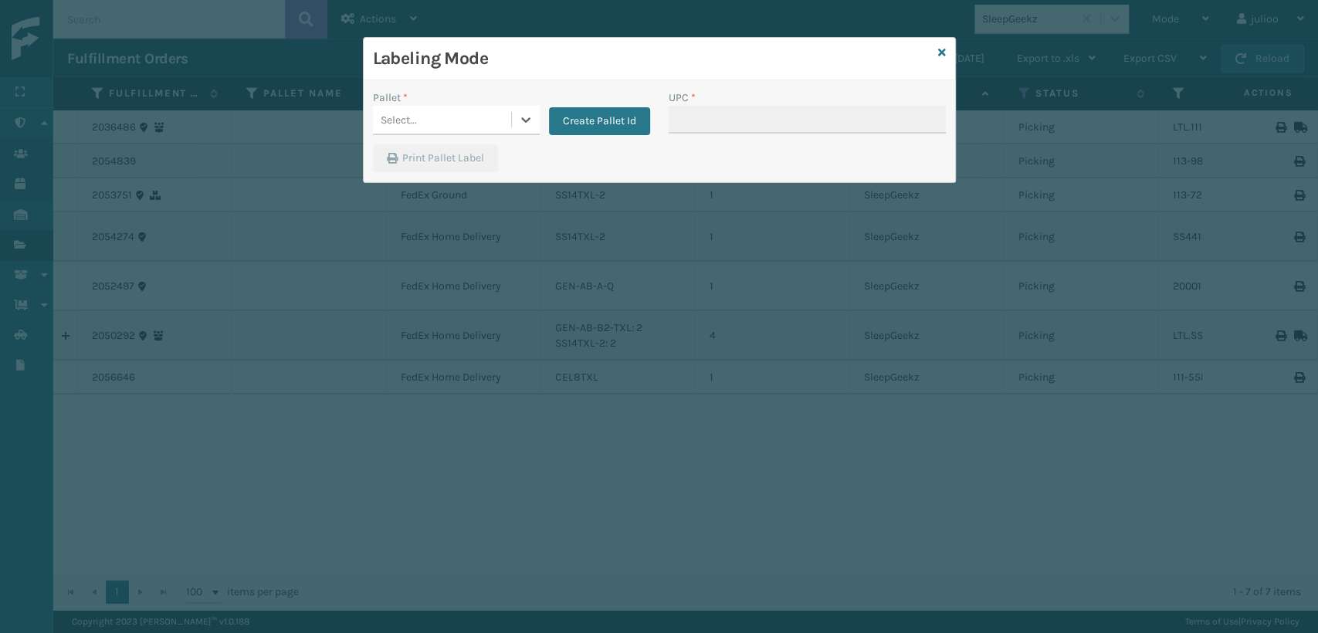
click at [497, 114] on div "Select..." at bounding box center [442, 119] width 138 height 25
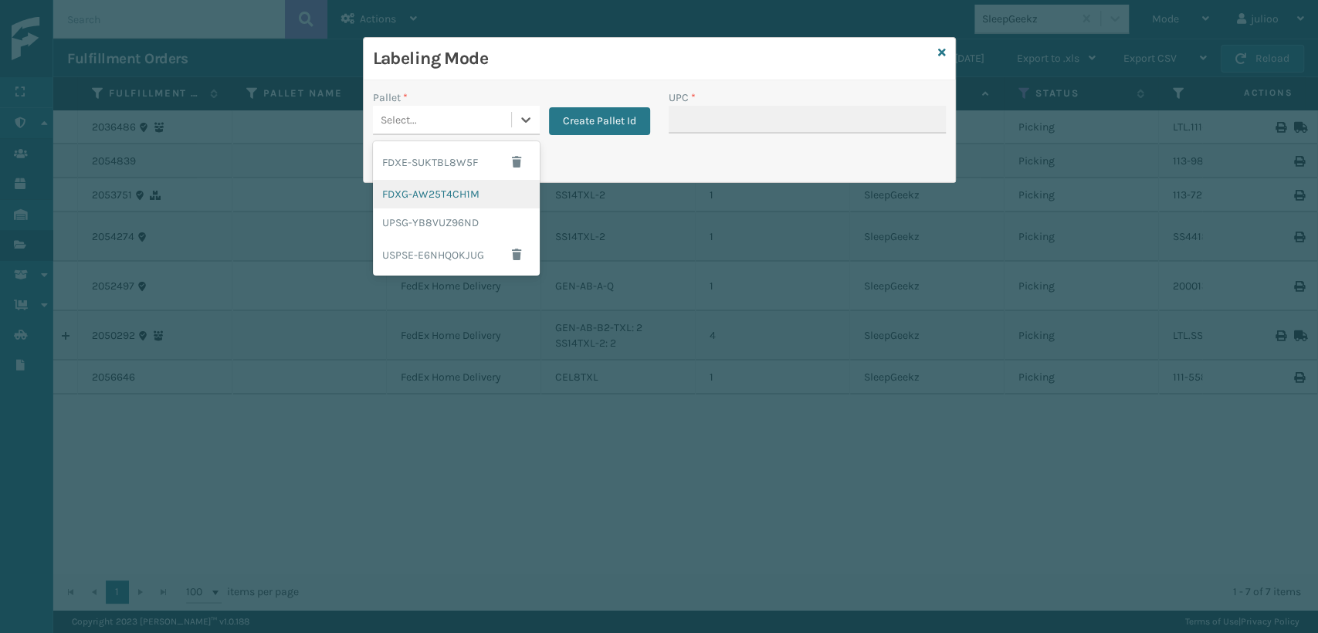
drag, startPoint x: 435, startPoint y: 187, endPoint x: 761, endPoint y: 121, distance: 332.5
click at [436, 188] on div "FDXG-AW25T4CH1M" at bounding box center [456, 194] width 167 height 29
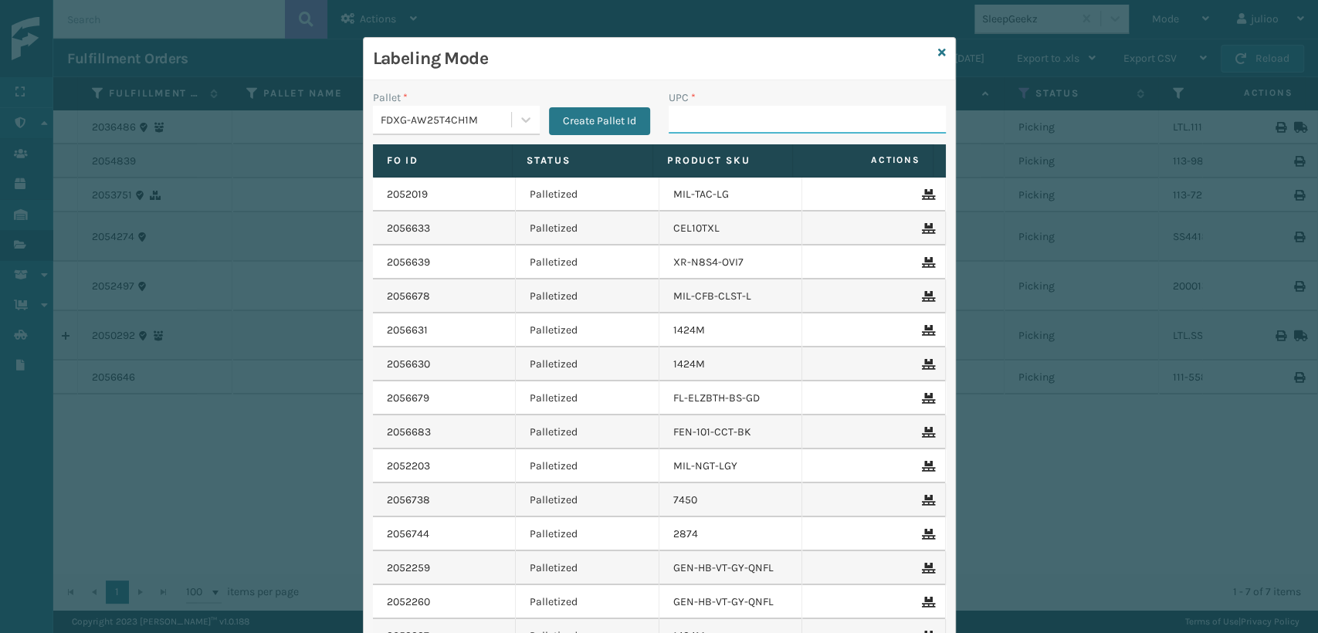
paste input "GEN-AB-A-Q"
type input "GEN-AB-A-Q"
click at [938, 50] on icon at bounding box center [942, 52] width 8 height 11
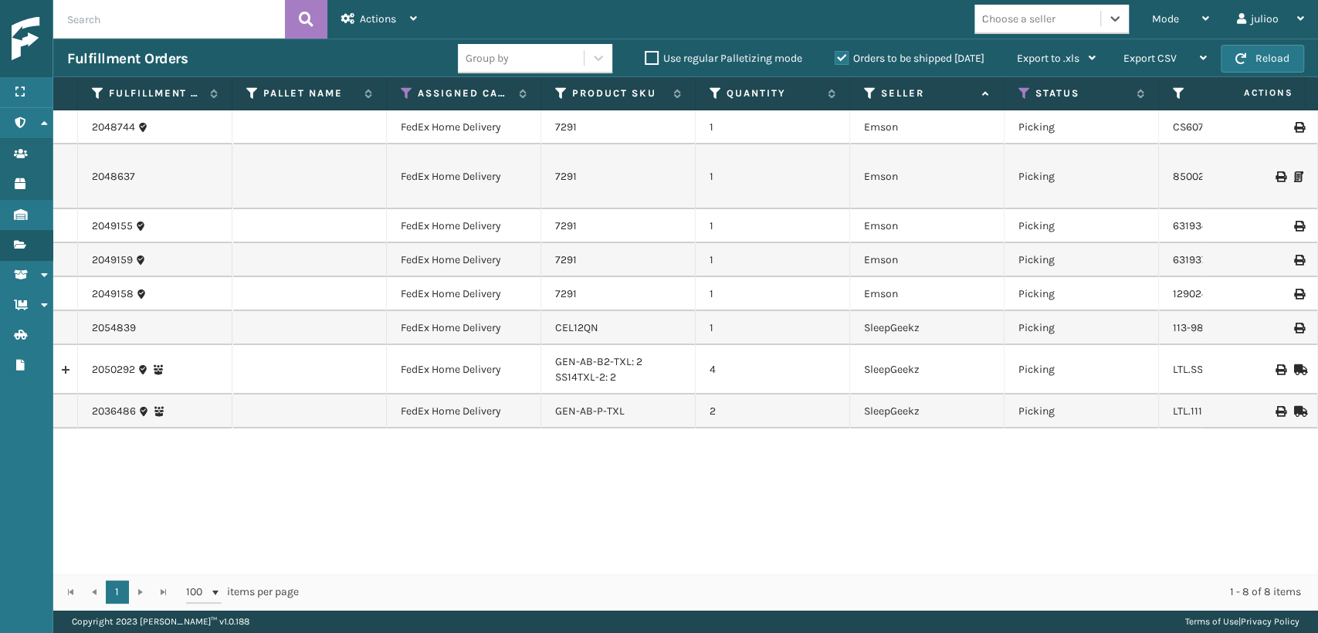
type input "810081962681"
click at [1067, 20] on div "Choose a seller" at bounding box center [1038, 18] width 126 height 25
drag, startPoint x: 1145, startPoint y: 15, endPoint x: 1119, endPoint y: 34, distance: 32.1
click at [1144, 15] on div "Mode Regular Mode Picking Mode Labeling Mode Exit Scan Mode" at bounding box center [1180, 19] width 85 height 39
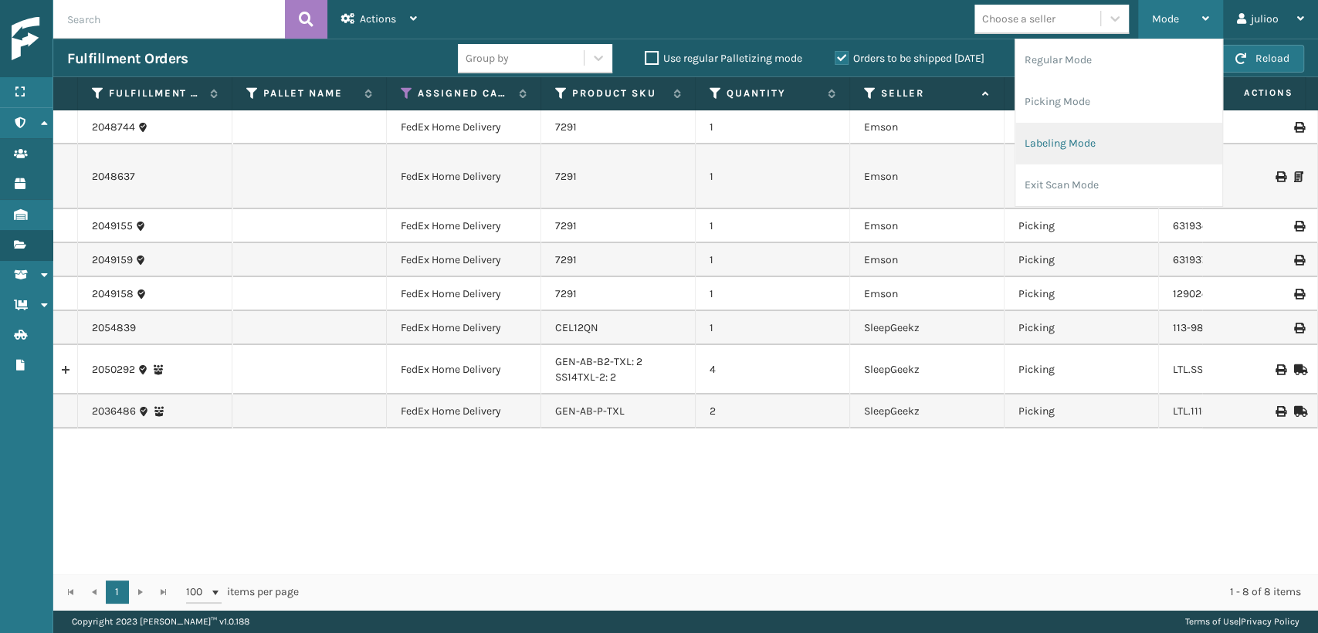
click at [1057, 151] on li "Labeling Mode" at bounding box center [1119, 144] width 207 height 42
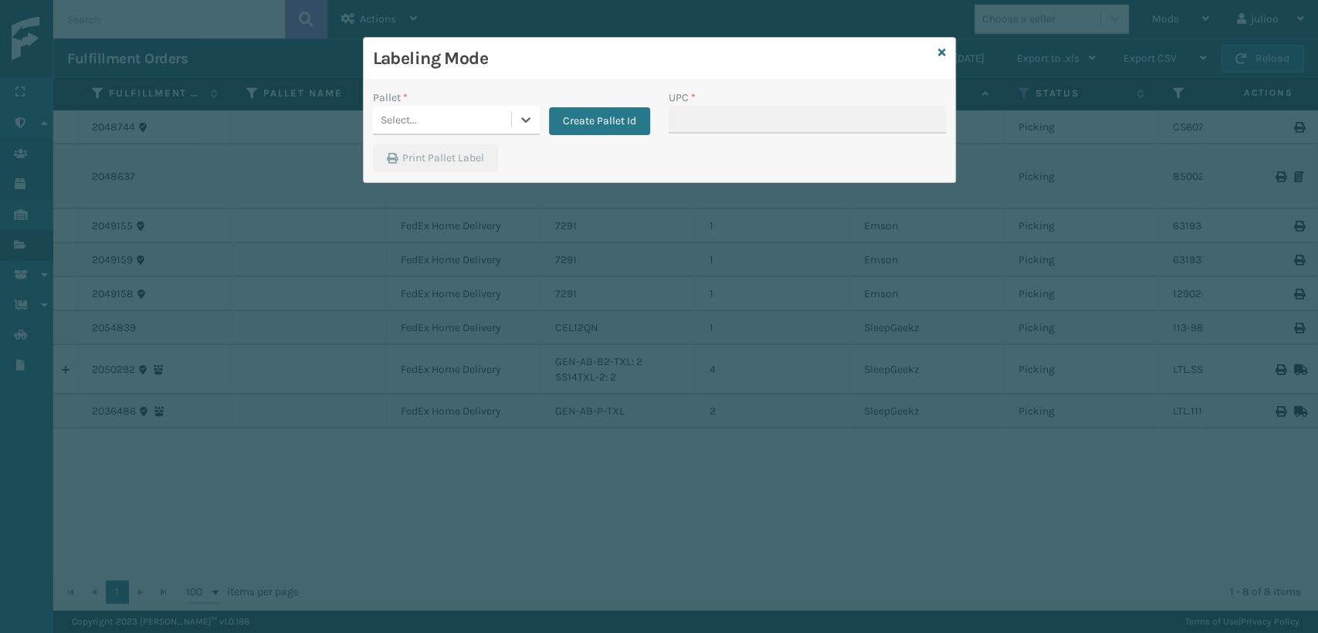
click at [440, 120] on div "Select..." at bounding box center [442, 119] width 138 height 25
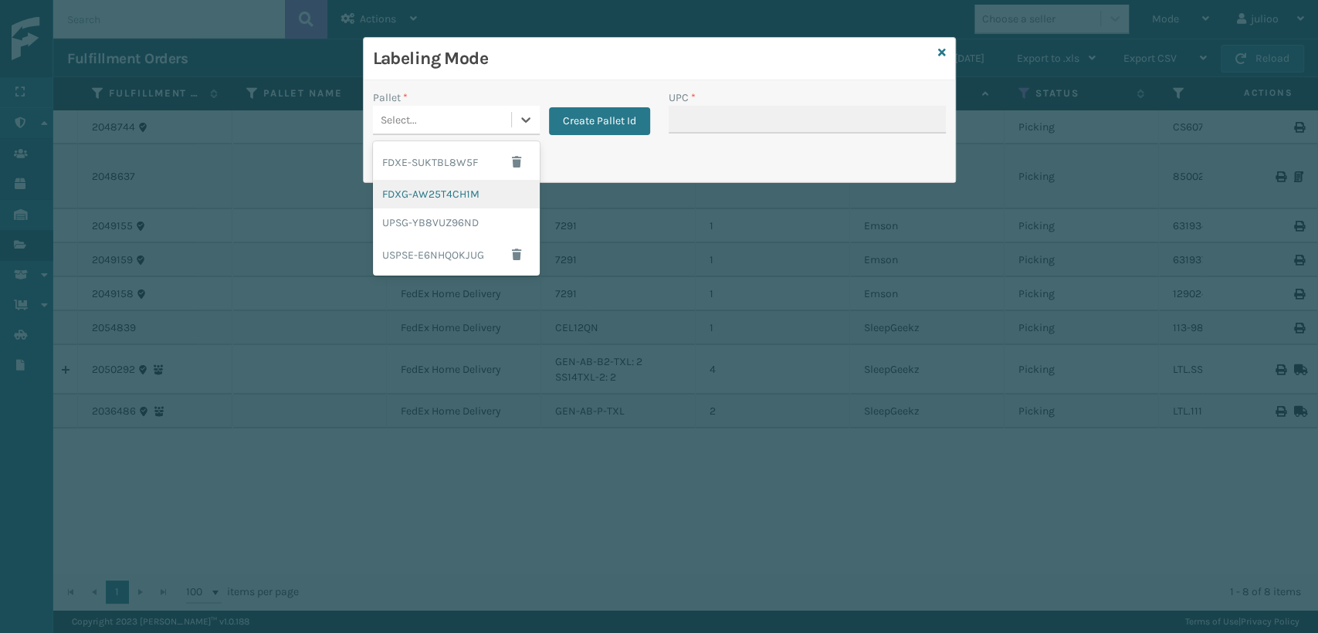
click at [415, 193] on div "FDXG-AW25T4CH1M" at bounding box center [456, 194] width 167 height 29
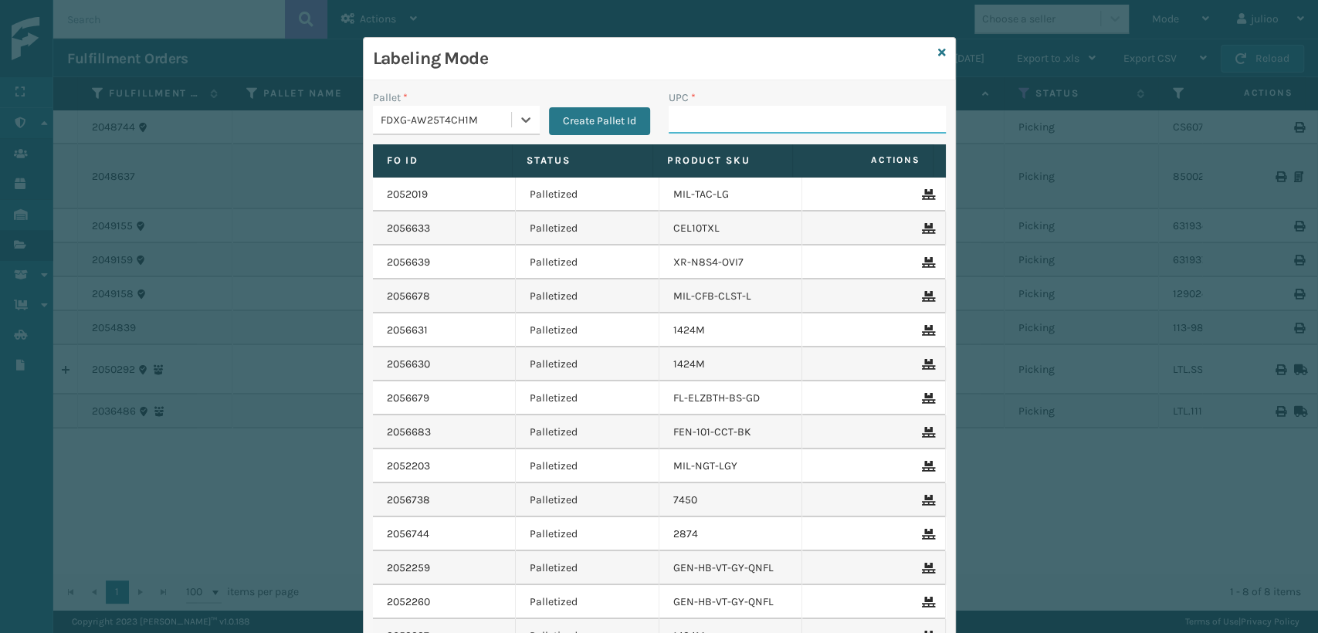
click at [697, 116] on input "UPC *" at bounding box center [807, 120] width 277 height 28
click at [938, 49] on icon at bounding box center [942, 52] width 8 height 11
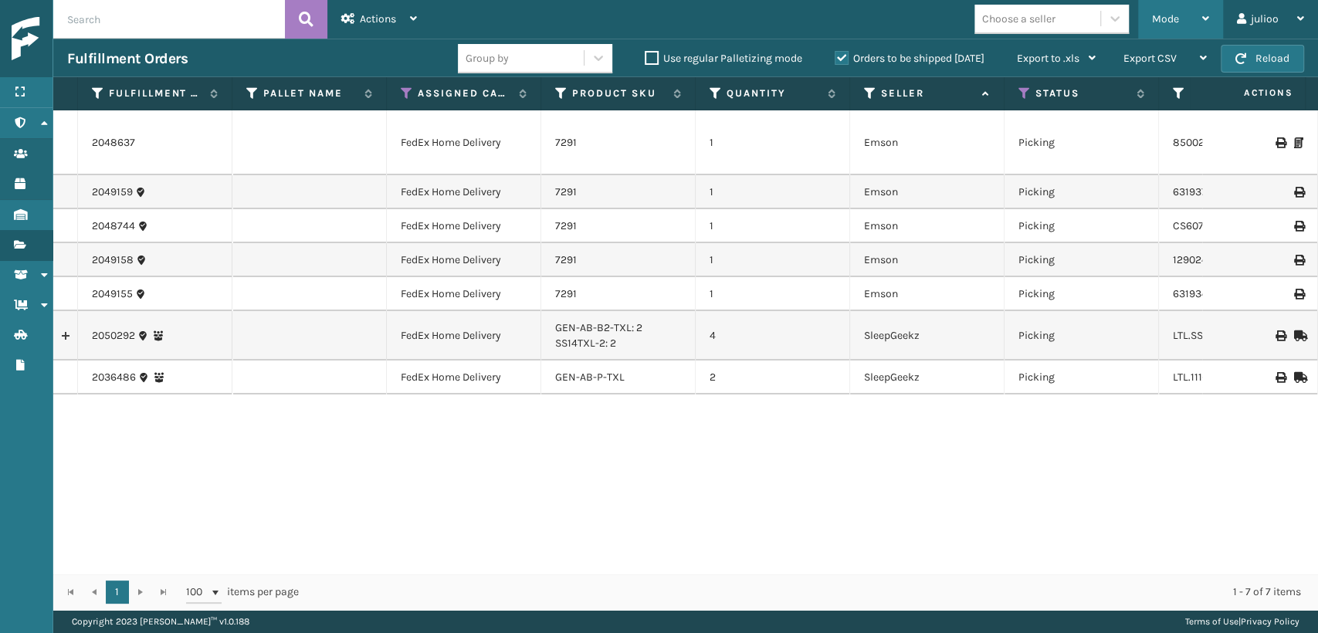
click at [1162, 17] on span "Mode" at bounding box center [1165, 18] width 27 height 13
click at [405, 94] on icon at bounding box center [407, 93] width 12 height 14
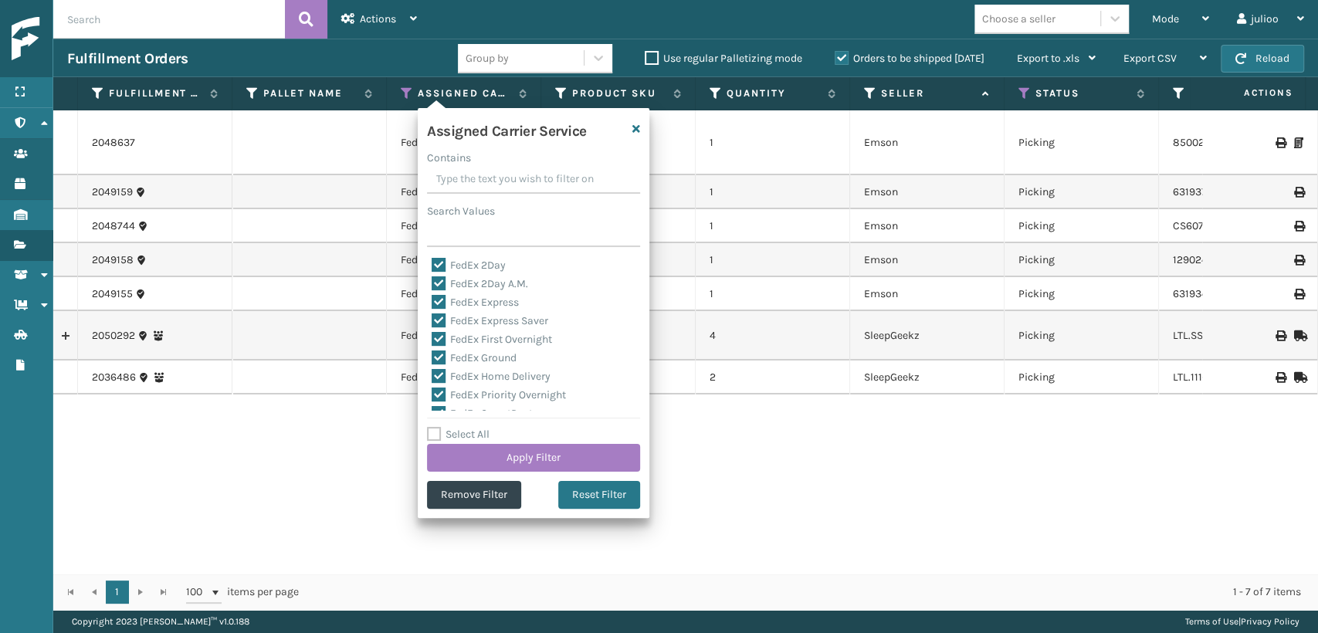
drag, startPoint x: 436, startPoint y: 431, endPoint x: 451, endPoint y: 387, distance: 46.4
click at [435, 431] on label "Select All" at bounding box center [458, 434] width 63 height 13
click at [435, 427] on input "Select All" at bounding box center [543, 427] width 232 height 2
checkbox input "true"
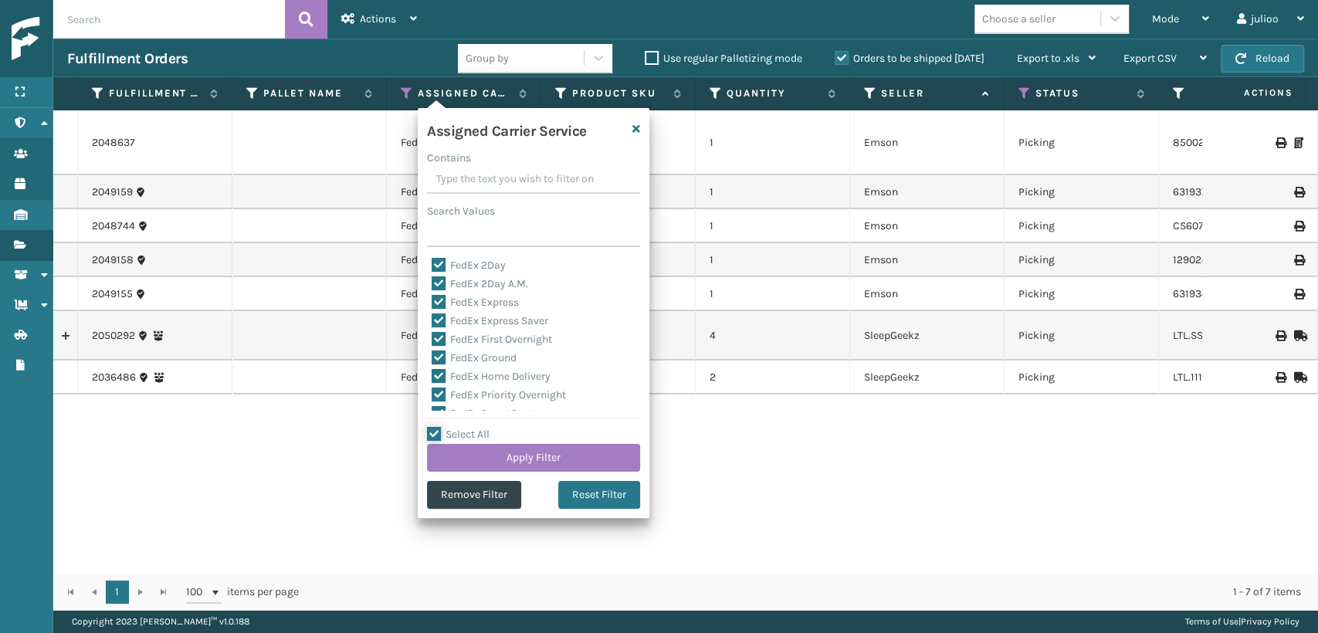
checkbox input "true"
click at [433, 317] on label "LTL" at bounding box center [449, 316] width 34 height 13
click at [432, 317] on input "LTL" at bounding box center [432, 312] width 1 height 10
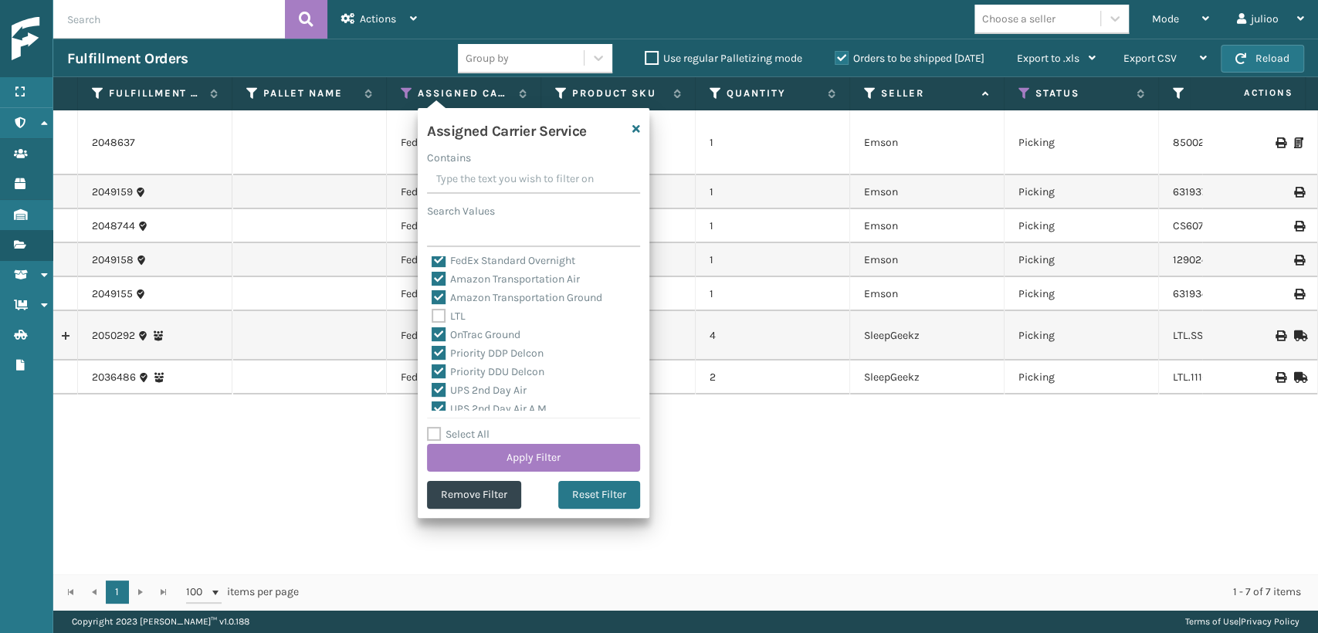
click at [477, 443] on div "Select All Apply Filter" at bounding box center [533, 449] width 213 height 46
click at [498, 456] on button "Apply Filter" at bounding box center [533, 458] width 213 height 28
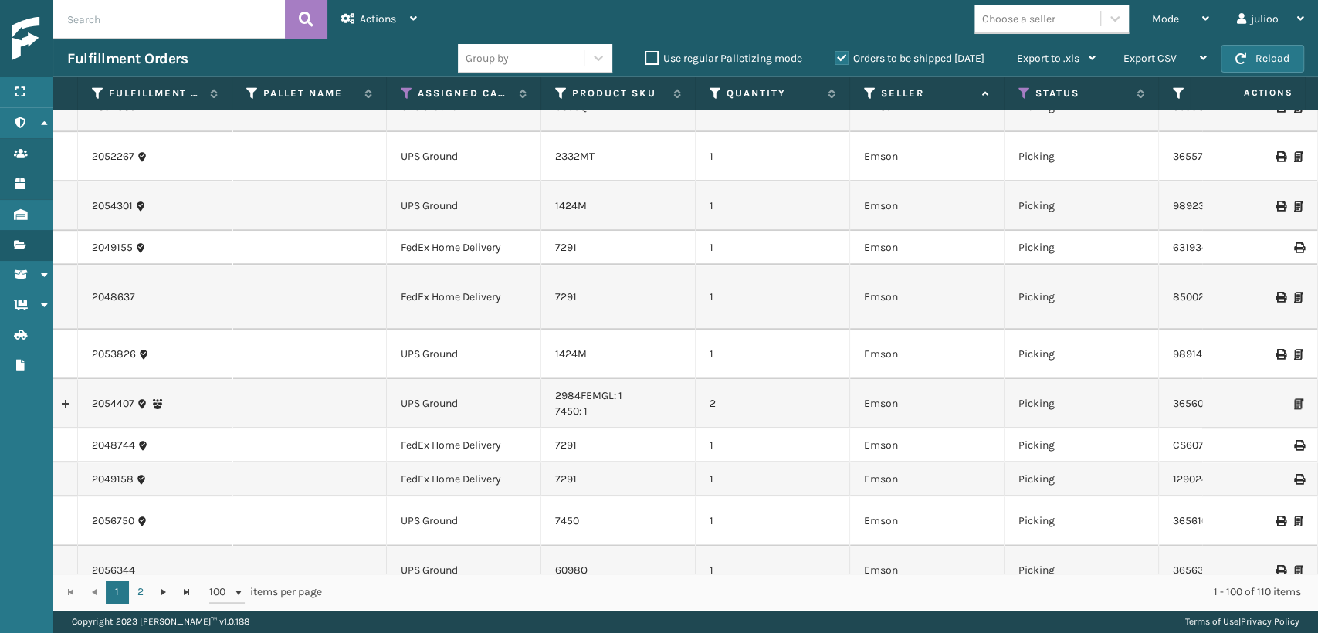
scroll to position [1231, 0]
click at [410, 90] on icon at bounding box center [407, 93] width 12 height 14
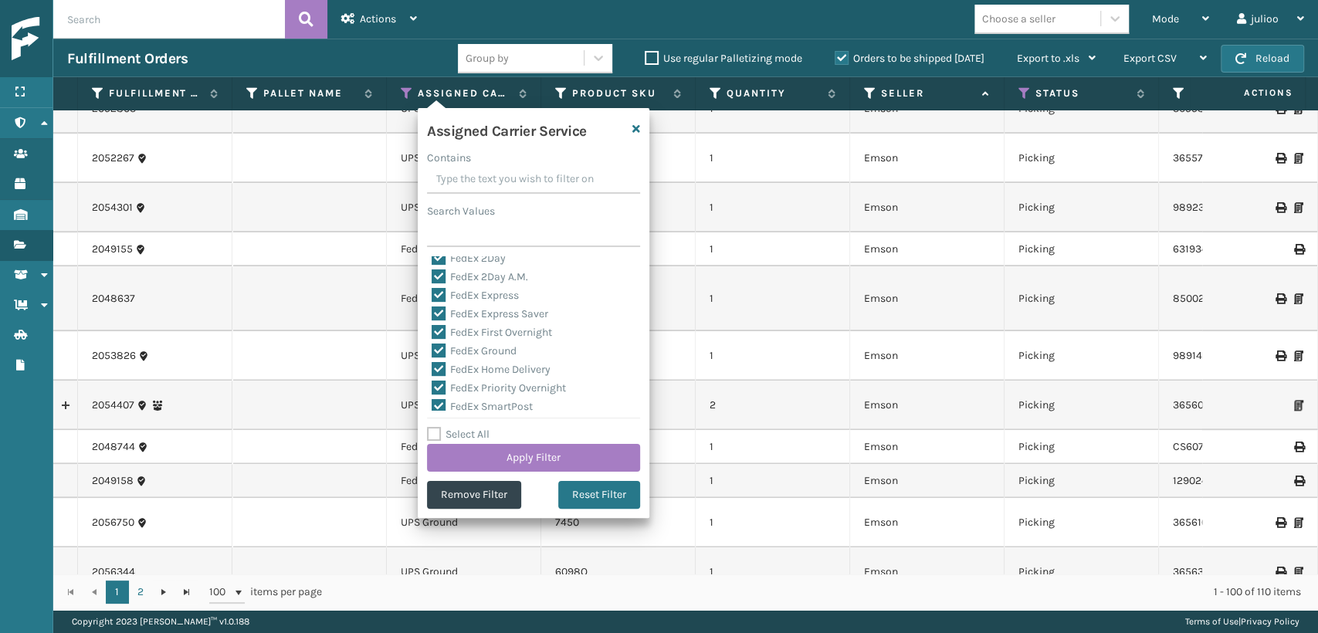
scroll to position [86, 0]
click at [438, 327] on label "FedEx Home Delivery" at bounding box center [491, 327] width 119 height 13
click at [432, 327] on input "FedEx Home Delivery" at bounding box center [432, 324] width 1 height 10
click at [481, 453] on button "Apply Filter" at bounding box center [533, 458] width 213 height 28
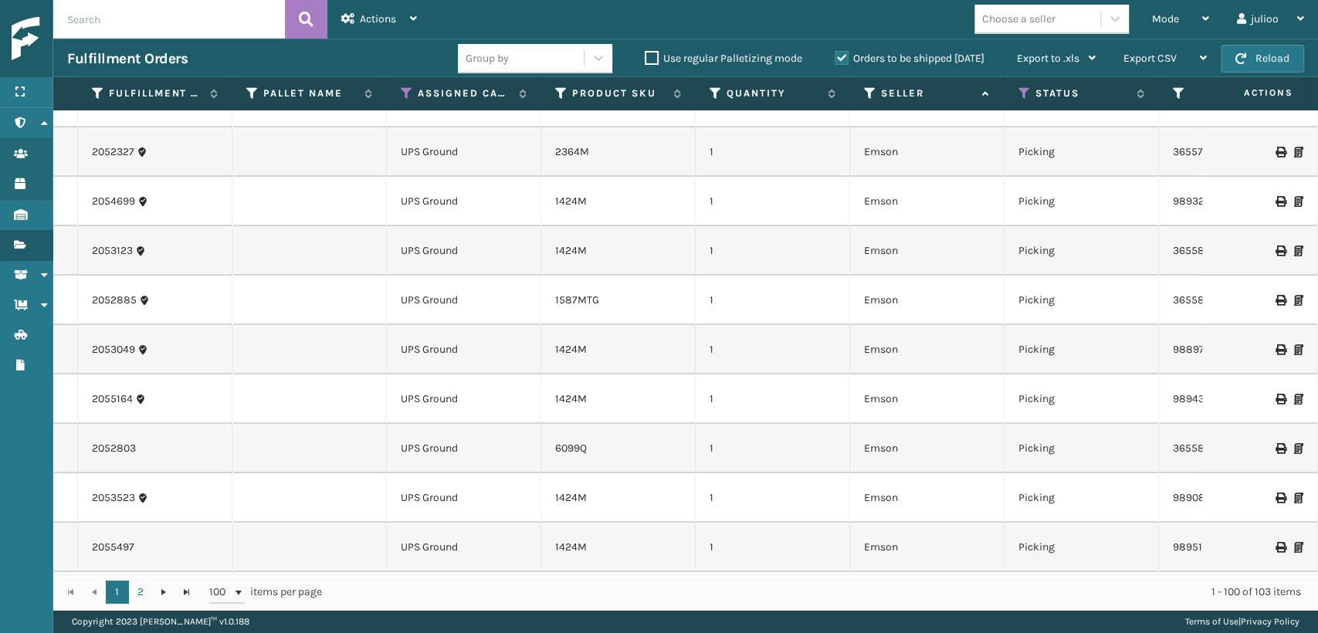
scroll to position [762, 0]
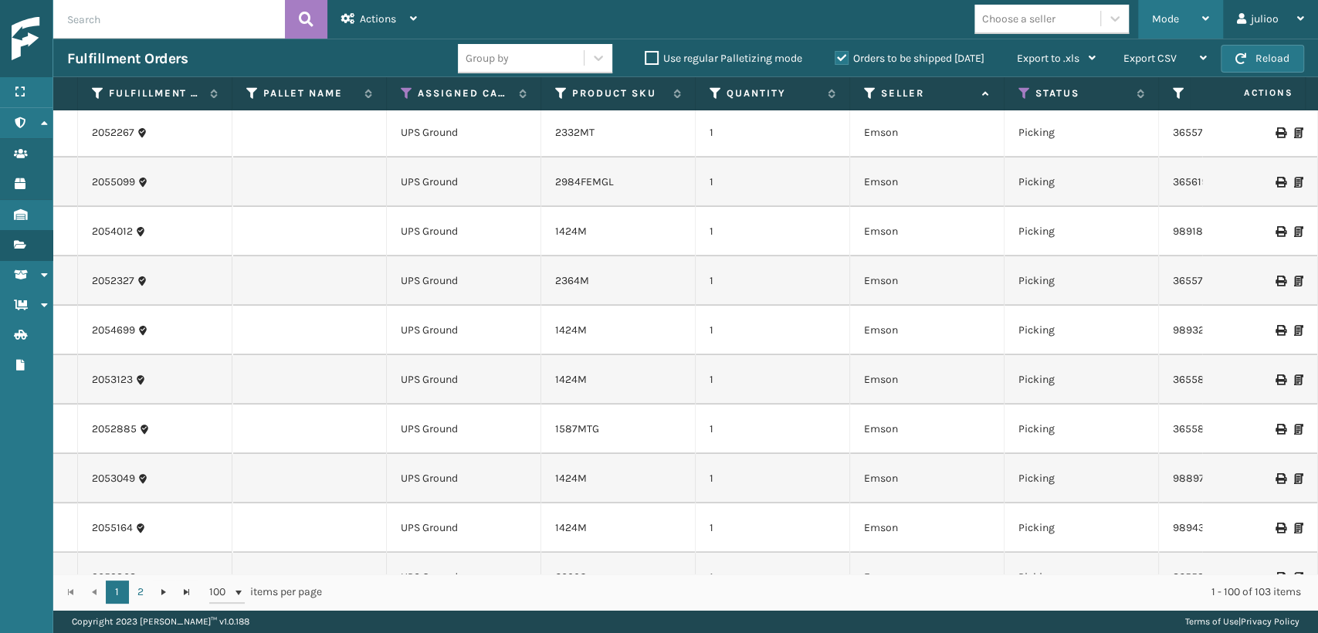
click at [1172, 26] on div "Mode" at bounding box center [1180, 19] width 57 height 39
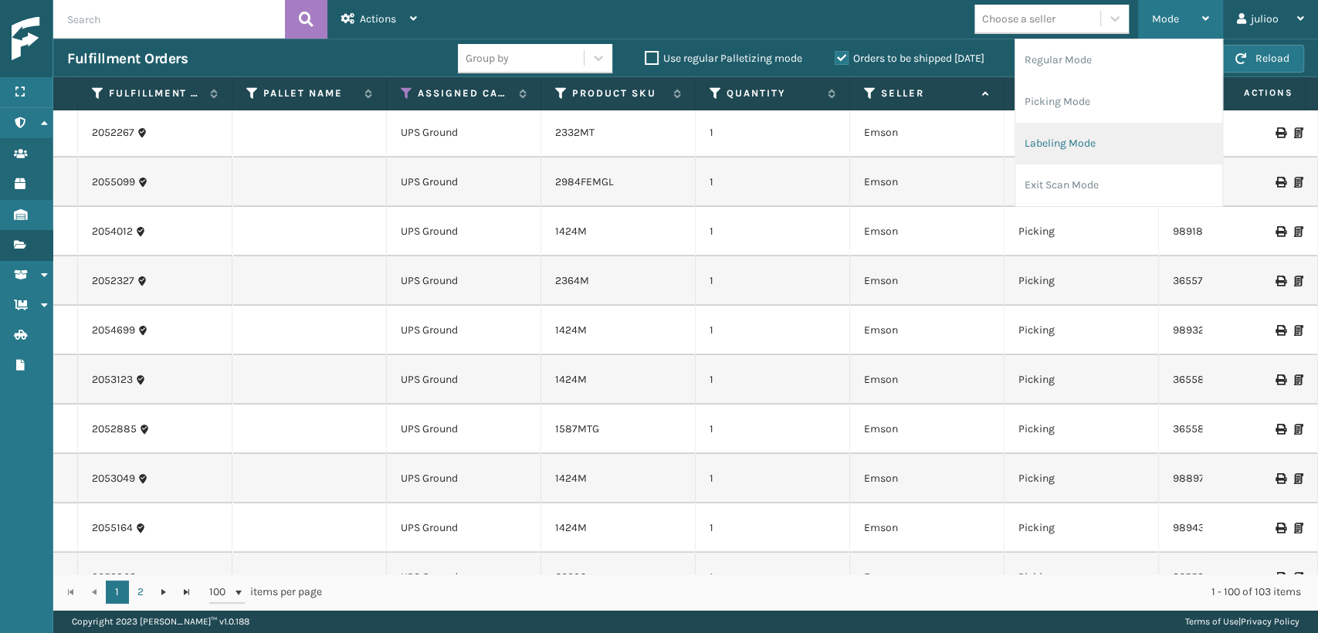
click at [1119, 145] on li "Labeling Mode" at bounding box center [1119, 144] width 207 height 42
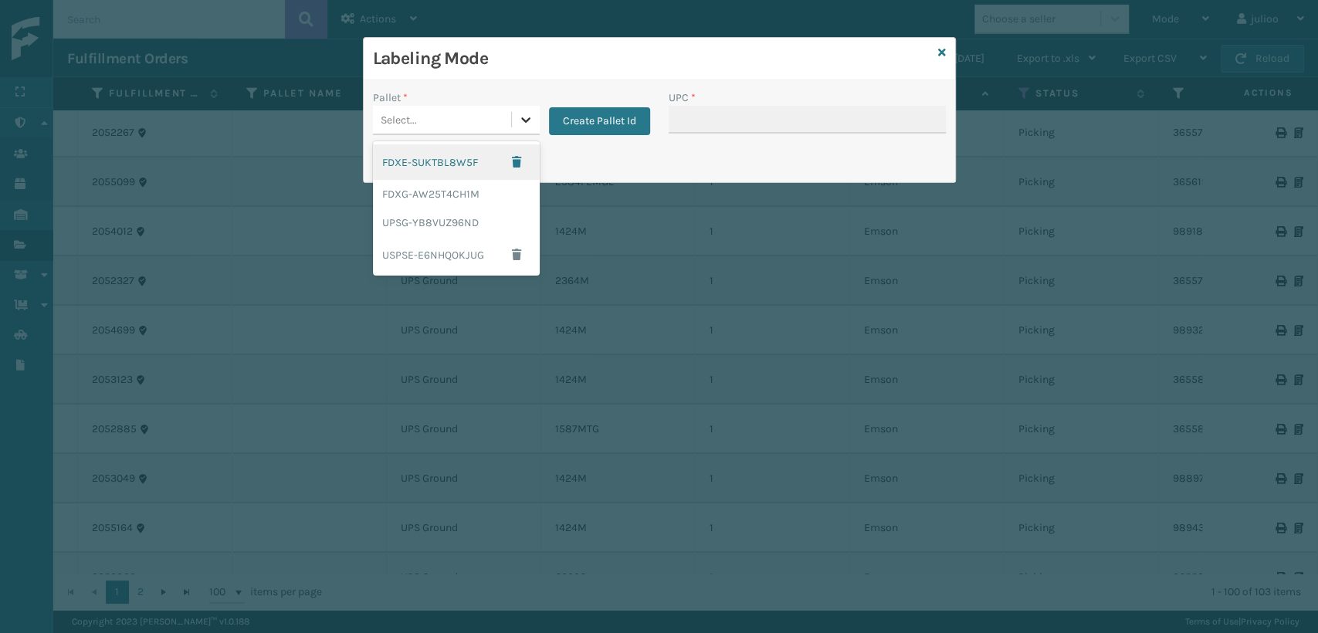
click at [531, 133] on div at bounding box center [526, 120] width 28 height 28
click at [449, 224] on div "UPSG-YB8VUZ96ND" at bounding box center [456, 223] width 167 height 29
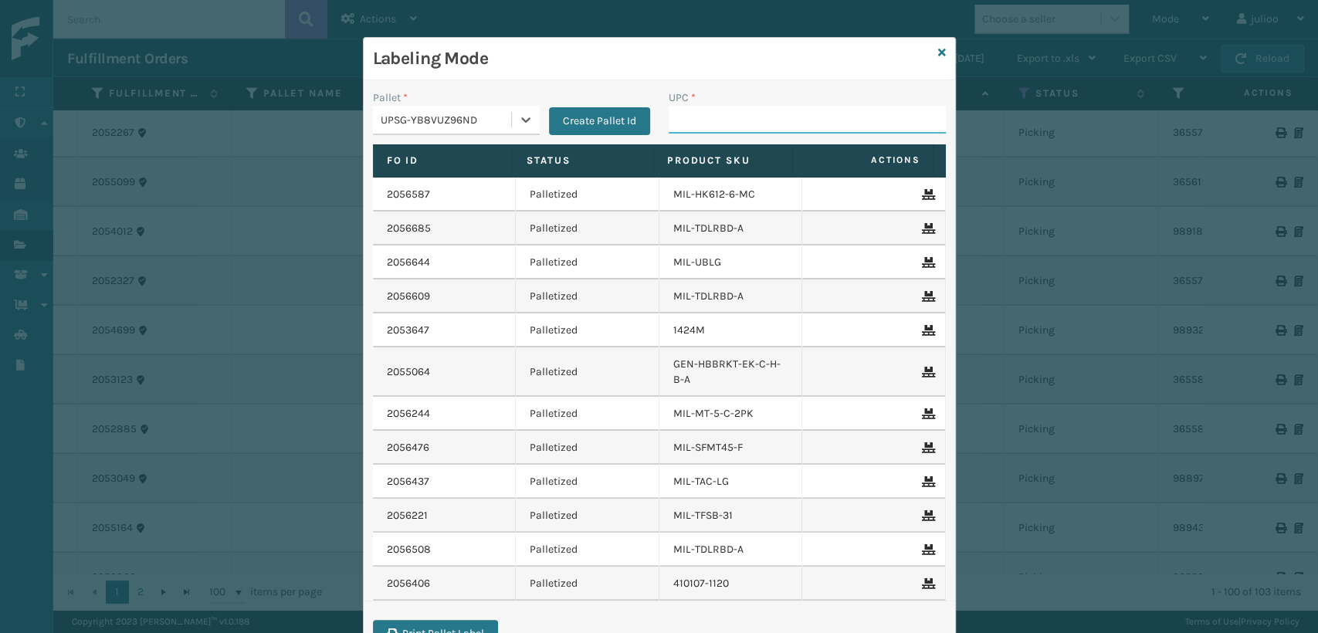
click at [685, 110] on input "UPC *" at bounding box center [807, 120] width 277 height 28
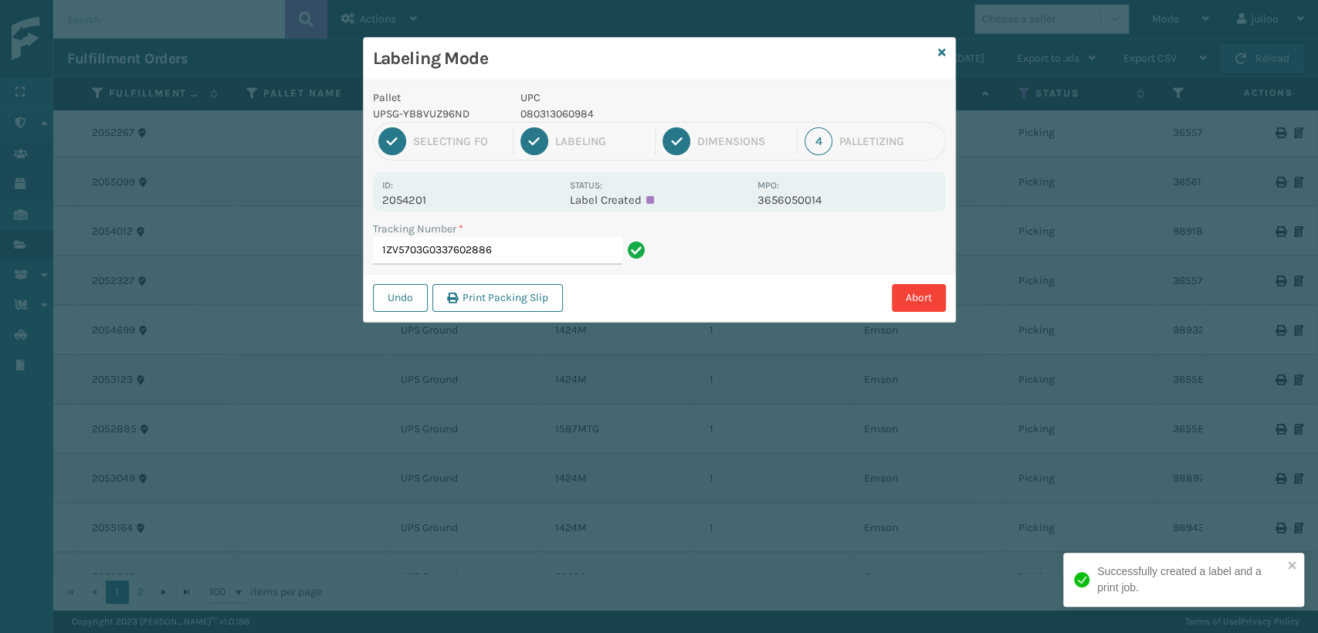
click at [561, 112] on p "080313060984" at bounding box center [635, 114] width 228 height 16
copy p "080313060984"
click at [516, 249] on input "1ZV5703G0337602886" at bounding box center [497, 251] width 249 height 28
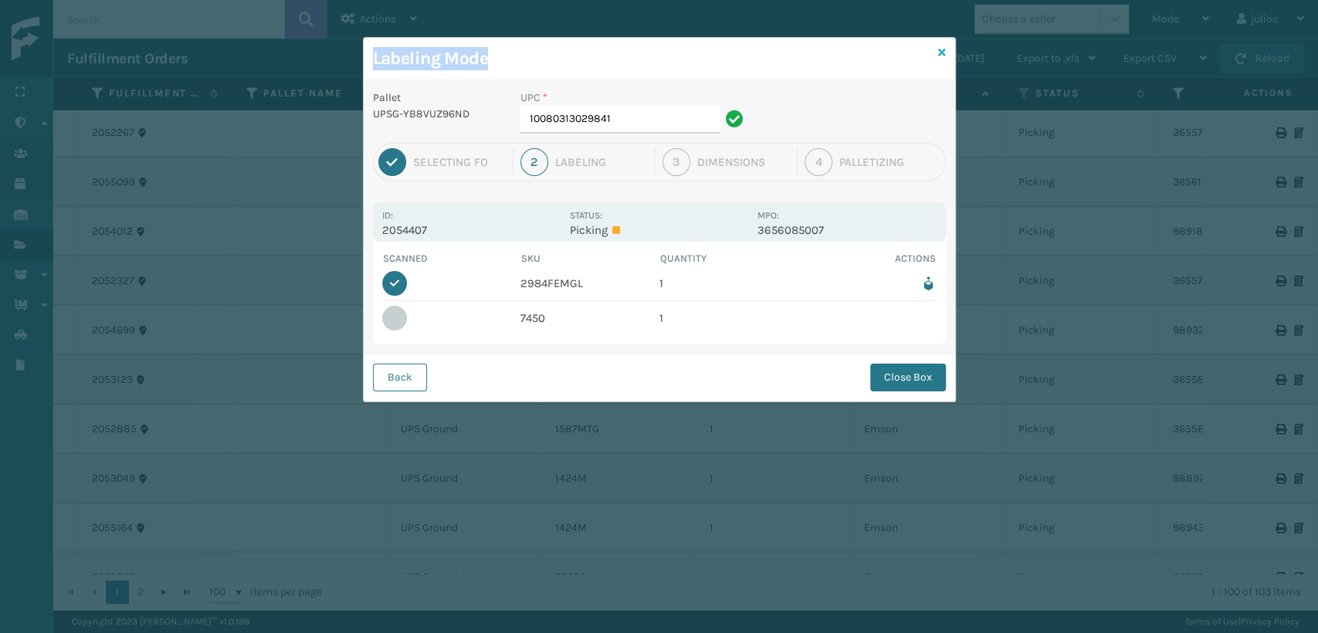
click at [945, 49] on div "Labeling Mode Pallet UPSG-YB8VUZ96ND UPC * 10080313029841 1 Selecting FO 2 Labe…" at bounding box center [659, 219] width 593 height 365
click at [939, 50] on icon at bounding box center [942, 52] width 8 height 11
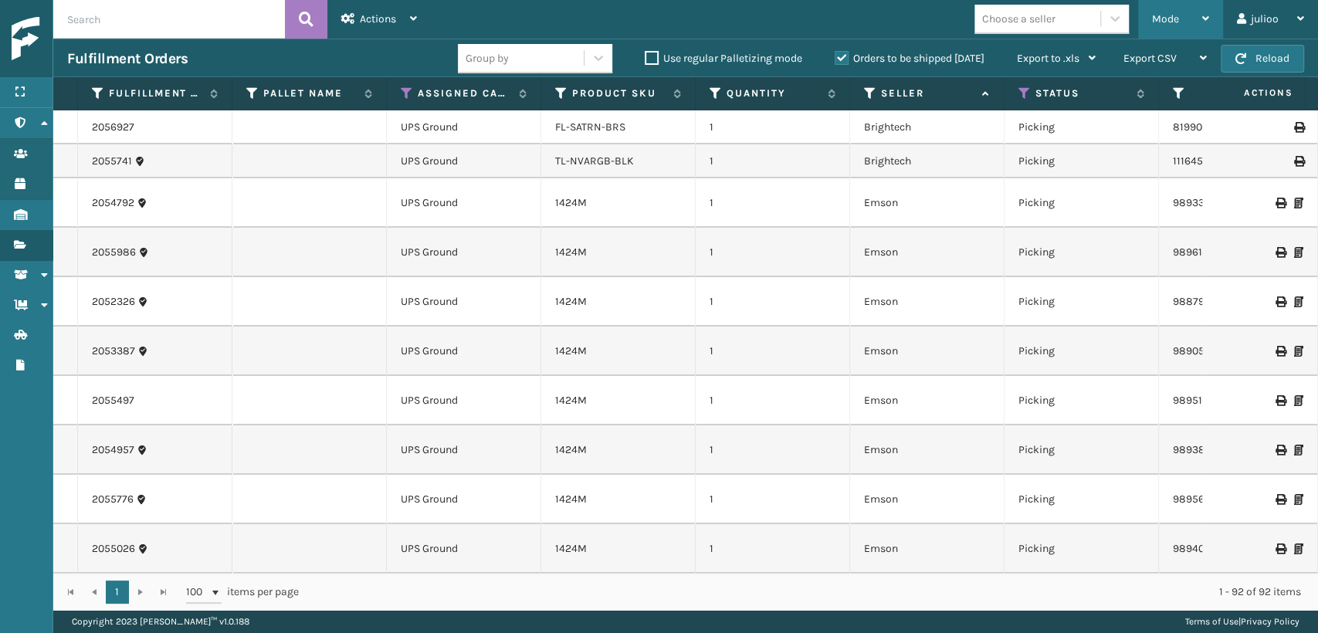
click at [1186, 25] on div "Mode" at bounding box center [1180, 19] width 57 height 39
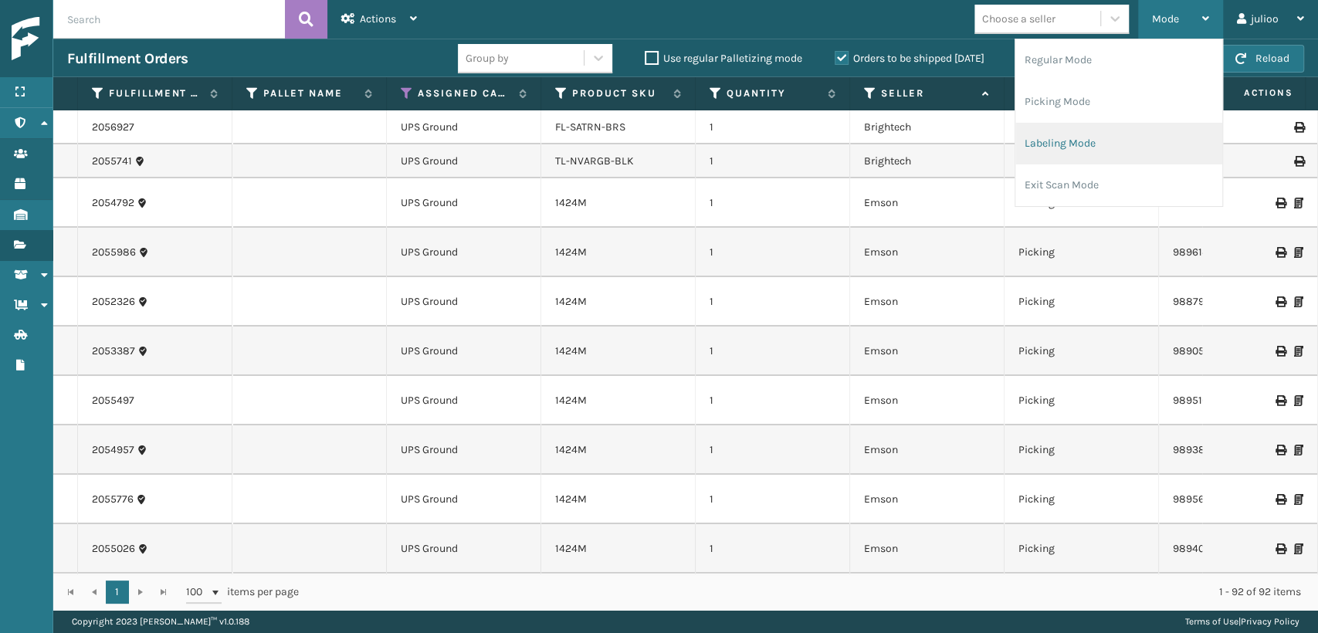
click at [1084, 145] on li "Labeling Mode" at bounding box center [1119, 144] width 207 height 42
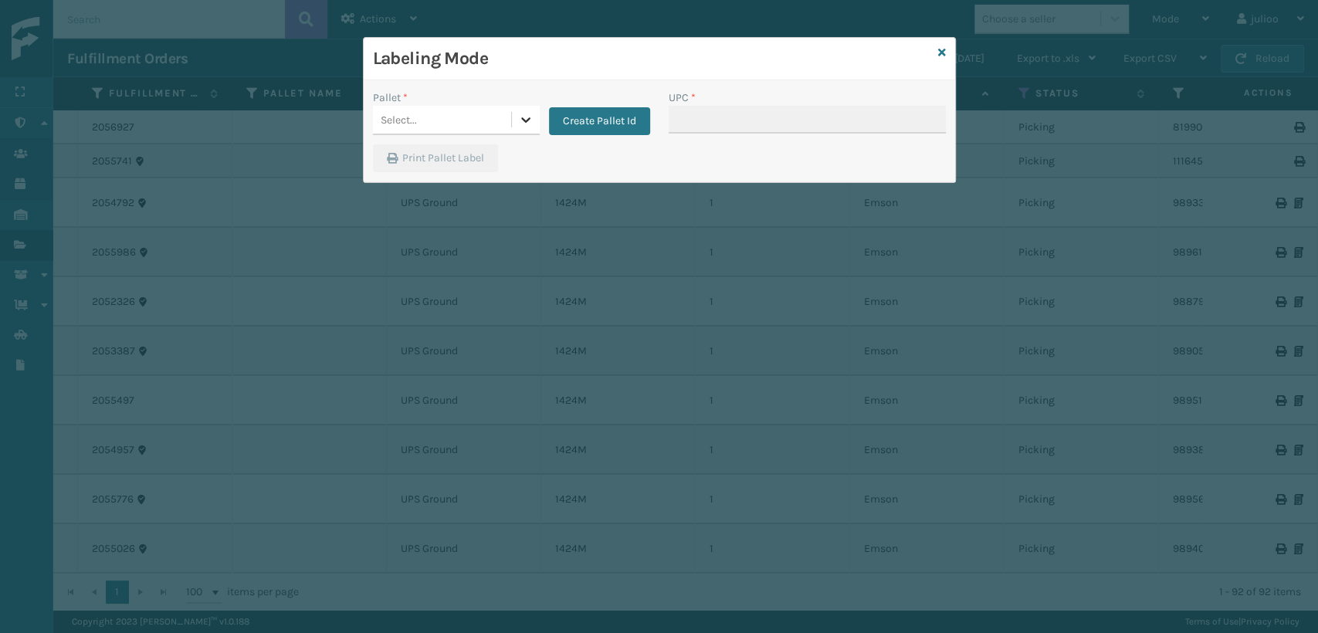
click at [525, 118] on icon at bounding box center [525, 119] width 15 height 15
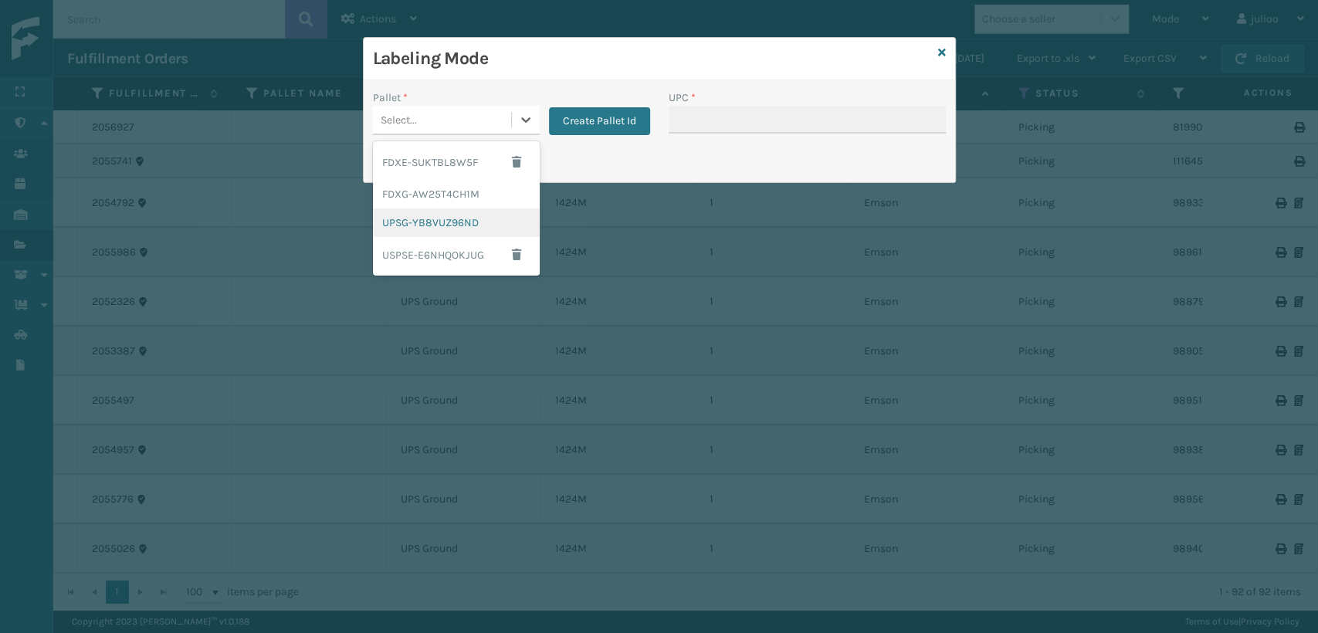
click at [440, 214] on div "UPSG-YB8VUZ96ND" at bounding box center [456, 223] width 167 height 29
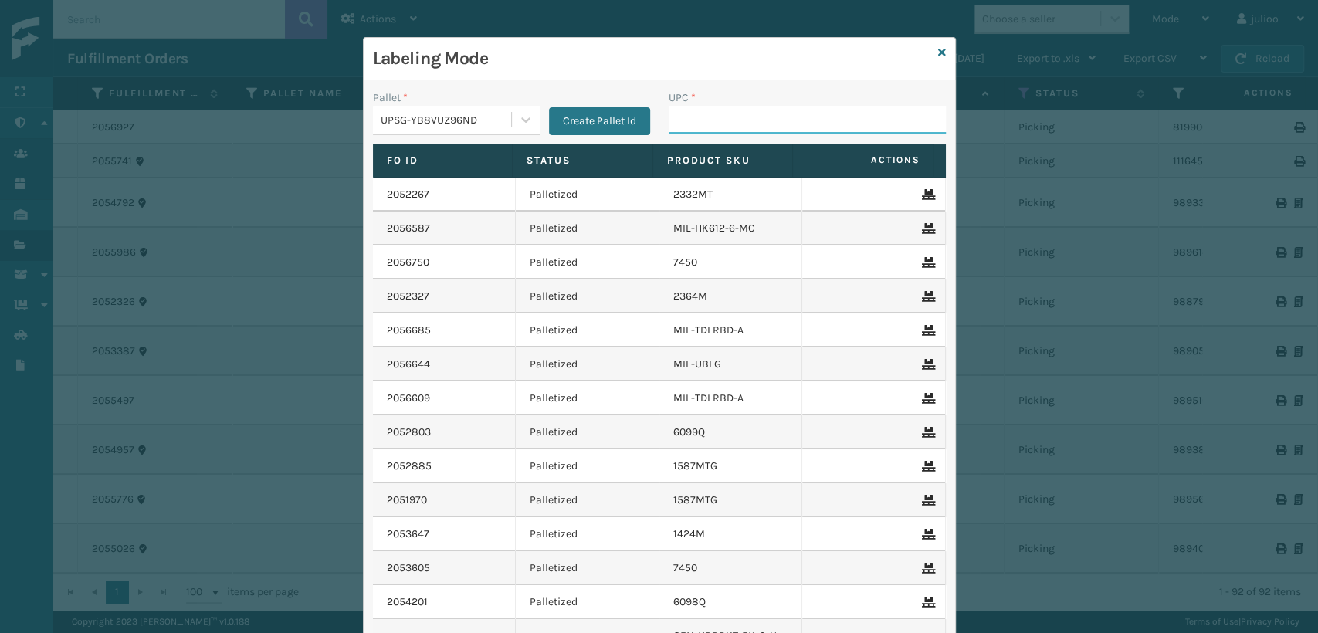
click at [679, 107] on input "UPC *" at bounding box center [807, 120] width 277 height 28
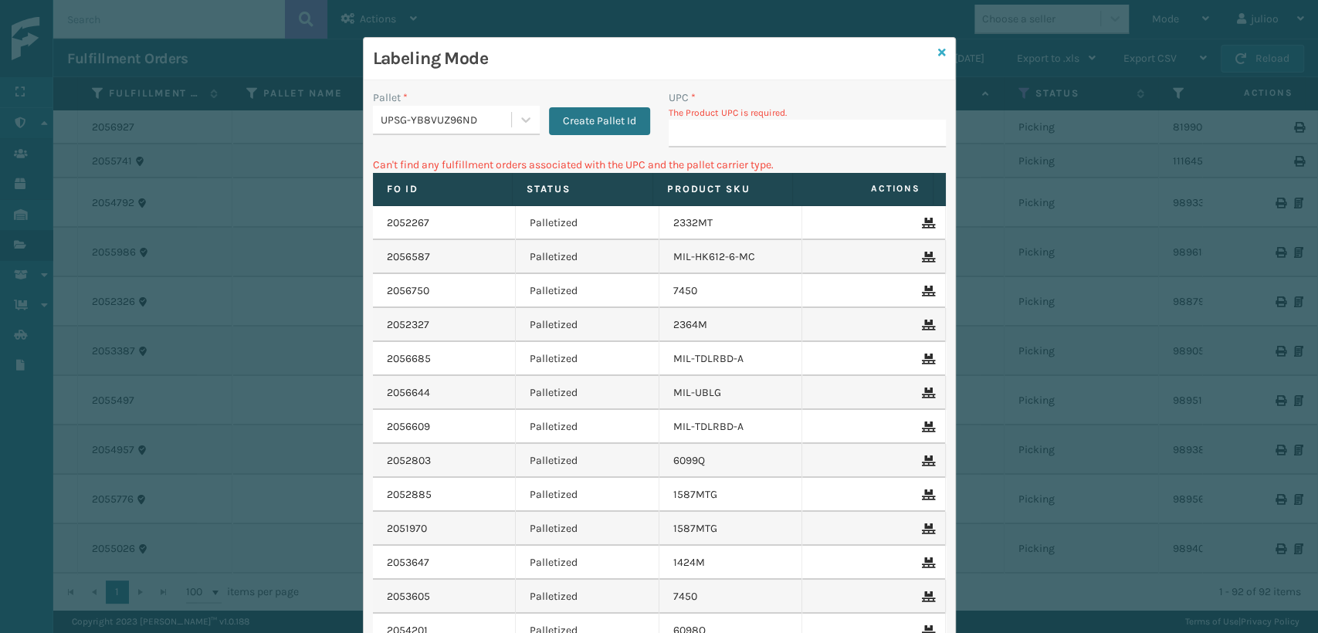
click at [938, 53] on icon at bounding box center [942, 52] width 8 height 11
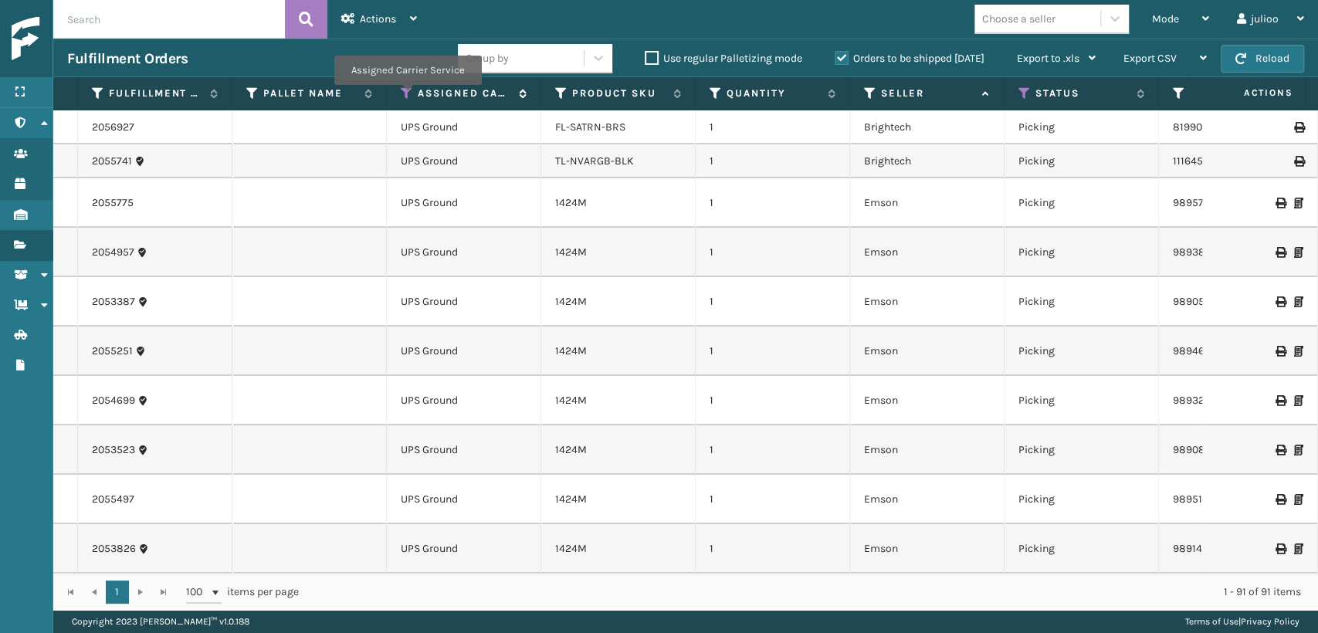
click at [407, 96] on icon at bounding box center [407, 93] width 12 height 14
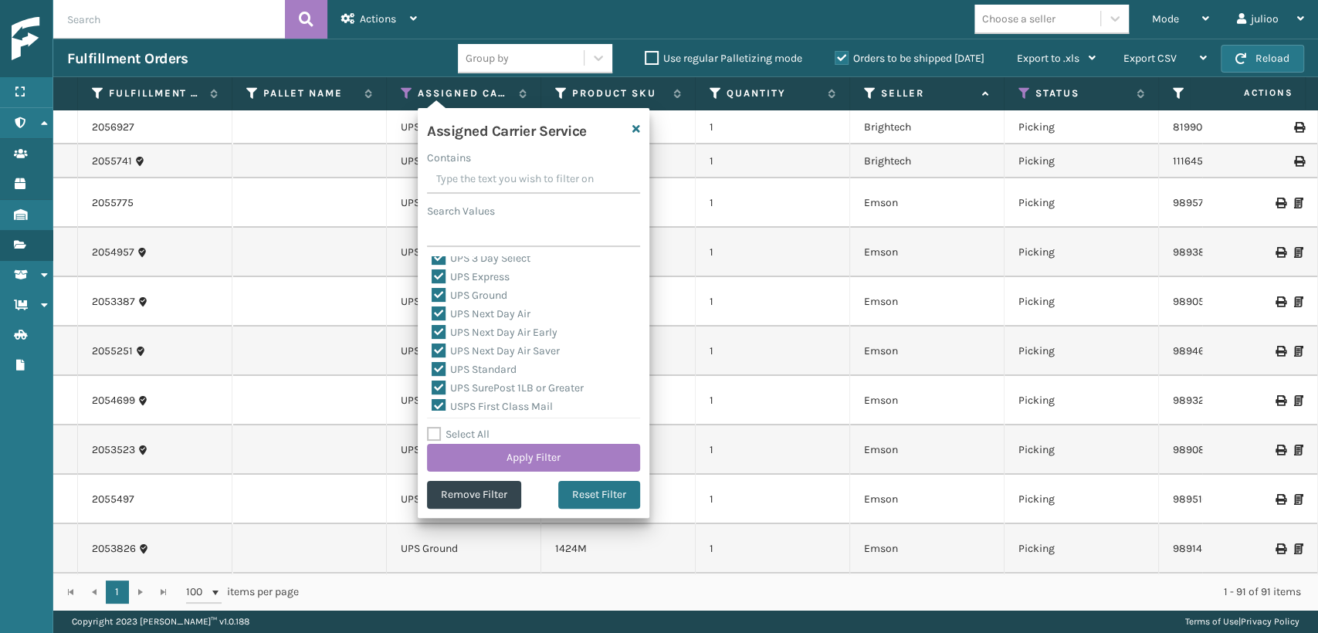
scroll to position [476, 0]
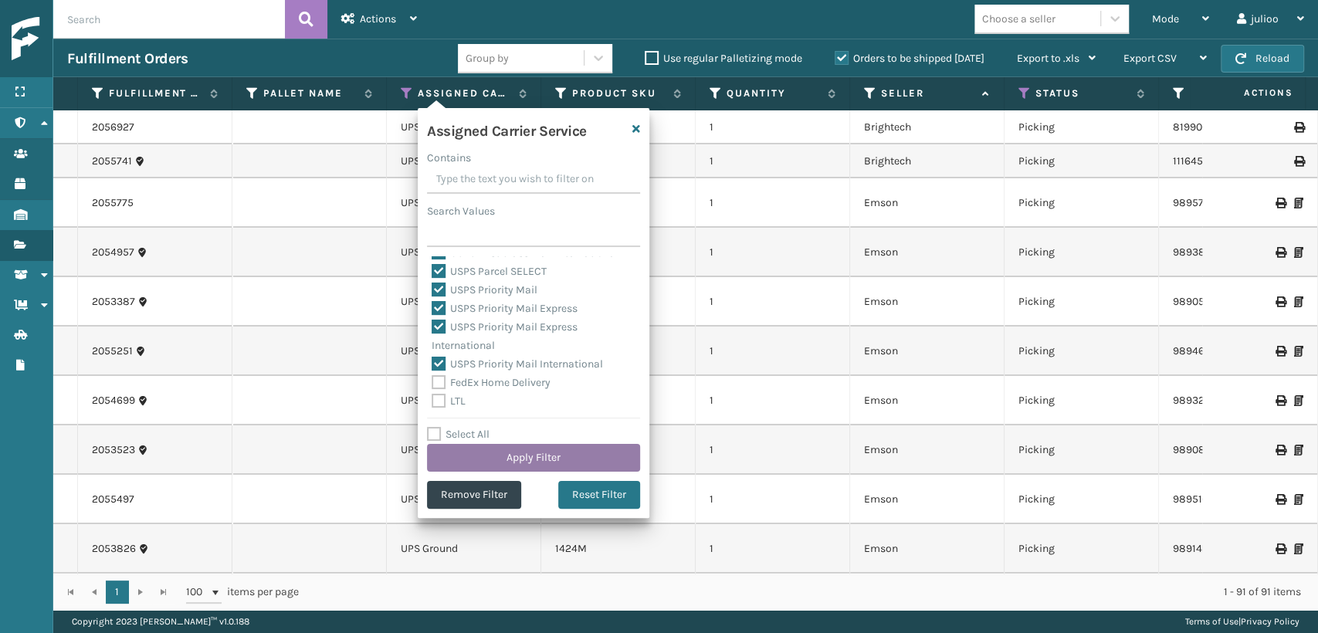
click at [535, 464] on button "Apply Filter" at bounding box center [533, 458] width 213 height 28
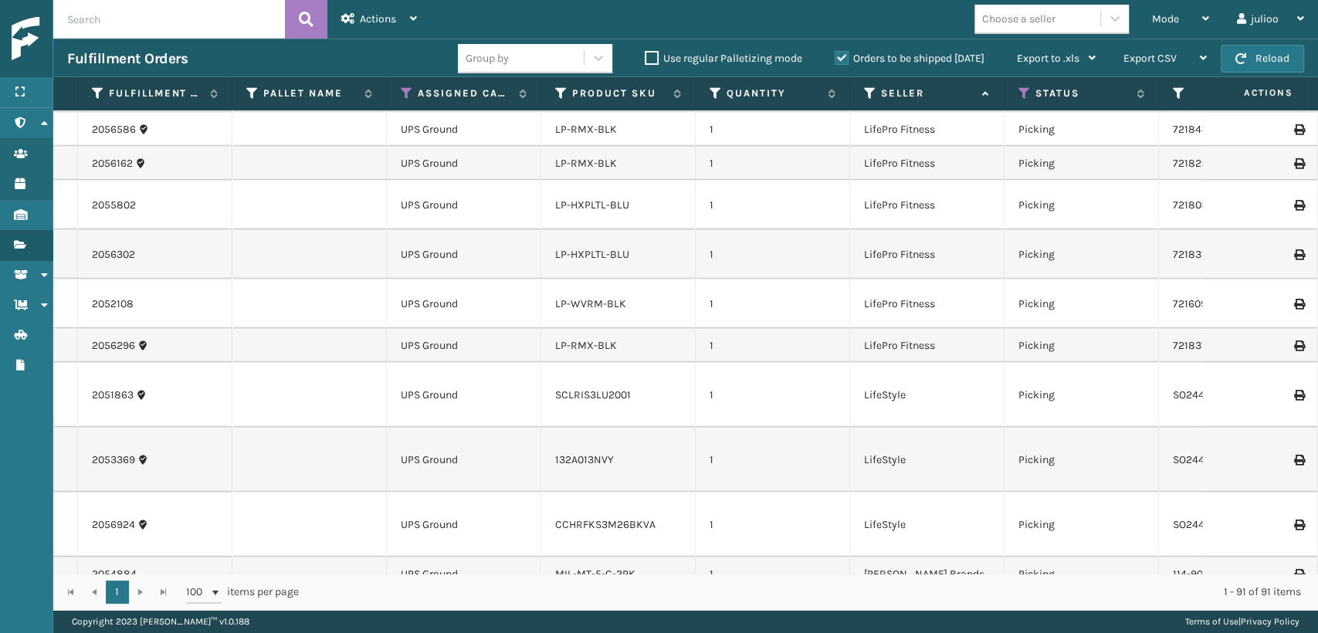
scroll to position [1933, 0]
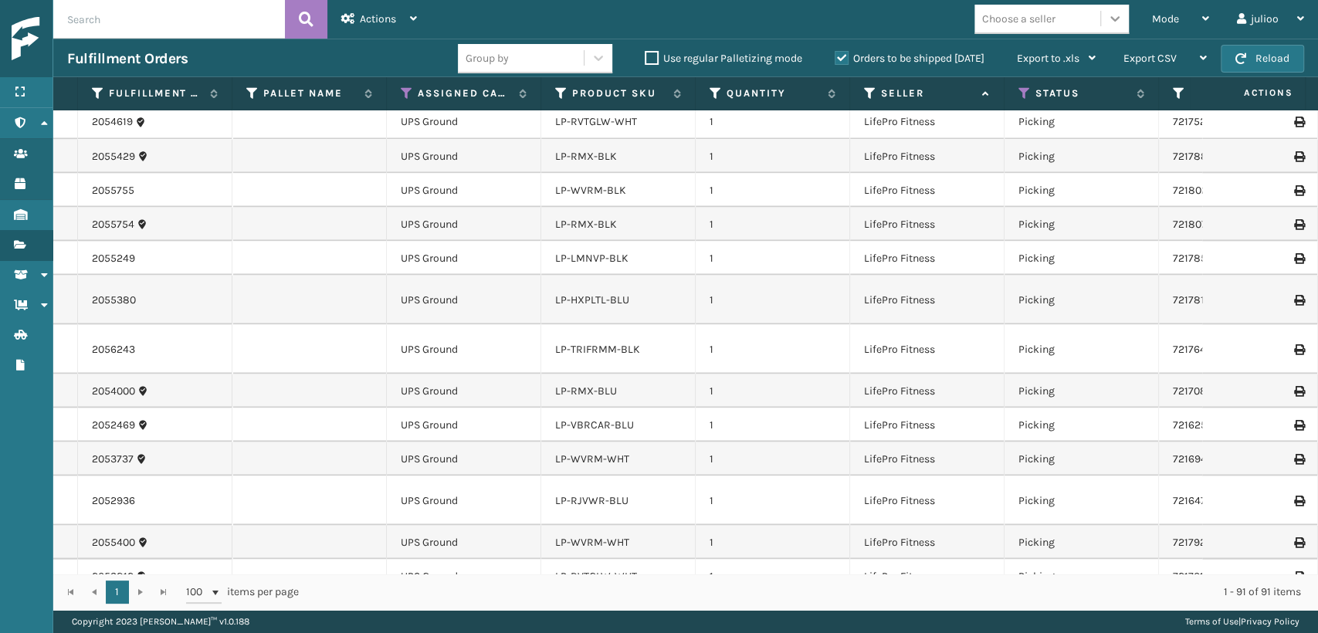
click at [1112, 14] on icon at bounding box center [1114, 18] width 15 height 15
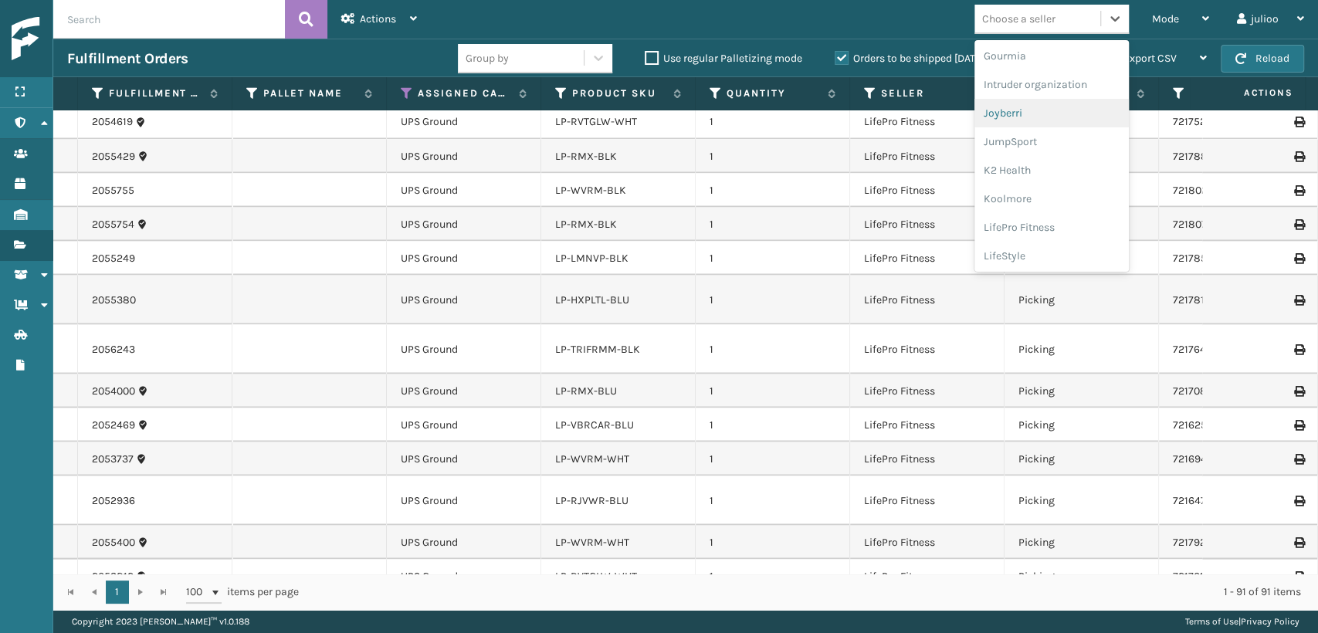
scroll to position [429, 0]
click at [1040, 227] on div "LifeStyle" at bounding box center [1052, 229] width 154 height 29
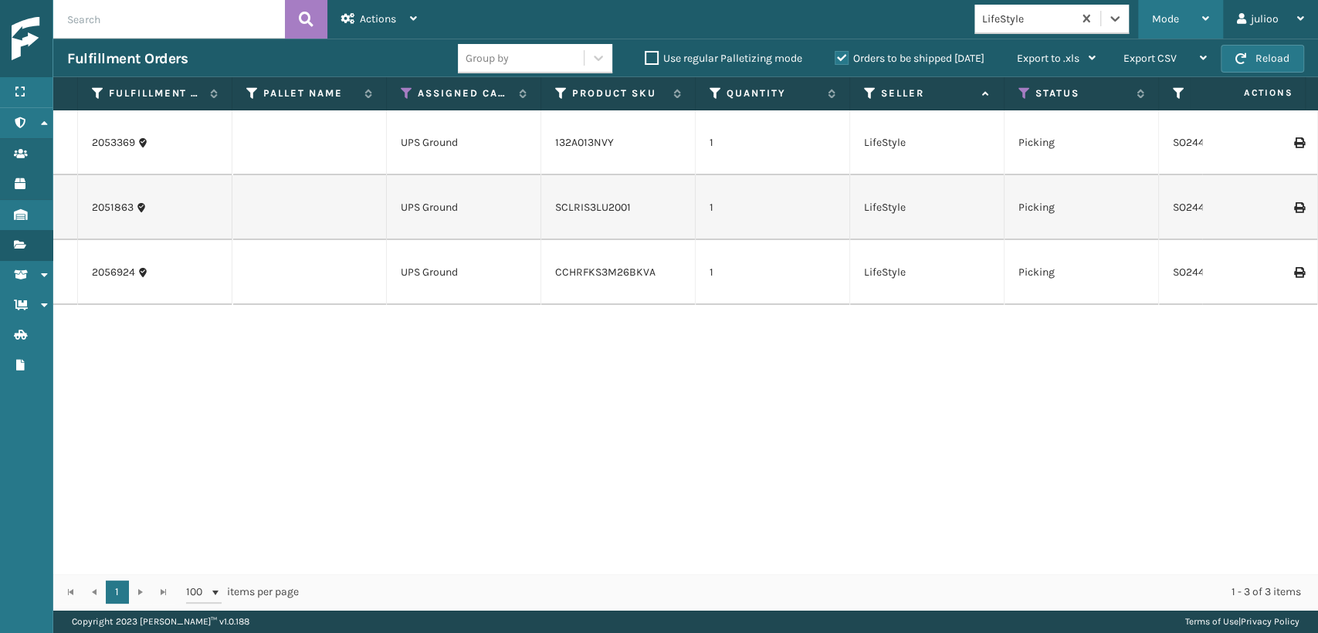
click at [1168, 22] on span "Mode" at bounding box center [1165, 18] width 27 height 13
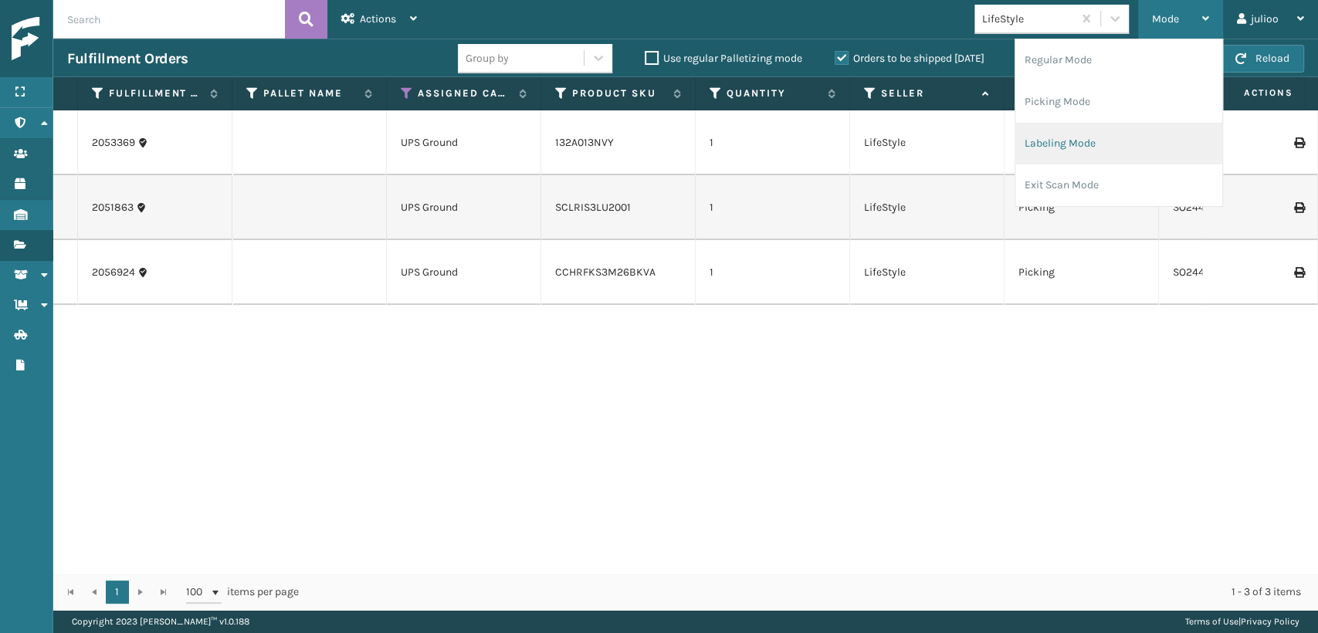
click at [1073, 149] on li "Labeling Mode" at bounding box center [1119, 144] width 207 height 42
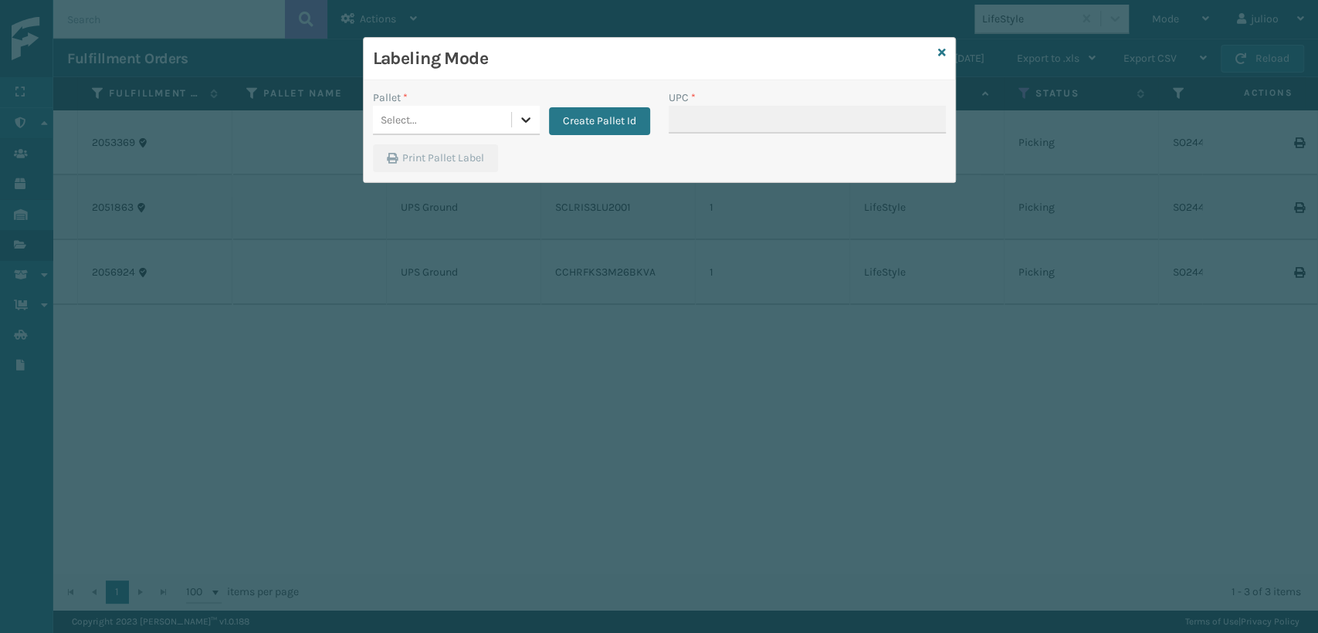
click at [512, 125] on div at bounding box center [526, 120] width 28 height 28
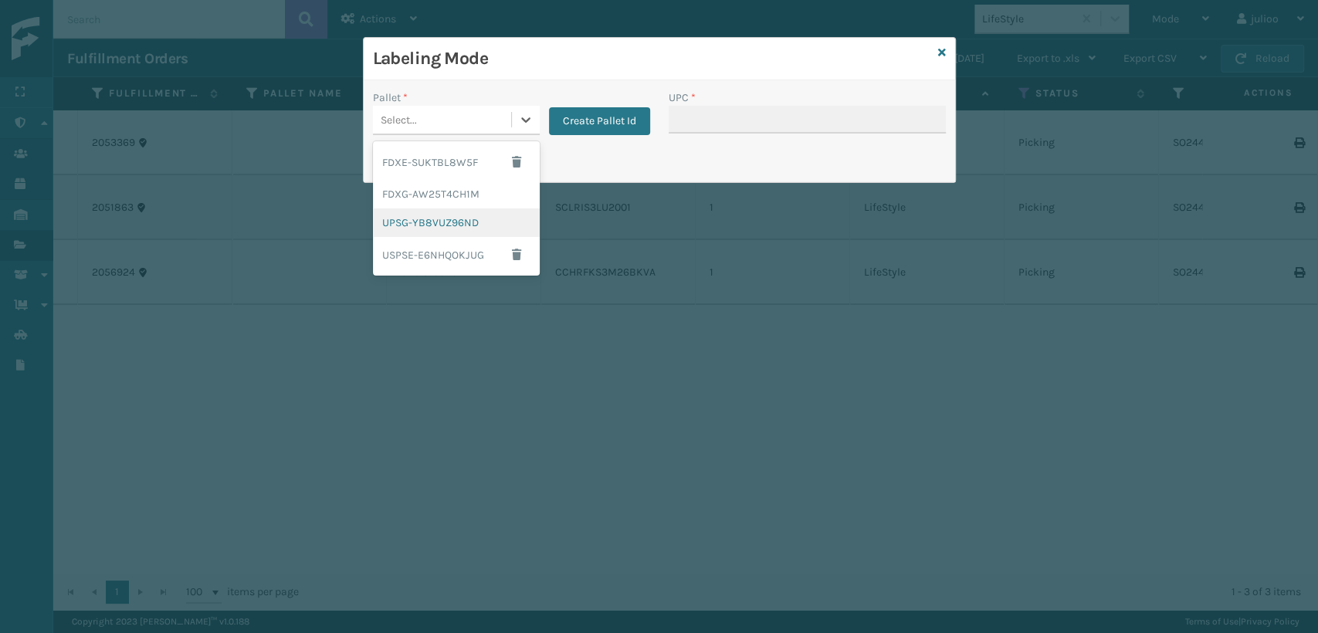
click at [432, 224] on div "UPSG-YB8VUZ96ND" at bounding box center [456, 223] width 167 height 29
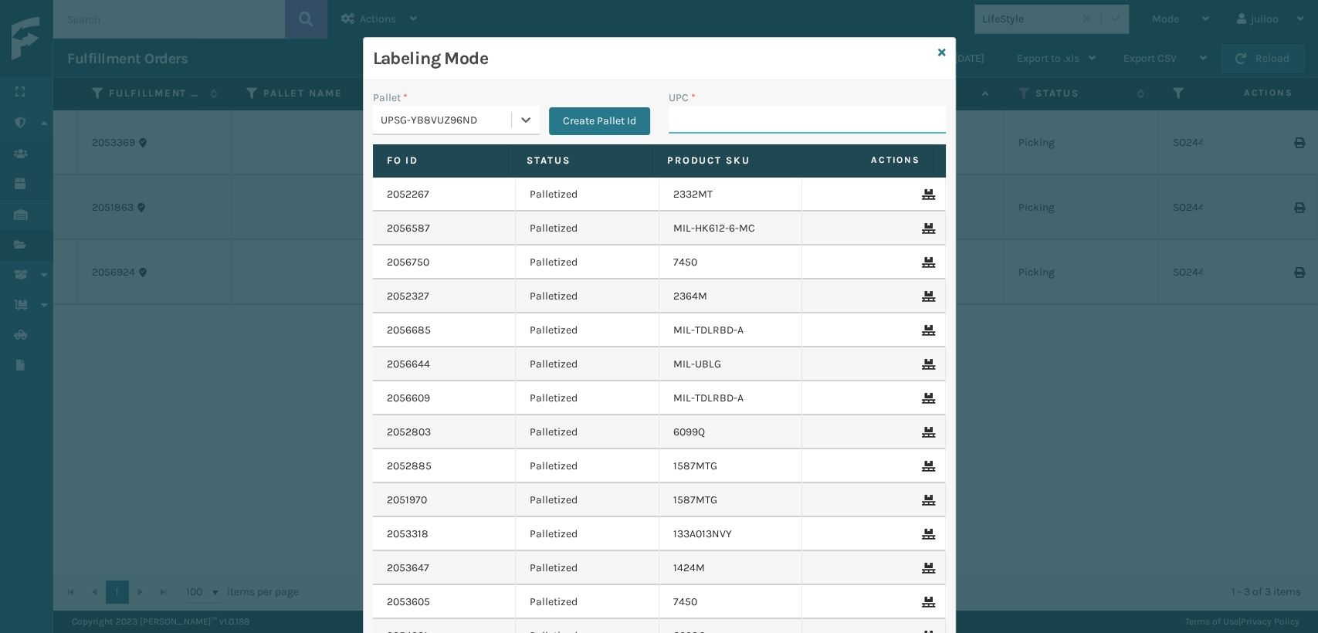
click at [683, 125] on input "UPC *" at bounding box center [807, 120] width 277 height 28
click at [521, 120] on icon at bounding box center [525, 119] width 9 height 5
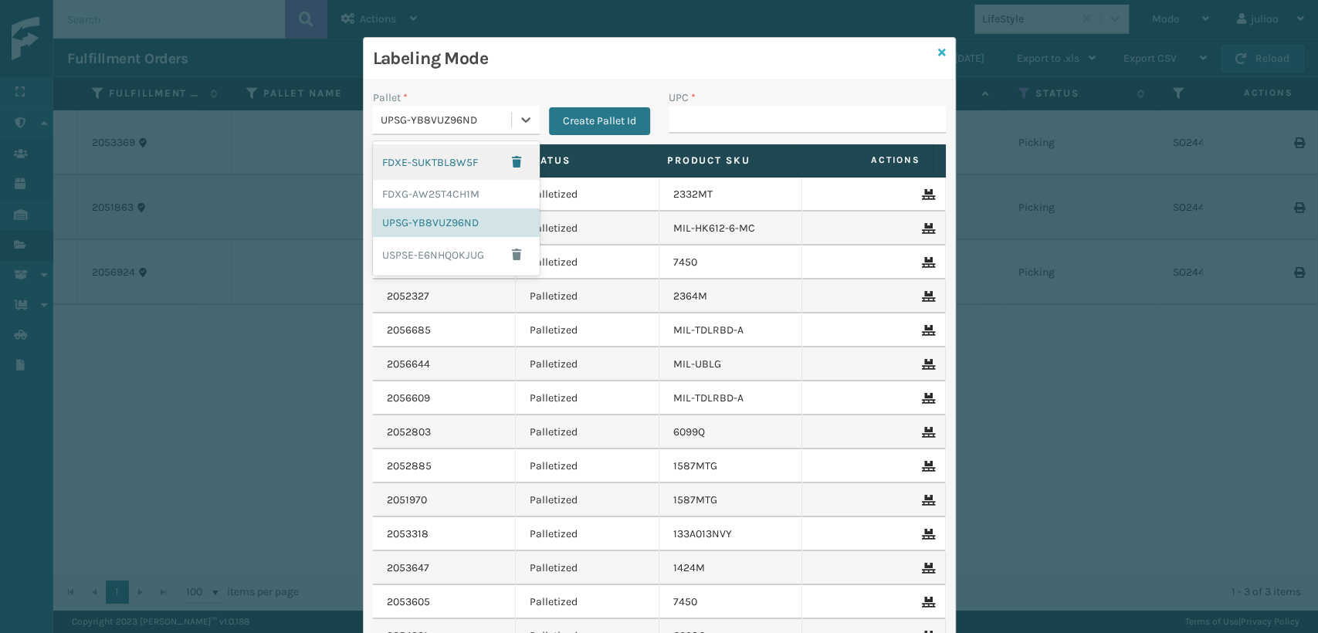
click at [938, 55] on icon at bounding box center [942, 52] width 8 height 11
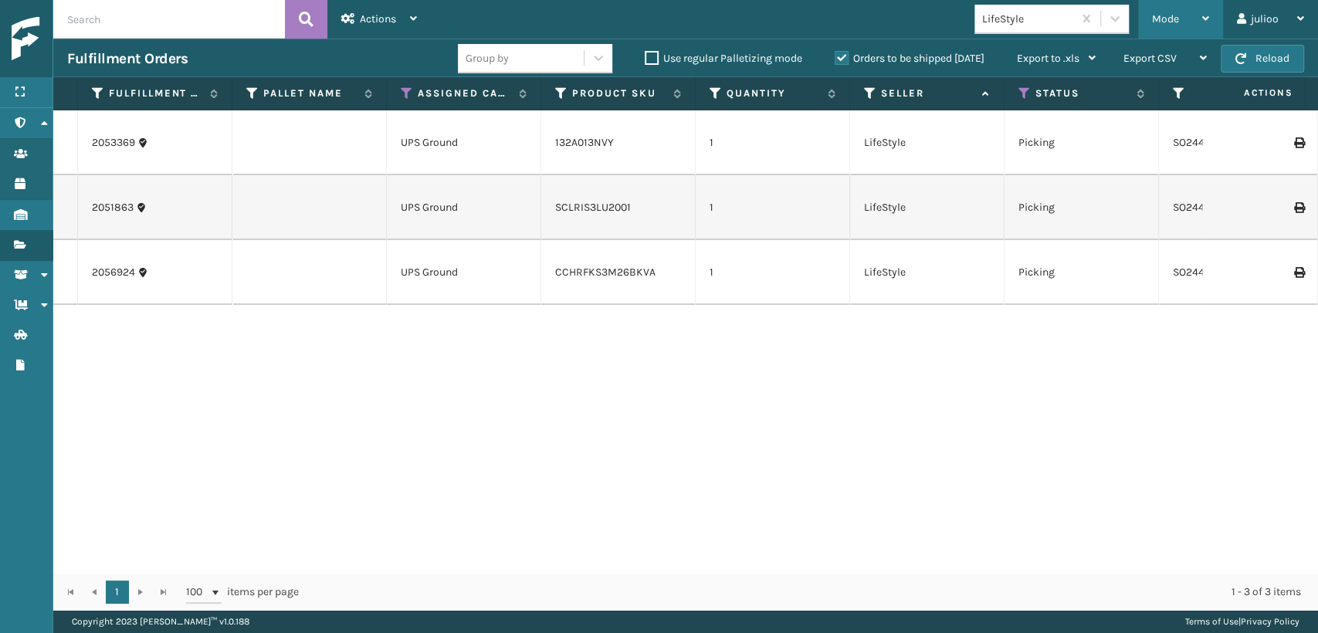
click at [1196, 35] on div "Mode" at bounding box center [1180, 19] width 57 height 39
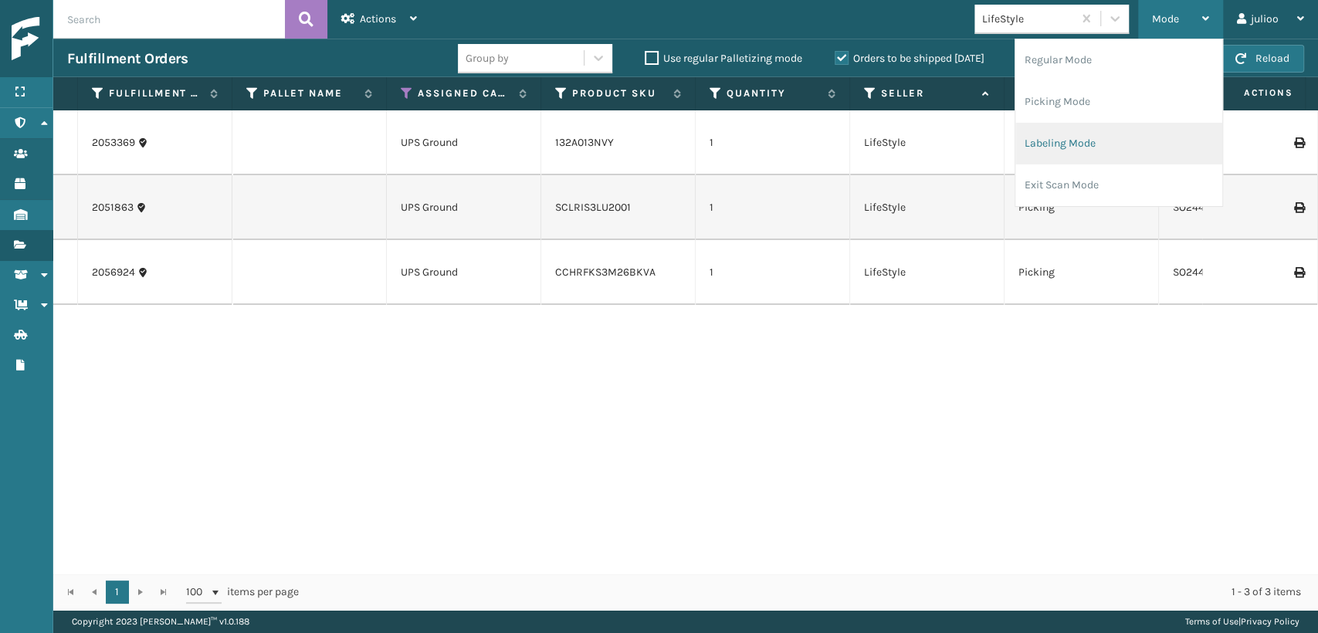
click at [1087, 131] on li "Labeling Mode" at bounding box center [1119, 144] width 207 height 42
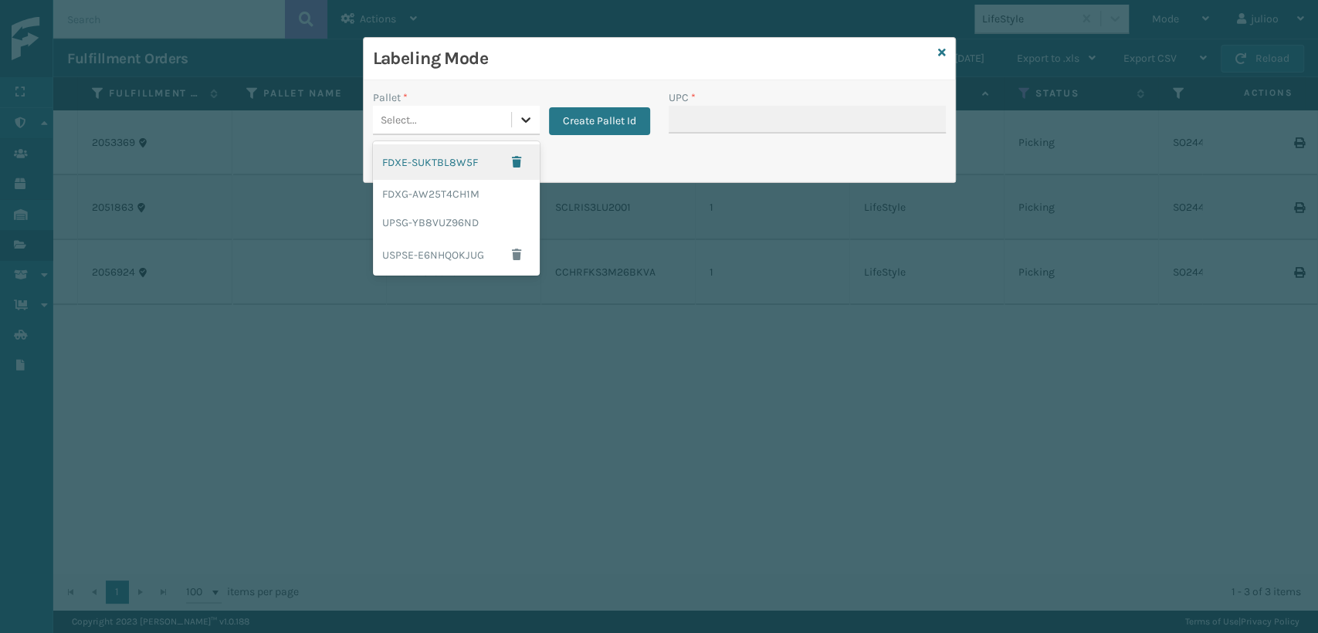
click at [525, 118] on icon at bounding box center [525, 119] width 15 height 15
click at [463, 226] on div "UPSG-YB8VUZ96ND" at bounding box center [456, 223] width 167 height 29
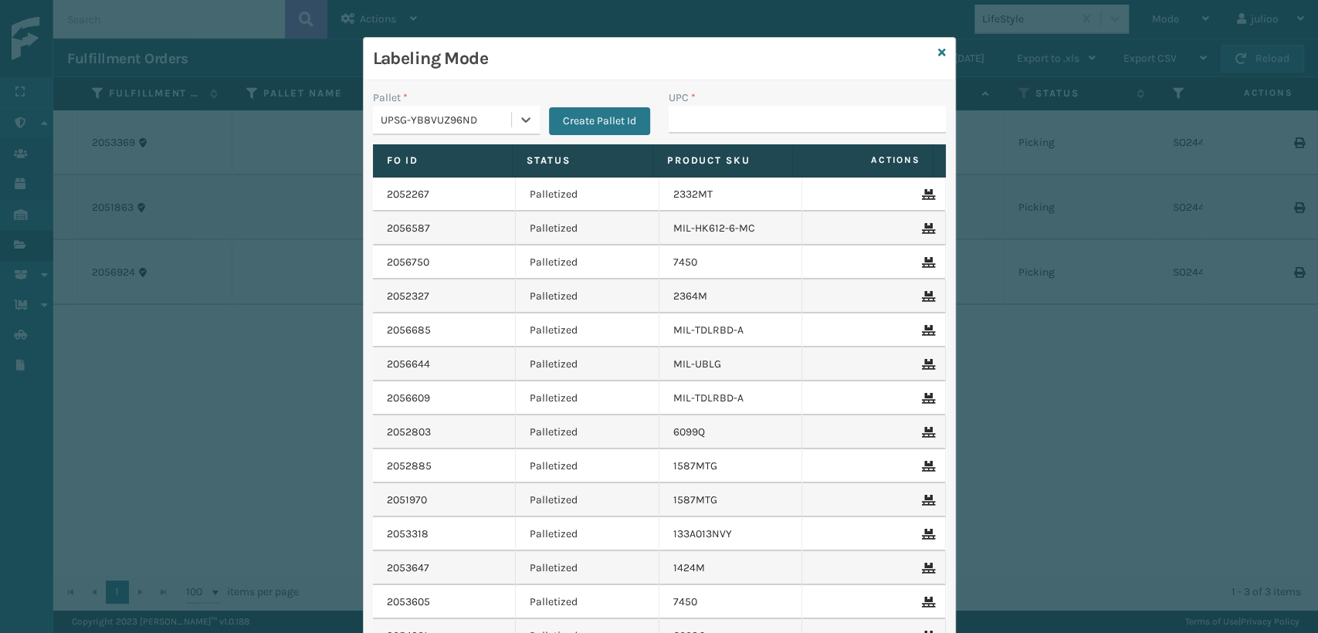
click at [738, 103] on div "UPC *" at bounding box center [807, 98] width 277 height 16
click at [738, 117] on input "UPC *" at bounding box center [807, 120] width 277 height 28
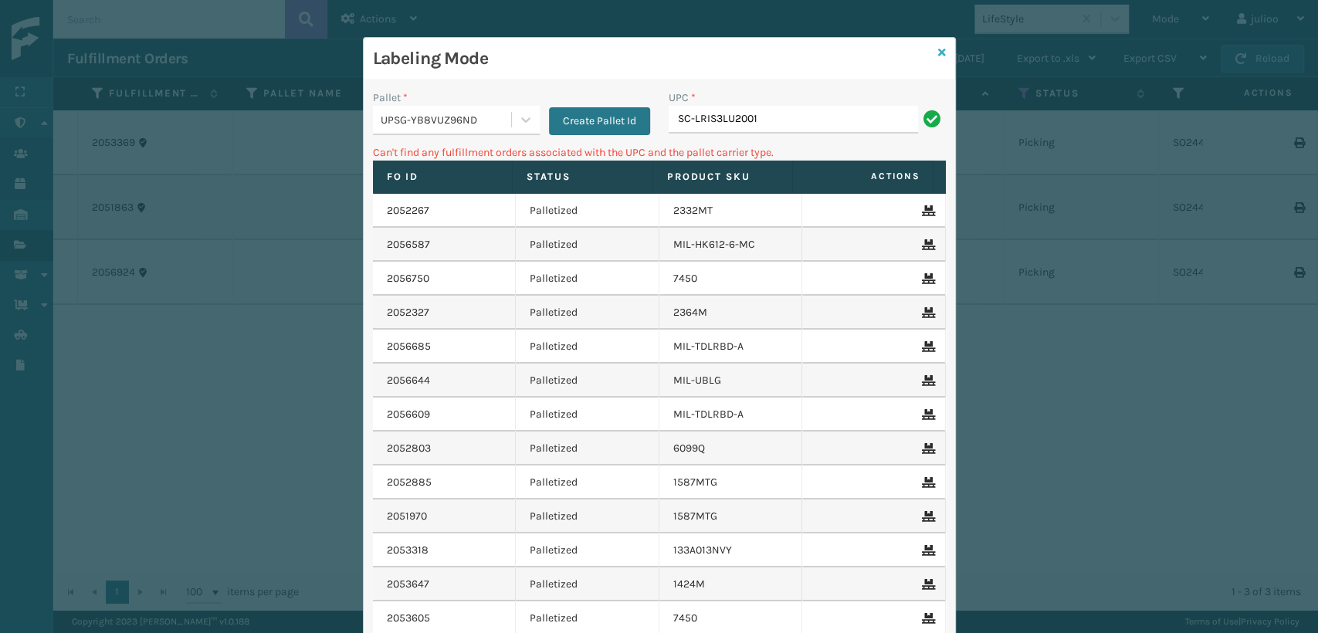
click at [938, 47] on icon at bounding box center [942, 52] width 8 height 11
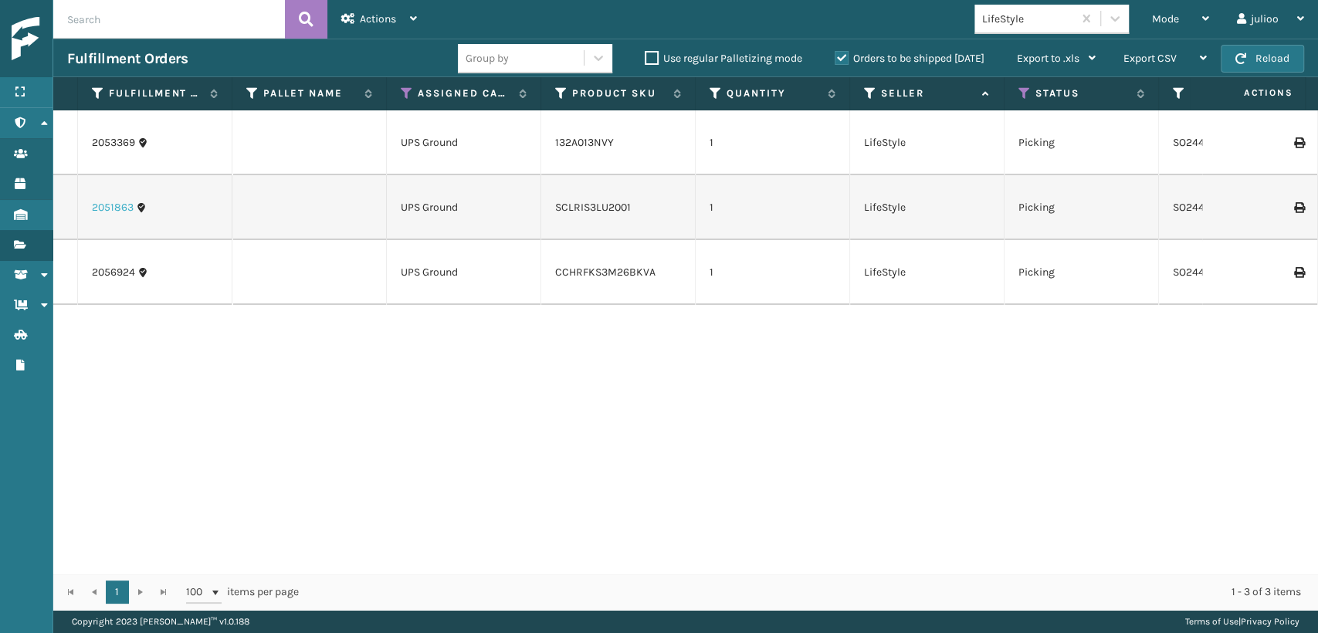
click at [114, 200] on link "2051863" at bounding box center [113, 207] width 42 height 15
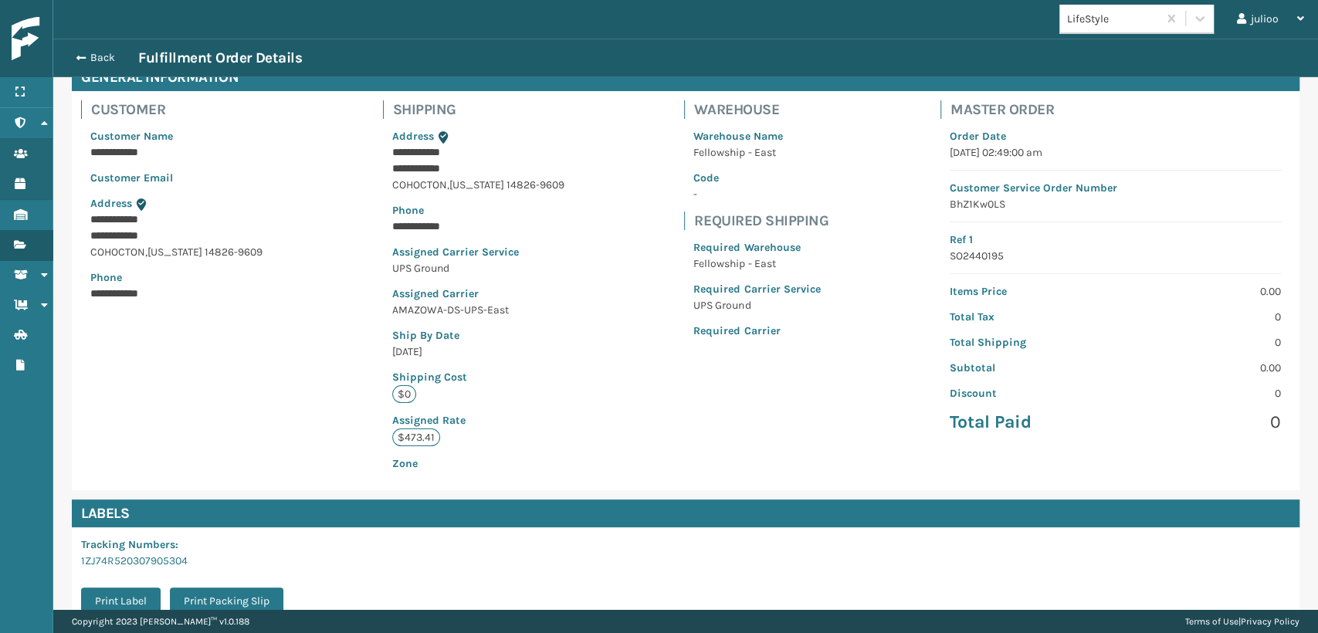
scroll to position [279, 0]
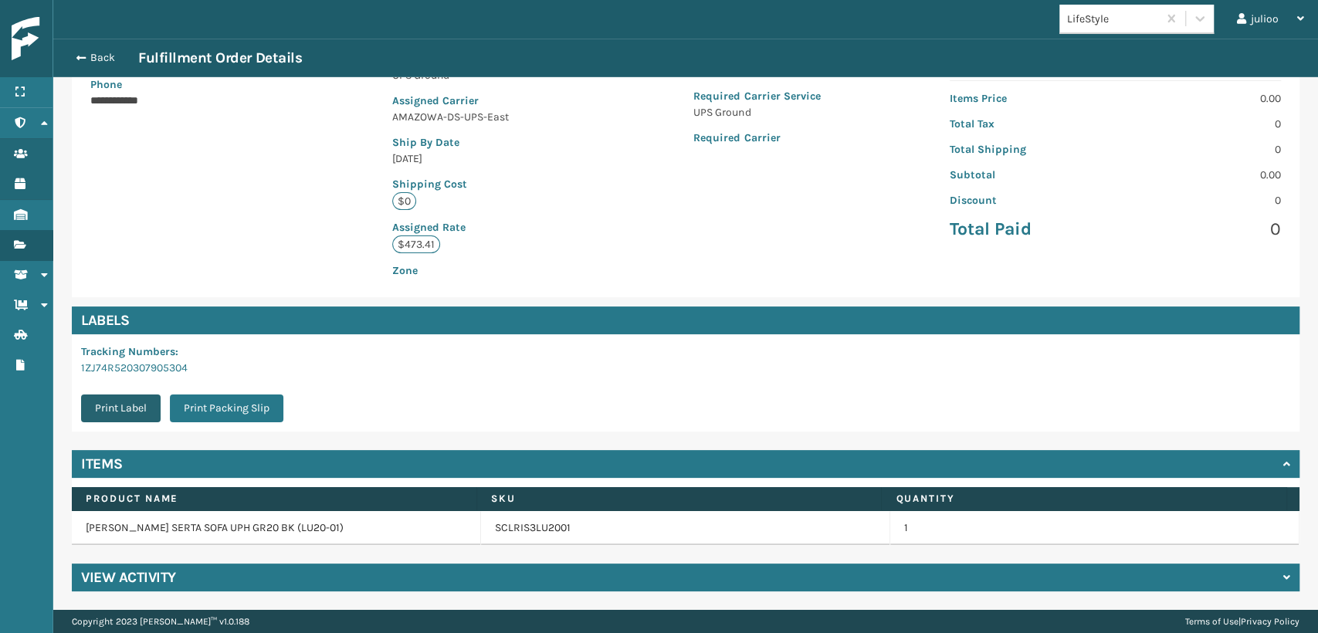
click at [138, 409] on button "Print Label" at bounding box center [121, 409] width 80 height 28
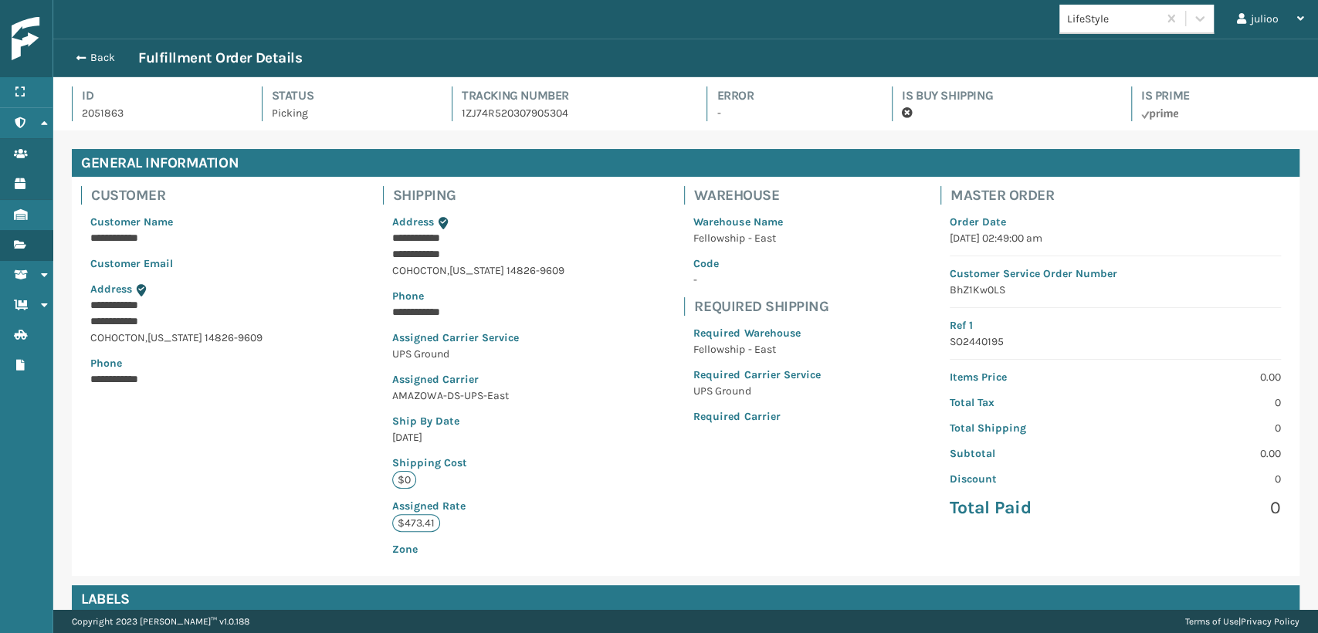
scroll to position [37, 1265]
click at [108, 63] on button "Back" at bounding box center [102, 58] width 71 height 14
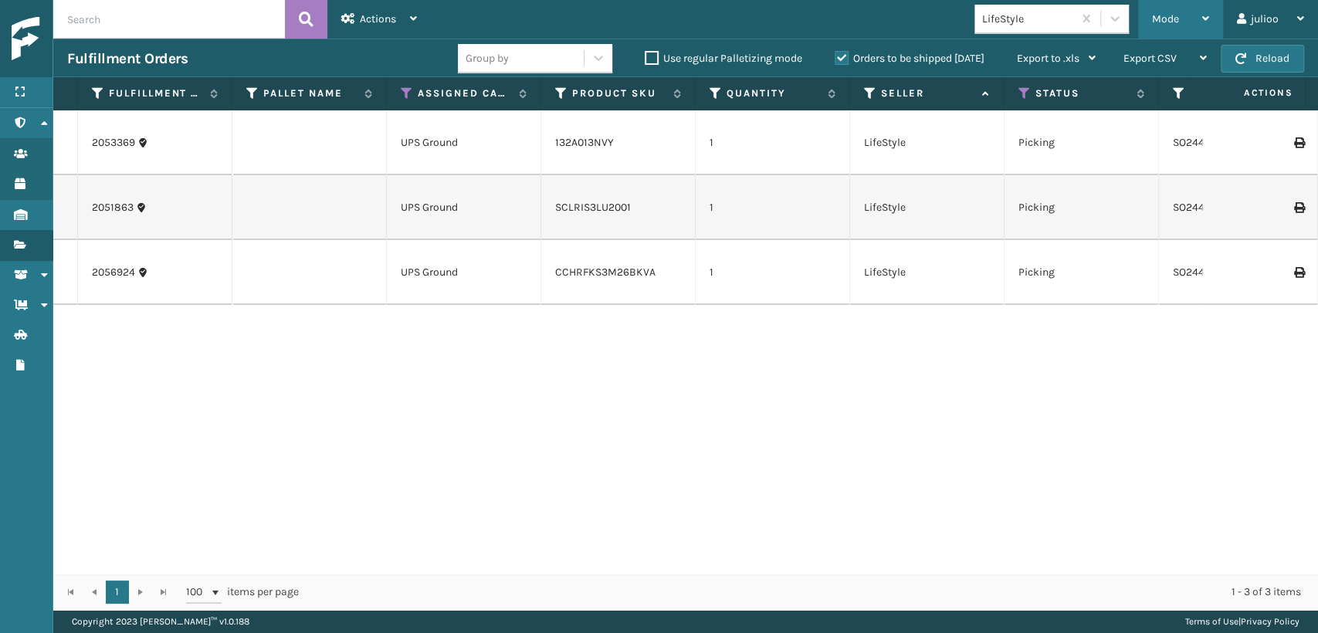
click at [1150, 29] on div "Mode Regular Mode Picking Mode Labeling Mode Exit Scan Mode" at bounding box center [1180, 19] width 85 height 39
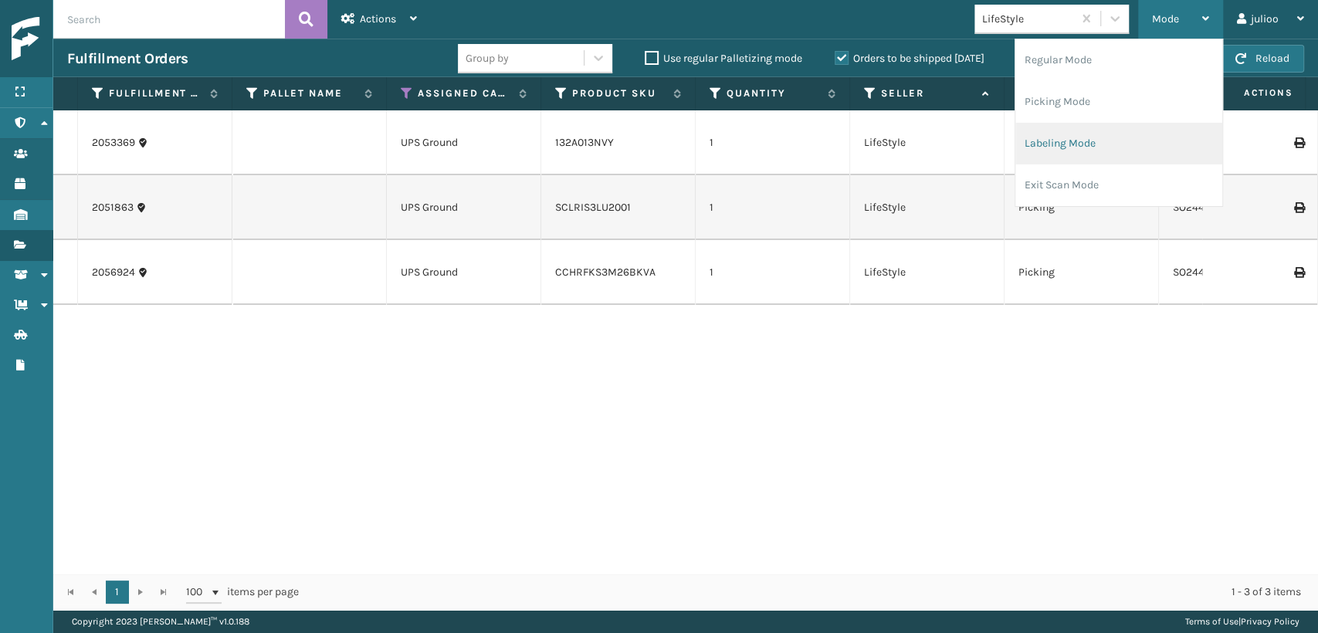
click at [1069, 151] on li "Labeling Mode" at bounding box center [1119, 144] width 207 height 42
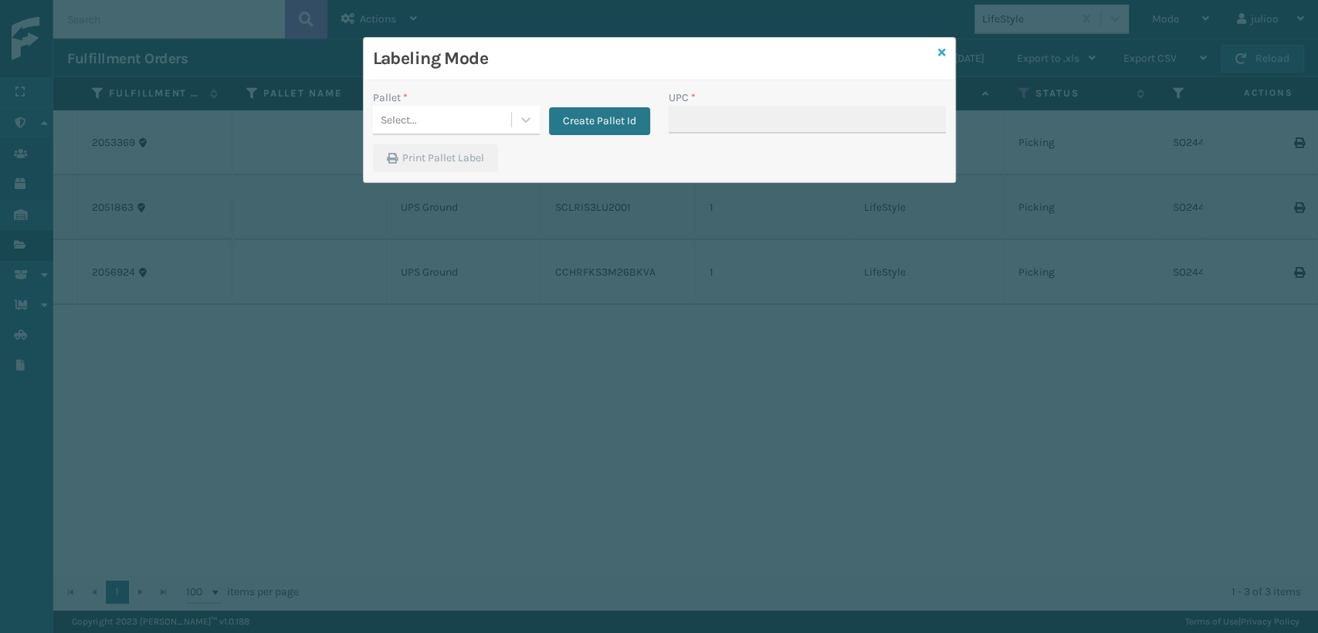
click at [939, 52] on icon at bounding box center [942, 52] width 8 height 11
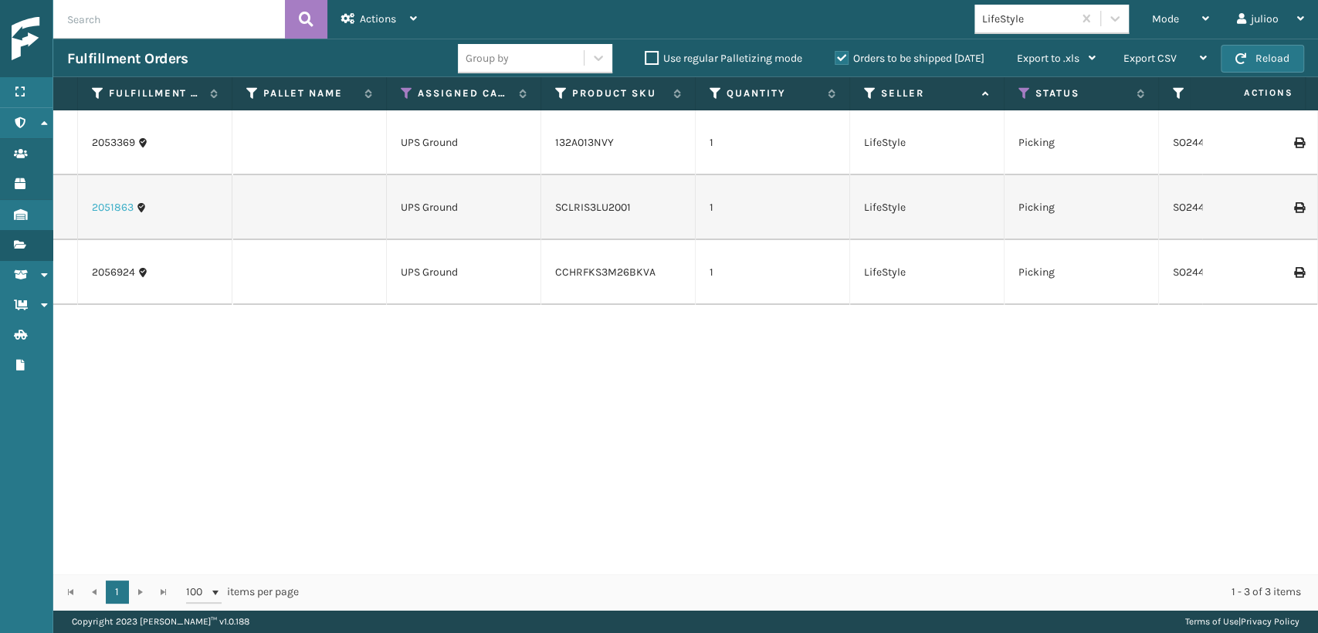
click at [93, 200] on link "2051863" at bounding box center [113, 207] width 42 height 15
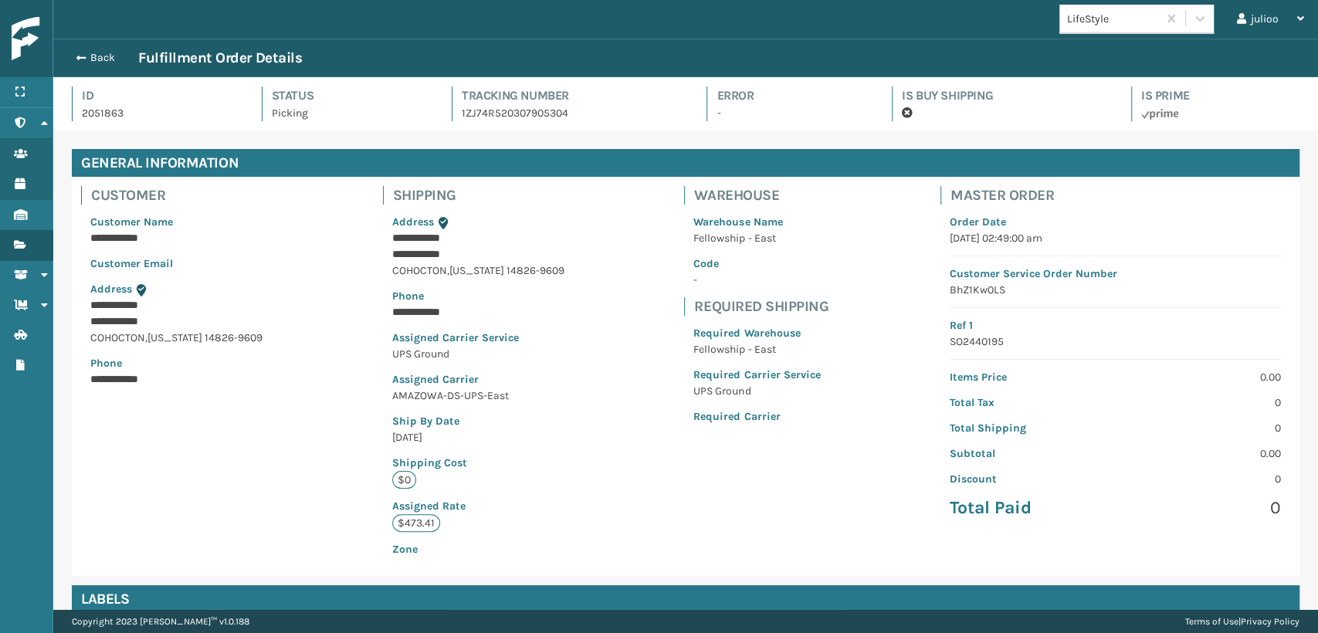
scroll to position [37, 1265]
click at [99, 53] on button "Back" at bounding box center [102, 58] width 71 height 14
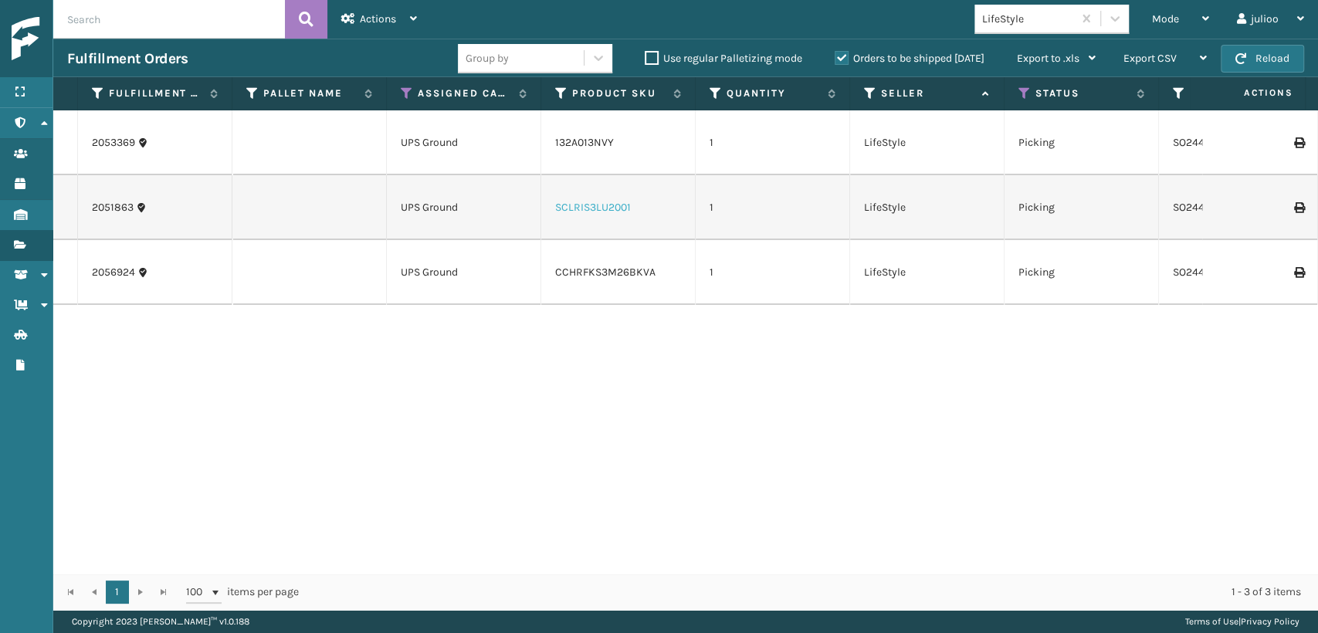
click at [578, 201] on link "SCLRIS3LU2001" at bounding box center [593, 207] width 76 height 13
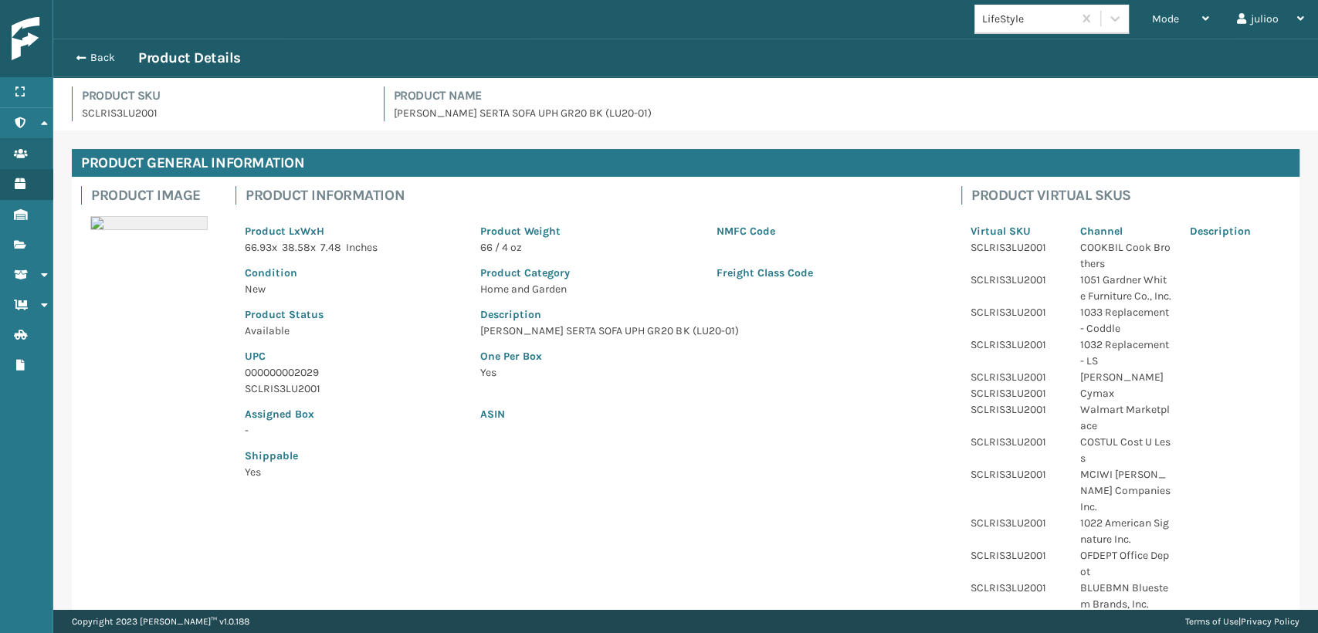
click at [313, 386] on p "SCLRIS3LU2001" at bounding box center [353, 389] width 217 height 16
copy p "SCLRIS3LU2001"
click at [93, 67] on div "Back Product Details" at bounding box center [685, 58] width 1265 height 39
click at [97, 63] on button "Back" at bounding box center [102, 58] width 71 height 14
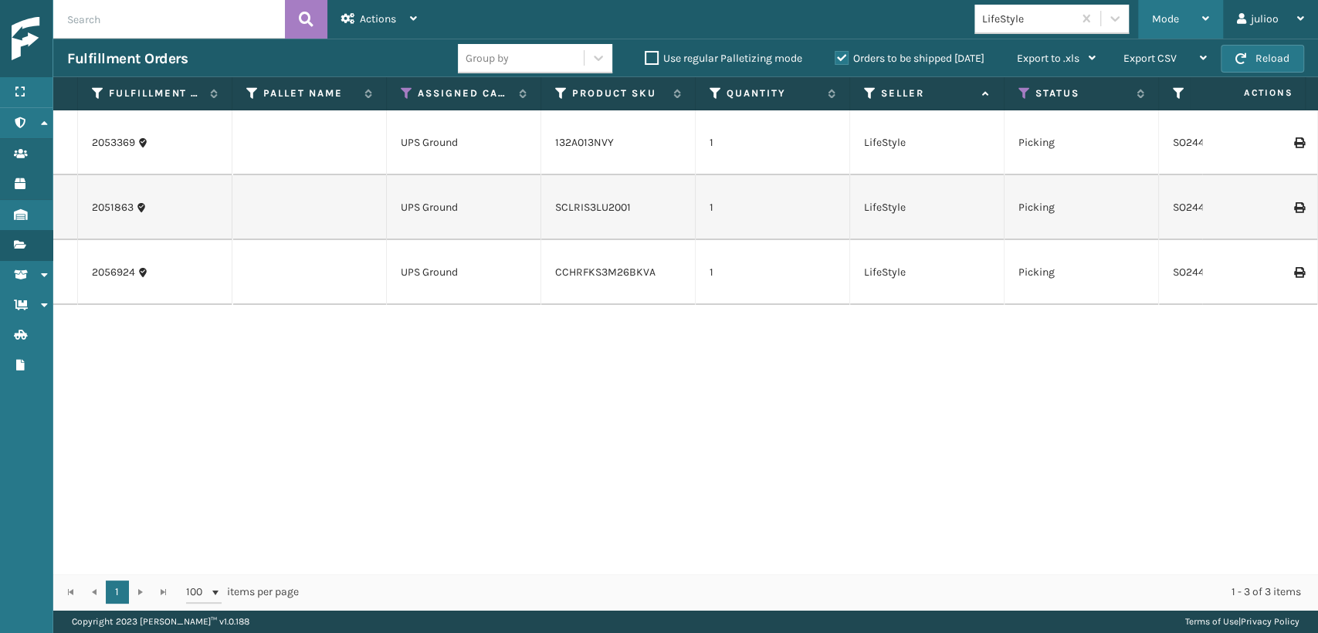
click at [1174, 26] on div "Mode" at bounding box center [1180, 19] width 57 height 39
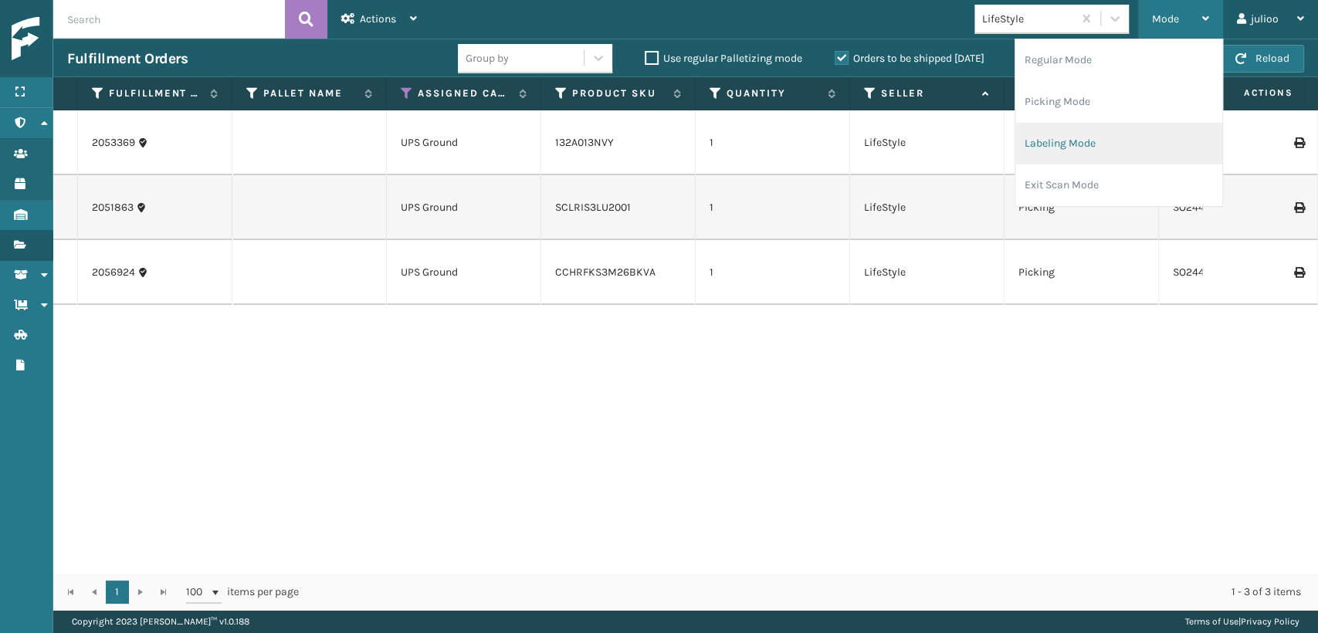
click at [1069, 138] on li "Labeling Mode" at bounding box center [1119, 144] width 207 height 42
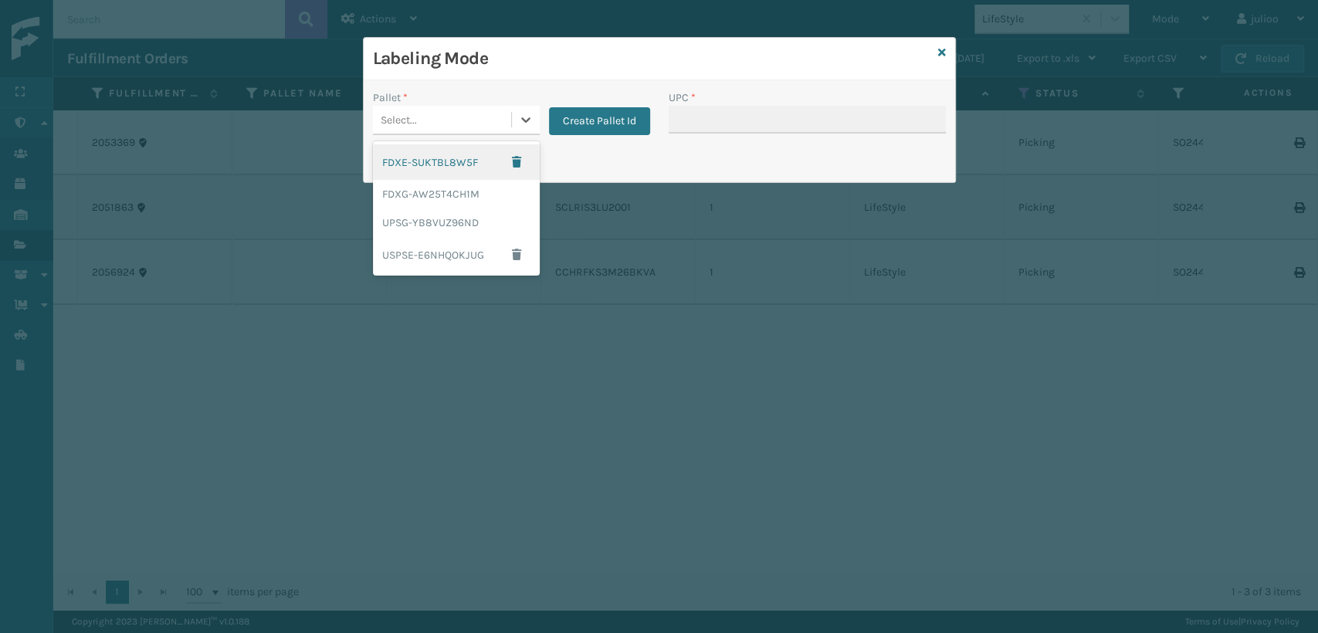
click at [477, 117] on div "Select..." at bounding box center [442, 119] width 138 height 25
click at [434, 236] on div "UPSG-YB8VUZ96ND" at bounding box center [456, 223] width 167 height 29
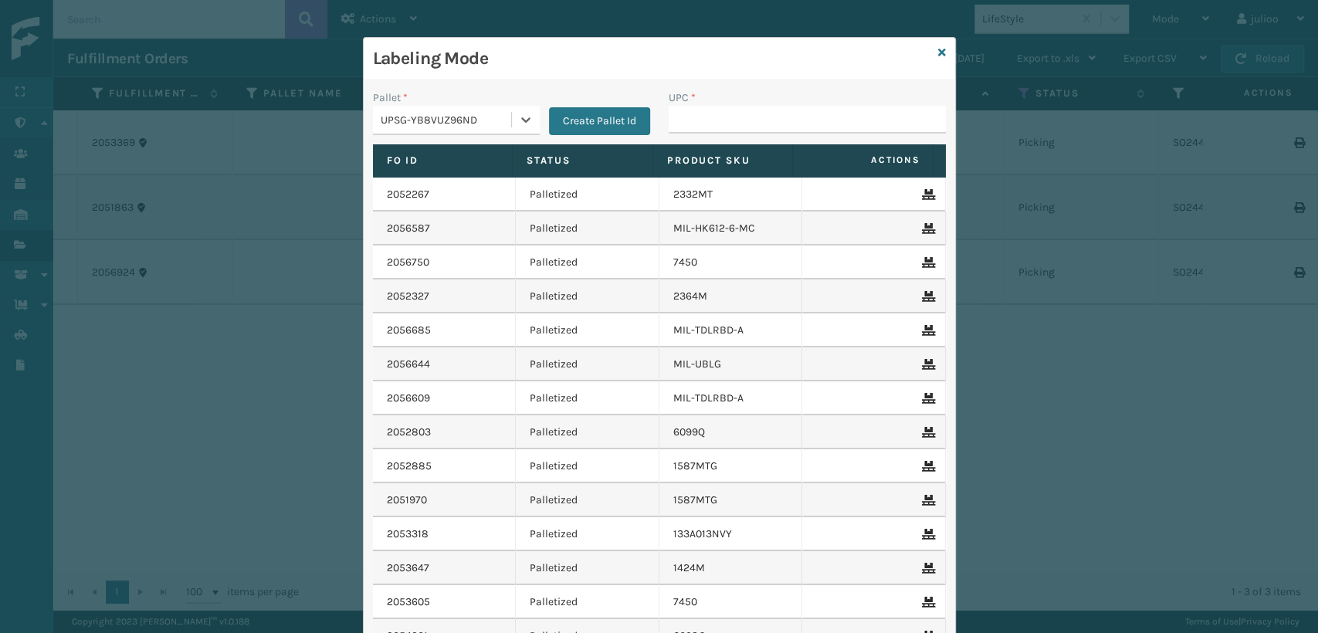
click at [723, 100] on div "UPC *" at bounding box center [807, 98] width 277 height 16
click at [719, 113] on input "UPC *" at bounding box center [807, 120] width 277 height 28
paste input "SCLRIS3LU2001"
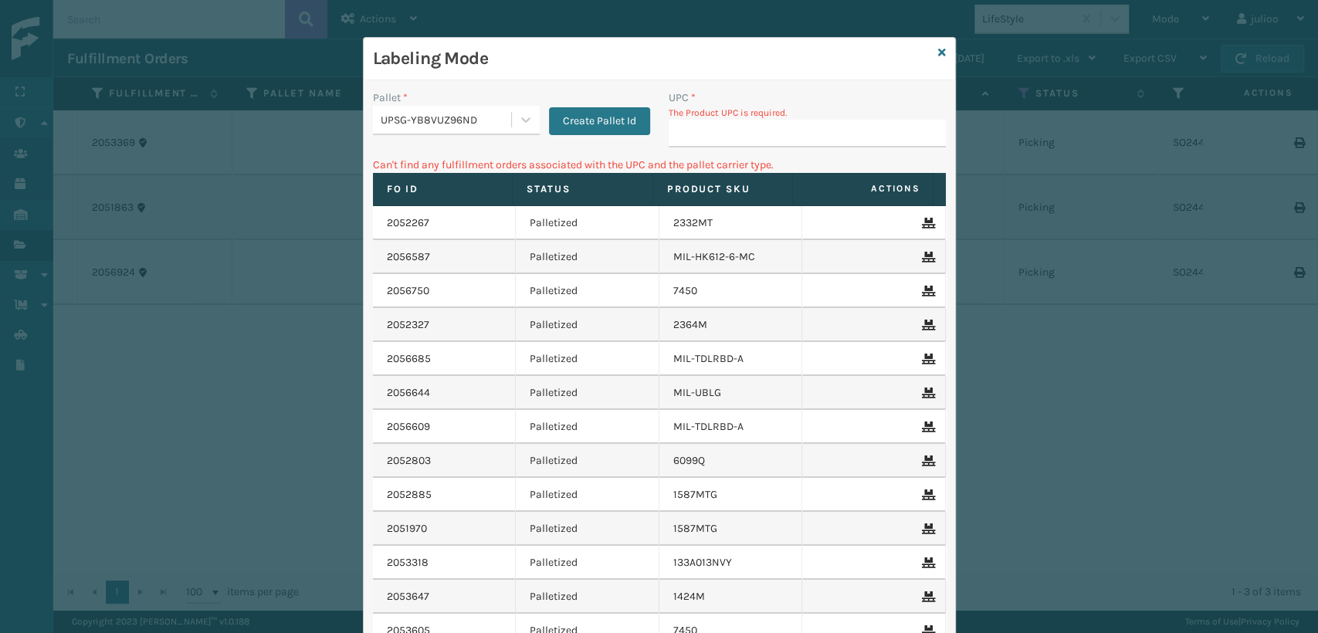
click at [931, 50] on div "Labeling Mode" at bounding box center [660, 59] width 592 height 42
click at [938, 53] on icon at bounding box center [942, 52] width 8 height 11
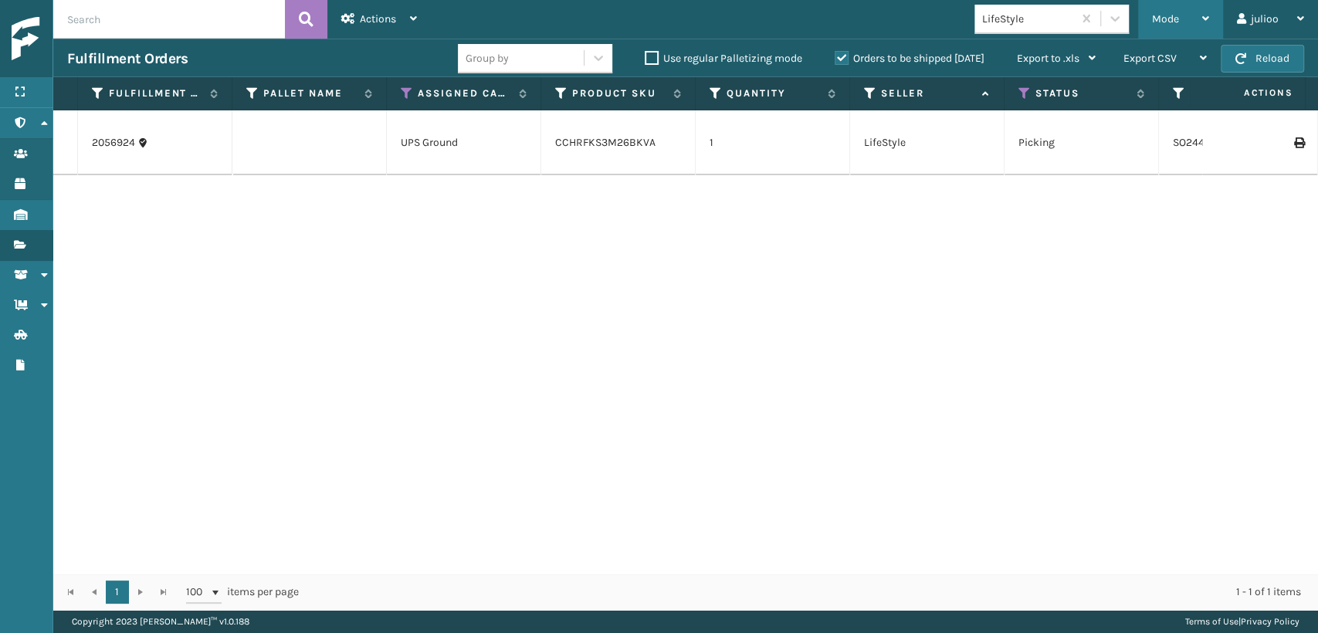
click at [1158, 32] on div "Mode" at bounding box center [1180, 19] width 57 height 39
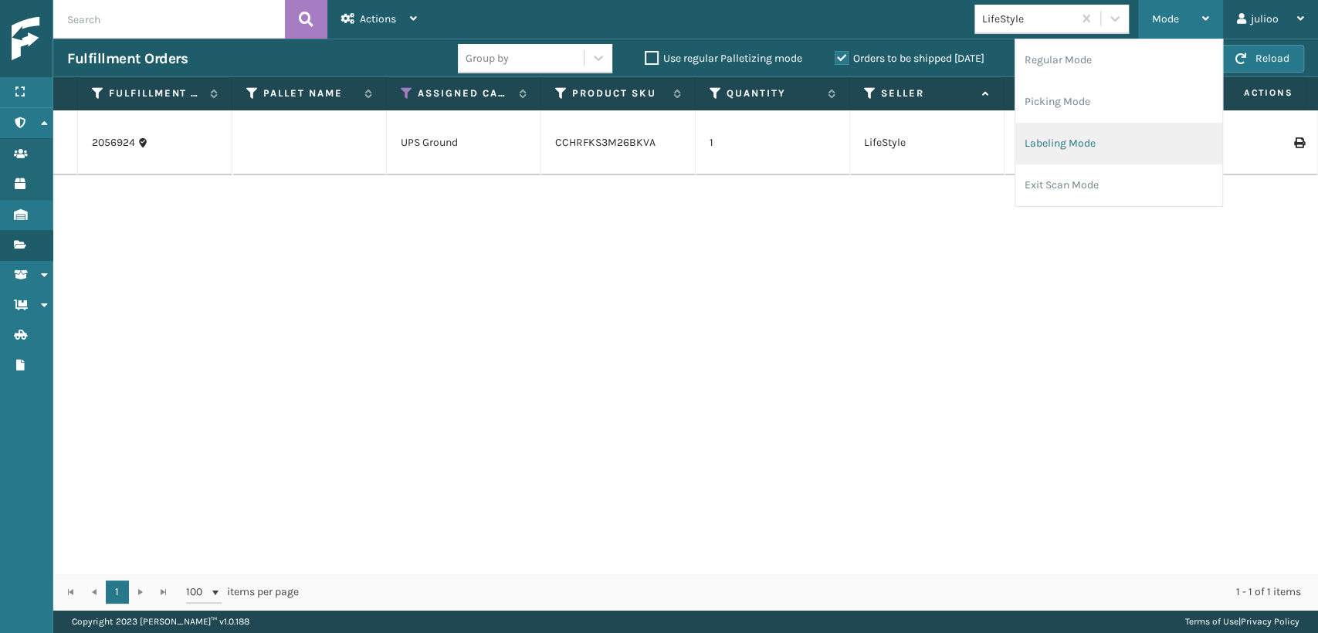
click at [1094, 134] on li "Labeling Mode" at bounding box center [1119, 144] width 207 height 42
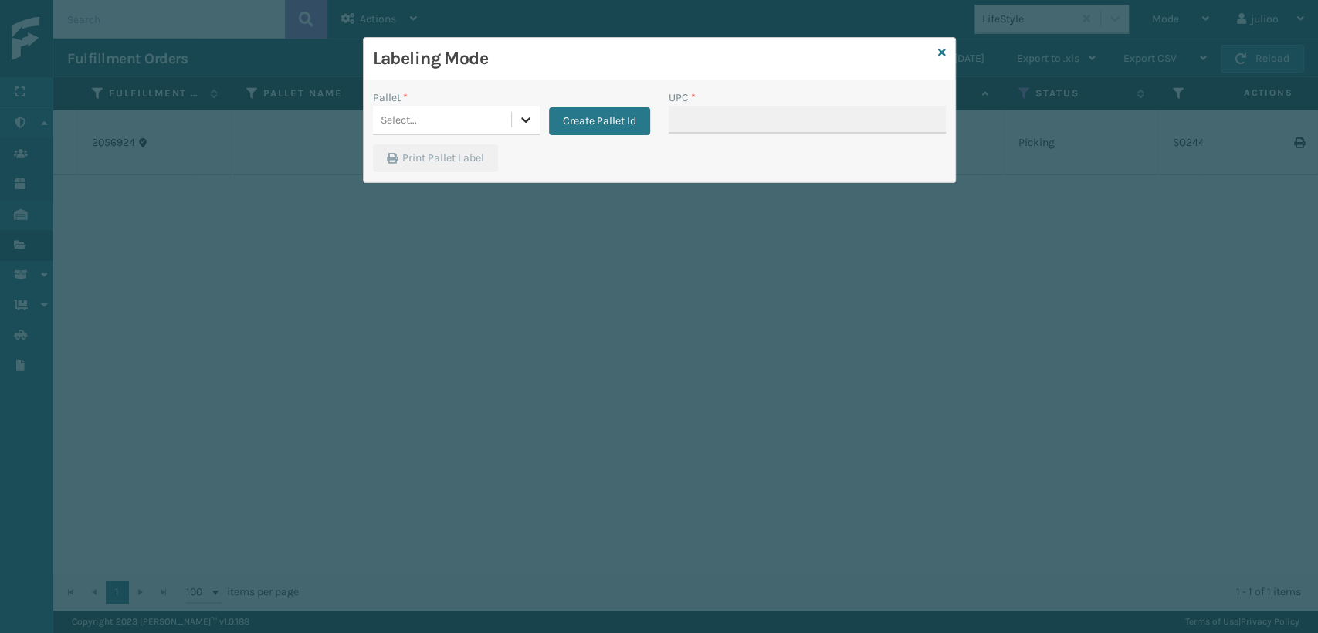
click at [524, 127] on div at bounding box center [526, 120] width 28 height 28
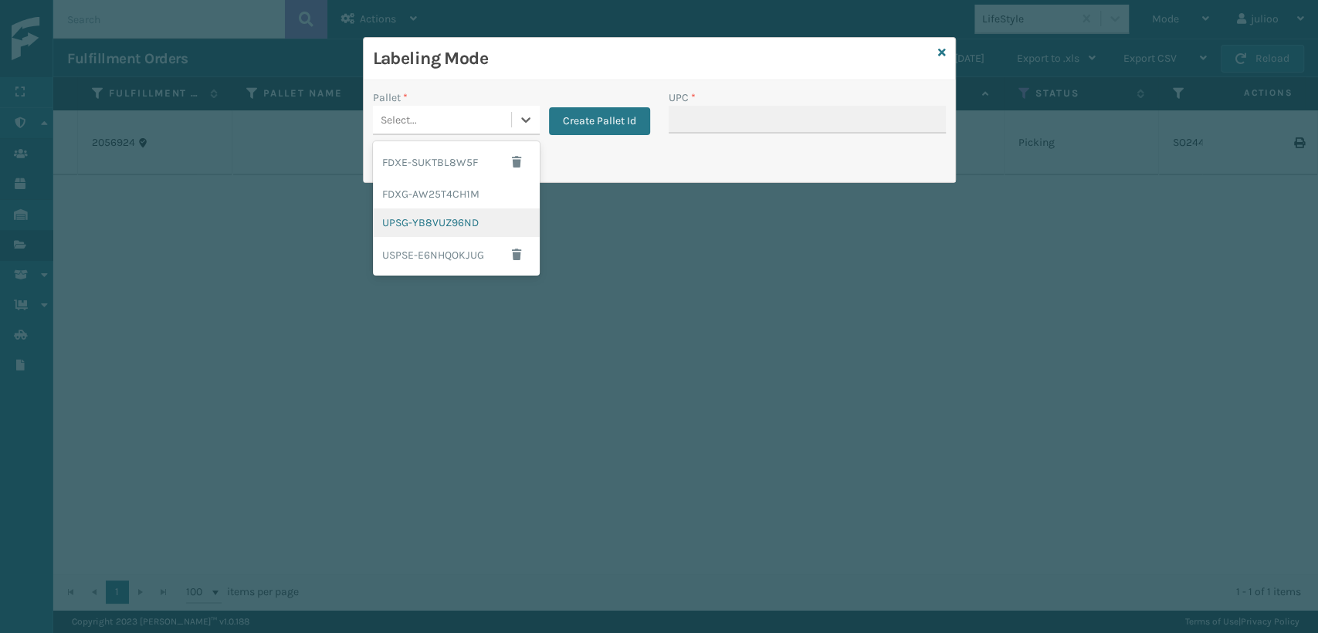
click at [449, 218] on div "UPSG-YB8VUZ96ND" at bounding box center [456, 223] width 167 height 29
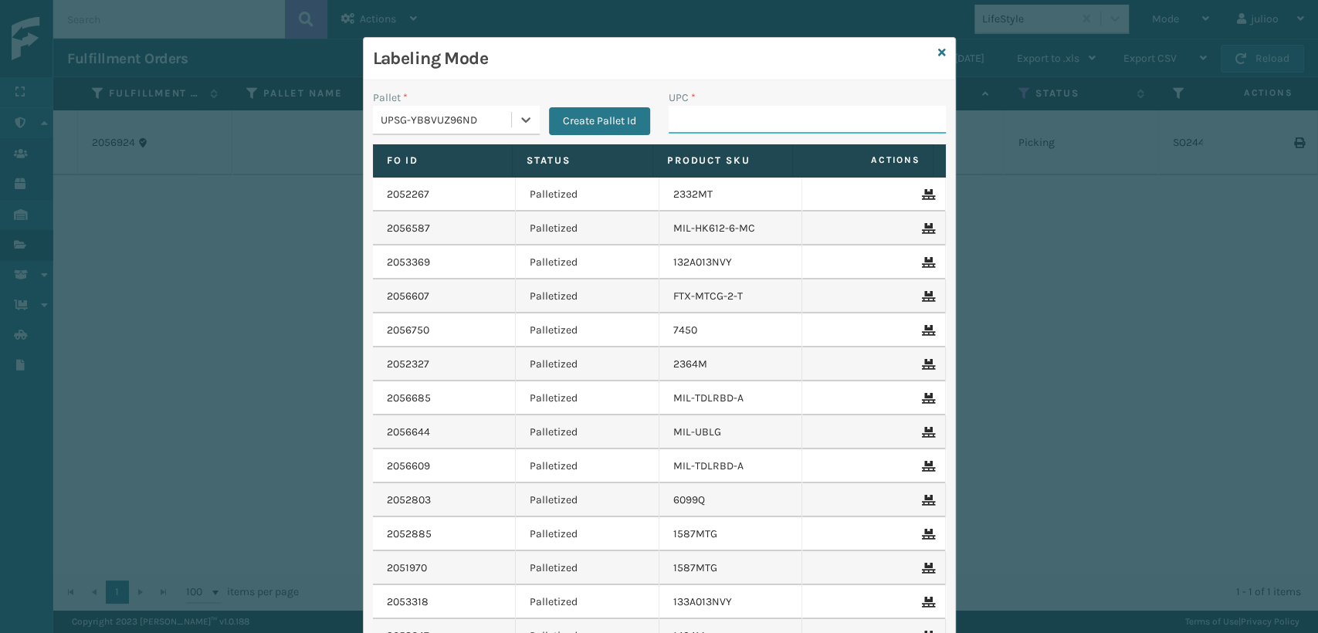
click at [697, 119] on input "UPC *" at bounding box center [807, 120] width 277 height 28
click at [731, 122] on input "UPC *" at bounding box center [807, 120] width 277 height 28
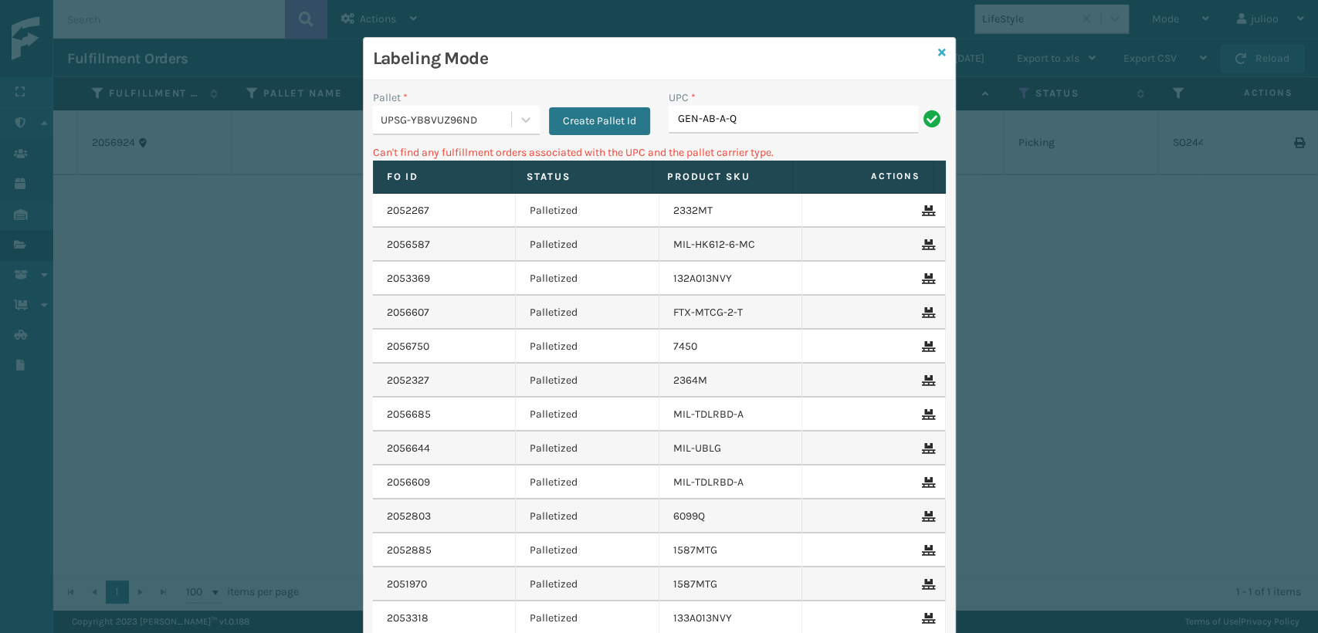
click at [938, 50] on icon at bounding box center [942, 52] width 8 height 11
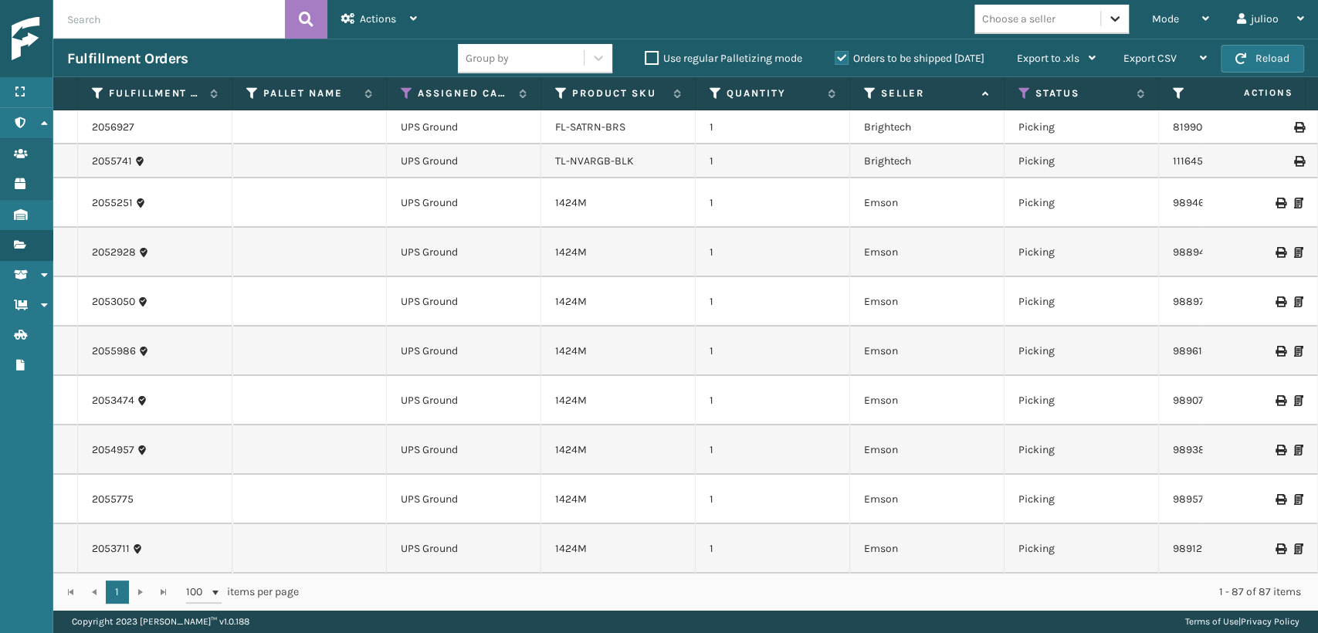
click at [1118, 19] on icon at bounding box center [1114, 18] width 15 height 15
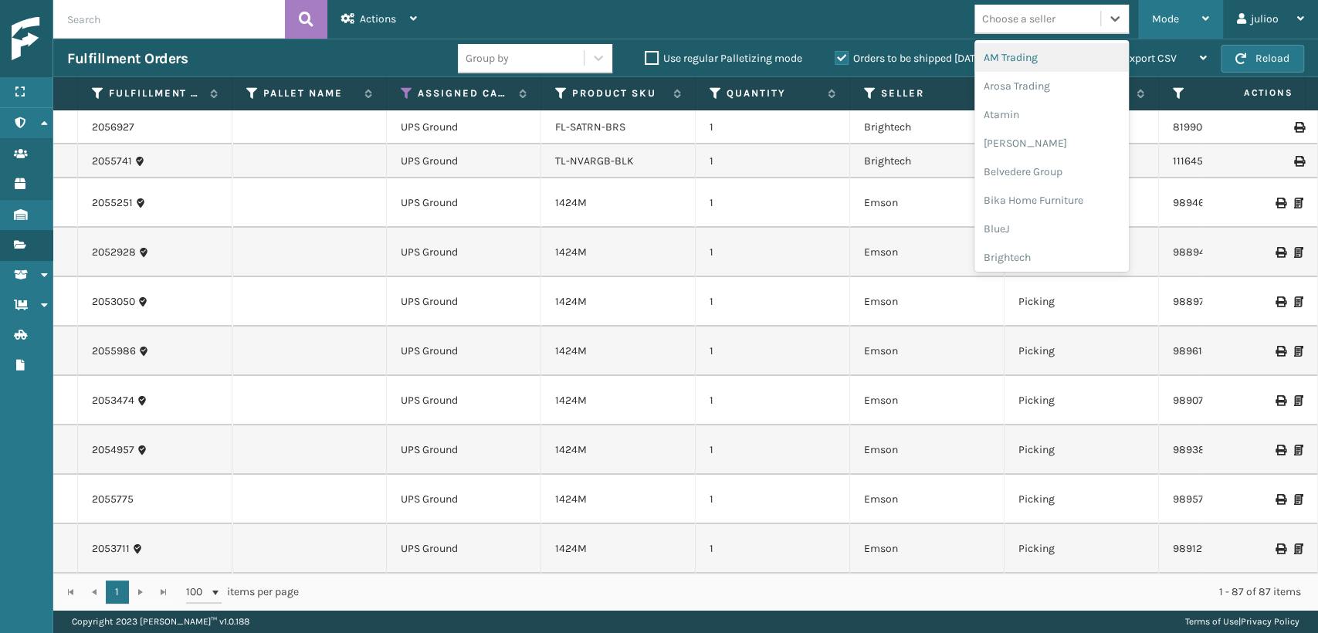
click at [1180, 27] on div "Mode" at bounding box center [1180, 19] width 57 height 39
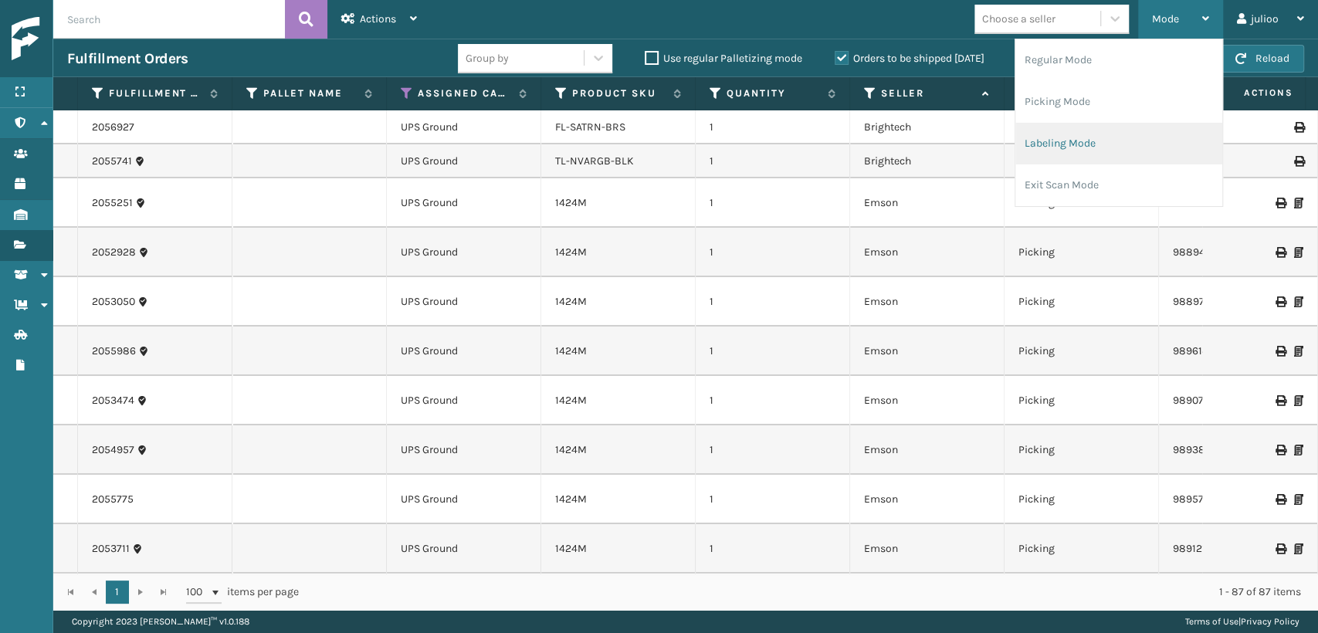
click at [1103, 142] on li "Labeling Mode" at bounding box center [1119, 144] width 207 height 42
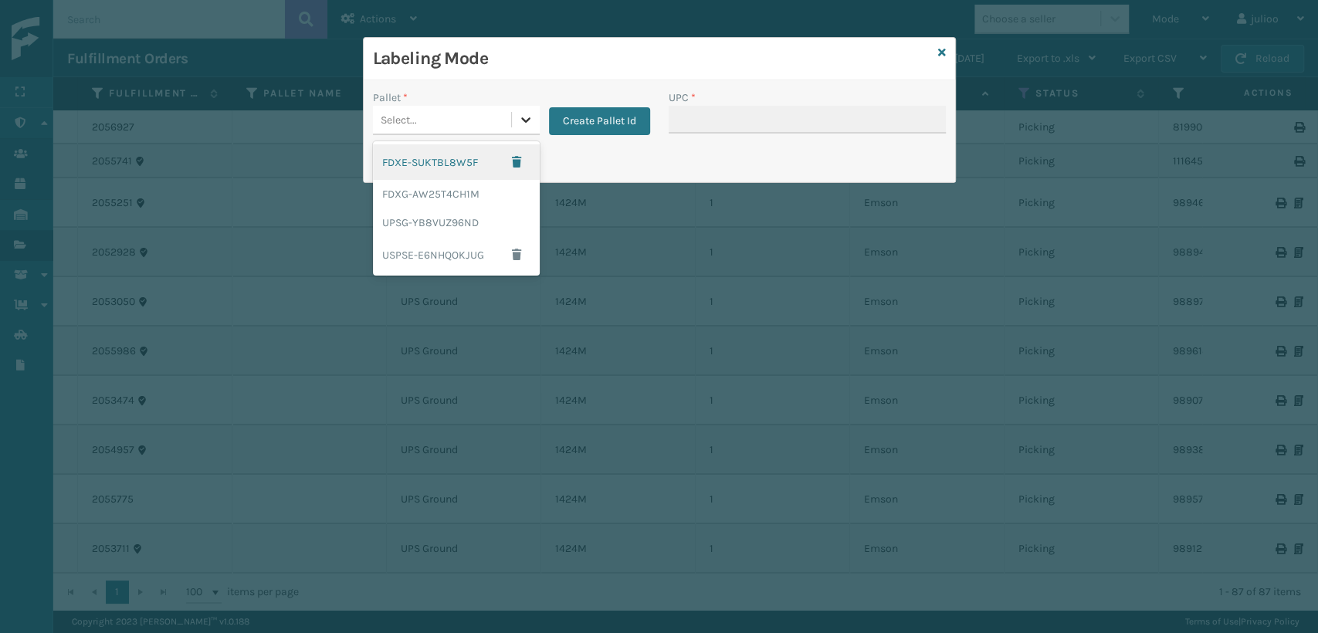
click at [524, 123] on icon at bounding box center [525, 119] width 15 height 15
click at [457, 215] on div "UPSG-YB8VUZ96ND" at bounding box center [456, 223] width 167 height 29
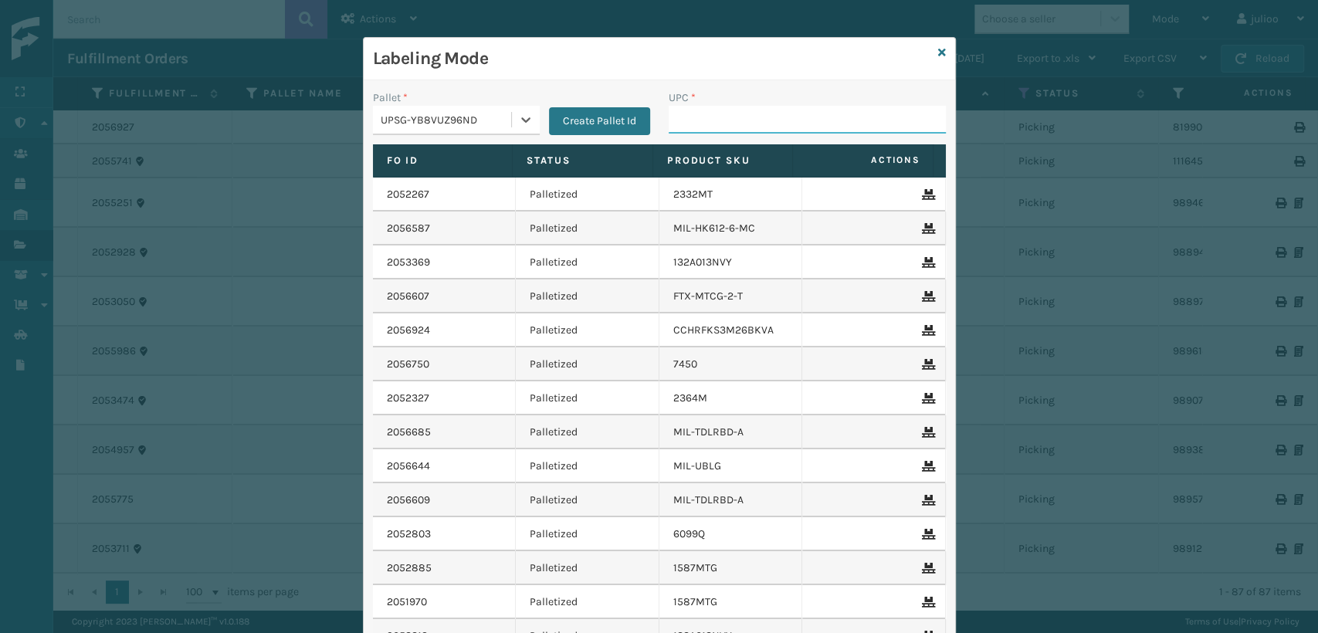
click at [691, 108] on input "UPC *" at bounding box center [807, 120] width 277 height 28
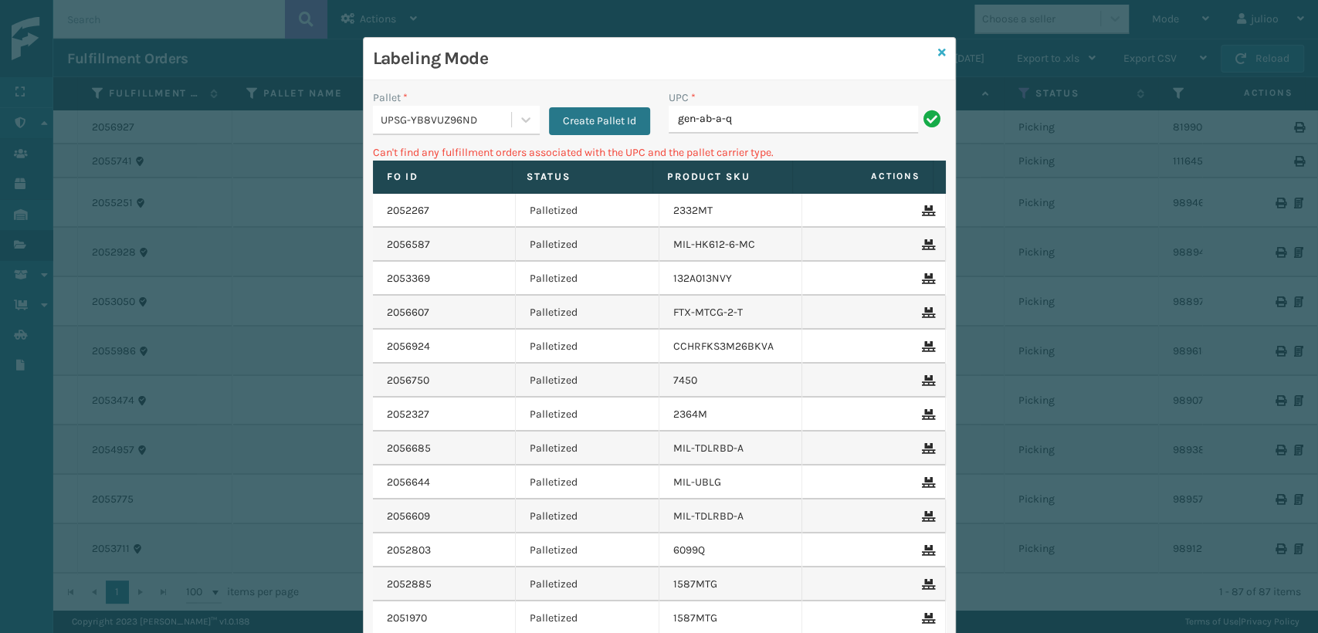
click at [938, 53] on icon at bounding box center [942, 52] width 8 height 11
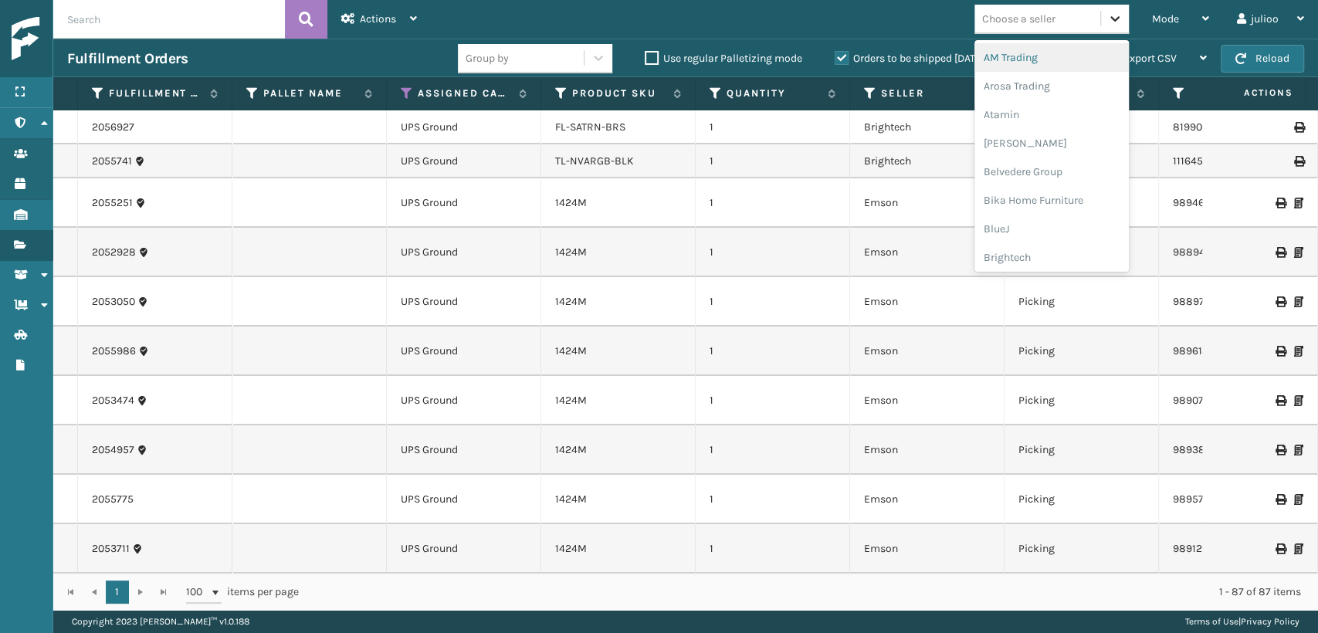
click at [1124, 20] on div at bounding box center [1115, 19] width 28 height 28
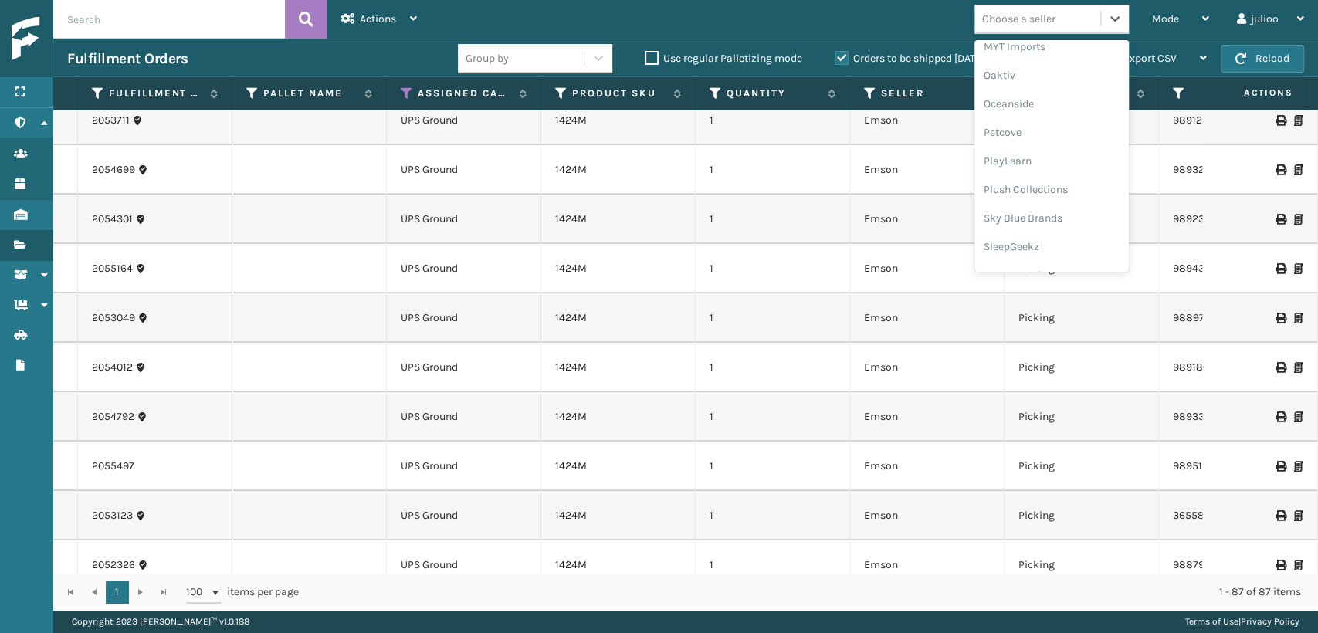
scroll to position [745, 0]
click at [1053, 219] on div "SleepGeekz" at bounding box center [1052, 226] width 154 height 29
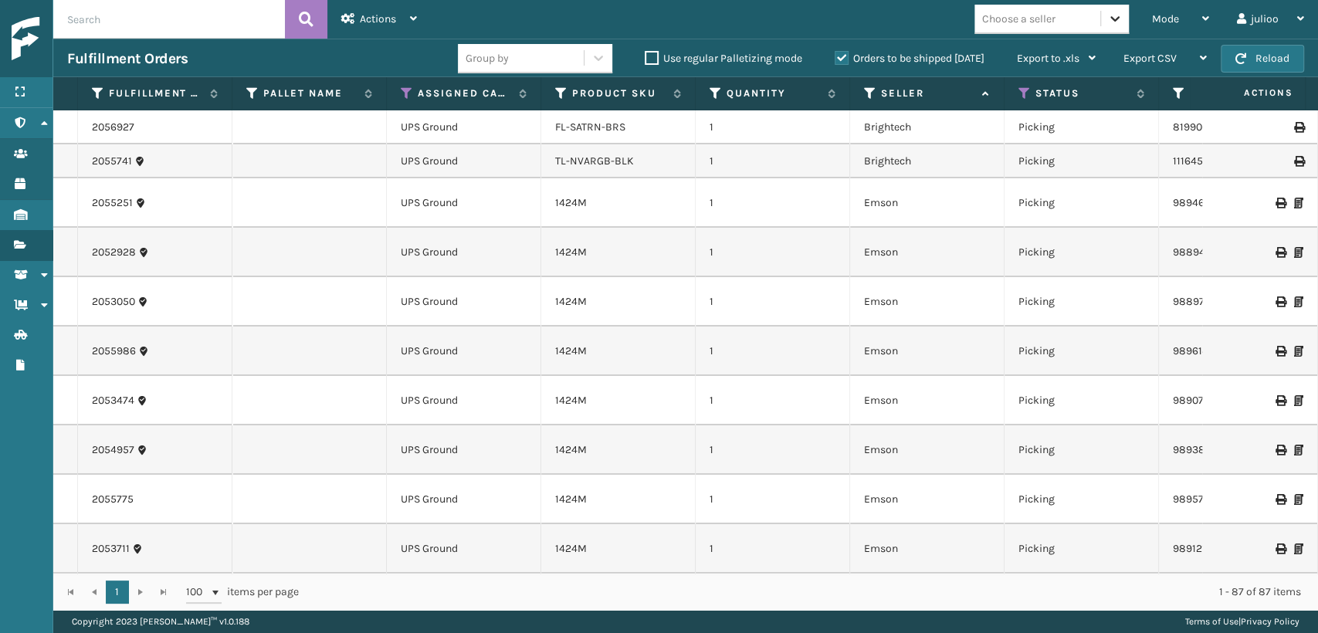
click at [1115, 23] on icon at bounding box center [1114, 18] width 15 height 15
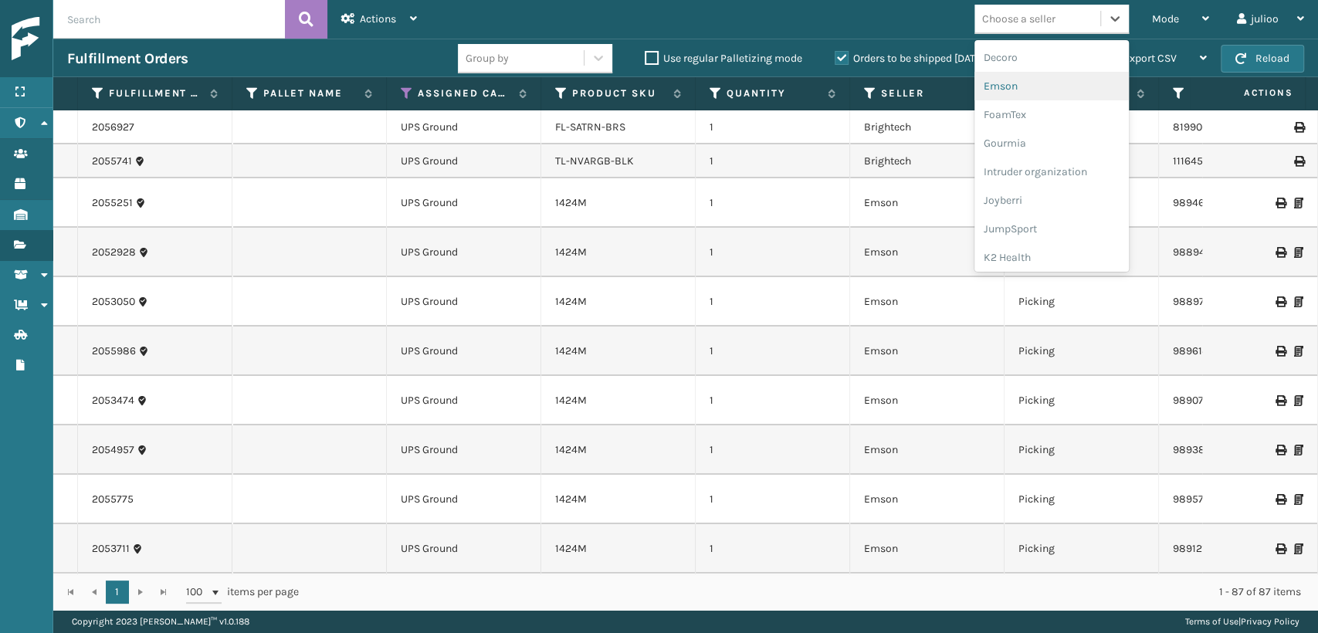
scroll to position [343, 0]
click at [1023, 59] on div "Emson" at bounding box center [1052, 57] width 154 height 29
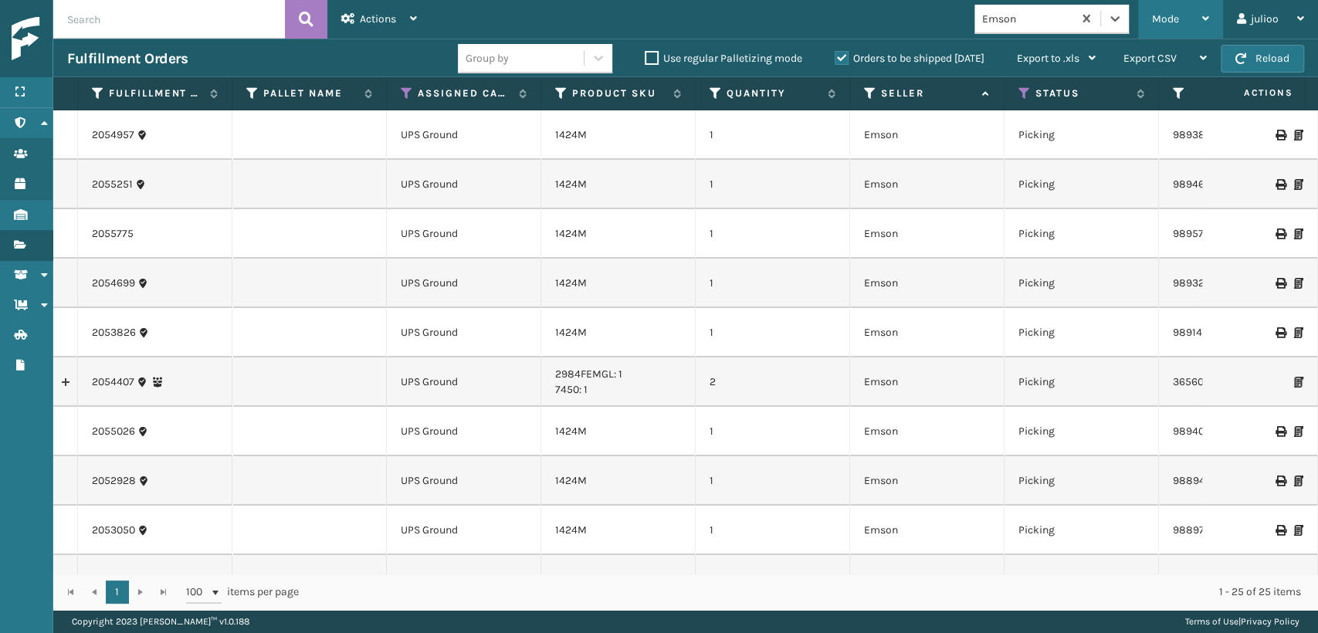
click at [1168, 29] on div "Mode" at bounding box center [1180, 19] width 57 height 39
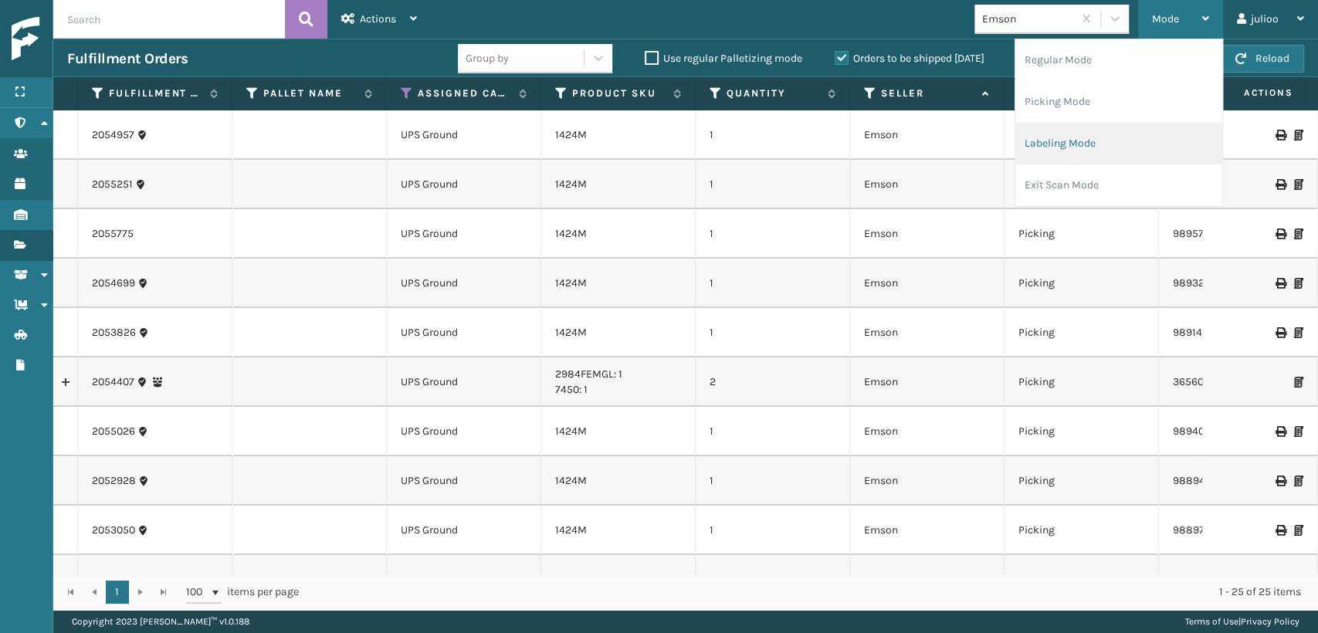
click at [1075, 148] on li "Labeling Mode" at bounding box center [1119, 144] width 207 height 42
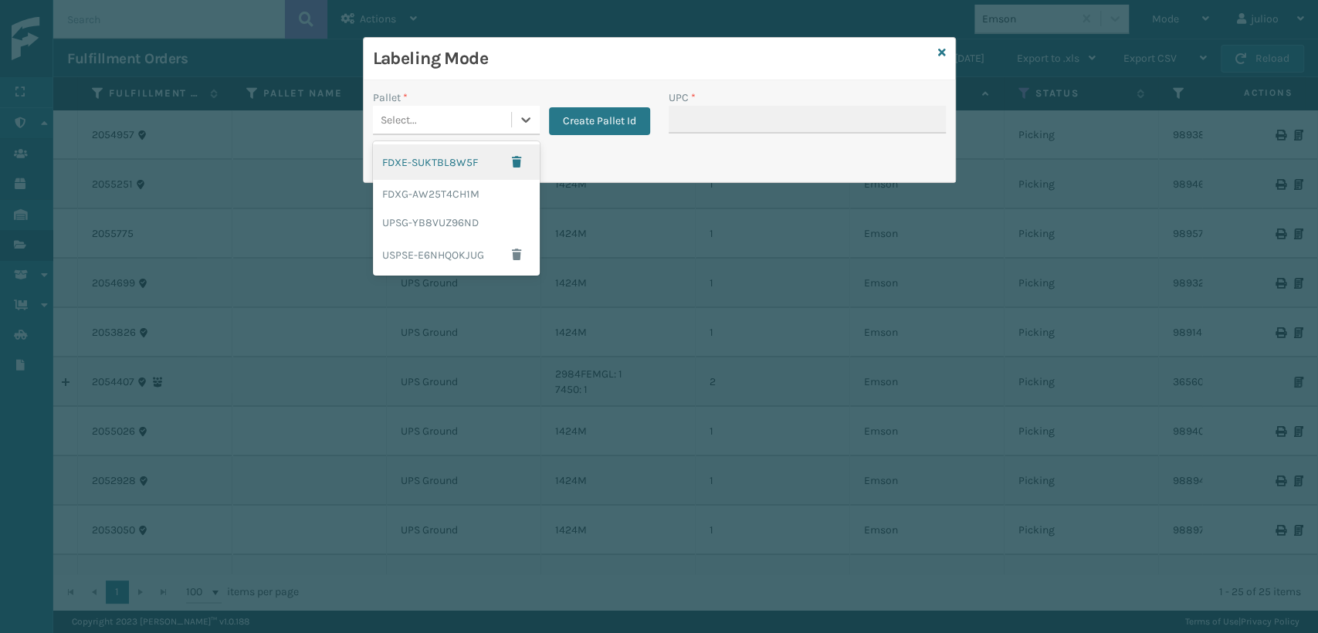
click at [499, 124] on div "Select..." at bounding box center [442, 119] width 138 height 25
click at [448, 221] on div "UPSG-YB8VUZ96ND" at bounding box center [456, 223] width 167 height 29
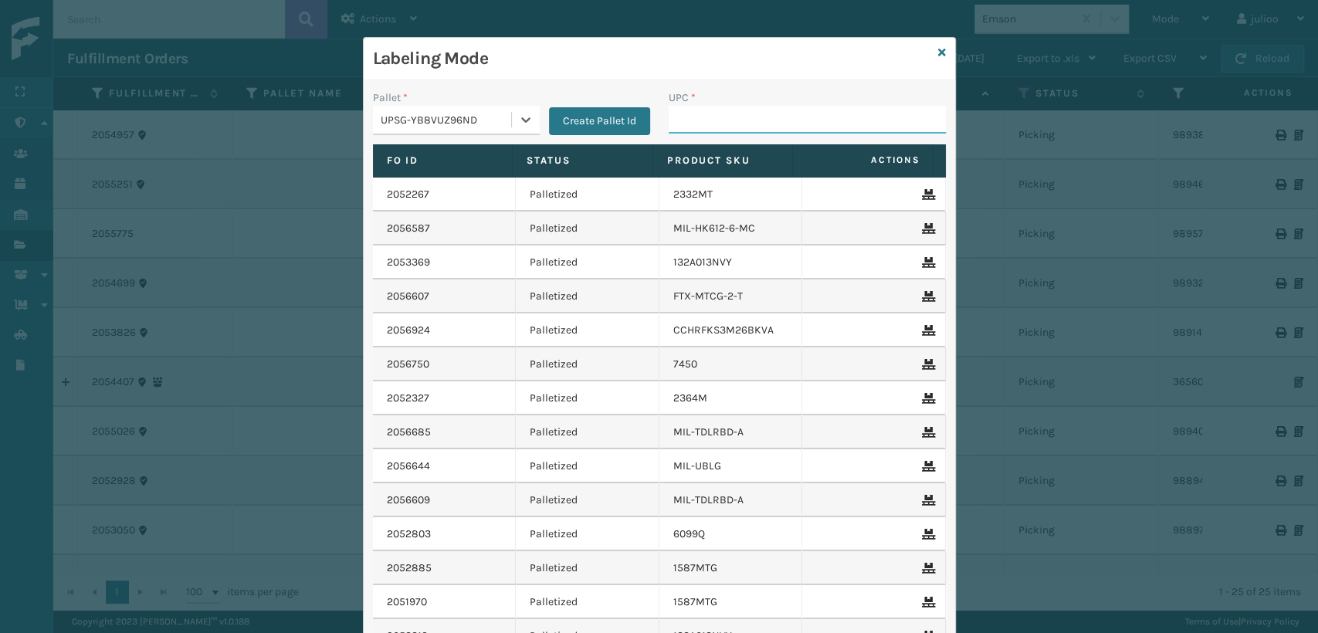
click at [701, 106] on input "UPC *" at bounding box center [807, 120] width 277 height 28
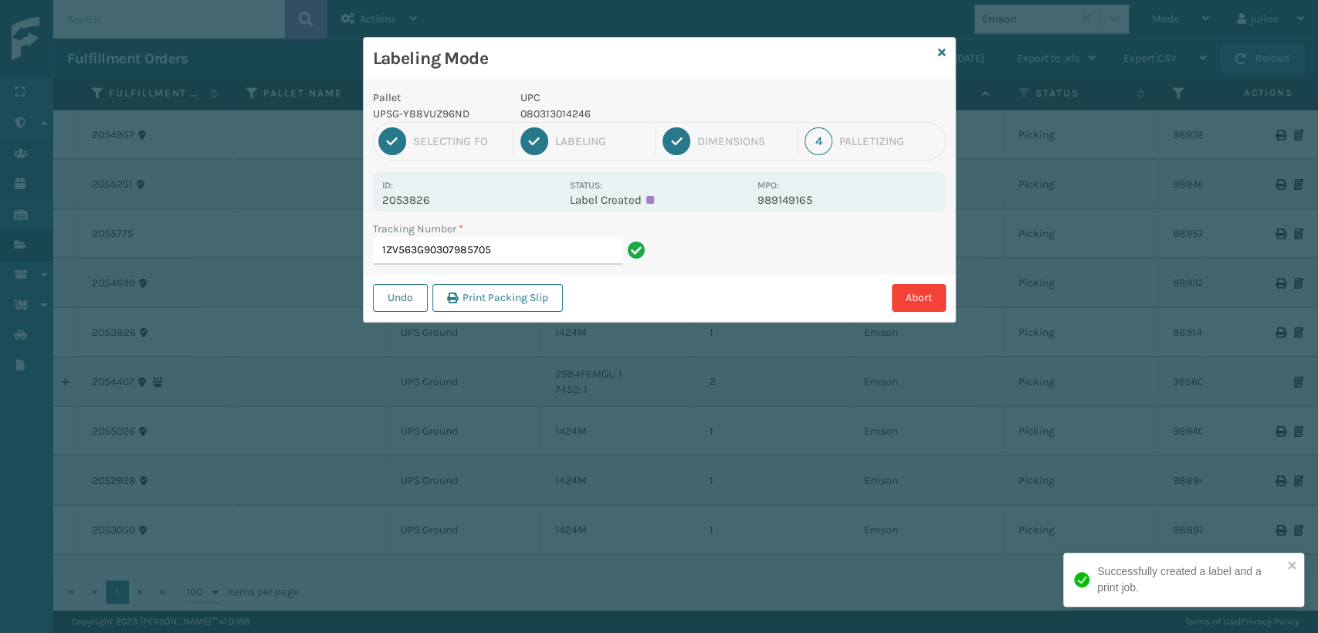
click at [538, 116] on p "080313014246" at bounding box center [635, 114] width 228 height 16
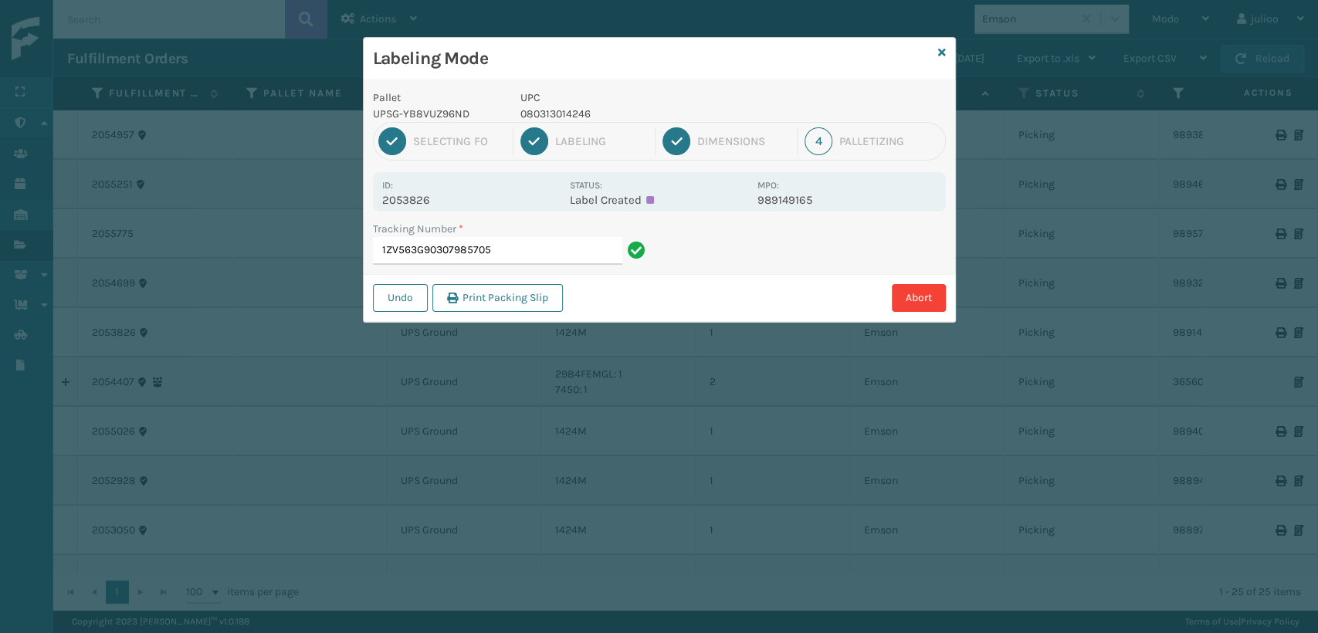
click at [524, 267] on div "Tracking Number * 1ZV563G90307985705" at bounding box center [512, 247] width 296 height 53
click at [524, 249] on input "1ZV563G90307985705" at bounding box center [497, 251] width 249 height 28
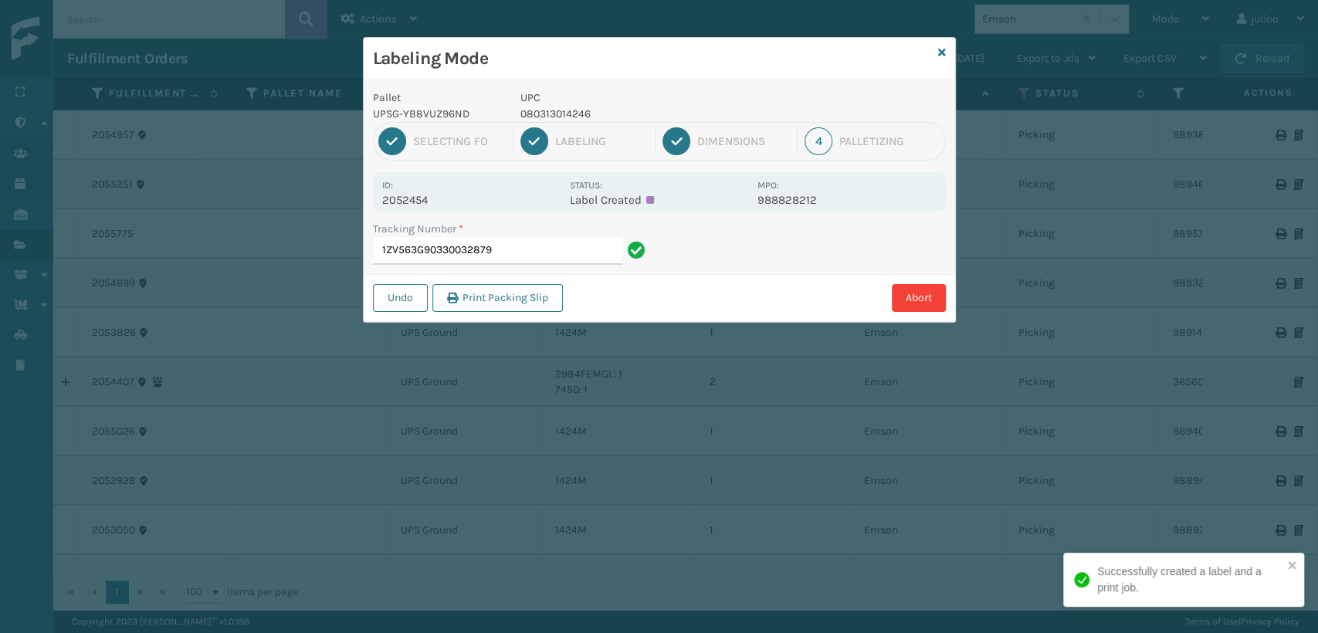
click at [544, 243] on input "1ZV563G90330032879" at bounding box center [497, 251] width 249 height 28
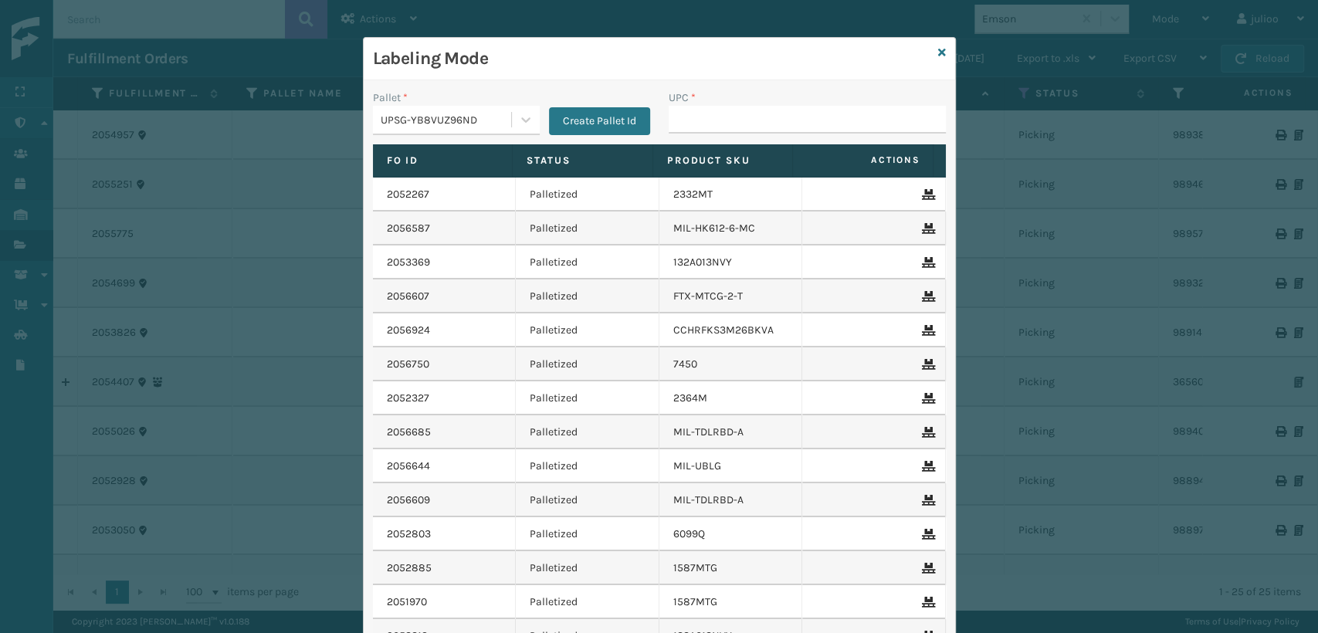
click at [931, 48] on div "Labeling Mode" at bounding box center [660, 59] width 592 height 42
click at [938, 51] on icon at bounding box center [942, 52] width 8 height 11
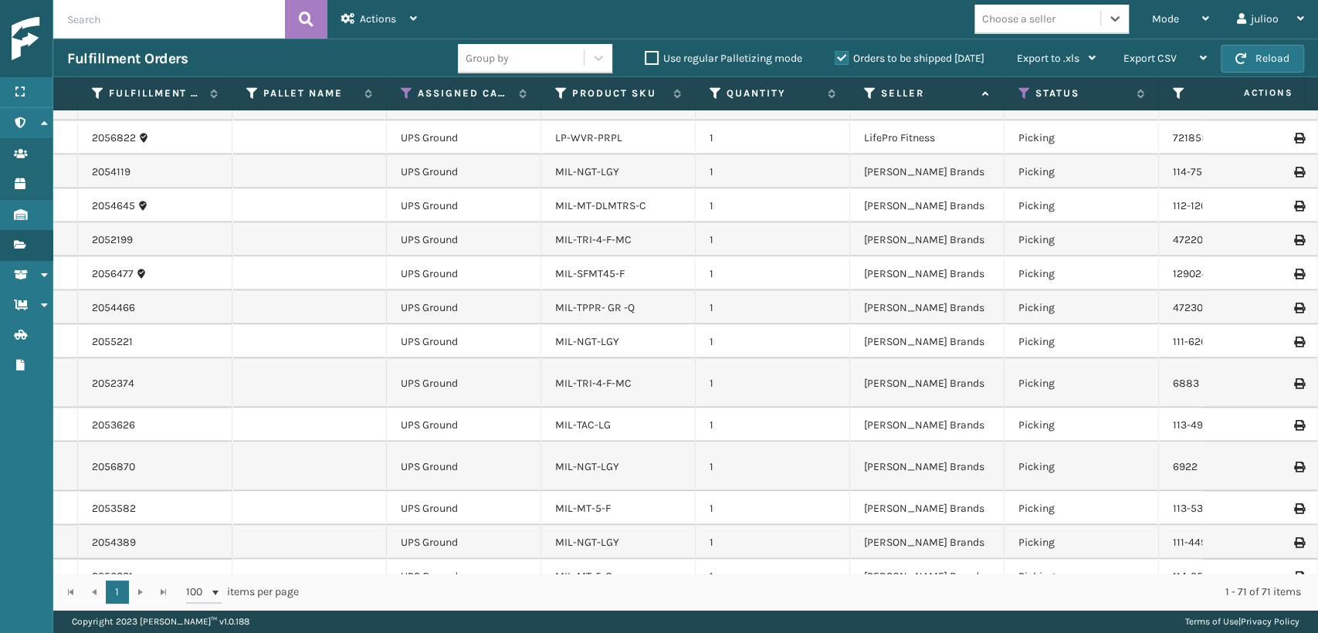
scroll to position [2394, 0]
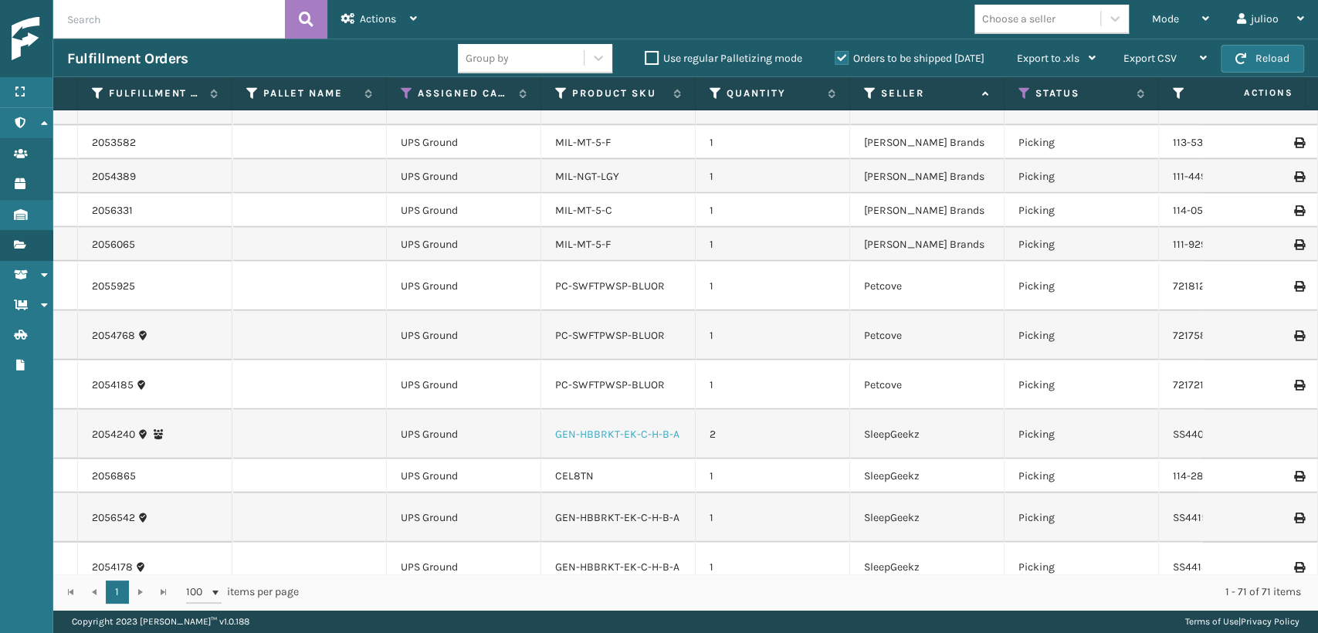
click at [556, 428] on link "GEN-HBBRKT-EK-C-H-B-A" at bounding box center [617, 434] width 124 height 13
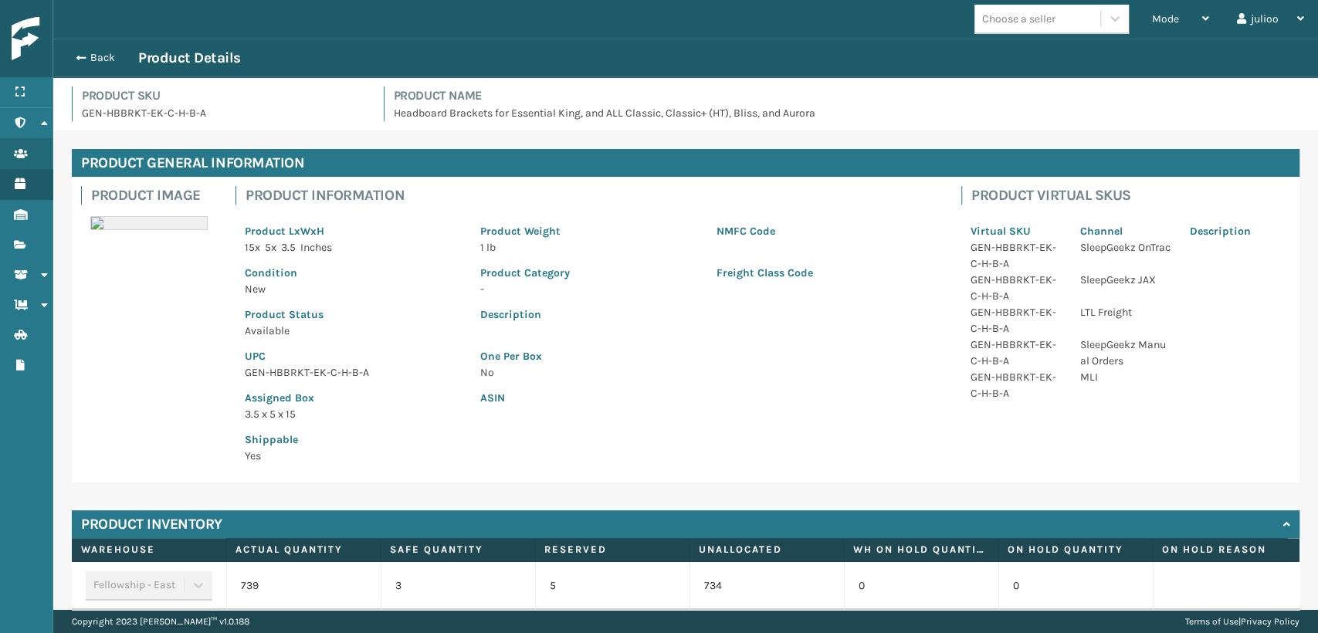
click at [315, 372] on p "GEN-HBBRKT-EK-C-H-B-A" at bounding box center [353, 373] width 217 height 16
drag, startPoint x: 75, startPoint y: 59, endPoint x: 536, endPoint y: 107, distance: 463.5
click at [76, 59] on span "button" at bounding box center [78, 58] width 9 height 11
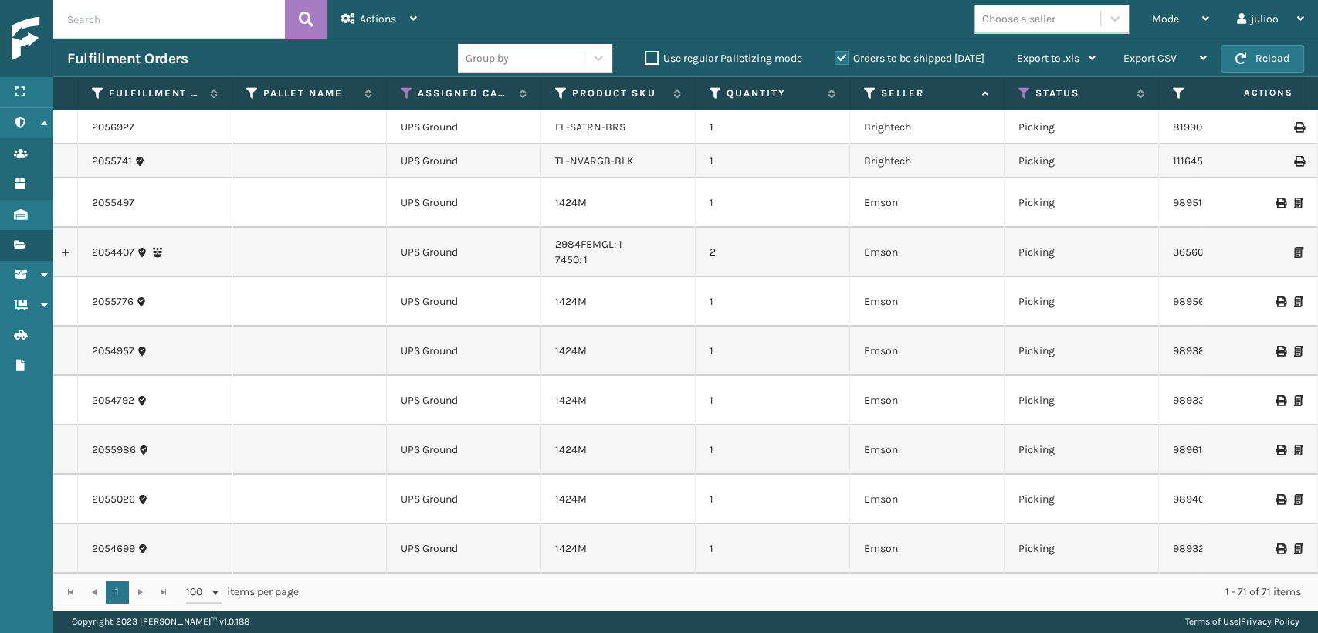
click at [1181, 12] on div "Mode" at bounding box center [1180, 19] width 57 height 39
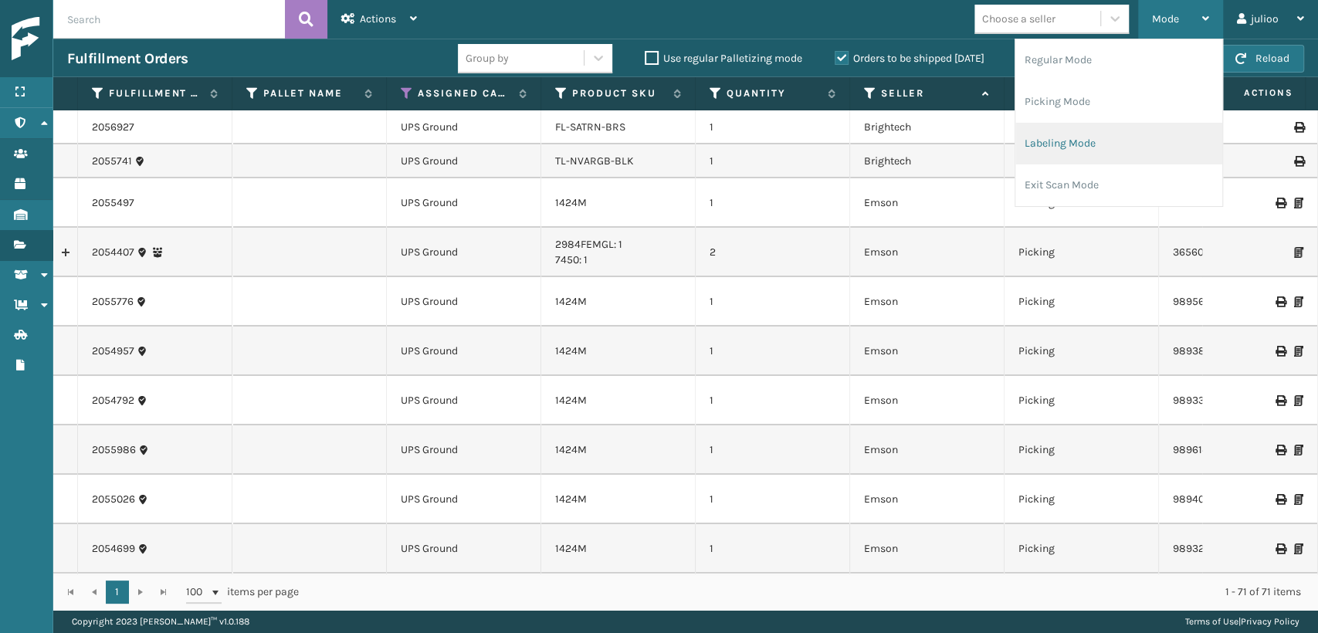
click at [1097, 141] on li "Labeling Mode" at bounding box center [1119, 144] width 207 height 42
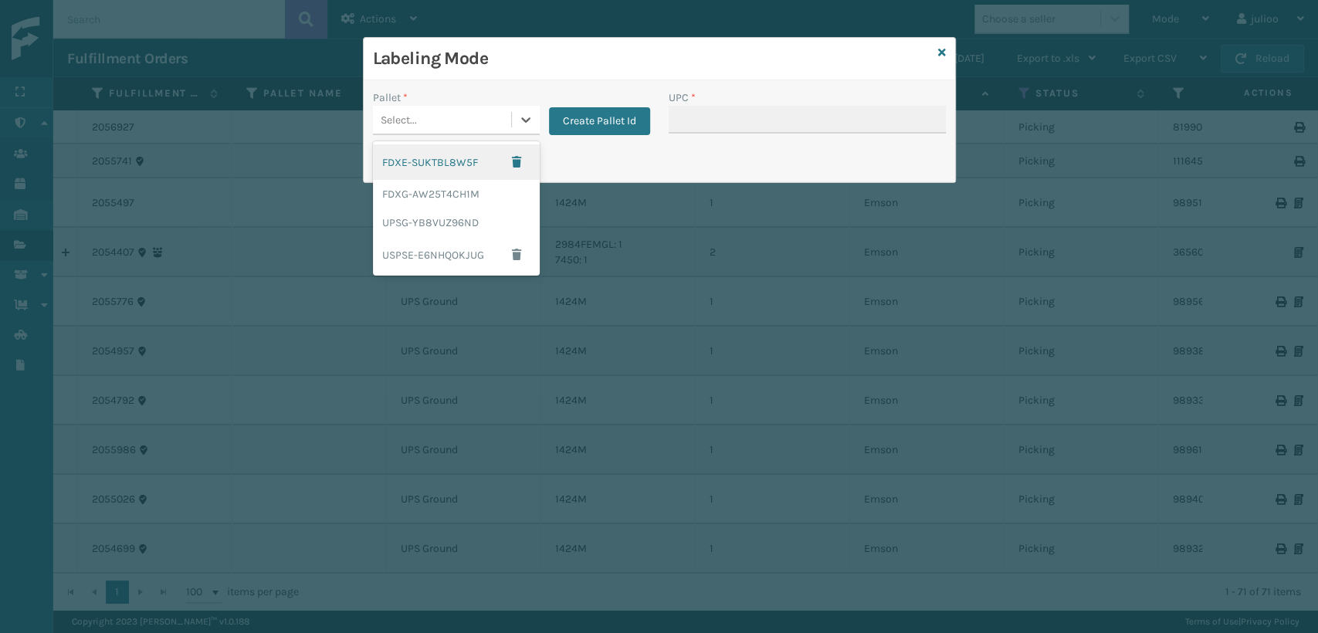
click at [457, 118] on div "Select..." at bounding box center [442, 119] width 138 height 25
click at [455, 220] on div "UPSG-YB8VUZ96ND" at bounding box center [456, 223] width 167 height 29
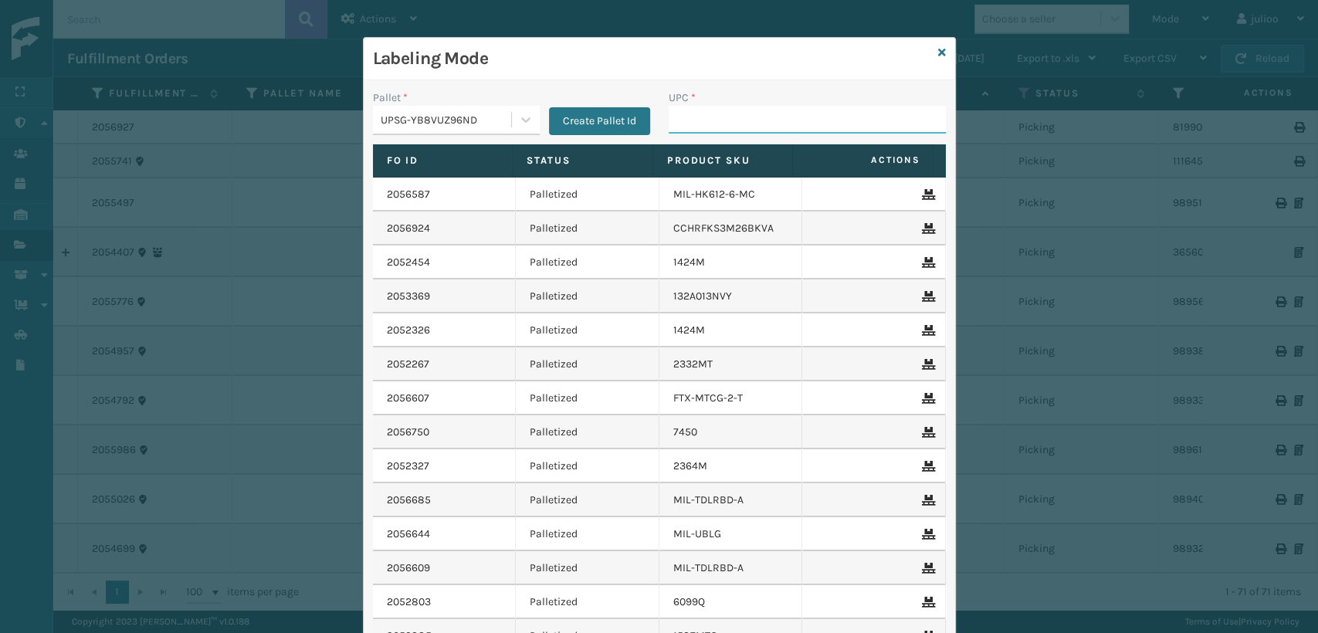
paste input "GEN-HBBRKT-EK-C-H-B-A"
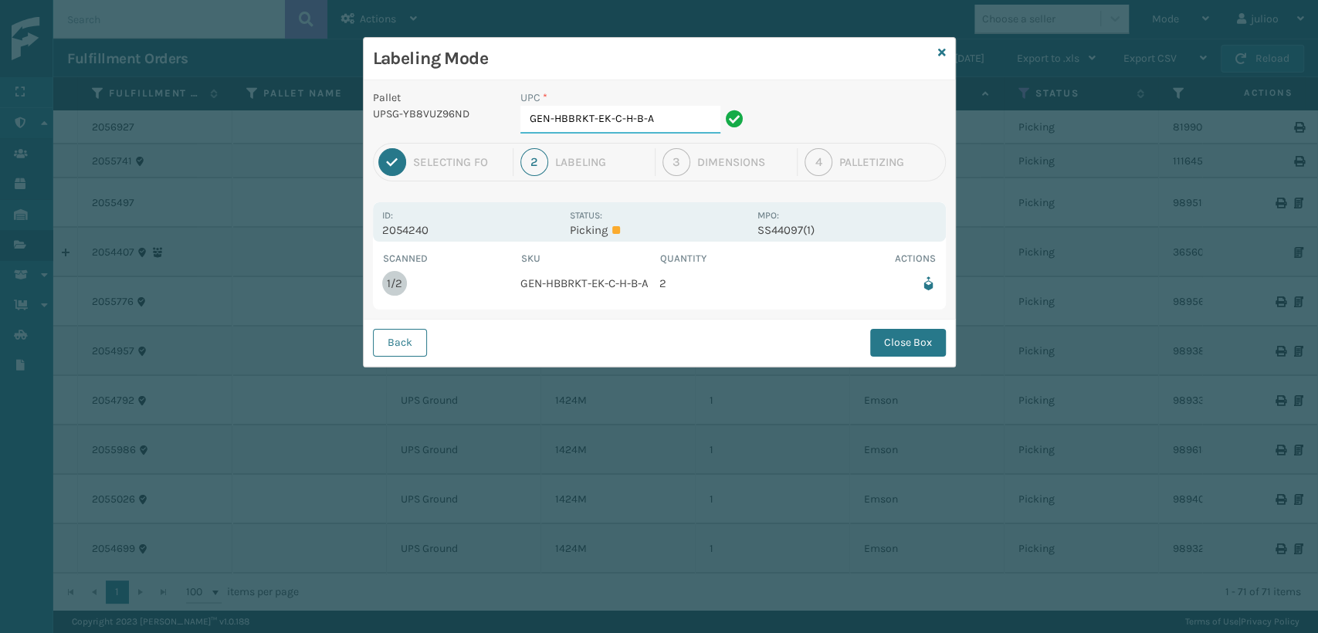
click at [662, 123] on input "GEN-HBBRKT-EK-C-H-B-A" at bounding box center [621, 120] width 200 height 28
click at [924, 333] on button "Close Box" at bounding box center [908, 343] width 76 height 28
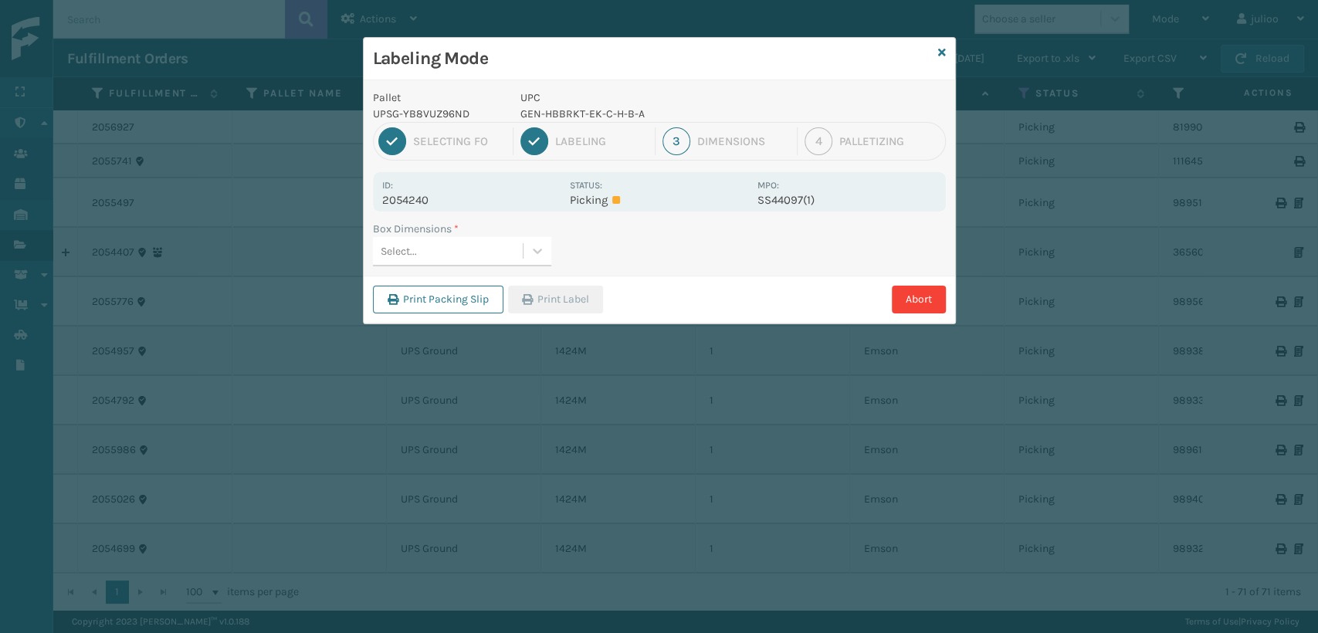
click at [439, 253] on div "Select..." at bounding box center [448, 251] width 150 height 25
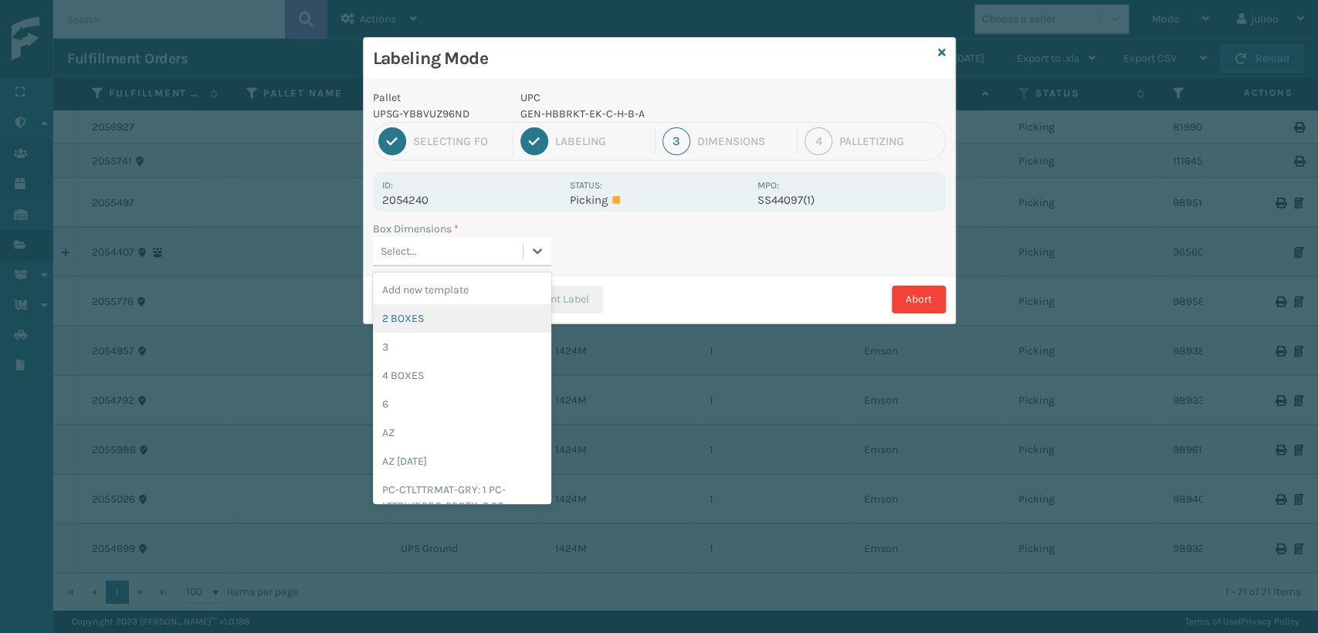
drag, startPoint x: 440, startPoint y: 317, endPoint x: 561, endPoint y: 329, distance: 121.8
click at [442, 317] on div "2 BOXES" at bounding box center [462, 318] width 178 height 29
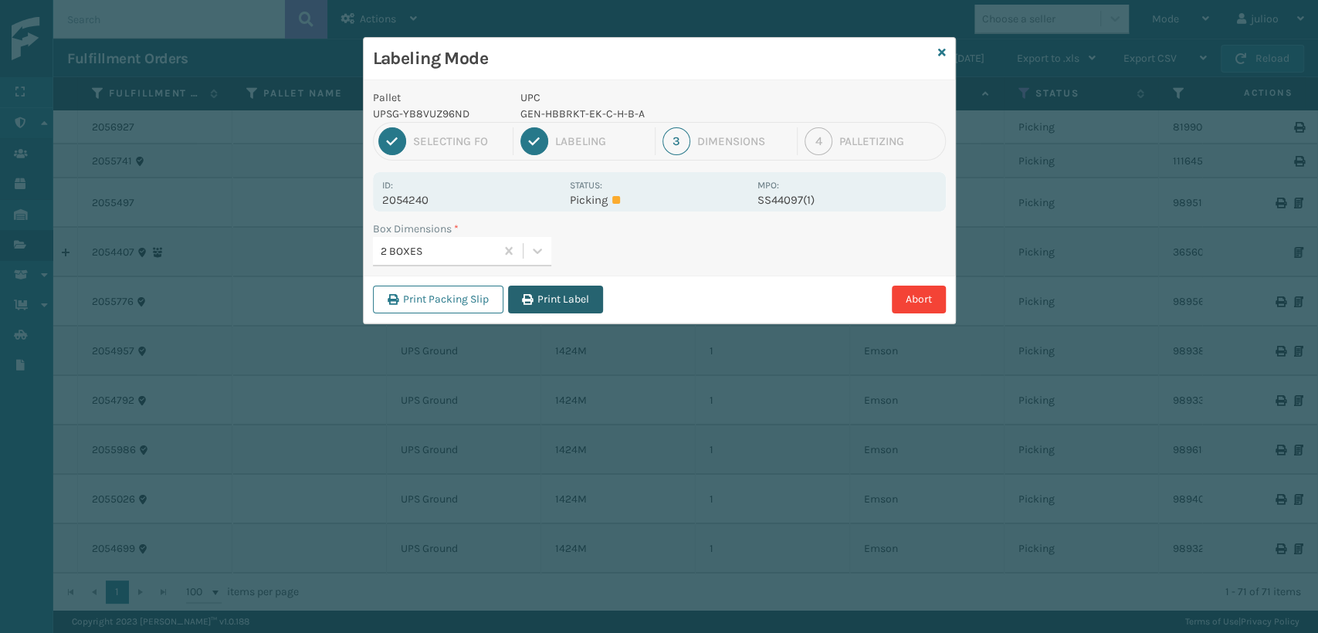
click at [575, 299] on button "Print Label" at bounding box center [555, 300] width 95 height 28
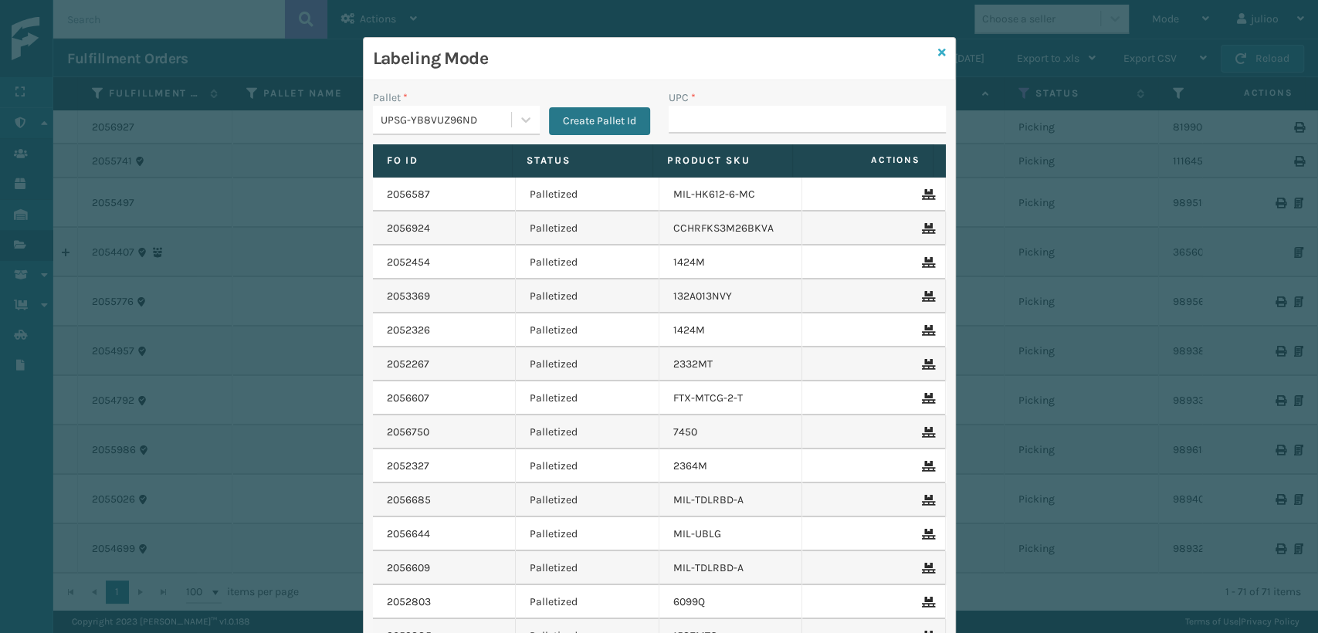
click at [938, 50] on icon at bounding box center [942, 52] width 8 height 11
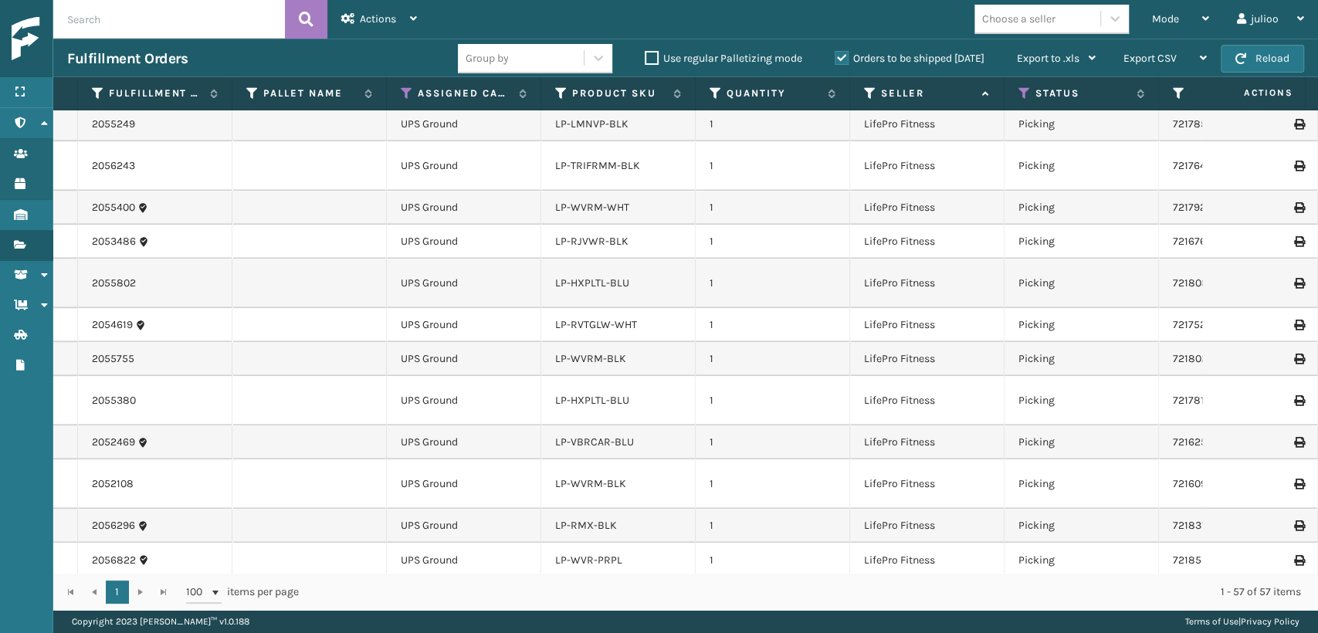
scroll to position [1872, 0]
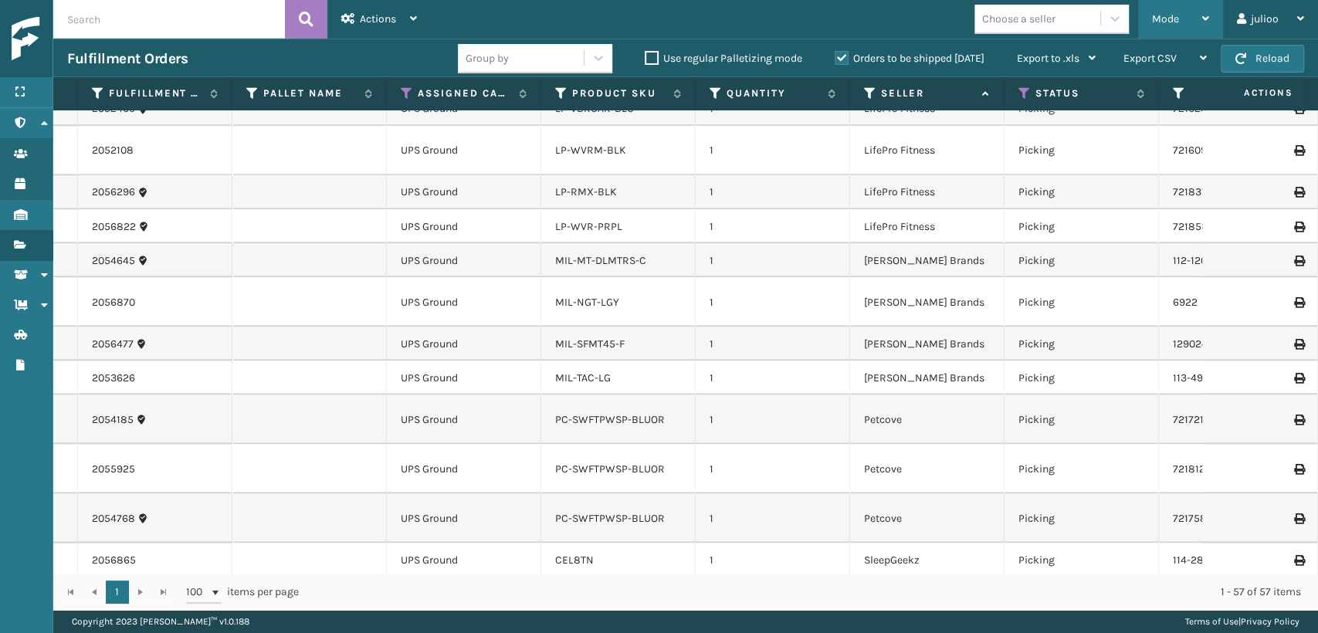
click at [1185, 20] on div "Mode" at bounding box center [1180, 19] width 57 height 39
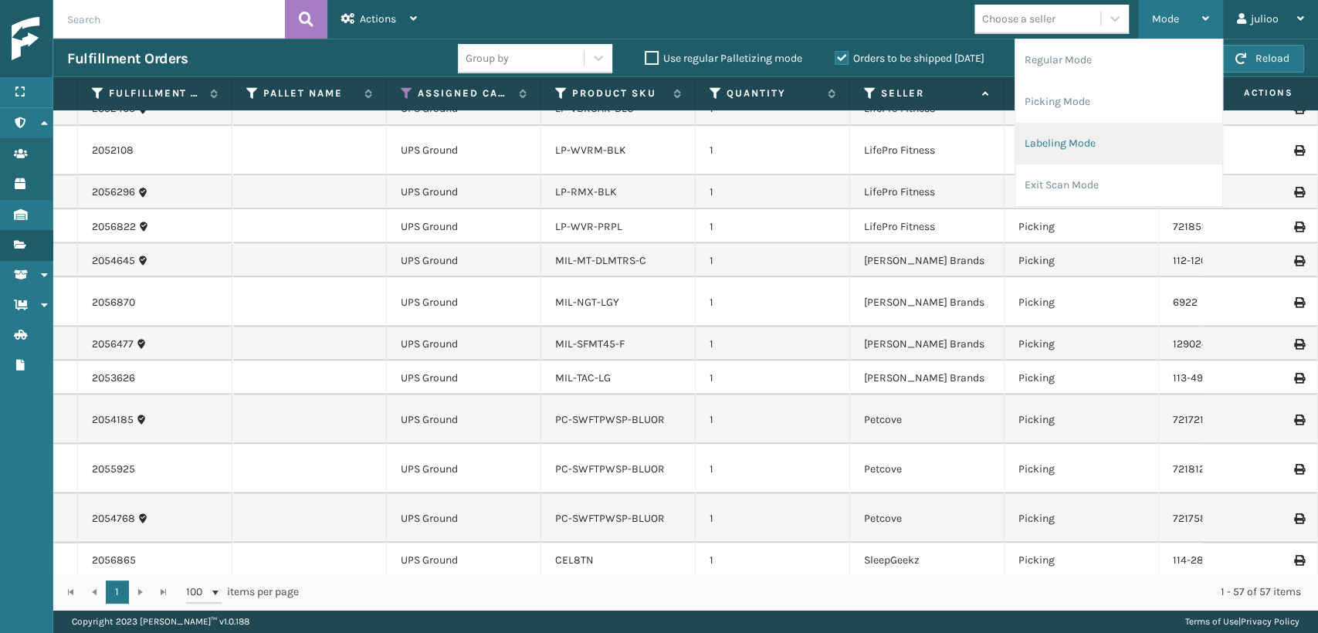
click at [1099, 148] on li "Labeling Mode" at bounding box center [1119, 144] width 207 height 42
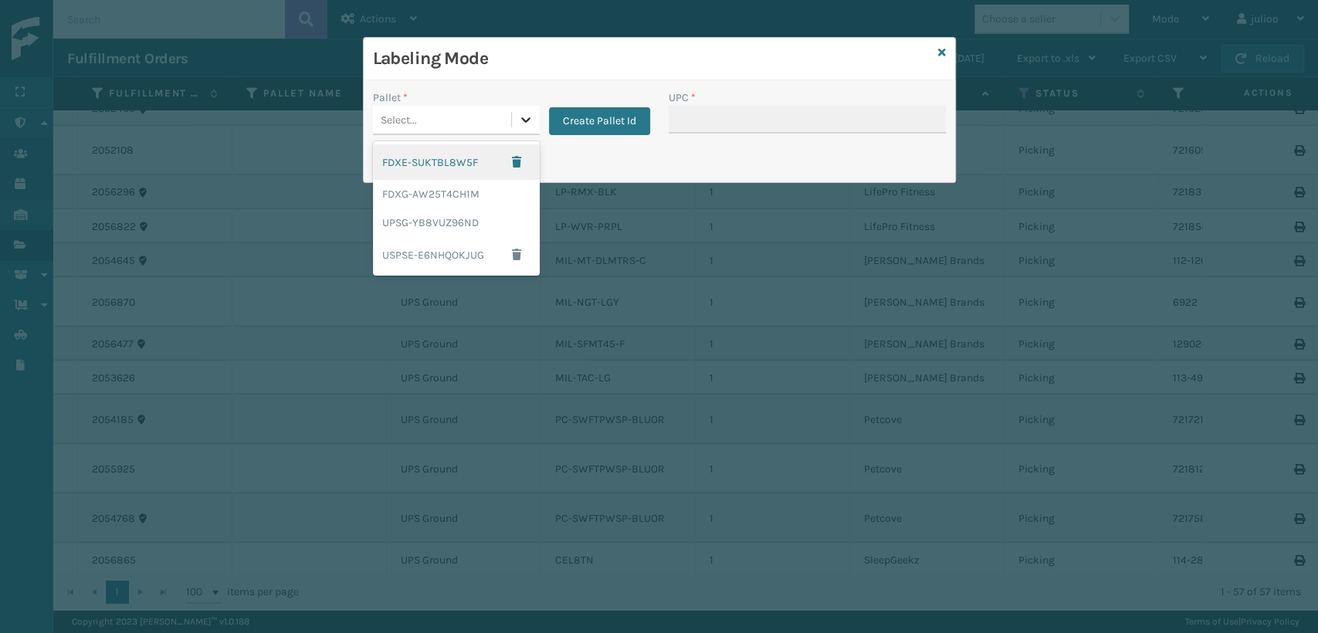
click at [522, 121] on icon at bounding box center [525, 119] width 15 height 15
click at [475, 221] on div "UPSG-YB8VUZ96ND" at bounding box center [456, 223] width 167 height 29
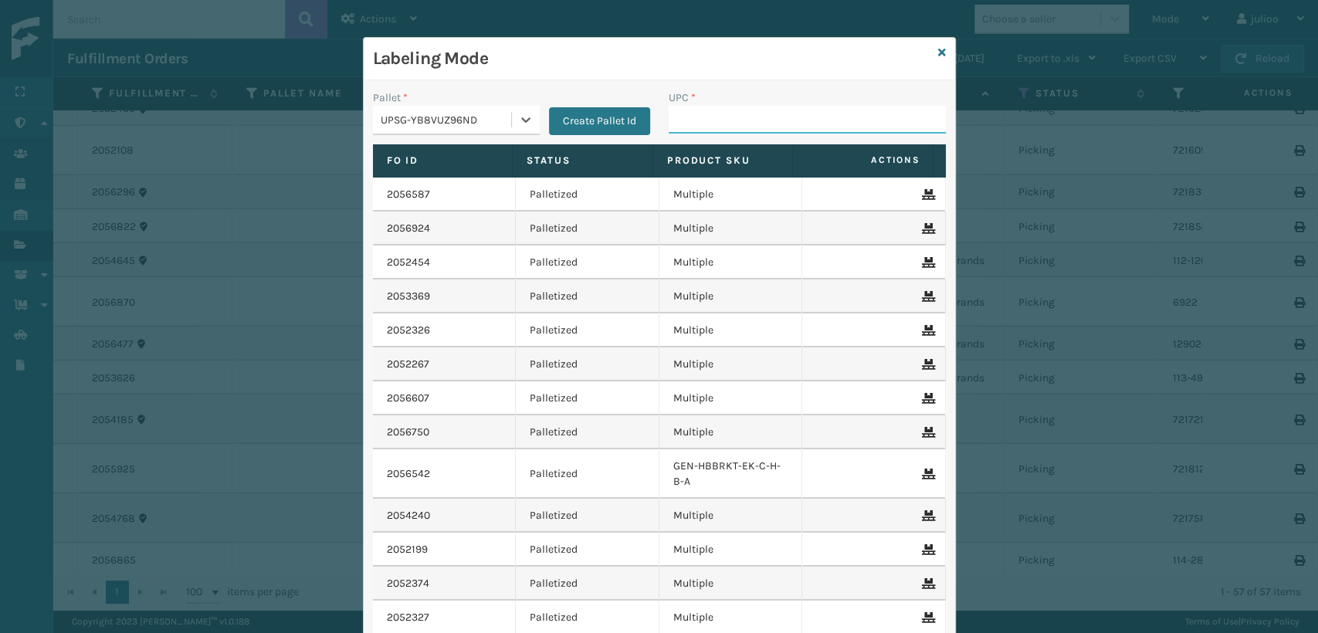
click at [789, 116] on input "UPC *" at bounding box center [807, 120] width 277 height 28
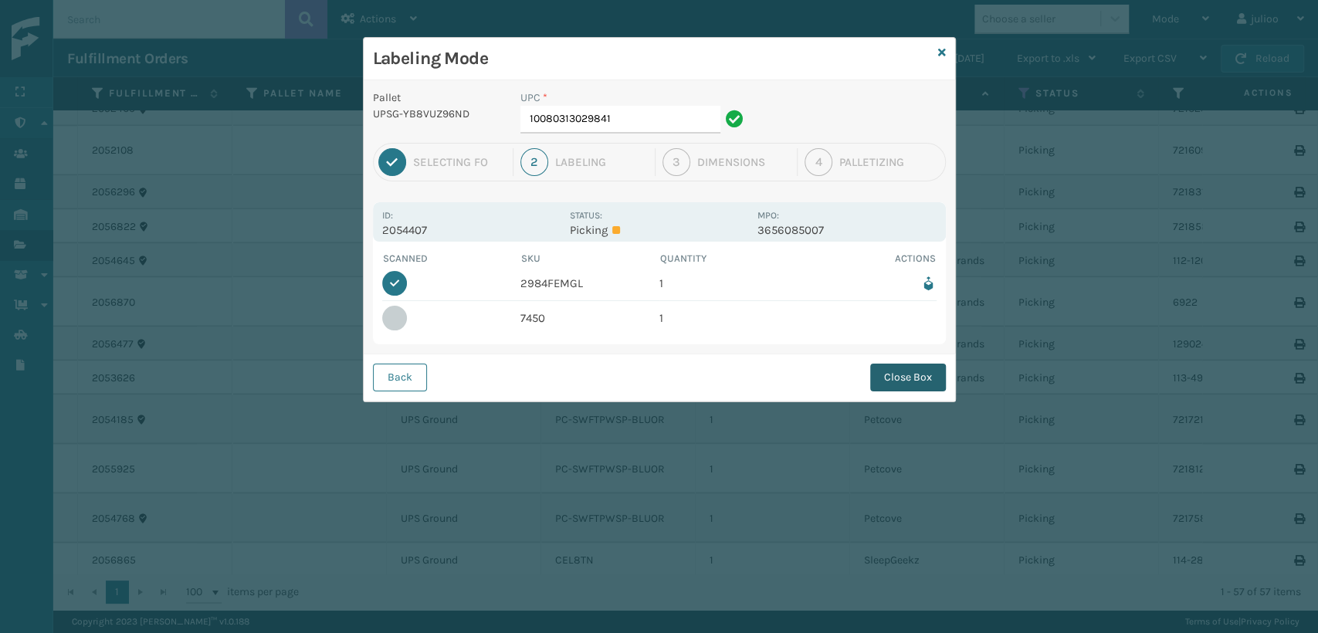
click at [887, 378] on button "Close Box" at bounding box center [908, 378] width 76 height 28
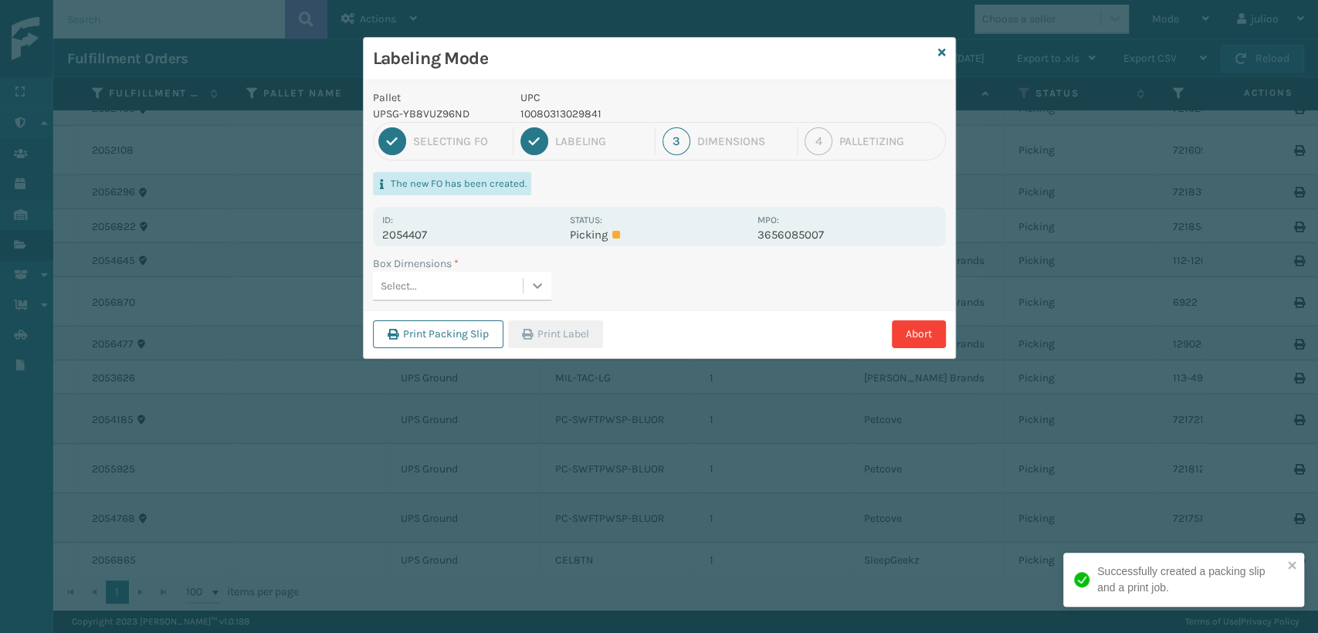
click at [524, 279] on div at bounding box center [538, 286] width 28 height 28
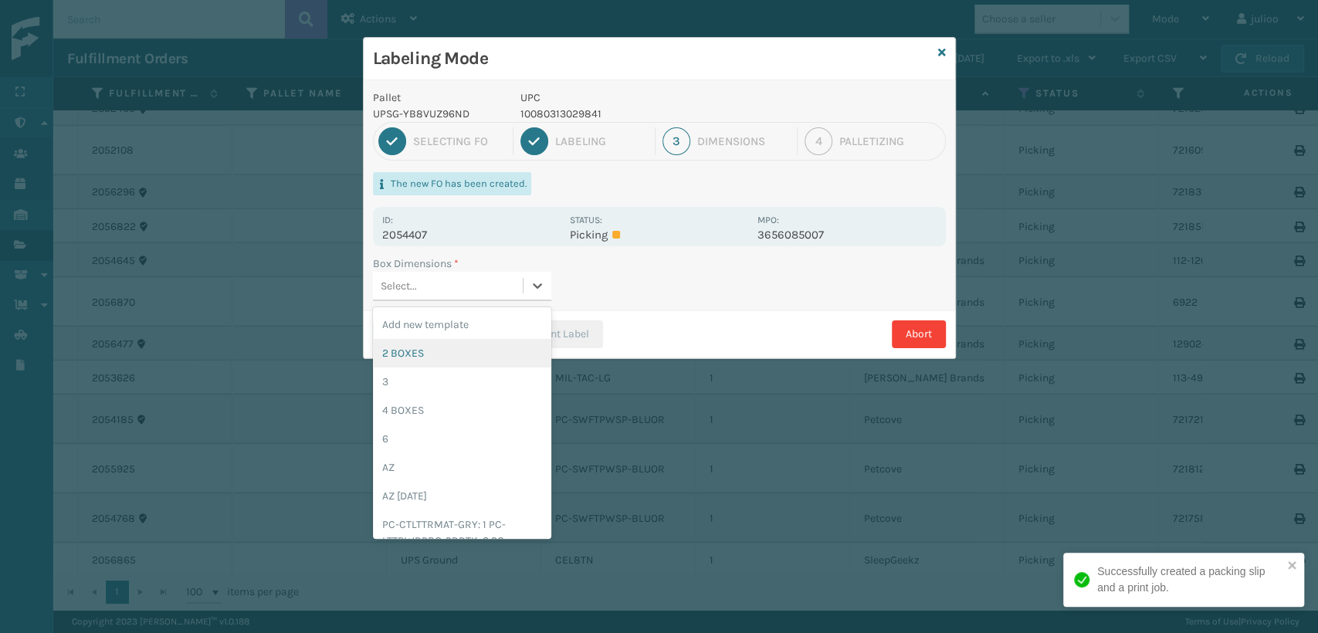
drag, startPoint x: 476, startPoint y: 351, endPoint x: 563, endPoint y: 351, distance: 87.3
click at [483, 351] on div "2 BOXES" at bounding box center [462, 353] width 178 height 29
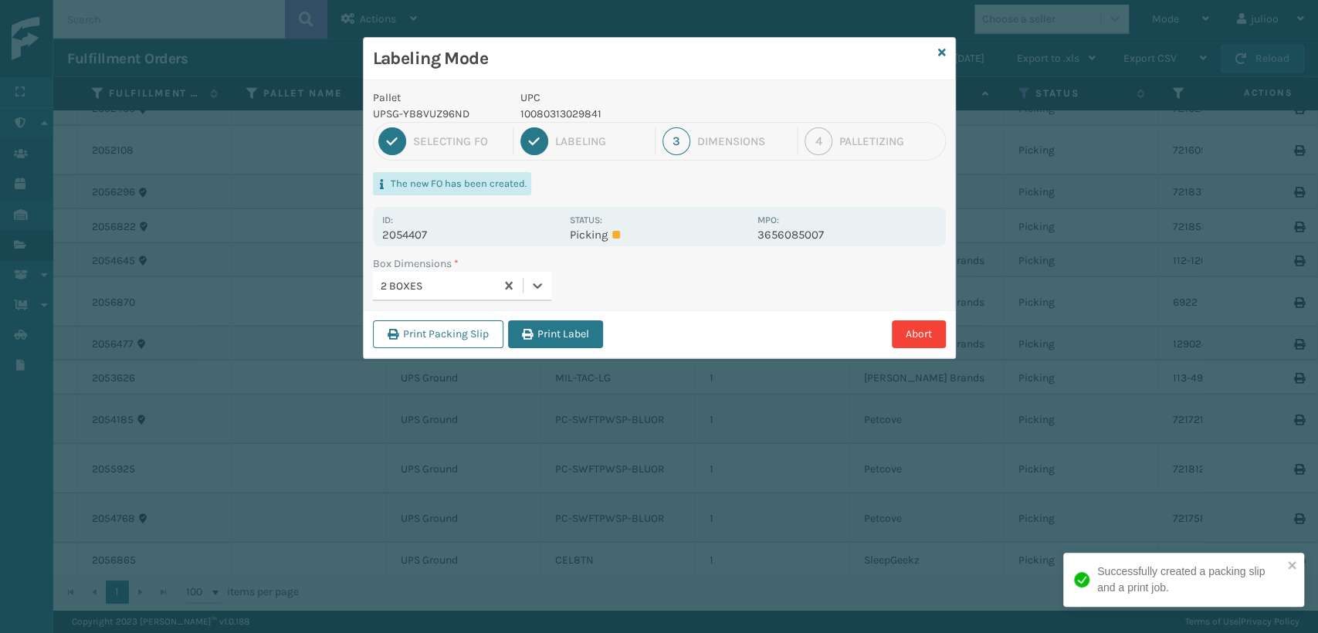
click at [572, 335] on button "Print Label" at bounding box center [555, 335] width 95 height 28
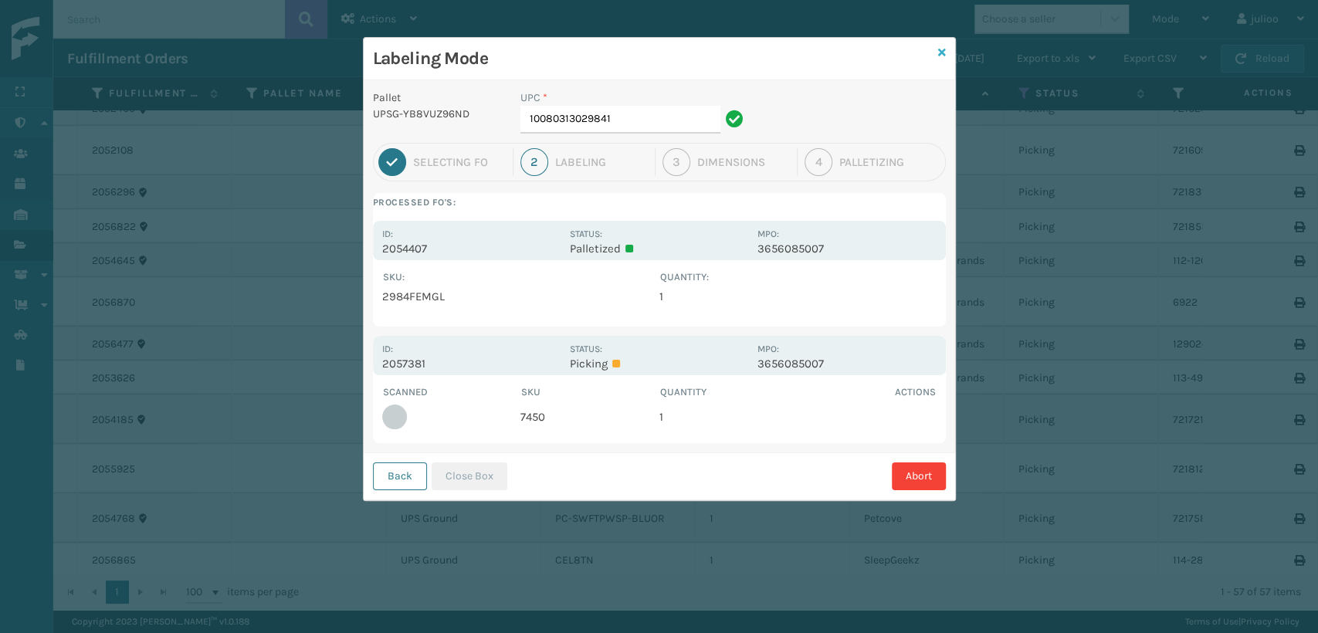
click at [944, 53] on icon at bounding box center [942, 52] width 8 height 11
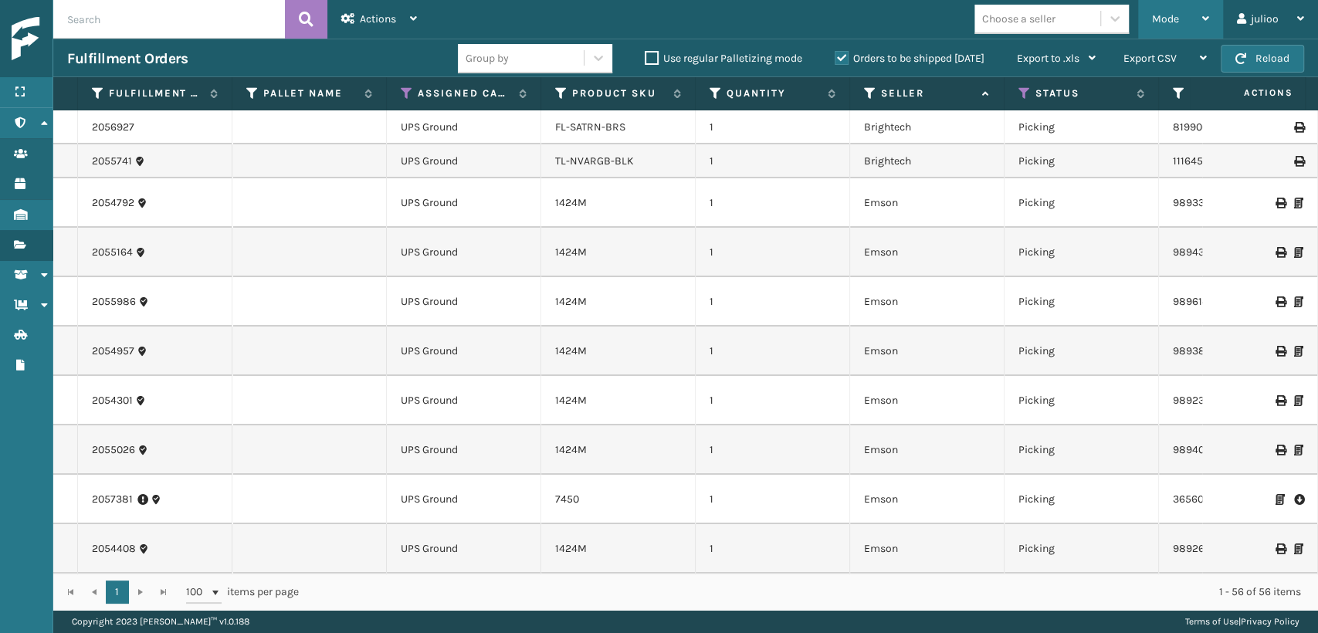
click at [1187, 26] on div "Mode" at bounding box center [1180, 19] width 57 height 39
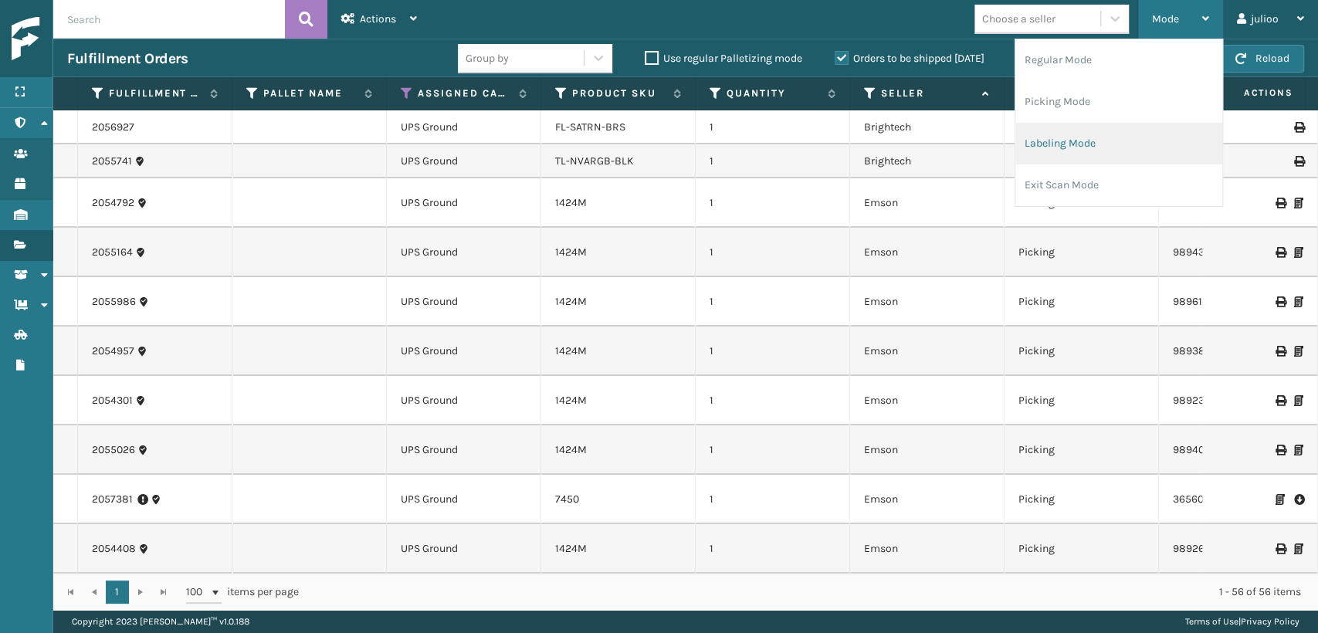
click at [1104, 144] on li "Labeling Mode" at bounding box center [1119, 144] width 207 height 42
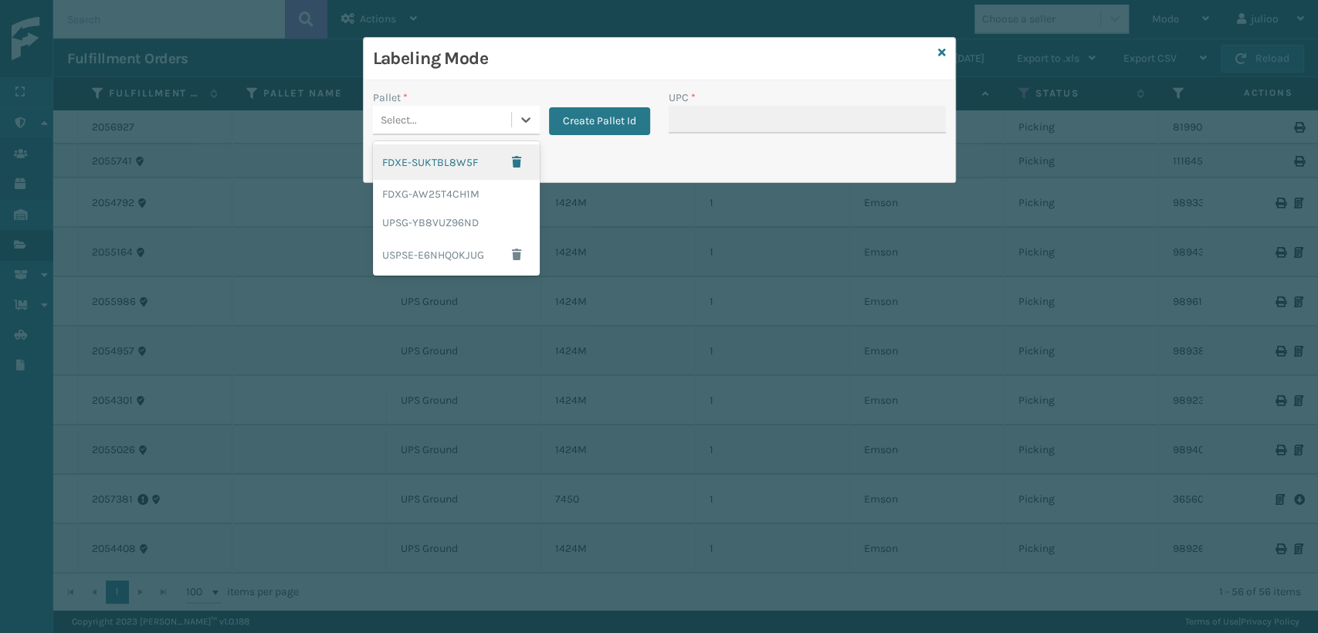
click at [481, 127] on div "Select..." at bounding box center [442, 119] width 138 height 25
click at [463, 224] on div "UPSG-YB8VUZ96ND" at bounding box center [456, 223] width 167 height 29
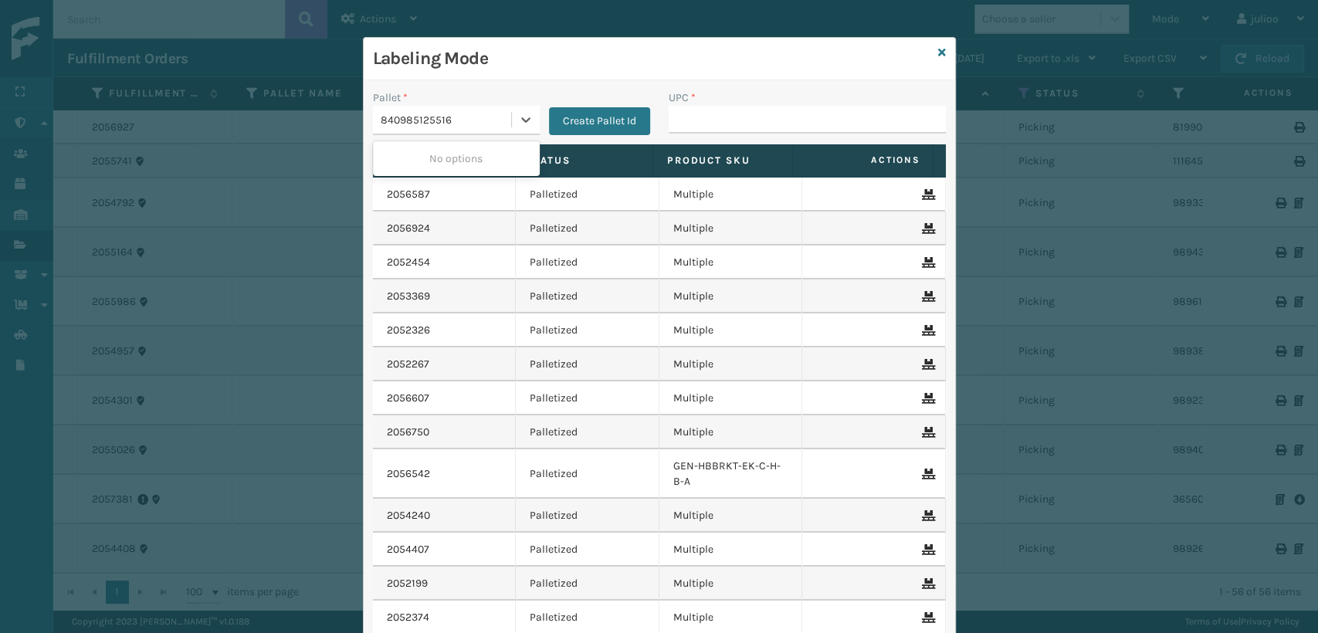
click at [388, 120] on input "840985125516" at bounding box center [417, 120] width 72 height 12
click at [748, 119] on div "UPC *" at bounding box center [807, 112] width 277 height 44
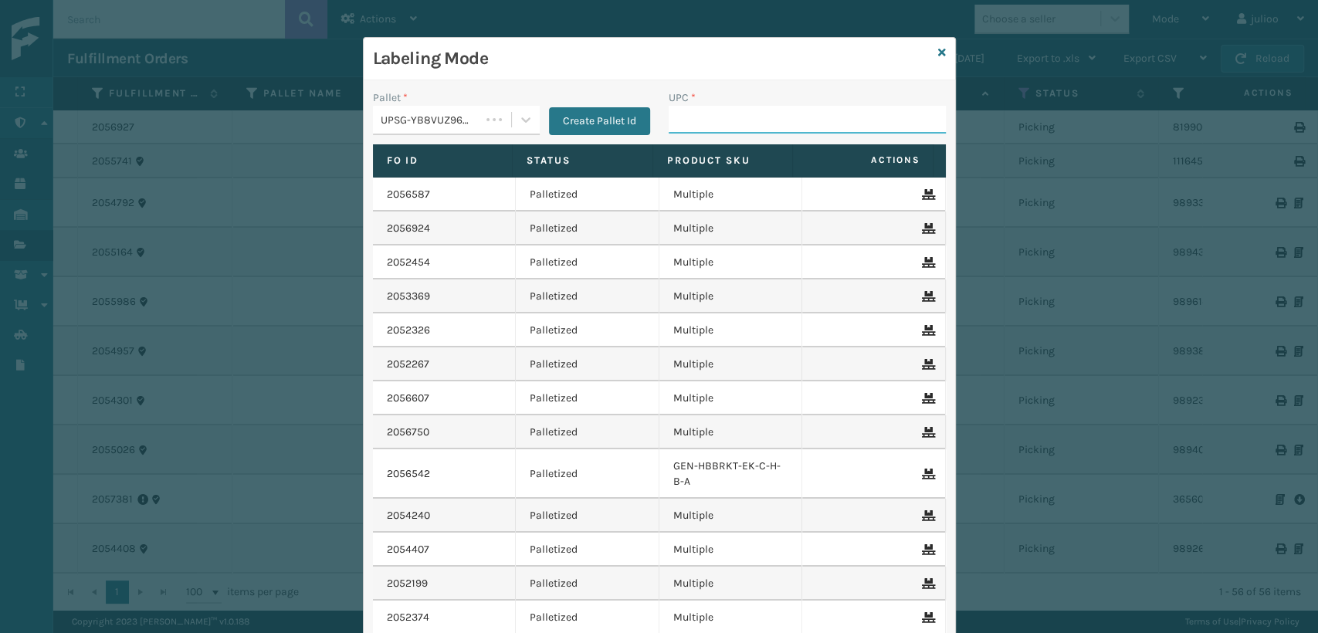
click at [748, 120] on input "UPC *" at bounding box center [807, 120] width 277 height 28
paste input "840985125516"
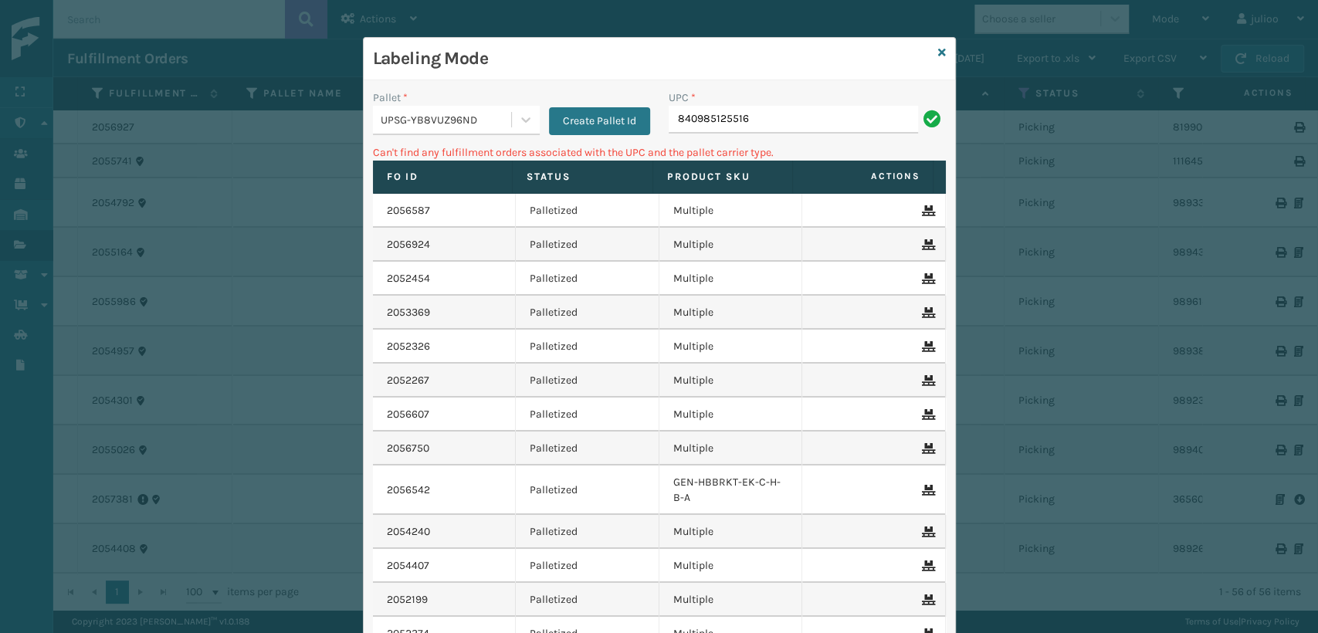
click at [931, 46] on div "Labeling Mode" at bounding box center [660, 59] width 592 height 42
click at [938, 53] on icon at bounding box center [942, 52] width 8 height 11
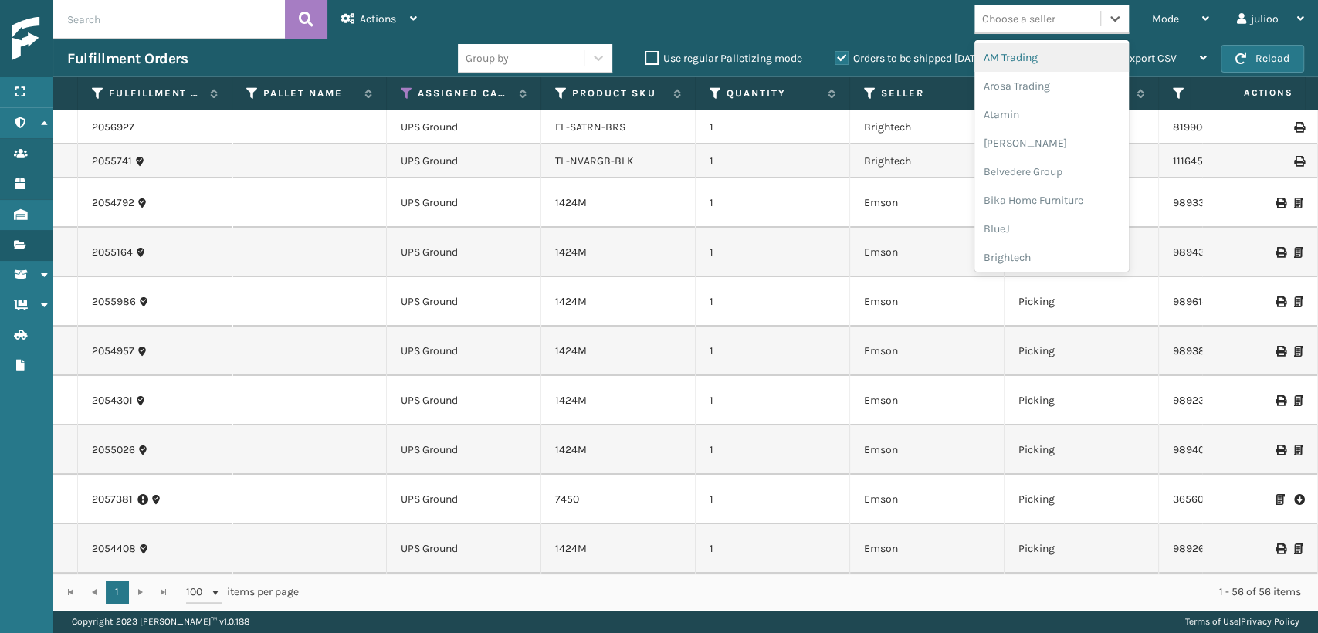
click at [999, 20] on div "Choose a seller" at bounding box center [1018, 19] width 73 height 16
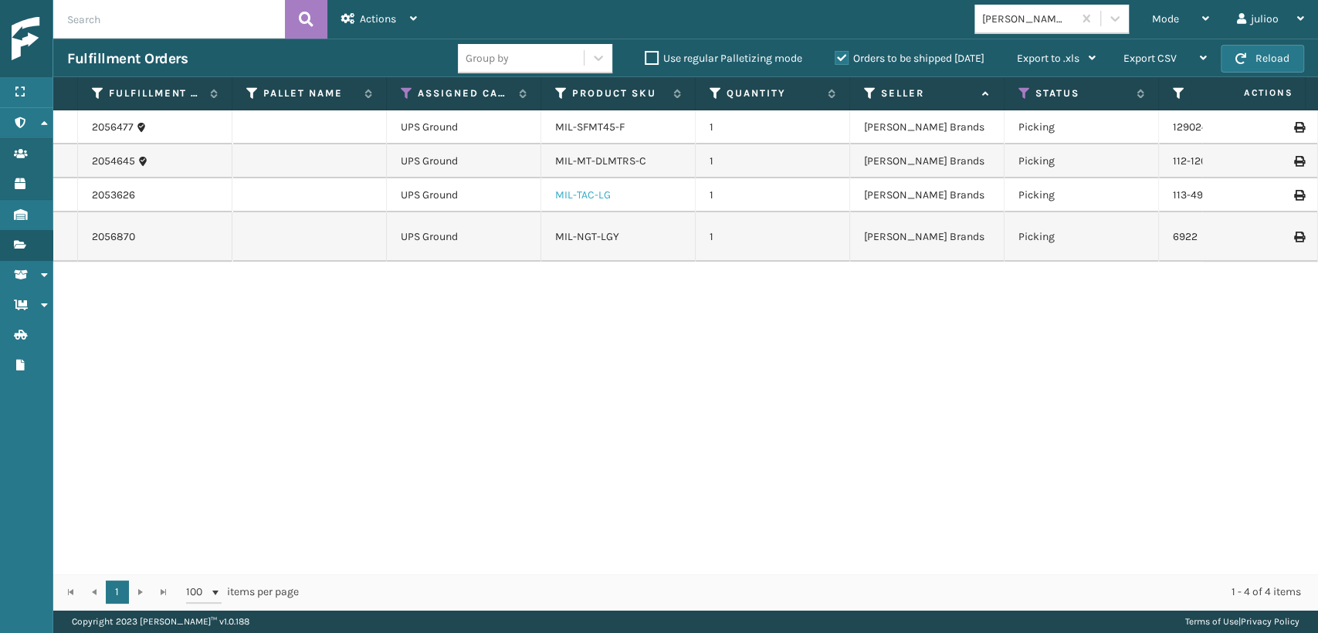
click at [595, 189] on link "MIL-TAC-LG" at bounding box center [583, 194] width 56 height 13
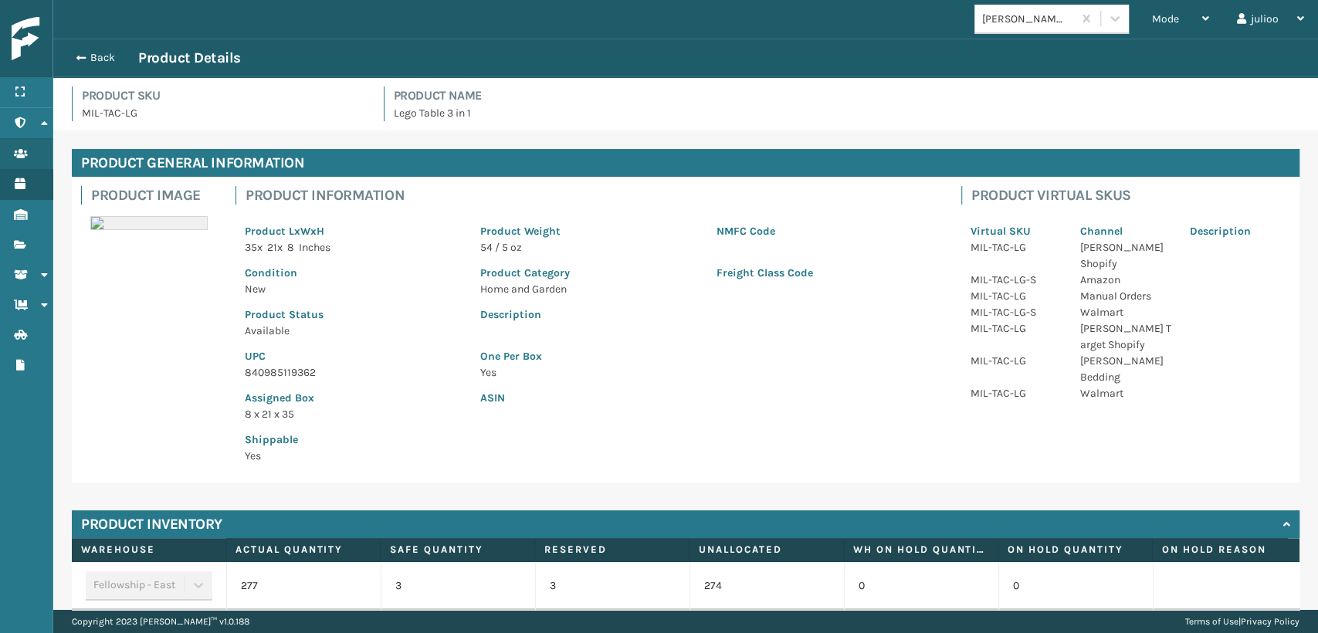
click at [259, 370] on p "840985119362" at bounding box center [353, 373] width 217 height 16
click at [95, 61] on div "Back Product Details" at bounding box center [685, 58] width 1237 height 19
click at [98, 56] on button "Back" at bounding box center [102, 58] width 71 height 14
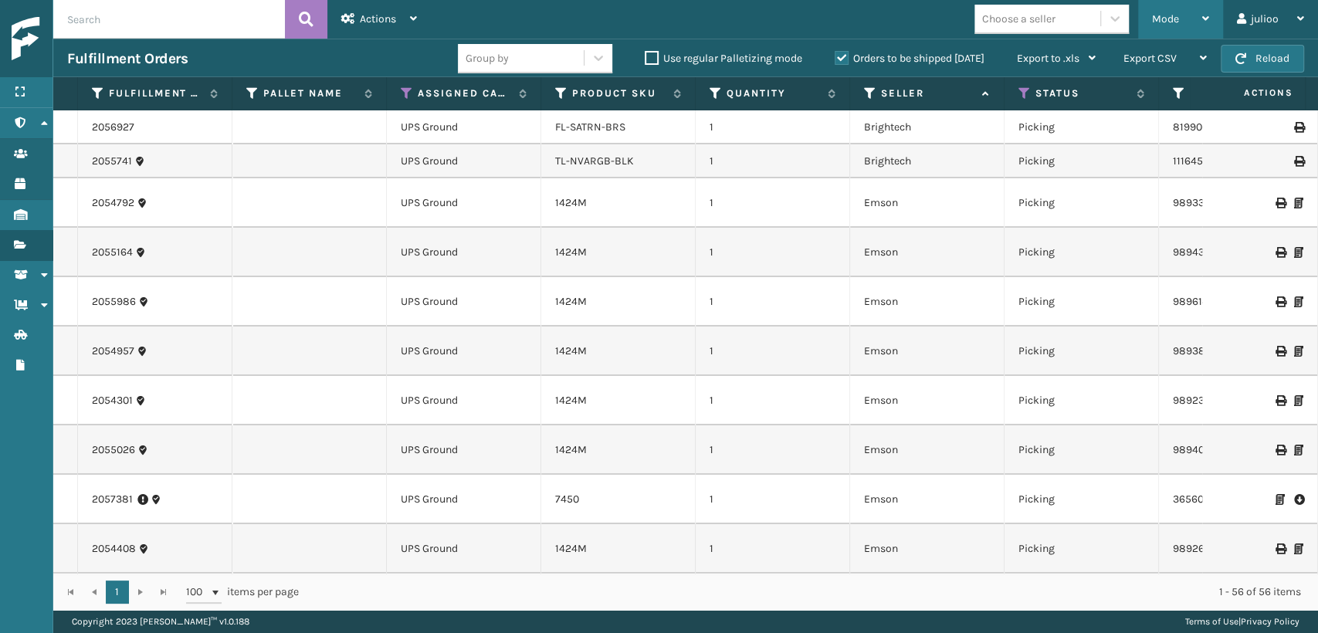
click at [1190, 29] on div "Mode" at bounding box center [1180, 19] width 57 height 39
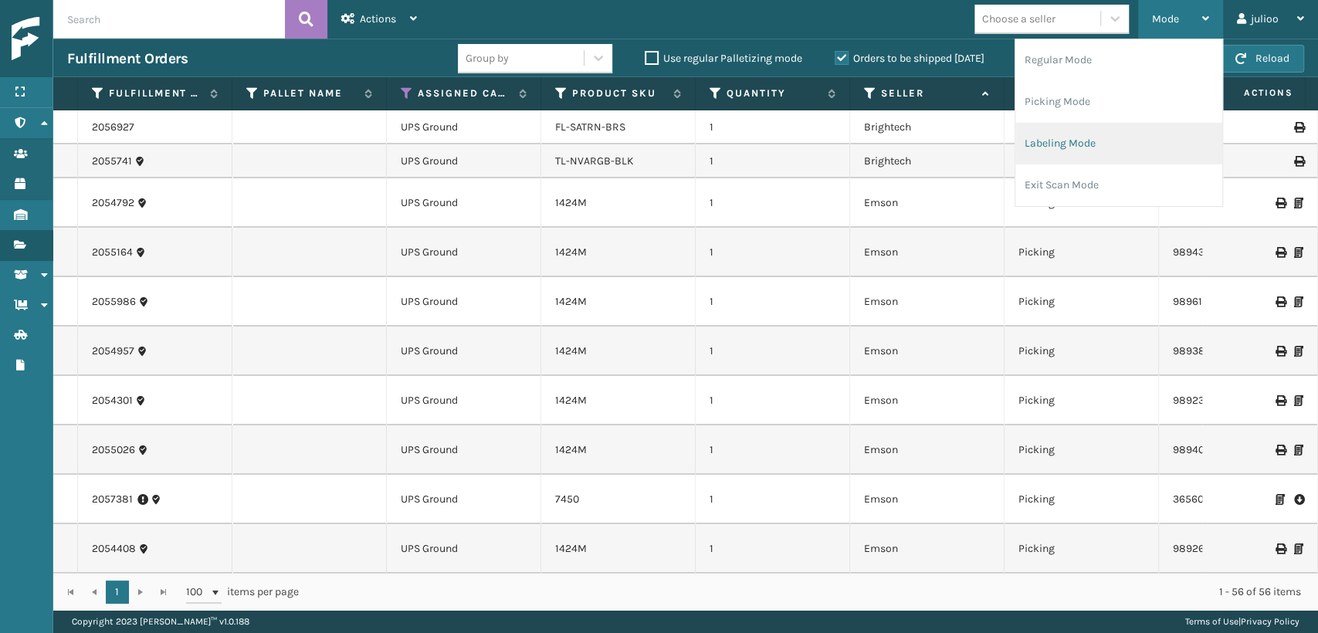
click at [1075, 148] on li "Labeling Mode" at bounding box center [1119, 144] width 207 height 42
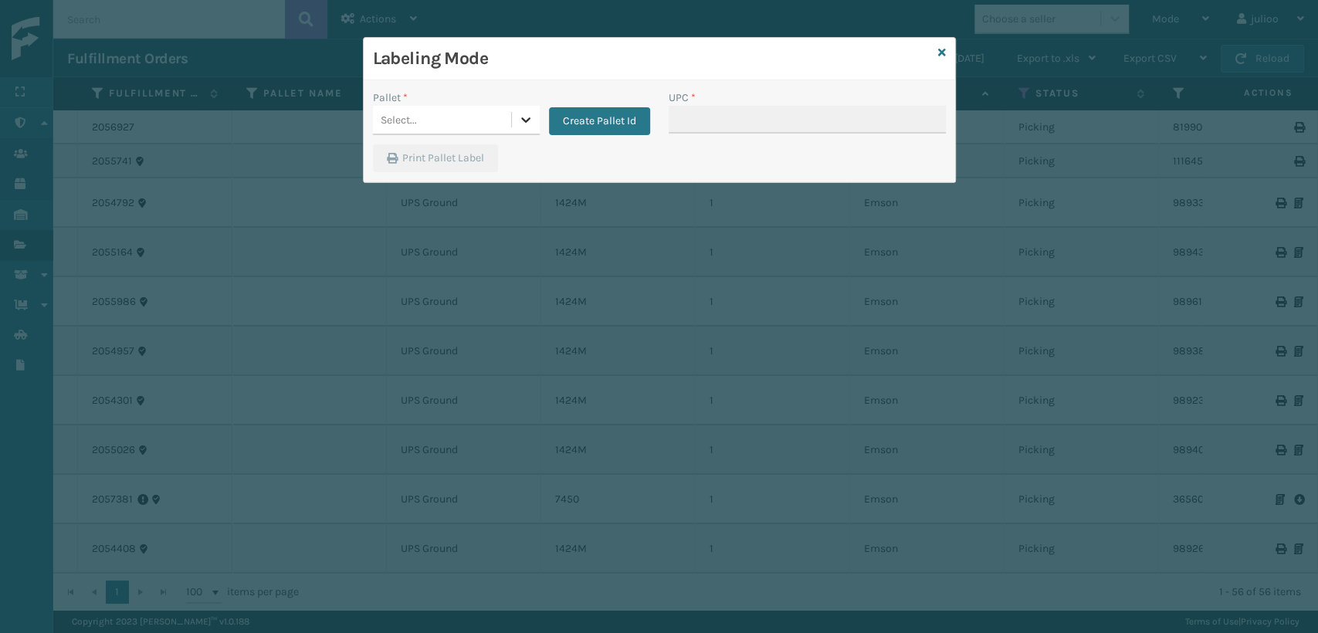
click at [513, 124] on div at bounding box center [526, 120] width 28 height 28
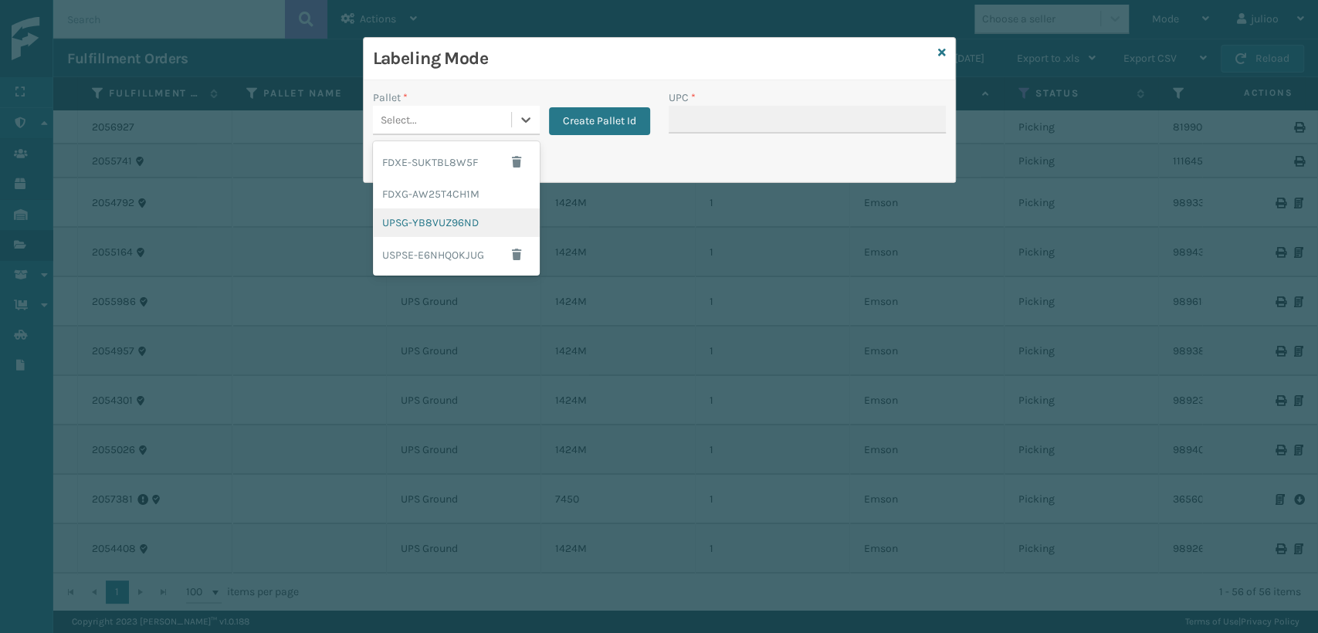
click at [473, 229] on div "UPSG-YB8VUZ96ND" at bounding box center [456, 223] width 167 height 29
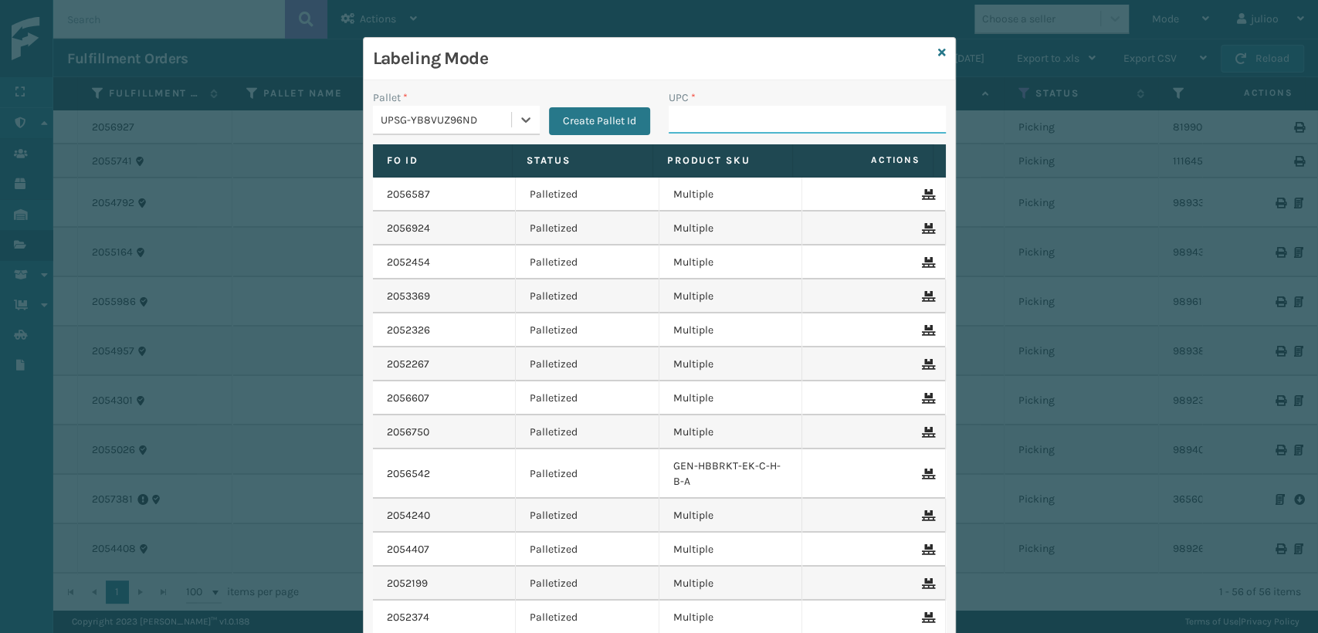
click at [734, 117] on input "UPC *" at bounding box center [807, 120] width 277 height 28
click at [938, 51] on icon at bounding box center [942, 52] width 8 height 11
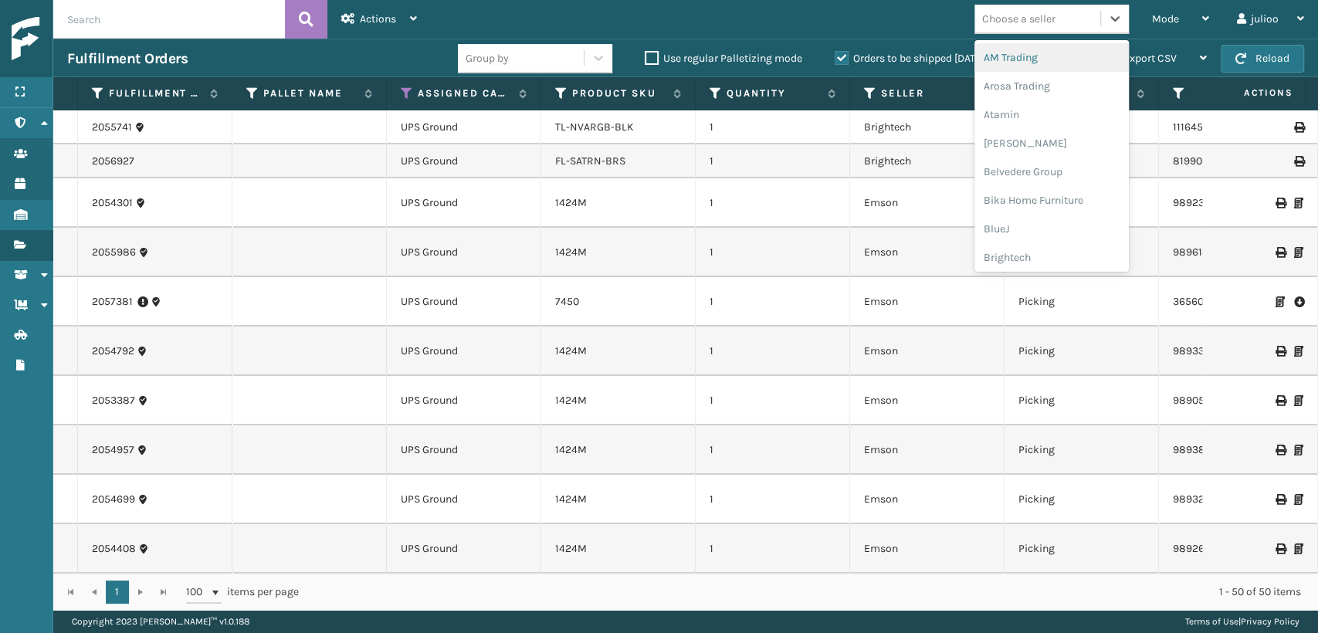
click at [1026, 21] on div "Choose a seller" at bounding box center [1018, 19] width 73 height 16
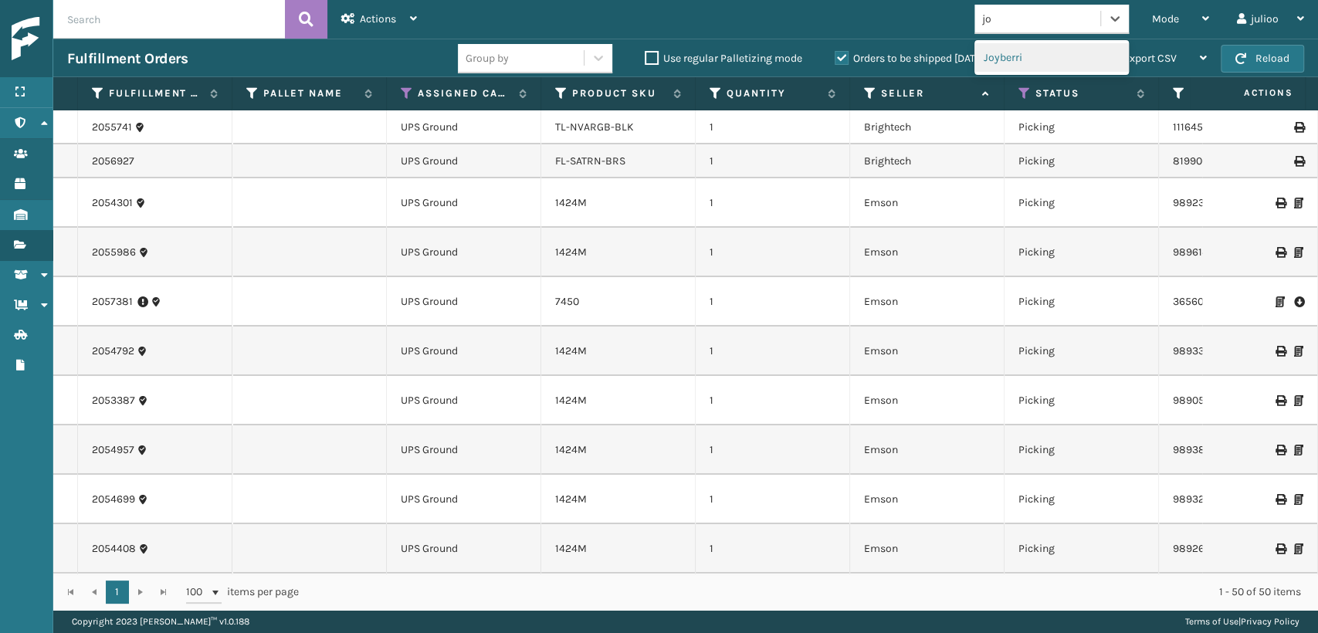
click at [1023, 57] on div "Joyberri" at bounding box center [1052, 57] width 154 height 29
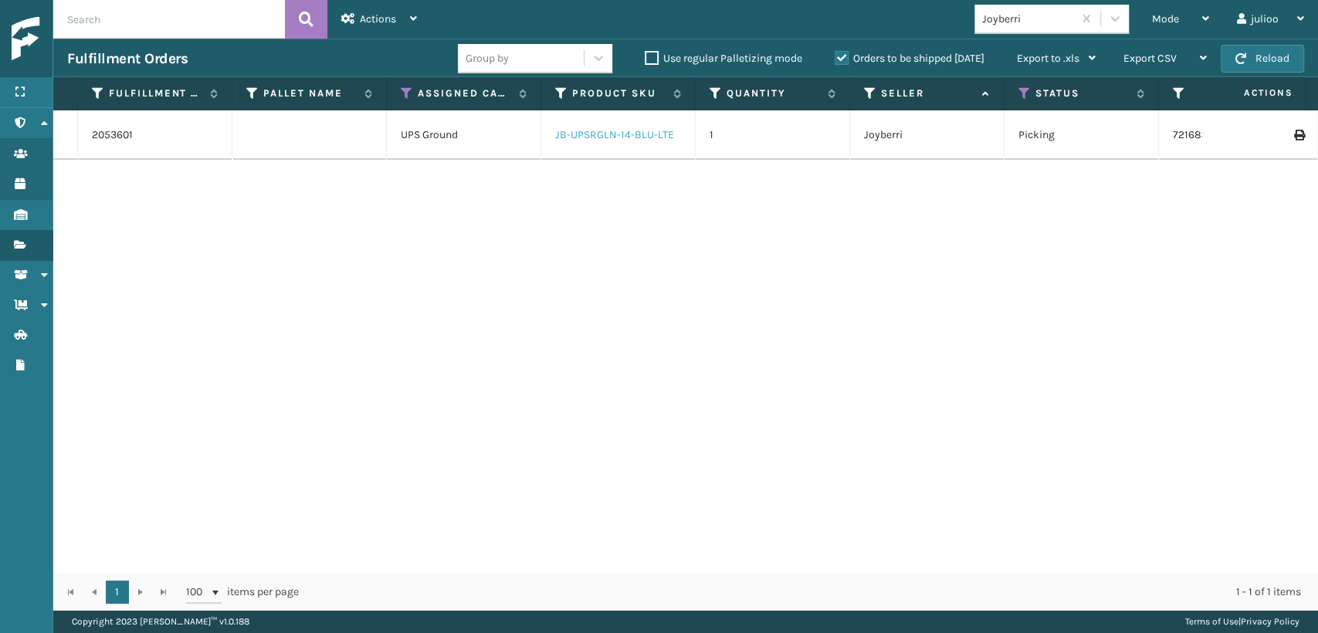
click at [575, 141] on link "JB-UPSRGLN-14-BLU-LTE" at bounding box center [614, 134] width 119 height 13
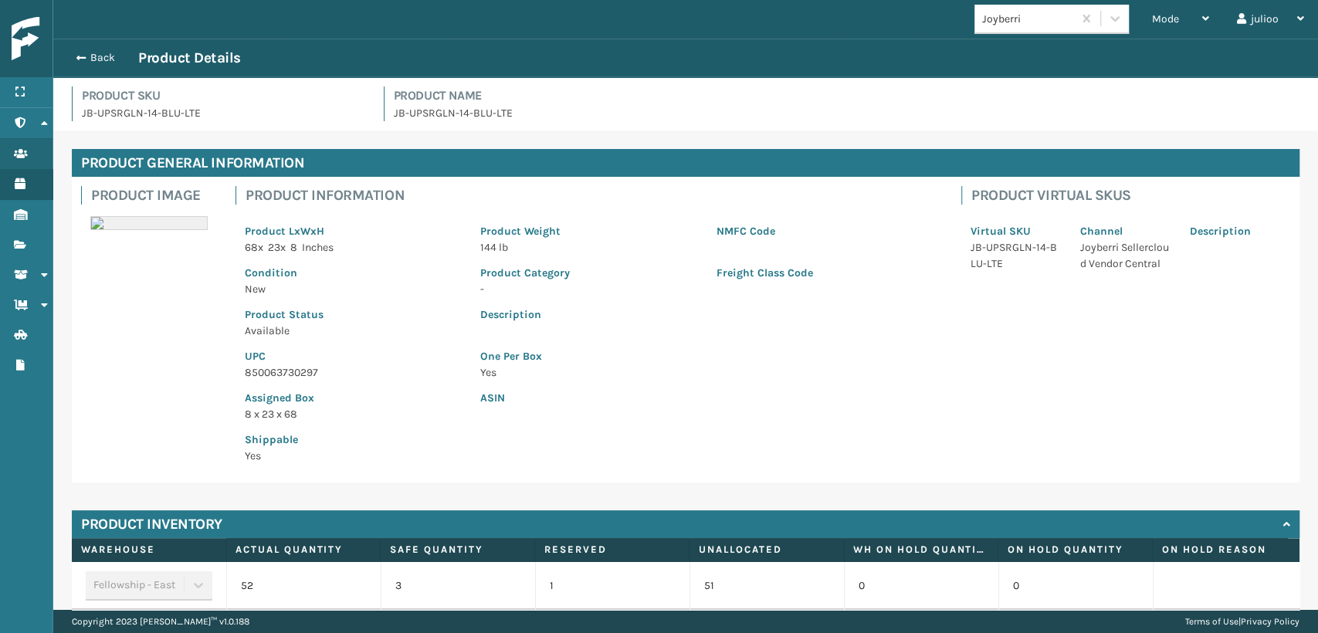
click at [272, 367] on p "850063730297" at bounding box center [353, 373] width 217 height 16
click at [104, 64] on div "Back Product Details" at bounding box center [685, 58] width 1237 height 19
click at [94, 49] on div "Back Product Details" at bounding box center [685, 58] width 1237 height 19
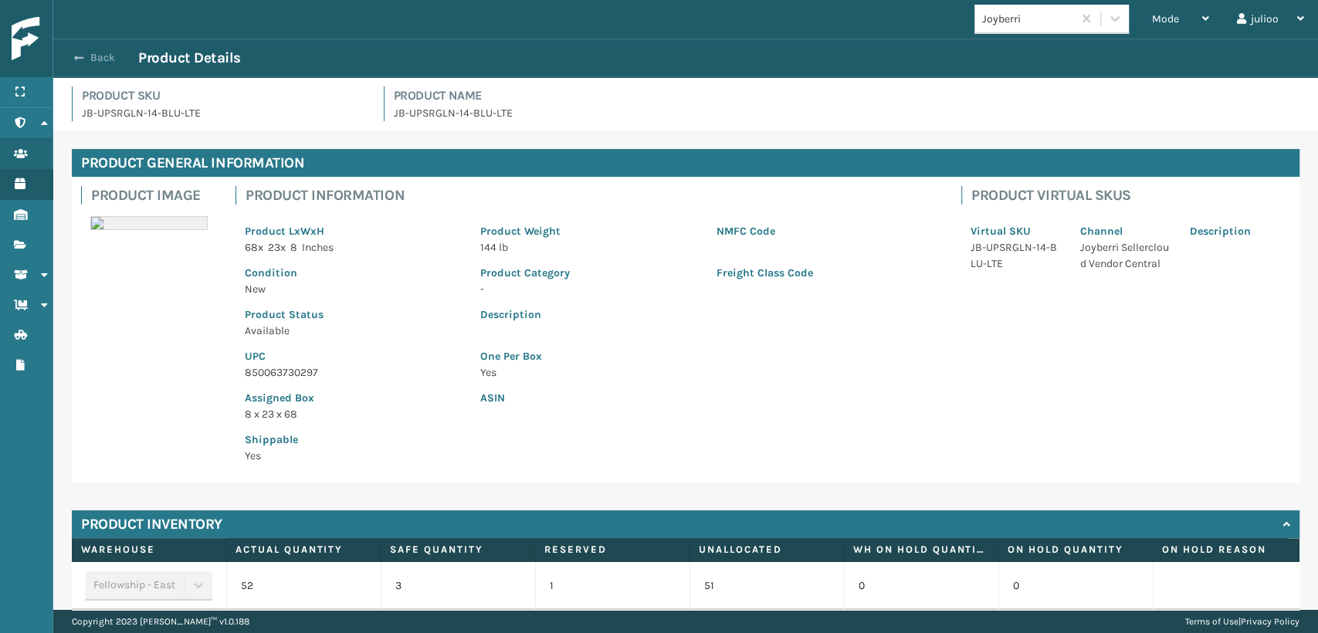
click at [113, 57] on button "Back" at bounding box center [102, 58] width 71 height 14
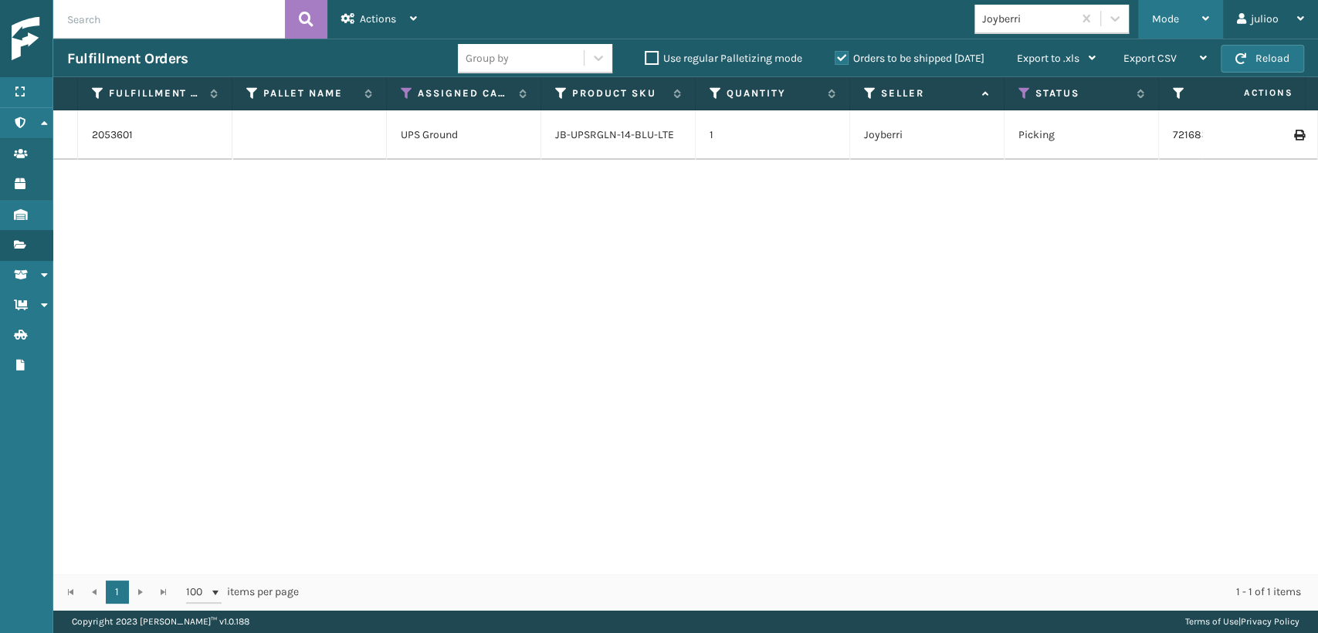
click at [1189, 26] on div "Mode" at bounding box center [1180, 19] width 57 height 39
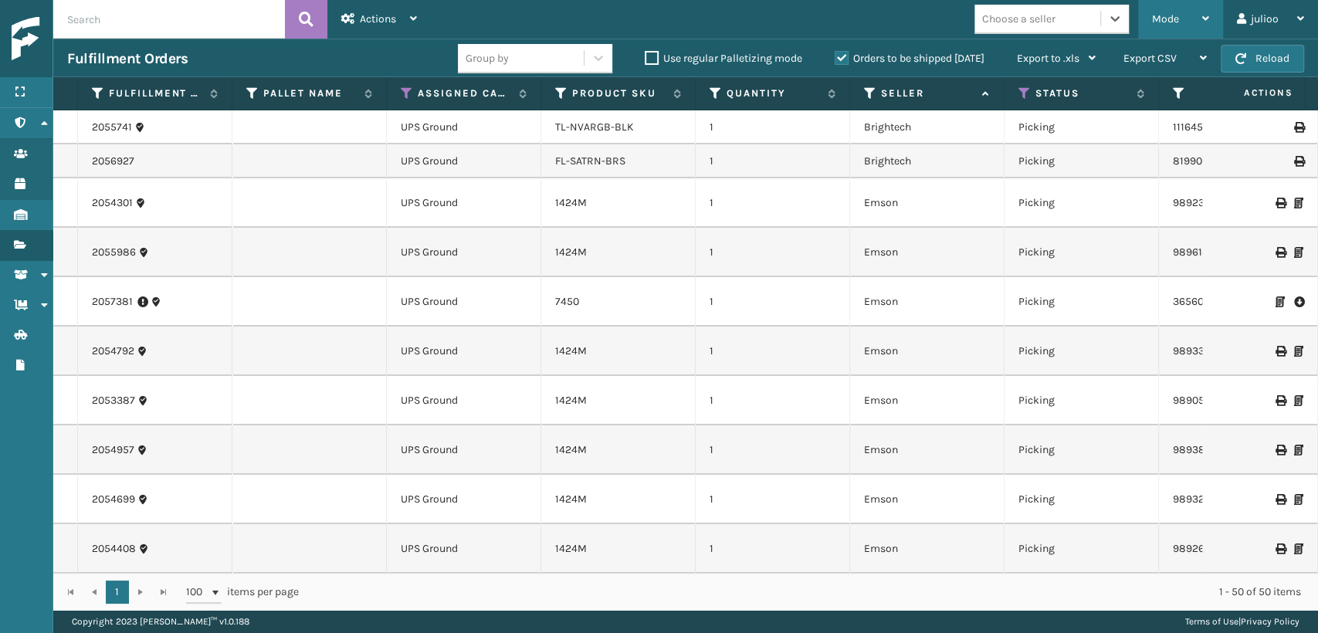
click at [1168, 25] on span "Mode" at bounding box center [1165, 18] width 27 height 13
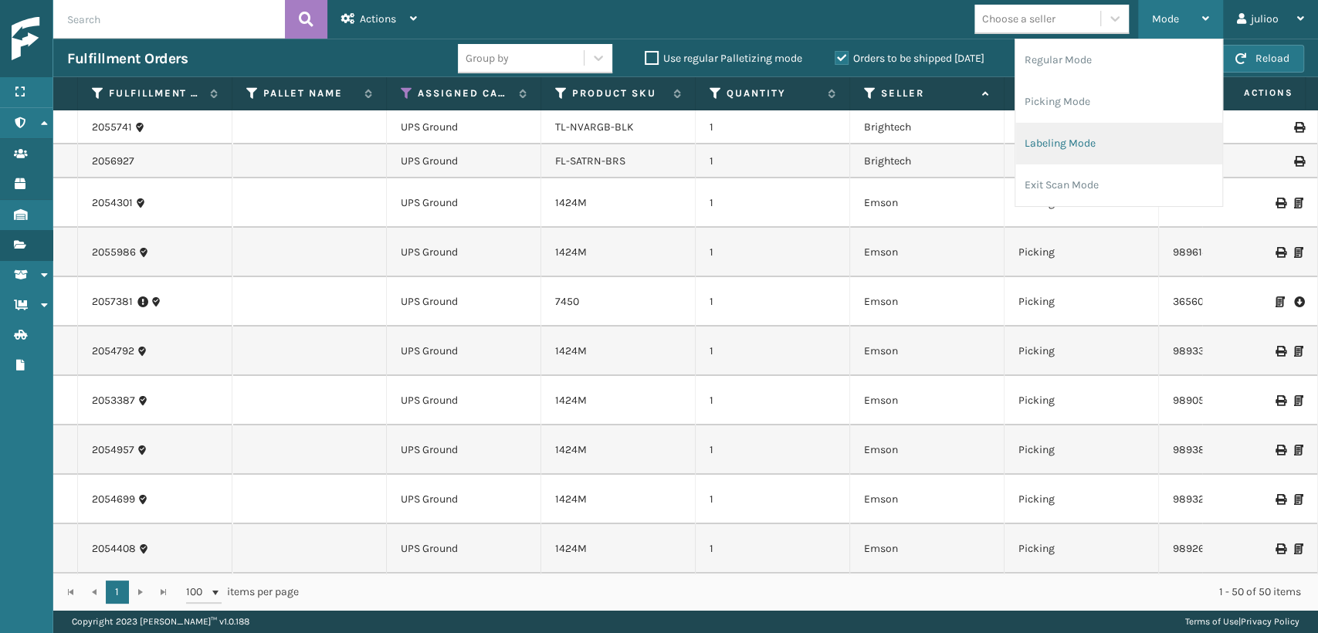
click at [1120, 147] on li "Labeling Mode" at bounding box center [1119, 144] width 207 height 42
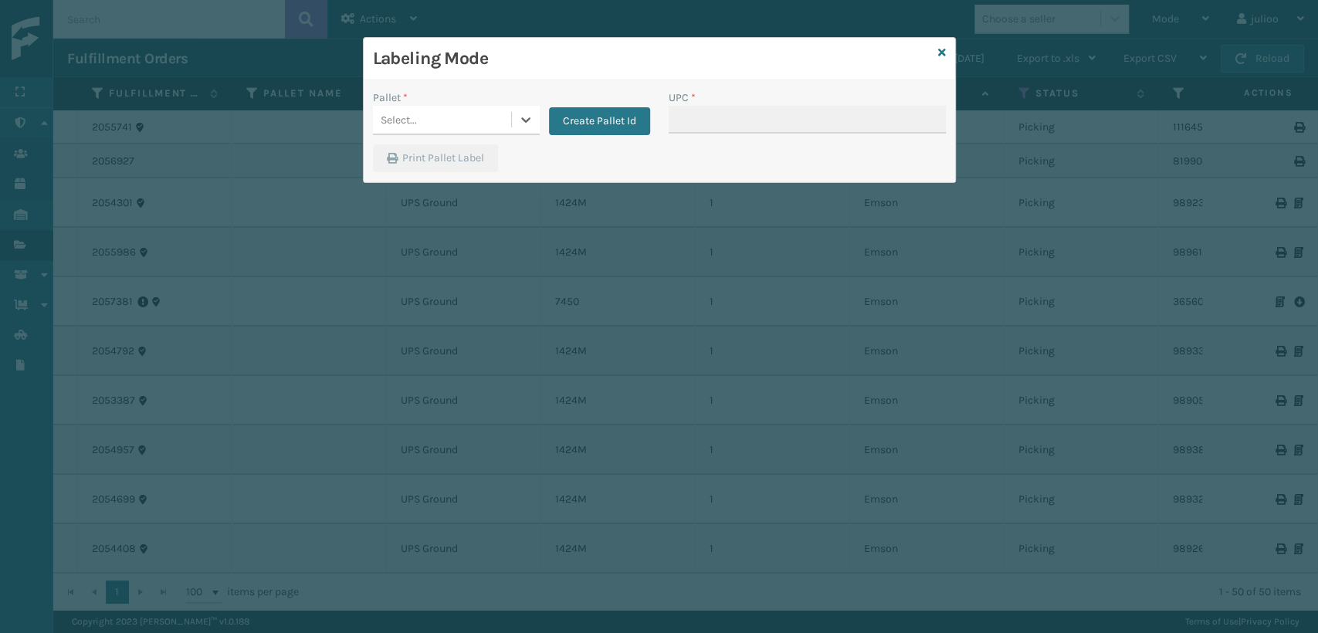
click at [414, 128] on div "Select..." at bounding box center [442, 119] width 138 height 25
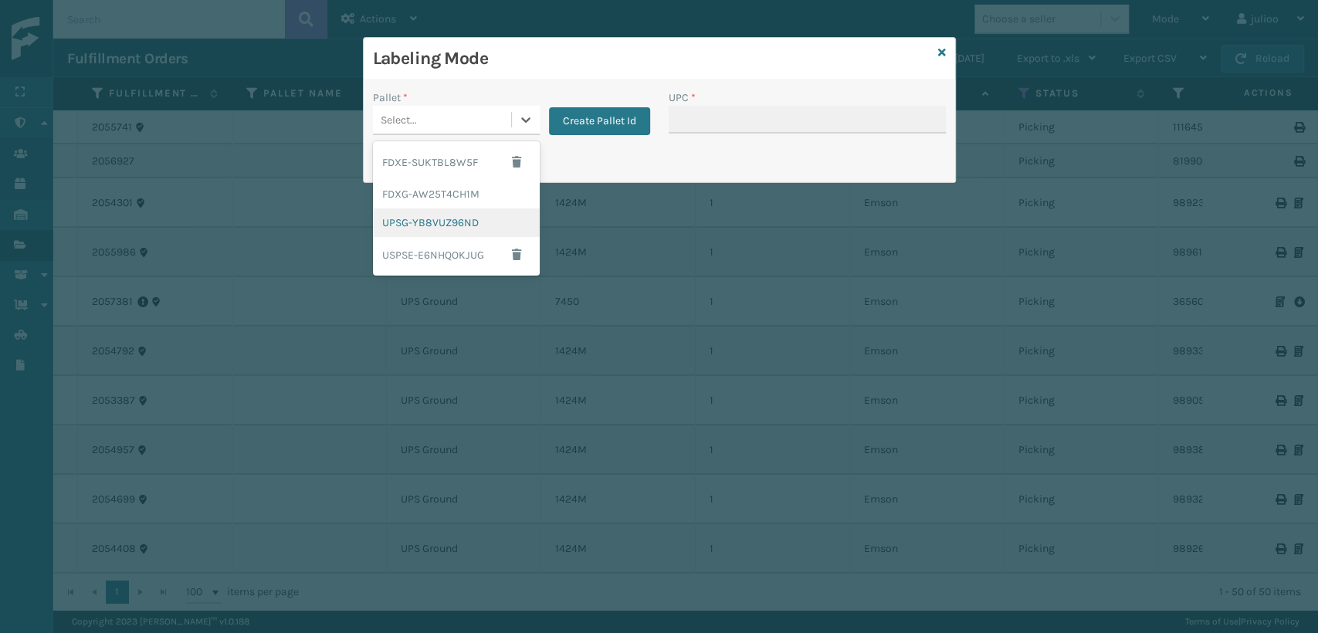
click at [426, 224] on div "UPSG-YB8VUZ96ND" at bounding box center [456, 223] width 167 height 29
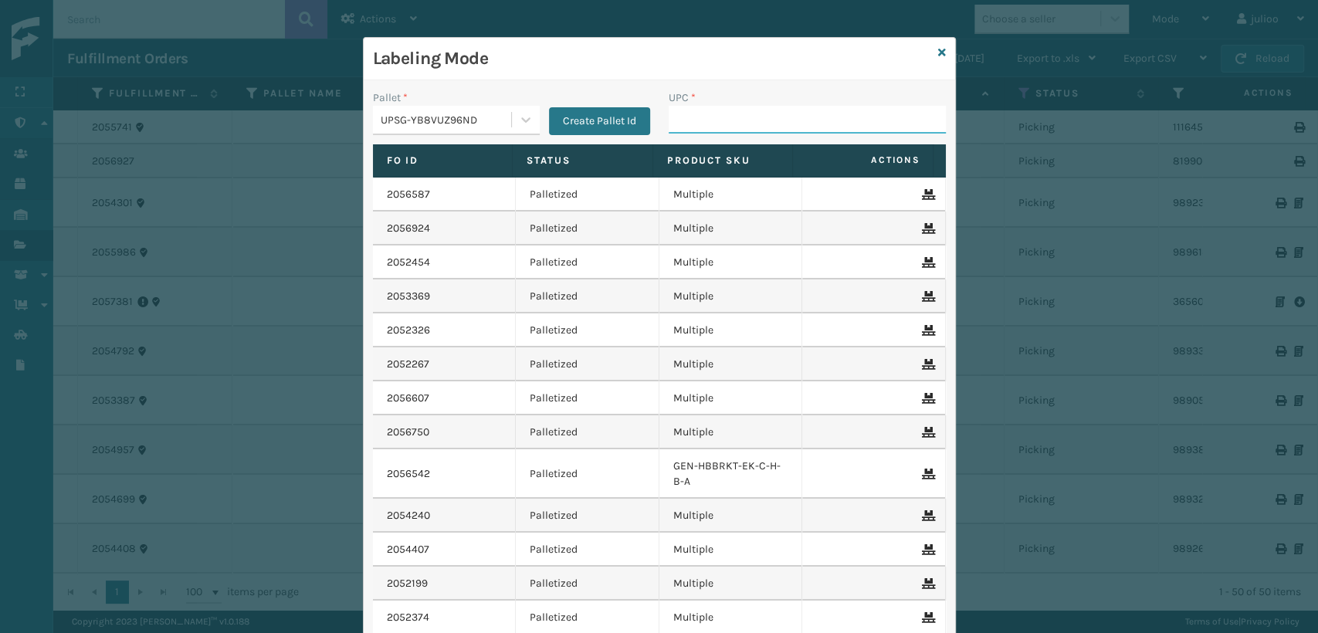
paste input "850063730297"
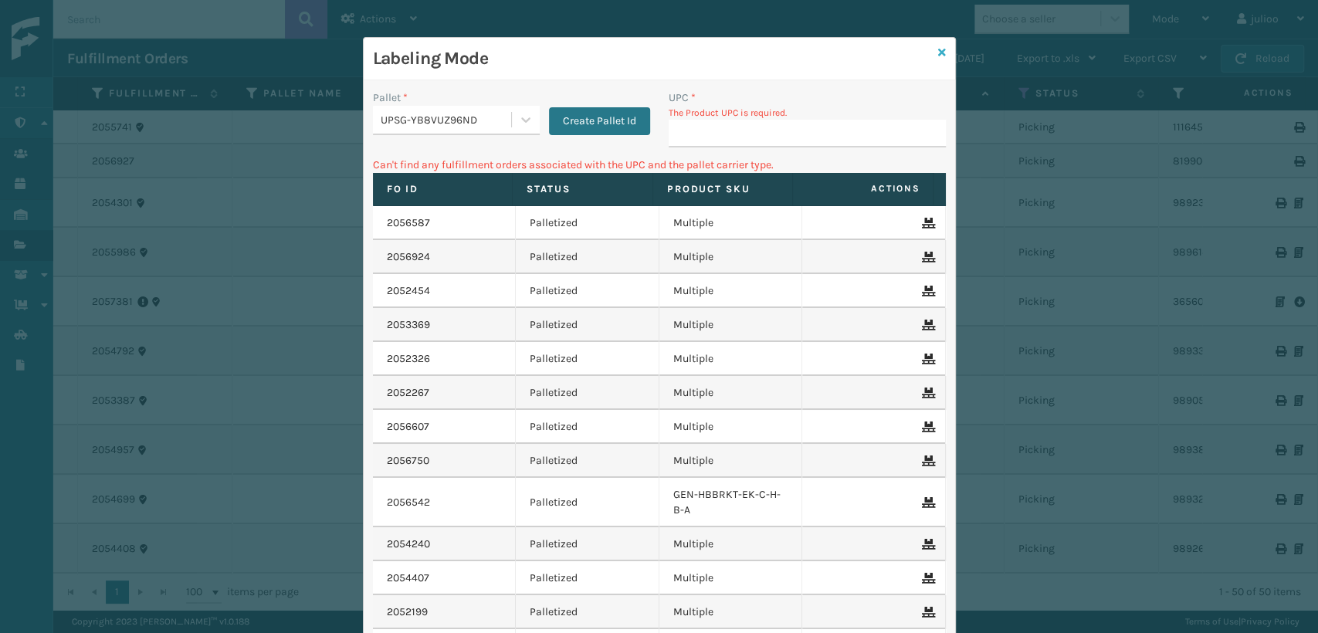
click at [938, 55] on icon at bounding box center [942, 52] width 8 height 11
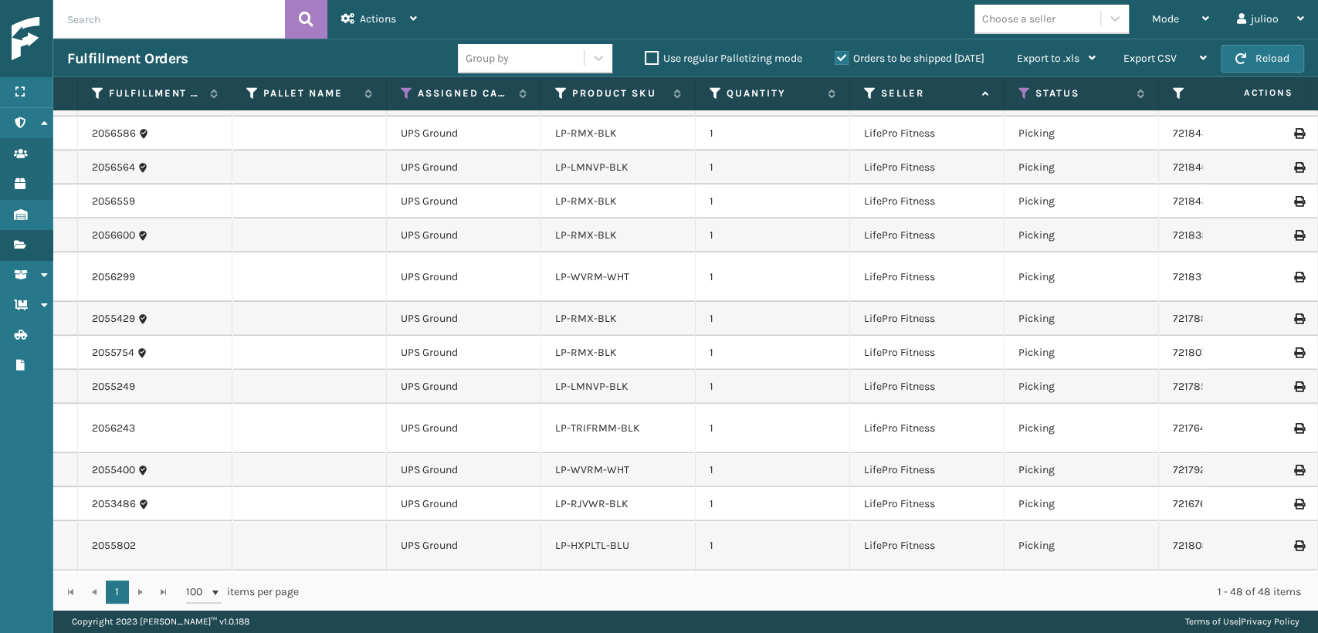
scroll to position [1372, 0]
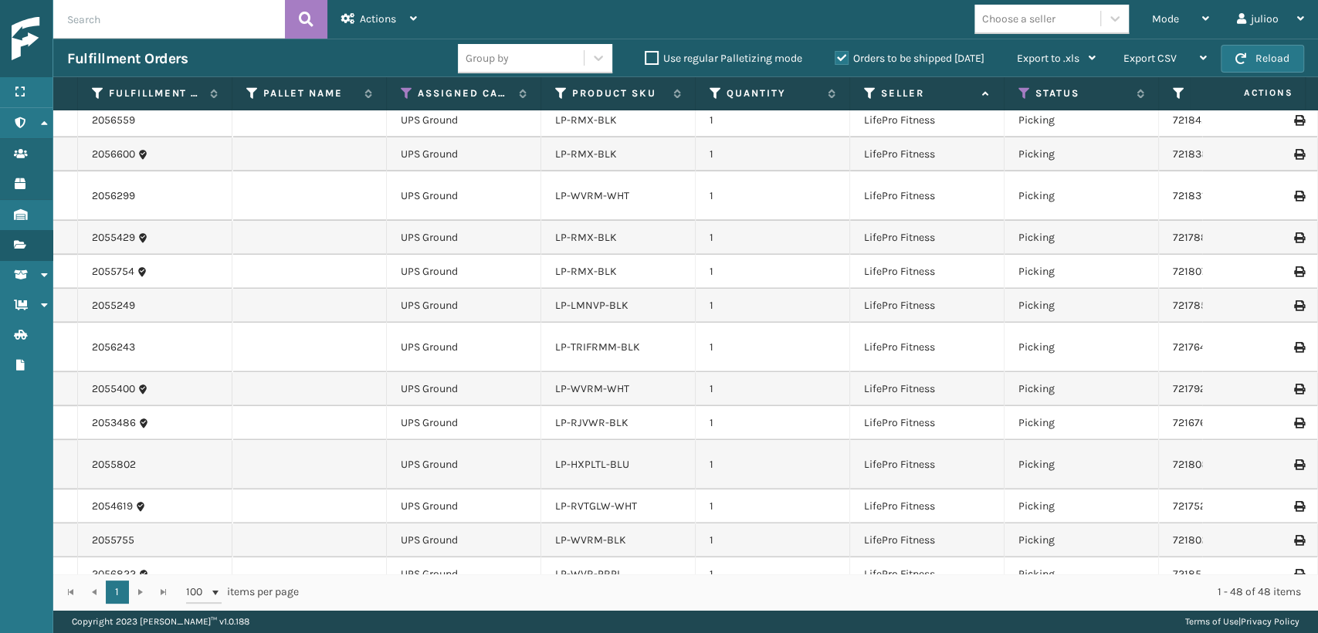
drag, startPoint x: 1004, startPoint y: 29, endPoint x: 1012, endPoint y: 24, distance: 10.1
click at [1009, 26] on div "Choose a seller" at bounding box center [1038, 18] width 126 height 25
click at [1036, 59] on div "SleepGeekz" at bounding box center [1052, 57] width 154 height 29
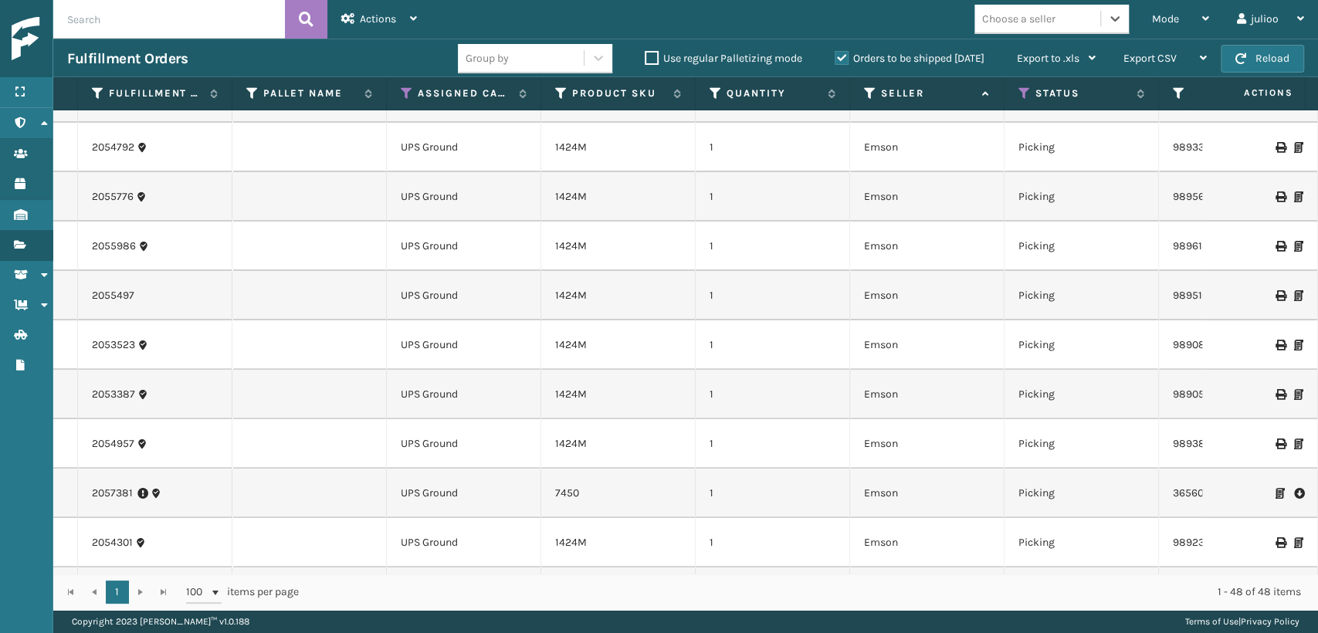
scroll to position [0, 0]
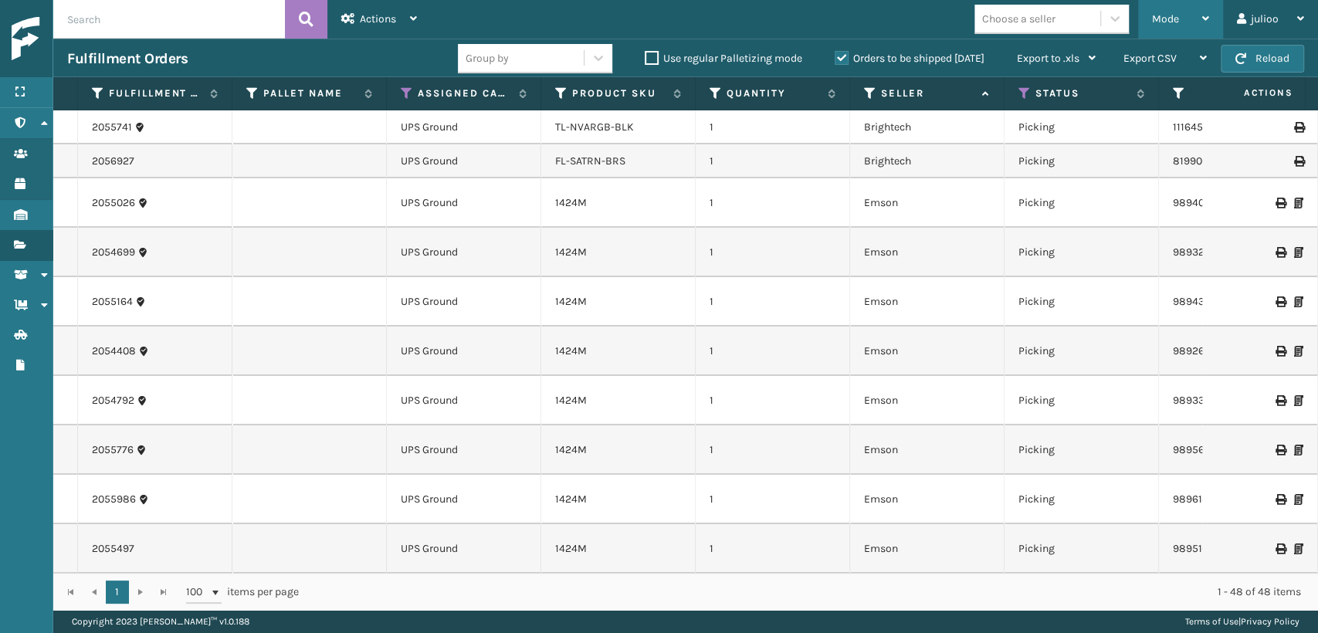
click at [1151, 20] on div "Mode Regular Mode Picking Mode Labeling Mode Exit Scan Mode" at bounding box center [1180, 19] width 85 height 39
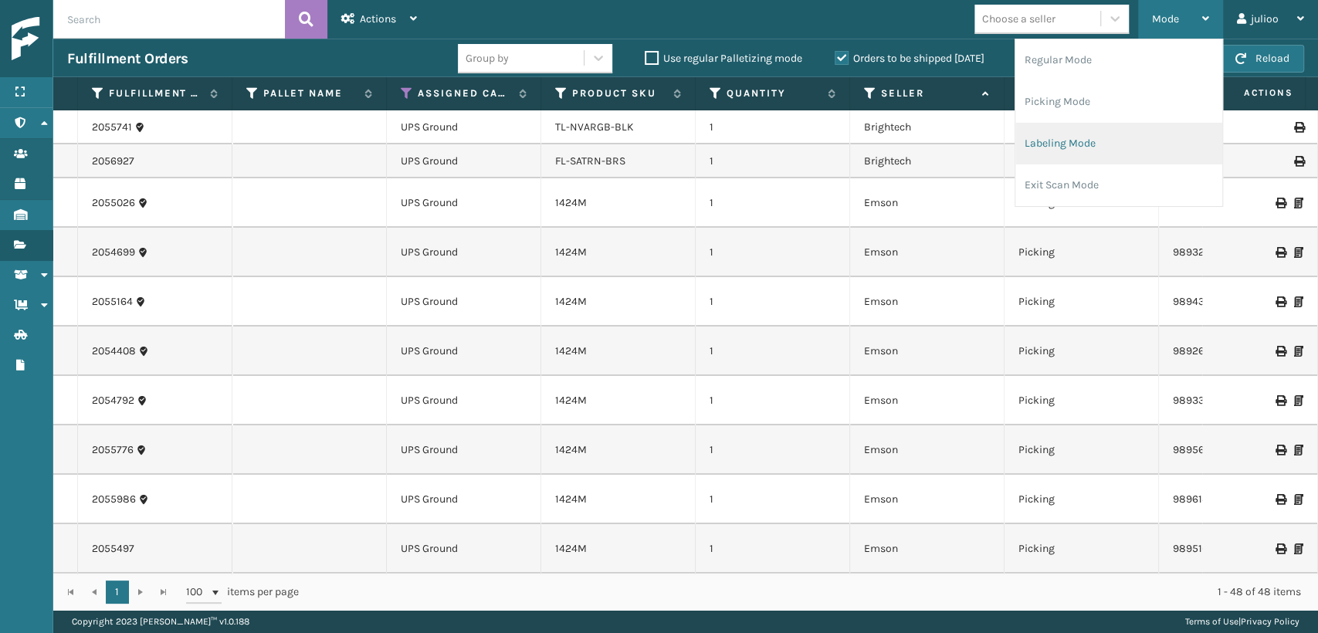
click at [1085, 141] on li "Labeling Mode" at bounding box center [1119, 144] width 207 height 42
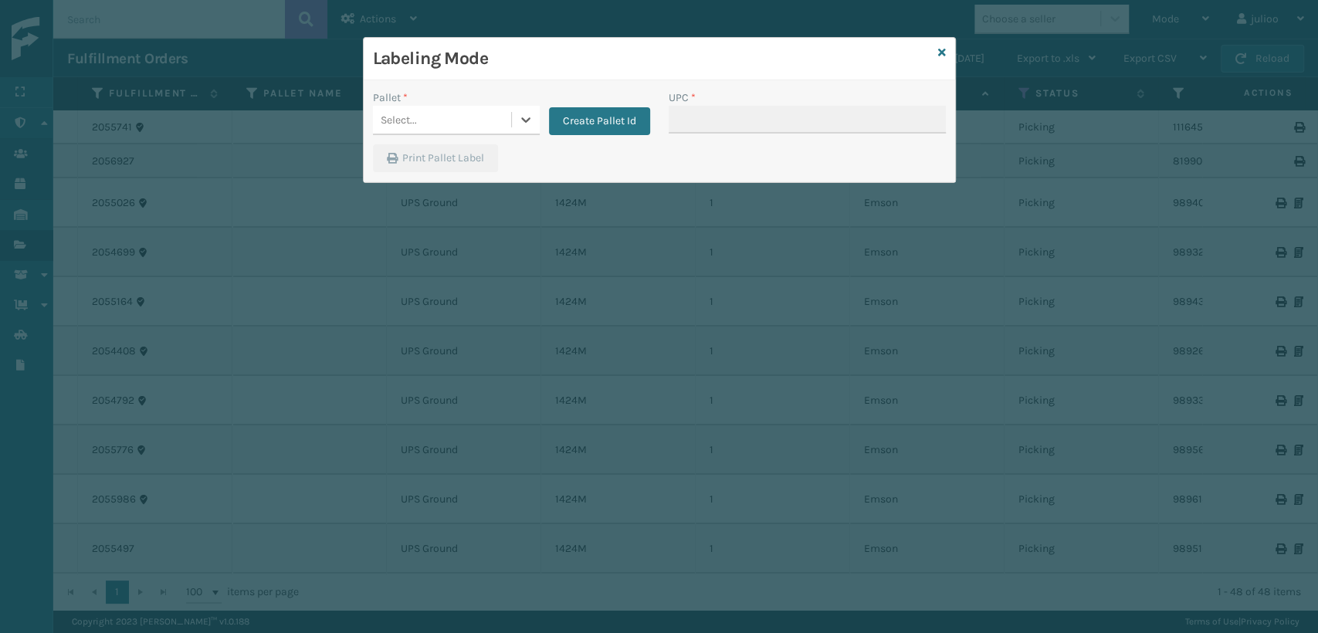
click at [463, 104] on div "Pallet *" at bounding box center [456, 98] width 167 height 16
click at [464, 117] on div "Select..." at bounding box center [442, 119] width 138 height 25
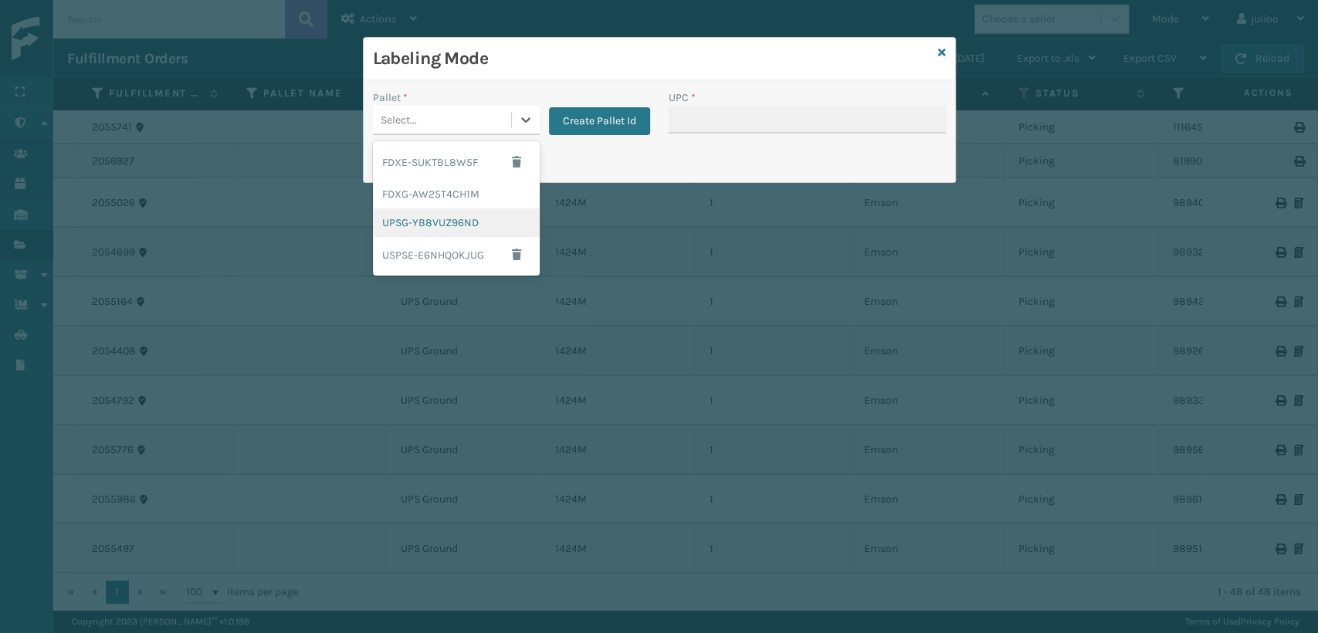
click at [436, 219] on div "UPSG-YB8VUZ96ND" at bounding box center [456, 223] width 167 height 29
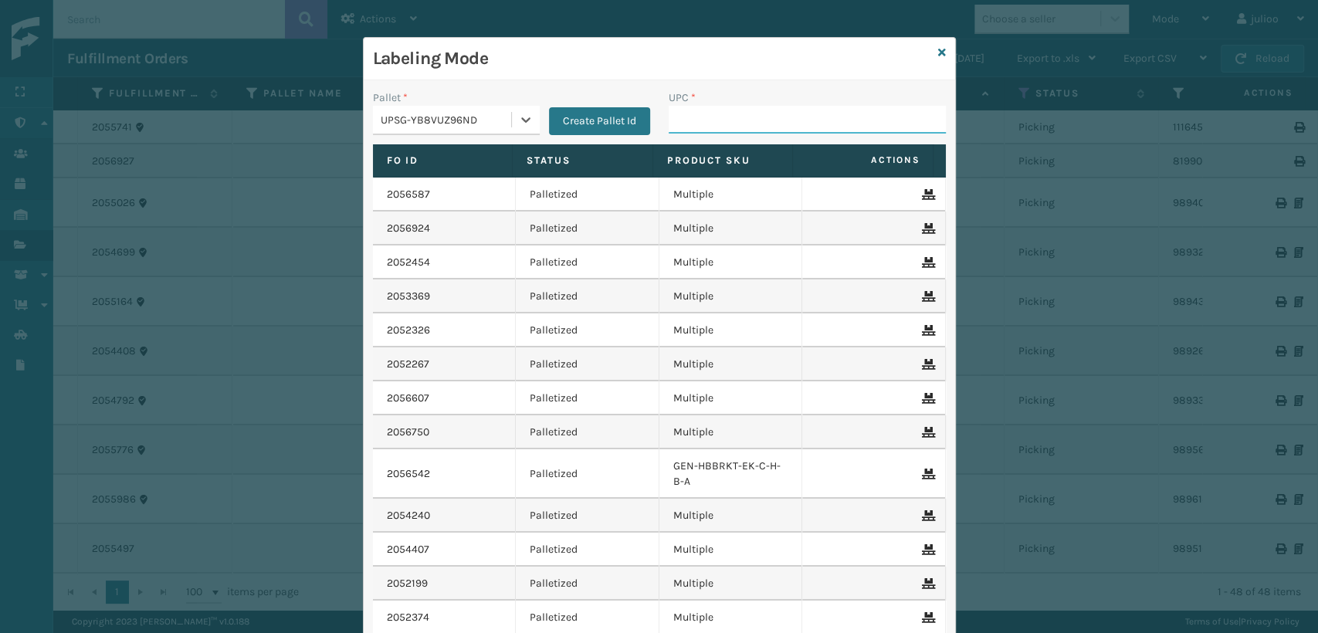
click at [683, 120] on input "UPC *" at bounding box center [807, 120] width 277 height 28
click at [938, 47] on icon at bounding box center [942, 52] width 8 height 11
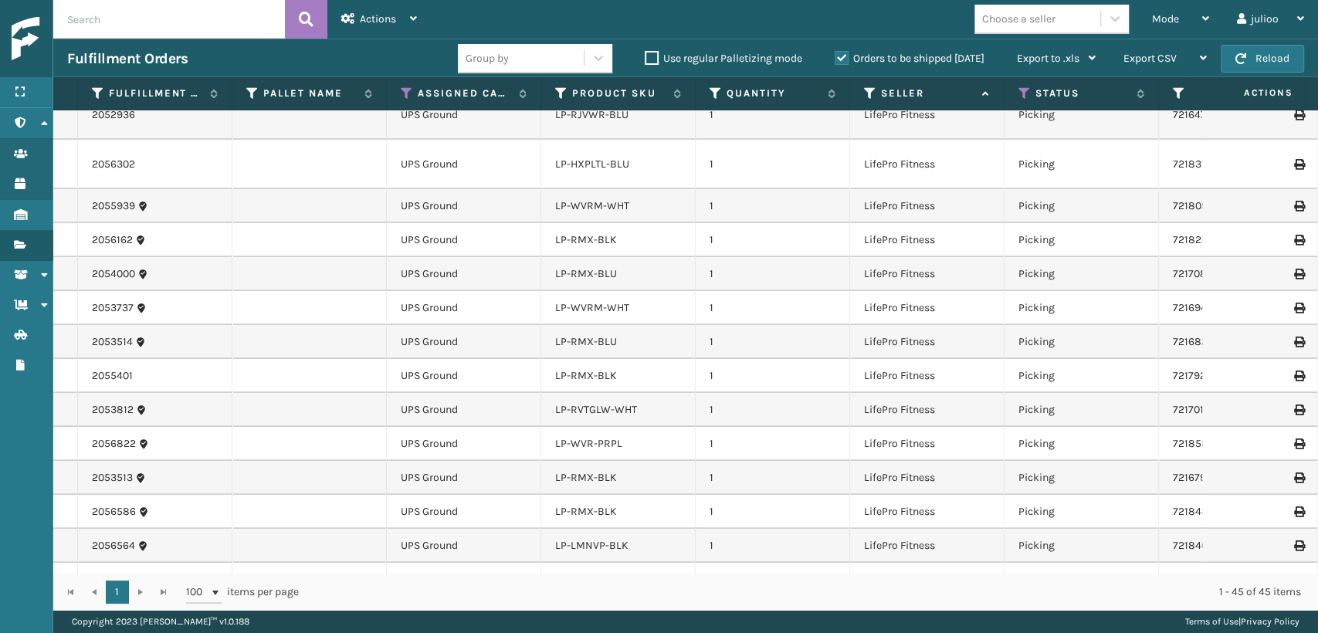
scroll to position [772, 0]
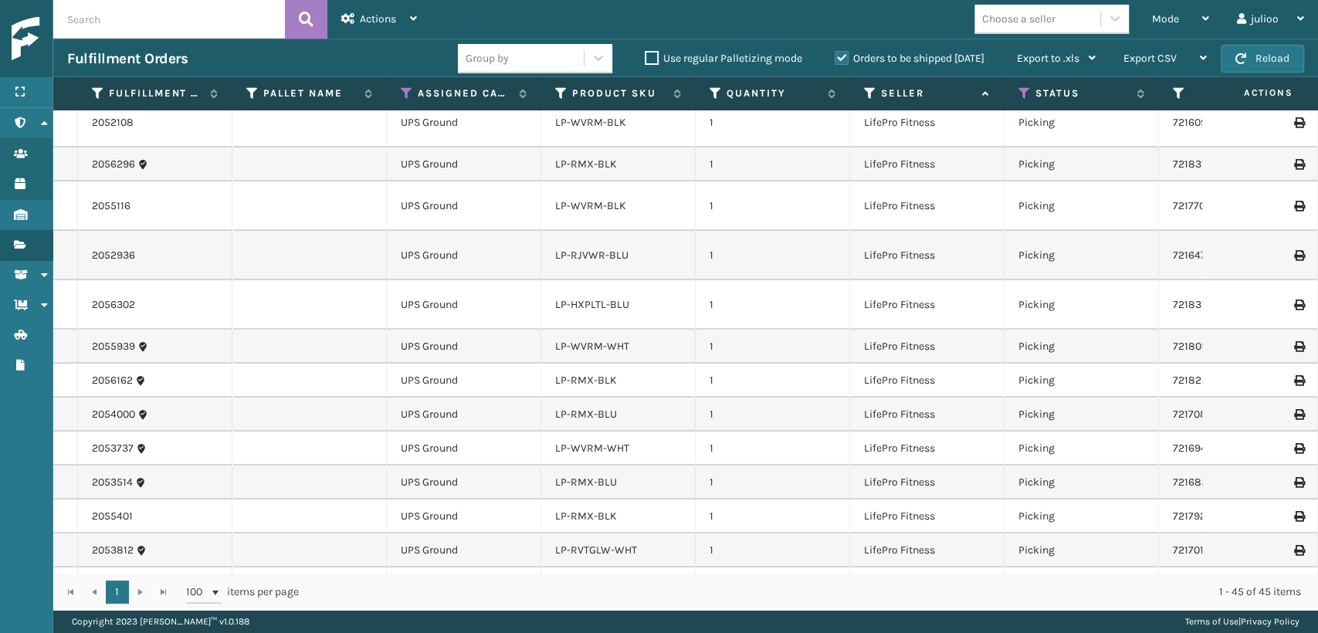
click at [1055, 21] on div "Choose a seller" at bounding box center [1018, 19] width 73 height 16
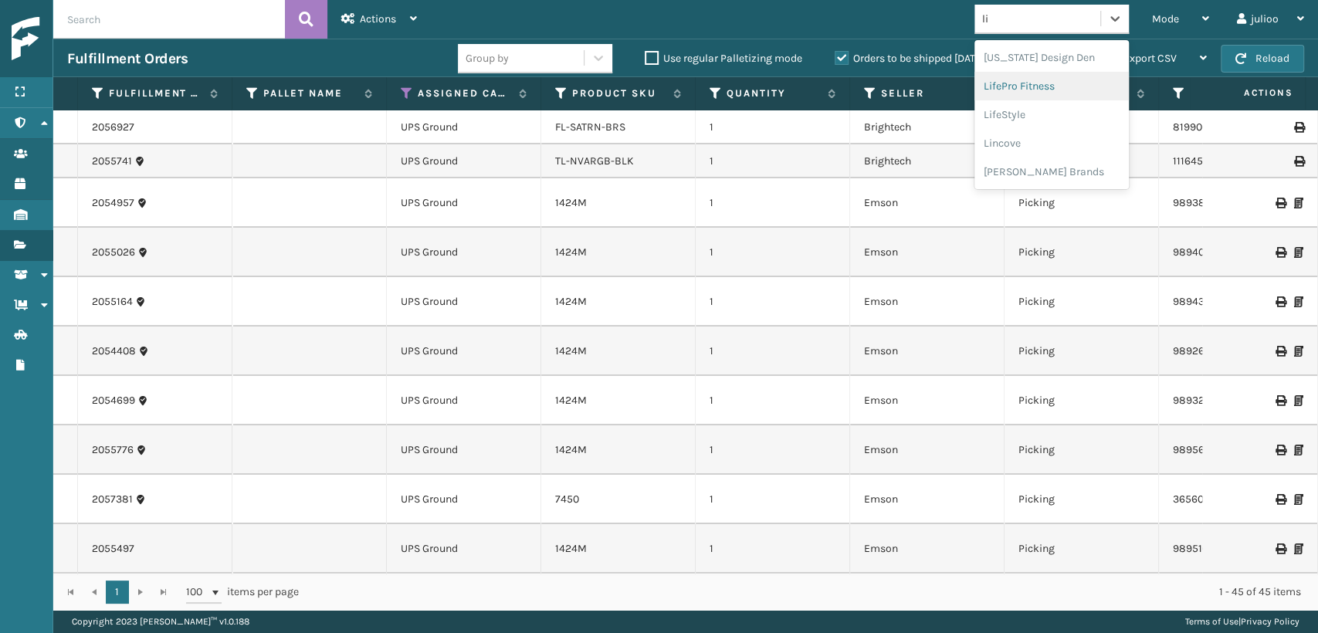
click at [1067, 90] on div "LifePro Fitness" at bounding box center [1052, 86] width 154 height 29
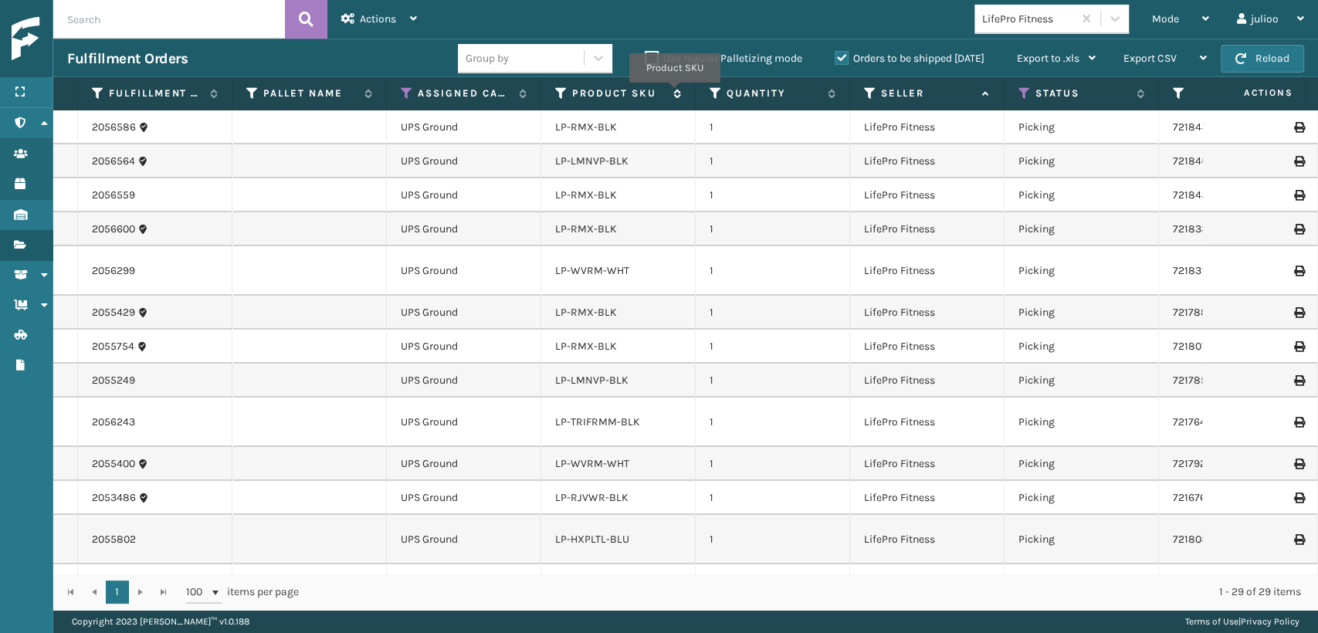
click at [675, 93] on icon at bounding box center [675, 93] width 12 height 9
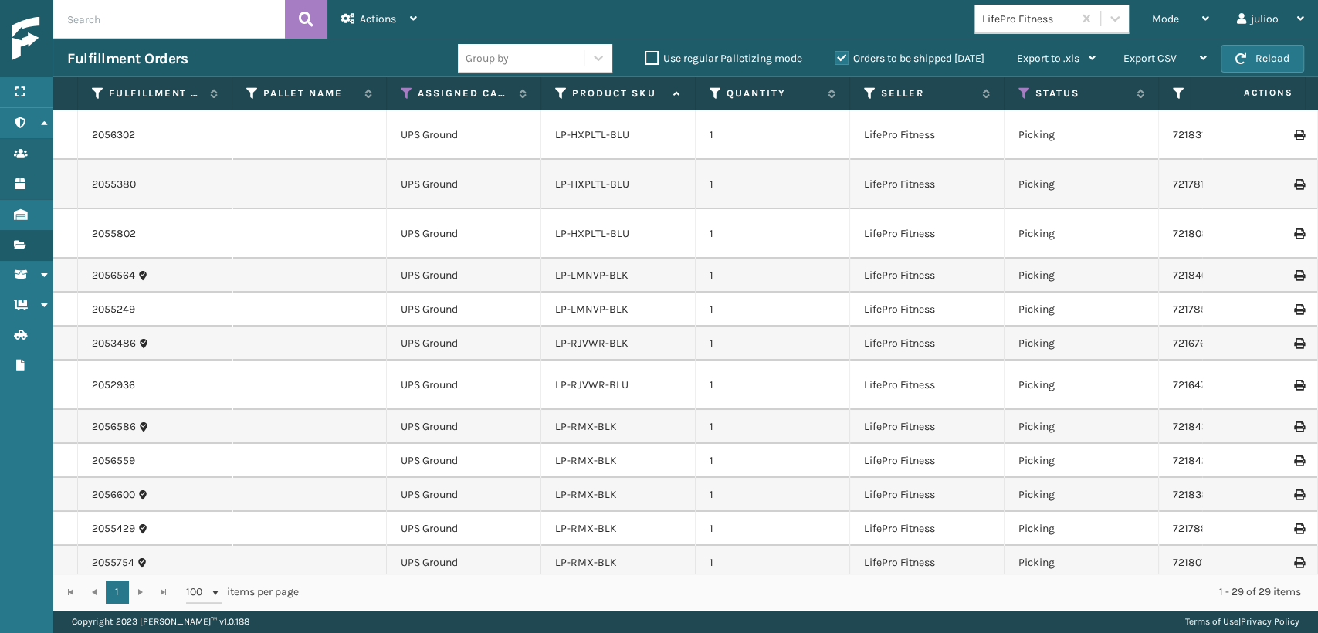
drag, startPoint x: 611, startPoint y: 345, endPoint x: 571, endPoint y: 331, distance: 42.5
click at [579, 333] on td "LP-RJVWR-BLK" at bounding box center [618, 344] width 154 height 34
click at [583, 341] on link "LP-RJVWR-BLK" at bounding box center [591, 343] width 73 height 13
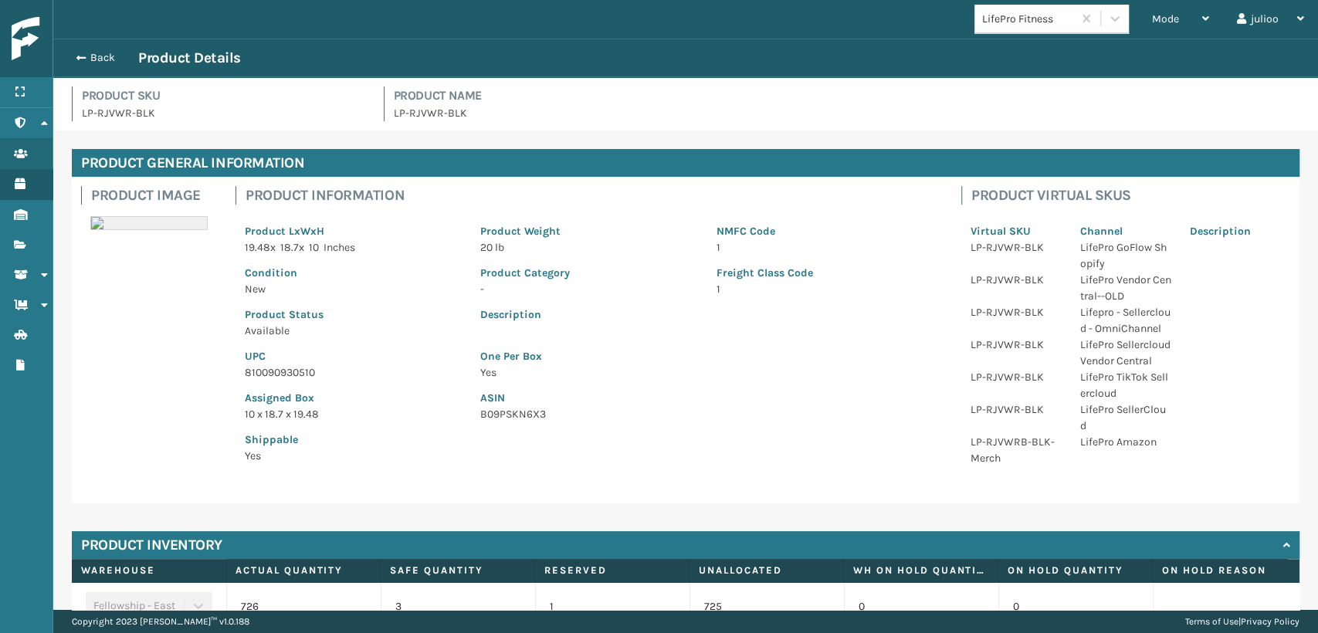
click at [285, 372] on p "810090930510" at bounding box center [353, 373] width 217 height 16
click at [94, 60] on button "Back" at bounding box center [102, 58] width 71 height 14
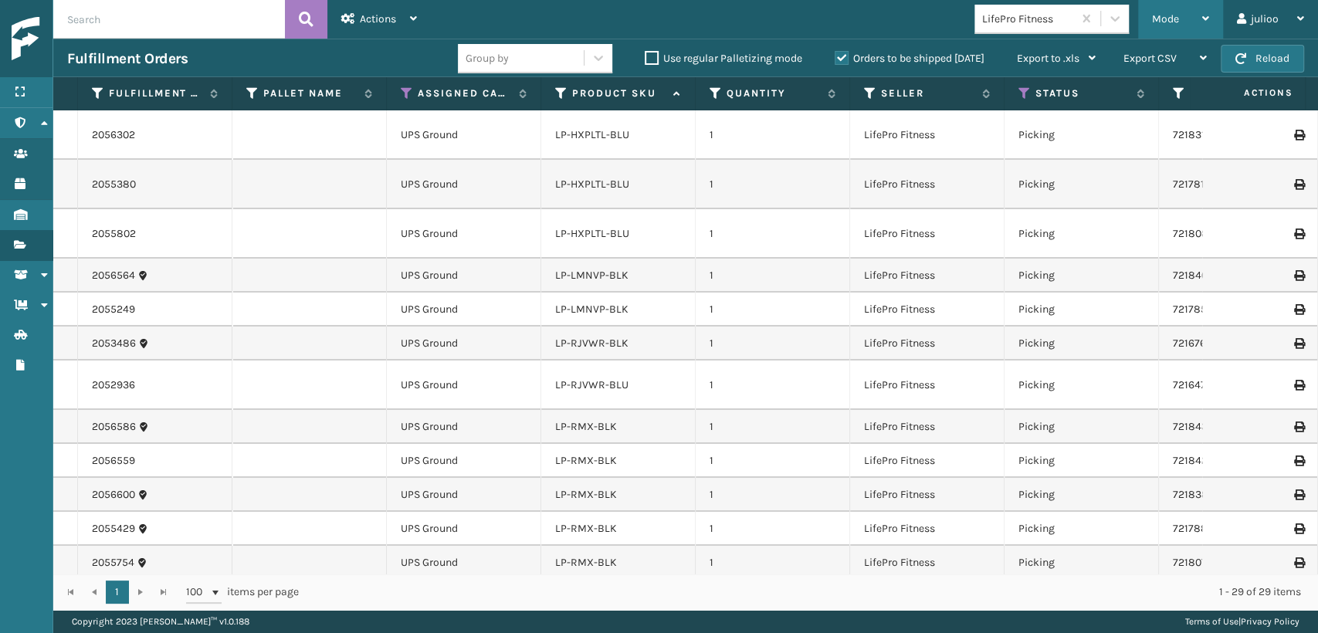
click at [1194, 29] on div "Mode" at bounding box center [1180, 19] width 57 height 39
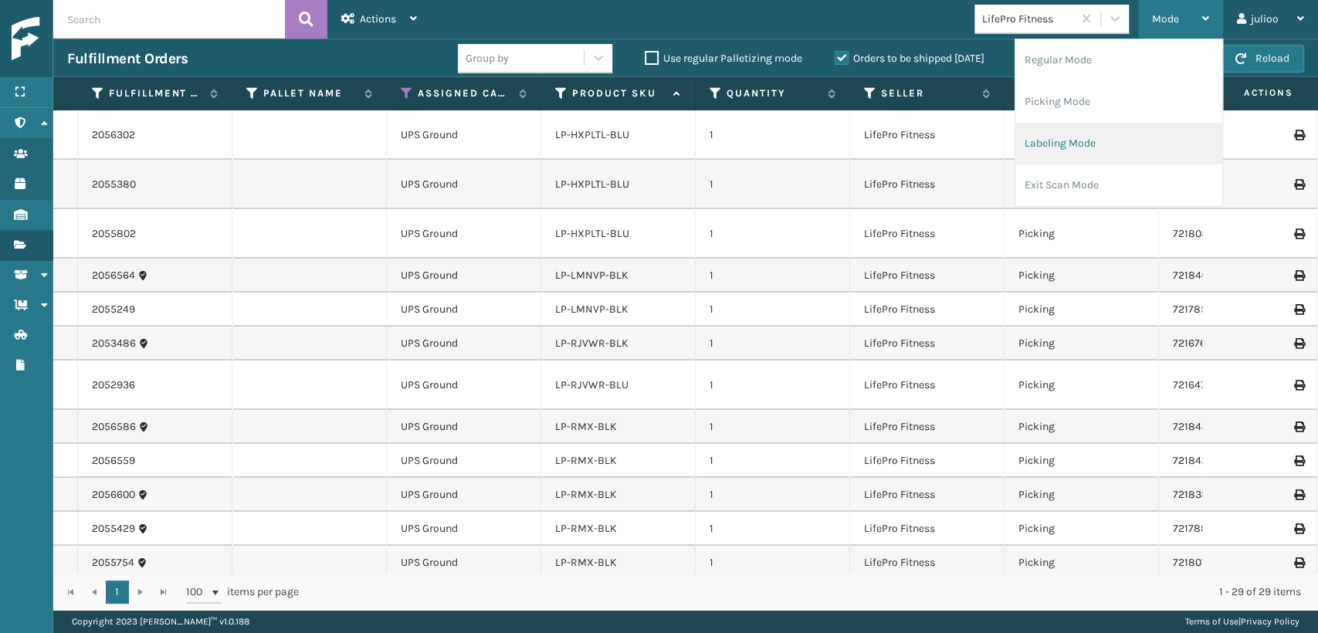
click at [1106, 148] on li "Labeling Mode" at bounding box center [1119, 144] width 207 height 42
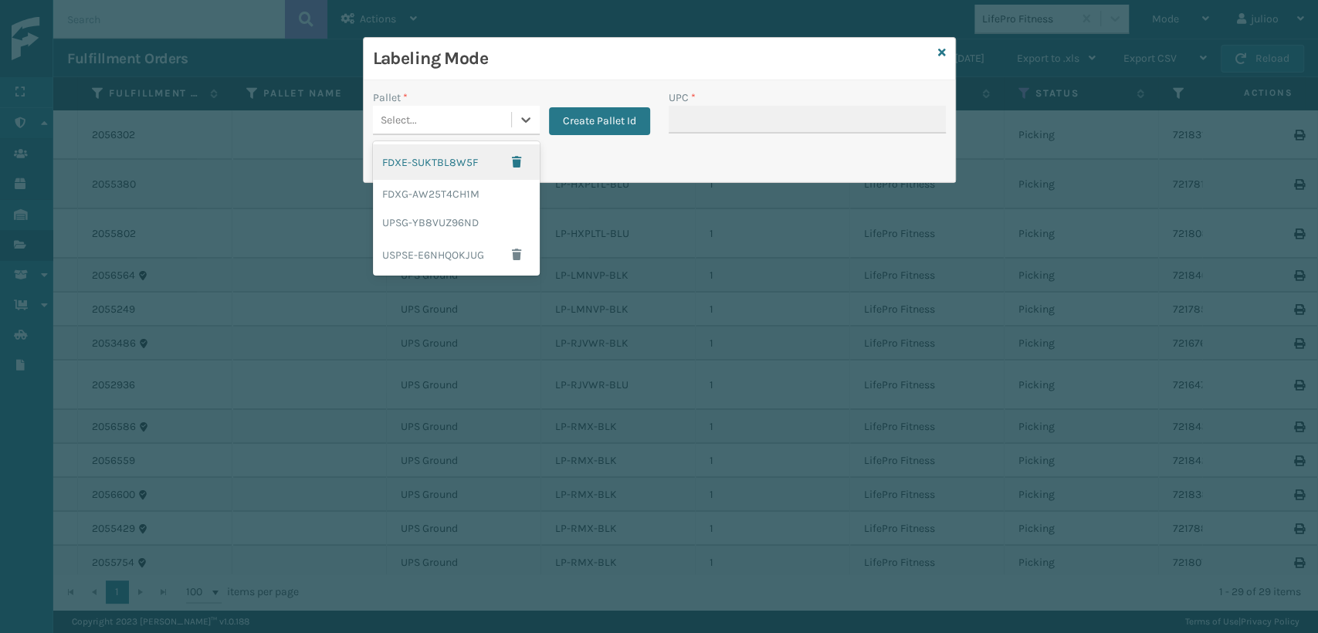
click at [448, 119] on div "Select..." at bounding box center [442, 119] width 138 height 25
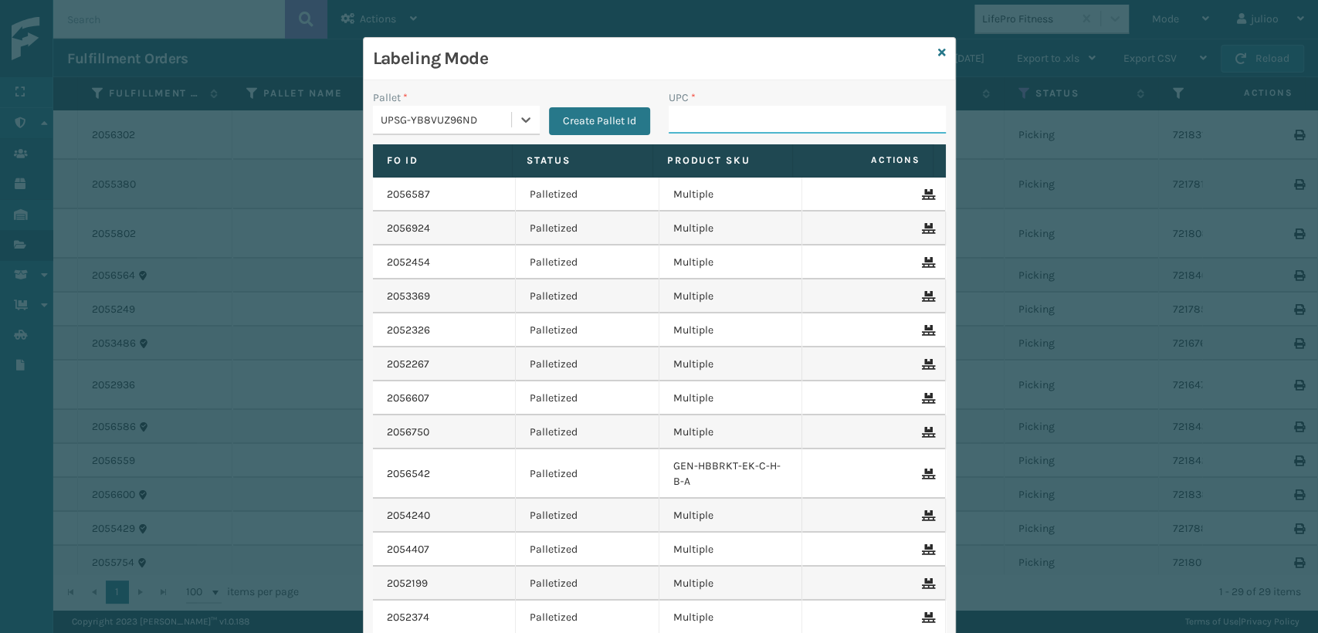
click at [766, 125] on input "UPC *" at bounding box center [807, 120] width 277 height 28
paste input "810090930510"
type input "810090930510"
click at [938, 53] on icon at bounding box center [942, 52] width 8 height 11
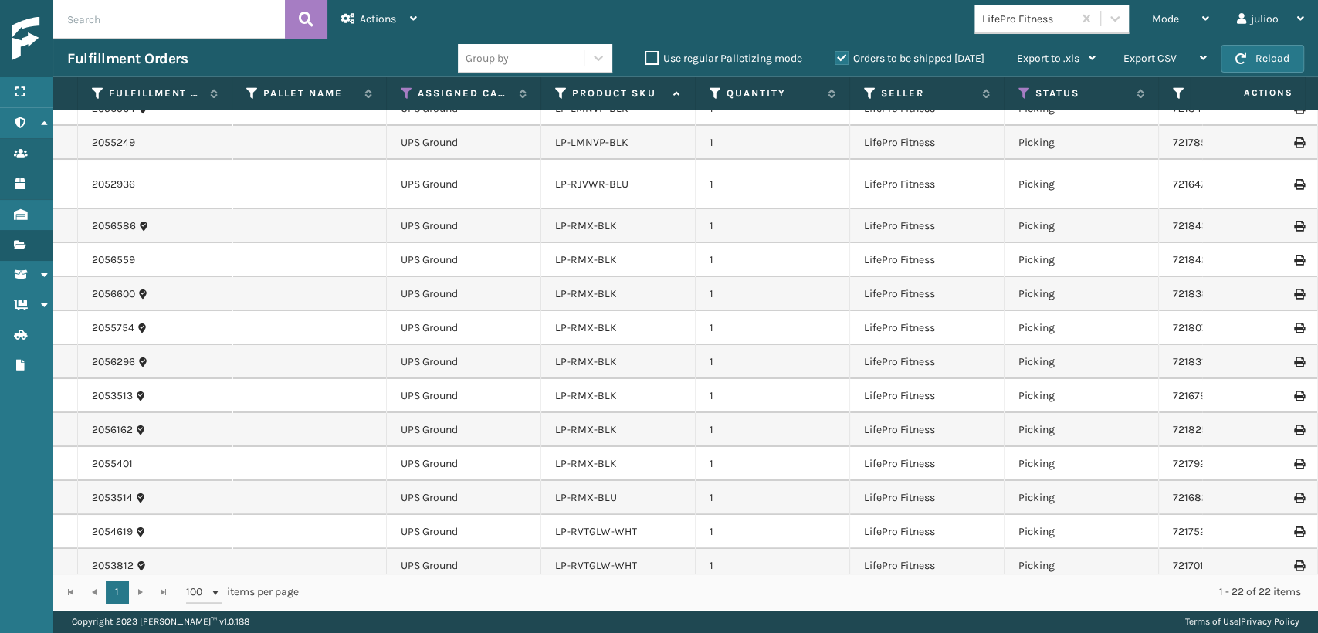
scroll to position [117, 0]
click at [1200, 20] on div "Mode" at bounding box center [1180, 19] width 57 height 39
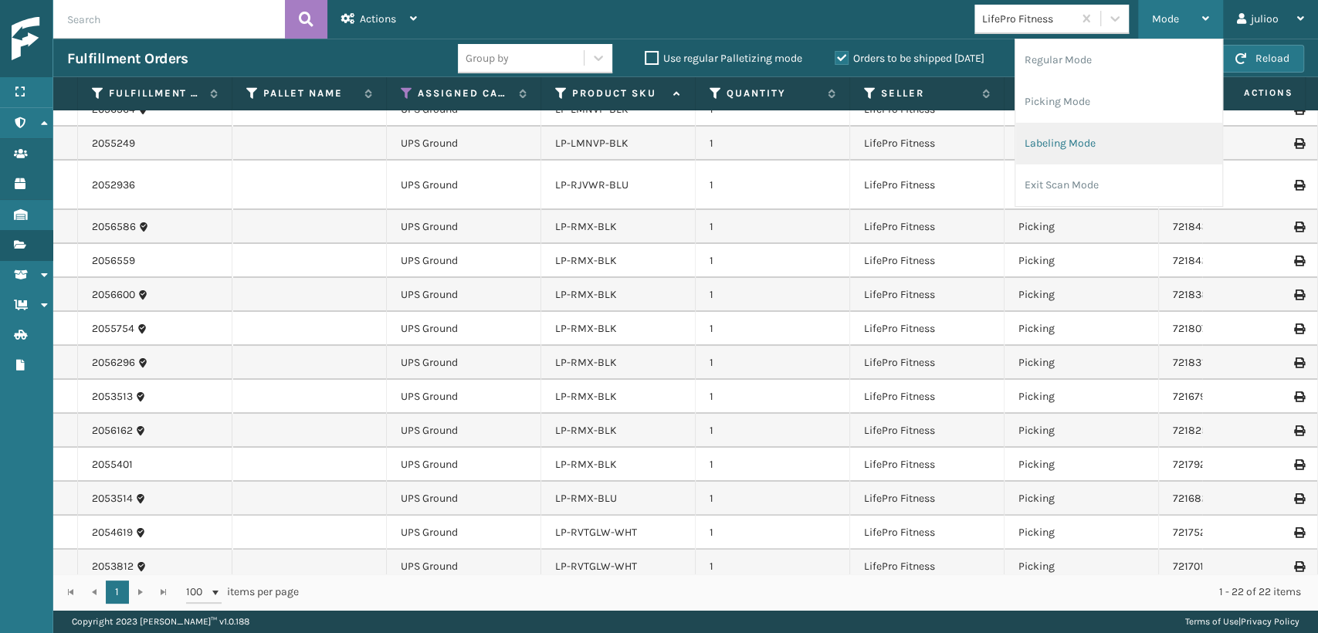
click at [1091, 135] on li "Labeling Mode" at bounding box center [1119, 144] width 207 height 42
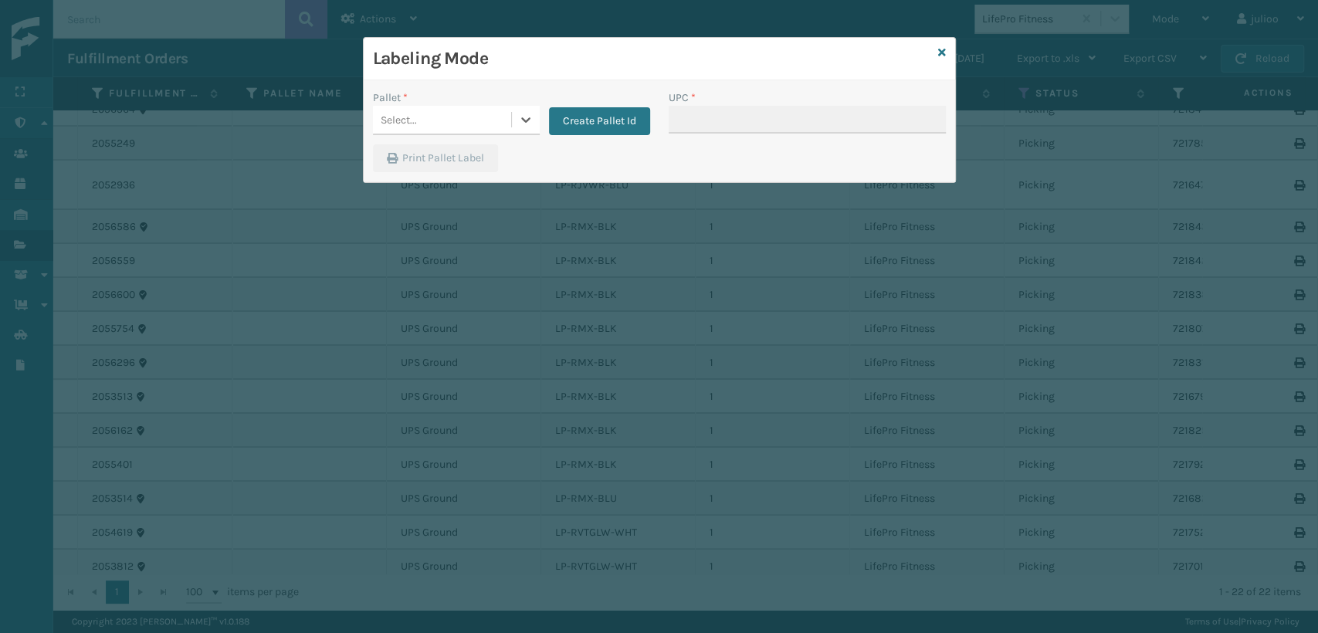
click at [465, 114] on div "Select..." at bounding box center [442, 119] width 138 height 25
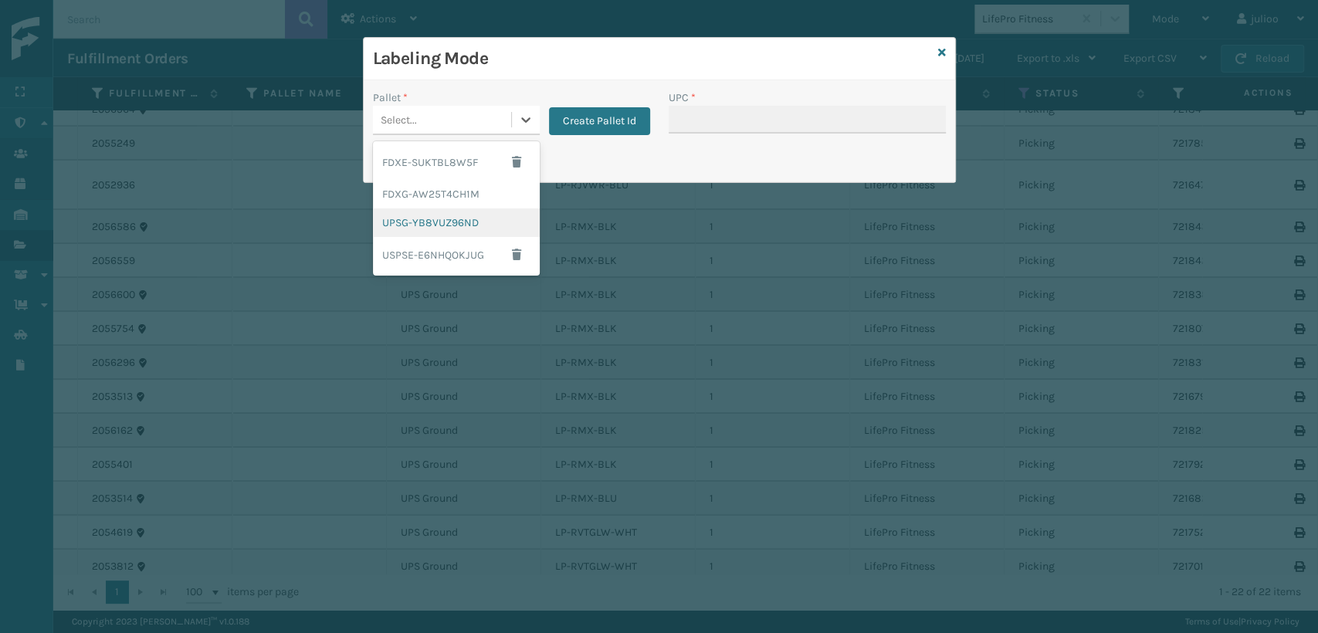
drag, startPoint x: 415, startPoint y: 219, endPoint x: 451, endPoint y: 210, distance: 37.5
click at [451, 210] on div "UPSG-YB8VUZ96ND" at bounding box center [456, 223] width 167 height 29
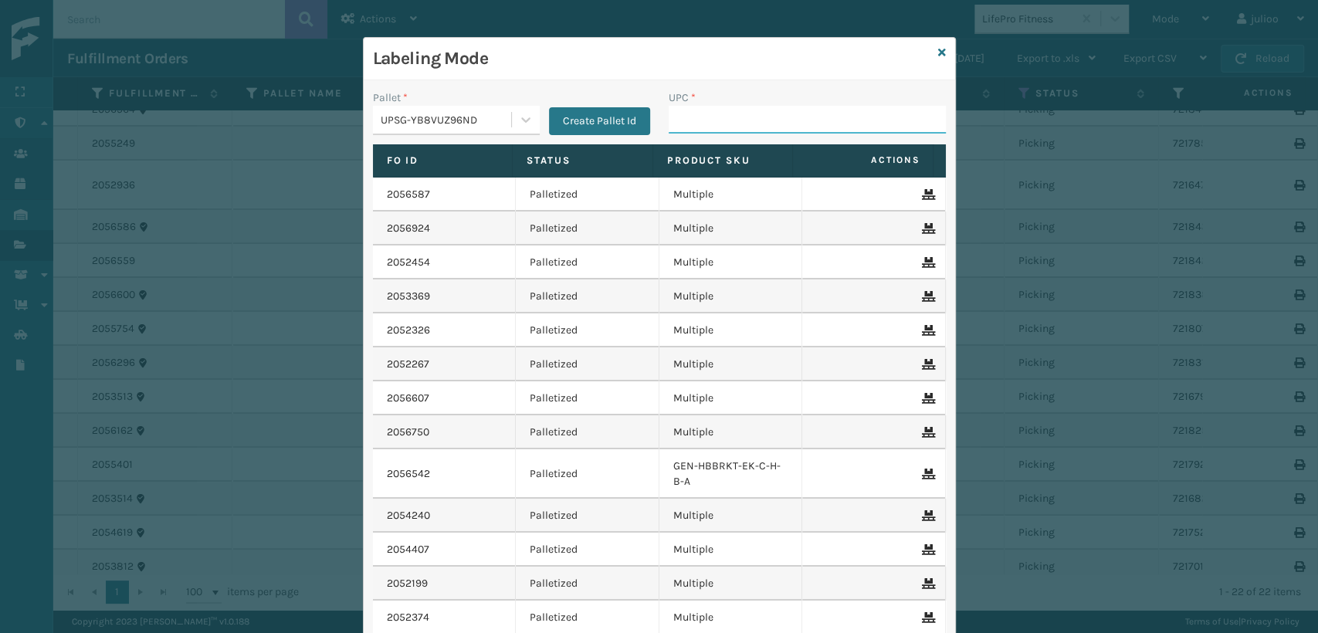
click at [692, 109] on input "UPC *" at bounding box center [807, 120] width 277 height 28
type input "810090933719"
type input "8100909334678"
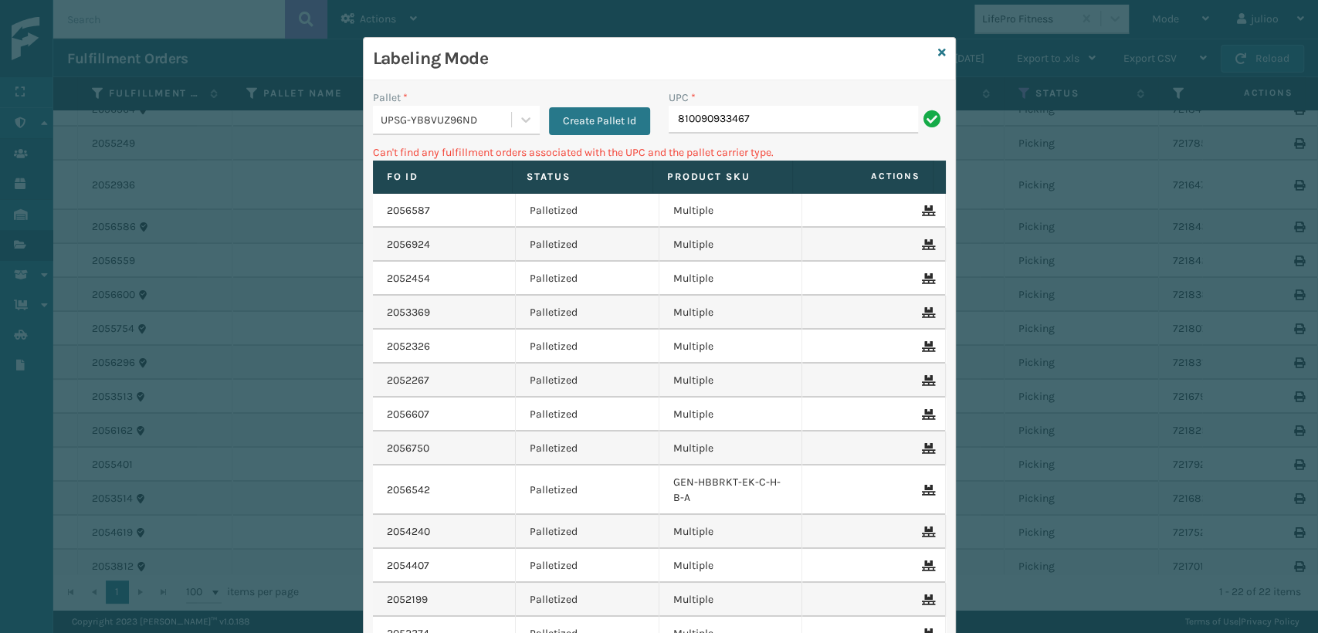
type input "810090933467"
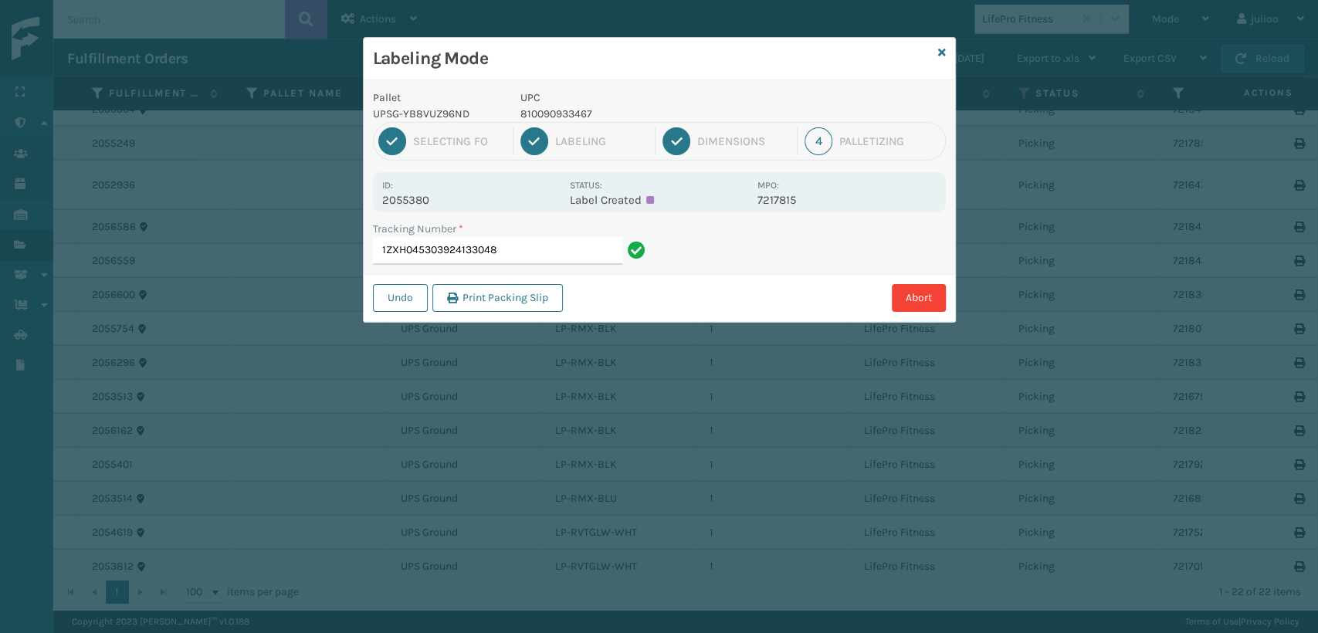
type input "1ZXH04530392413304"
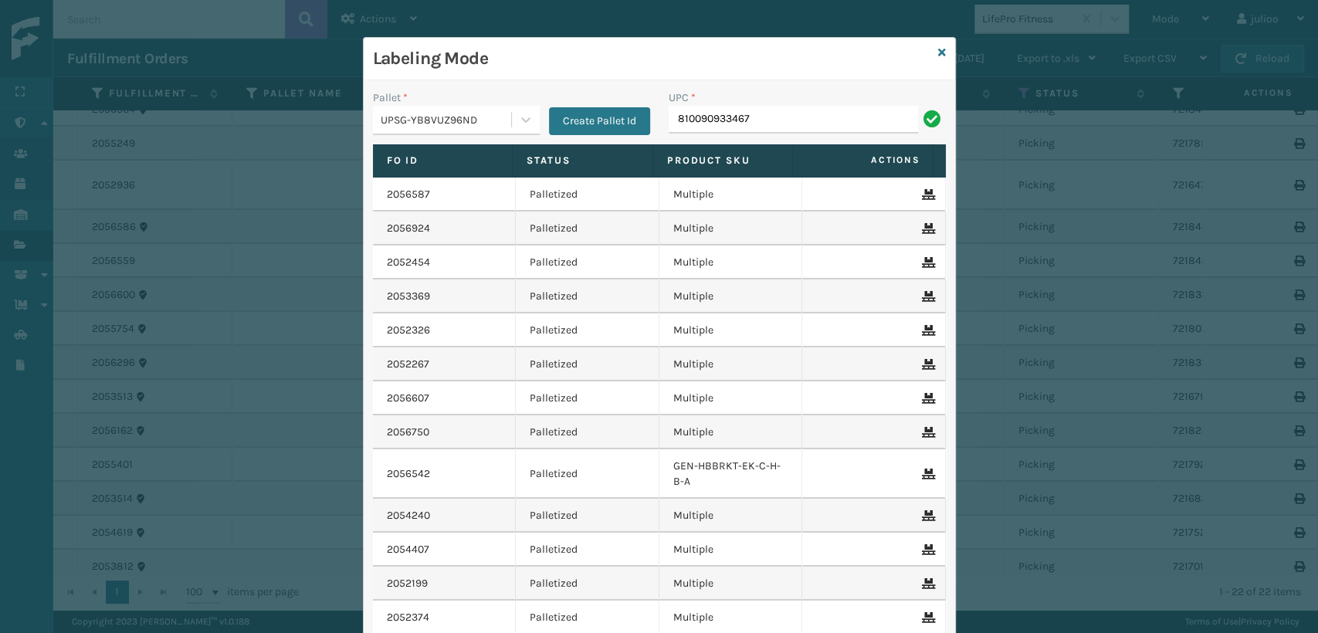
type input "810090933467"
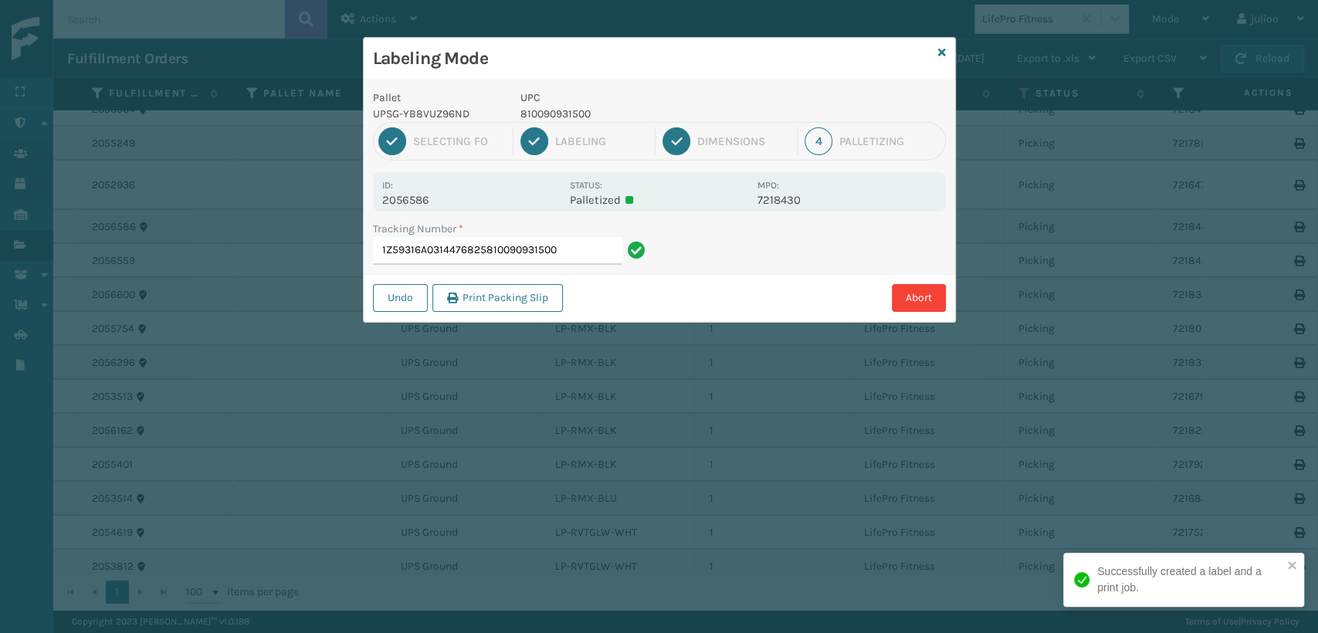
type input "1Z59316A0314476825810090931500"
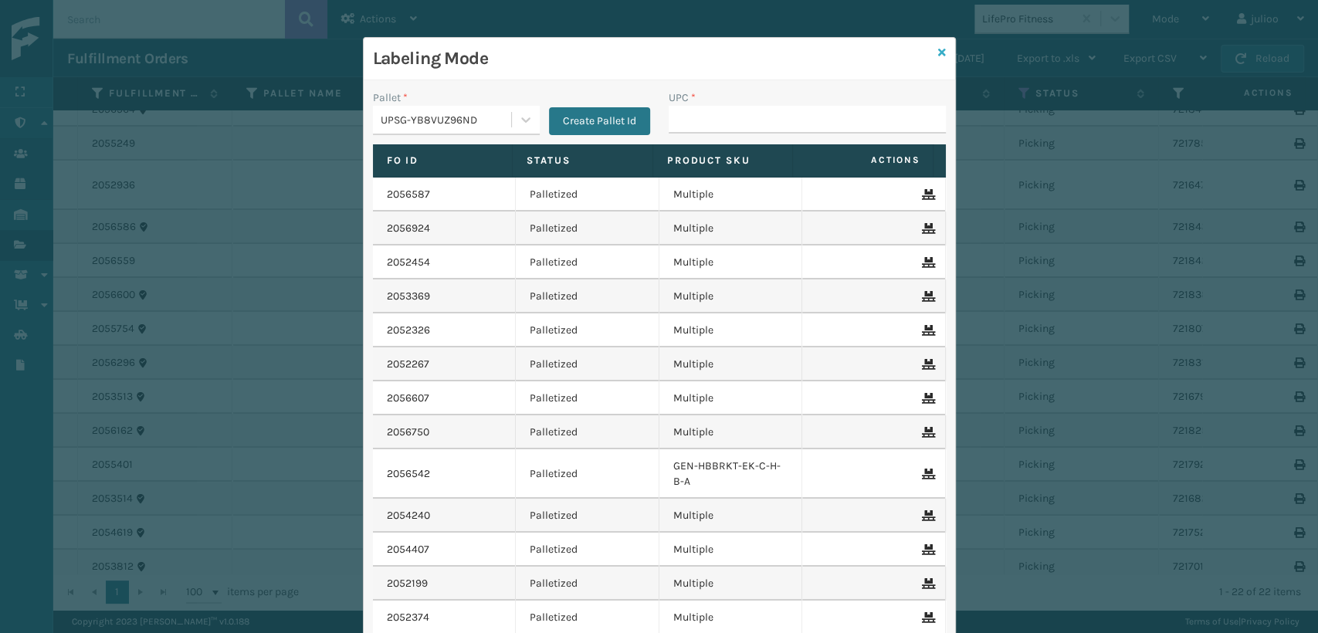
click at [938, 52] on icon at bounding box center [942, 52] width 8 height 11
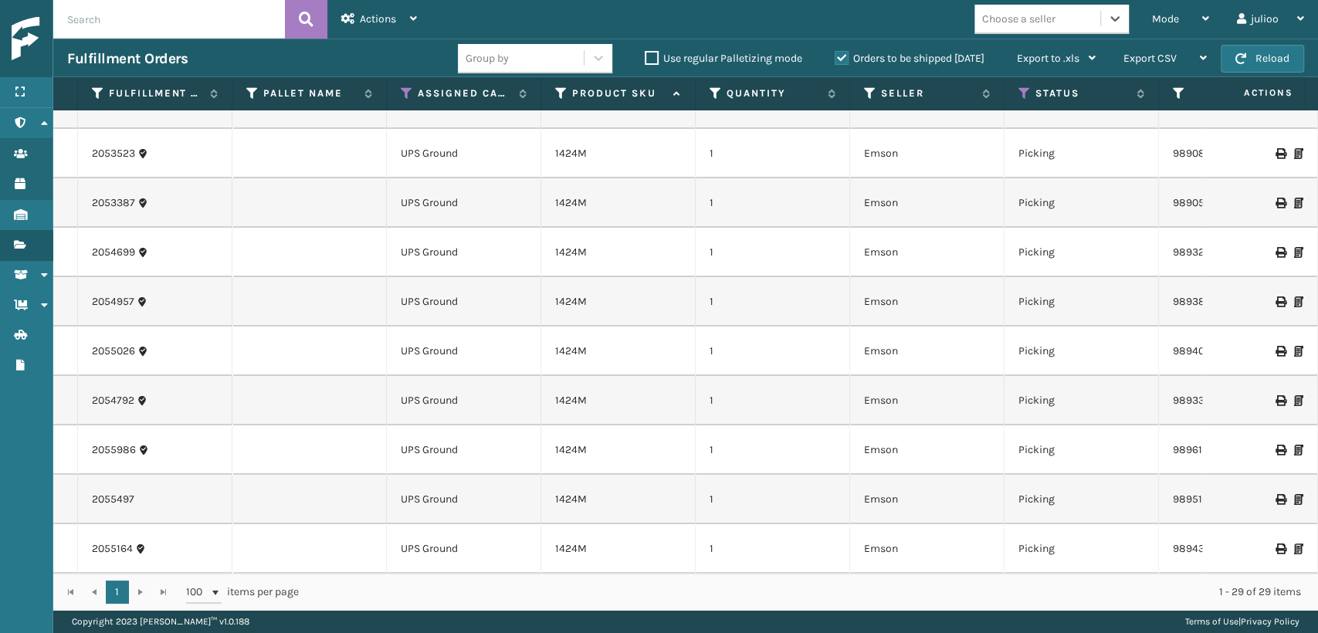
scroll to position [0, 0]
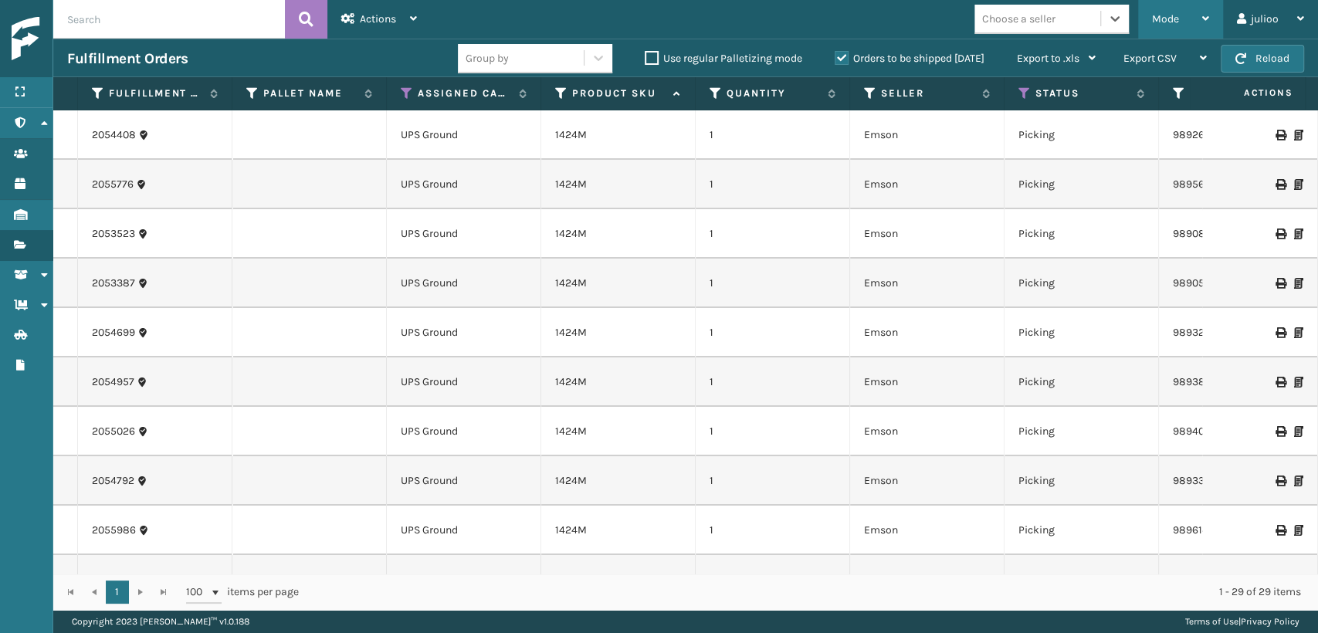
click at [1209, 14] on div "Mode Regular Mode Picking Mode Labeling Mode Exit Scan Mode" at bounding box center [1180, 19] width 85 height 39
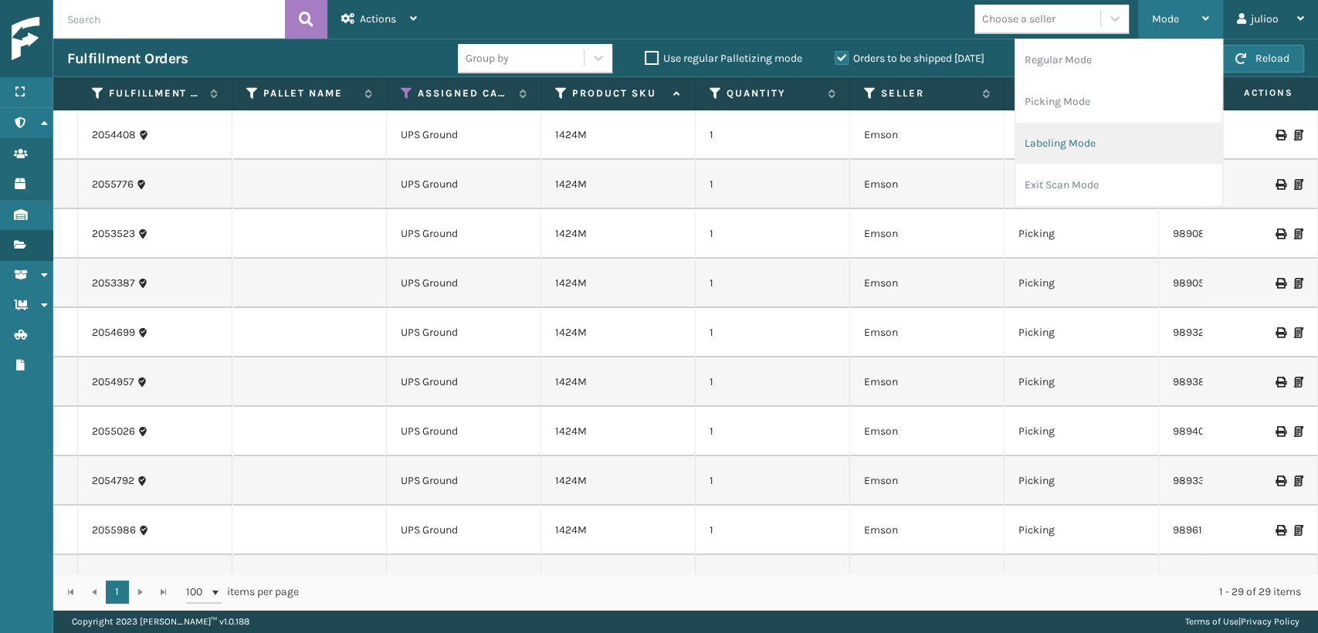
click at [1101, 141] on li "Labeling Mode" at bounding box center [1119, 144] width 207 height 42
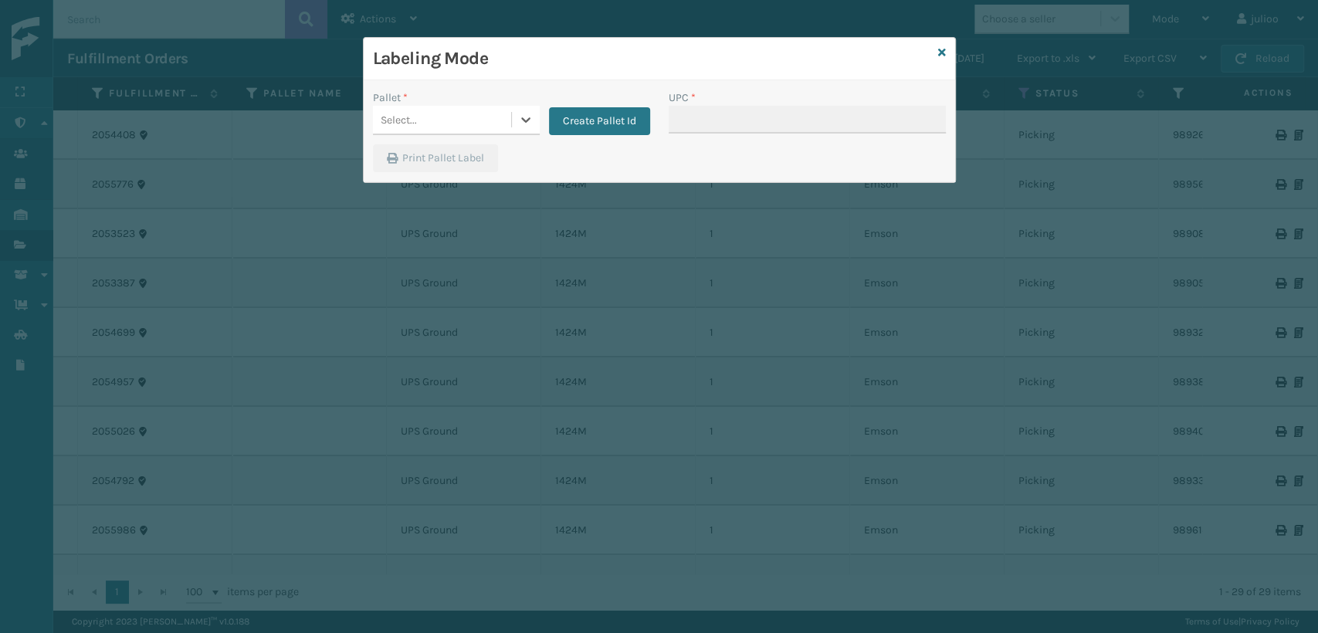
click at [455, 113] on div "Select..." at bounding box center [442, 119] width 138 height 25
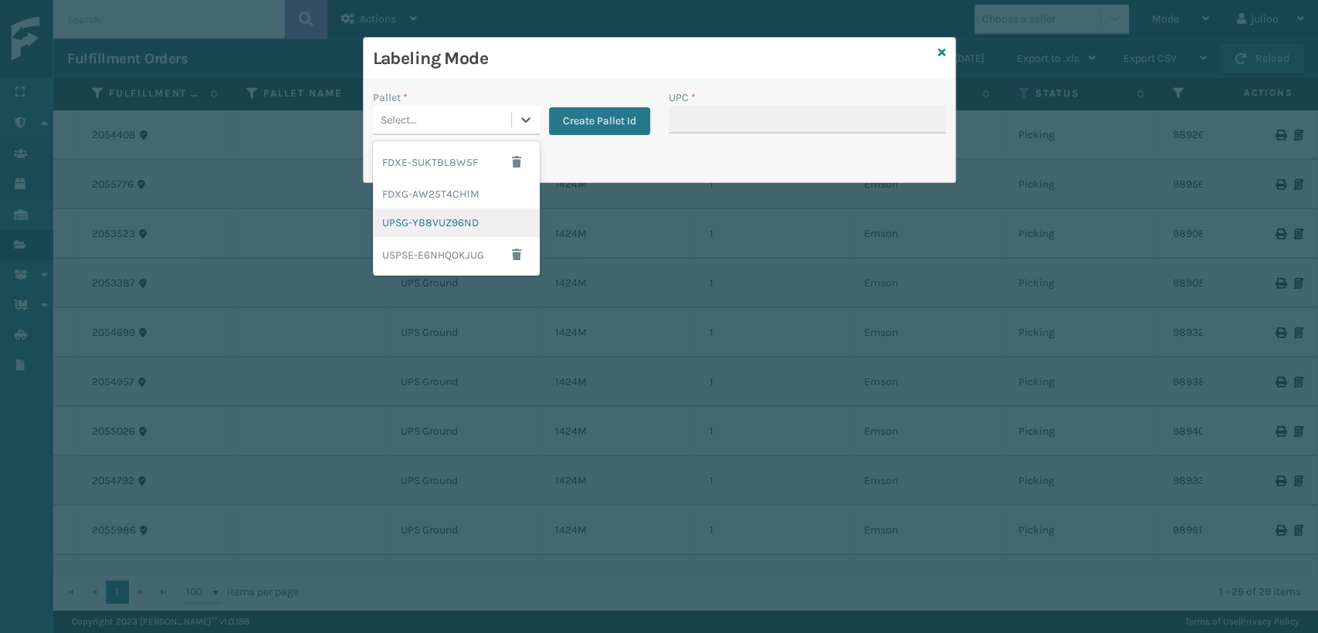
click at [444, 216] on div "UPSG-YB8VUZ96ND" at bounding box center [456, 223] width 167 height 29
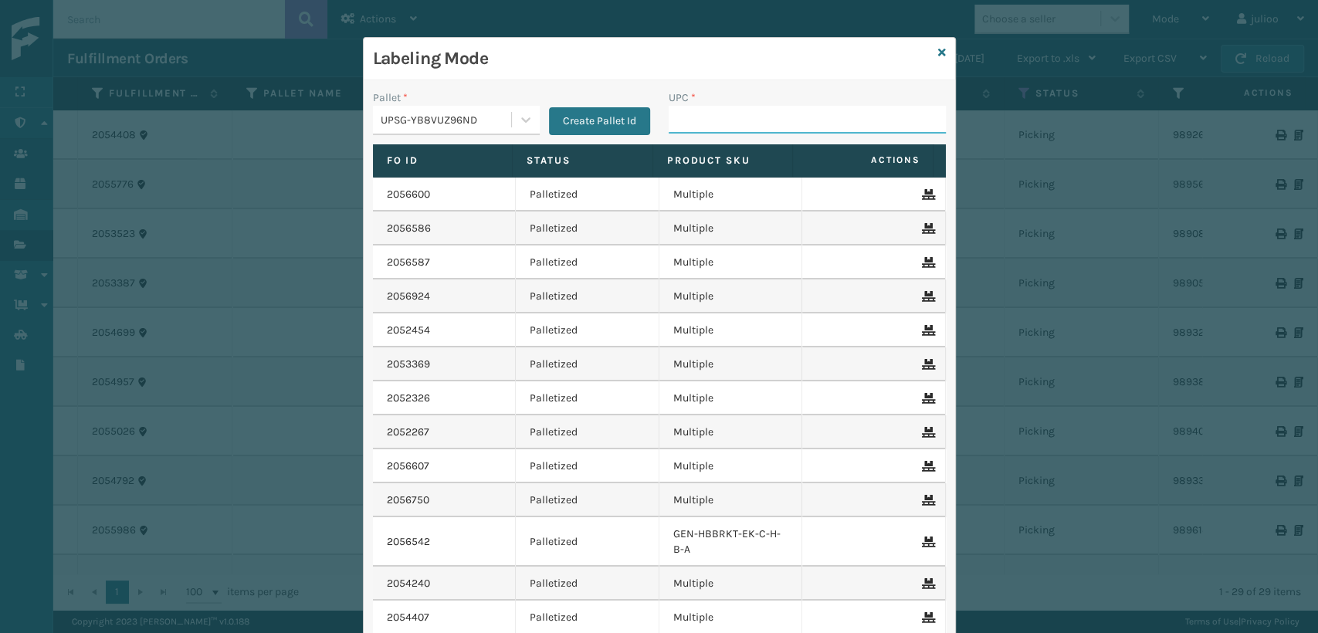
click at [683, 117] on input "UPC *" at bounding box center [807, 120] width 277 height 28
click at [938, 48] on icon at bounding box center [942, 52] width 8 height 11
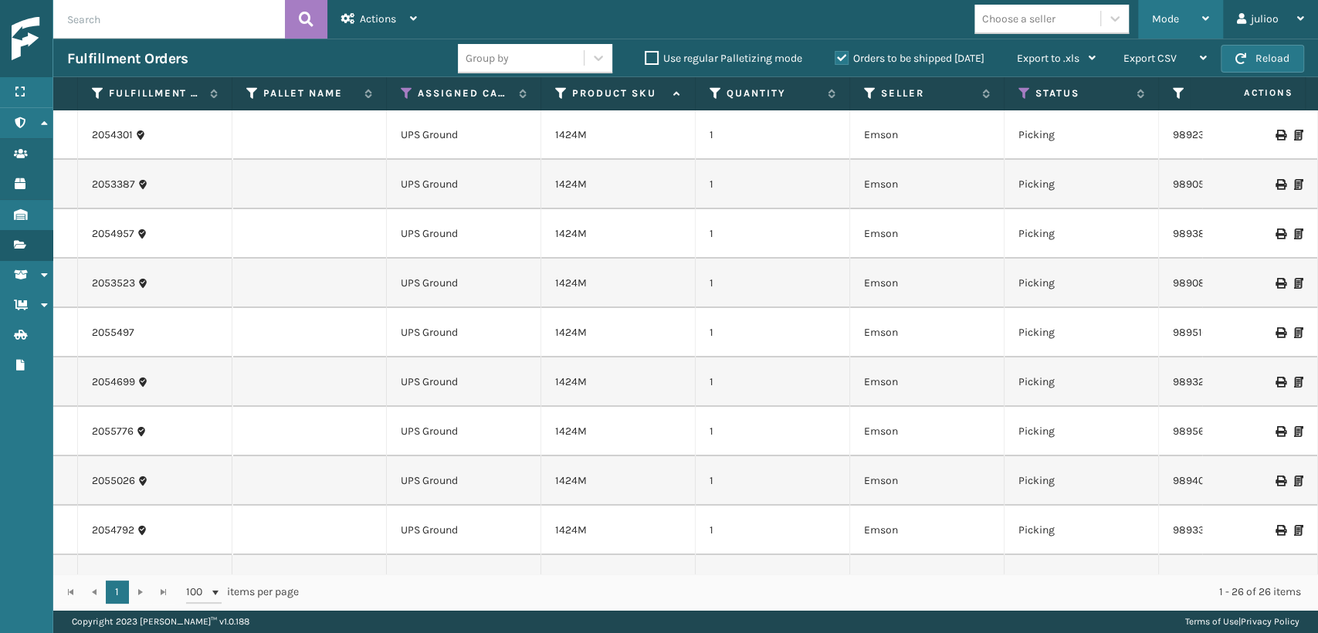
drag, startPoint x: 1180, startPoint y: 10, endPoint x: 1145, endPoint y: 96, distance: 92.8
click at [1179, 12] on div "Mode" at bounding box center [1180, 19] width 57 height 39
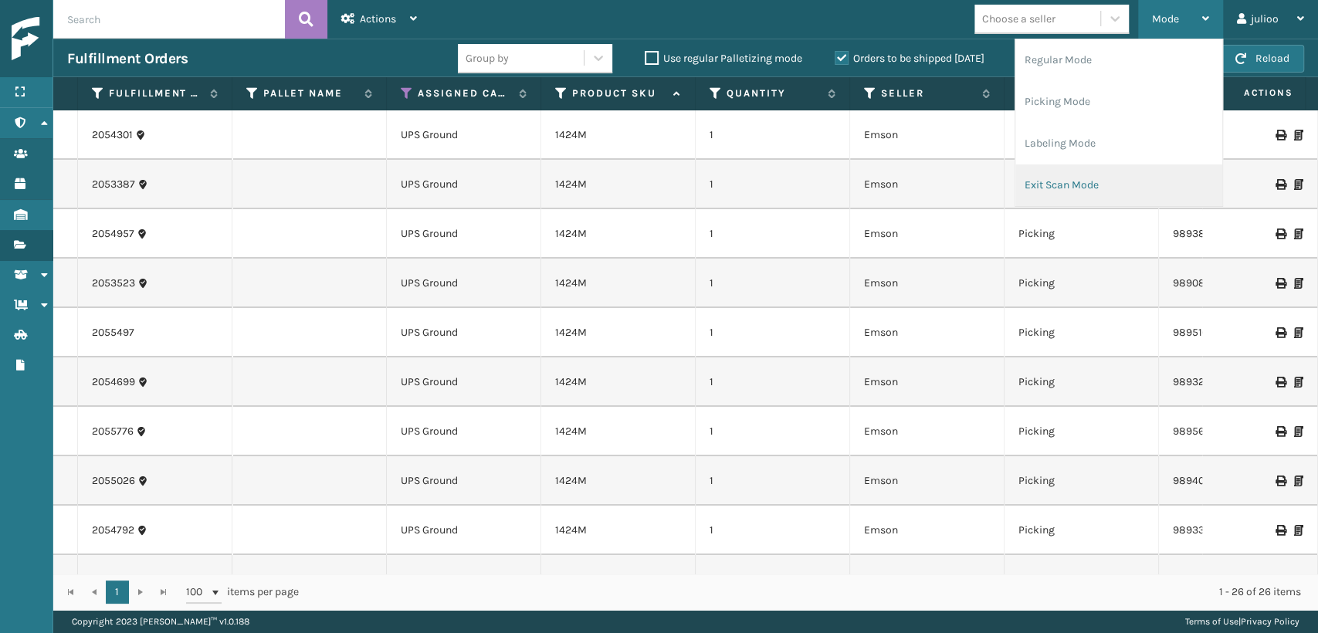
click at [1098, 185] on li "Exit Scan Mode" at bounding box center [1119, 185] width 207 height 42
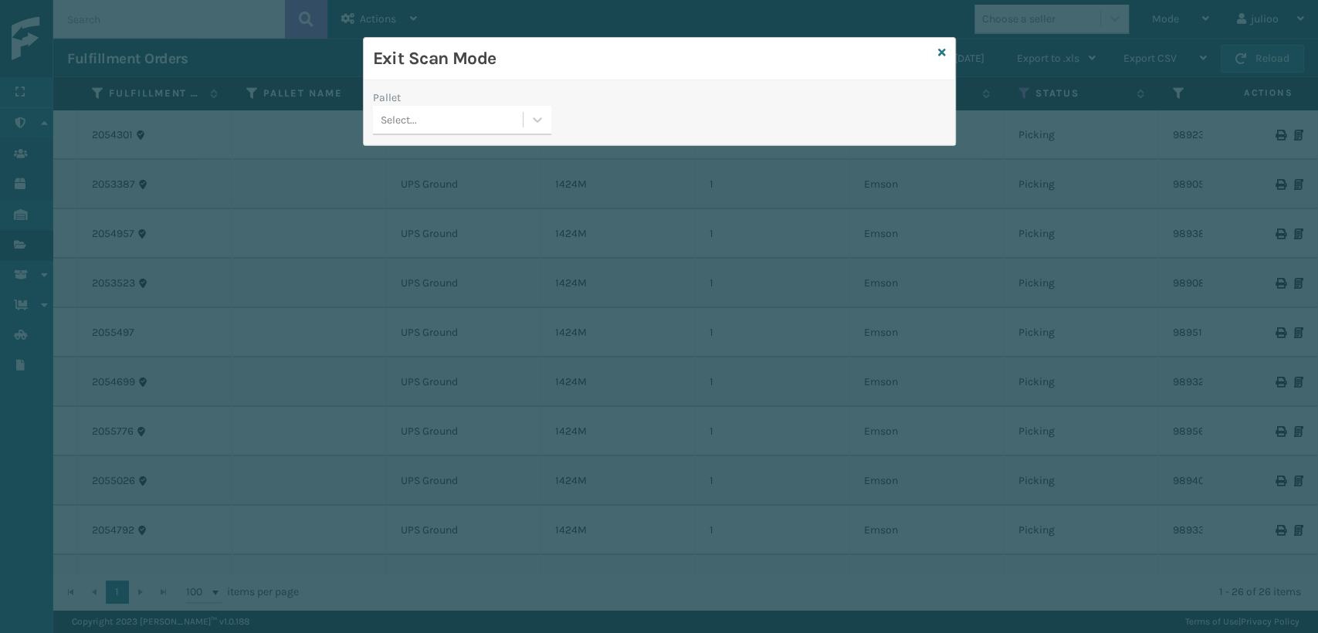
click at [419, 123] on div "Select..." at bounding box center [448, 119] width 150 height 25
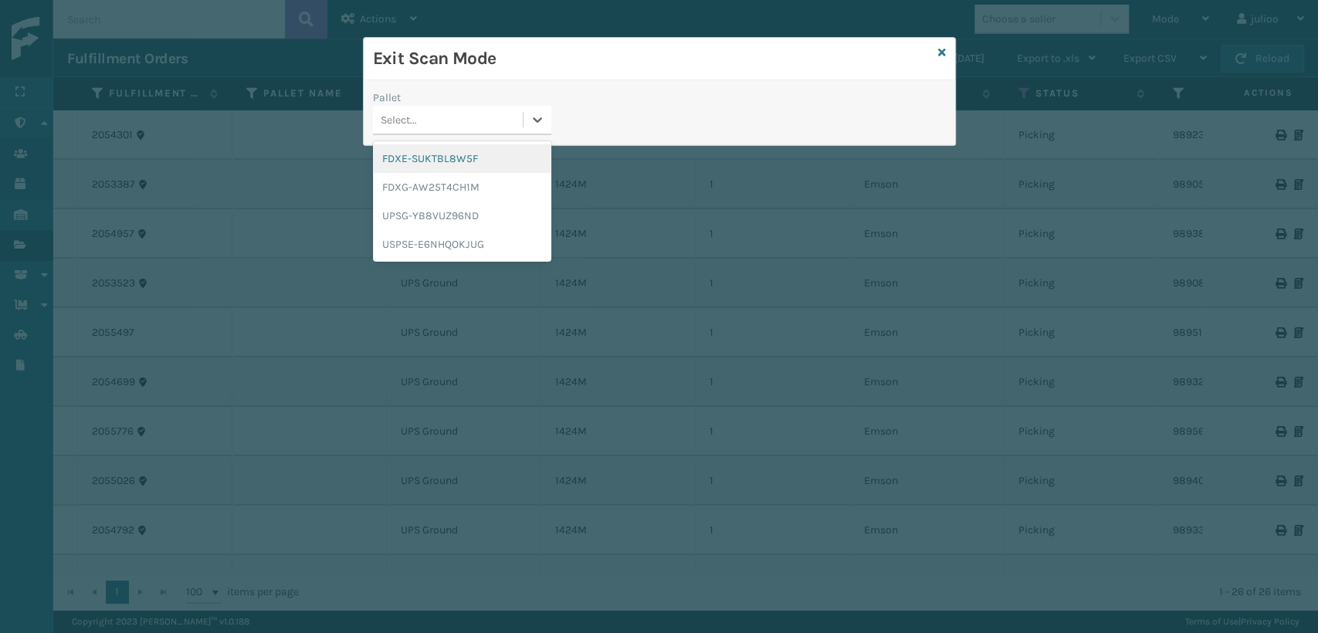
click at [424, 161] on div "FDXE-SUKTBL8W5F" at bounding box center [462, 158] width 178 height 29
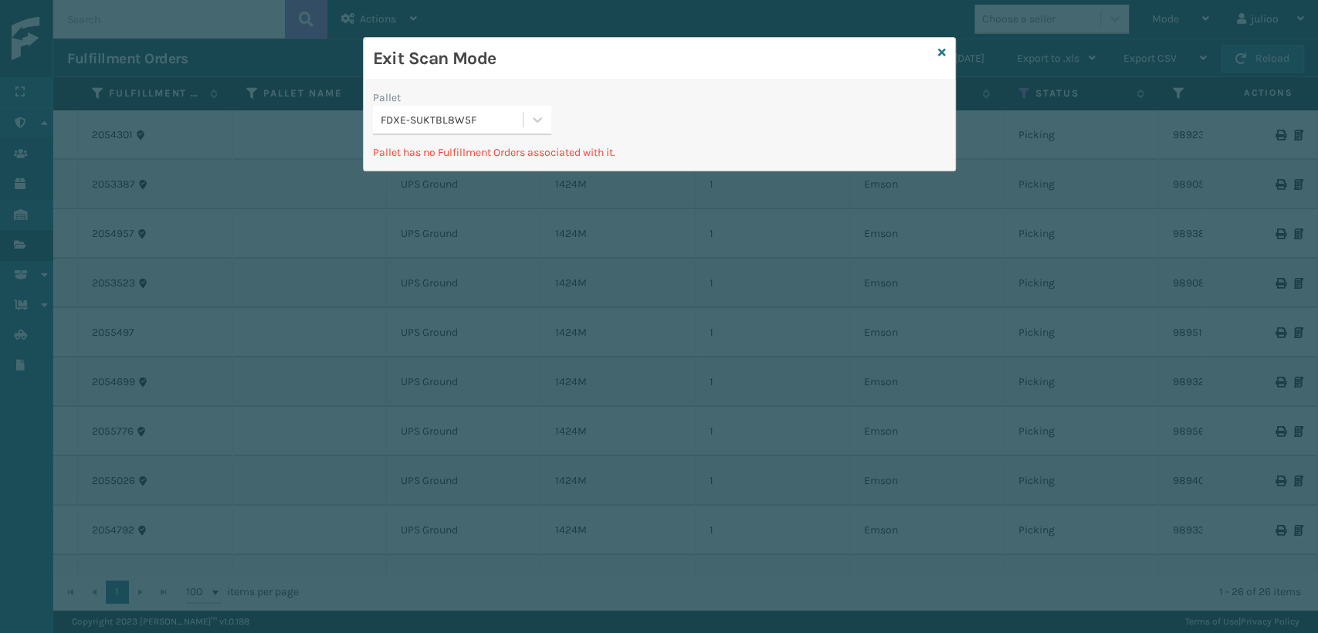
click at [454, 119] on div "FDXE-SUKTBL8W5F" at bounding box center [453, 120] width 144 height 16
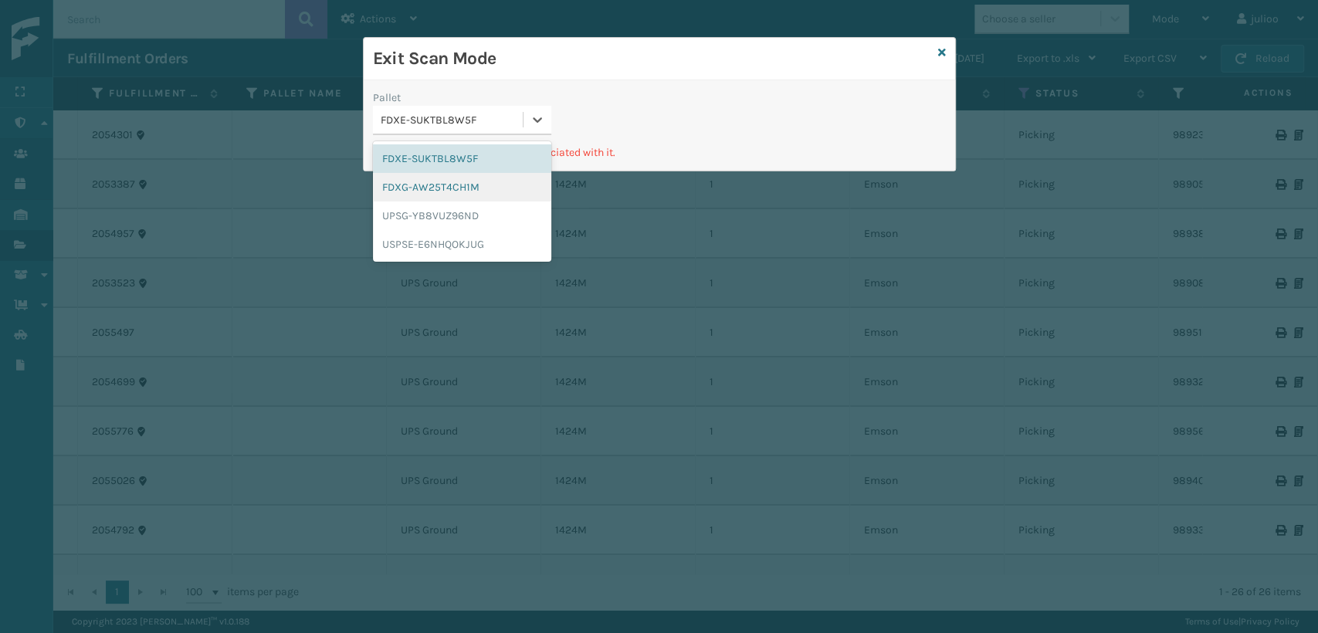
click at [434, 188] on div "FDXG-AW25T4CH1M" at bounding box center [462, 187] width 178 height 29
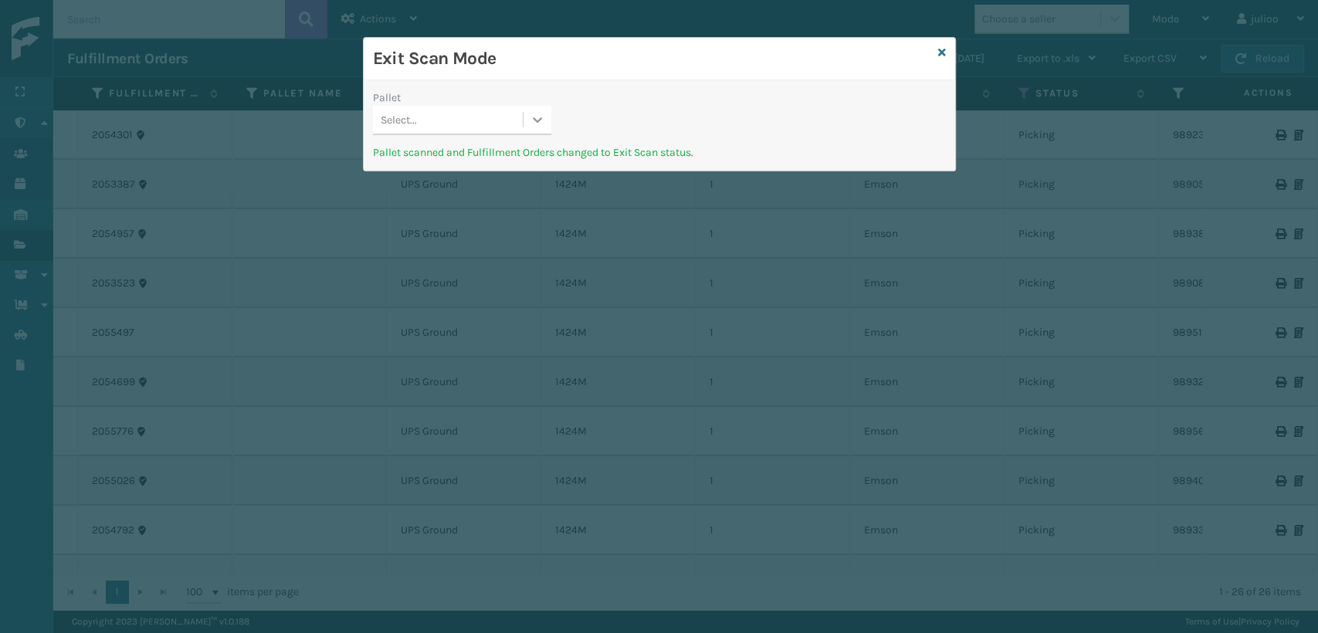
click at [537, 117] on icon at bounding box center [537, 119] width 15 height 15
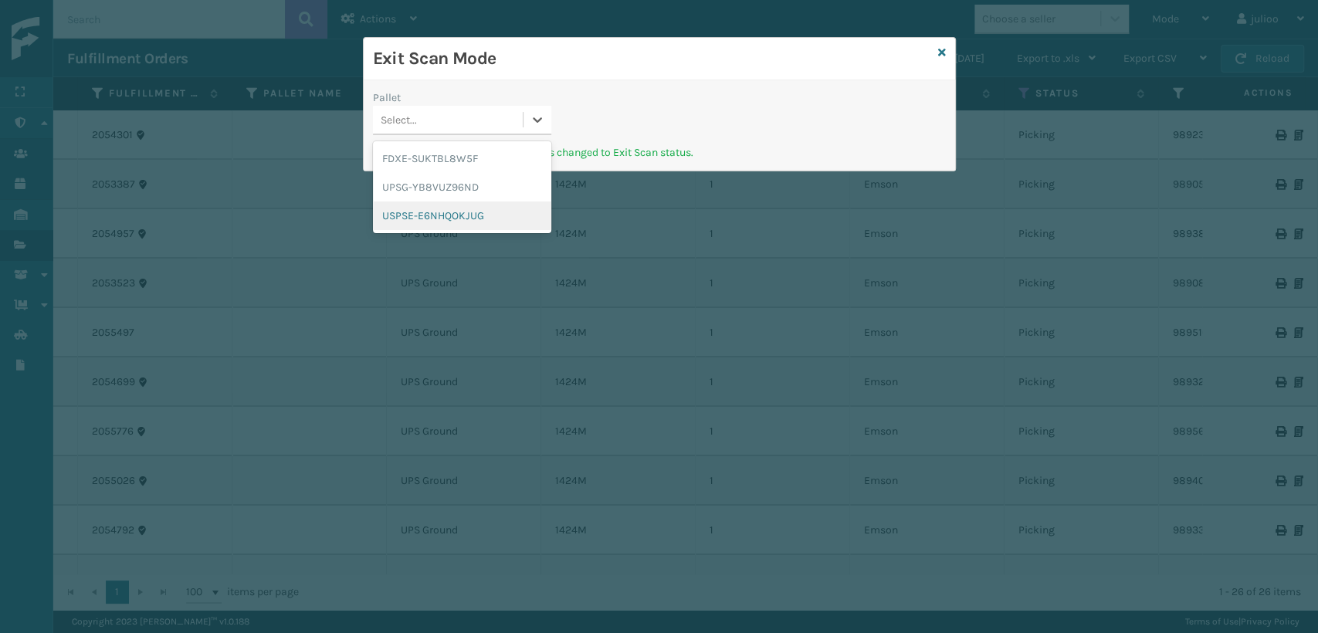
click at [481, 218] on div "USPSE-E6NHQOKJUG" at bounding box center [462, 216] width 178 height 29
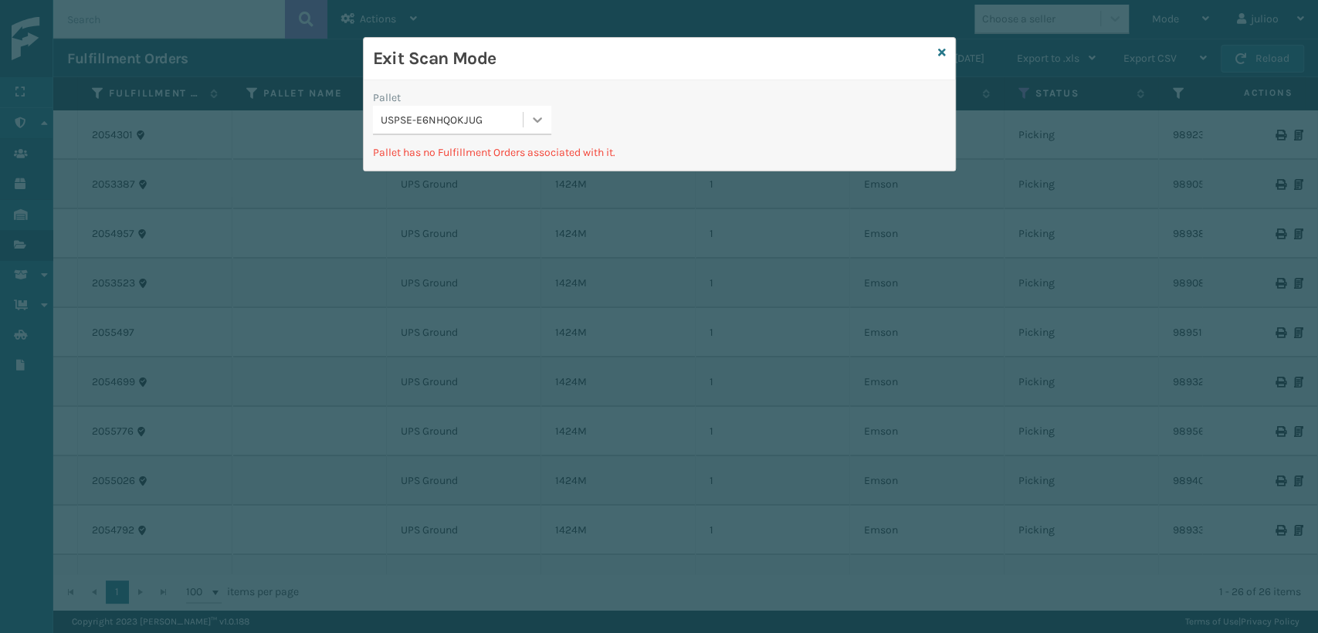
click at [539, 125] on icon at bounding box center [537, 119] width 15 height 15
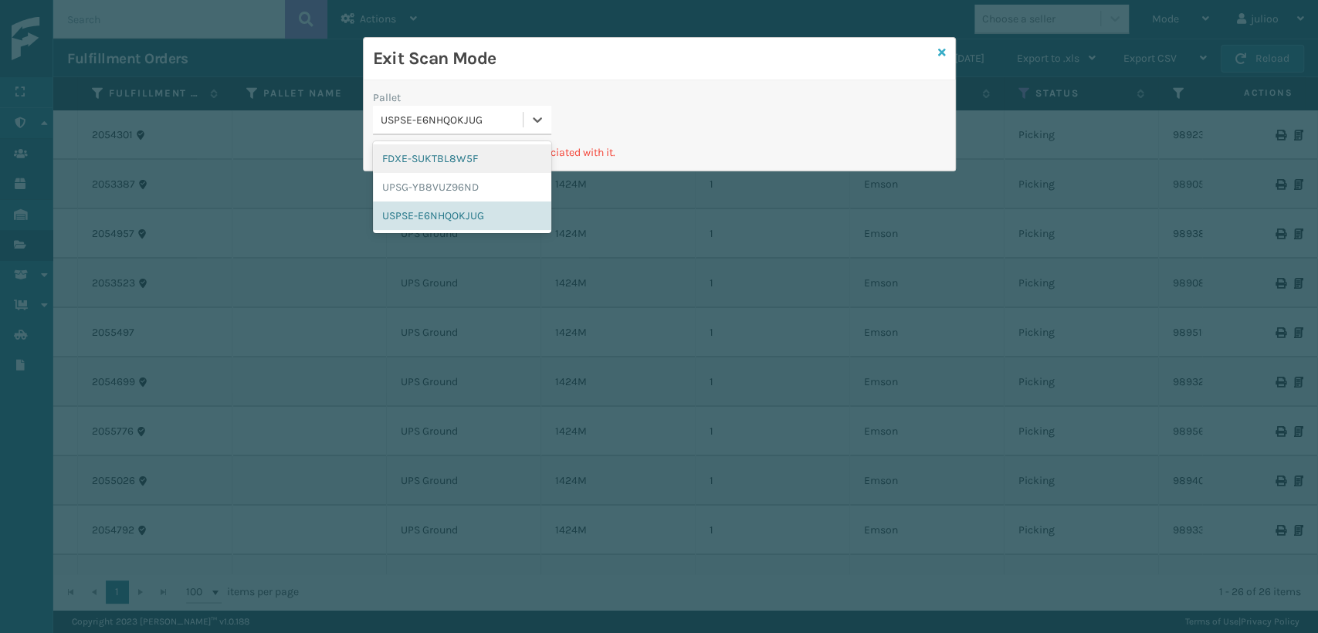
click at [945, 53] on icon at bounding box center [942, 52] width 8 height 11
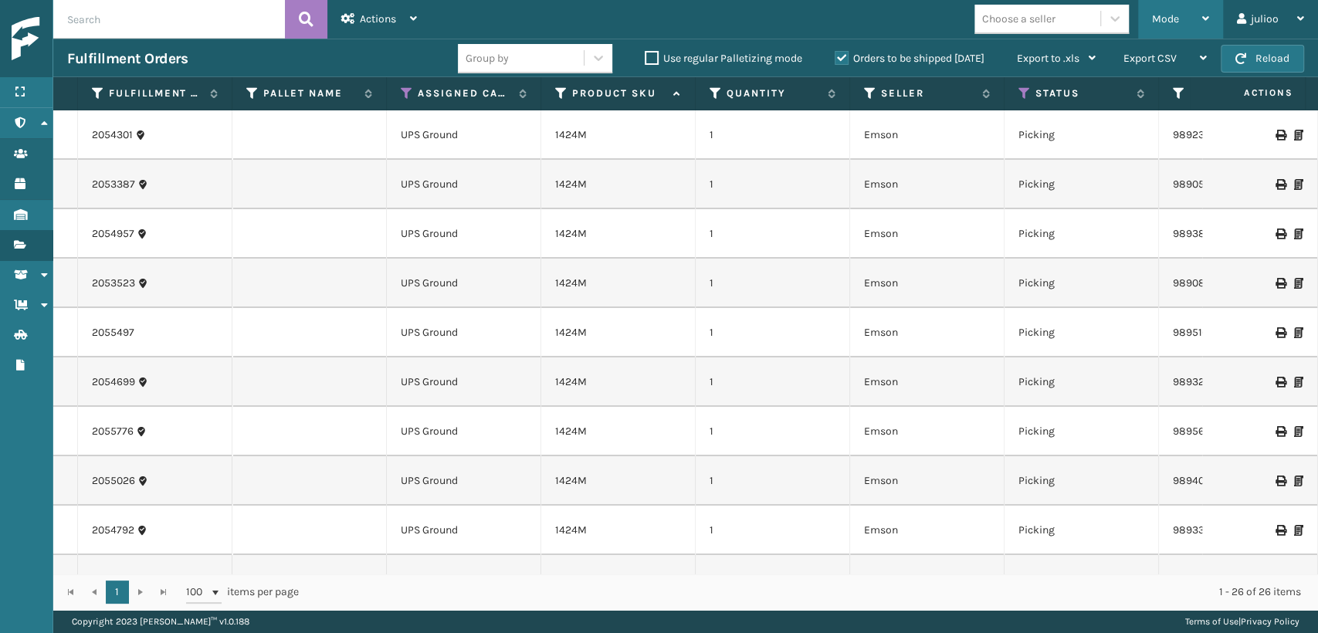
click at [1187, 15] on div "Mode" at bounding box center [1180, 19] width 57 height 39
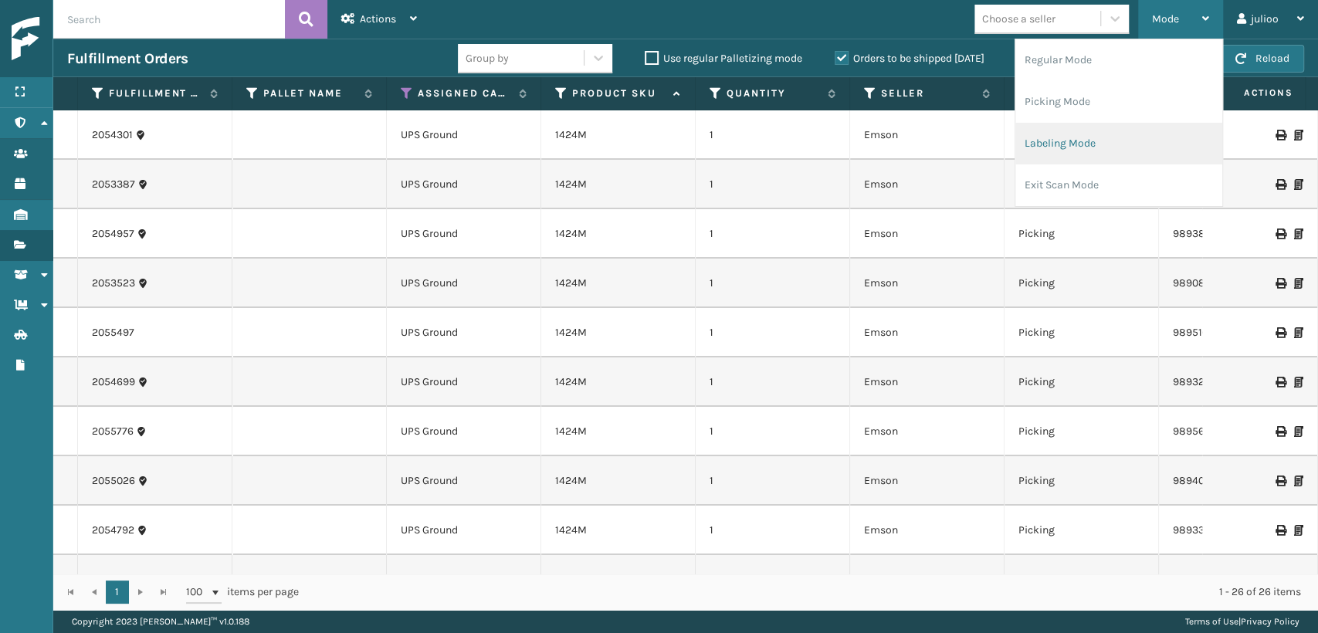
click at [1087, 139] on li "Labeling Mode" at bounding box center [1119, 144] width 207 height 42
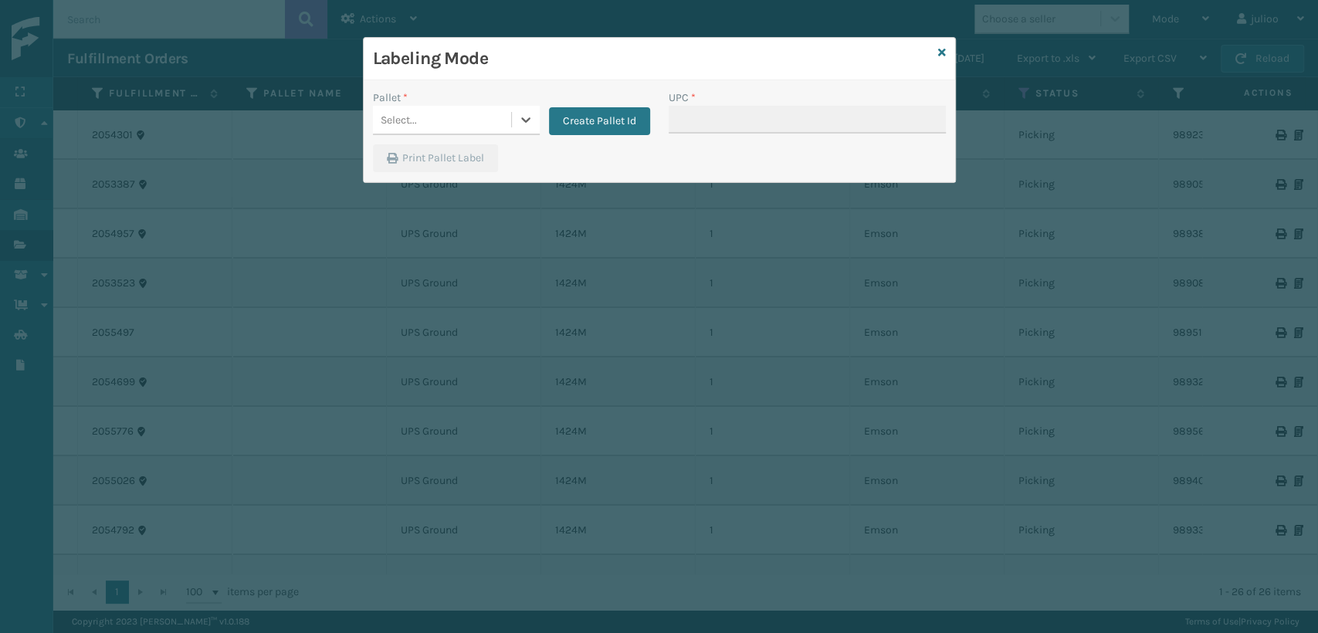
click at [542, 124] on div "Create Pallet Id" at bounding box center [595, 113] width 110 height 46
click at [518, 120] on icon at bounding box center [525, 119] width 15 height 15
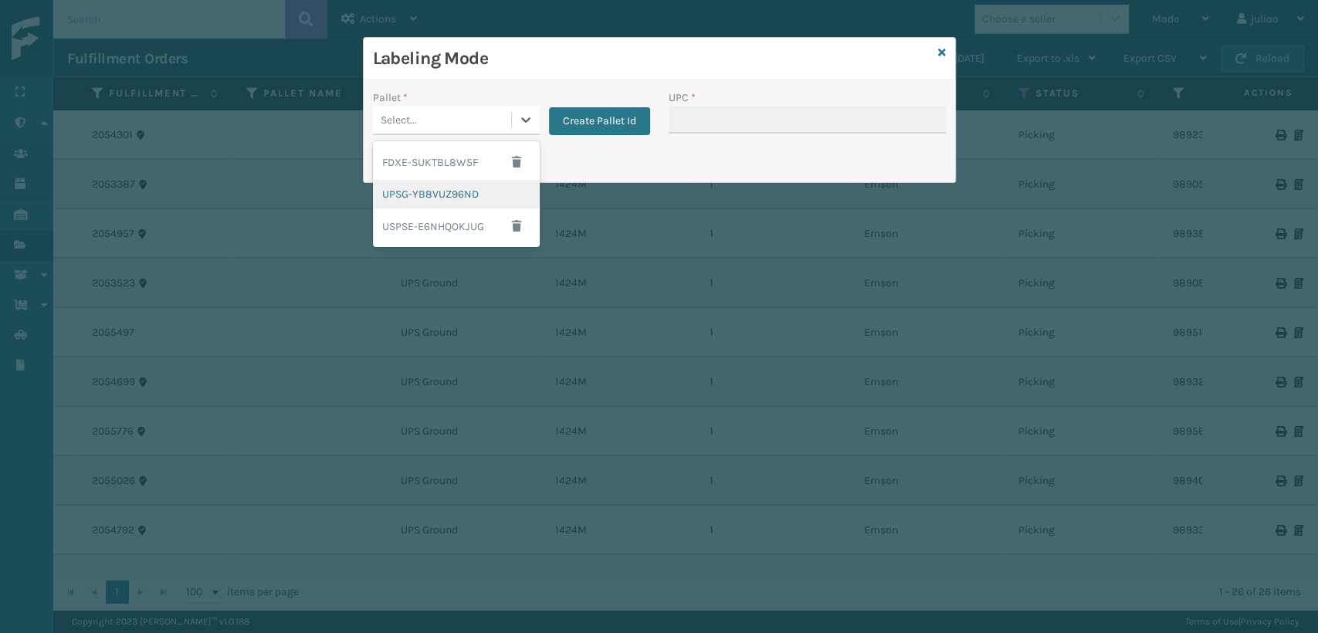
click at [457, 196] on div "UPSG-YB8VUZ96ND" at bounding box center [456, 194] width 167 height 29
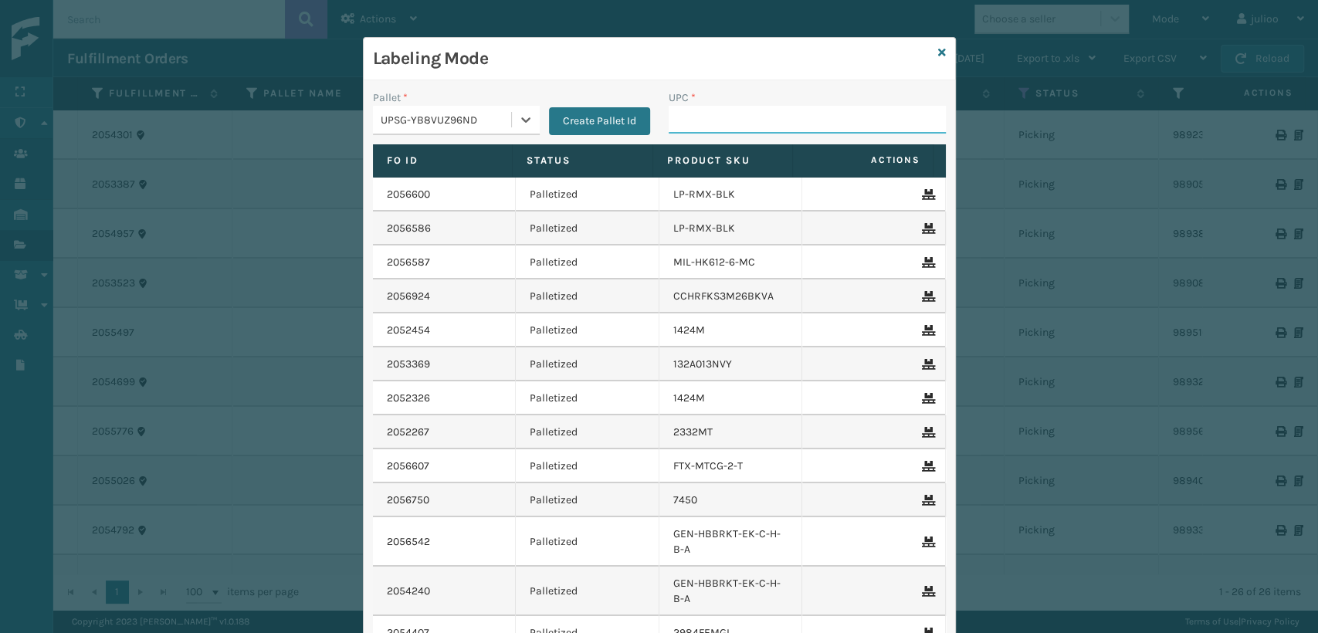
click at [758, 115] on input "UPC *" at bounding box center [807, 120] width 277 height 28
click at [938, 49] on icon at bounding box center [942, 52] width 8 height 11
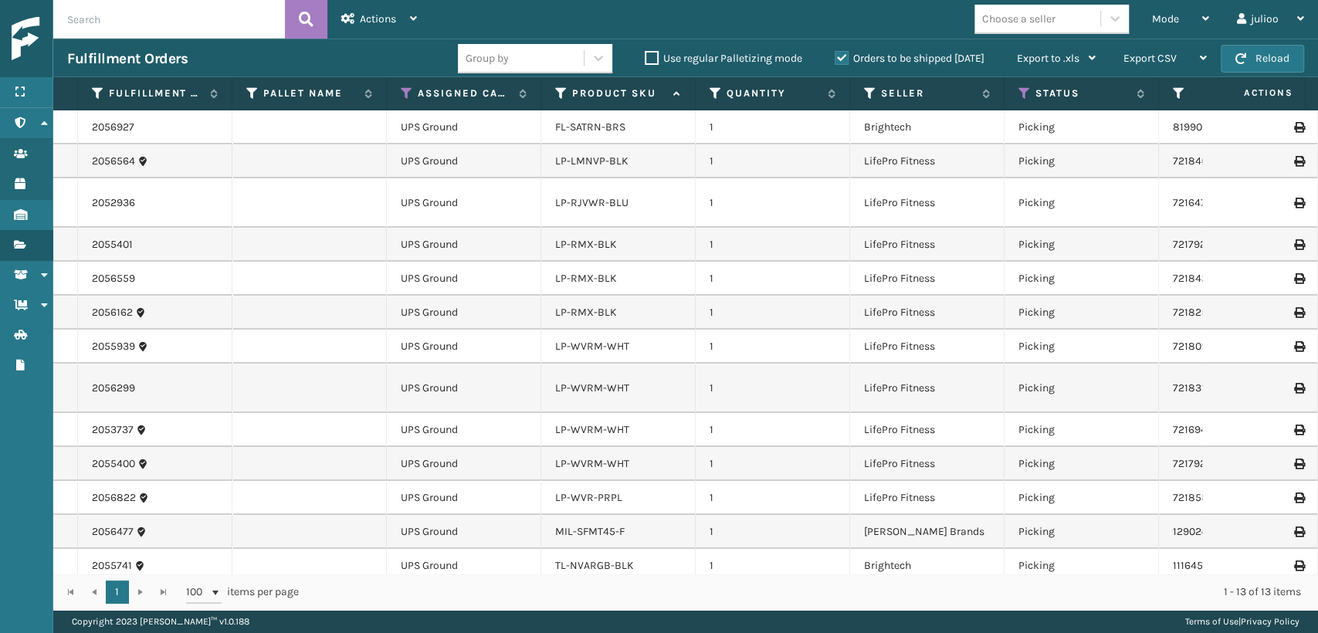
scroll to position [22, 0]
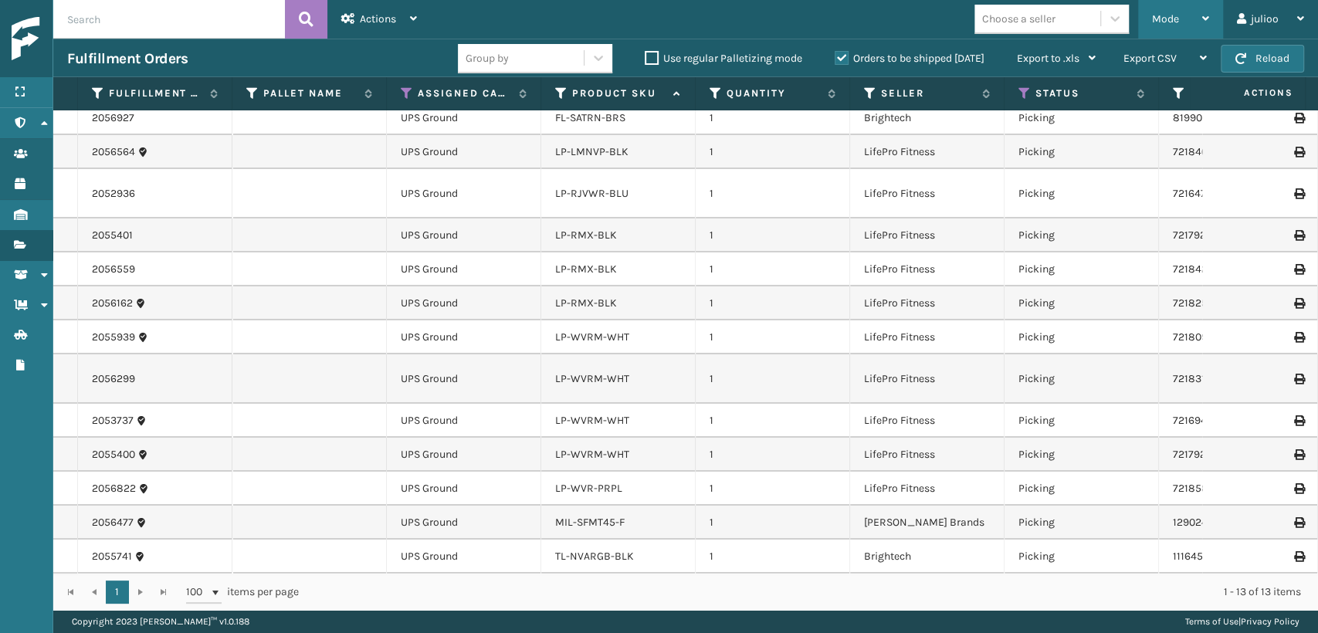
click at [1172, 25] on div "Mode" at bounding box center [1180, 19] width 57 height 39
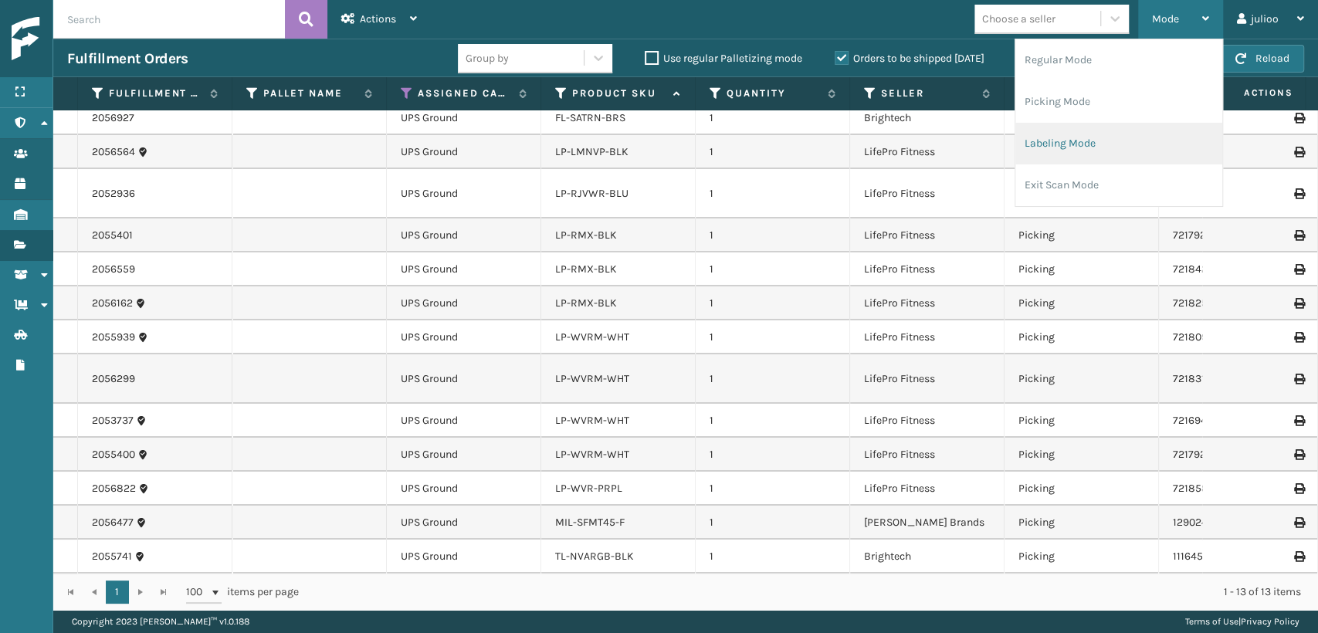
click at [1104, 142] on li "Labeling Mode" at bounding box center [1119, 144] width 207 height 42
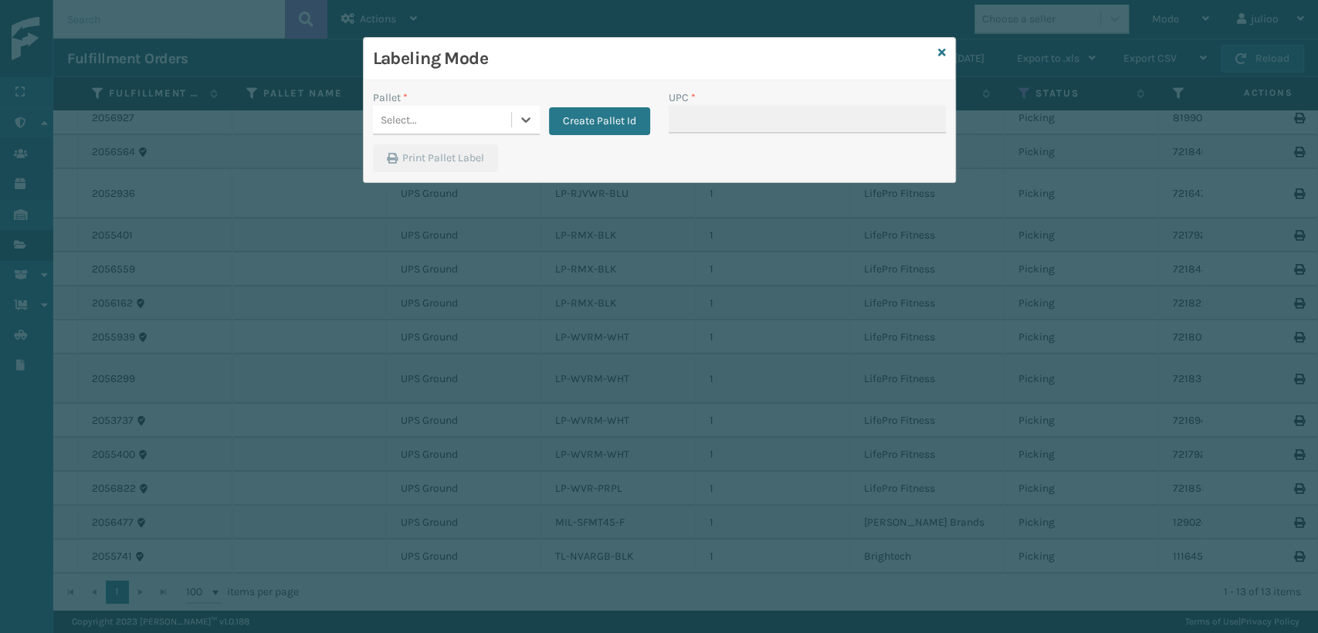
click at [500, 118] on div "Select..." at bounding box center [442, 119] width 138 height 25
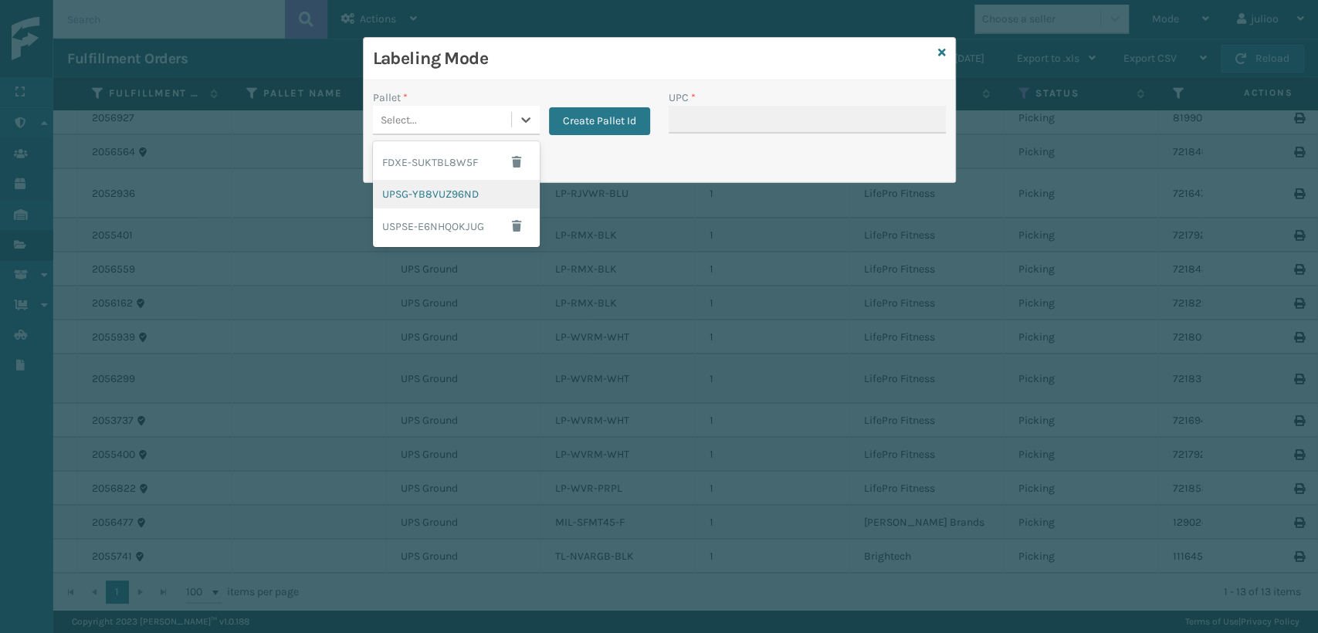
click at [463, 191] on div "UPSG-YB8VUZ96ND" at bounding box center [456, 194] width 167 height 29
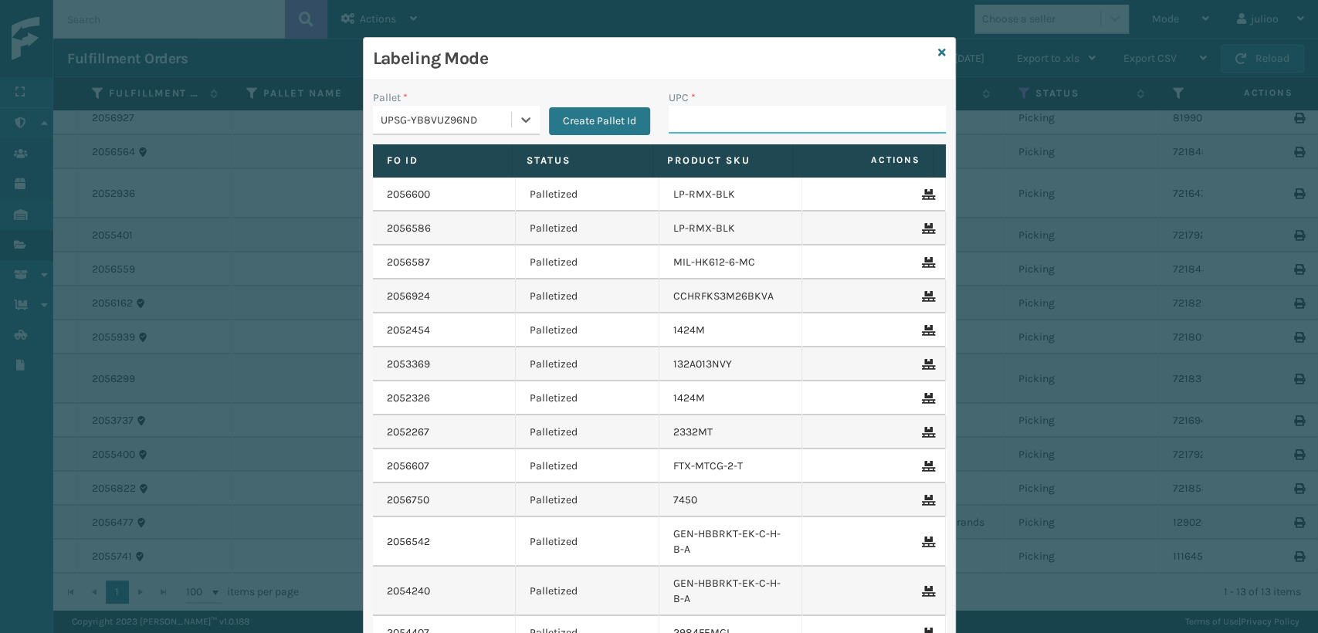
drag, startPoint x: 684, startPoint y: 119, endPoint x: 674, endPoint y: 112, distance: 12.2
click at [684, 119] on input "UPC *" at bounding box center [807, 120] width 277 height 28
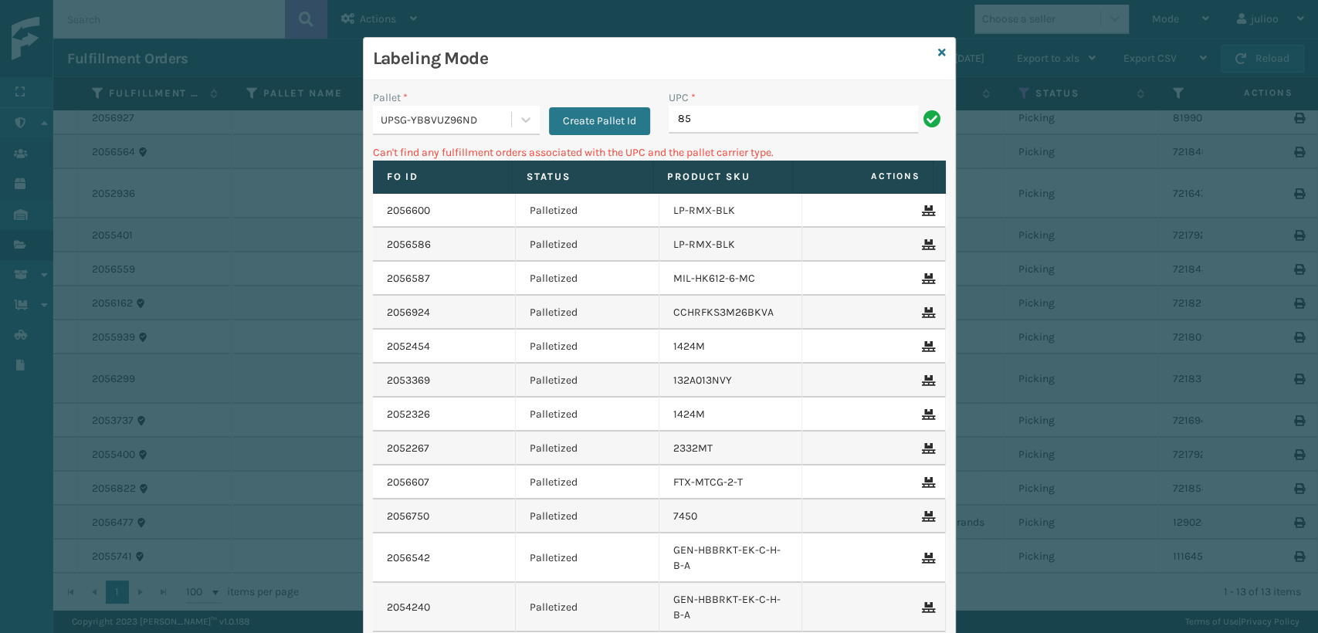
type input "8"
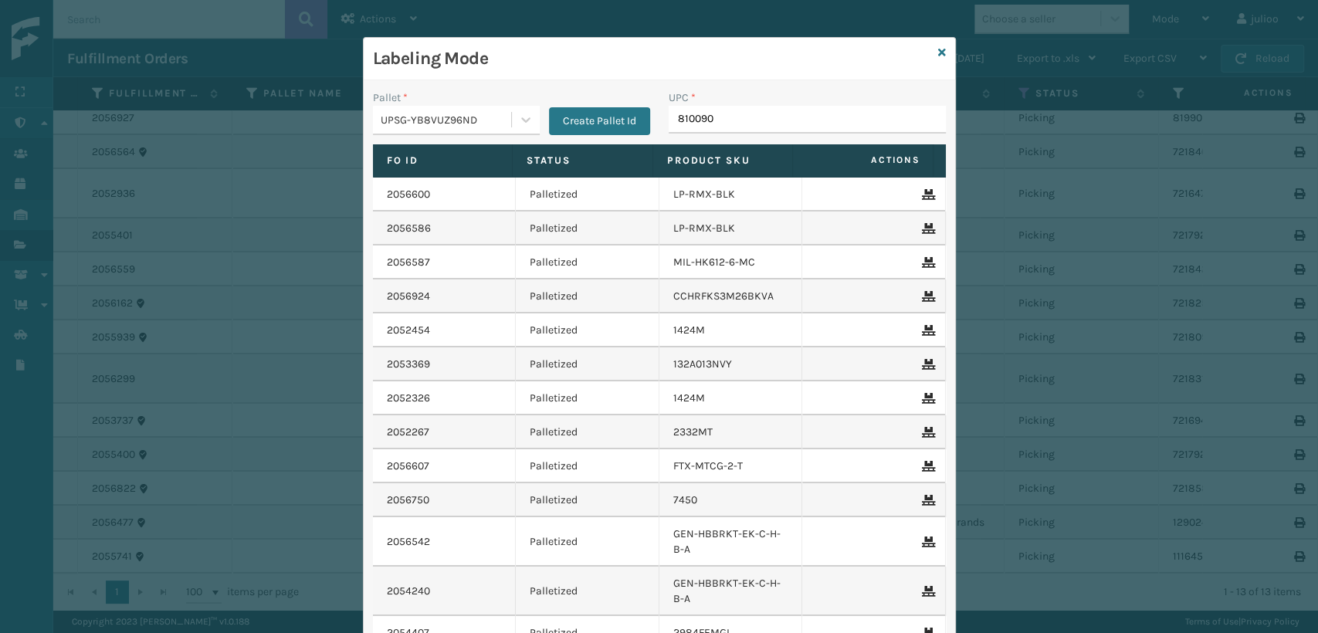
type input "8100909"
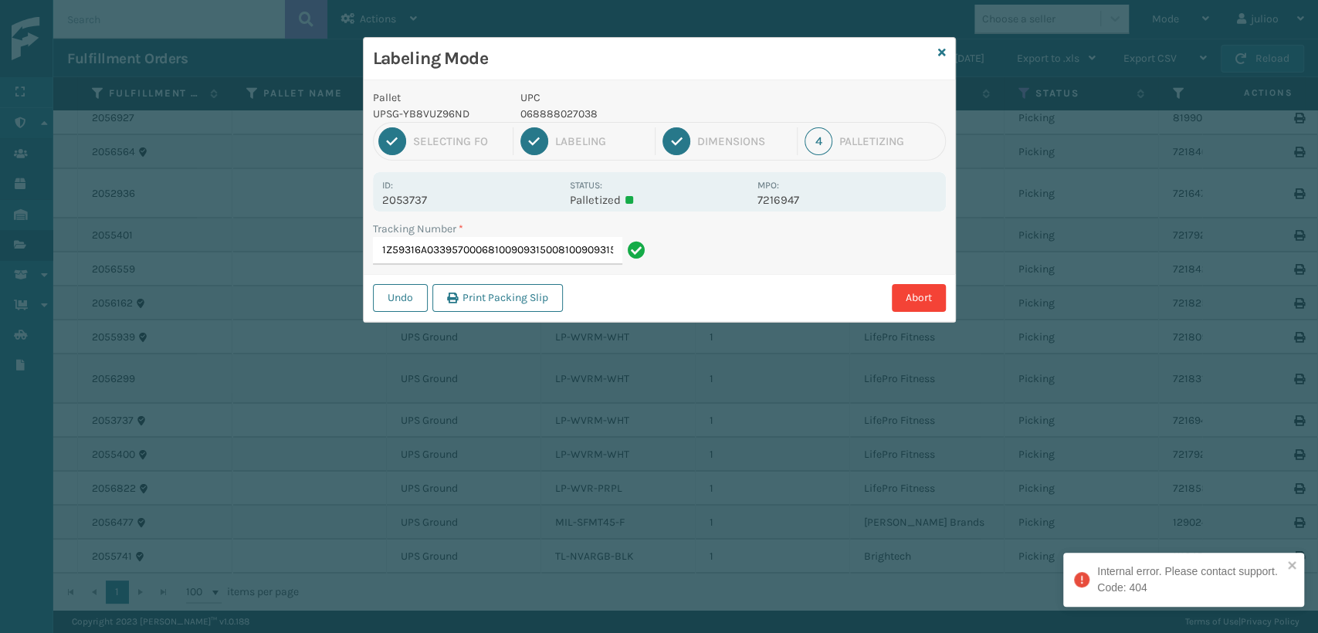
type input "1Z59316A0339570006810090931500810090931500"
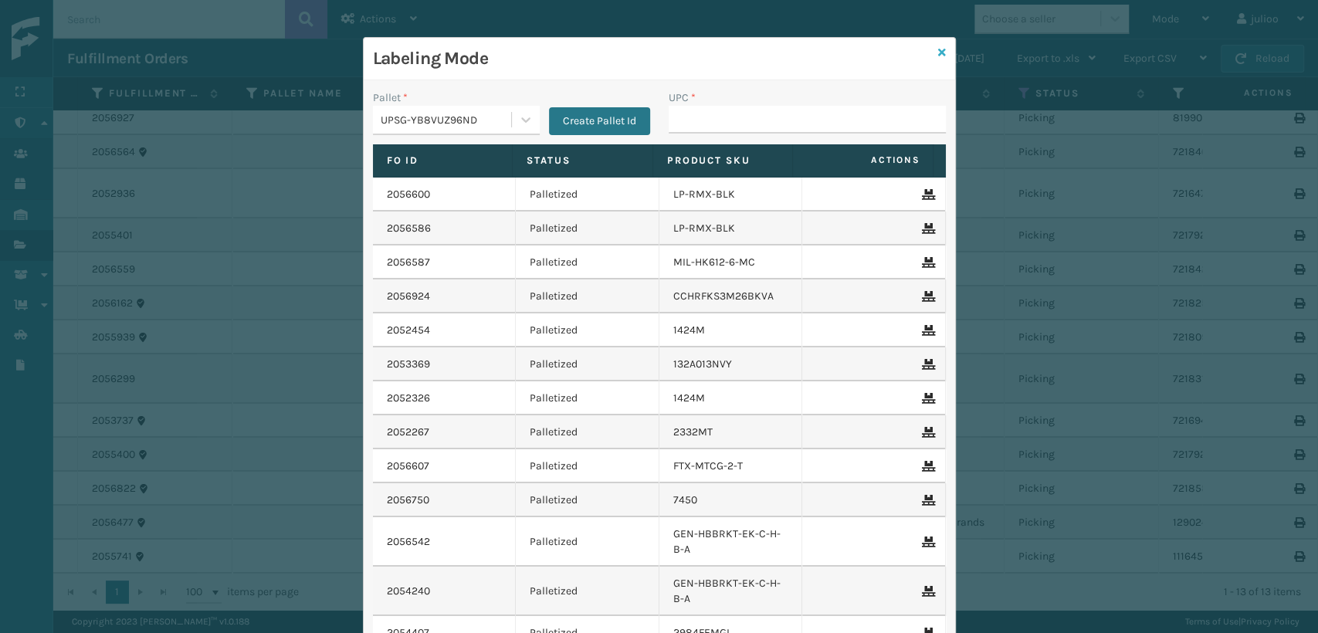
click at [938, 48] on icon at bounding box center [942, 52] width 8 height 11
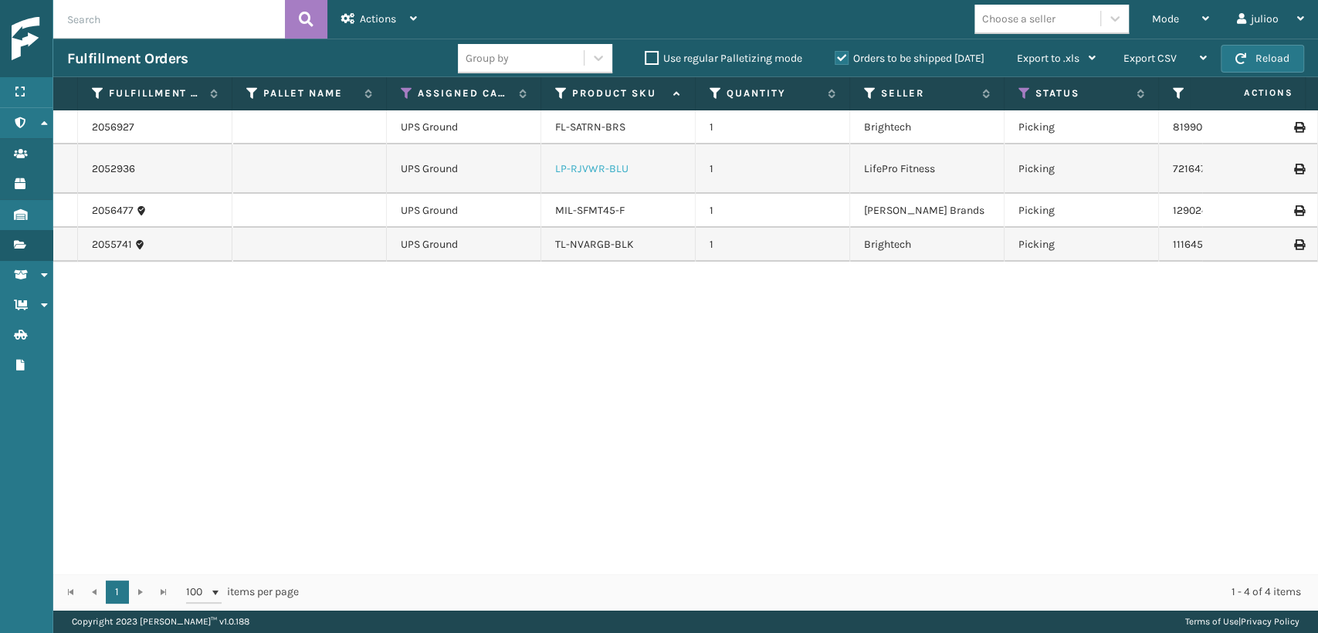
click at [601, 162] on link "LP-RJVWR-BLU" at bounding box center [591, 168] width 73 height 13
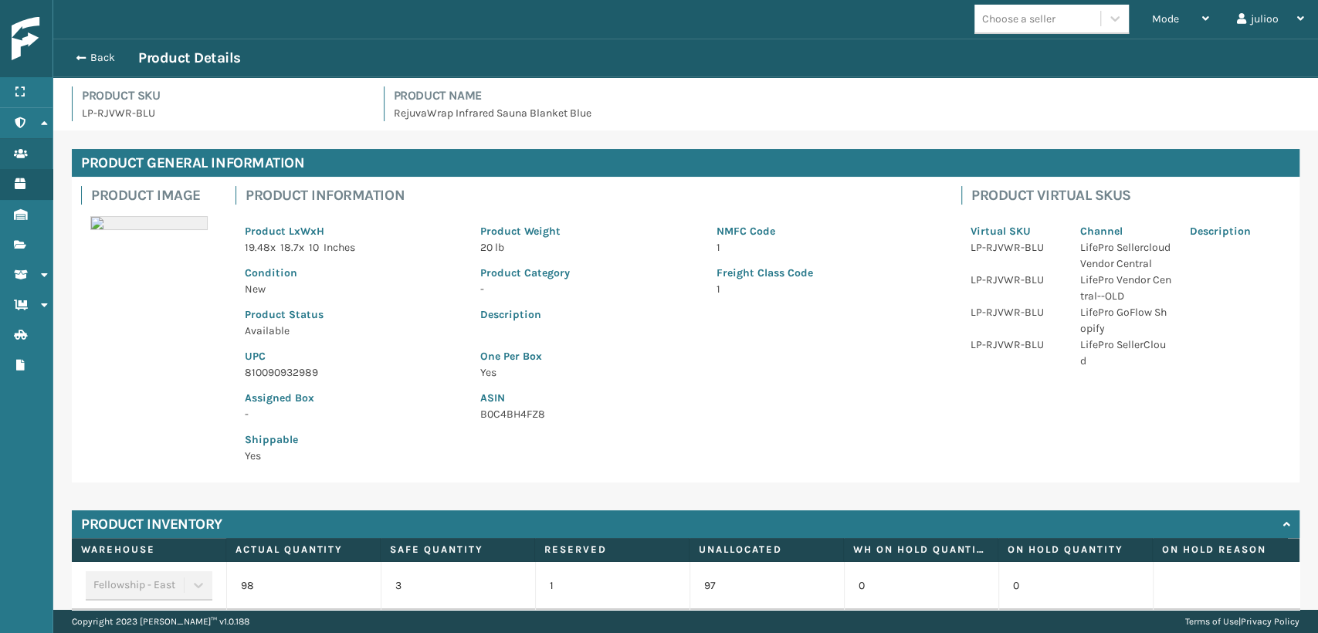
click at [278, 365] on p "810090932989" at bounding box center [353, 373] width 217 height 16
copy p "810090932989"
click at [104, 57] on button "Back" at bounding box center [102, 58] width 71 height 14
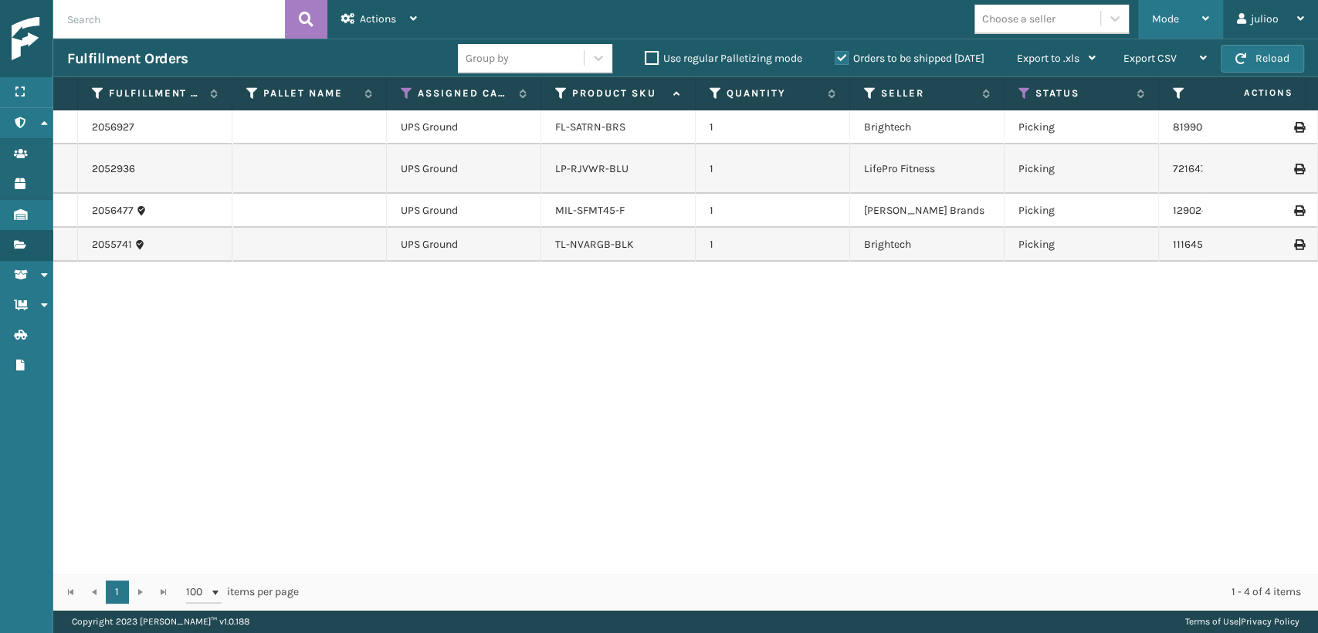
click at [1192, 23] on div "Mode" at bounding box center [1180, 19] width 57 height 39
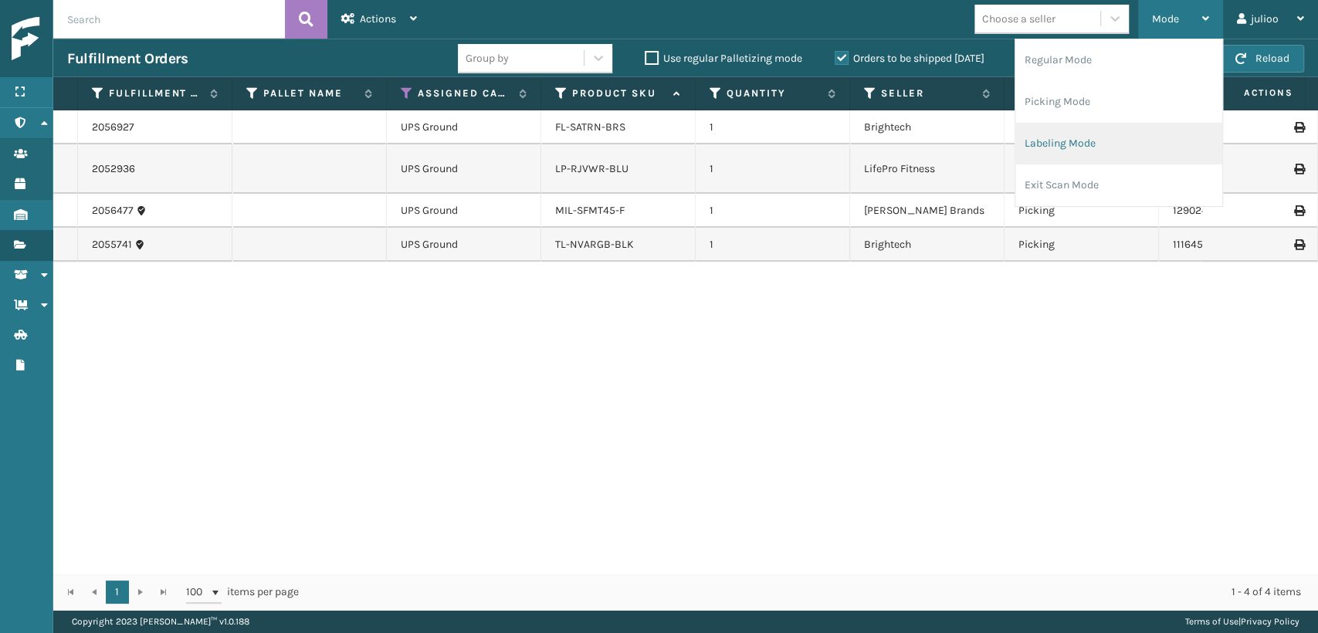
click at [1106, 142] on li "Labeling Mode" at bounding box center [1119, 144] width 207 height 42
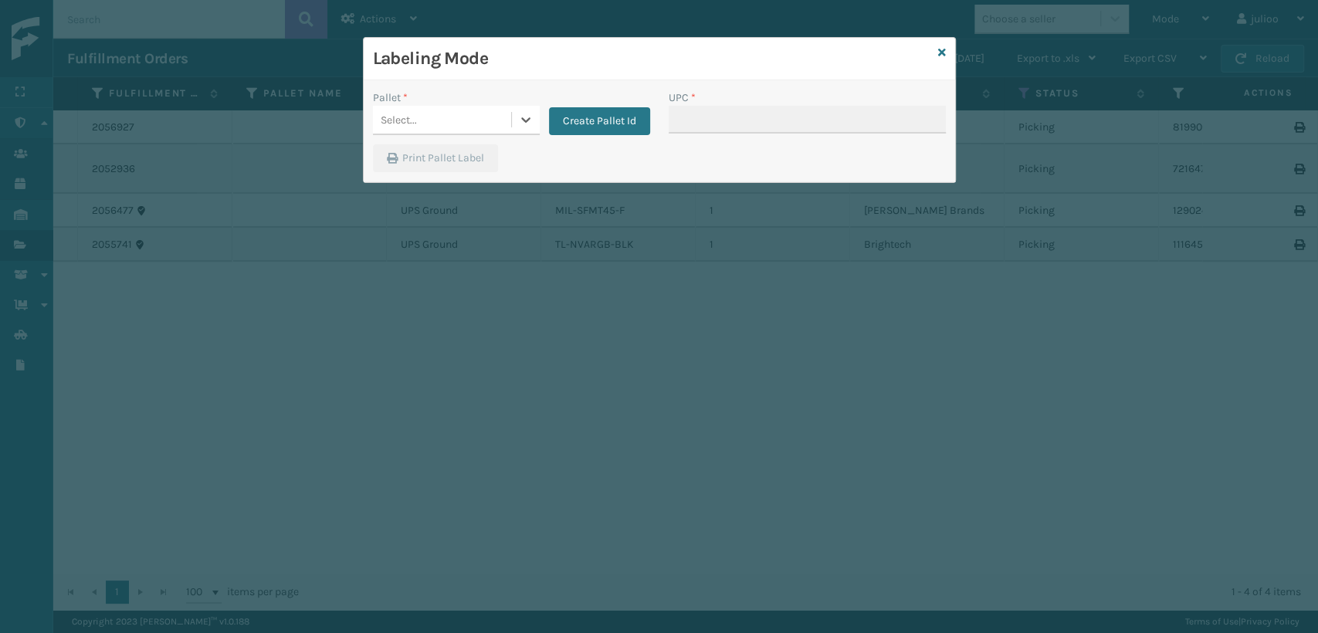
click at [493, 123] on div "Select..." at bounding box center [442, 119] width 138 height 25
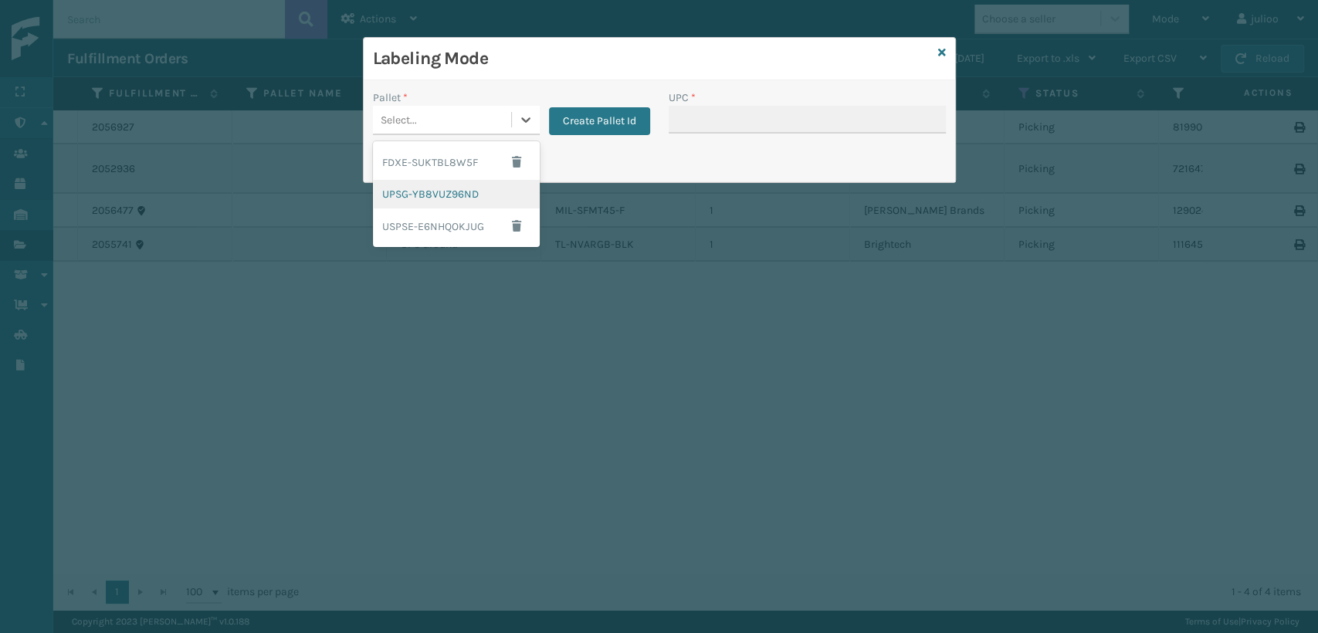
drag, startPoint x: 463, startPoint y: 192, endPoint x: 724, endPoint y: 141, distance: 265.2
click at [463, 192] on div "UPSG-YB8VUZ96ND" at bounding box center [456, 194] width 167 height 29
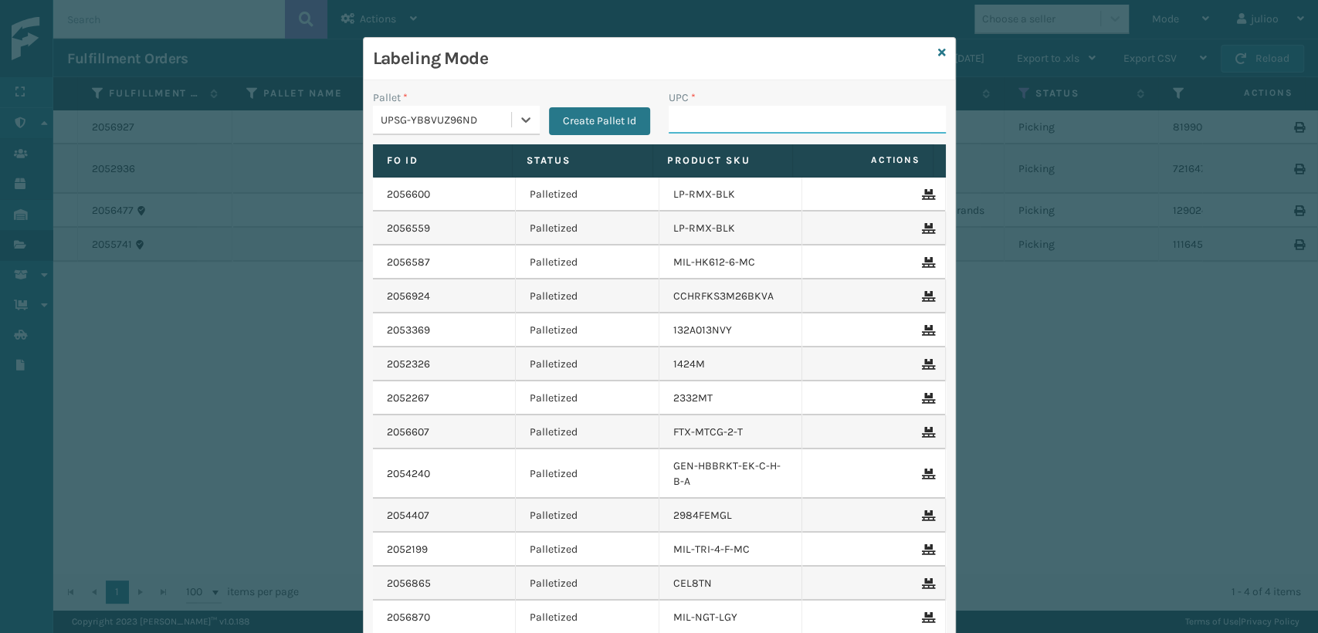
click at [738, 126] on input "UPC *" at bounding box center [807, 120] width 277 height 28
paste input "810090932989"
type input "810090932989"
click at [940, 57] on div "Labeling Mode" at bounding box center [660, 59] width 592 height 42
click at [931, 55] on div "Labeling Mode" at bounding box center [660, 59] width 592 height 42
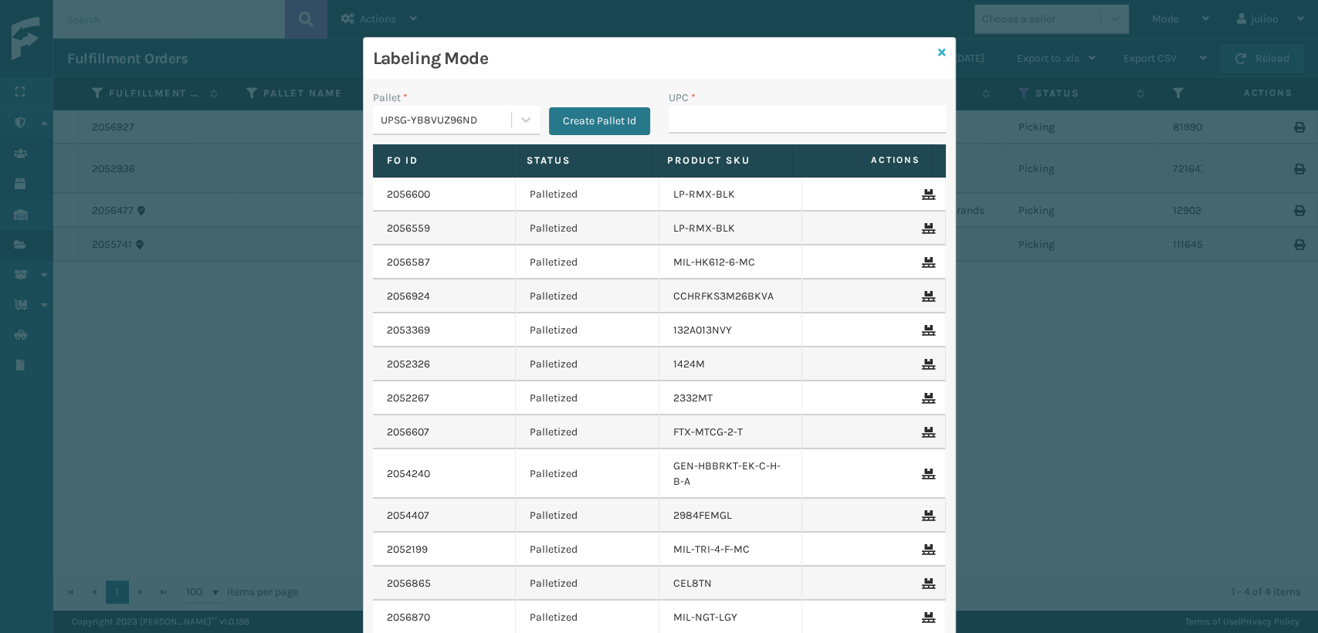
click at [938, 54] on icon at bounding box center [942, 52] width 8 height 11
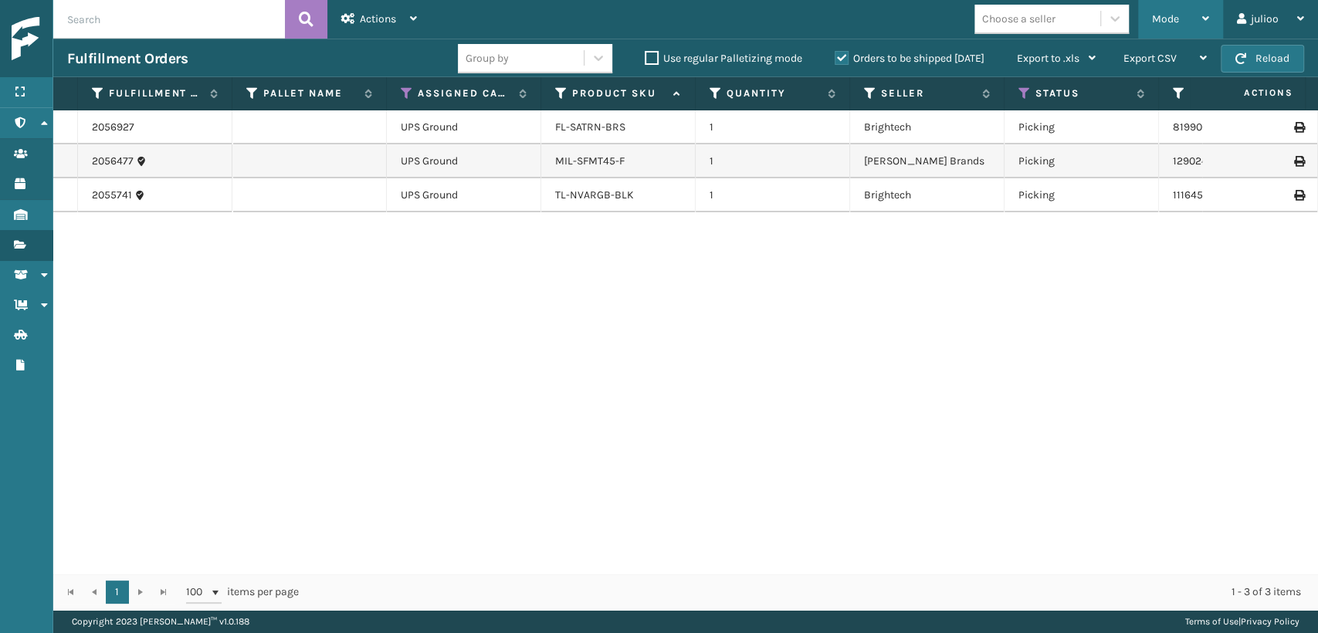
click at [1167, 20] on span "Mode" at bounding box center [1165, 18] width 27 height 13
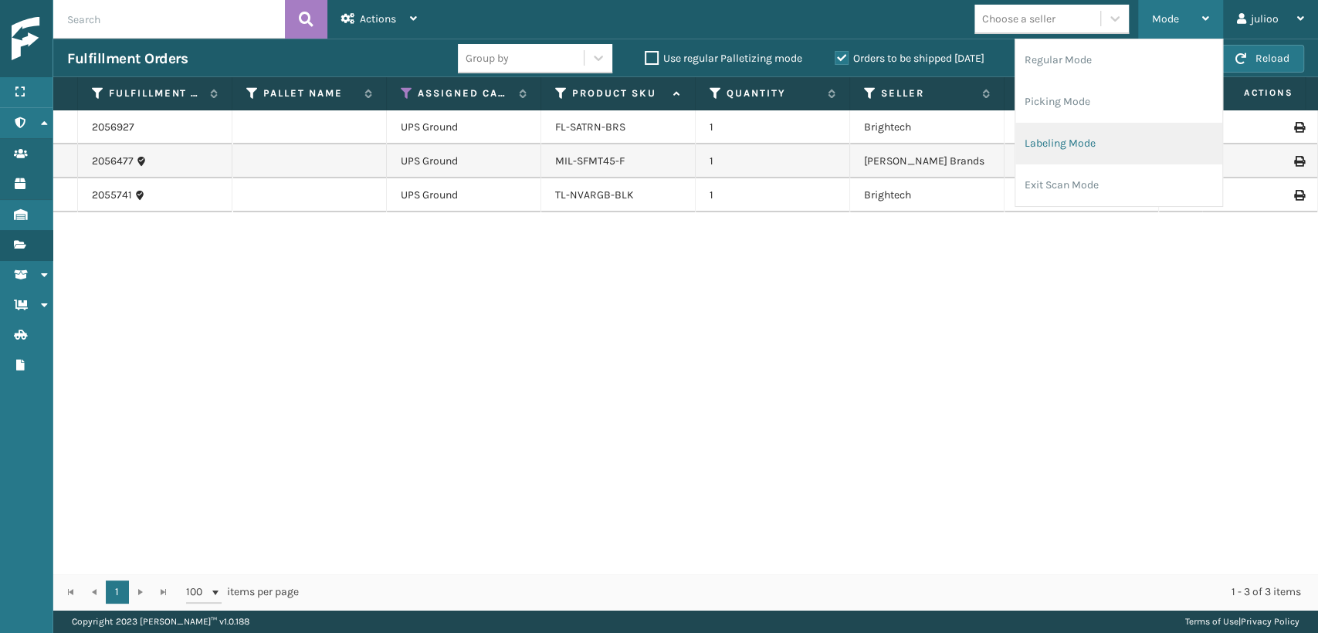
click at [1095, 144] on li "Labeling Mode" at bounding box center [1119, 144] width 207 height 42
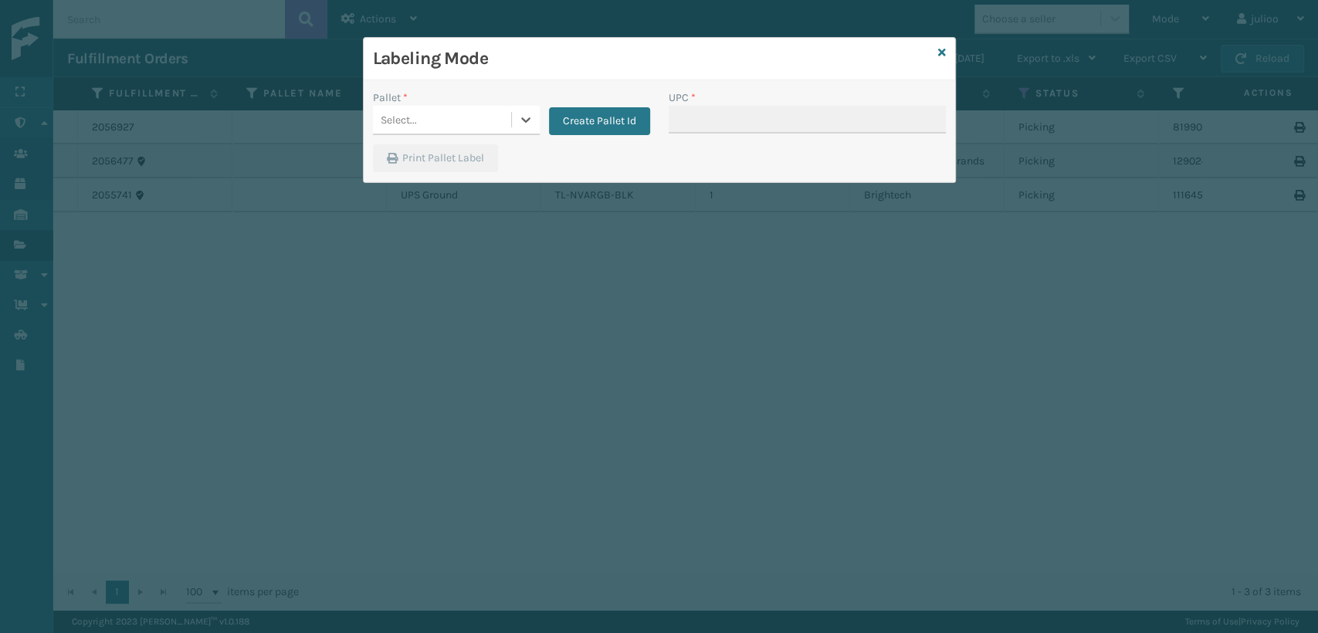
click at [500, 119] on div "Select..." at bounding box center [442, 119] width 138 height 25
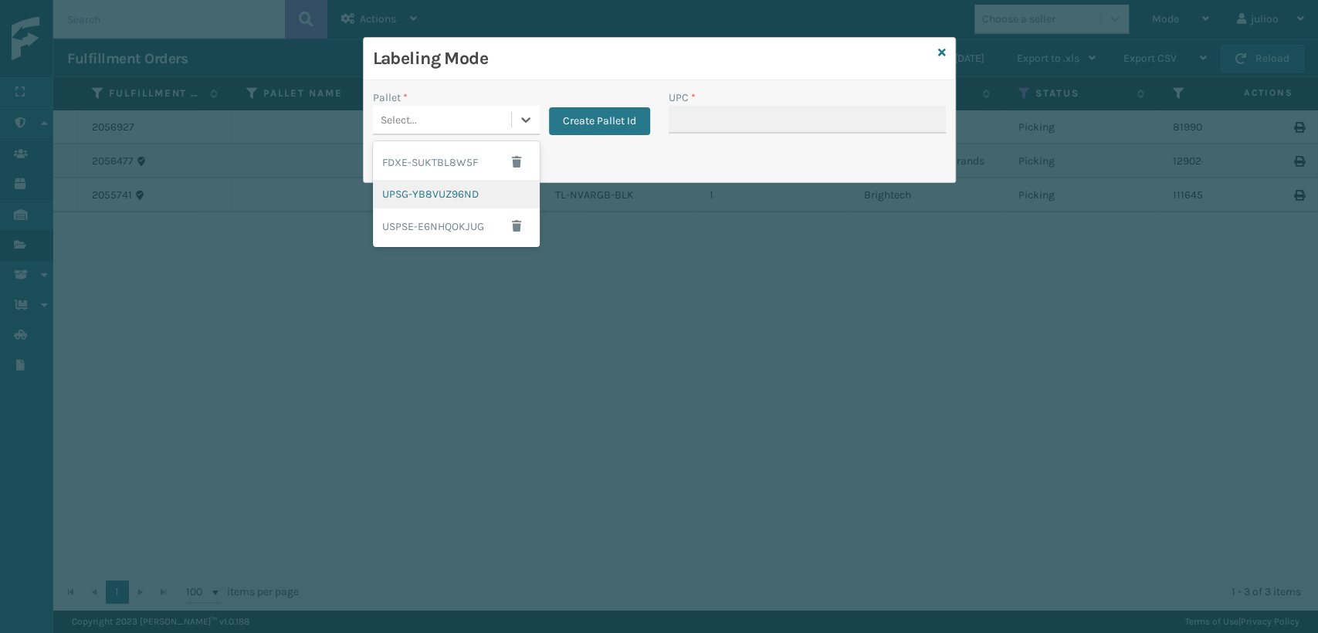
click at [450, 198] on div "UPSG-YB8VUZ96ND" at bounding box center [456, 194] width 167 height 29
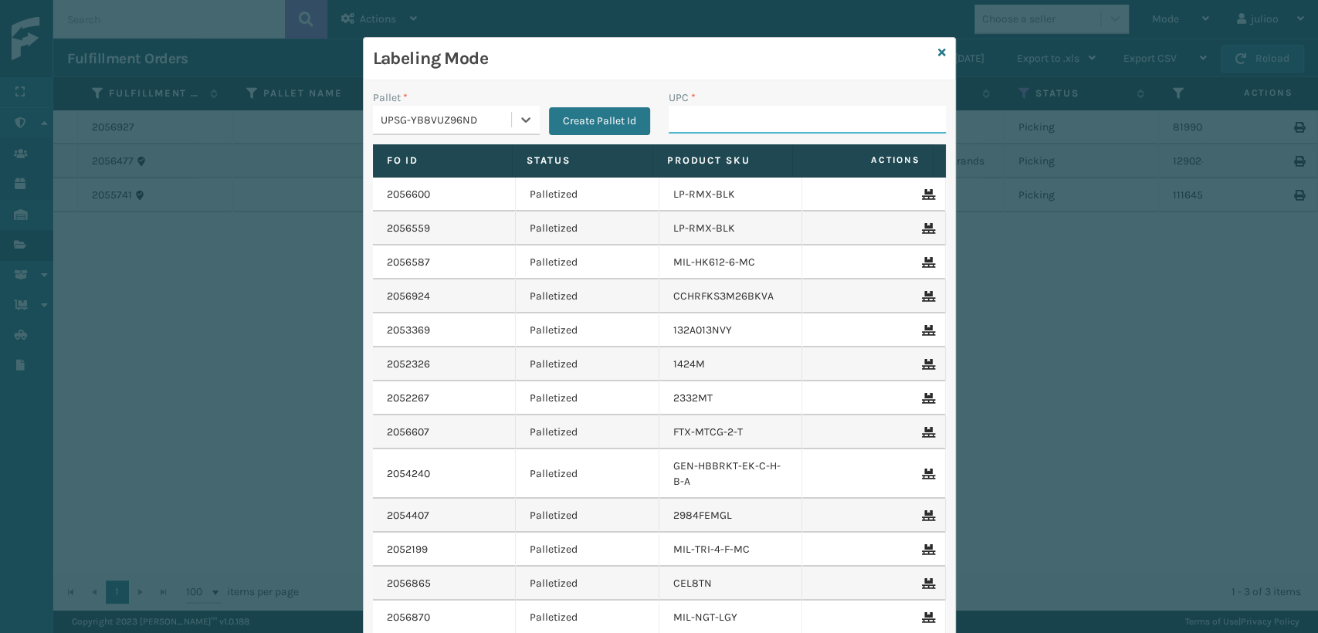
click at [723, 116] on input "UPC *" at bounding box center [807, 120] width 277 height 28
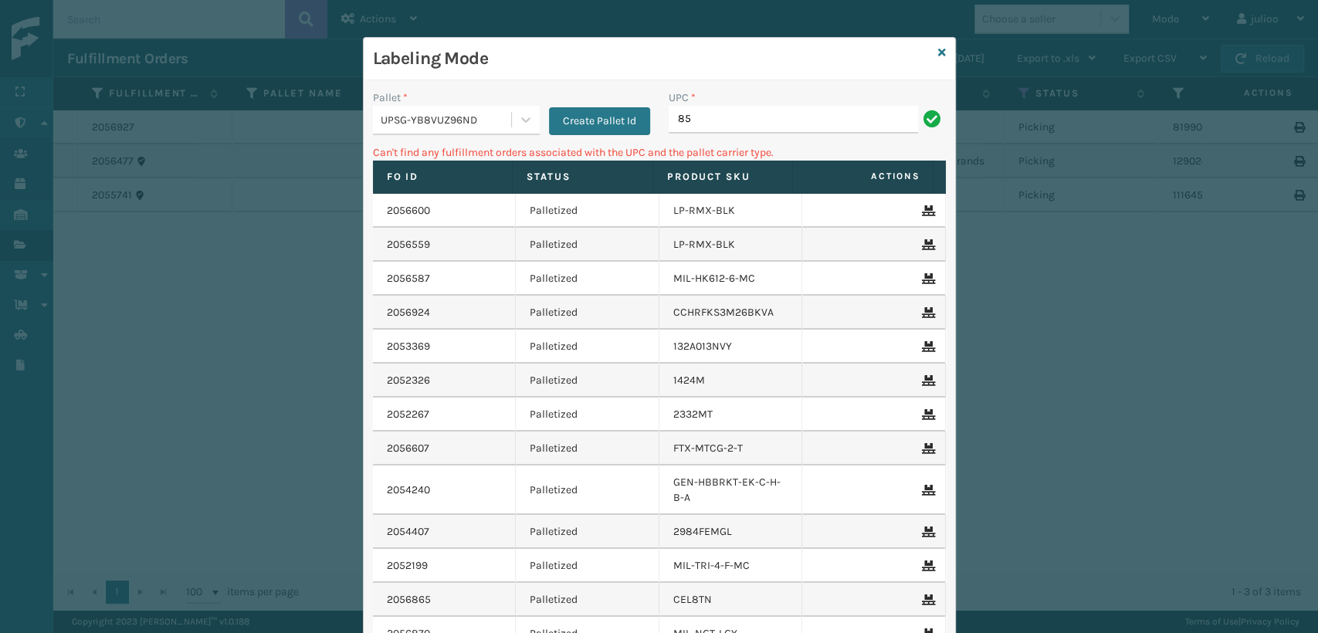
type input "8"
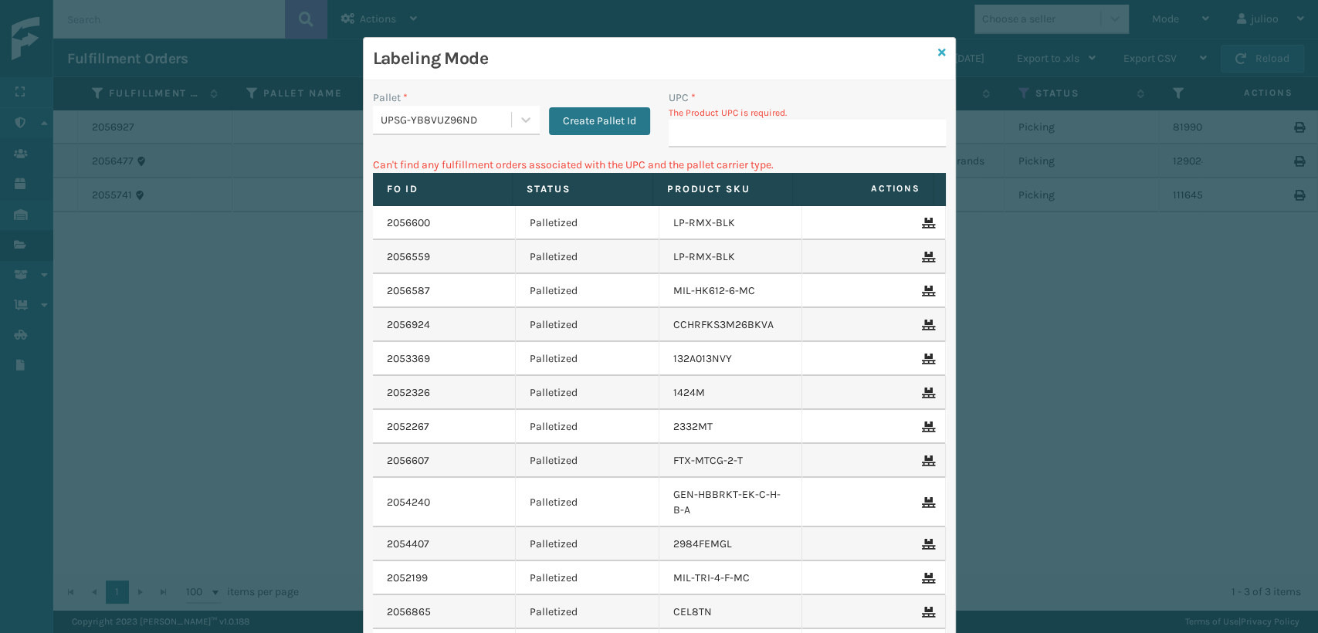
click at [938, 51] on icon at bounding box center [942, 52] width 8 height 11
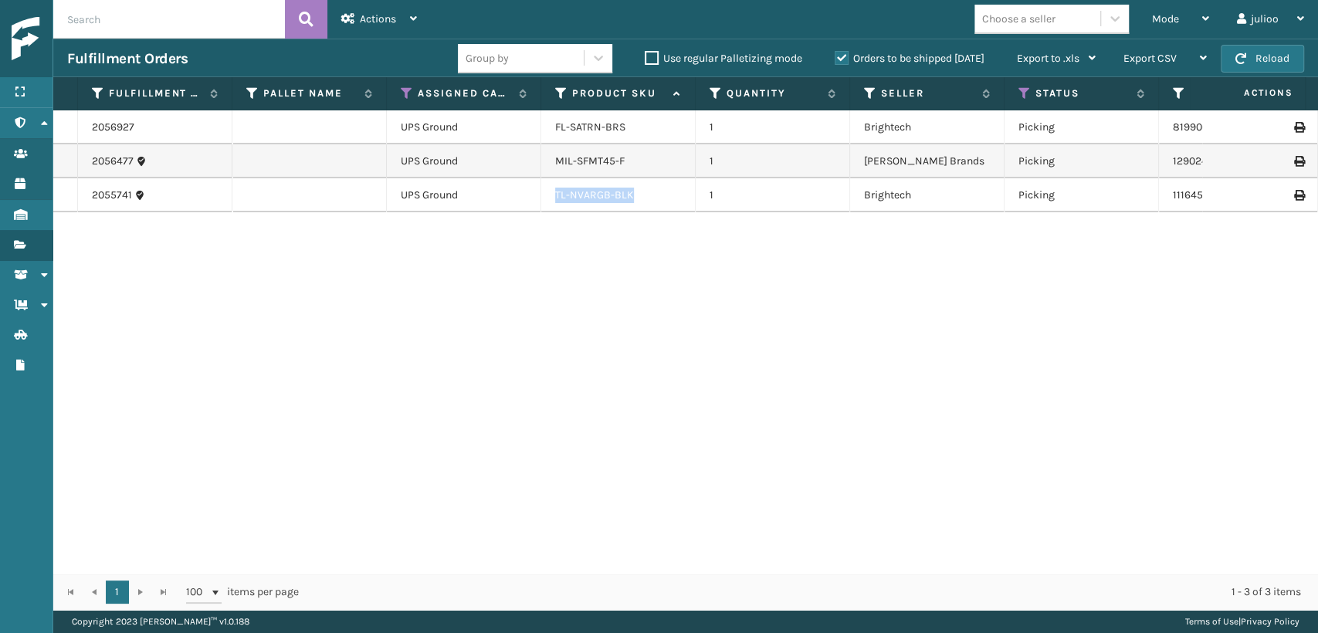
drag, startPoint x: 643, startPoint y: 198, endPoint x: 545, endPoint y: 204, distance: 97.5
click at [545, 204] on td "TL-NVARGB-BLK" at bounding box center [618, 195] width 154 height 34
copy link "TL-NVARGB-BLK"
drag, startPoint x: 638, startPoint y: 125, endPoint x: 525, endPoint y: 138, distance: 113.5
click at [525, 138] on tr "2056927 UPS Ground FL-SATRN-BRS 1 Brightech Picking 8199007927 Fellowship - Eas…" at bounding box center [1050, 127] width 1994 height 34
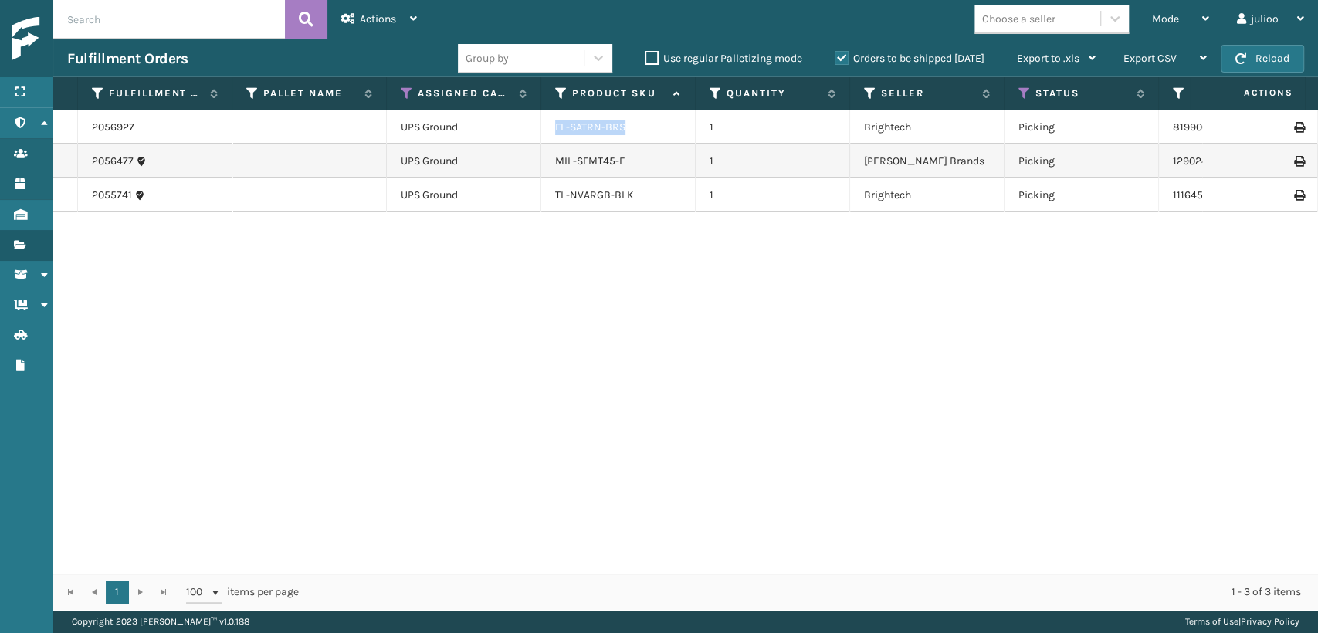
copy tr "FL-SATRN-BRS"
click at [1162, 22] on span "Mode" at bounding box center [1165, 18] width 27 height 13
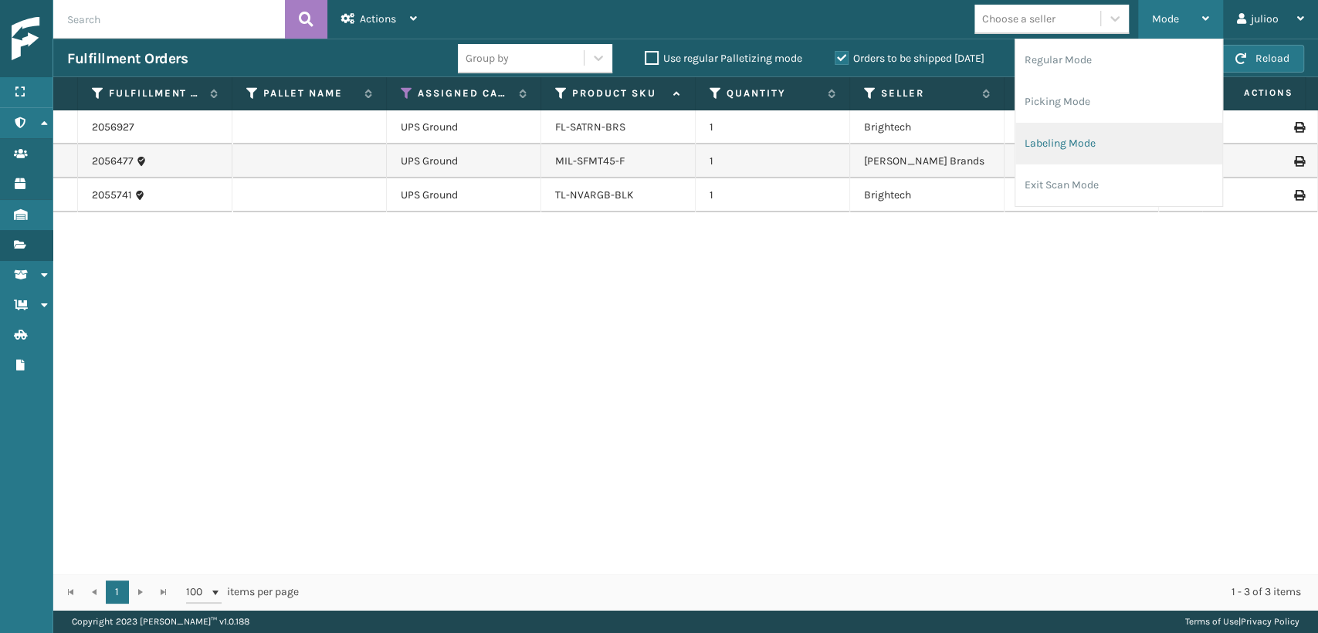
click at [1104, 142] on li "Labeling Mode" at bounding box center [1119, 144] width 207 height 42
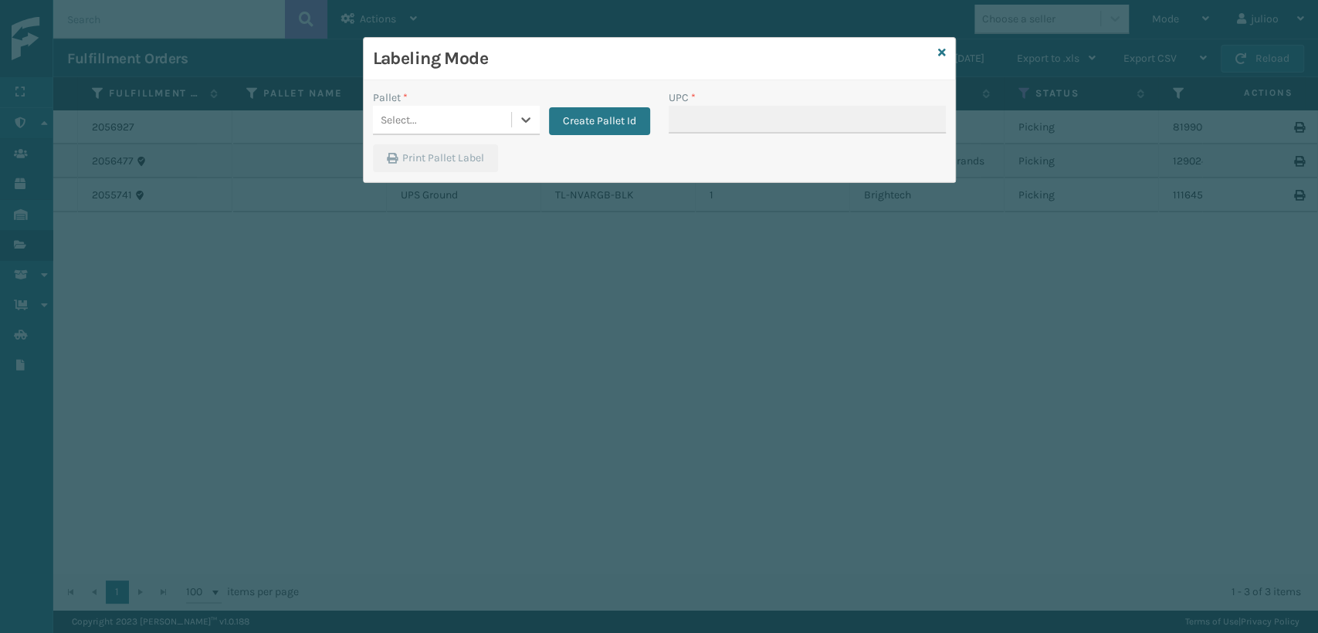
click at [507, 119] on div "Select..." at bounding box center [442, 119] width 138 height 25
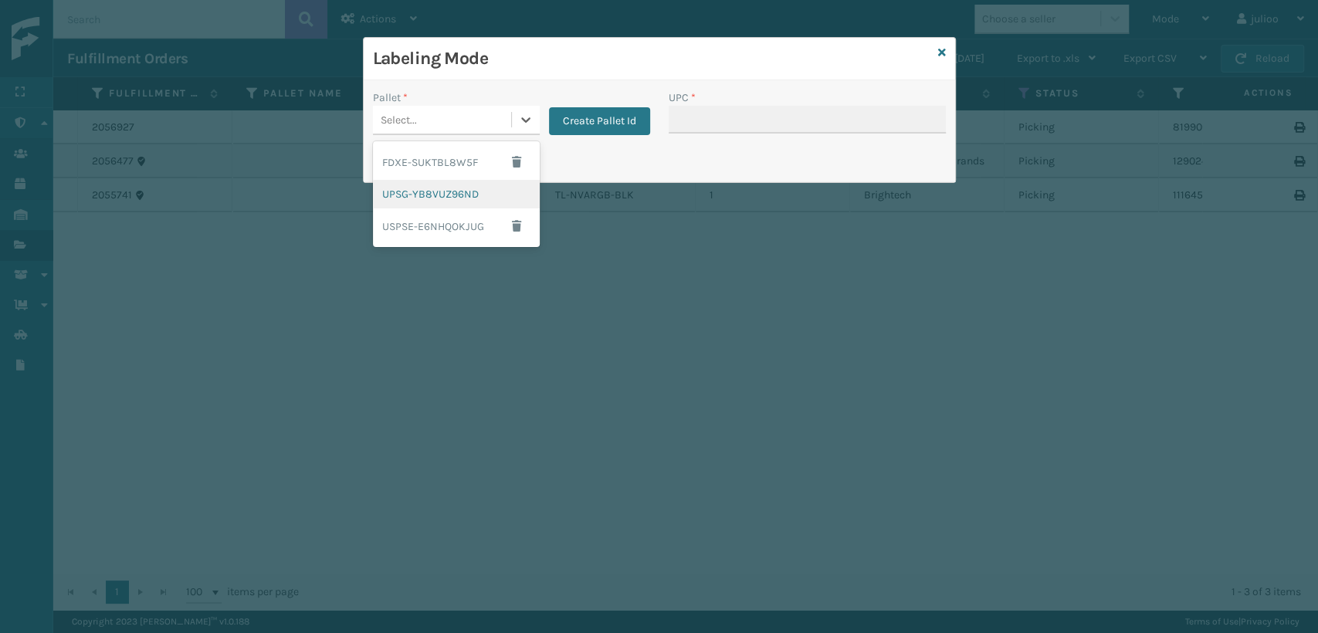
click at [457, 184] on div "UPSG-YB8VUZ96ND" at bounding box center [456, 194] width 167 height 29
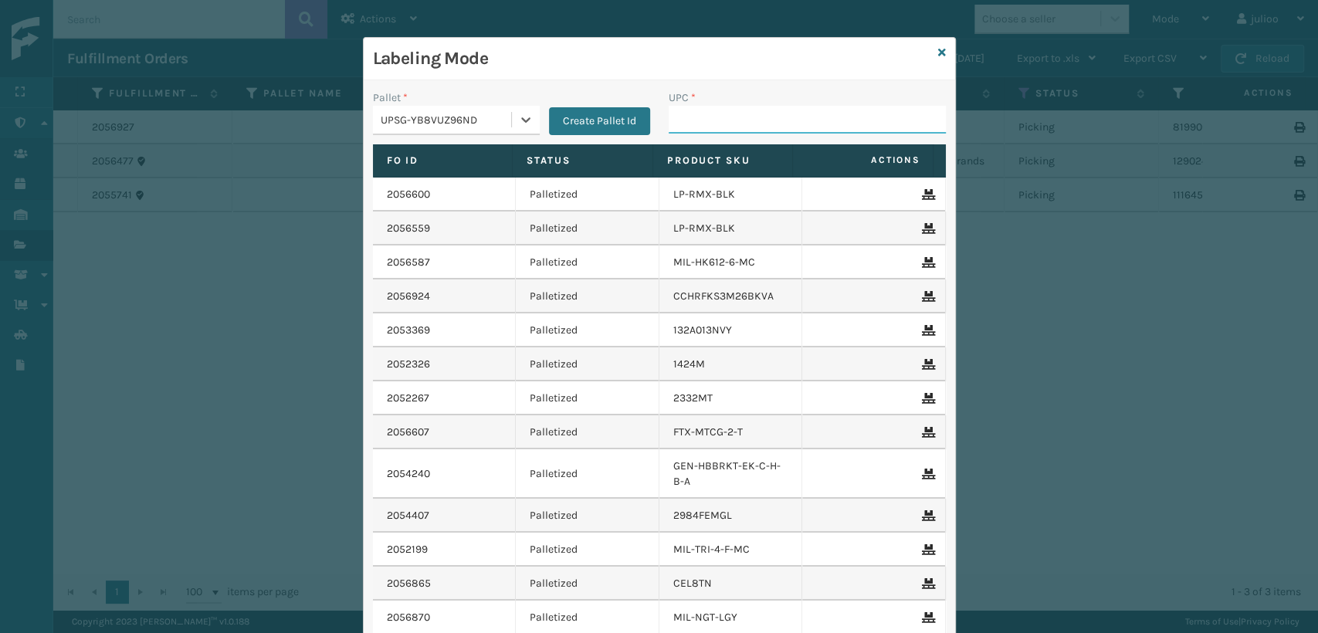
click at [826, 122] on input "UPC *" at bounding box center [807, 120] width 277 height 28
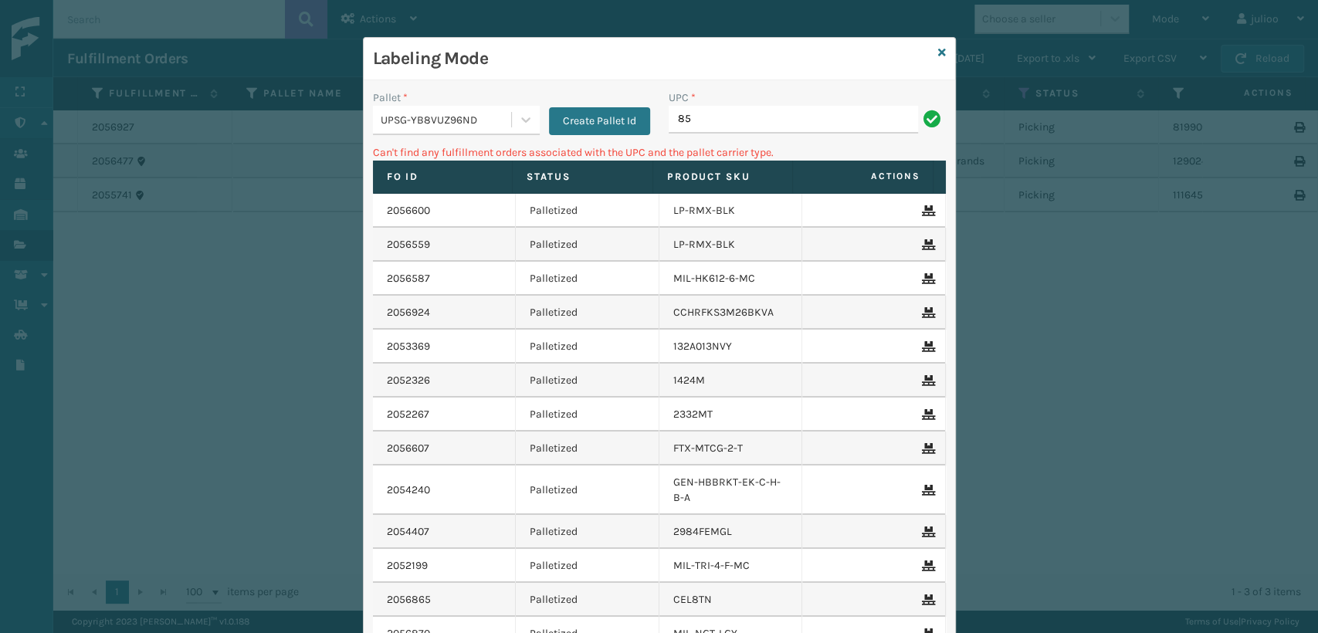
type input "8"
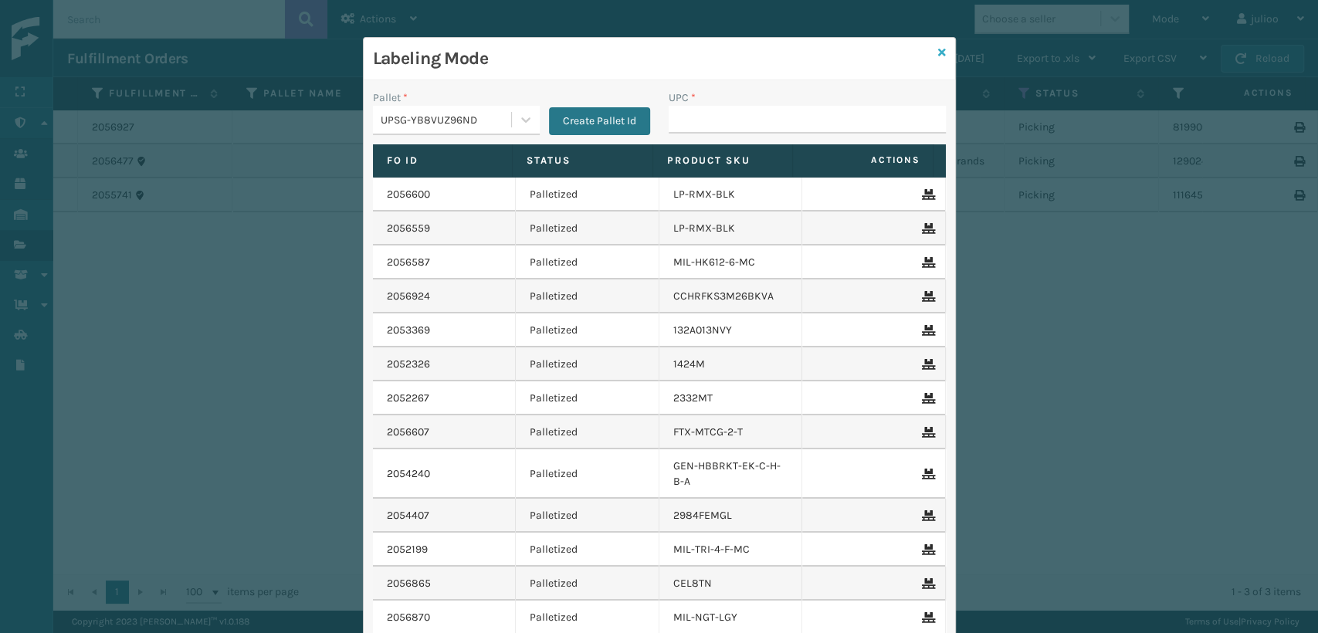
click at [938, 47] on icon at bounding box center [942, 52] width 8 height 11
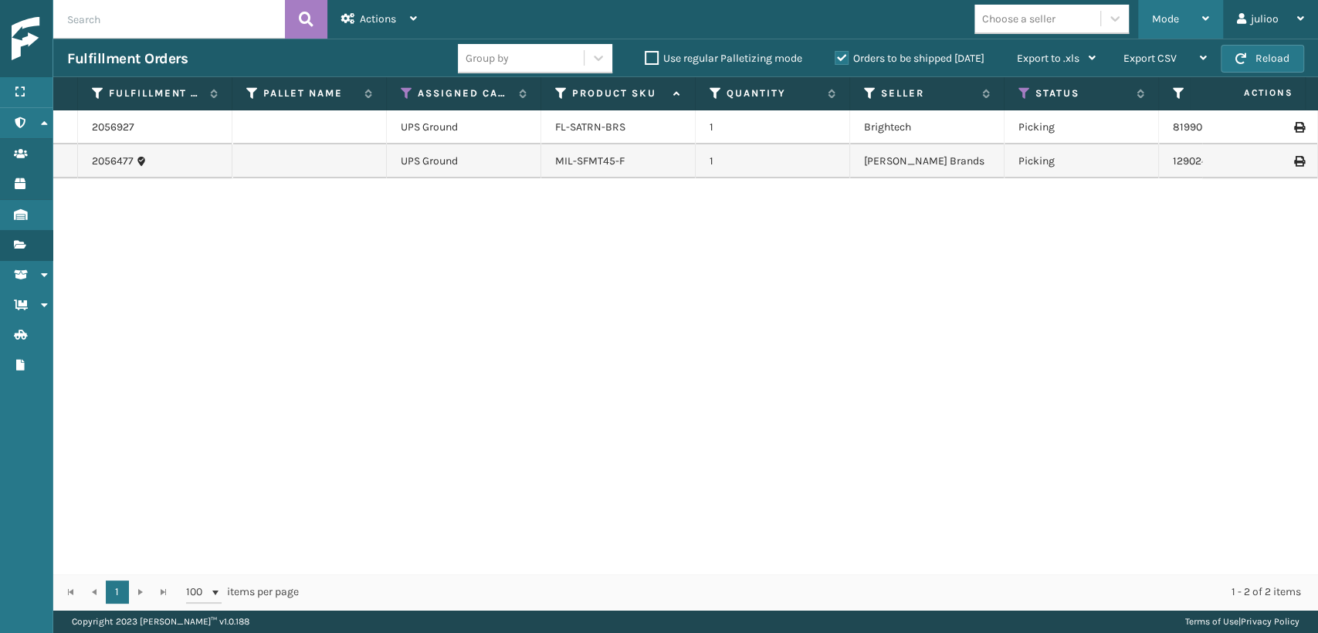
click at [1175, 21] on span "Mode" at bounding box center [1165, 18] width 27 height 13
click at [860, 12] on div "Mode Regular Mode Picking Mode Labeling Mode Exit Scan Mode Choose a seller jul…" at bounding box center [874, 19] width 887 height 39
click at [1131, 52] on span "Export CSV" at bounding box center [1150, 58] width 53 height 13
click at [498, 22] on div "Mode Regular Mode Picking Mode Labeling Mode Exit Scan Mode Choose a seller jul…" at bounding box center [874, 19] width 887 height 39
click at [1184, 20] on div "Mode" at bounding box center [1180, 19] width 57 height 39
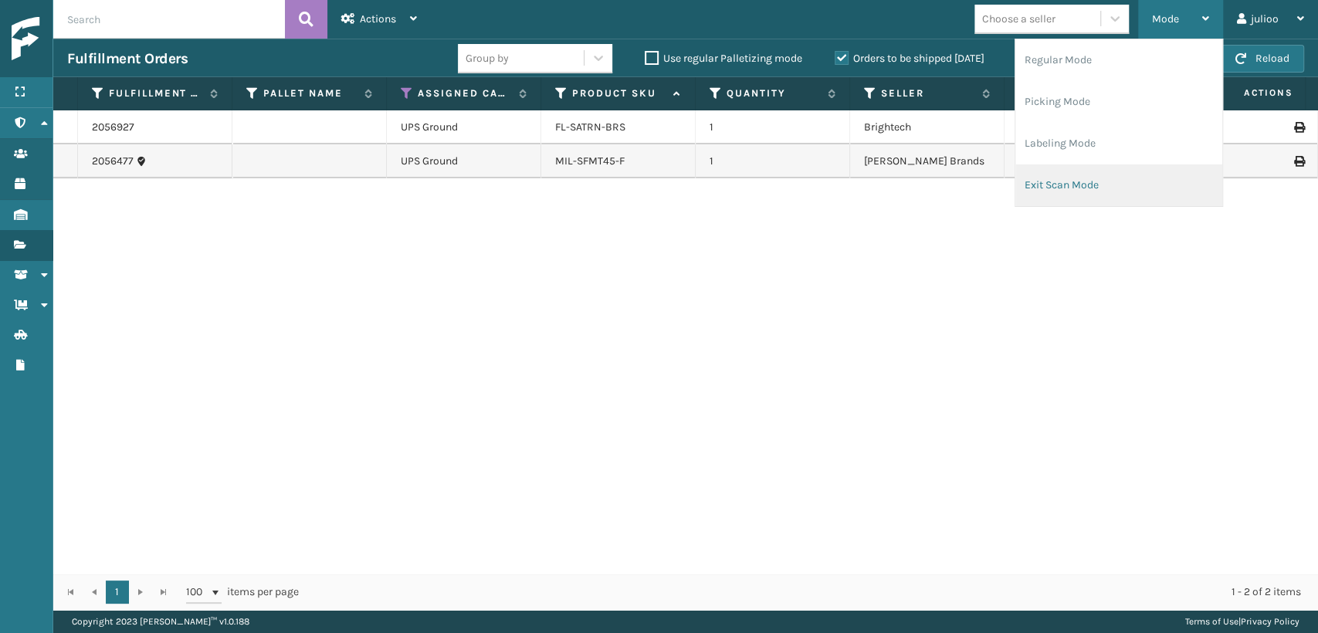
click at [1131, 187] on li "Exit Scan Mode" at bounding box center [1119, 185] width 207 height 42
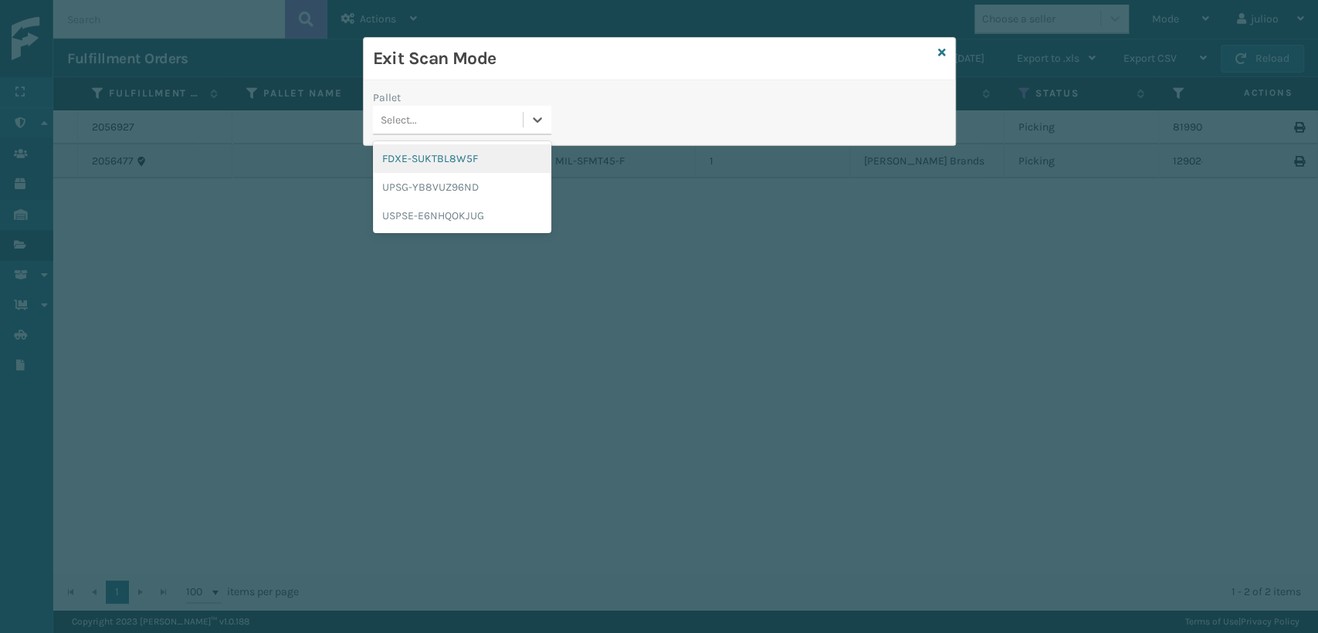
click at [445, 115] on div "Select..." at bounding box center [448, 119] width 150 height 25
click at [457, 164] on div "FDXE-SUKTBL8W5F" at bounding box center [462, 158] width 178 height 29
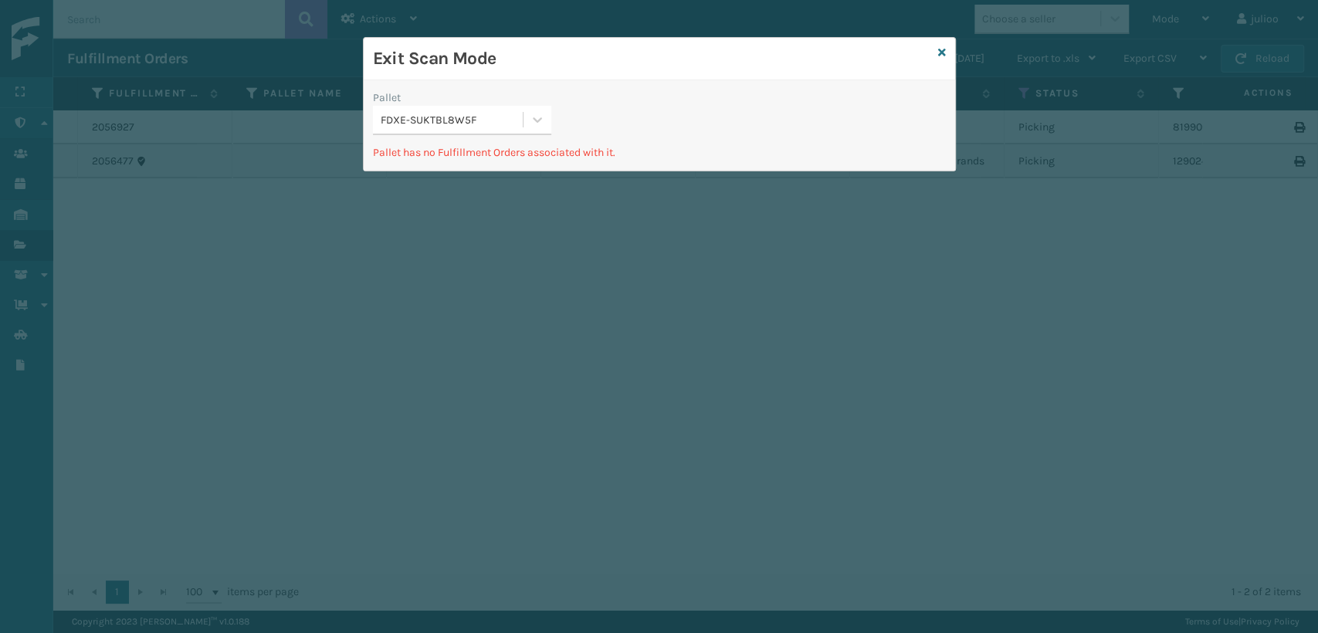
click at [480, 131] on div "FDXE-SUKTBL8W5F" at bounding box center [448, 119] width 150 height 25
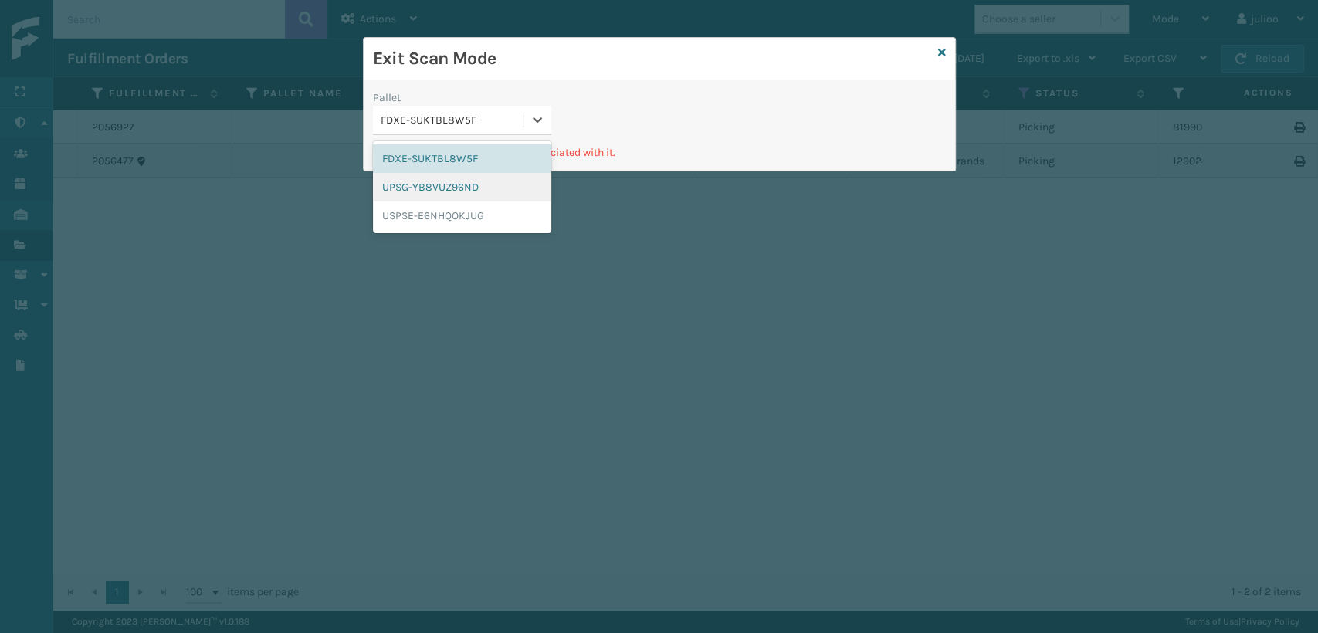
click at [472, 191] on div "UPSG-YB8VUZ96ND" at bounding box center [462, 187] width 178 height 29
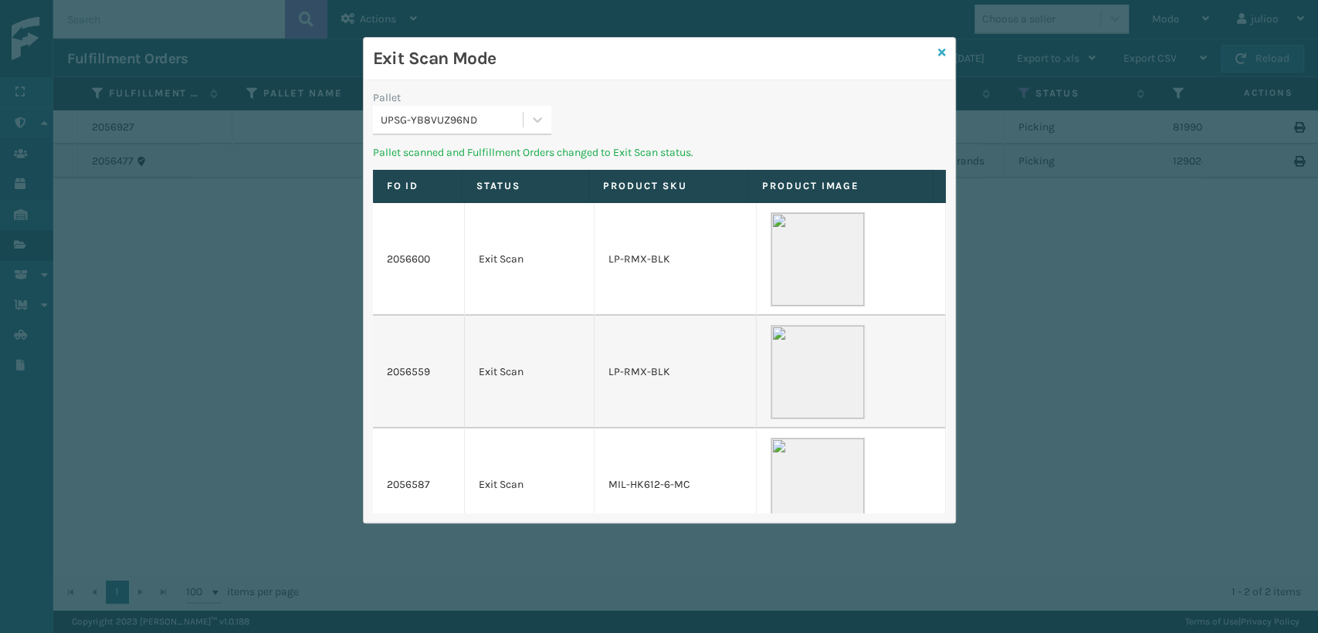
click at [942, 48] on icon at bounding box center [942, 52] width 8 height 11
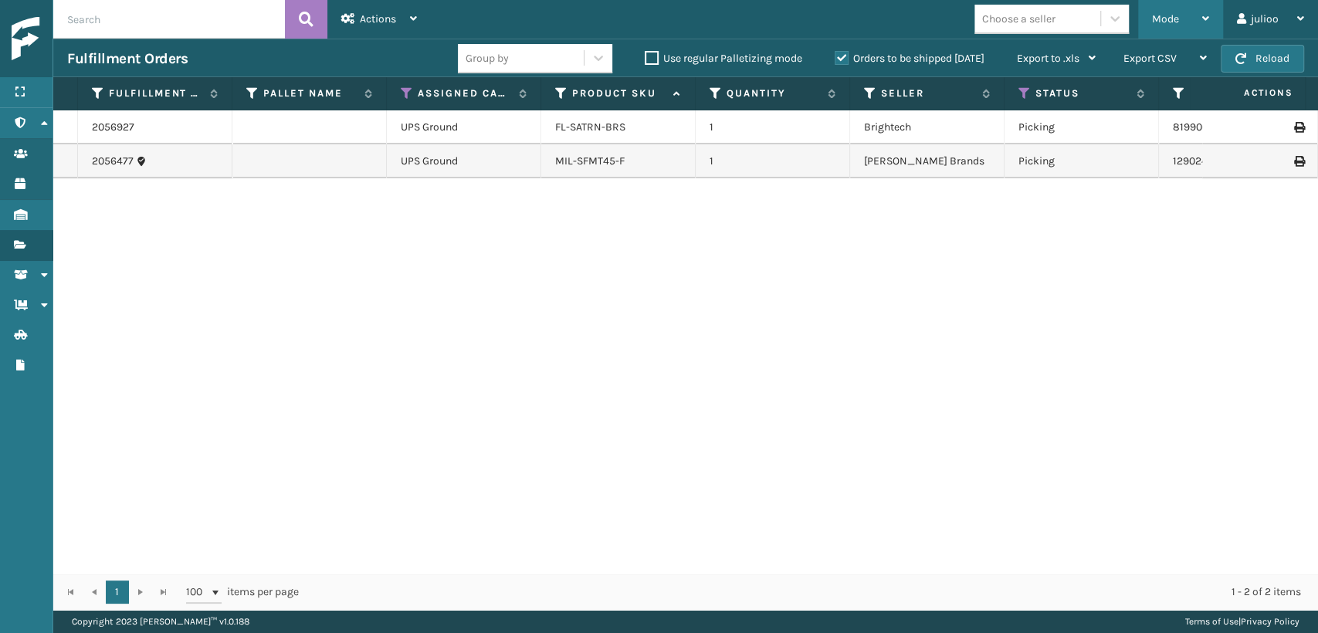
click at [1184, 12] on div "Mode" at bounding box center [1180, 19] width 57 height 39
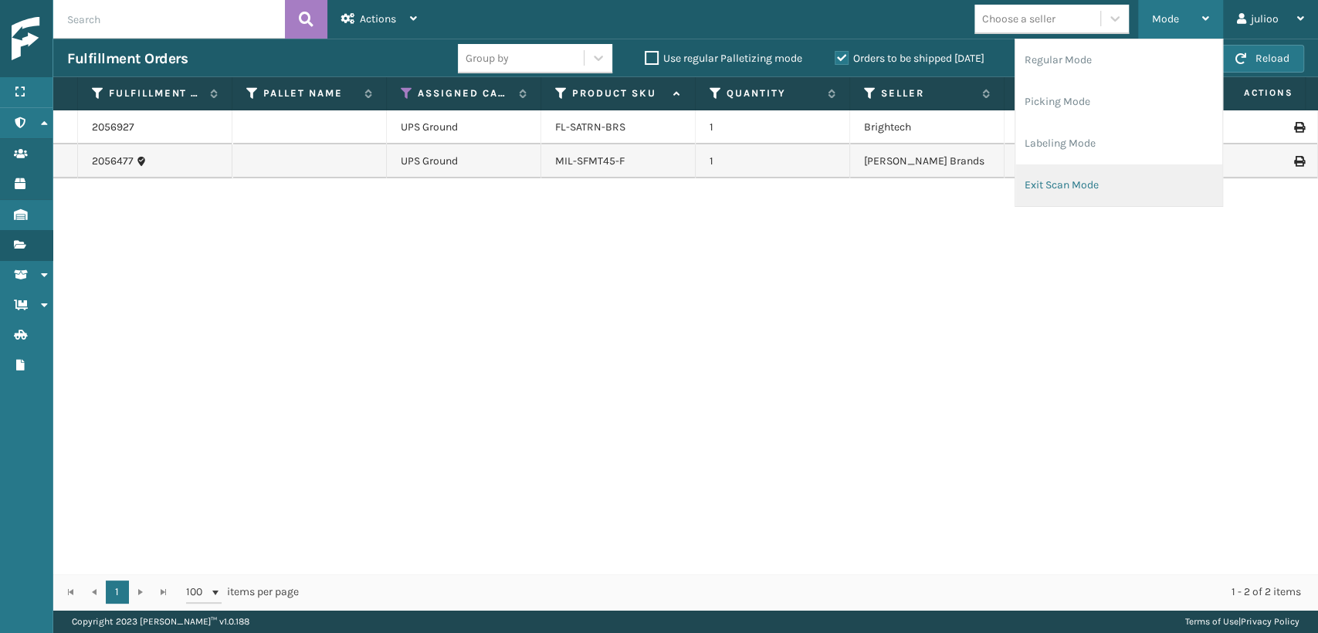
click at [1080, 195] on li "Exit Scan Mode" at bounding box center [1119, 185] width 207 height 42
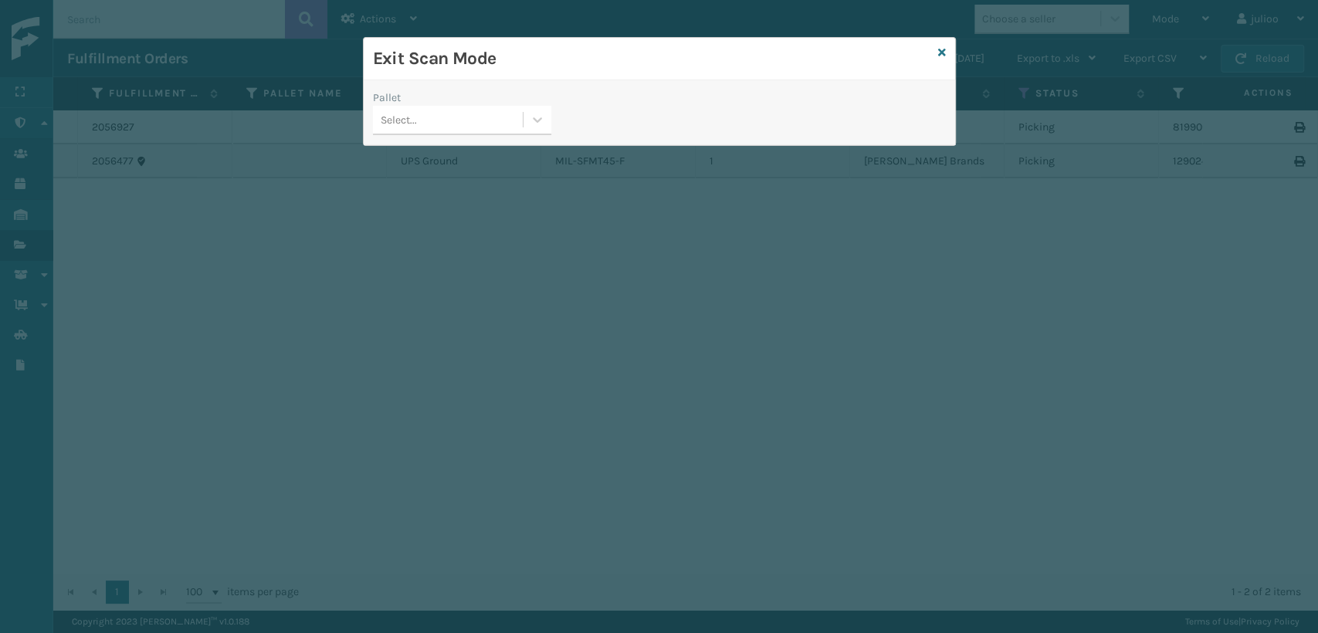
click at [477, 131] on div "Select..." at bounding box center [448, 119] width 150 height 25
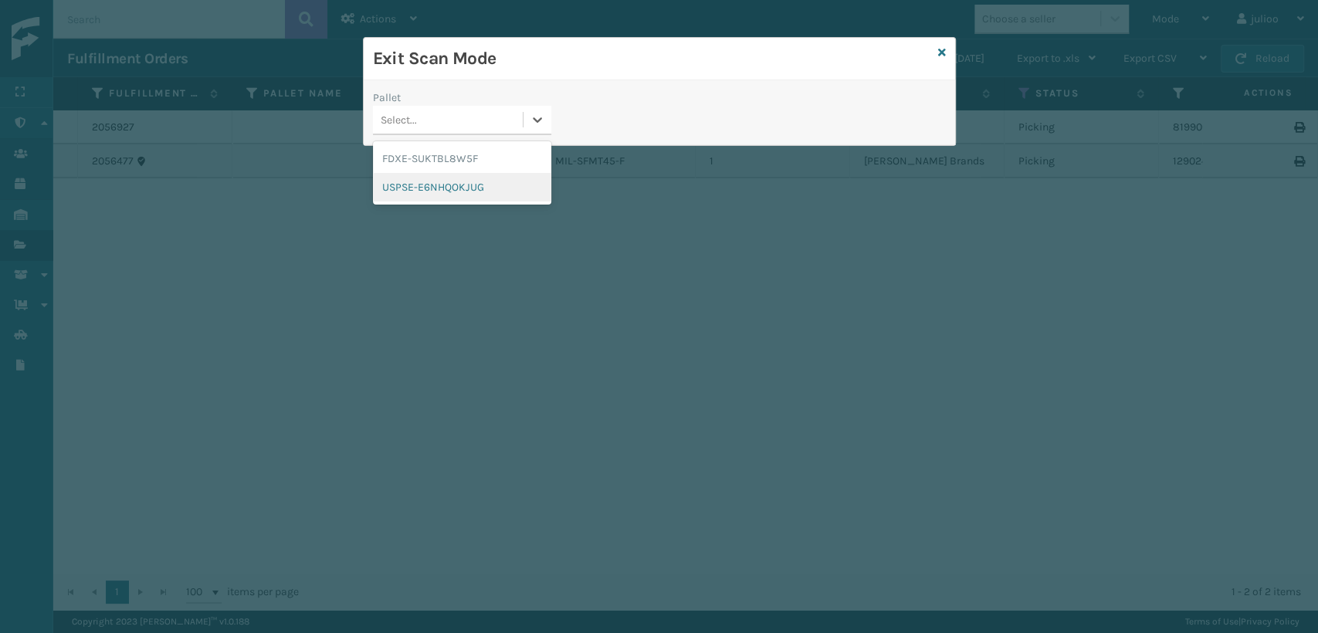
click at [443, 192] on div "USPSE-E6NHQOKJUG" at bounding box center [462, 187] width 178 height 29
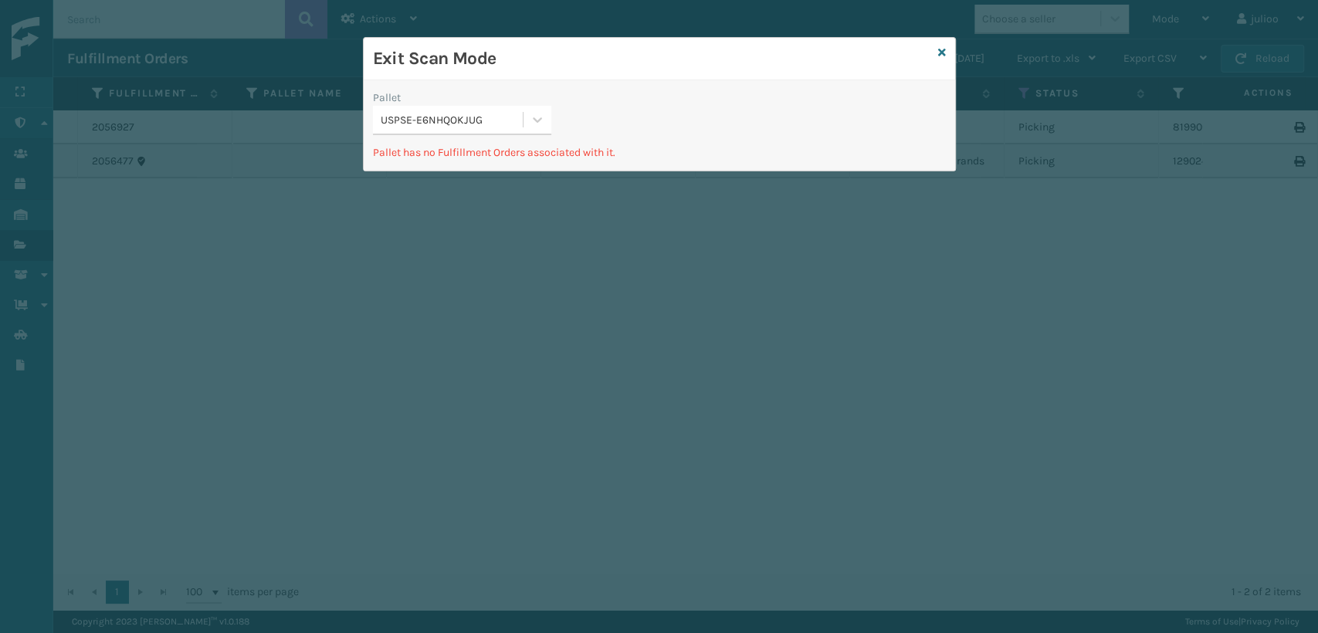
click at [947, 49] on div "Exit Scan Mode" at bounding box center [660, 59] width 592 height 42
click at [939, 53] on icon at bounding box center [942, 52] width 8 height 11
